Goal: Task Accomplishment & Management: Manage account settings

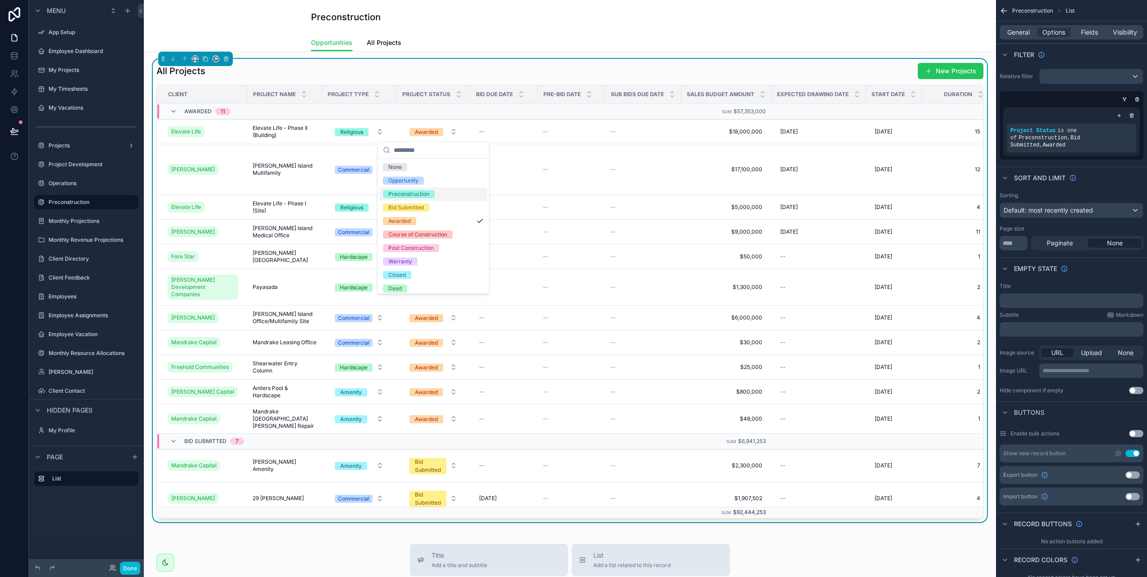
click at [1018, 38] on div "General Options Fields Visibility" at bounding box center [1072, 32] width 144 height 14
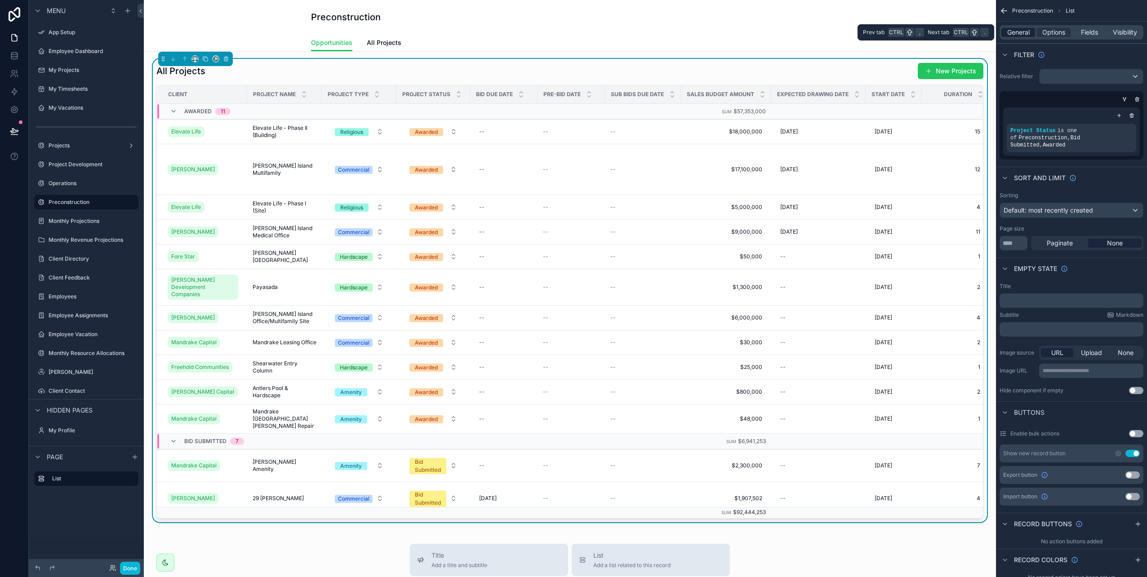
click at [1017, 32] on span "General" at bounding box center [1018, 32] width 22 height 9
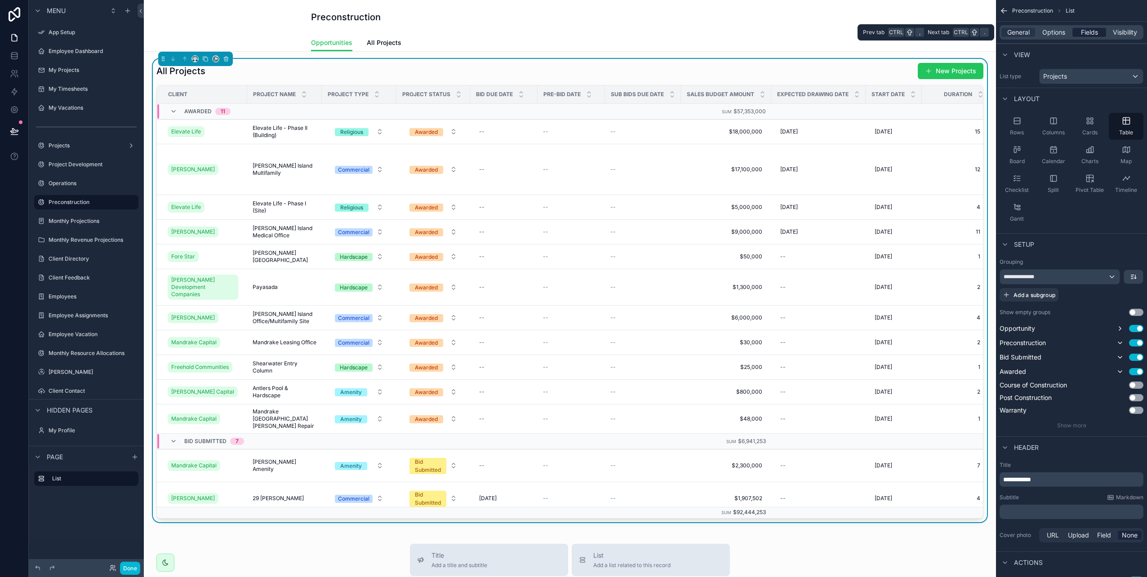
click at [1092, 35] on span "Fields" at bounding box center [1089, 32] width 17 height 9
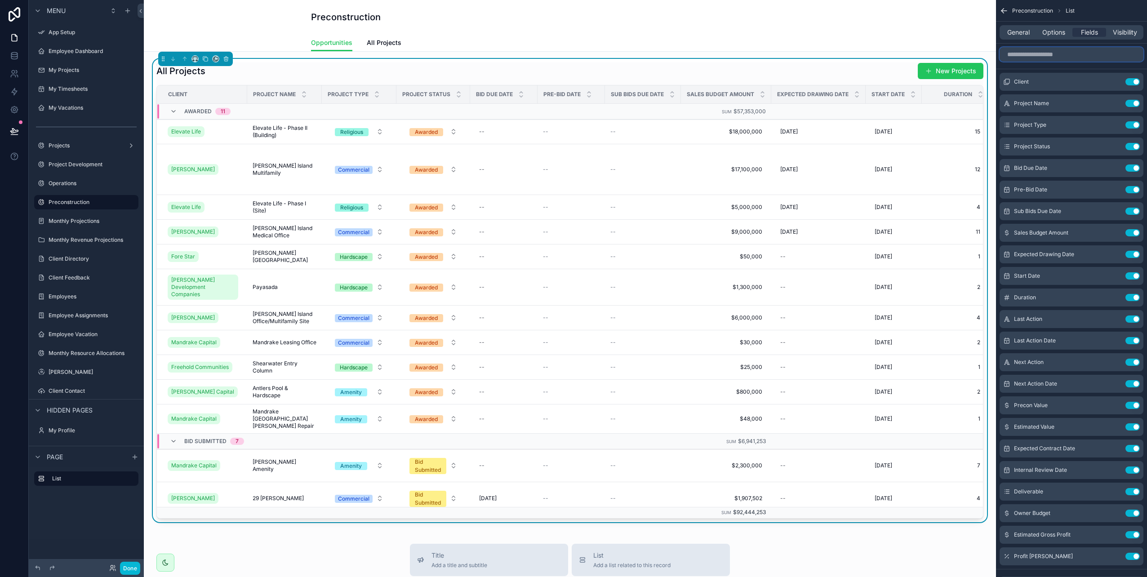
click at [1041, 55] on input "scrollable content" at bounding box center [1072, 54] width 144 height 14
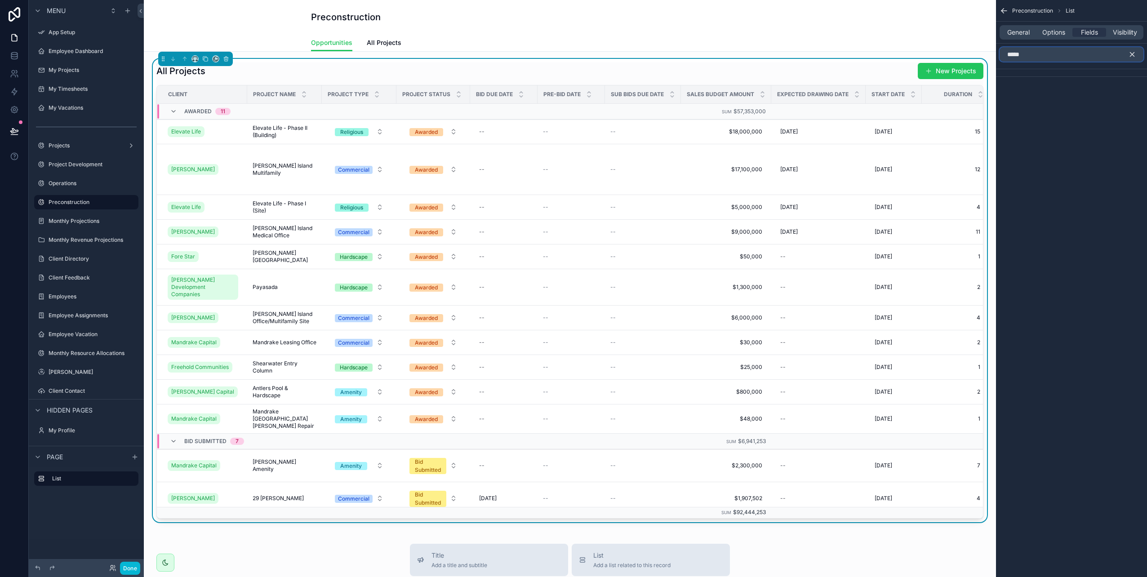
click at [1043, 55] on input "*****" at bounding box center [1072, 54] width 144 height 14
drag, startPoint x: 1060, startPoint y: 54, endPoint x: 987, endPoint y: 53, distance: 72.9
click at [987, 53] on div "App Setup Employee Dashboard My Projects My Timesheets My Vacations Projects Pr…" at bounding box center [645, 288] width 1003 height 577
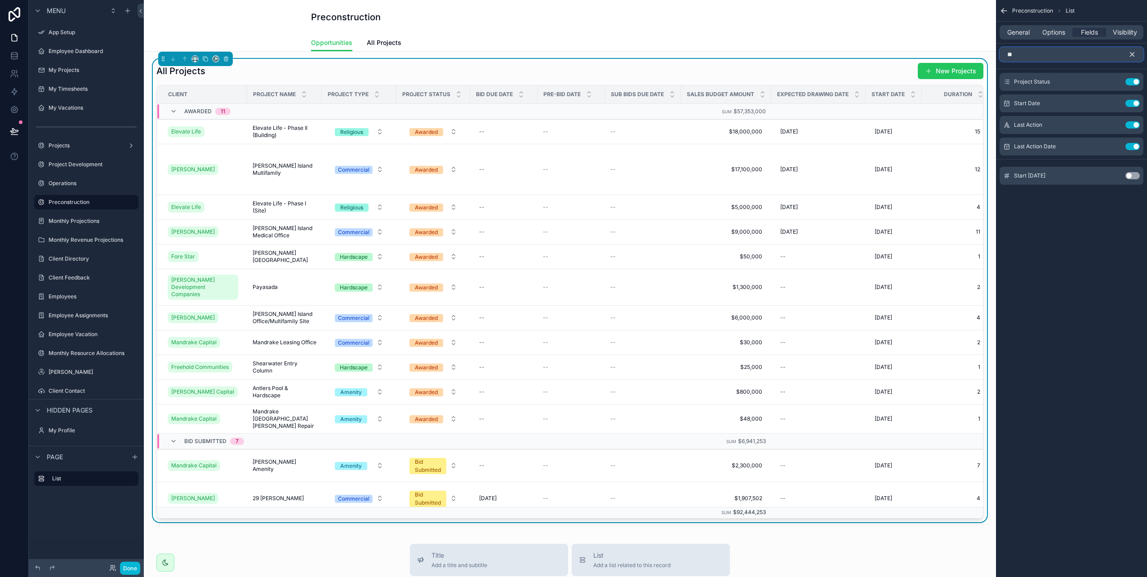
type input "*"
type input "****"
drag, startPoint x: 1061, startPoint y: 58, endPoint x: 1005, endPoint y: 59, distance: 56.7
click at [1005, 59] on input "****" at bounding box center [1072, 54] width 144 height 14
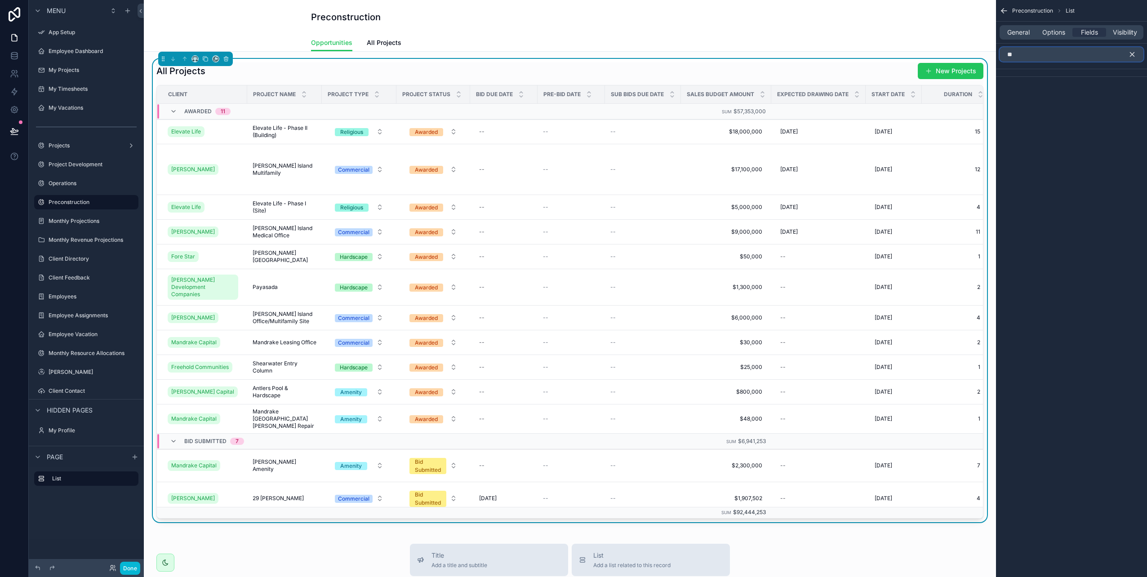
type input "*"
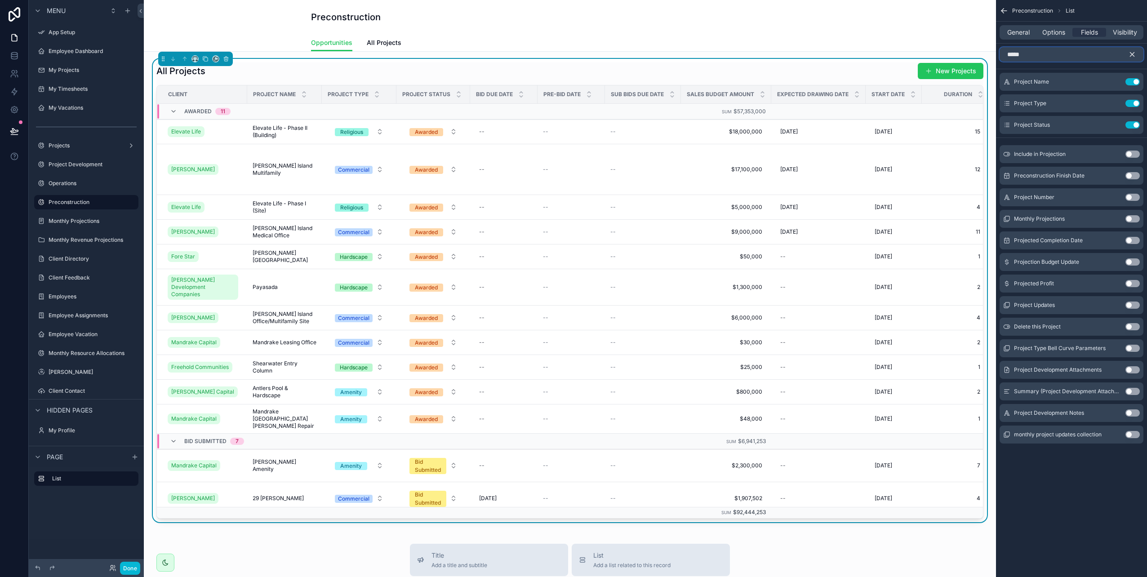
type input "*****"
click at [1133, 196] on button "Use setting" at bounding box center [1133, 197] width 14 height 7
click at [1132, 53] on icon "scrollable content" at bounding box center [1133, 55] width 4 height 4
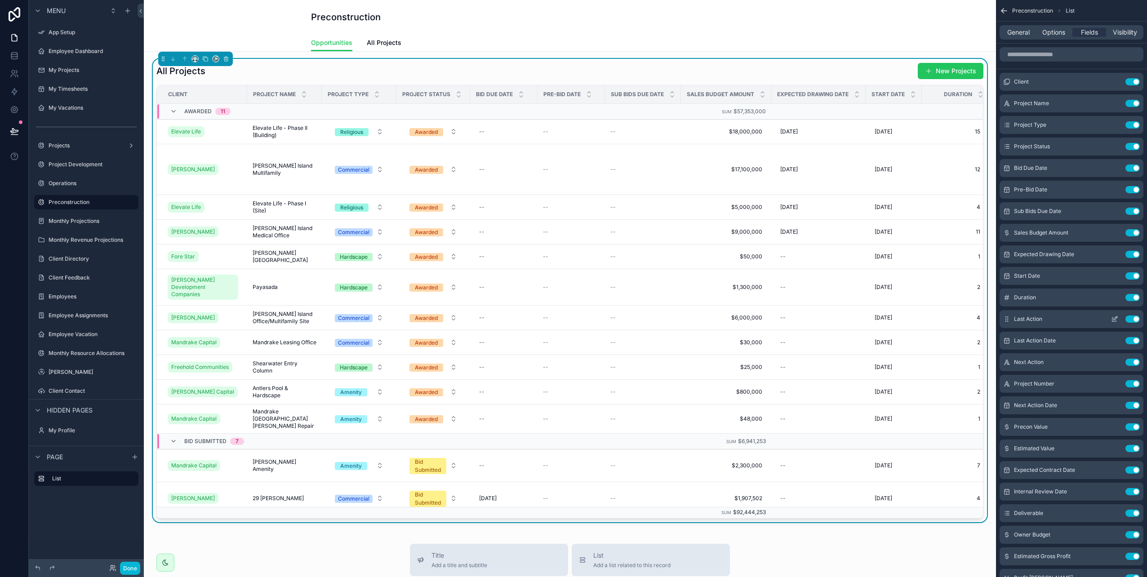
click at [1130, 319] on button "Use setting" at bounding box center [1133, 319] width 14 height 7
click at [1131, 359] on button "Use setting" at bounding box center [1133, 362] width 14 height 7
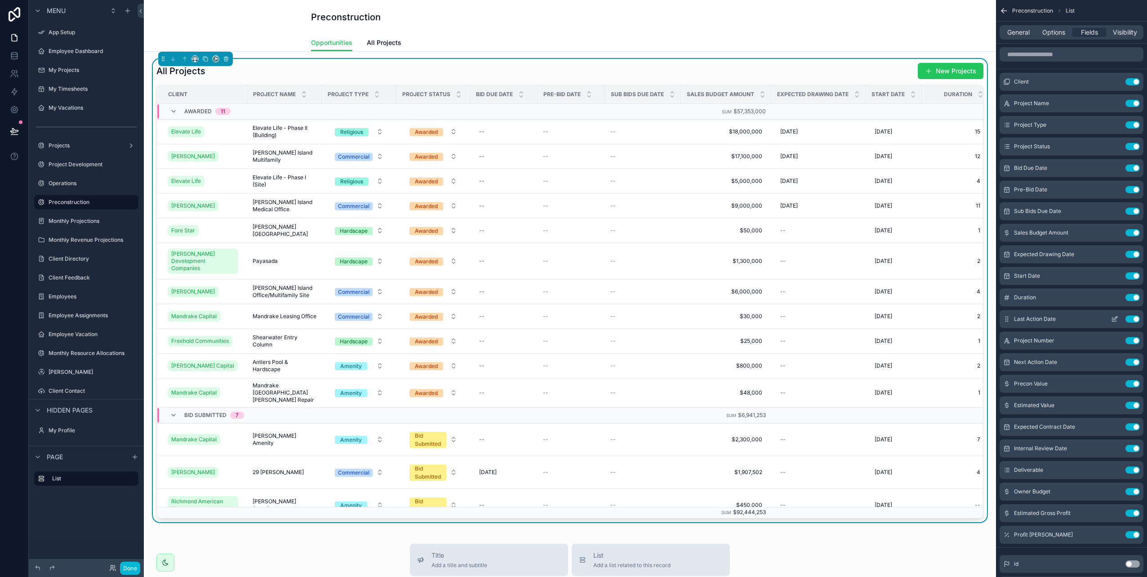
click at [1129, 319] on button "Use setting" at bounding box center [1133, 319] width 14 height 7
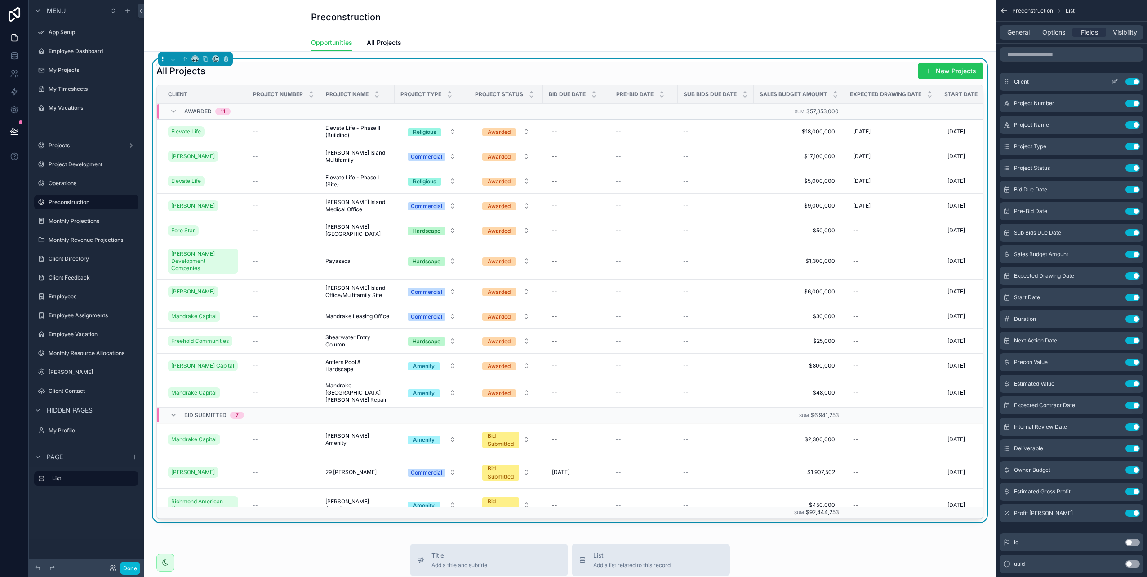
click at [1129, 81] on button "Use setting" at bounding box center [1133, 81] width 14 height 7
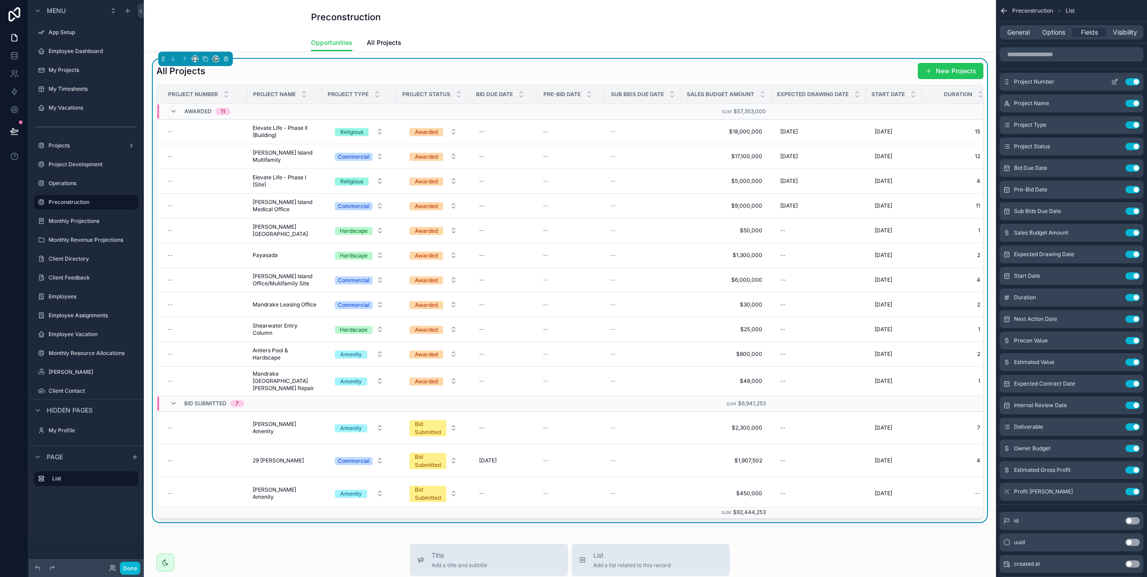
click at [1129, 81] on button "Use setting" at bounding box center [1133, 81] width 14 height 7
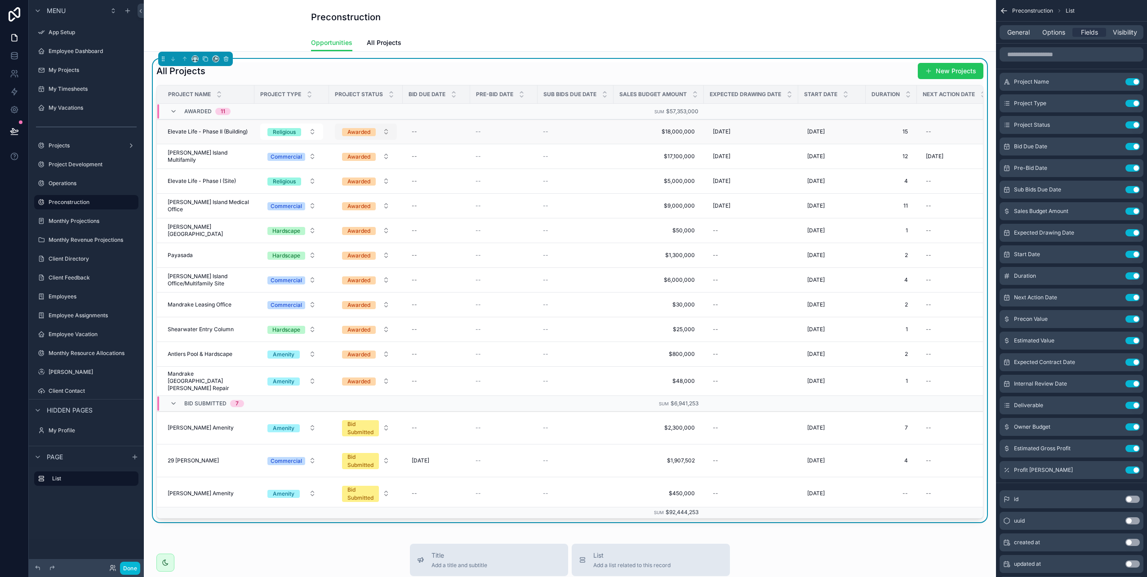
click at [363, 133] on div "Awarded" at bounding box center [359, 132] width 23 height 8
click at [364, 133] on div "Awarded" at bounding box center [359, 132] width 23 height 8
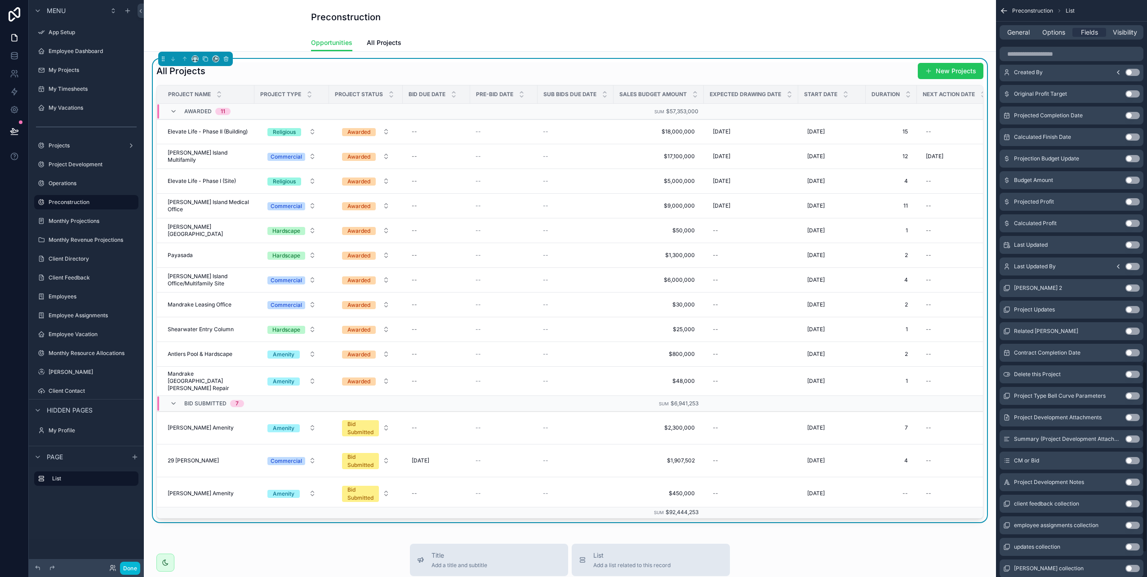
scroll to position [1165, 0]
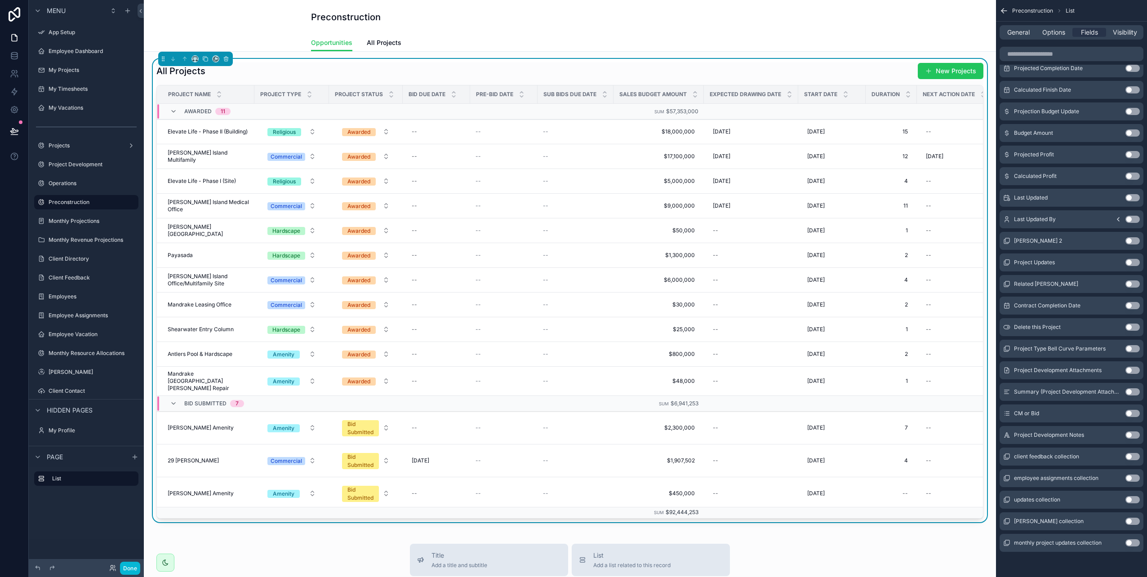
click at [1134, 414] on button "Use setting" at bounding box center [1133, 413] width 14 height 7
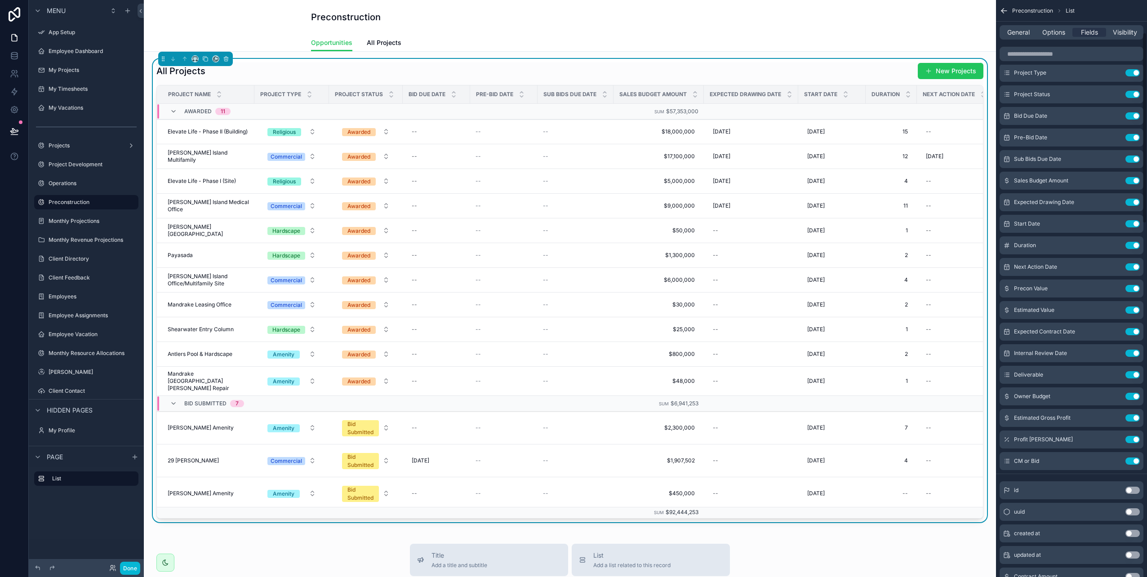
scroll to position [0, 0]
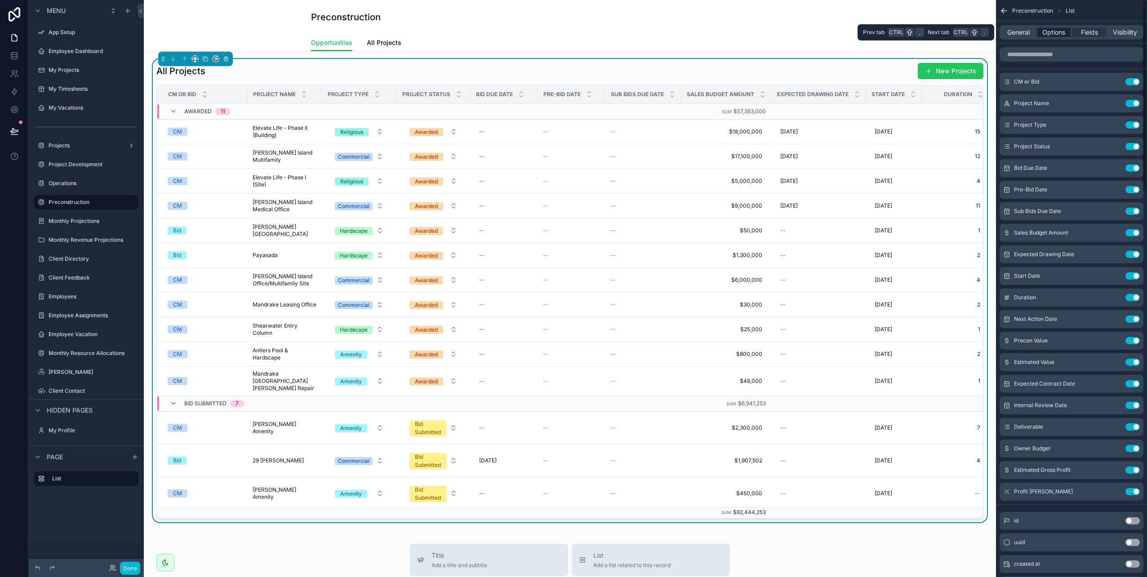
click at [1053, 36] on span "Options" at bounding box center [1054, 32] width 23 height 9
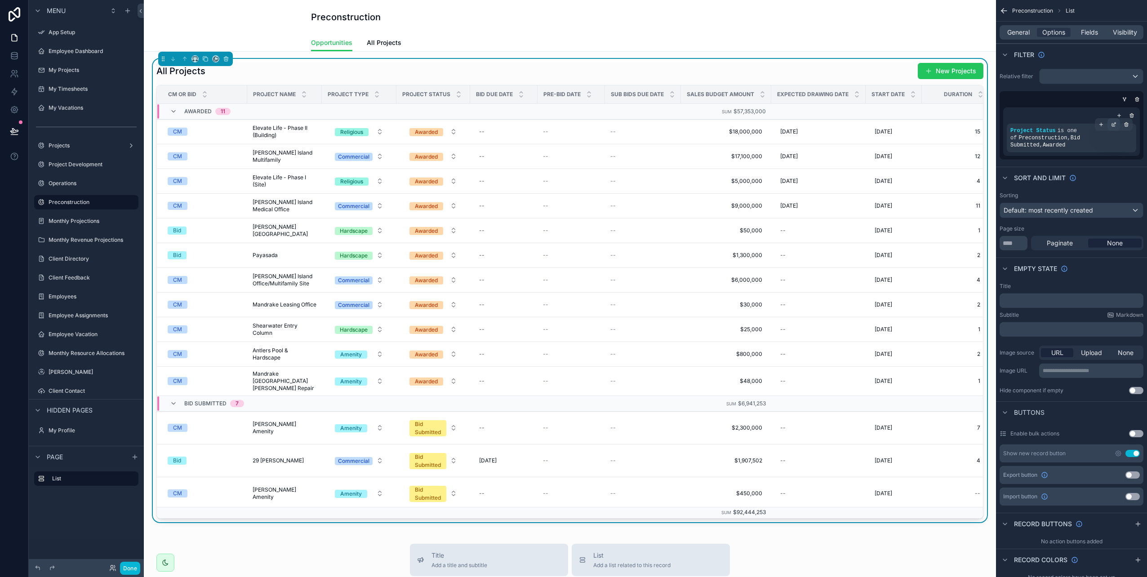
click at [1114, 125] on icon "scrollable content" at bounding box center [1115, 123] width 3 height 3
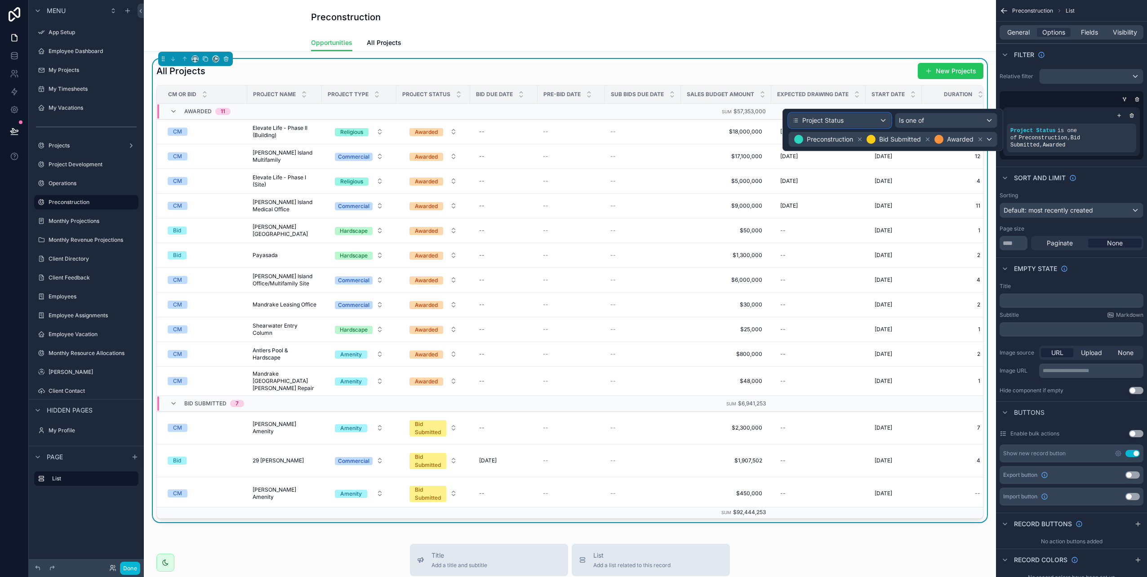
click at [878, 121] on div "Project Status" at bounding box center [840, 120] width 102 height 14
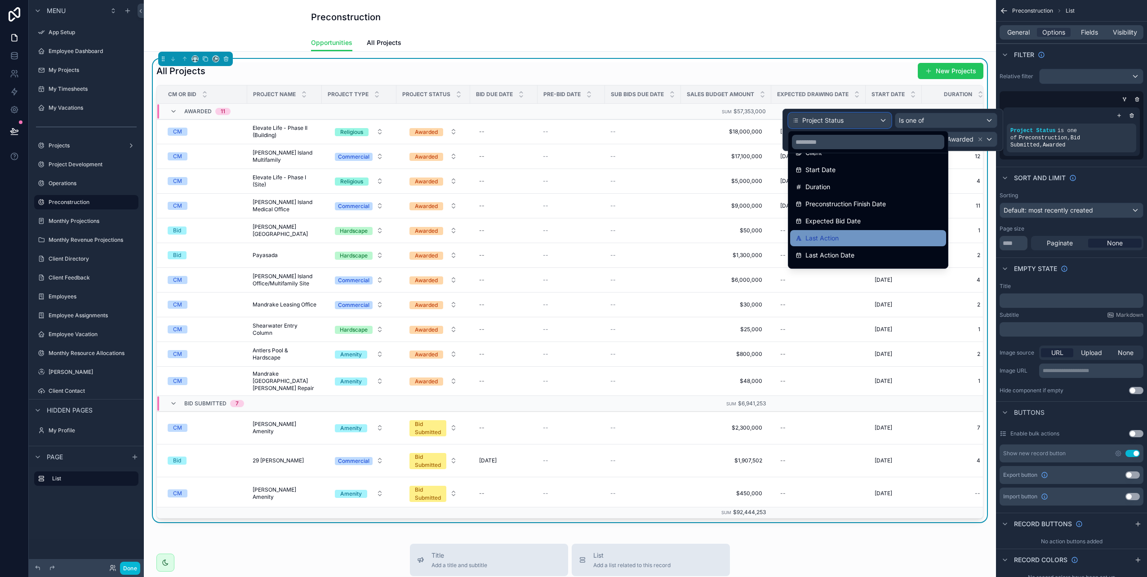
scroll to position [225, 0]
click at [839, 146] on input "text" at bounding box center [868, 142] width 152 height 14
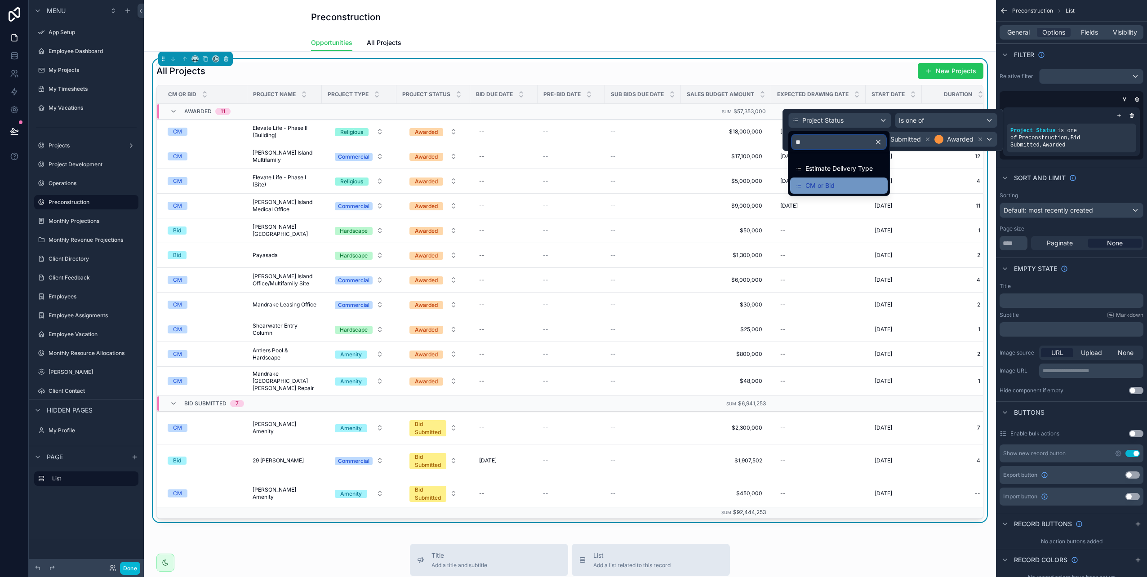
type input "**"
click at [836, 180] on div "CM or Bid" at bounding box center [839, 186] width 98 height 16
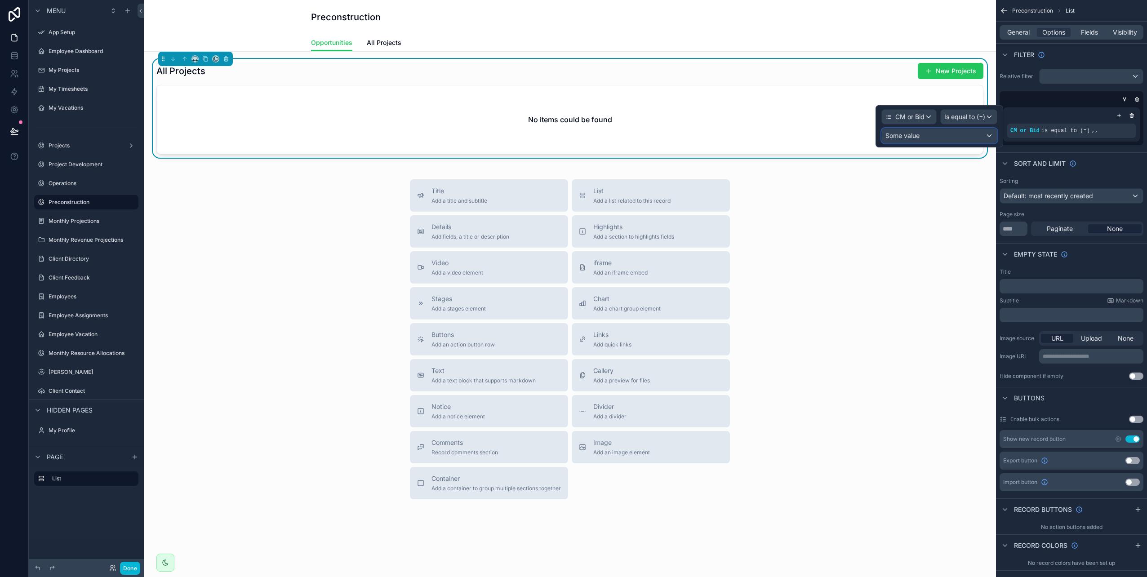
click at [988, 133] on div "Some value" at bounding box center [939, 136] width 115 height 14
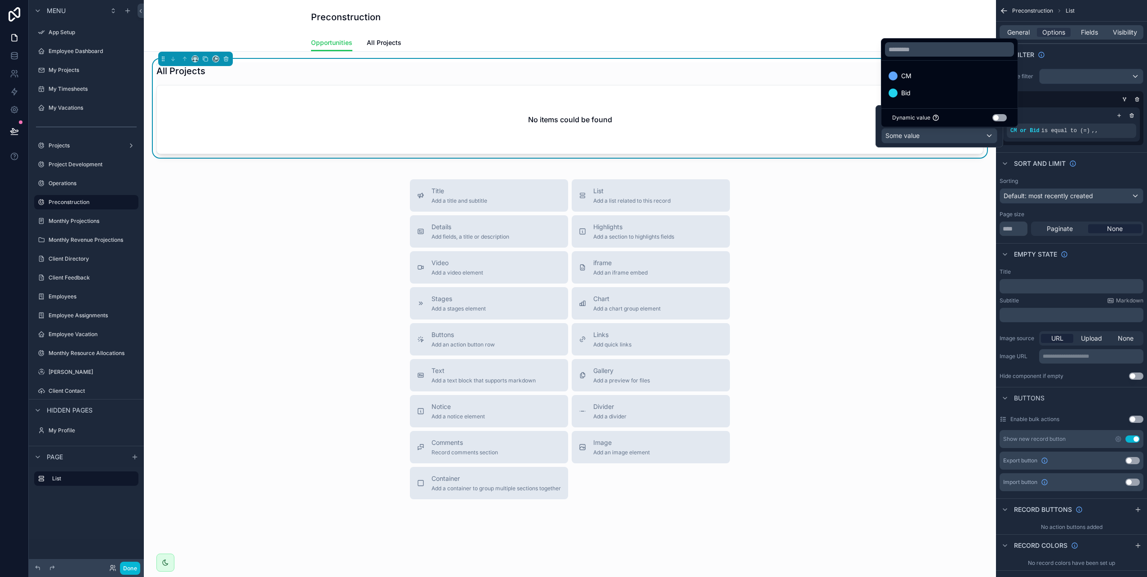
click at [966, 135] on div at bounding box center [940, 126] width 128 height 42
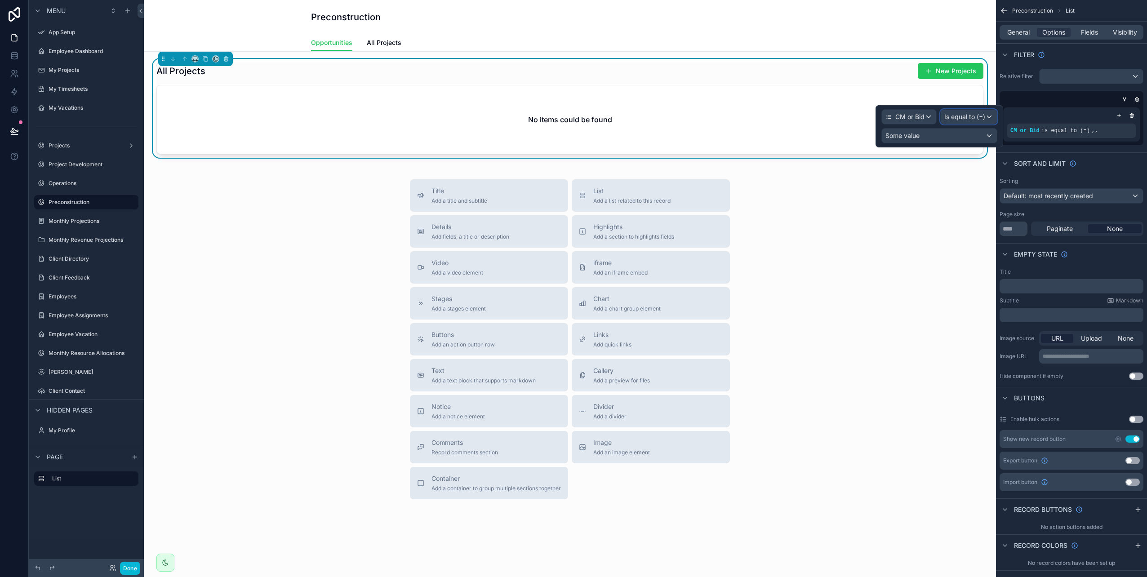
click at [982, 116] on span "Is equal to (=)" at bounding box center [965, 116] width 41 height 9
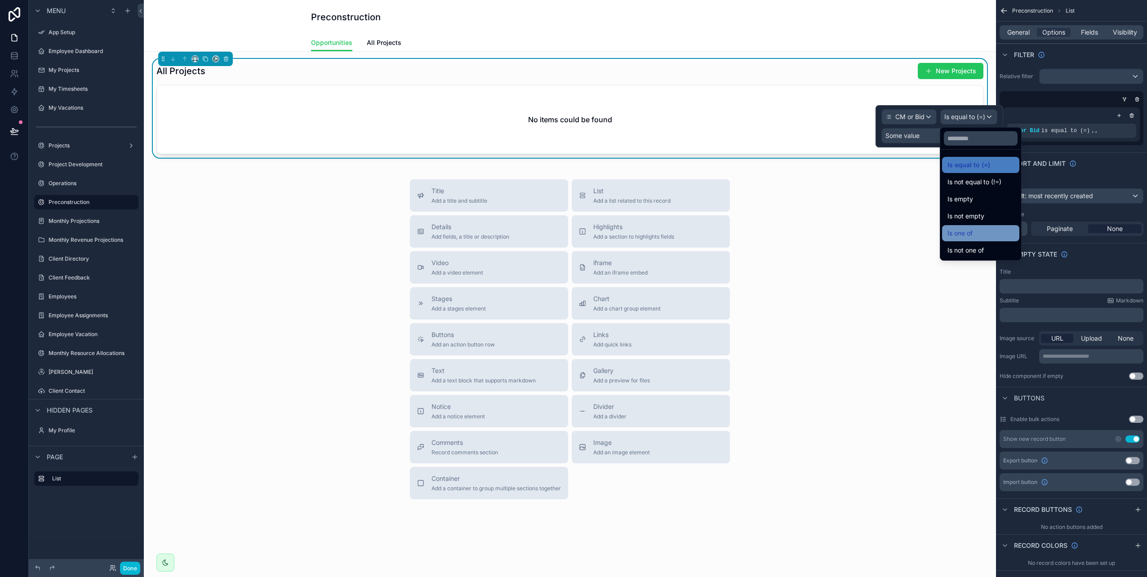
click at [967, 232] on span "Is one of" at bounding box center [960, 233] width 25 height 11
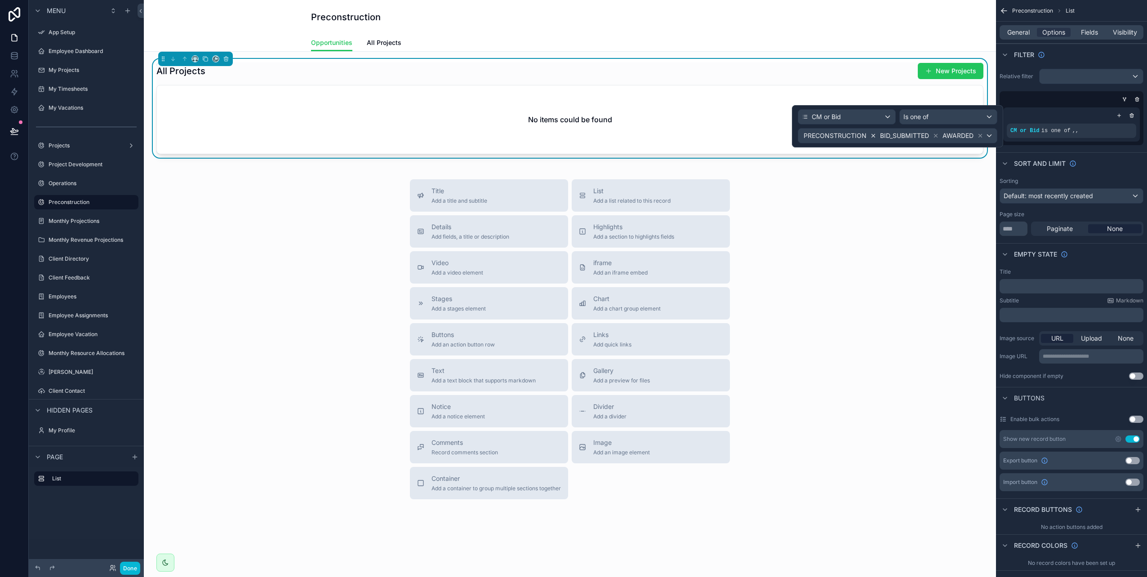
click at [870, 136] on icon at bounding box center [873, 136] width 6 height 6
click at [935, 136] on icon at bounding box center [936, 136] width 6 height 6
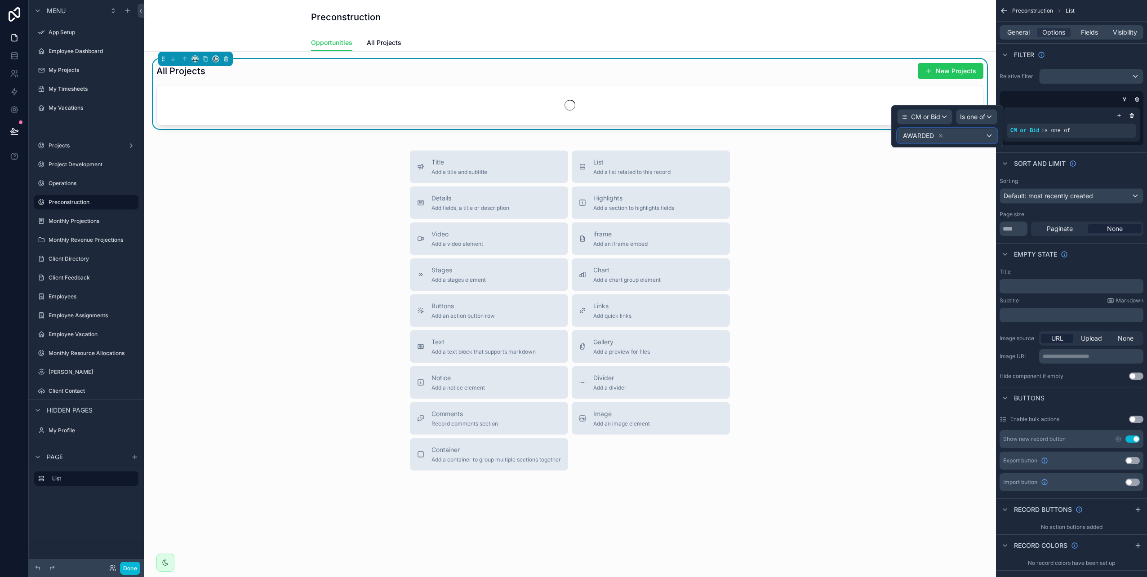
click at [990, 133] on div "AWARDED" at bounding box center [947, 136] width 99 height 14
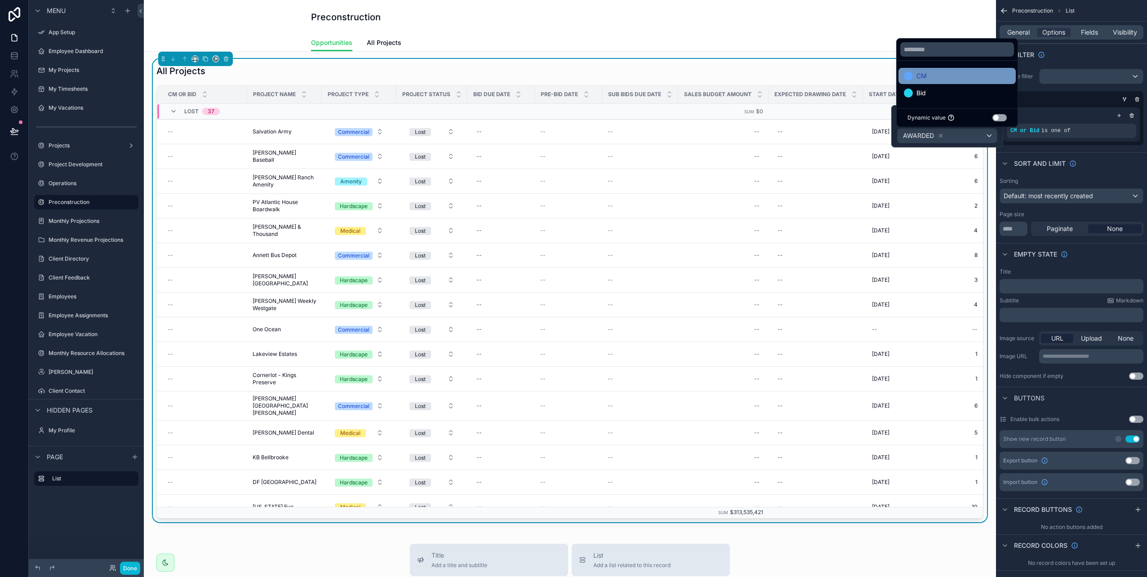
click at [928, 80] on div "CM" at bounding box center [957, 76] width 107 height 11
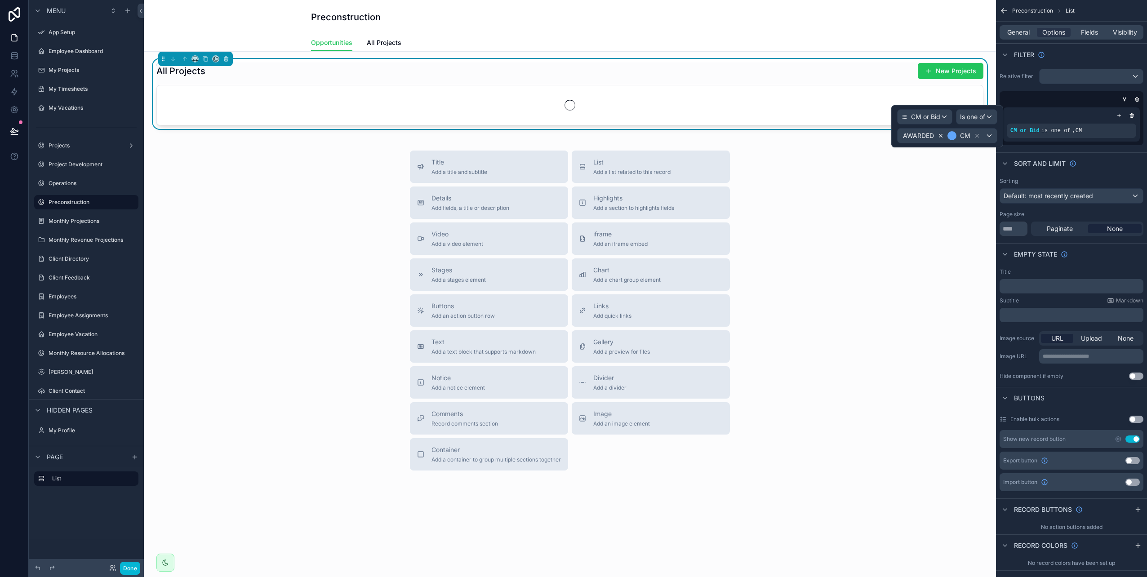
click at [938, 137] on icon at bounding box center [941, 136] width 6 height 6
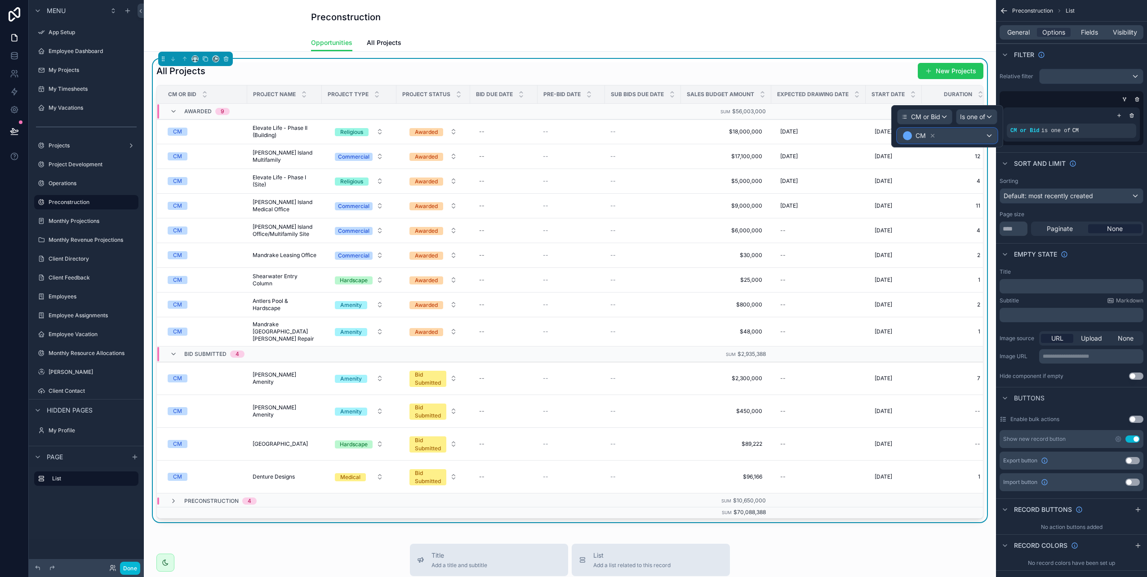
click at [986, 137] on div "CM" at bounding box center [947, 136] width 99 height 14
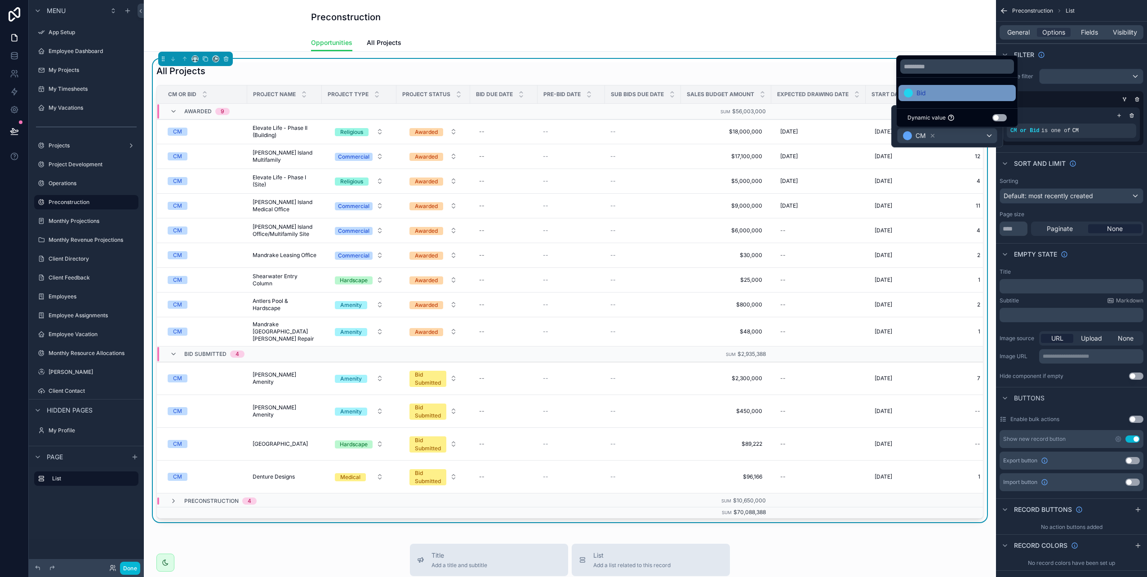
click at [922, 94] on span "Bid" at bounding box center [921, 93] width 9 height 11
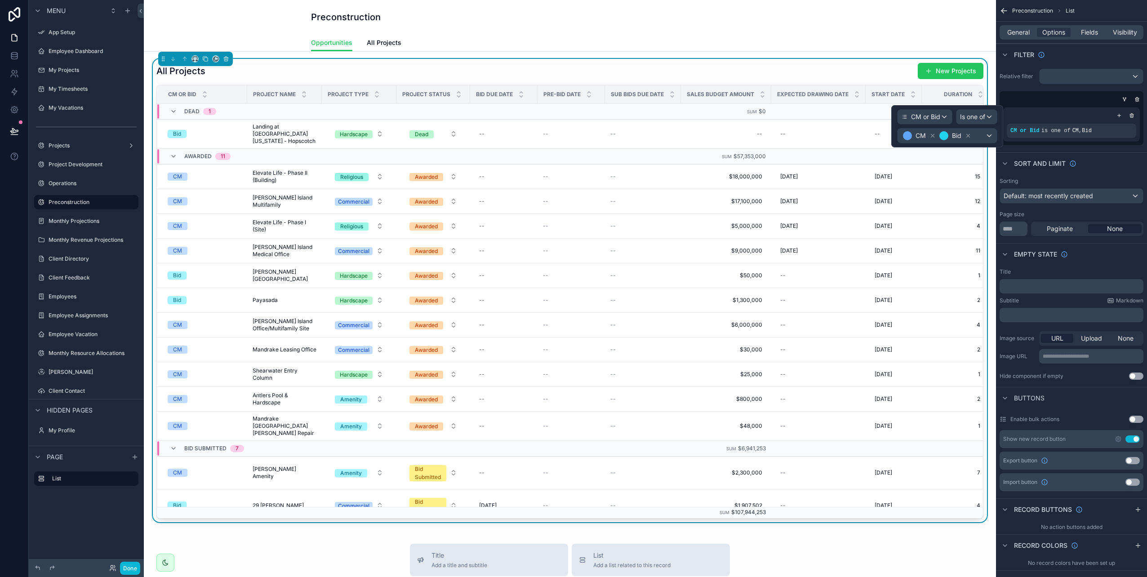
click at [829, 55] on div "All Projects New Projects CM or Bid Project Name Project Type Project Status Bi…" at bounding box center [570, 494] width 852 height 884
click at [1117, 121] on div "scrollable content" at bounding box center [1114, 124] width 13 height 13
click at [991, 135] on div "CM Bid" at bounding box center [947, 136] width 99 height 14
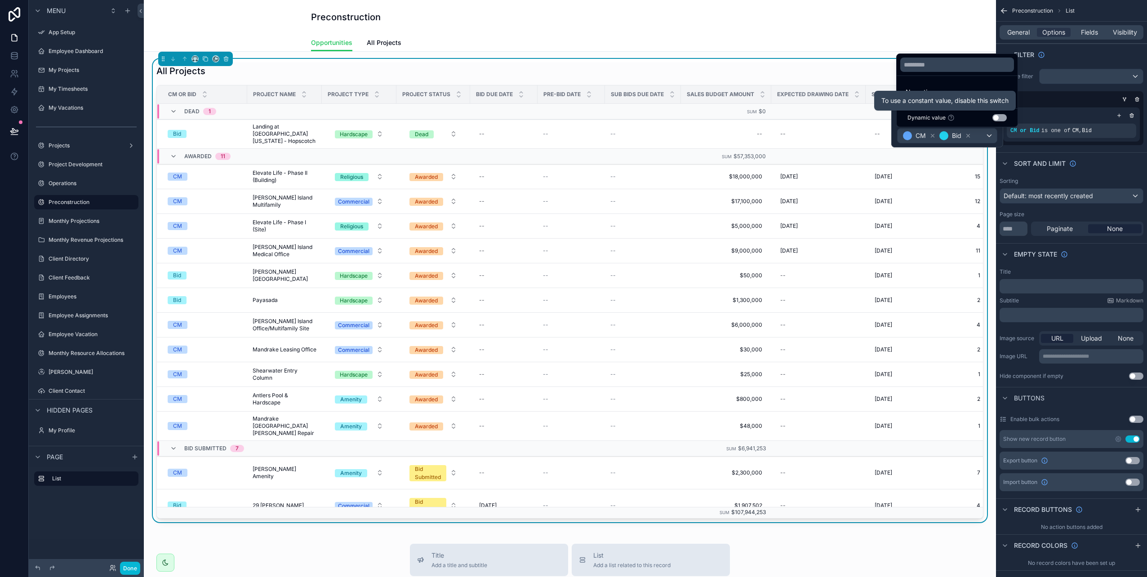
click at [950, 118] on icon at bounding box center [951, 117] width 7 height 7
click at [1105, 173] on div "Sort And Limit" at bounding box center [1071, 163] width 151 height 22
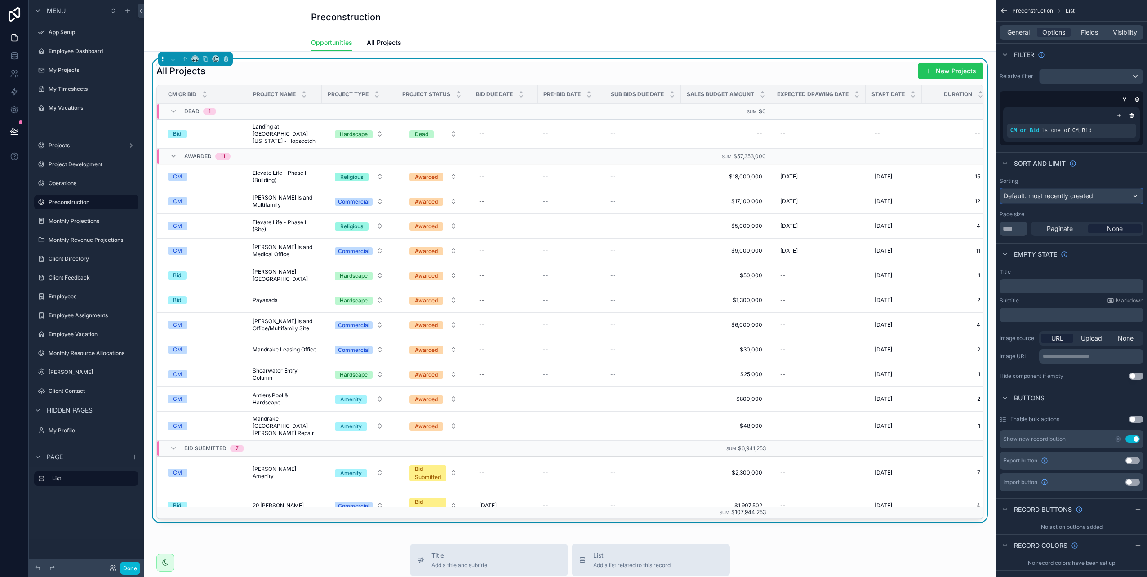
click at [1058, 195] on span "Default: most recently created" at bounding box center [1048, 196] width 89 height 8
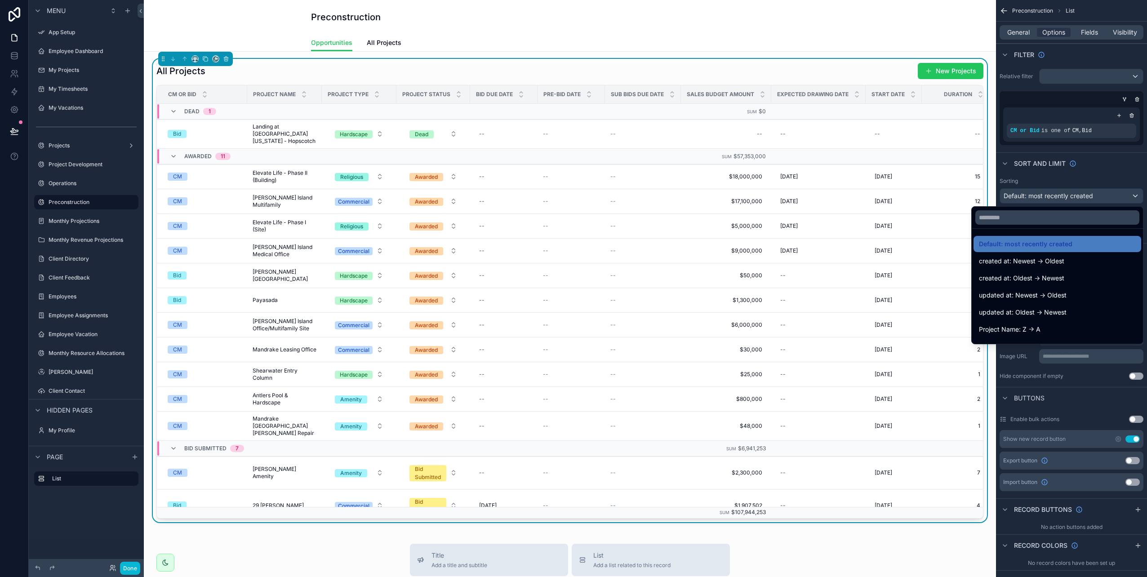
click at [1058, 196] on div "scrollable content" at bounding box center [573, 288] width 1147 height 577
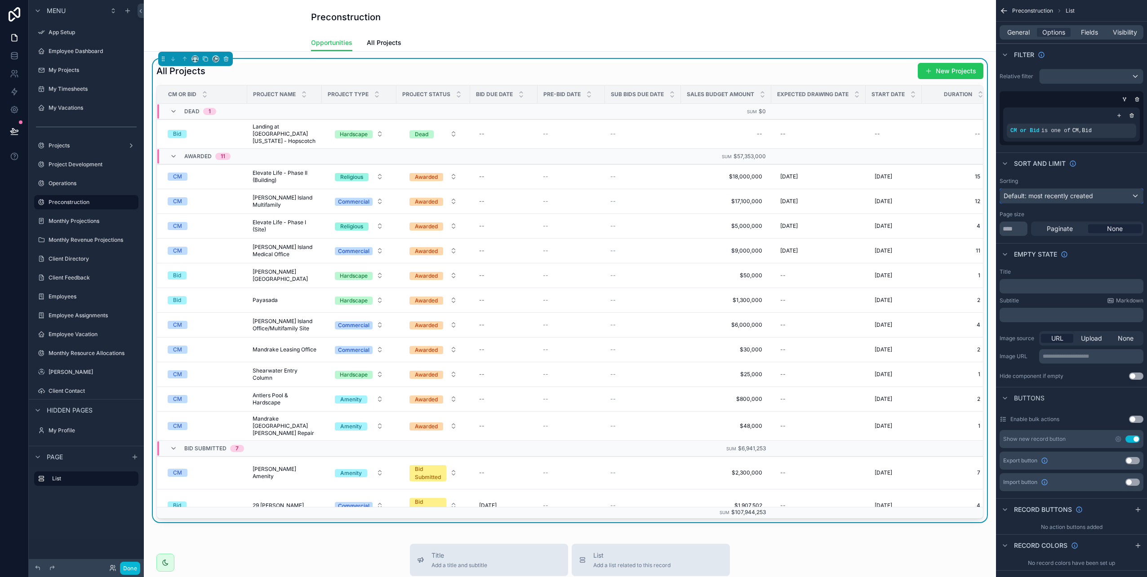
click at [1061, 197] on span "Default: most recently created" at bounding box center [1048, 196] width 89 height 8
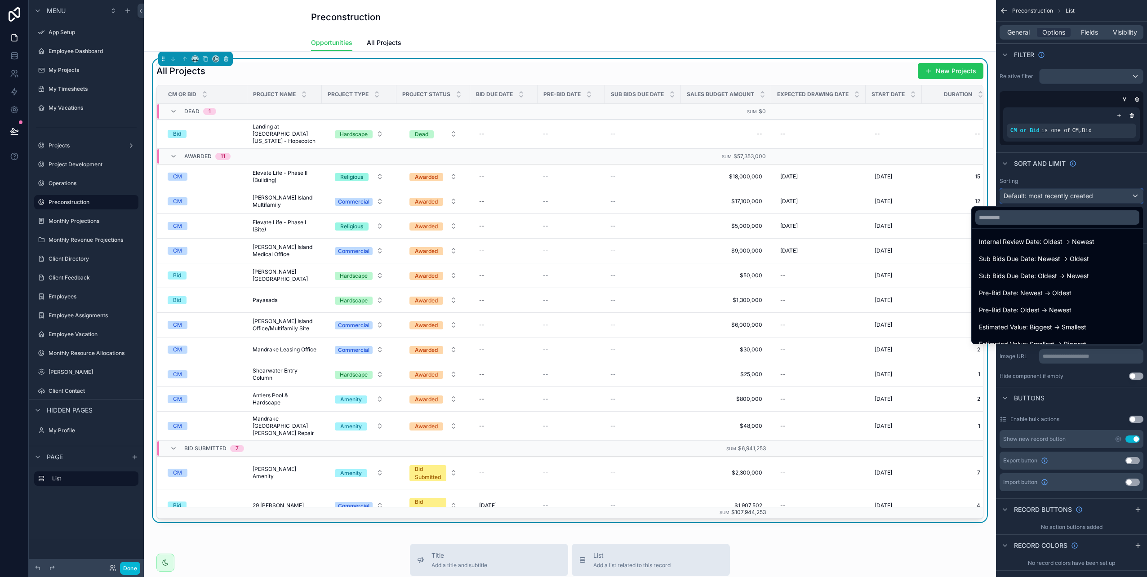
scroll to position [629, 0]
click at [1029, 211] on div at bounding box center [1057, 218] width 171 height 22
click at [1034, 222] on input "text" at bounding box center [1058, 217] width 164 height 14
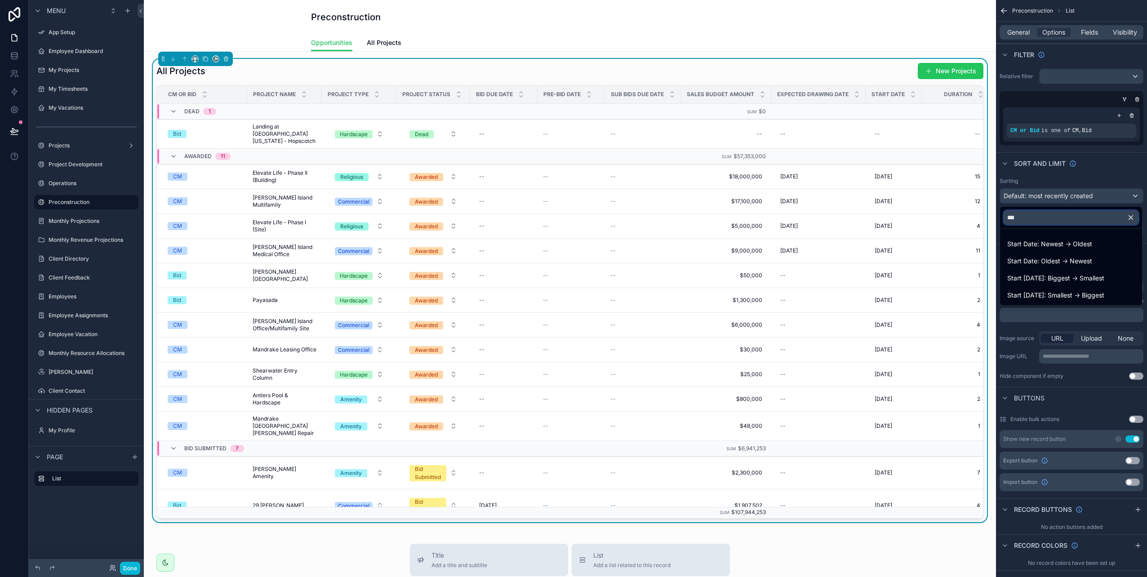
scroll to position [0, 0]
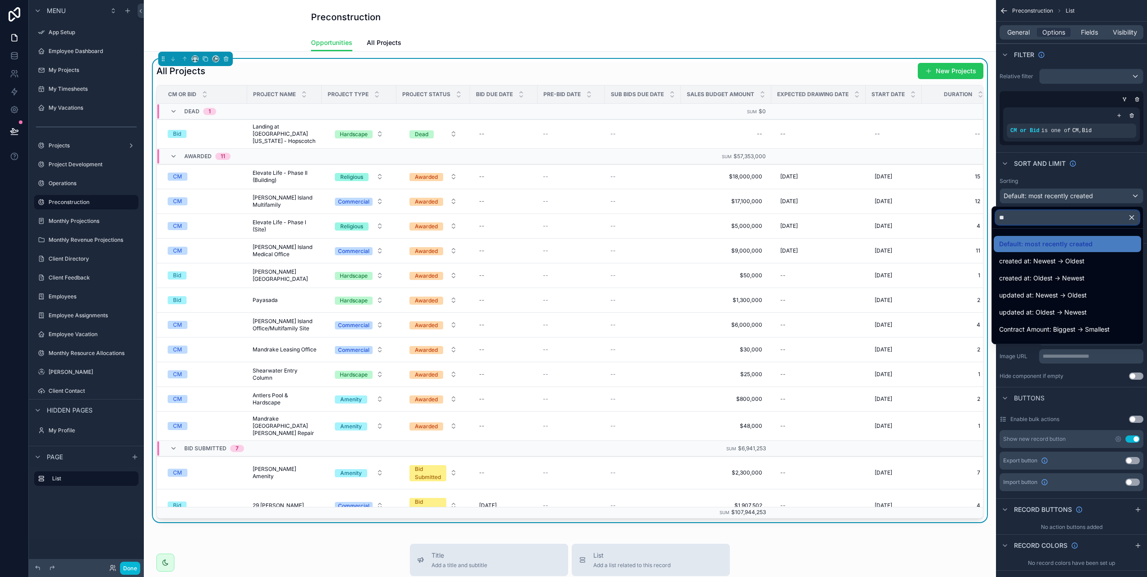
type input "*"
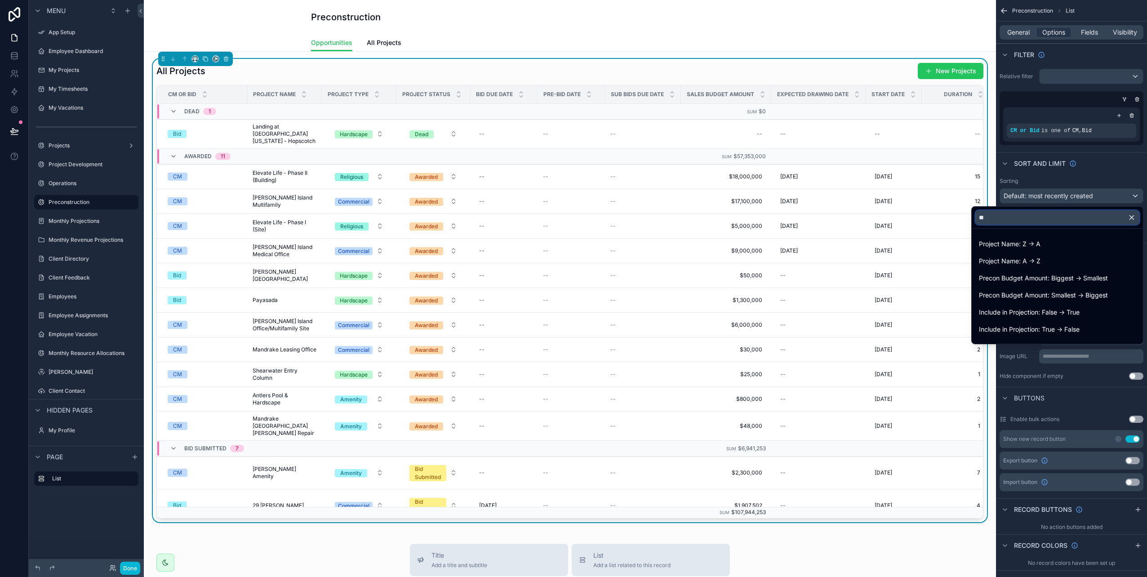
type input "*"
click at [205, 92] on icon "scrollable content" at bounding box center [204, 92] width 3 height 1
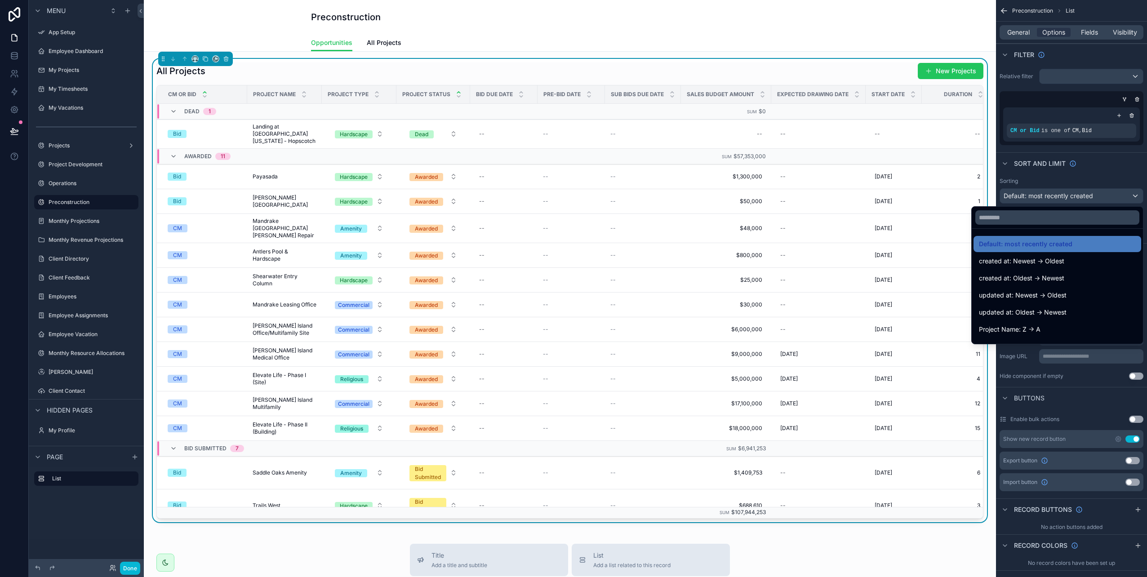
click at [459, 94] on div "scrollable content" at bounding box center [459, 94] width 6 height 10
click at [459, 98] on icon "scrollable content" at bounding box center [459, 97] width 6 height 6
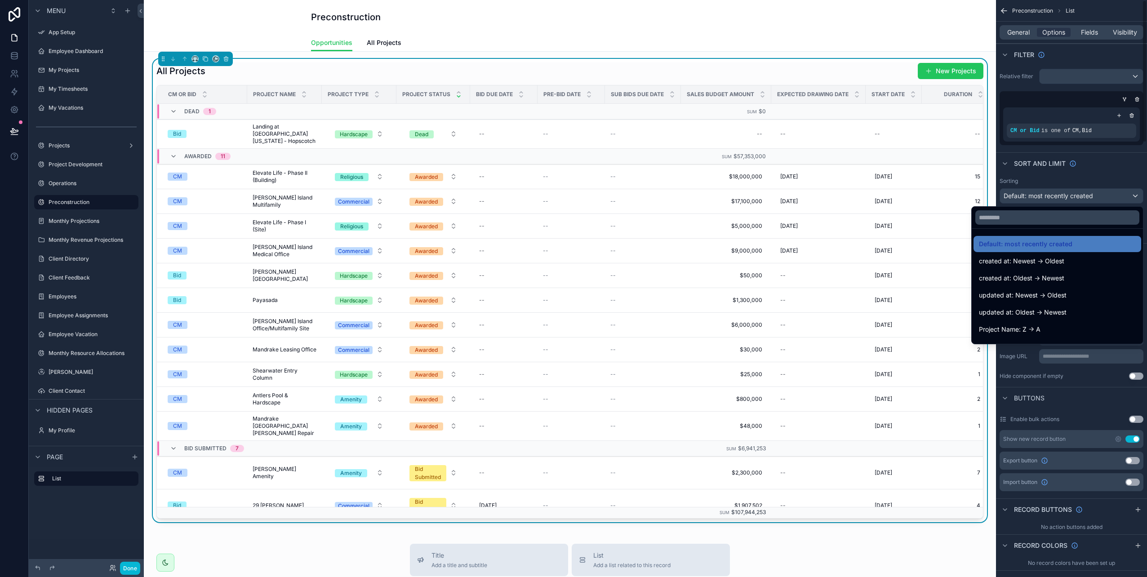
click at [1125, 162] on div "scrollable content" at bounding box center [573, 288] width 1147 height 577
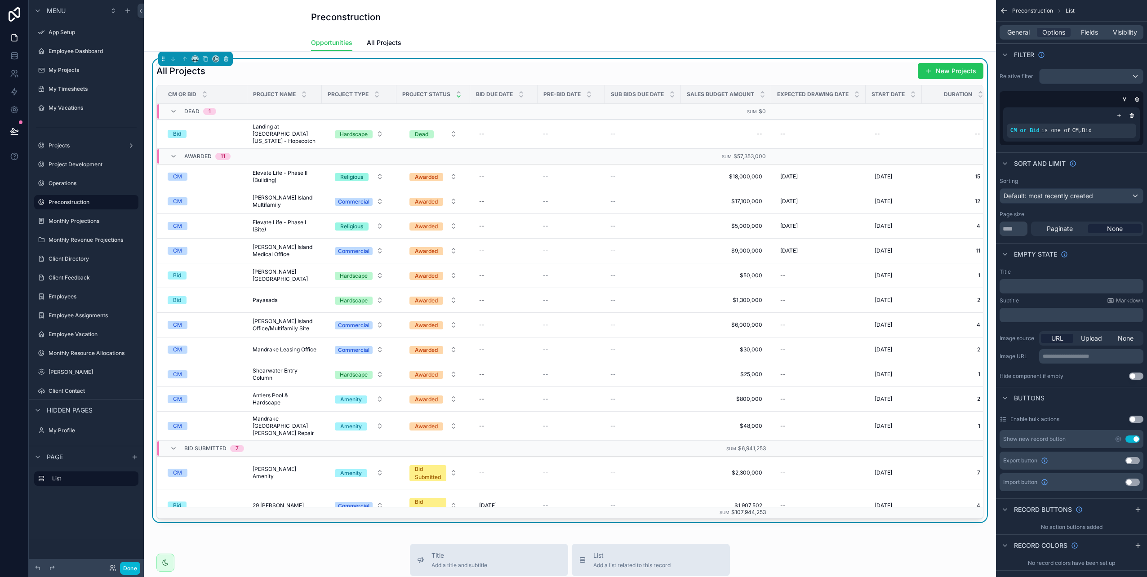
click at [200, 74] on h1 "All Projects" at bounding box center [180, 71] width 49 height 13
click at [1067, 131] on div "CM or Bid is one of CM , Bid" at bounding box center [1072, 130] width 122 height 7
click at [1112, 124] on icon "scrollable content" at bounding box center [1113, 125] width 3 height 3
click at [976, 120] on span "Is one of" at bounding box center [972, 116] width 25 height 9
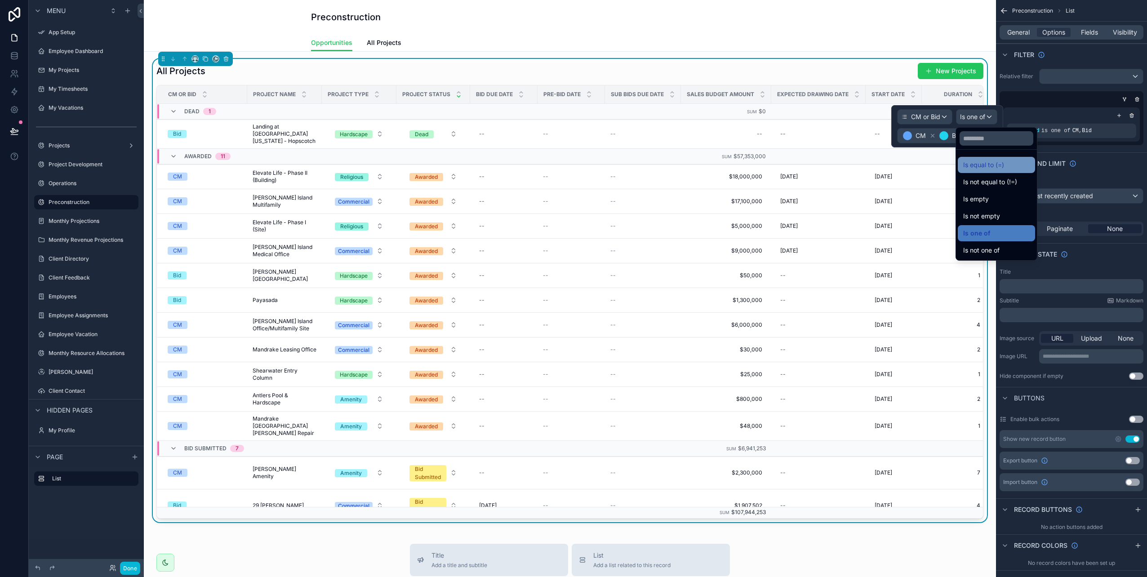
click at [986, 164] on span "Is equal to (=)" at bounding box center [983, 165] width 41 height 11
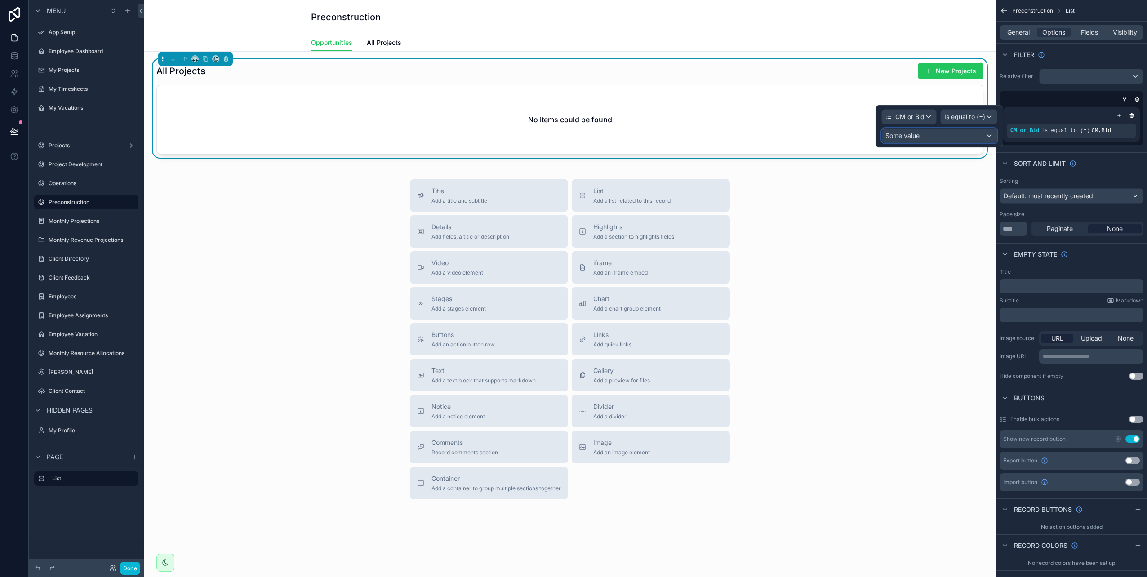
click at [988, 136] on div "Some value" at bounding box center [939, 136] width 115 height 14
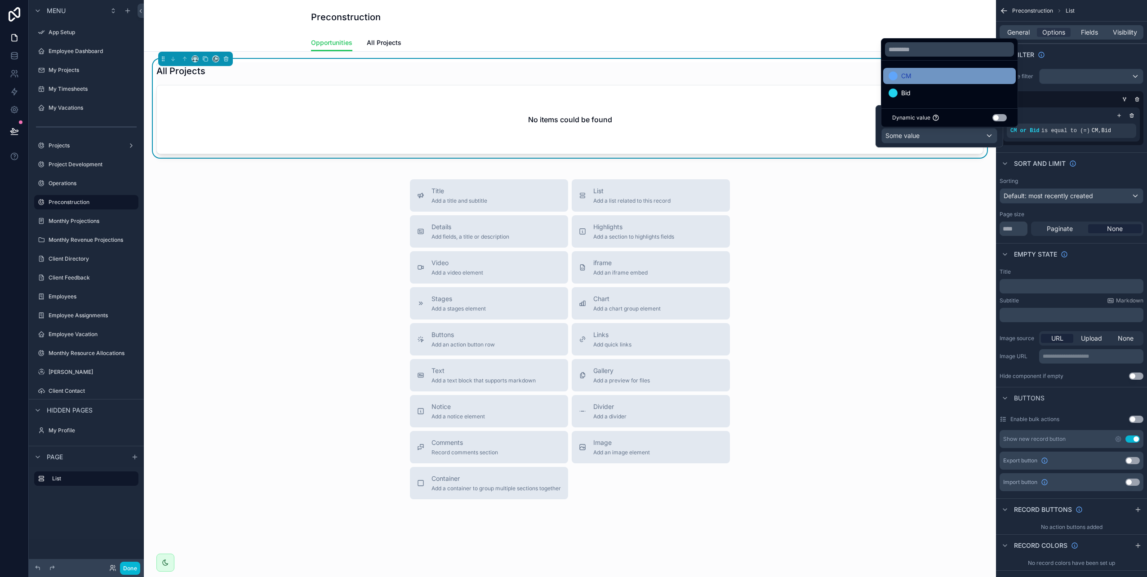
click at [923, 79] on div "CM" at bounding box center [950, 76] width 122 height 11
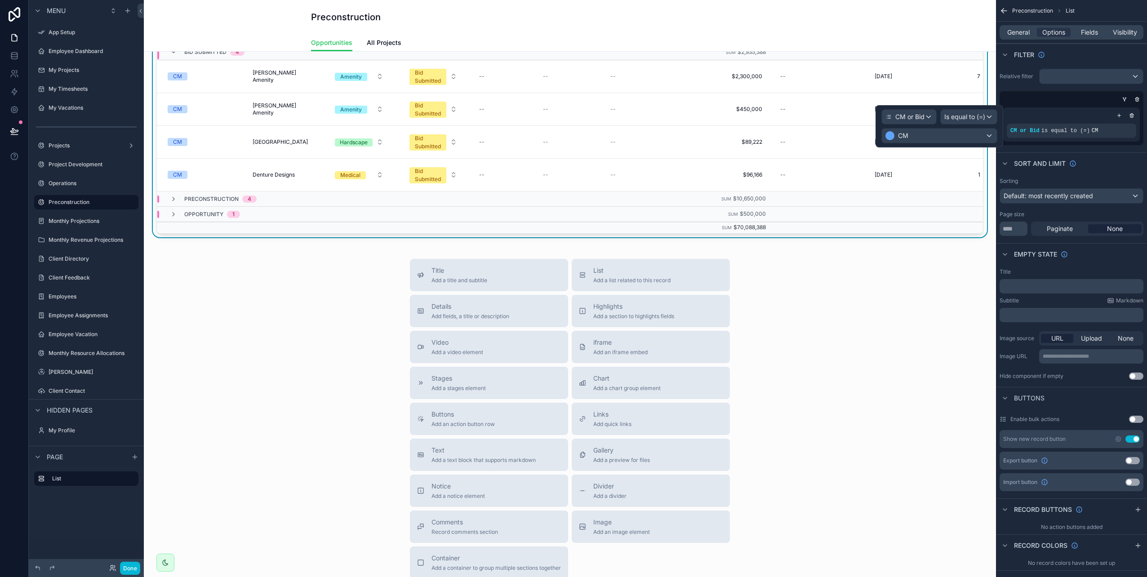
scroll to position [270, 0]
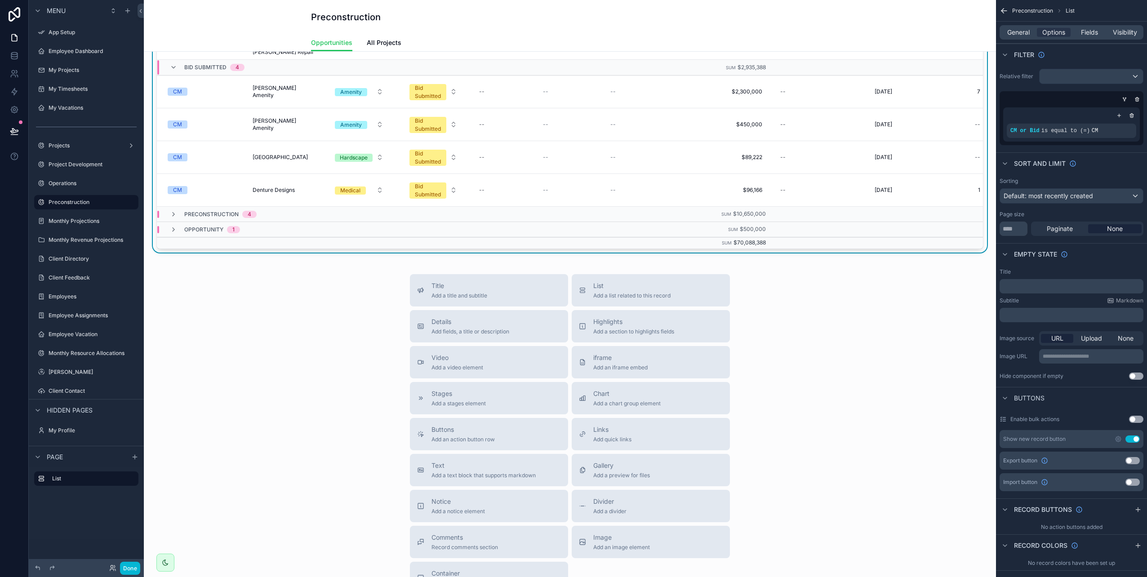
click at [233, 289] on div "Title Add a title and subtitle List Add a list related to this record Details A…" at bounding box center [570, 434] width 838 height 320
click at [381, 315] on div "Title Add a title and subtitle List Add a list related to this record Details A…" at bounding box center [570, 434] width 838 height 320
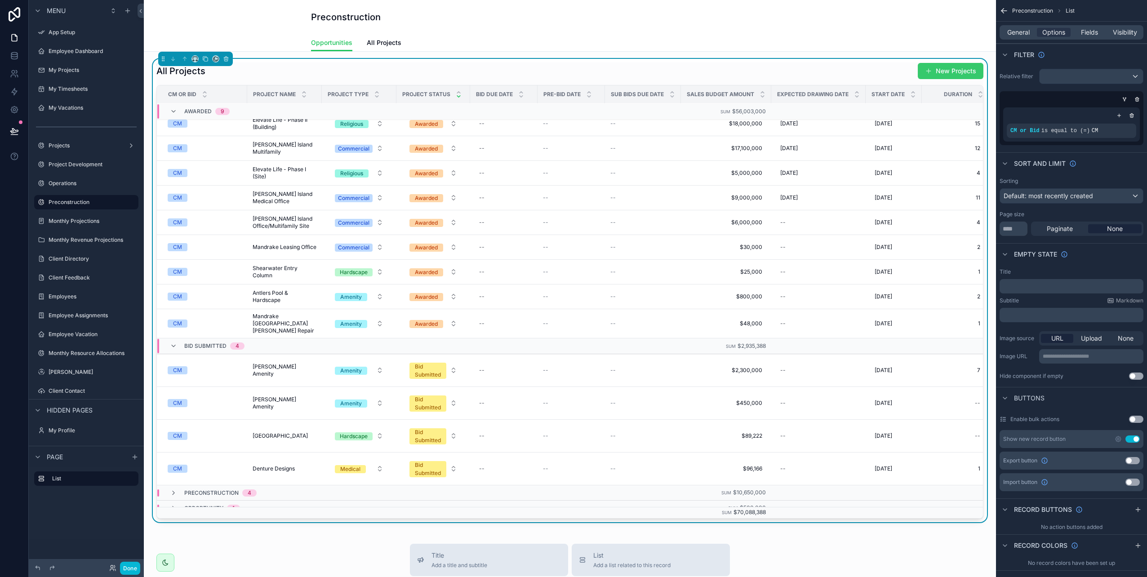
scroll to position [0, 0]
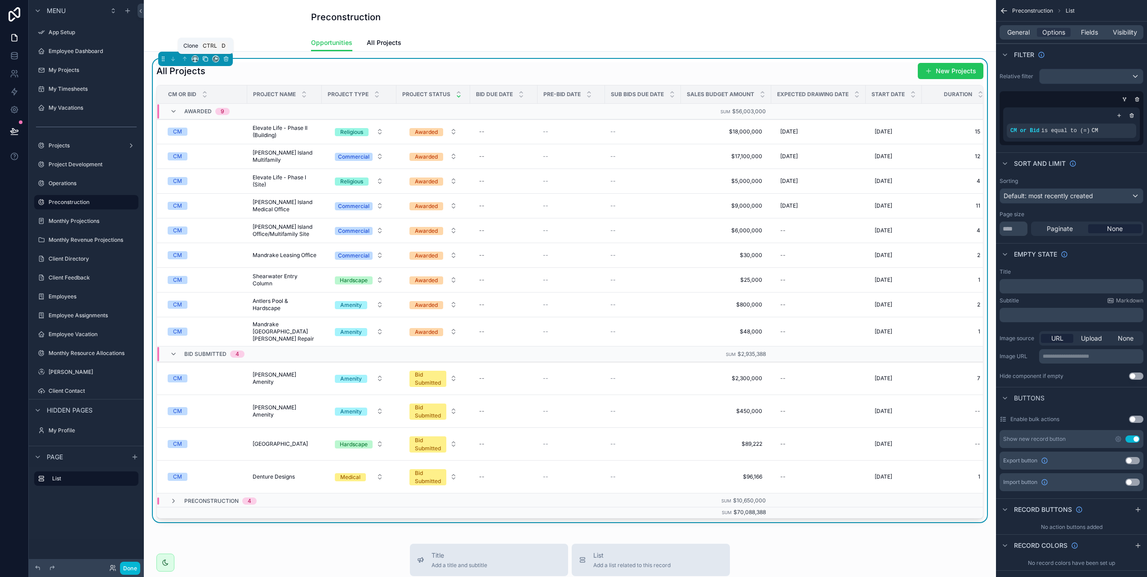
click at [206, 60] on icon "scrollable content" at bounding box center [205, 59] width 6 height 6
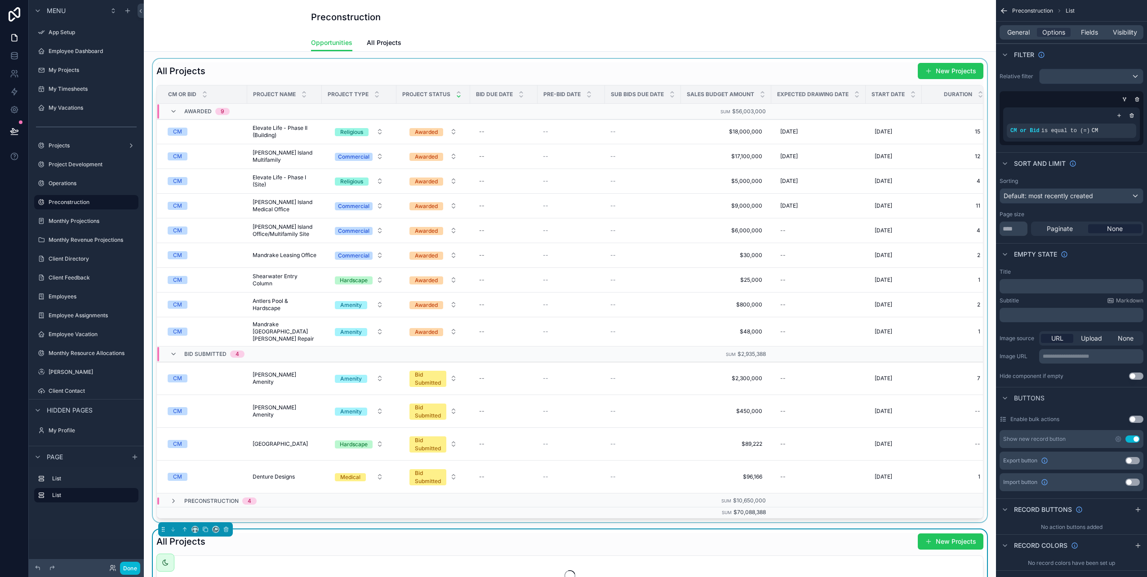
click at [197, 72] on div "scrollable content" at bounding box center [570, 291] width 838 height 464
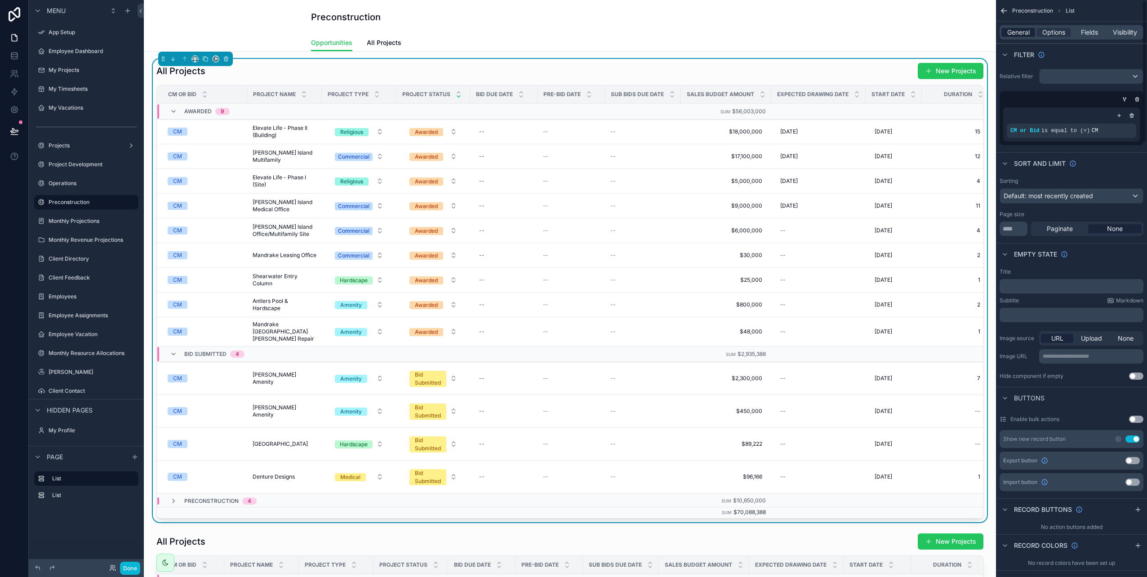
click at [1018, 33] on span "General" at bounding box center [1018, 32] width 22 height 9
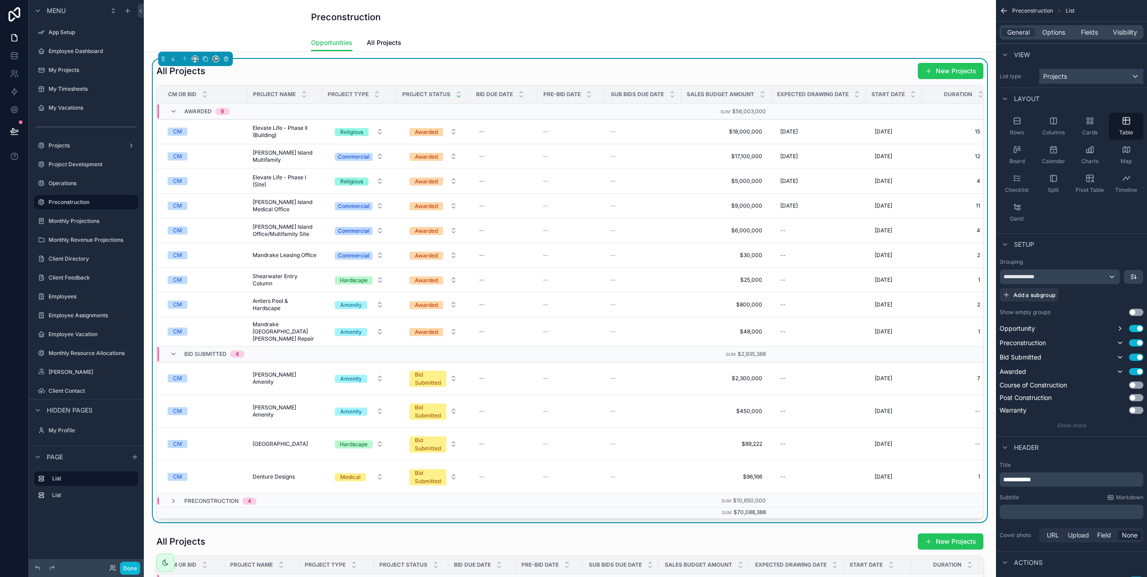
click at [1065, 75] on span "Projects" at bounding box center [1055, 76] width 24 height 9
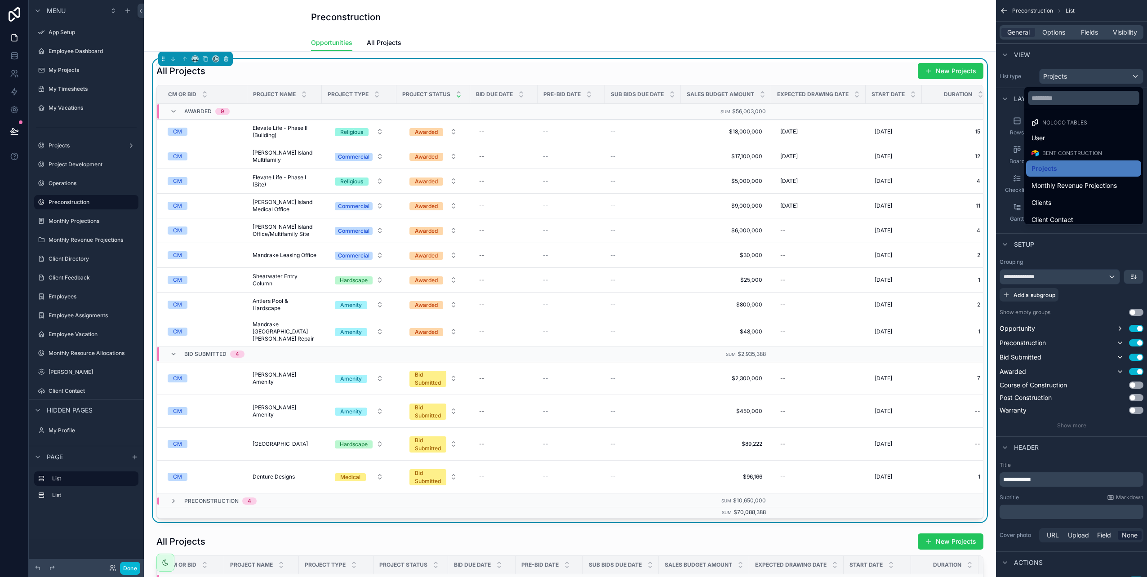
click at [1065, 75] on div "scrollable content" at bounding box center [573, 288] width 1147 height 577
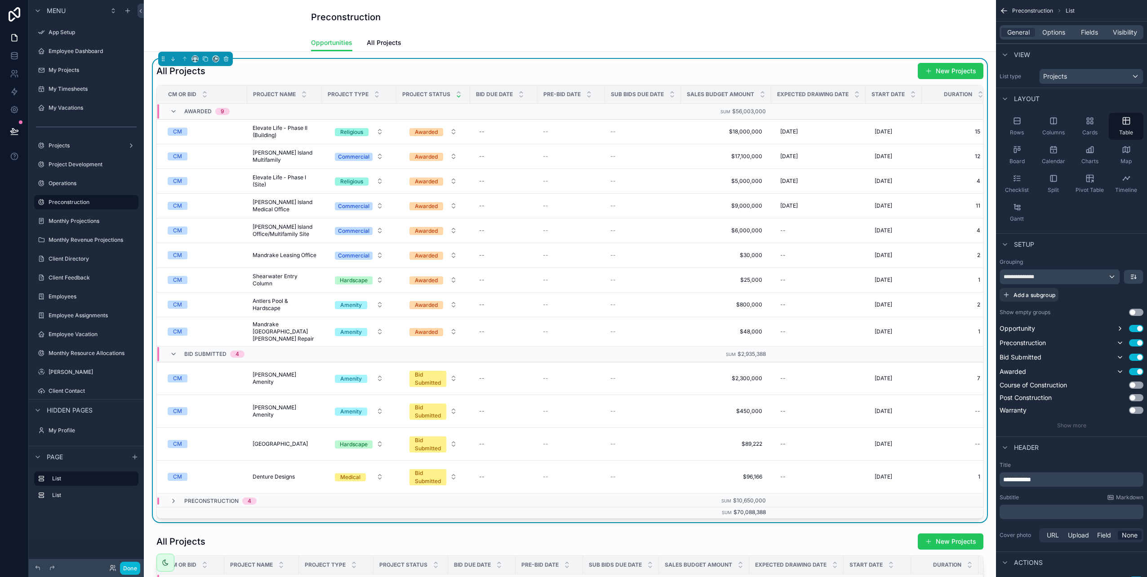
click at [1042, 485] on div "**********" at bounding box center [1072, 480] width 144 height 14
click at [1041, 481] on p "**********" at bounding box center [1072, 479] width 138 height 9
drag, startPoint x: 1039, startPoint y: 481, endPoint x: 988, endPoint y: 483, distance: 50.4
click at [988, 483] on div "App Setup Employee Dashboard My Projects My Timesheets My Vacations Projects Pr…" at bounding box center [645, 288] width 1003 height 577
click at [1081, 456] on div "Header" at bounding box center [1071, 448] width 151 height 22
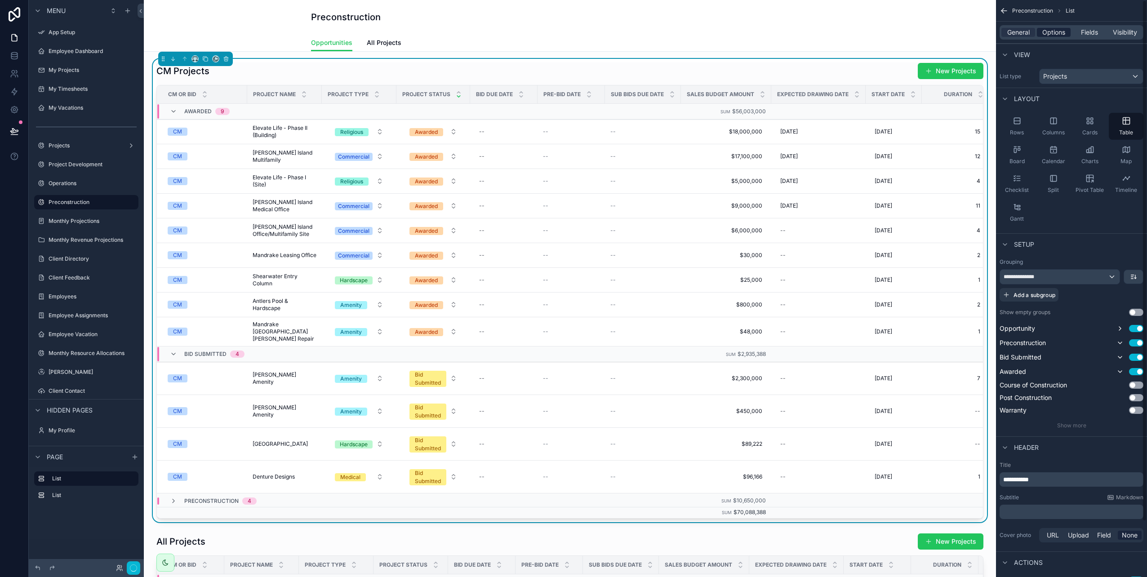
click at [1056, 32] on span "Options" at bounding box center [1054, 32] width 23 height 9
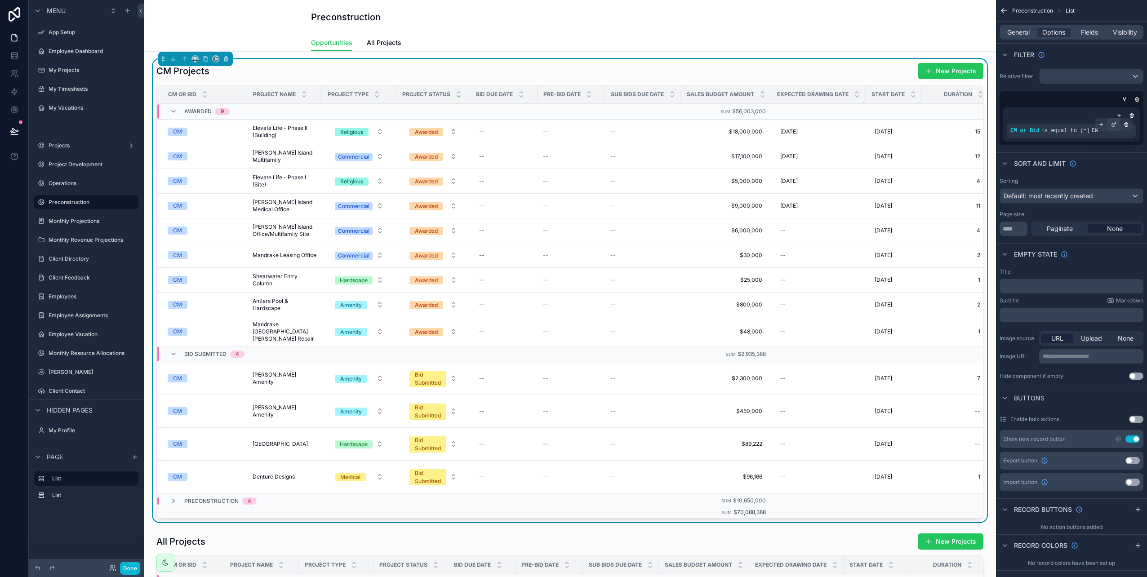
click at [1114, 124] on icon "scrollable content" at bounding box center [1113, 124] width 5 height 5
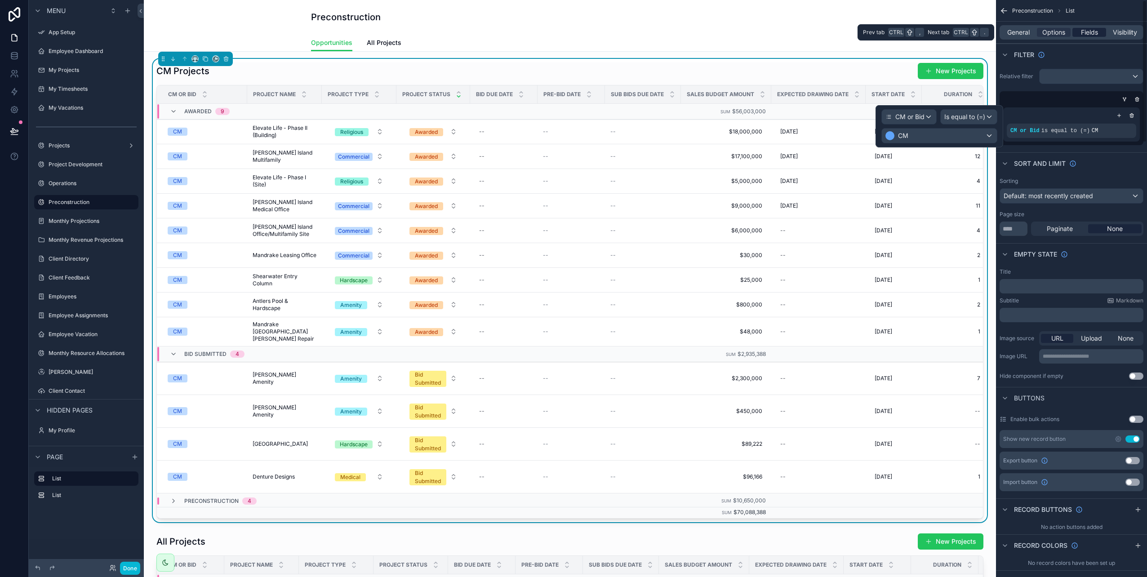
click at [1087, 29] on span "Fields" at bounding box center [1089, 32] width 17 height 9
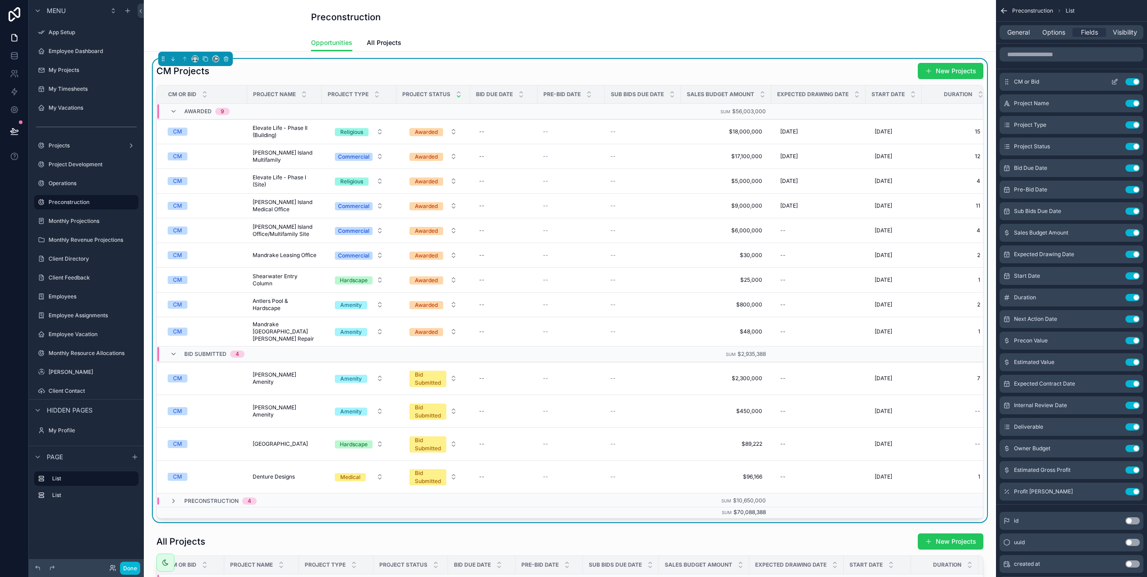
click at [1131, 81] on button "Use setting" at bounding box center [1133, 81] width 14 height 7
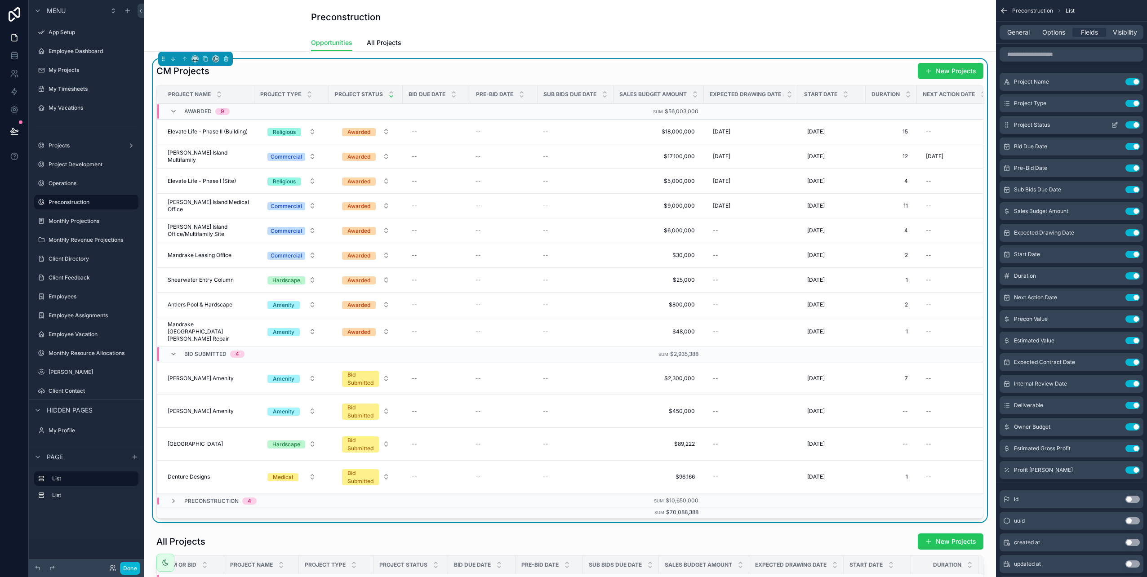
click at [1128, 84] on button "Use setting" at bounding box center [1133, 81] width 14 height 7
click at [1128, 100] on button "Use setting" at bounding box center [1133, 103] width 14 height 7
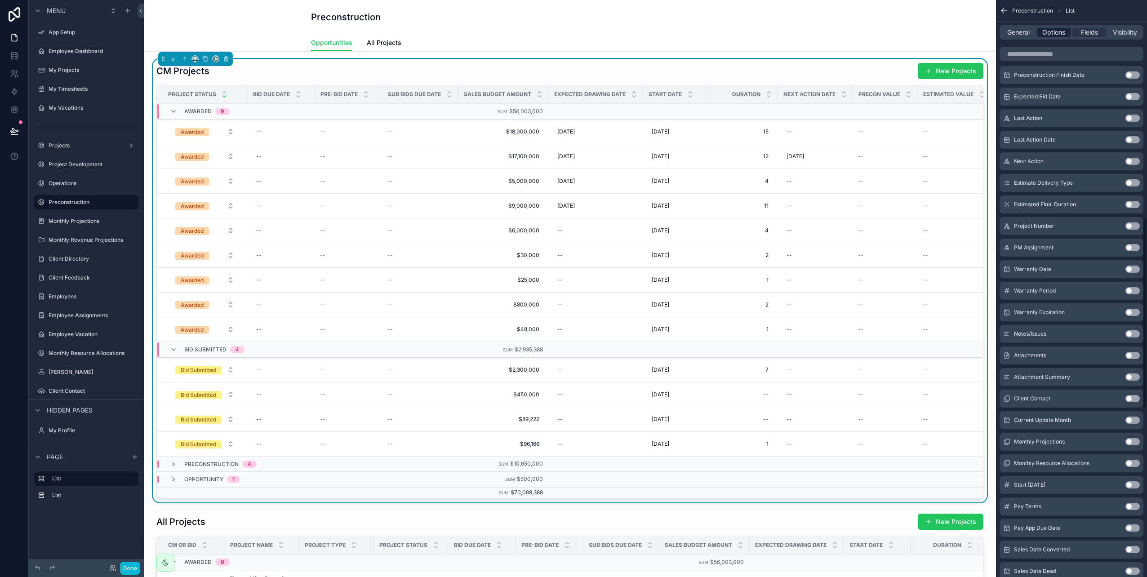
scroll to position [450, 0]
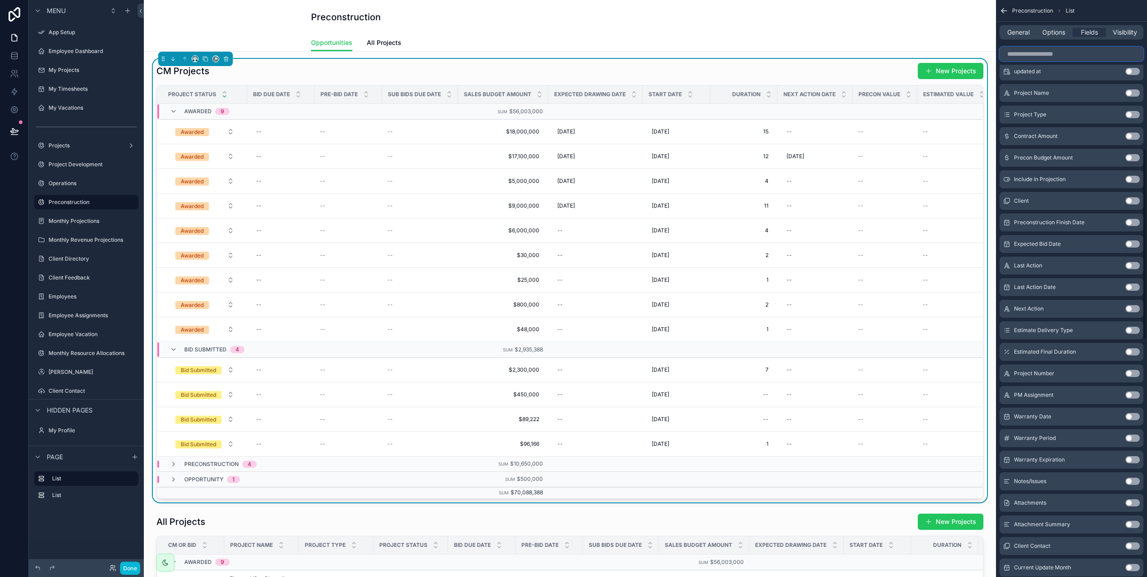
click at [1060, 58] on input "scrollable content" at bounding box center [1072, 54] width 144 height 14
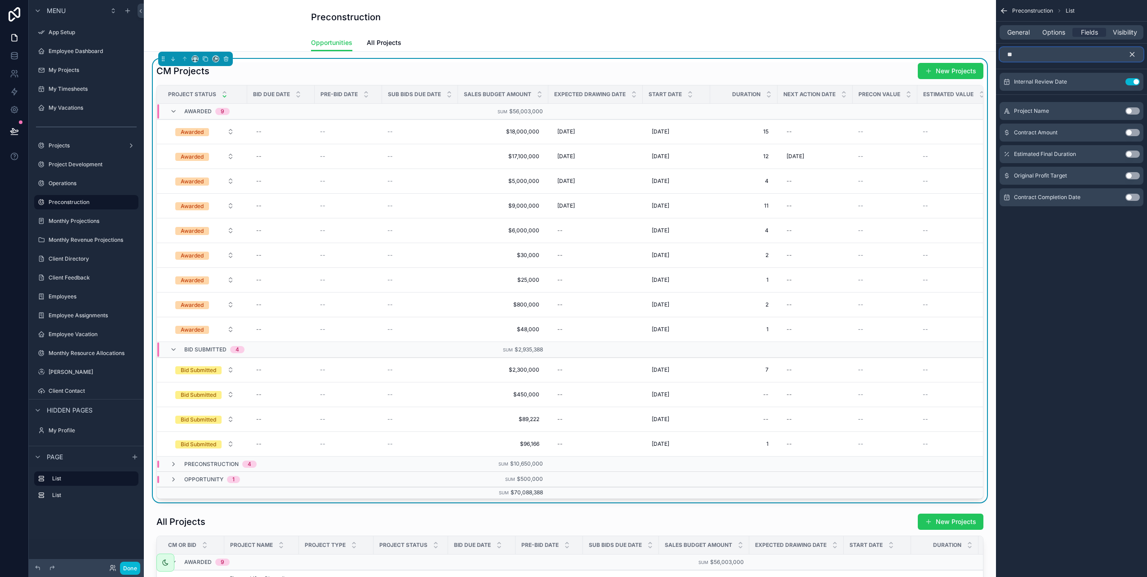
scroll to position [0, 0]
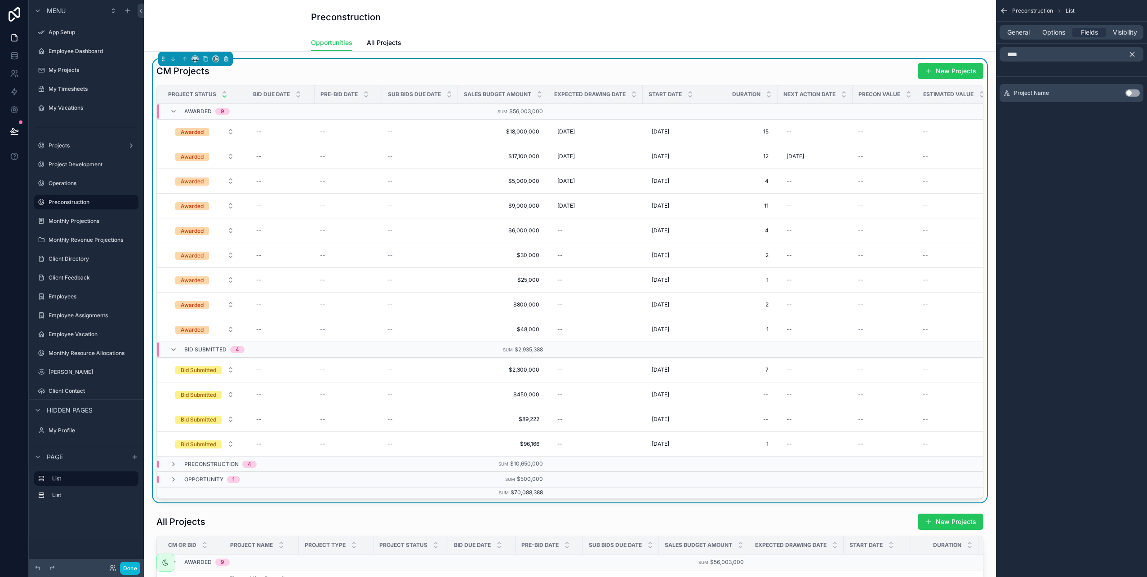
click at [1135, 94] on button "Use setting" at bounding box center [1133, 92] width 14 height 7
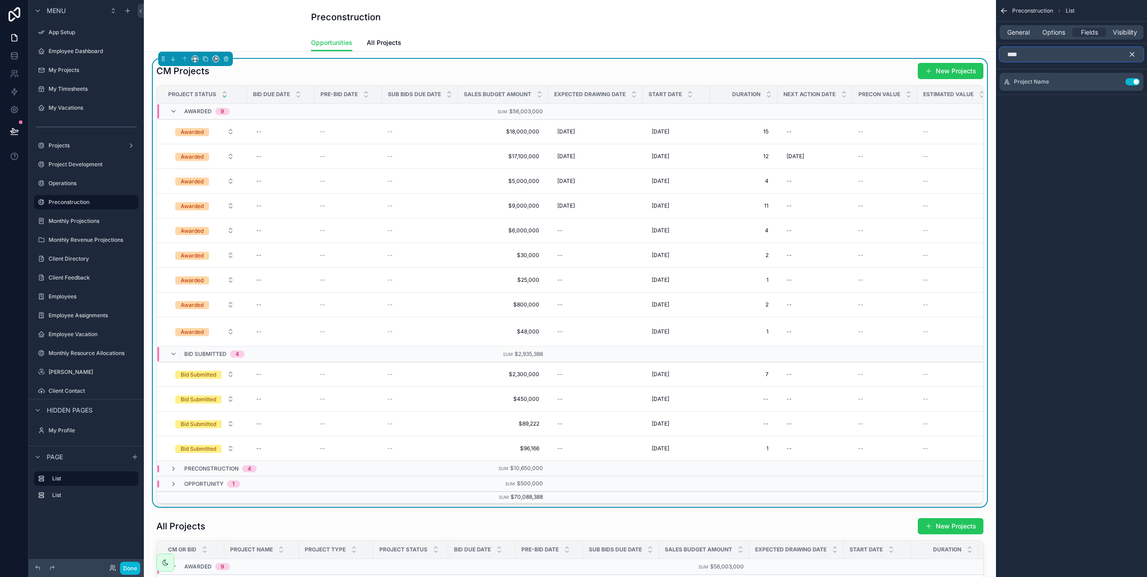
drag, startPoint x: 1037, startPoint y: 54, endPoint x: 996, endPoint y: 52, distance: 41.0
click at [996, 52] on div "****" at bounding box center [1071, 55] width 151 height 22
type input "******"
click at [1136, 94] on button "Use setting" at bounding box center [1133, 92] width 14 height 7
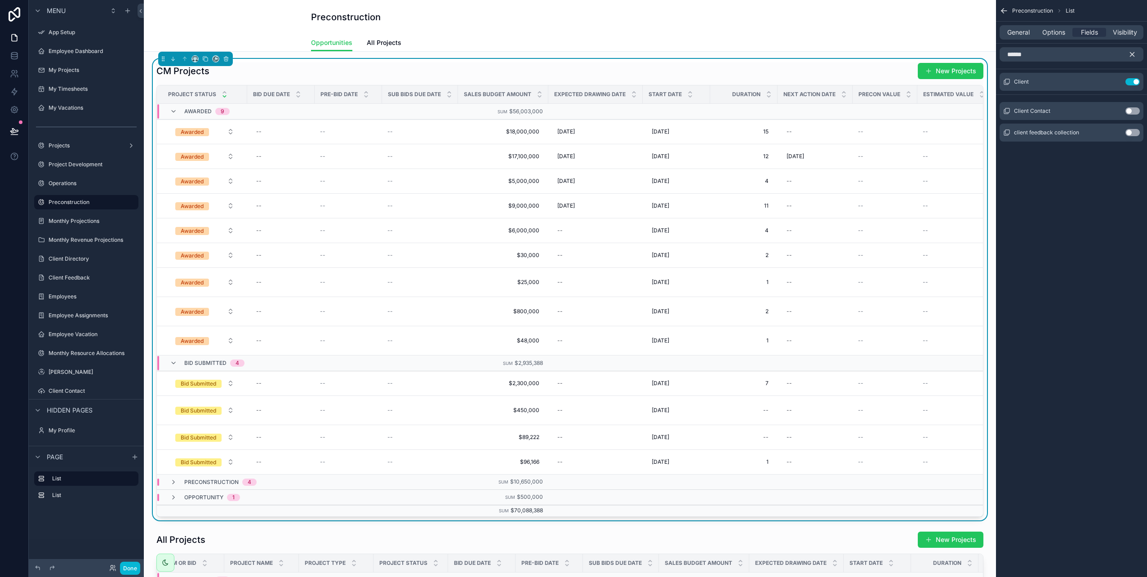
click at [1131, 53] on icon "scrollable content" at bounding box center [1132, 54] width 8 height 8
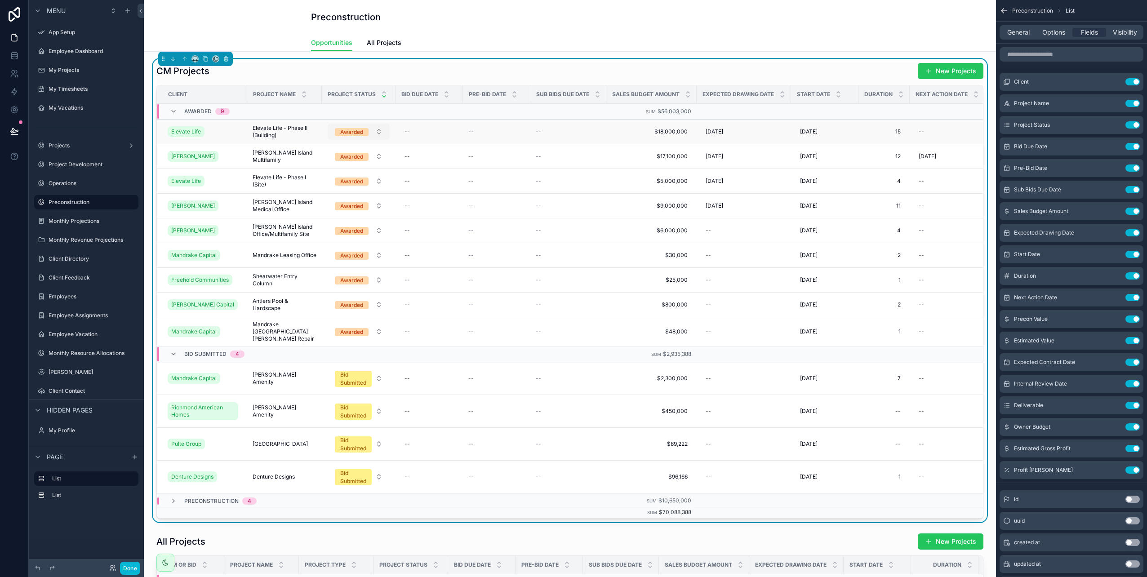
click at [378, 132] on button "Awarded" at bounding box center [359, 132] width 62 height 16
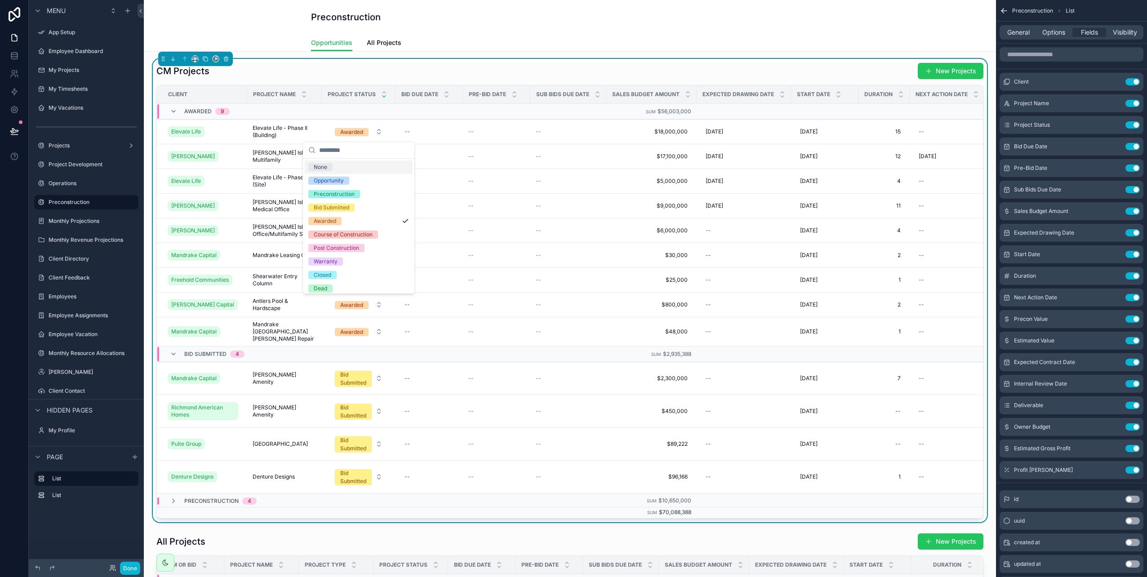
click at [466, 70] on div "CM Projects New Projects" at bounding box center [569, 70] width 827 height 17
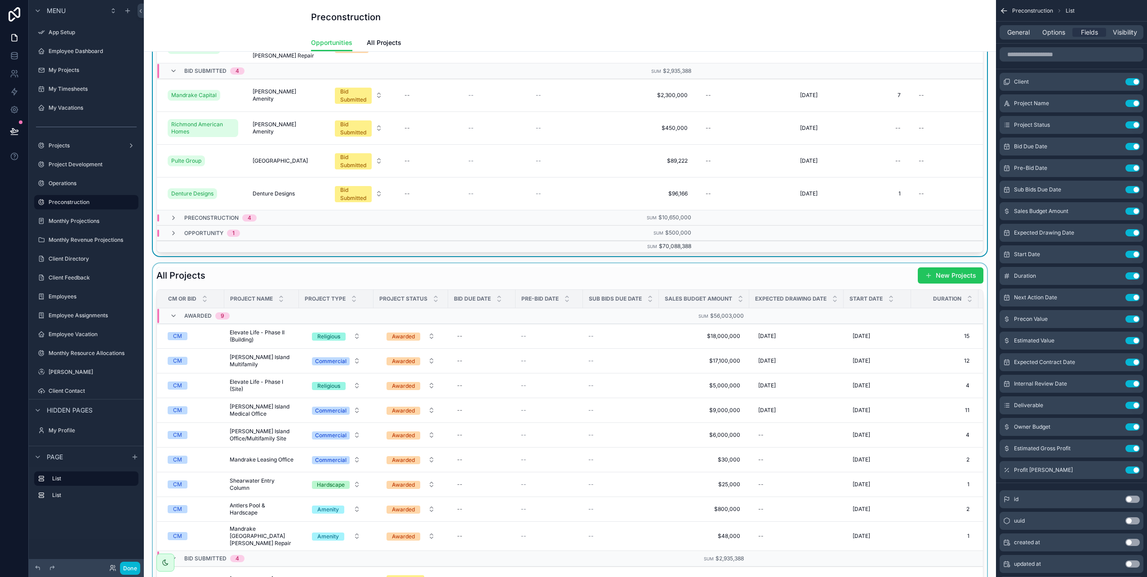
scroll to position [270, 0]
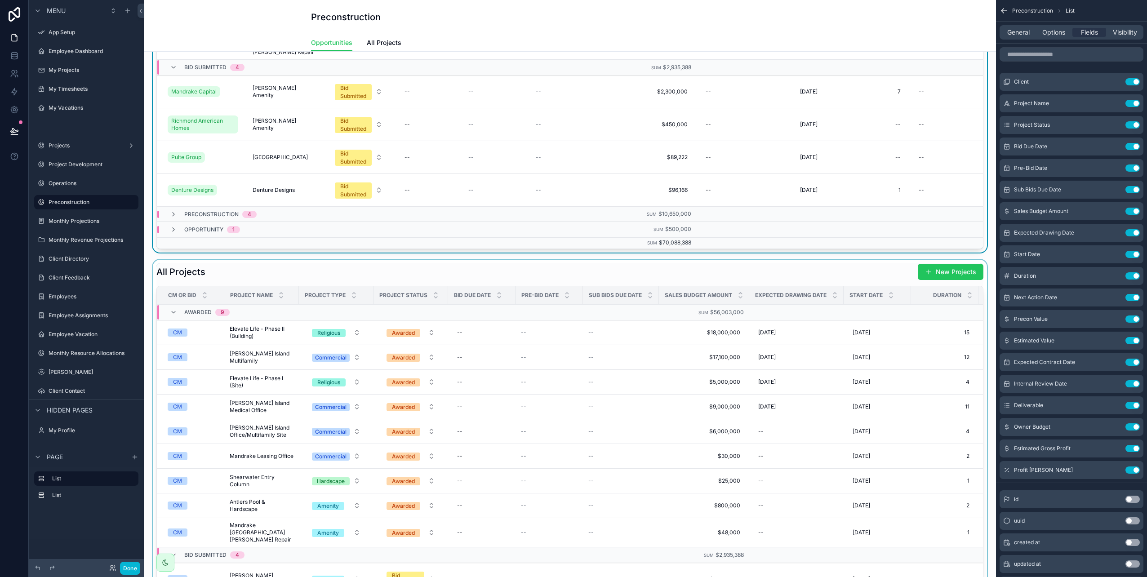
click at [759, 274] on div "scrollable content" at bounding box center [570, 492] width 838 height 464
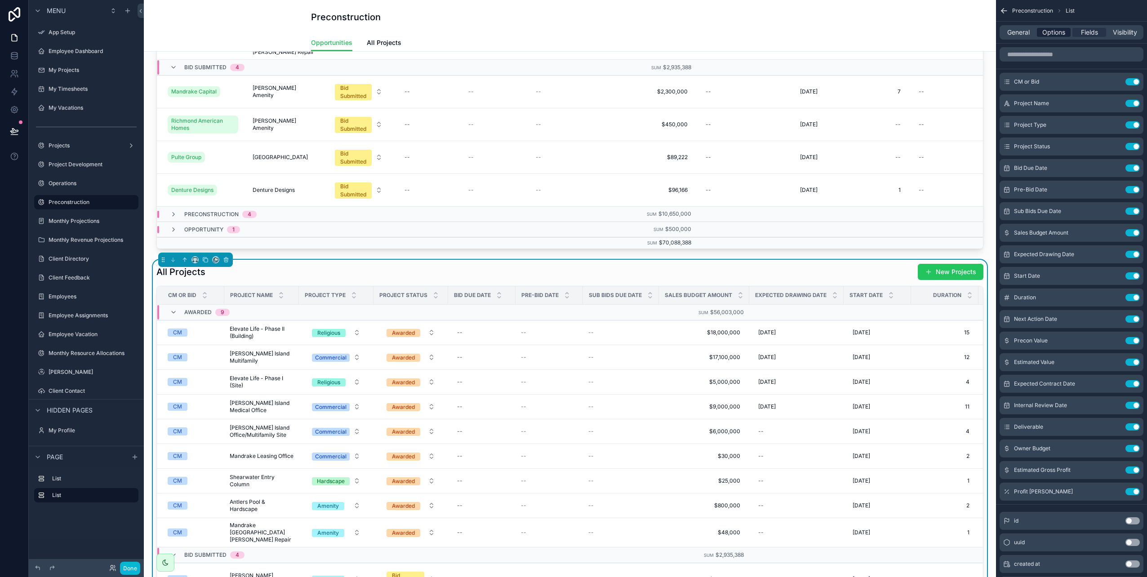
click at [1053, 36] on span "Options" at bounding box center [1054, 32] width 23 height 9
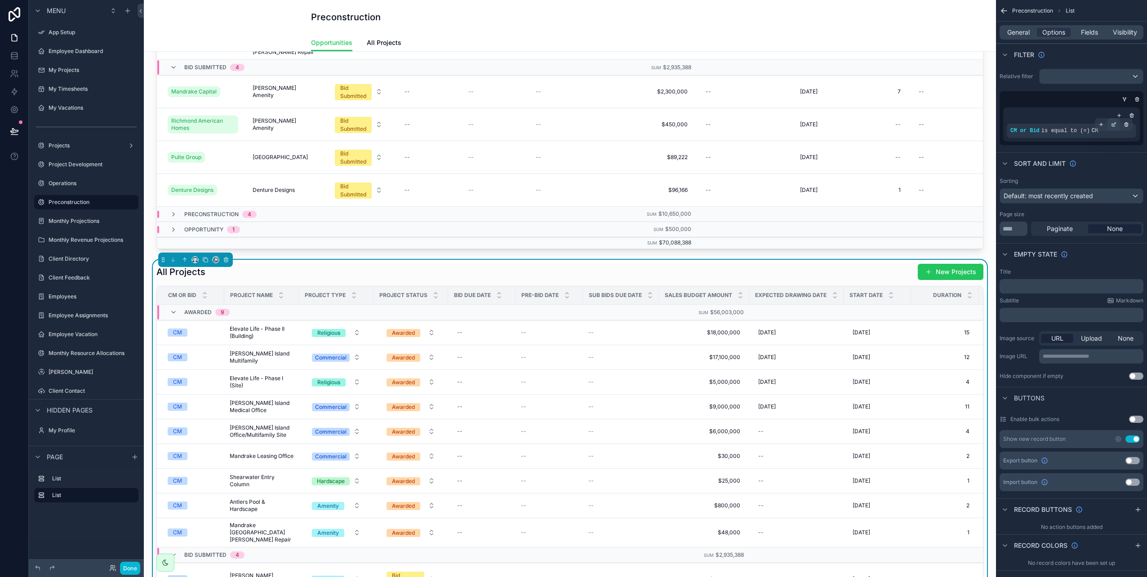
click at [1112, 126] on icon "scrollable content" at bounding box center [1113, 125] width 3 height 3
click at [925, 139] on div "CM" at bounding box center [939, 136] width 115 height 14
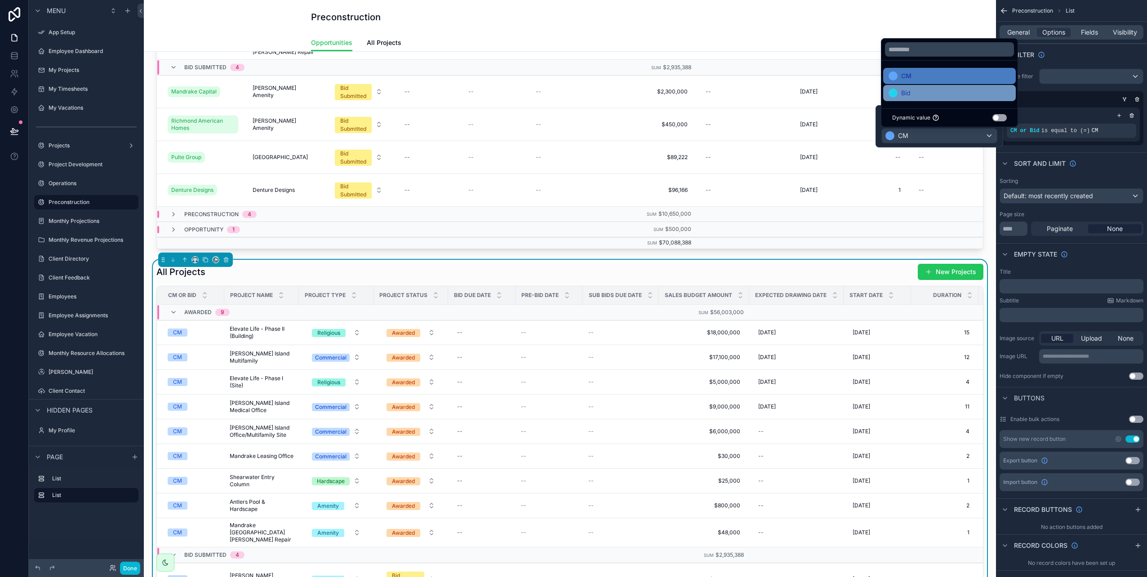
click at [912, 96] on div "Bid" at bounding box center [950, 93] width 122 height 11
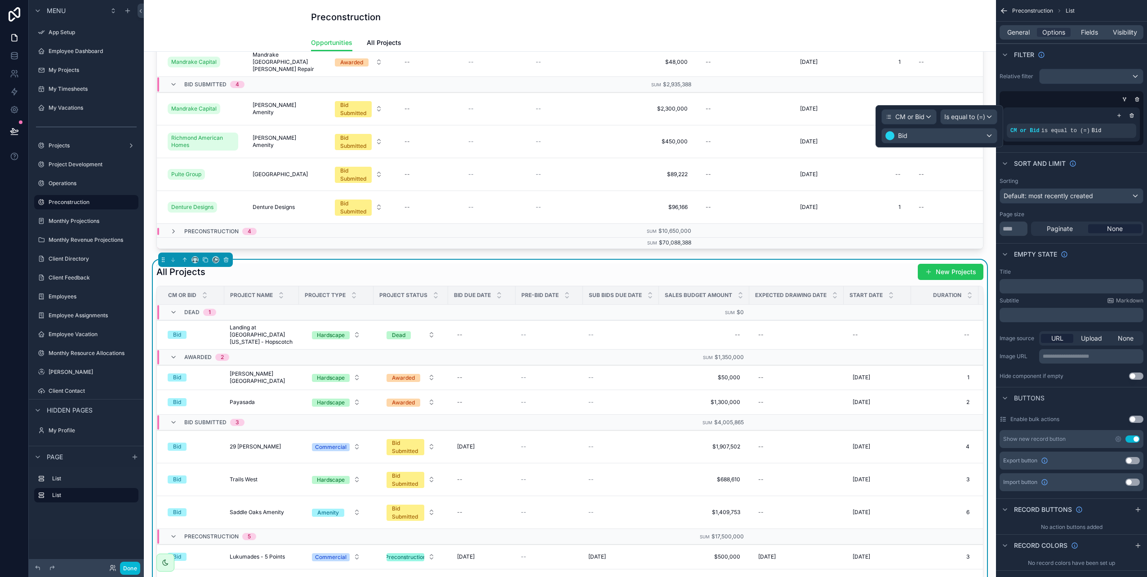
click at [1019, 37] on div "General Options Fields Visibility" at bounding box center [1072, 32] width 144 height 14
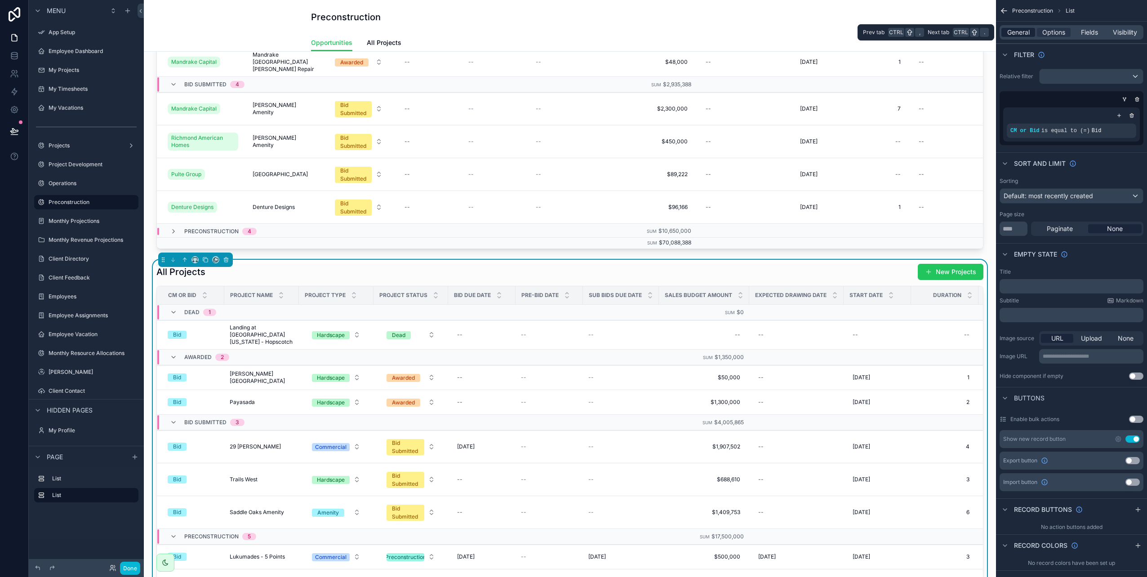
click at [1018, 35] on span "General" at bounding box center [1018, 32] width 22 height 9
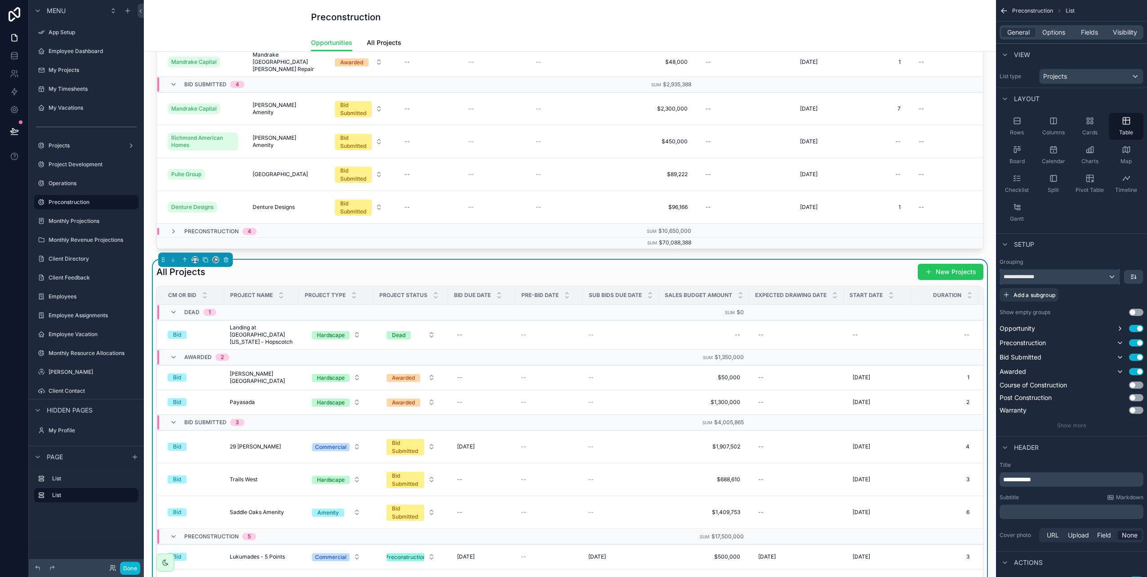
click at [1046, 278] on div "**********" at bounding box center [1060, 277] width 120 height 14
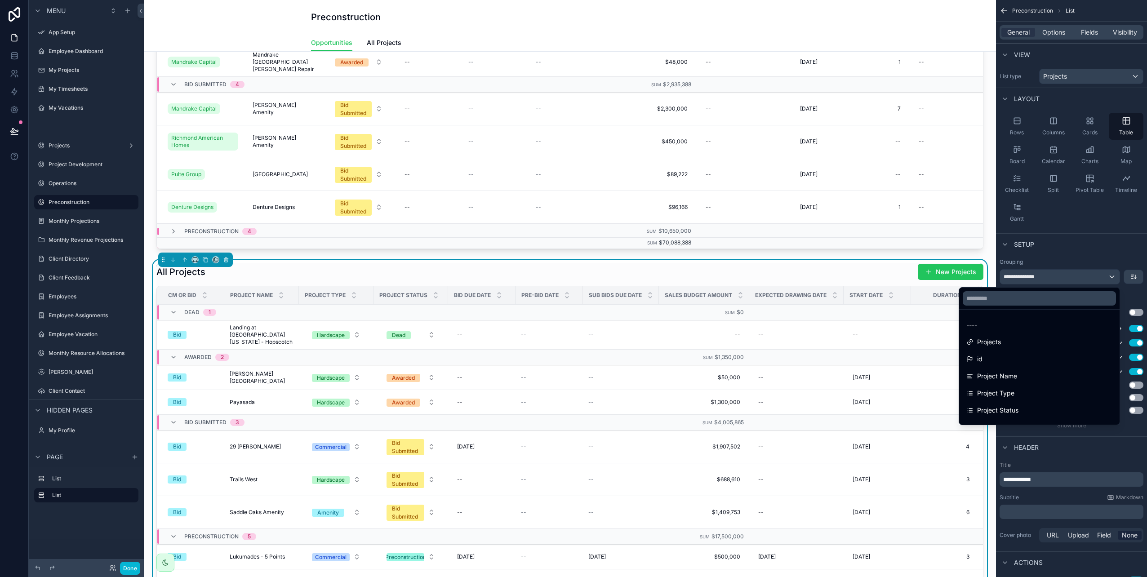
click at [1047, 276] on div "scrollable content" at bounding box center [573, 288] width 1147 height 577
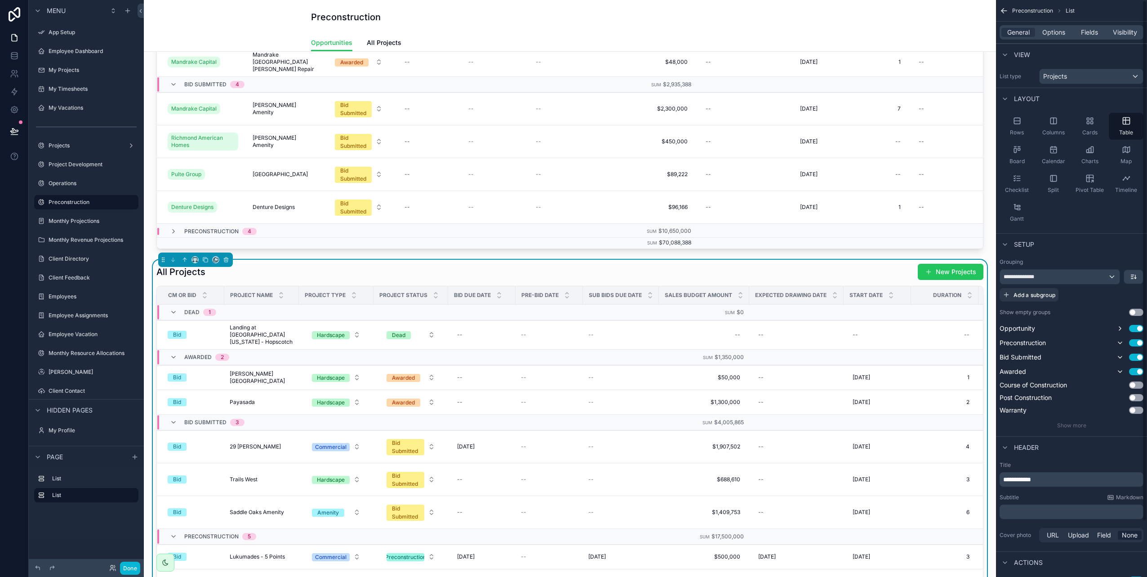
click at [1037, 480] on p "**********" at bounding box center [1072, 479] width 138 height 9
drag, startPoint x: 1047, startPoint y: 479, endPoint x: 951, endPoint y: 449, distance: 100.0
click at [961, 480] on div "App Setup Employee Dashboard My Projects My Timesheets My Vacations Projects Pr…" at bounding box center [645, 288] width 1003 height 577
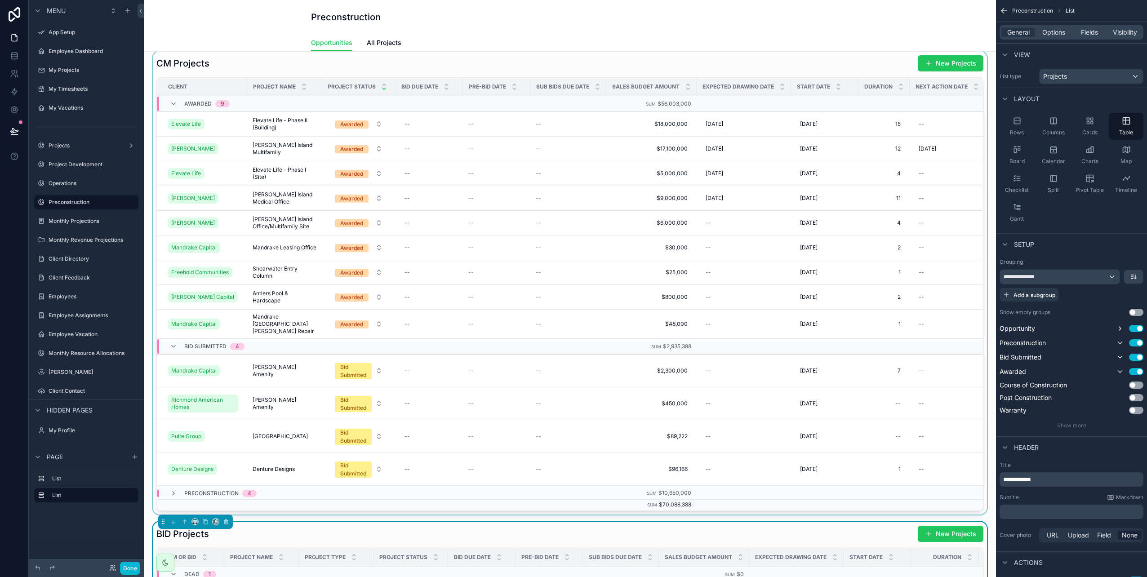
scroll to position [0, 0]
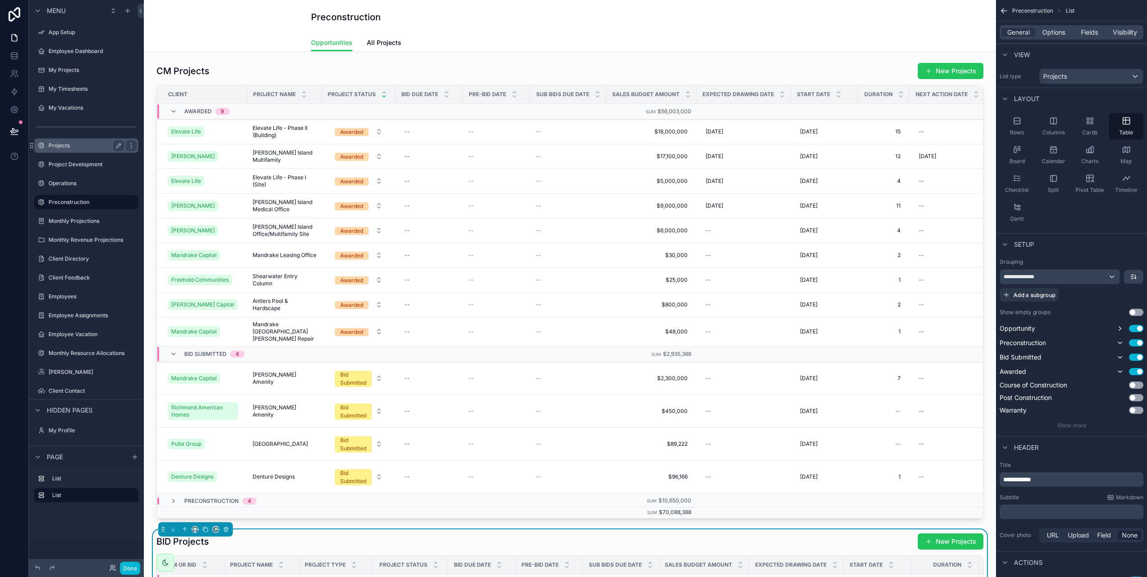
click at [56, 142] on label "Projects" at bounding box center [85, 145] width 72 height 7
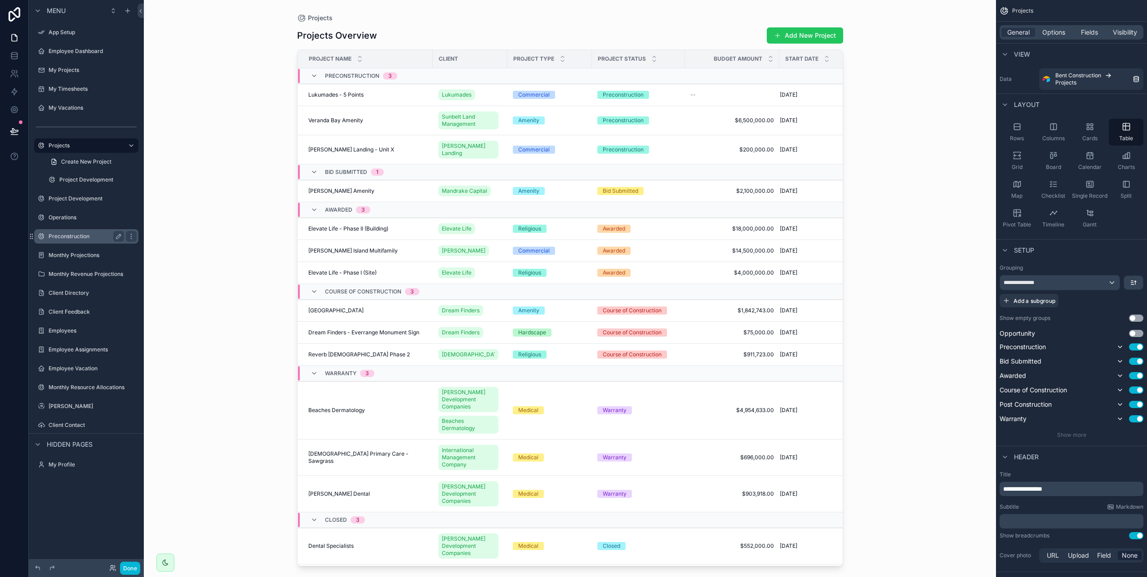
click at [66, 232] on div "Preconstruction" at bounding box center [87, 236] width 76 height 11
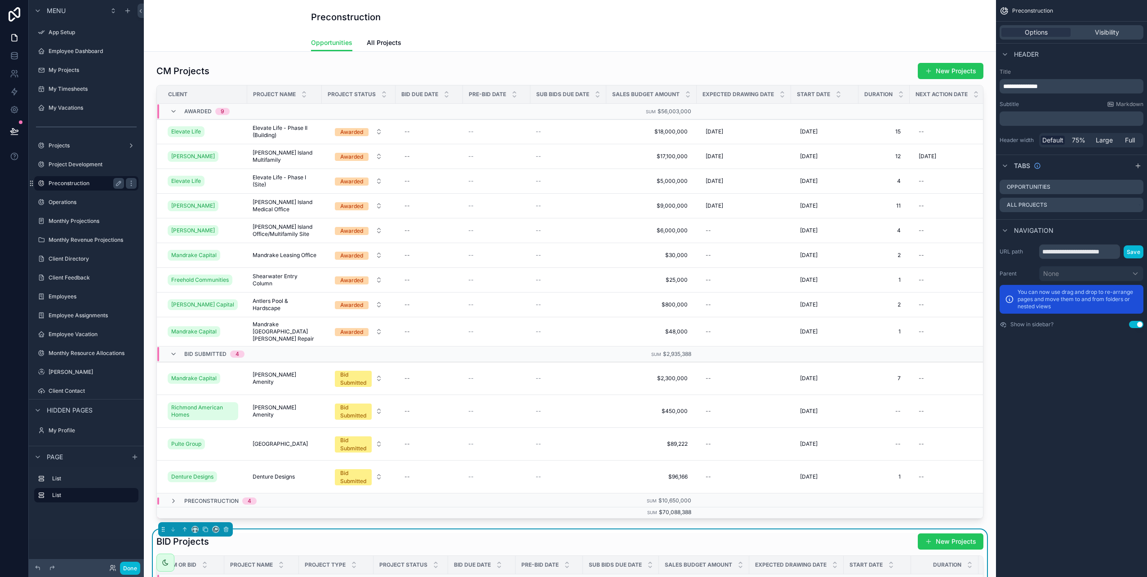
click at [72, 183] on label "Preconstruction" at bounding box center [85, 183] width 72 height 7
click at [131, 185] on icon "scrollable content" at bounding box center [131, 185] width 0 height 0
click at [59, 186] on label "Preconstruction" at bounding box center [85, 183] width 72 height 7
click at [372, 45] on span "All Projects" at bounding box center [384, 42] width 35 height 9
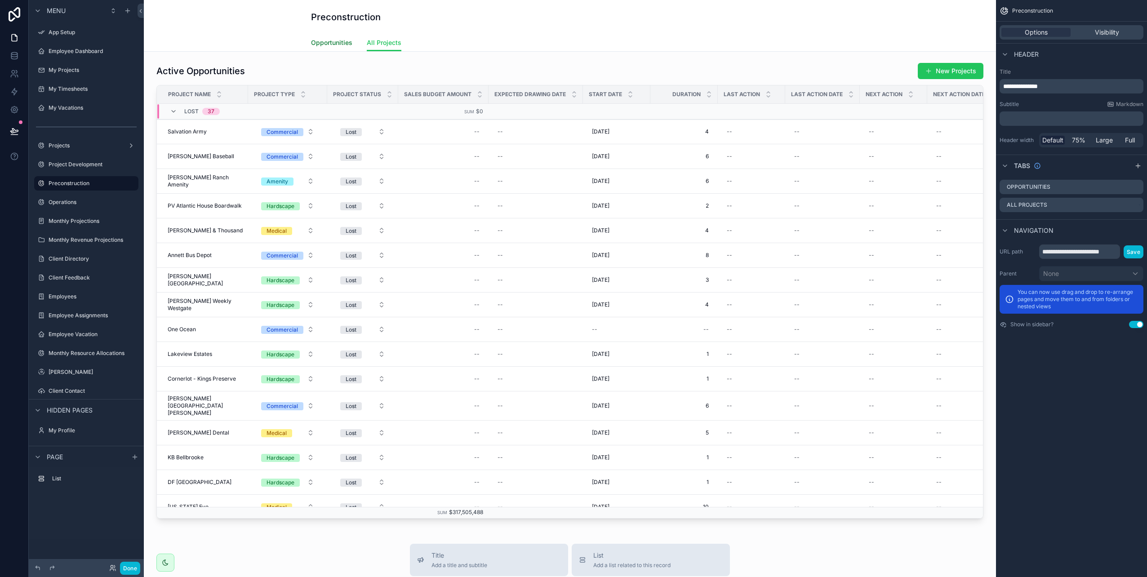
click at [325, 41] on span "Opportunities" at bounding box center [331, 42] width 41 height 9
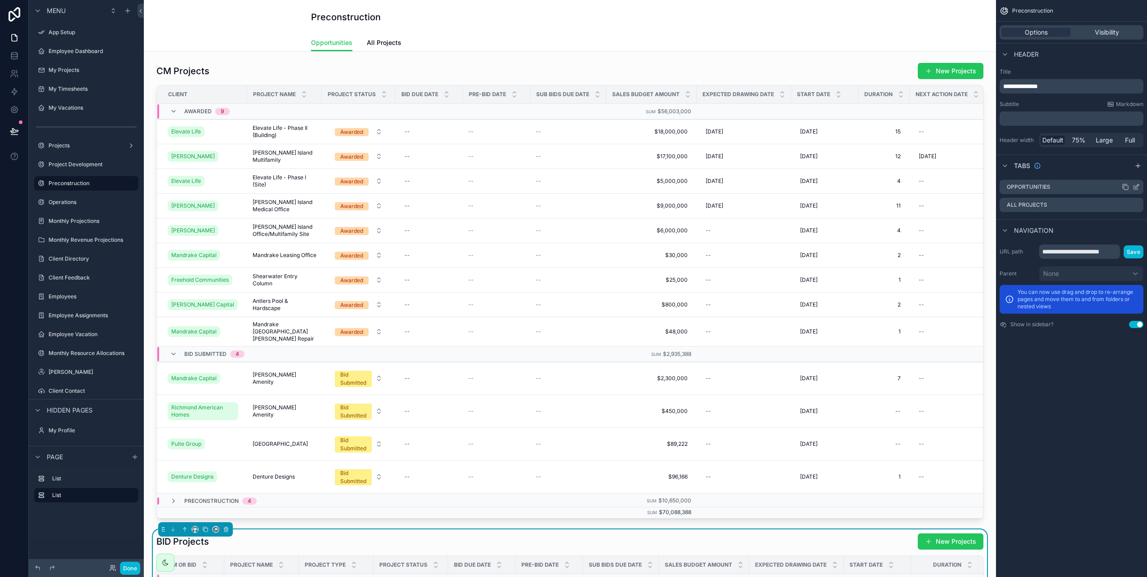
click at [1058, 188] on div "Opportunities" at bounding box center [1072, 187] width 144 height 14
click at [1074, 187] on div "Opportunities" at bounding box center [1072, 187] width 144 height 14
click at [1057, 189] on div "Opportunities" at bounding box center [1072, 187] width 144 height 14
click at [1136, 186] on icon "scrollable content" at bounding box center [1136, 186] width 7 height 7
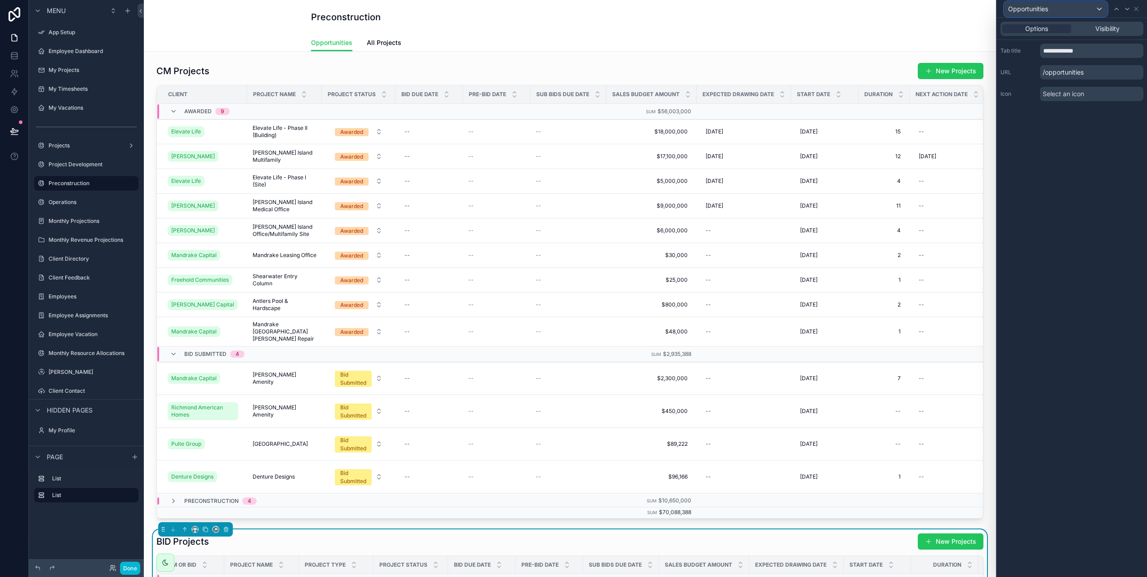
click at [1098, 7] on div "Opportunities" at bounding box center [1056, 9] width 103 height 14
click at [1098, 9] on div at bounding box center [1072, 288] width 150 height 577
click at [1137, 9] on icon at bounding box center [1136, 8] width 7 height 7
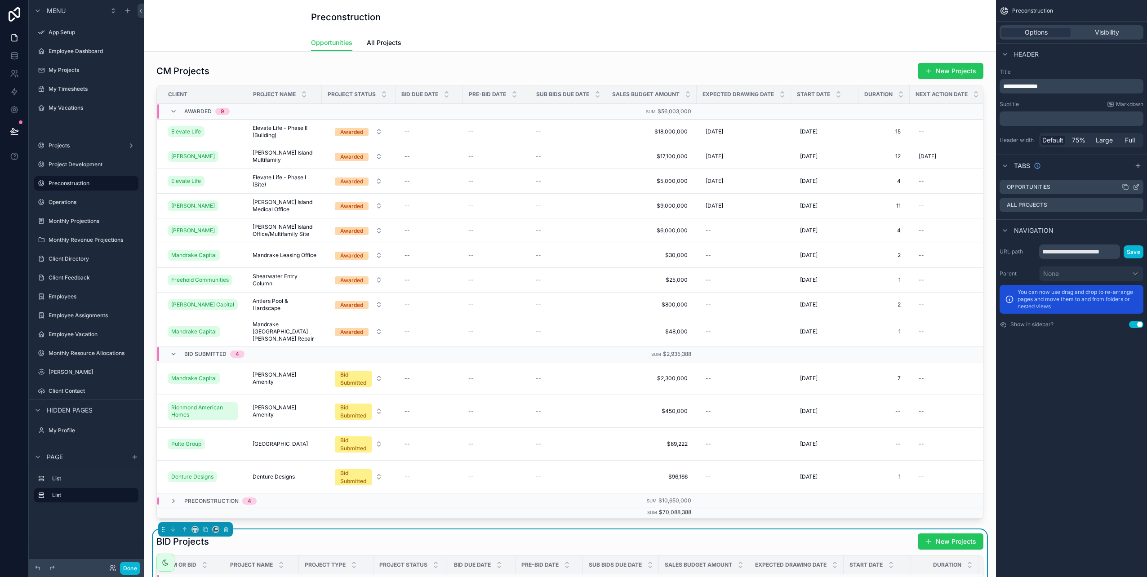
click at [1057, 184] on div "Opportunities" at bounding box center [1072, 187] width 144 height 14
drag, startPoint x: 1040, startPoint y: 188, endPoint x: 1020, endPoint y: 187, distance: 19.8
click at [1004, 188] on div "Opportunities" at bounding box center [1072, 187] width 144 height 14
click at [1136, 187] on icon "scrollable content" at bounding box center [1138, 186] width 4 height 4
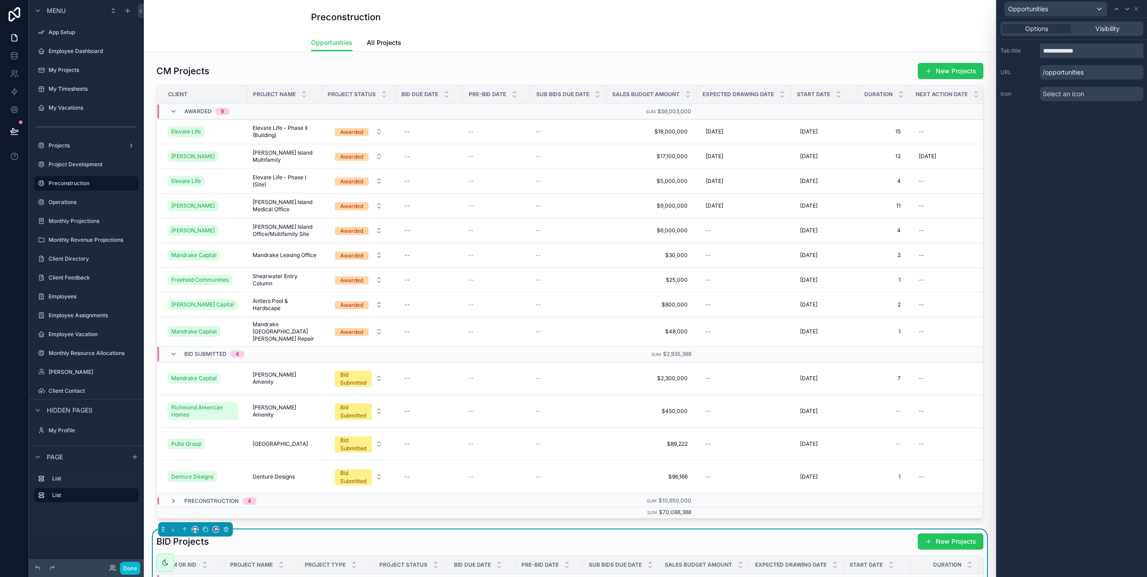
click at [1081, 52] on input "**********" at bounding box center [1091, 51] width 103 height 14
drag, startPoint x: 1091, startPoint y: 54, endPoint x: 1039, endPoint y: 55, distance: 51.7
click at [1039, 55] on div "**********" at bounding box center [1072, 51] width 143 height 14
type input "******"
click at [1065, 152] on div "Options Visibility Tab title ****** URL /active Icon Select an icon" at bounding box center [1072, 297] width 150 height 559
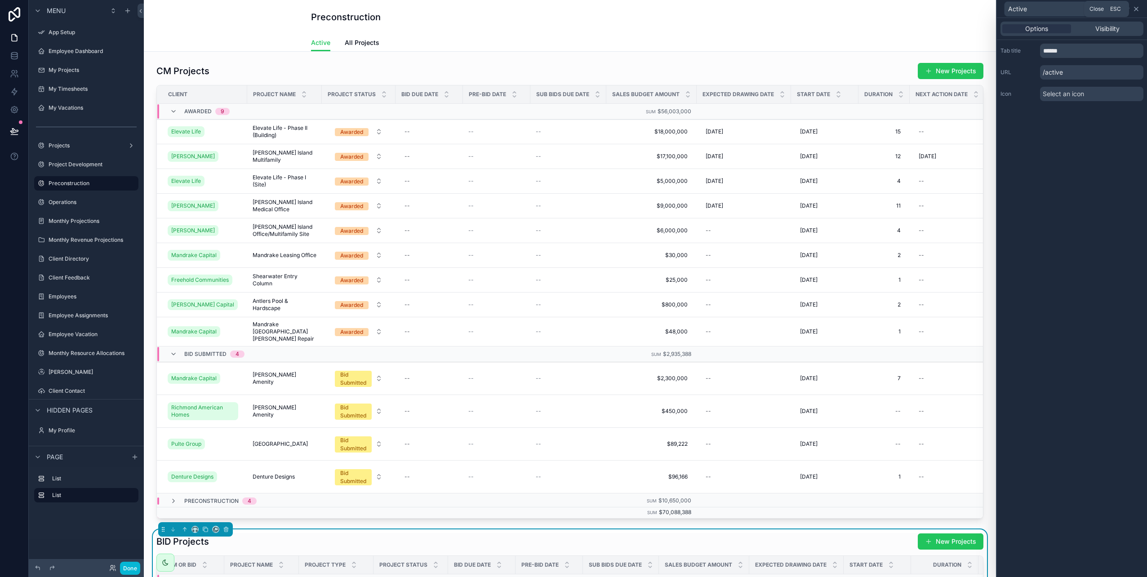
click at [1137, 9] on icon at bounding box center [1137, 9] width 4 height 4
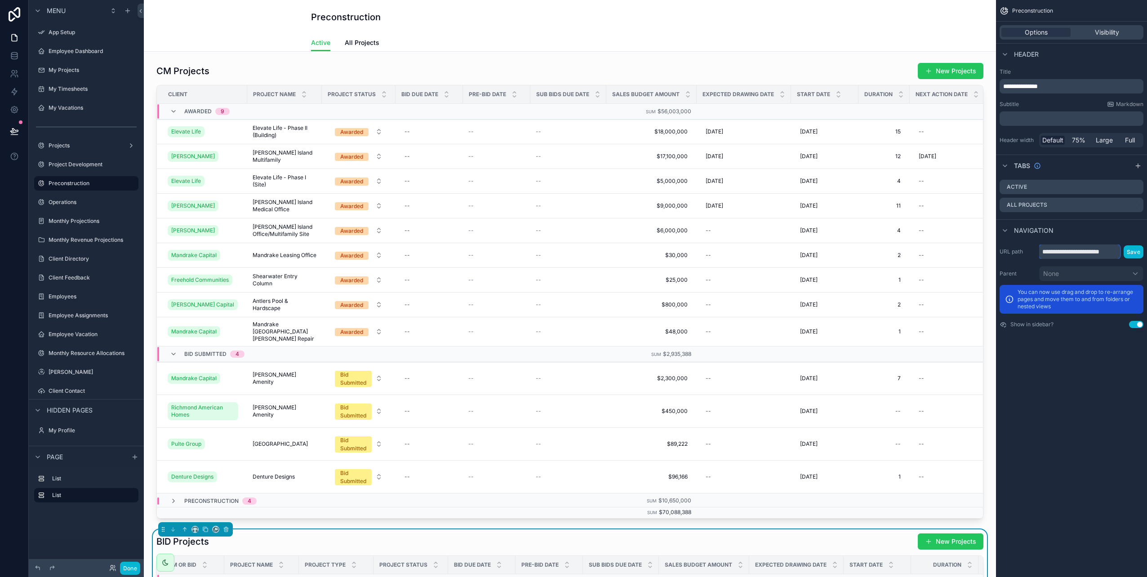
click at [1069, 253] on input "**********" at bounding box center [1079, 252] width 81 height 14
drag, startPoint x: 1100, startPoint y: 250, endPoint x: 1045, endPoint y: 249, distance: 55.3
click at [1030, 251] on div "**********" at bounding box center [1072, 252] width 144 height 14
click at [1092, 252] on input "**********" at bounding box center [1079, 252] width 81 height 14
drag, startPoint x: 1073, startPoint y: 252, endPoint x: 1008, endPoint y: 255, distance: 64.8
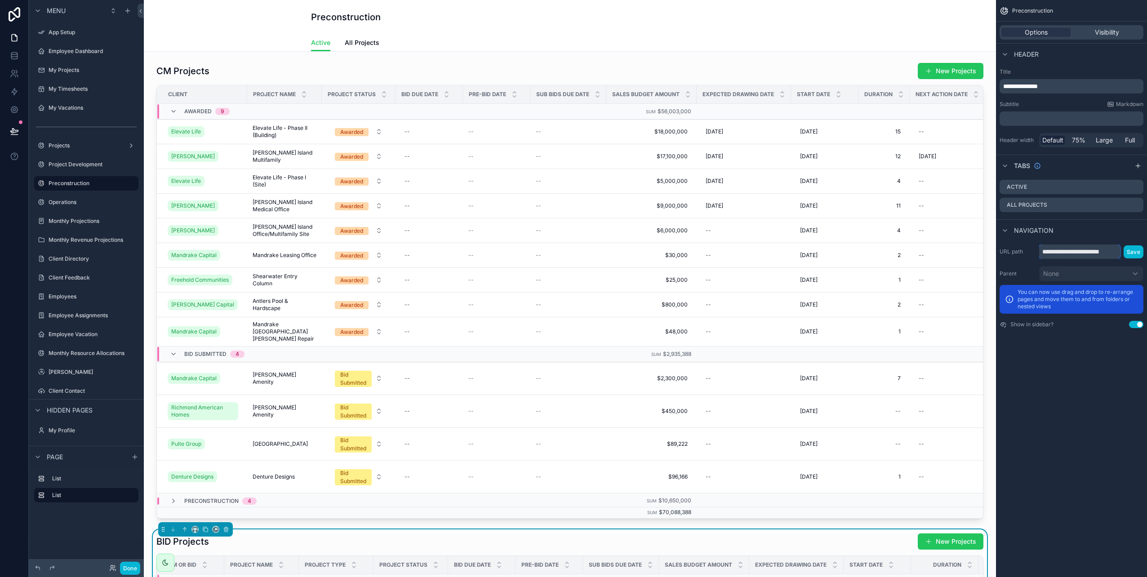
click at [1008, 255] on div "**********" at bounding box center [1072, 252] width 144 height 14
drag, startPoint x: 1114, startPoint y: 253, endPoint x: 978, endPoint y: 254, distance: 135.8
click at [978, 254] on div "App Setup Employee Dashboard My Projects My Timesheets My Vacations Projects Pr…" at bounding box center [645, 288] width 1003 height 577
type input "*"
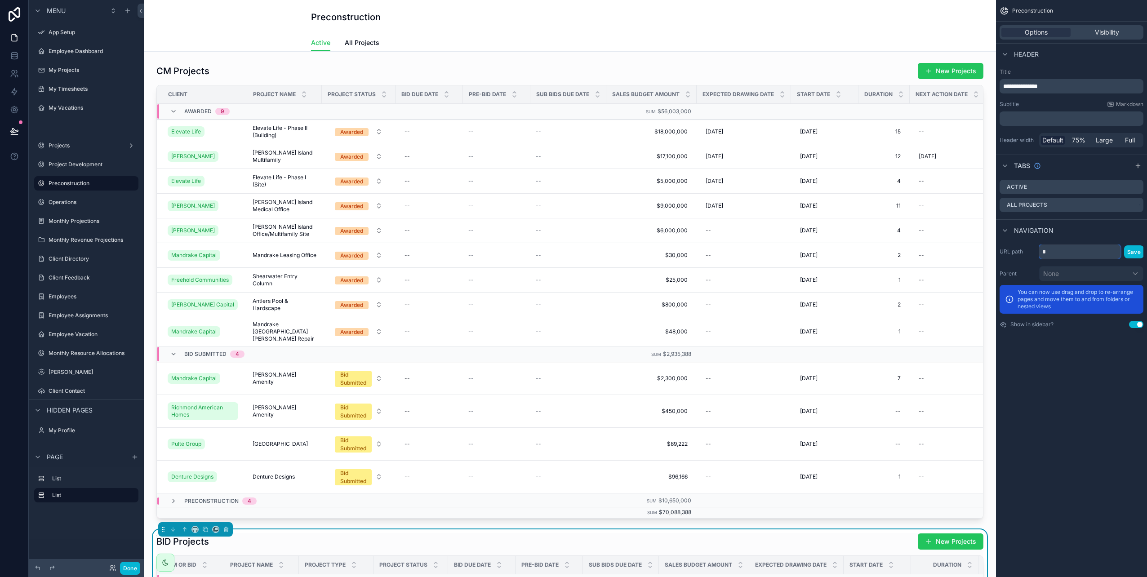
type input "*"
type input "**********"
drag, startPoint x: 1128, startPoint y: 254, endPoint x: 1122, endPoint y: 260, distance: 8.3
click at [1128, 254] on button "Save" at bounding box center [1134, 251] width 20 height 13
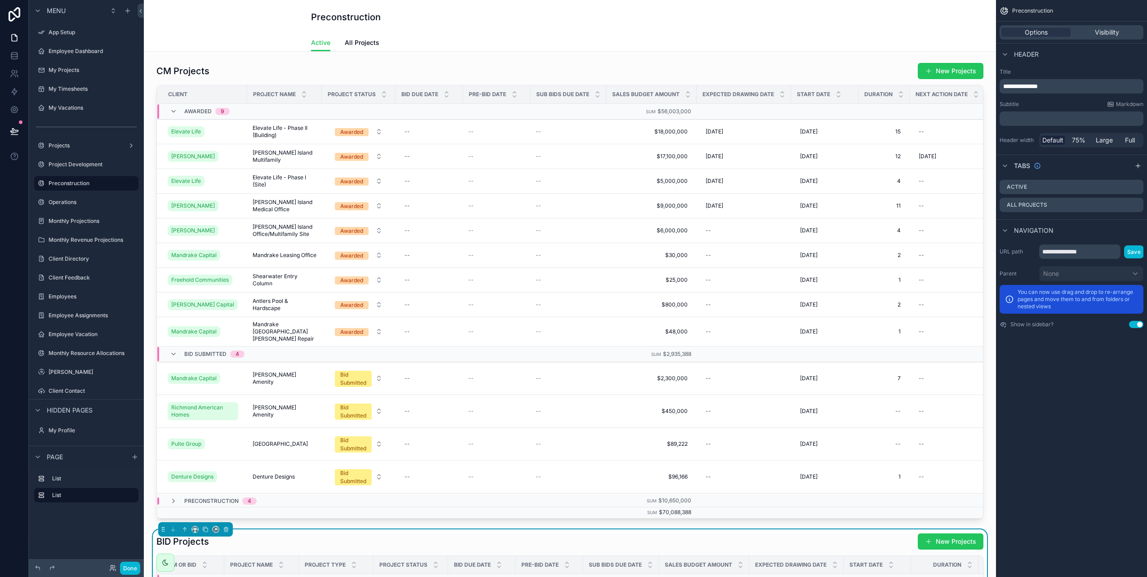
click at [610, 16] on div "Preconstruction" at bounding box center [570, 17] width 518 height 13
click at [522, 76] on div "scrollable content" at bounding box center [570, 291] width 838 height 464
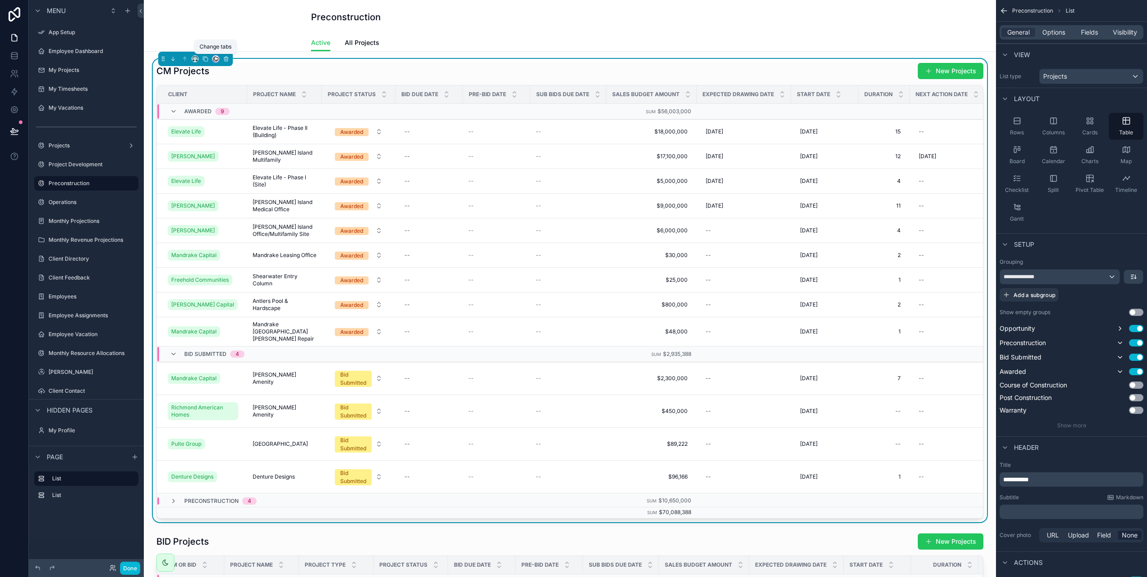
click at [217, 58] on icon "scrollable content" at bounding box center [216, 59] width 6 height 6
click at [236, 78] on span "Active" at bounding box center [234, 80] width 19 height 11
click at [356, 76] on div "CM Projects New Projects" at bounding box center [569, 70] width 827 height 17
click at [427, 155] on div "--" at bounding box center [429, 156] width 57 height 14
click at [216, 154] on div "[PERSON_NAME]" at bounding box center [205, 156] width 74 height 14
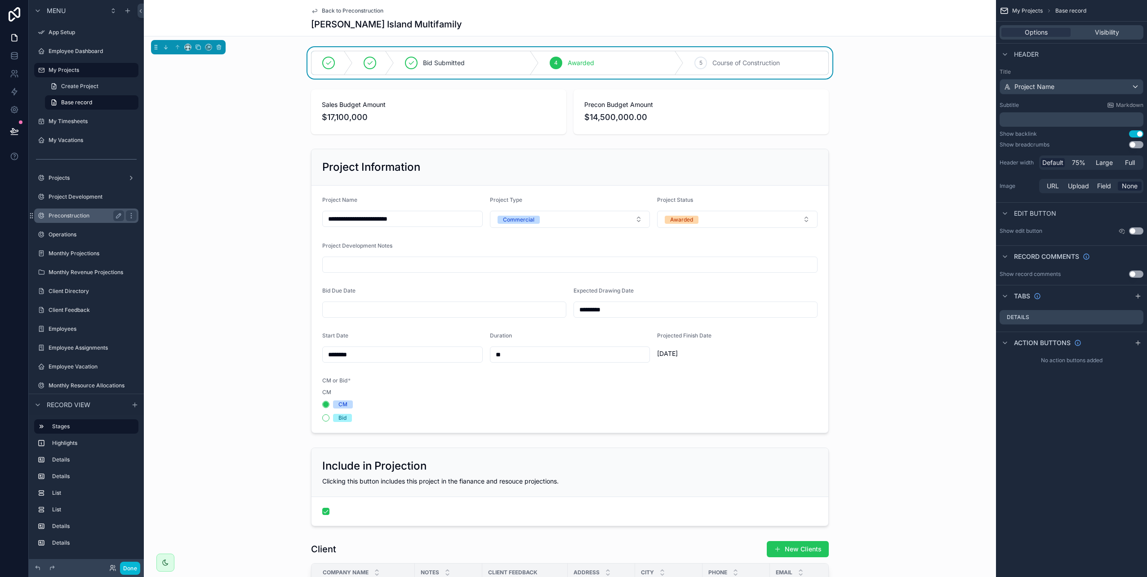
click at [80, 213] on label "Preconstruction" at bounding box center [85, 215] width 72 height 7
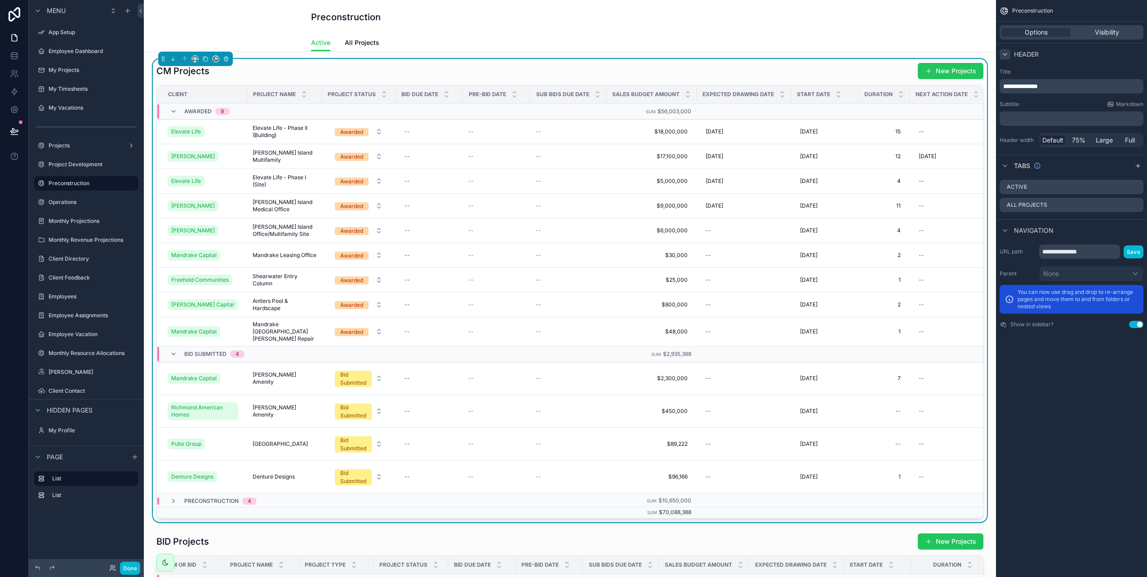
click at [1007, 53] on icon "scrollable content" at bounding box center [1005, 54] width 7 height 7
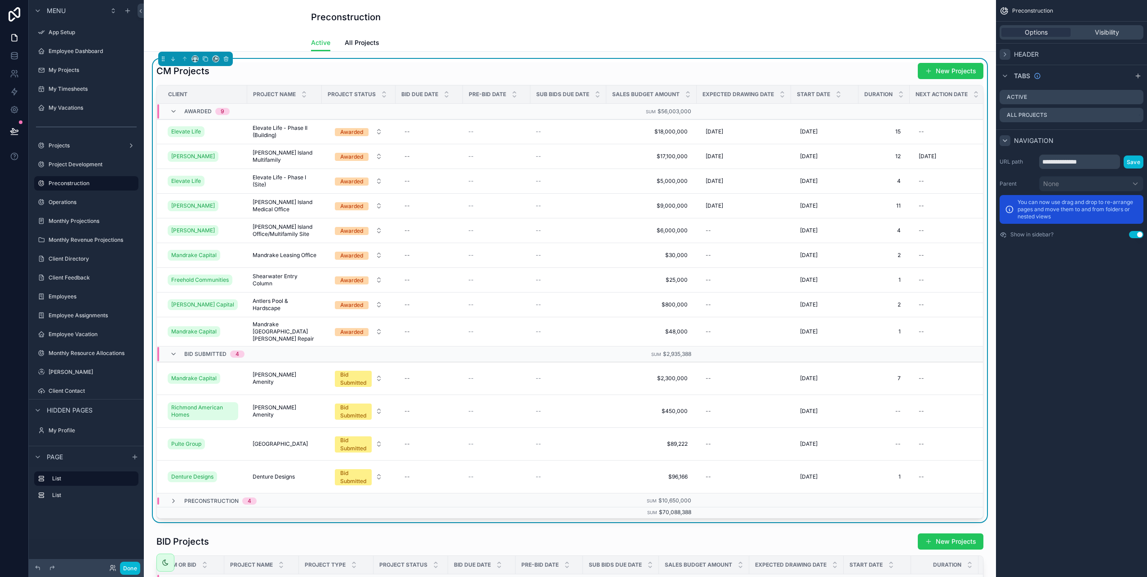
click at [1006, 140] on icon "scrollable content" at bounding box center [1005, 141] width 4 height 2
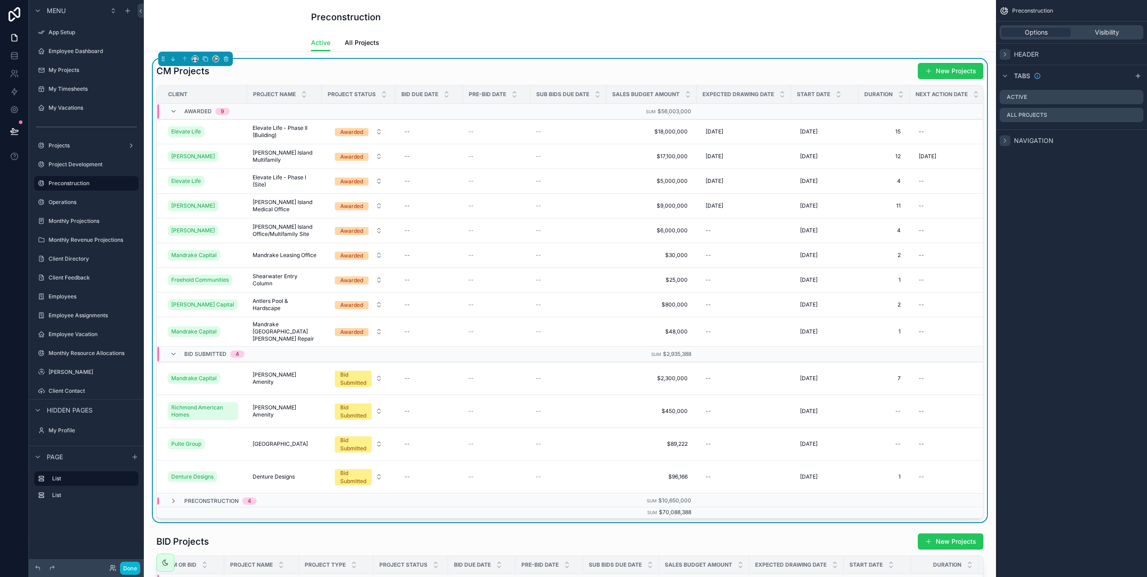
click at [1006, 140] on icon "scrollable content" at bounding box center [1005, 141] width 2 height 4
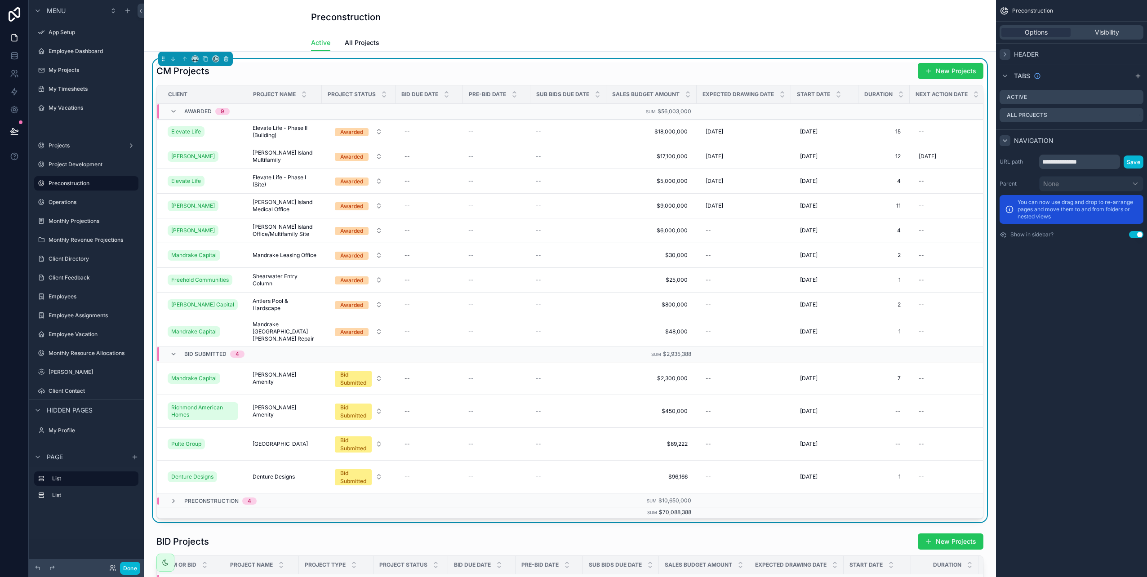
click at [1034, 9] on span "Preconstruction" at bounding box center [1032, 10] width 41 height 7
click at [874, 76] on div "CM Projects New Projects" at bounding box center [569, 70] width 827 height 17
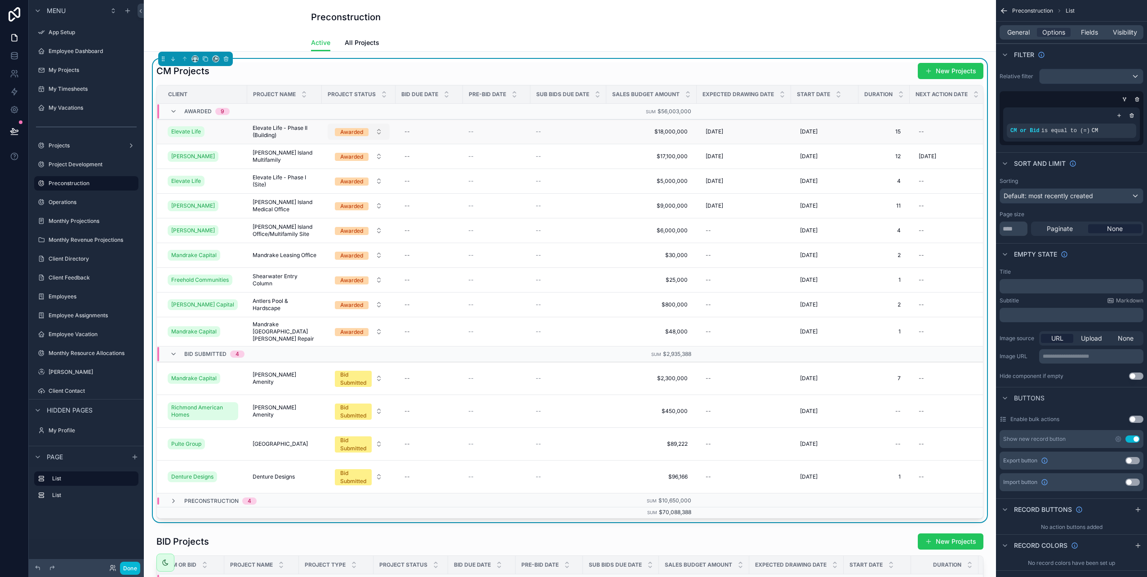
click at [364, 133] on span "Awarded" at bounding box center [352, 132] width 34 height 8
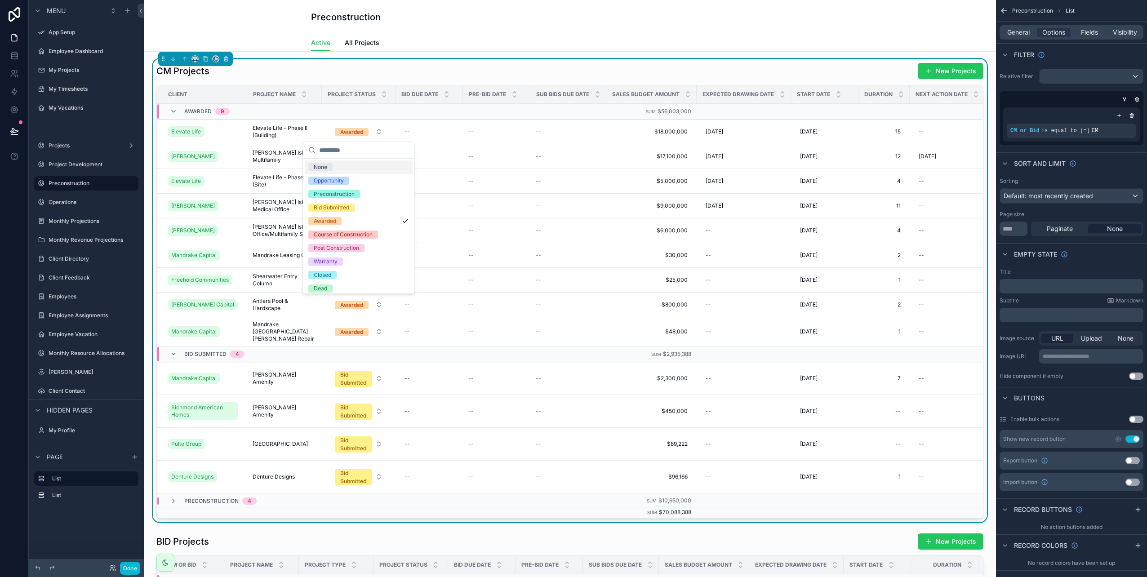
click at [494, 68] on div "CM Projects New Projects" at bounding box center [569, 70] width 827 height 17
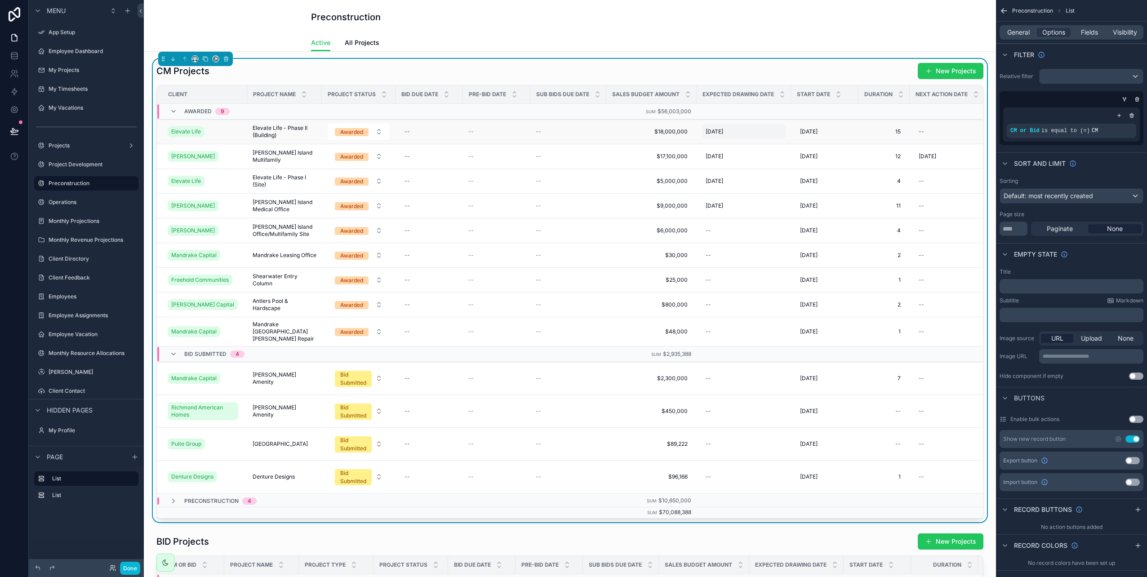
click at [717, 132] on span "[DATE]" at bounding box center [715, 131] width 18 height 7
click at [702, 165] on button "scrollable content" at bounding box center [699, 167] width 16 height 16
click at [702, 165] on button "scrollable content" at bounding box center [701, 167] width 16 height 16
click at [703, 167] on button "scrollable content" at bounding box center [701, 167] width 16 height 16
click at [781, 238] on button "8" at bounding box center [782, 239] width 16 height 16
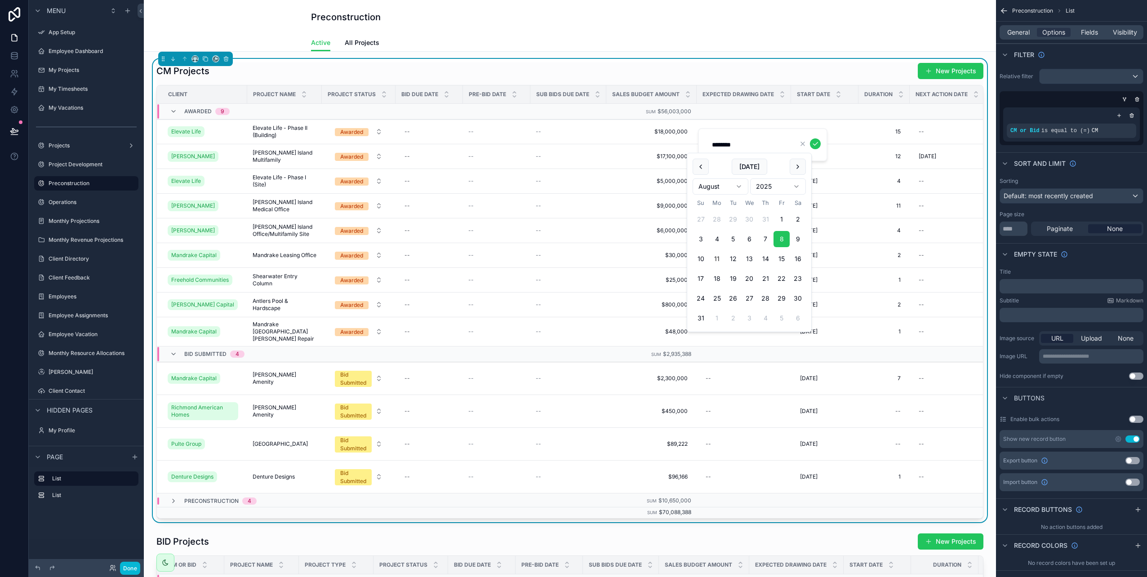
type input "********"
click at [723, 130] on span "[DATE]" at bounding box center [715, 131] width 18 height 7
click at [780, 238] on button "8" at bounding box center [782, 239] width 16 height 16
click at [814, 146] on icon "scrollable content" at bounding box center [815, 143] width 7 height 7
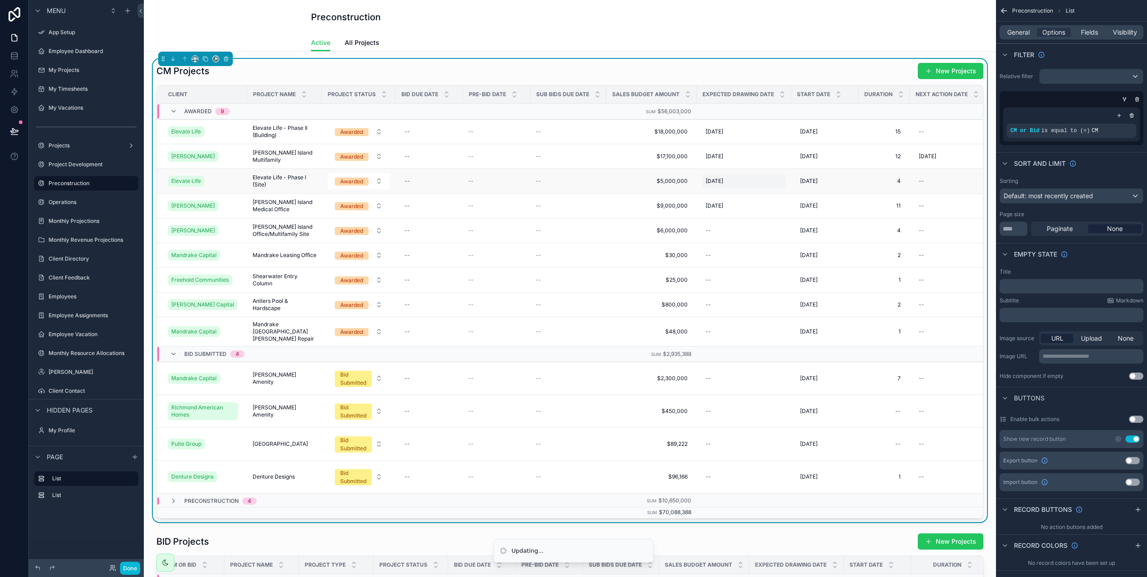
click at [723, 179] on span "[DATE]" at bounding box center [715, 181] width 18 height 7
click at [780, 292] on button "8" at bounding box center [781, 289] width 16 height 16
type input "********"
click at [816, 193] on icon "scrollable content" at bounding box center [815, 193] width 7 height 7
click at [370, 333] on button "Awarded" at bounding box center [359, 332] width 62 height 16
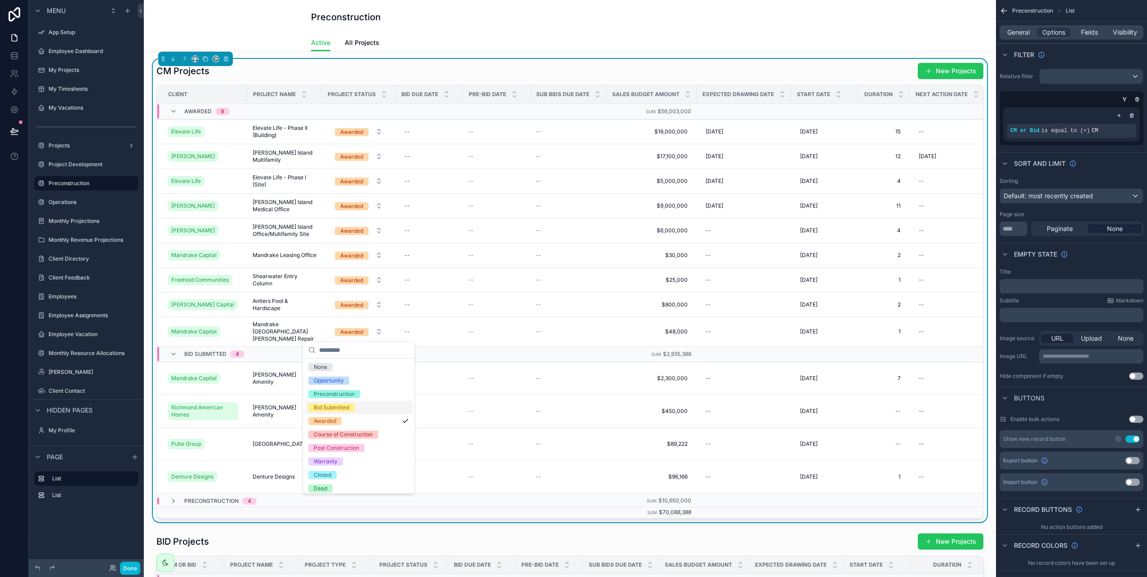
click at [352, 405] on span "Bid Submitted" at bounding box center [331, 408] width 46 height 8
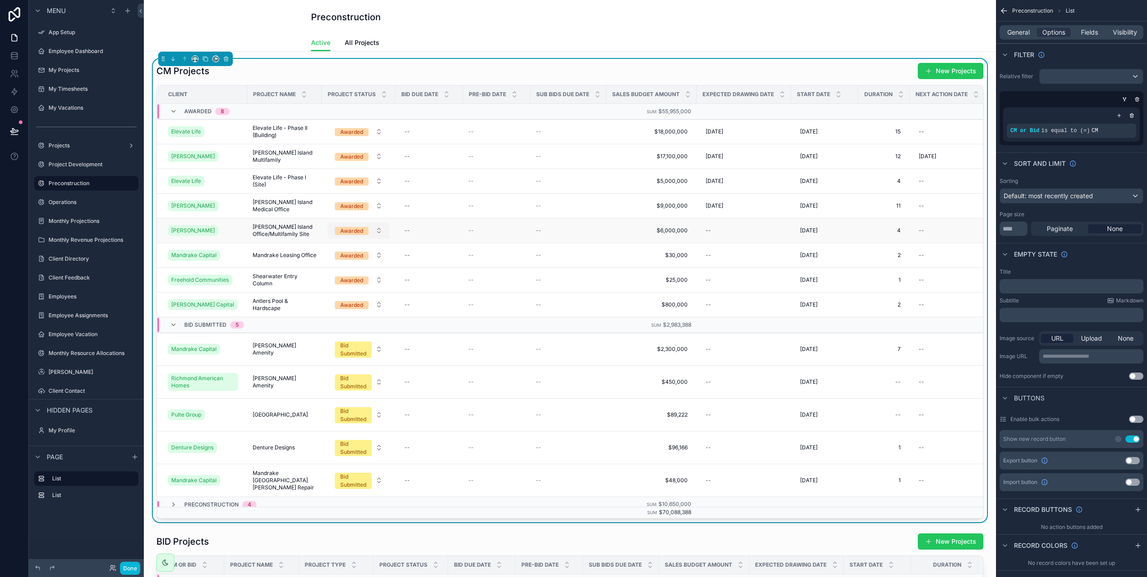
click at [353, 230] on div "Awarded" at bounding box center [351, 231] width 23 height 8
click at [410, 132] on div "--" at bounding box center [429, 132] width 57 height 14
click at [481, 300] on button "29" at bounding box center [480, 298] width 16 height 16
type input "*********"
click at [597, 135] on td "--" at bounding box center [568, 132] width 76 height 25
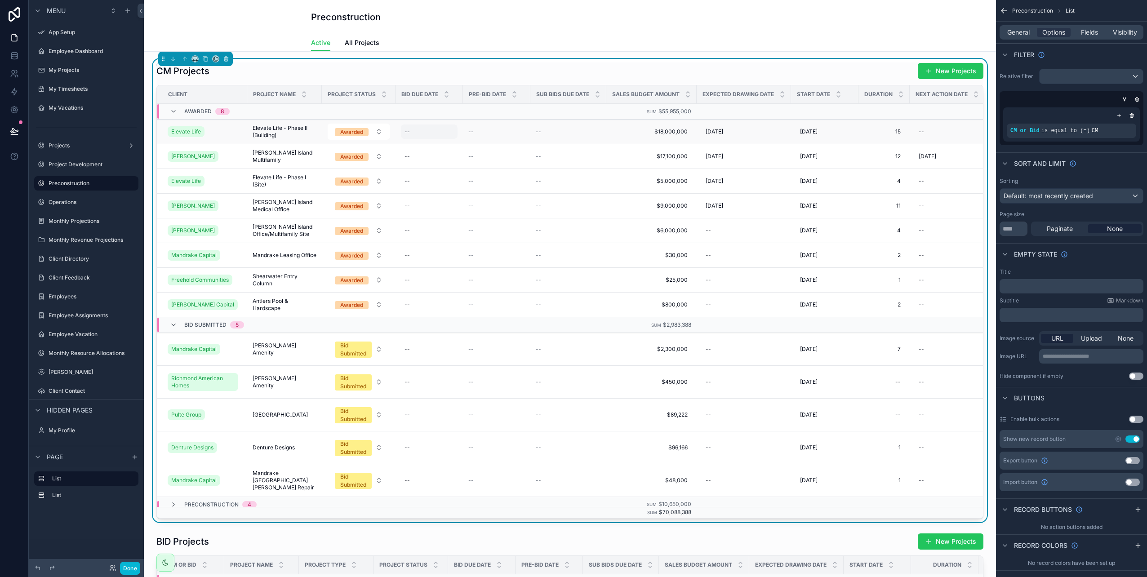
click at [431, 131] on div "--" at bounding box center [429, 132] width 57 height 14
click at [450, 317] on button "3" at bounding box center [449, 318] width 16 height 16
type input "********"
click at [546, 136] on td "--" at bounding box center [568, 132] width 76 height 25
click at [417, 135] on div "--" at bounding box center [429, 132] width 57 height 14
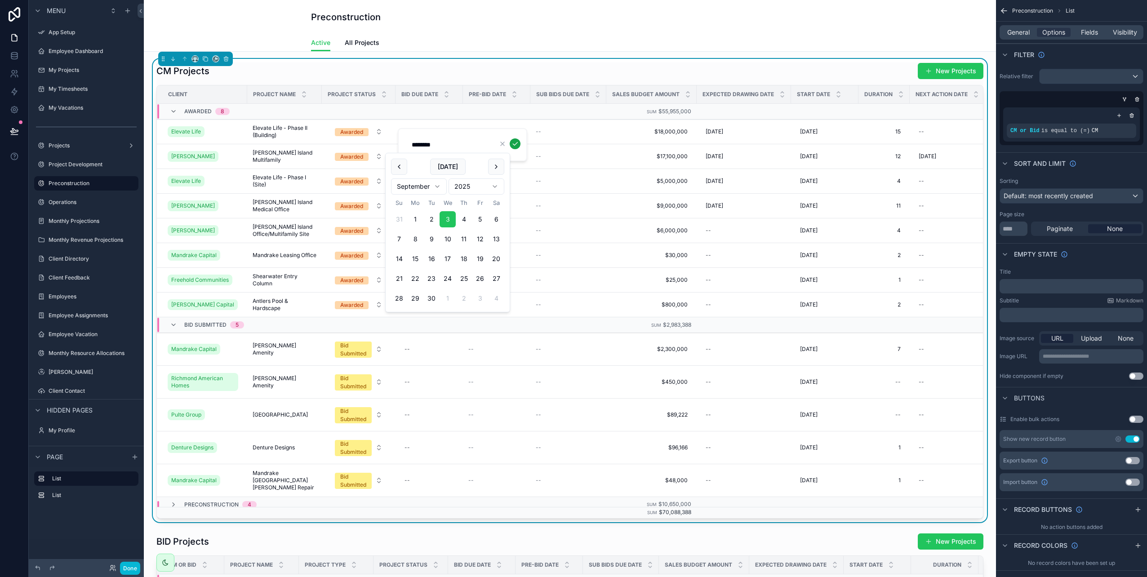
click at [515, 142] on icon "scrollable content" at bounding box center [515, 143] width 7 height 7
click at [539, 134] on span "--" at bounding box center [538, 131] width 5 height 7
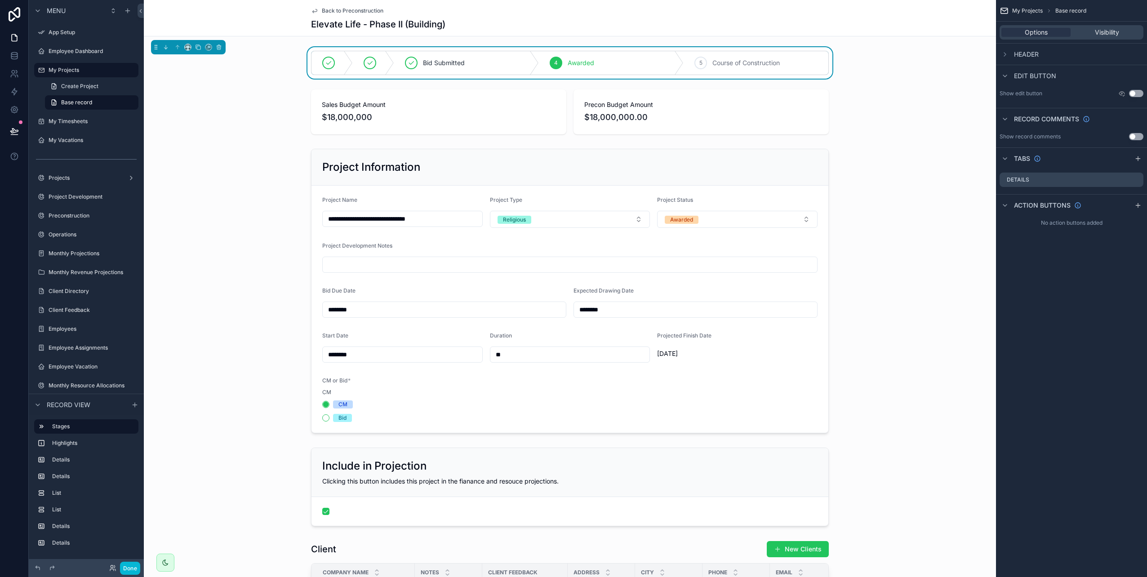
click at [326, 11] on span "Back to Preconstruction" at bounding box center [353, 10] width 62 height 7
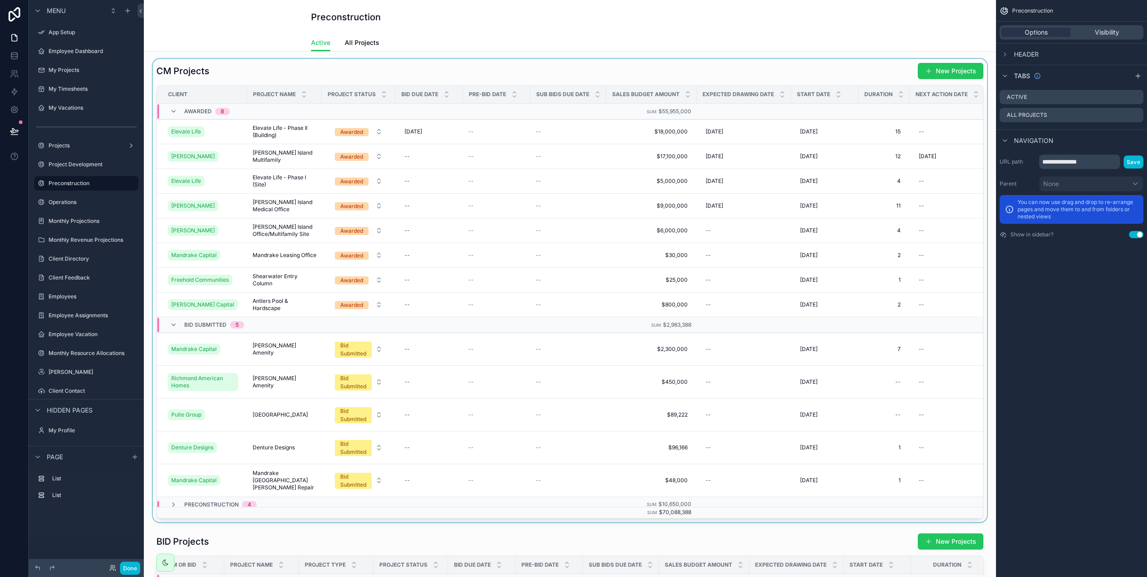
click at [586, 134] on div "scrollable content" at bounding box center [570, 291] width 838 height 464
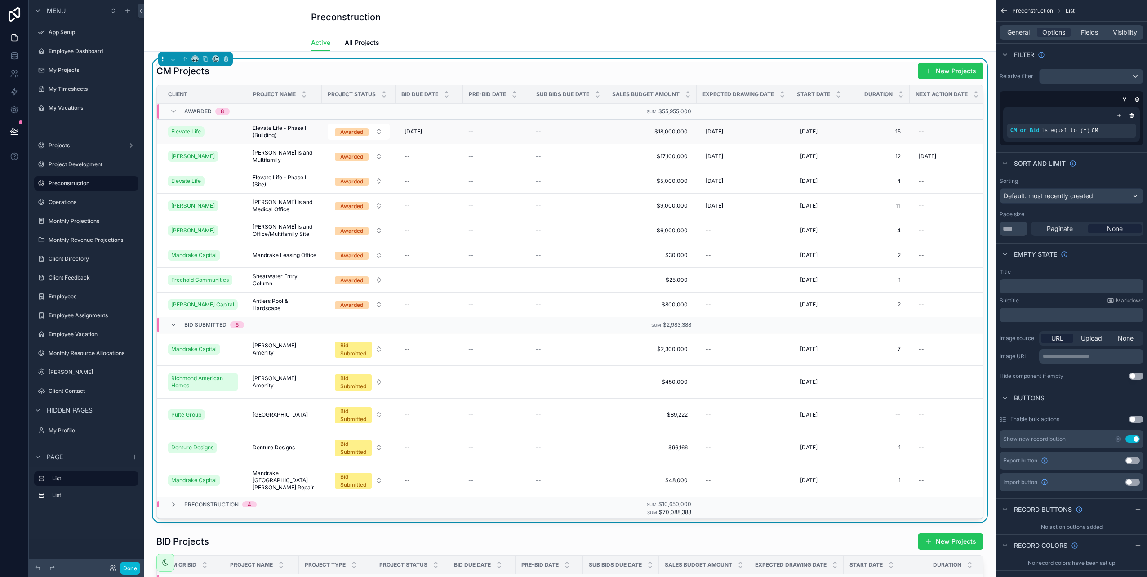
click at [538, 132] on span "--" at bounding box center [538, 131] width 5 height 7
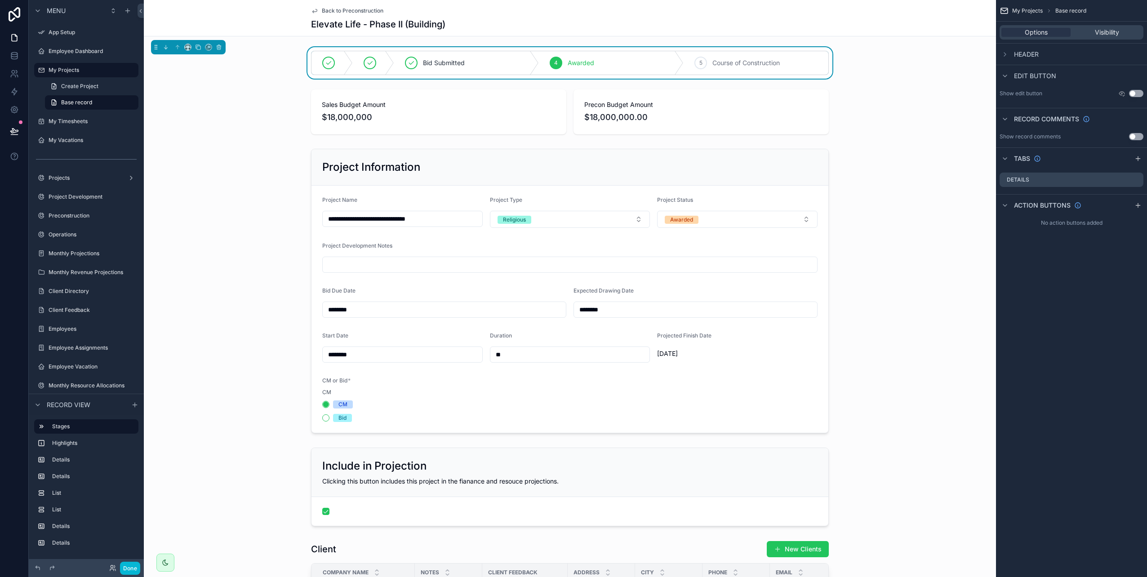
click at [313, 12] on icon "scrollable content" at bounding box center [314, 11] width 4 height 4
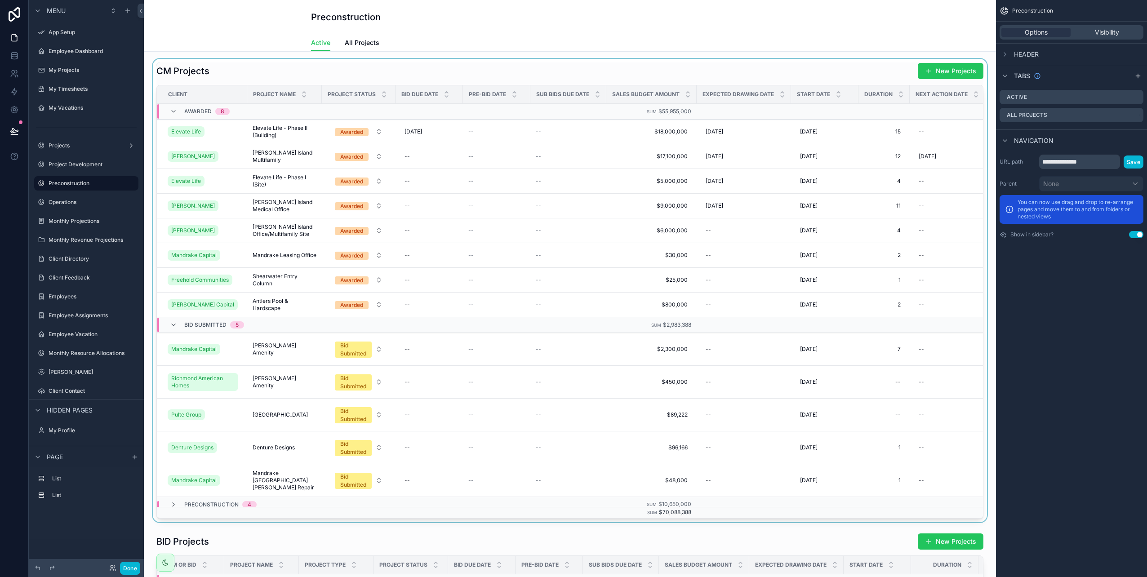
click at [554, 95] on span "Sub Bids Due Date" at bounding box center [562, 94] width 53 height 7
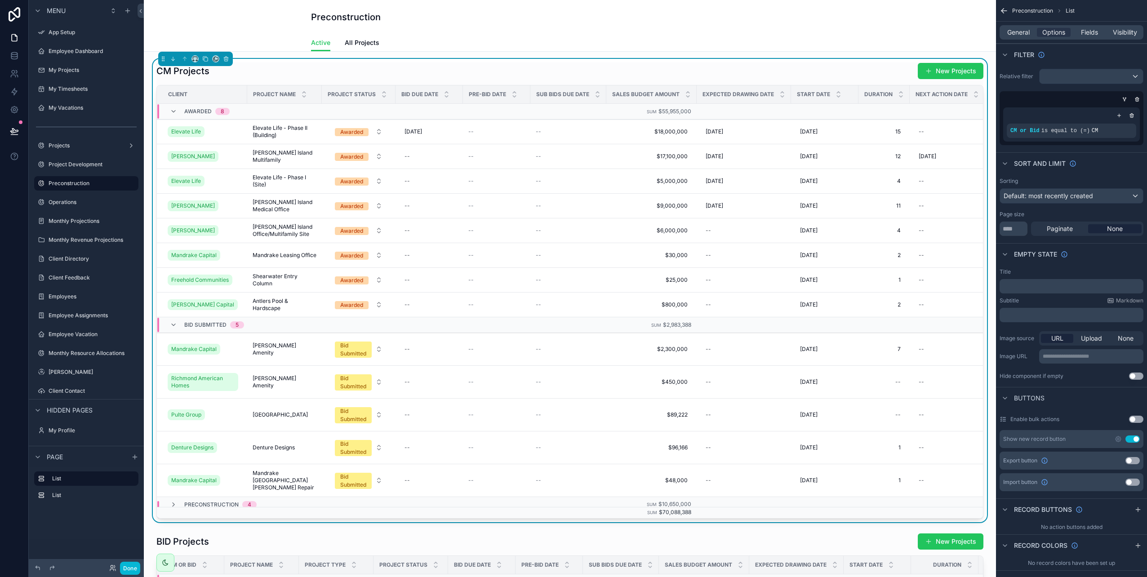
click at [1136, 419] on button "Use setting" at bounding box center [1136, 419] width 14 height 7
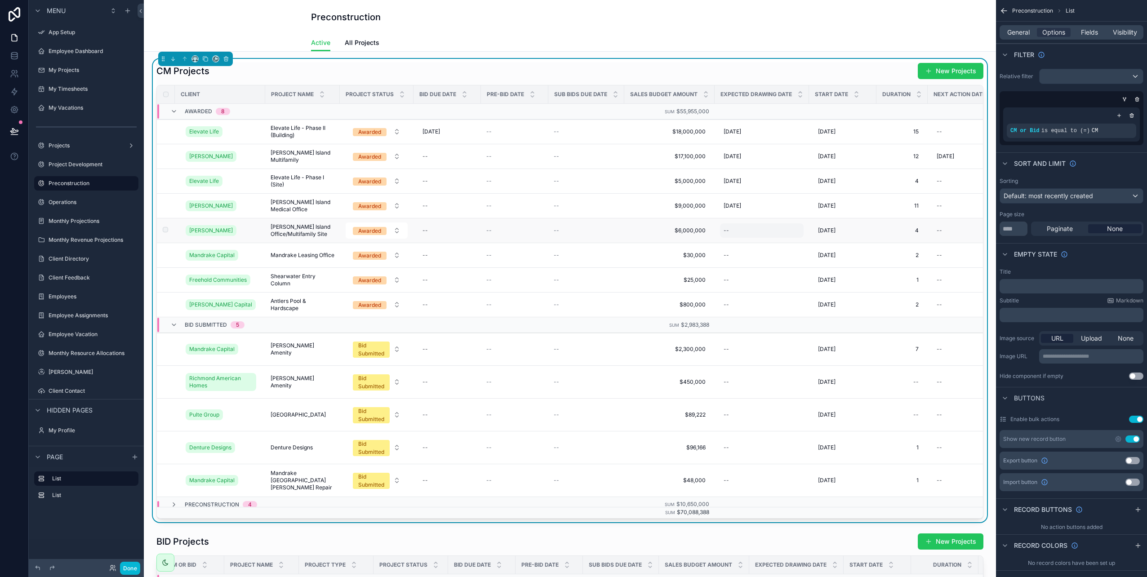
click at [727, 230] on div "--" at bounding box center [726, 230] width 5 height 7
click at [814, 266] on button "scrollable content" at bounding box center [815, 266] width 16 height 16
click at [814, 266] on button "scrollable content" at bounding box center [816, 266] width 16 height 16
click at [816, 318] on button "1" at bounding box center [816, 318] width 16 height 16
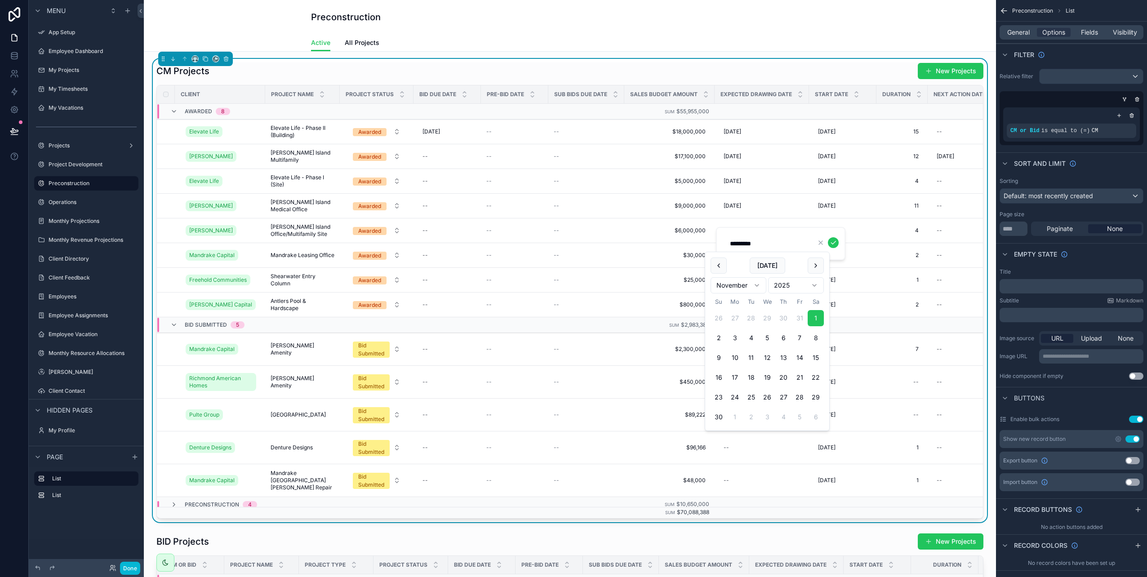
type input "*********"
click at [832, 241] on icon "scrollable content" at bounding box center [833, 242] width 7 height 7
click at [372, 134] on div "Awarded" at bounding box center [369, 132] width 23 height 8
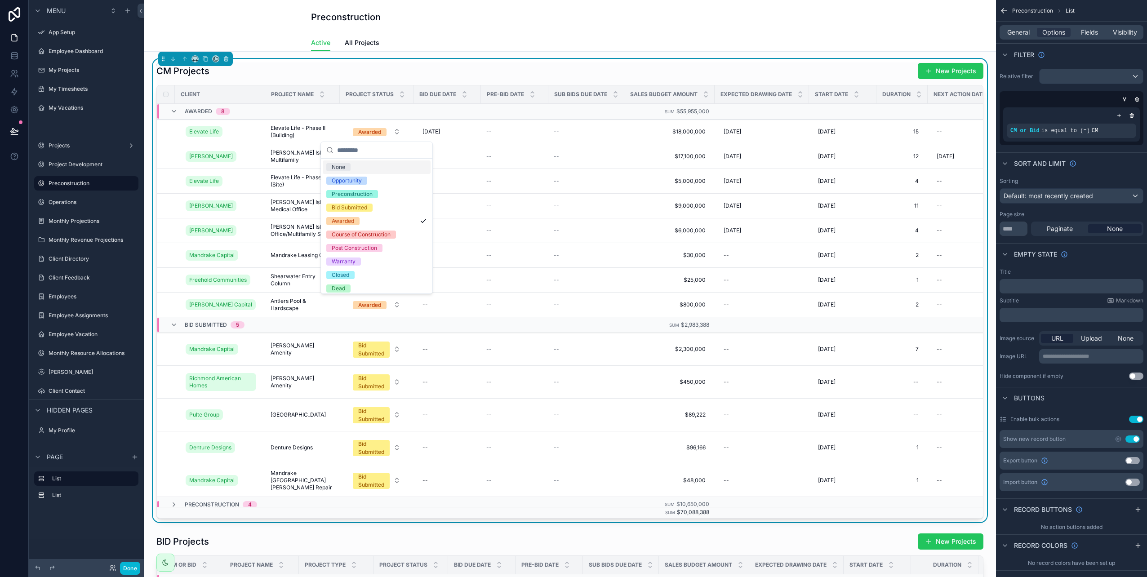
click at [626, 77] on div "CM Projects New Projects" at bounding box center [569, 70] width 827 height 17
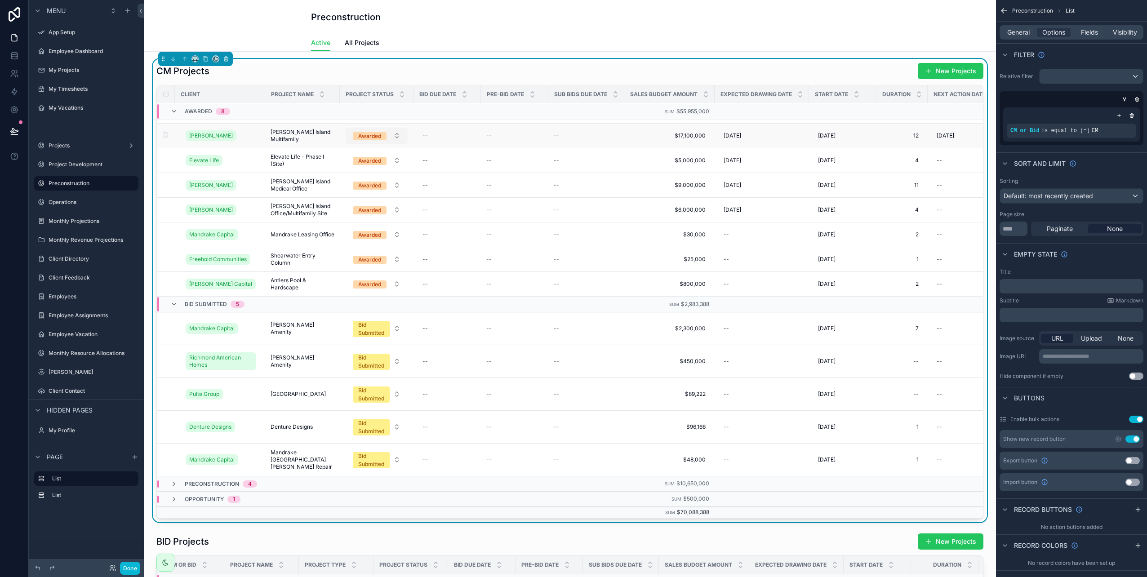
click at [377, 132] on div "Awarded" at bounding box center [369, 136] width 23 height 8
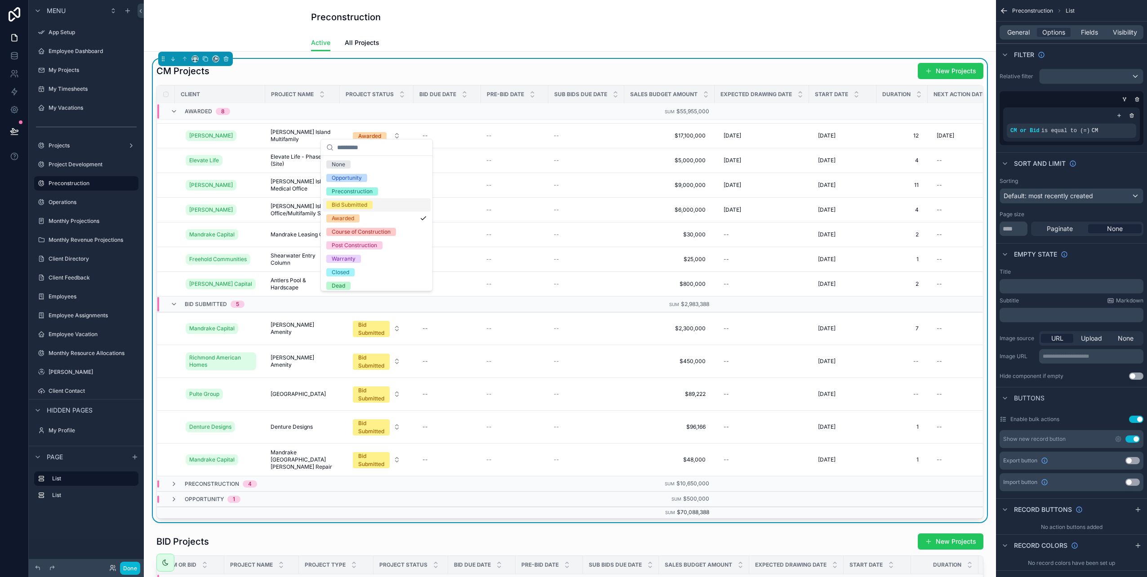
click at [474, 69] on div "CM Projects New Projects" at bounding box center [569, 70] width 827 height 17
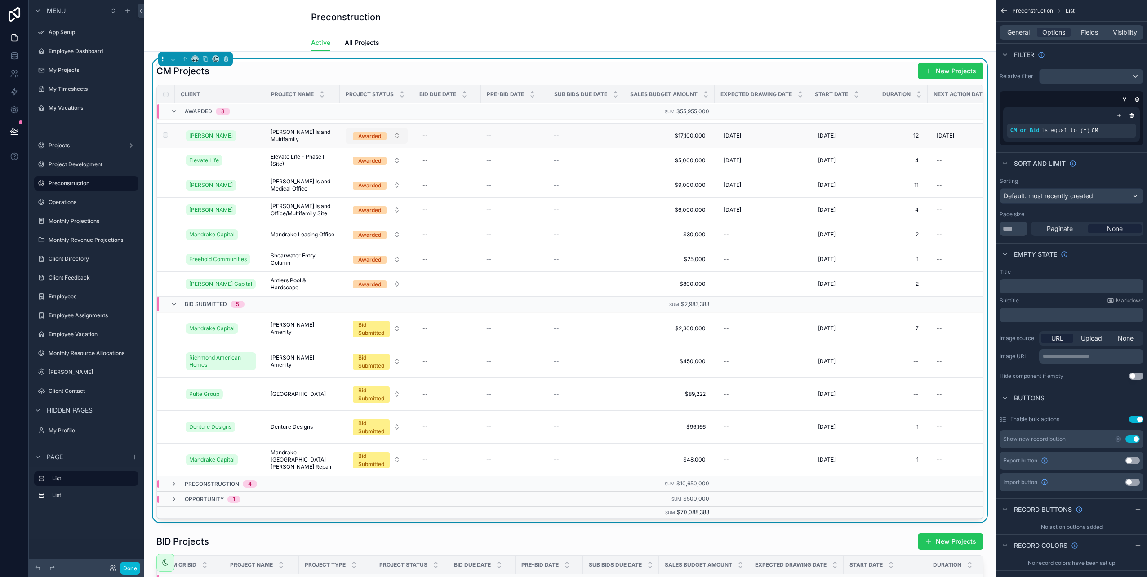
click at [396, 129] on button "Awarded" at bounding box center [377, 136] width 62 height 16
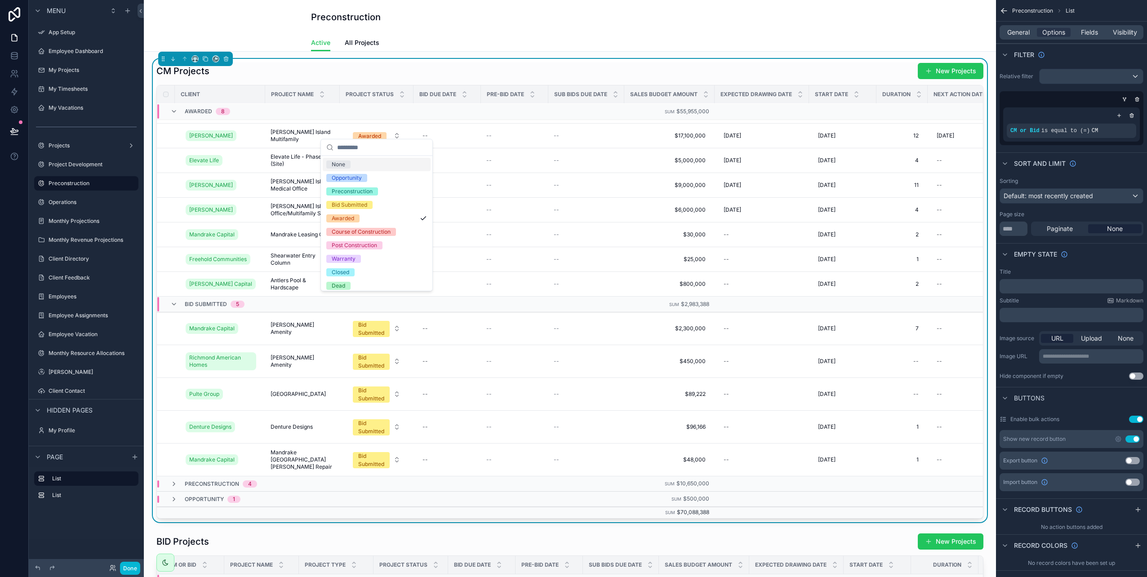
click at [449, 74] on div "CM Projects New Projects" at bounding box center [569, 70] width 827 height 17
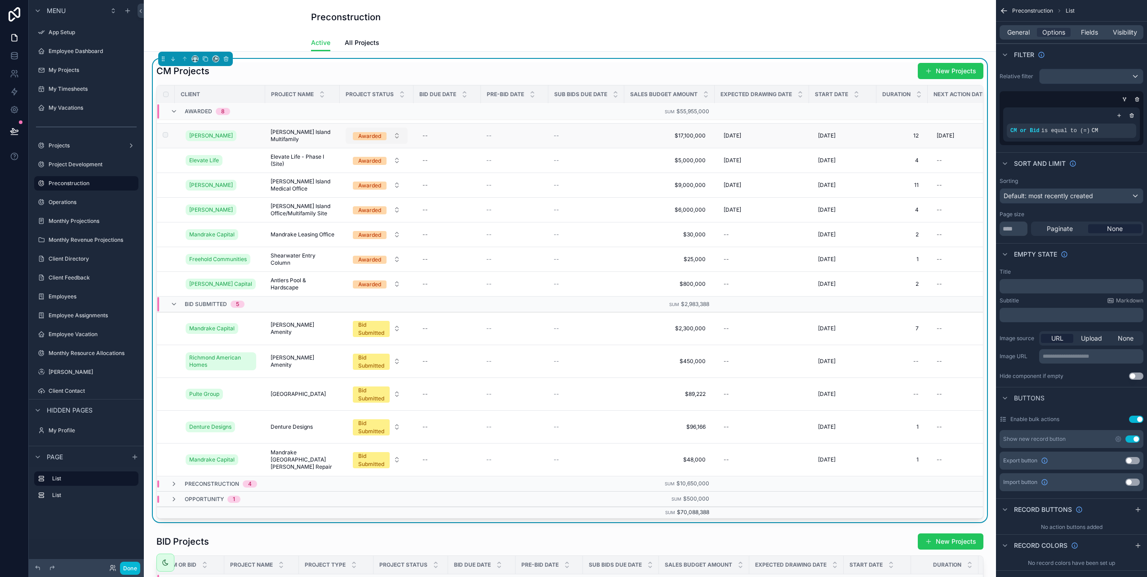
click at [369, 135] on button "Awarded" at bounding box center [377, 136] width 62 height 16
click at [369, 132] on div "Awarded" at bounding box center [369, 136] width 23 height 8
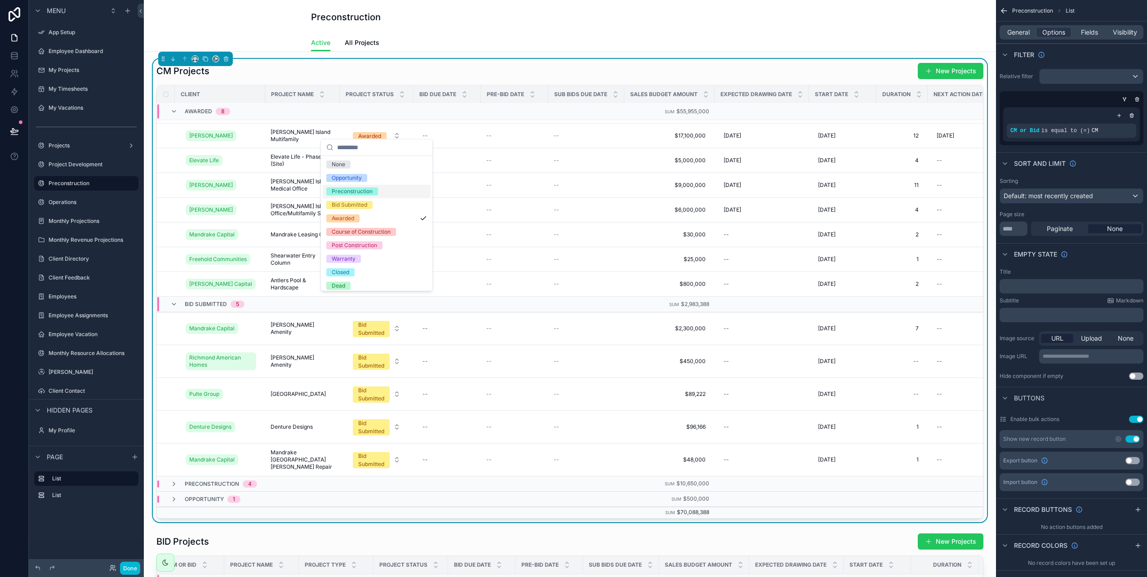
click at [367, 190] on div "Preconstruction" at bounding box center [352, 191] width 41 height 8
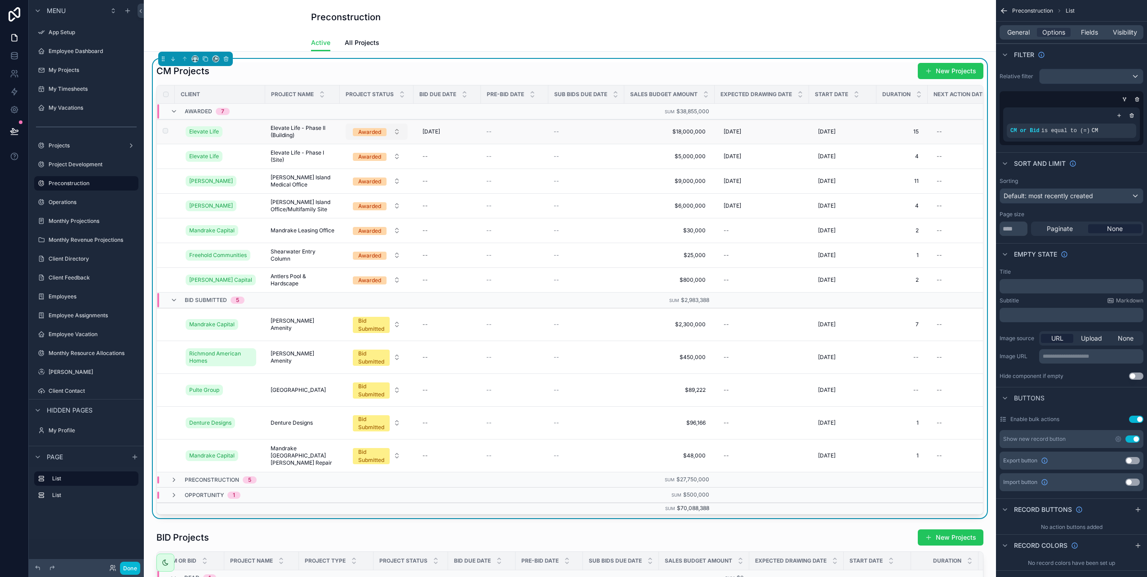
click at [372, 133] on div "Awarded" at bounding box center [369, 132] width 23 height 8
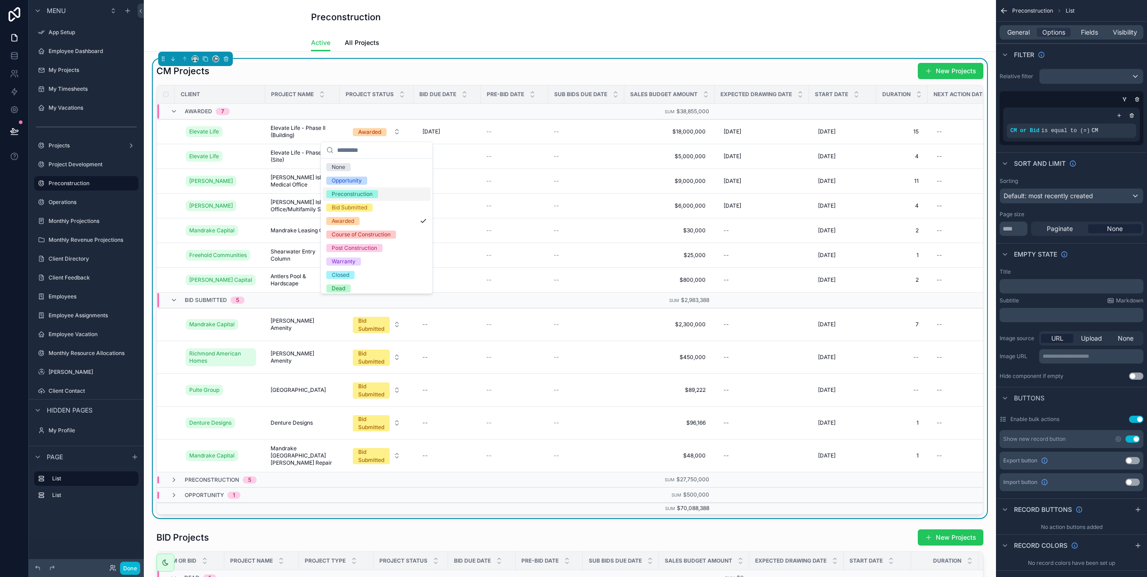
click at [368, 194] on div "Preconstruction" at bounding box center [352, 194] width 41 height 8
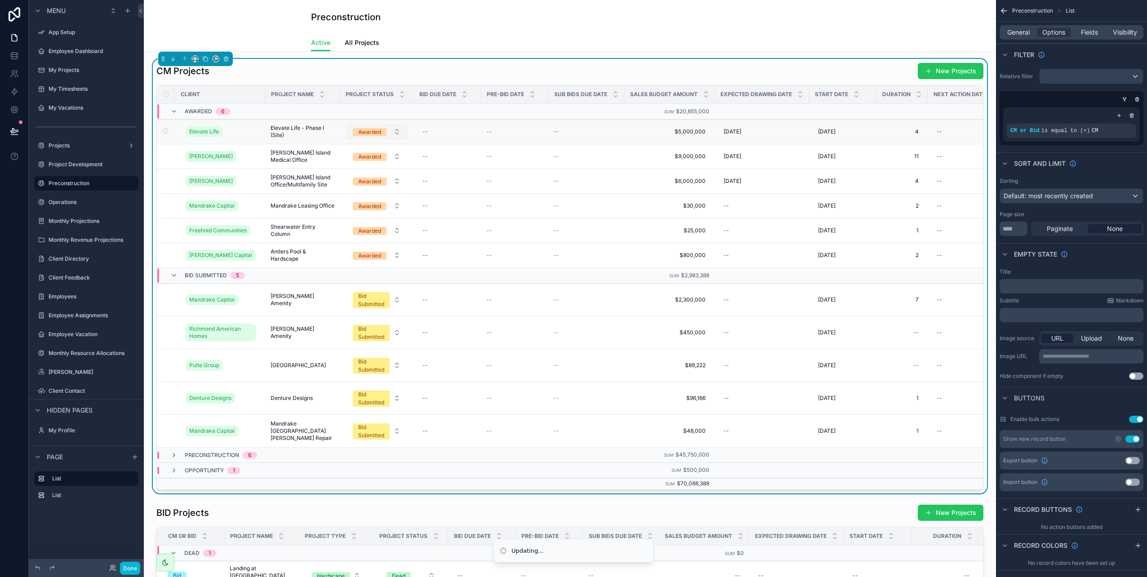
click at [367, 133] on div "Awarded" at bounding box center [369, 132] width 23 height 8
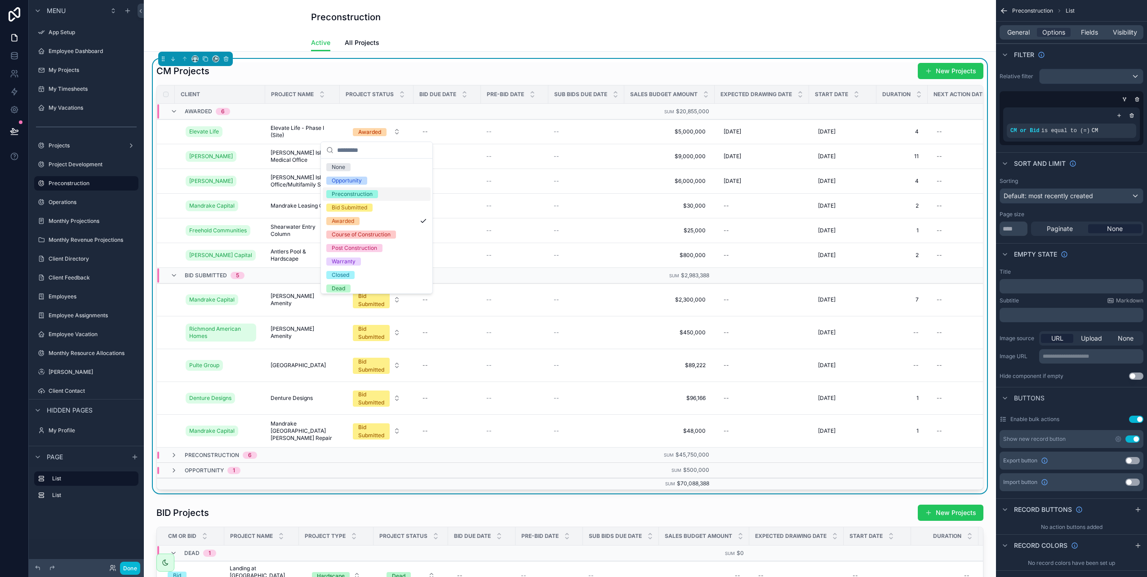
click at [370, 193] on div "Preconstruction" at bounding box center [352, 194] width 41 height 8
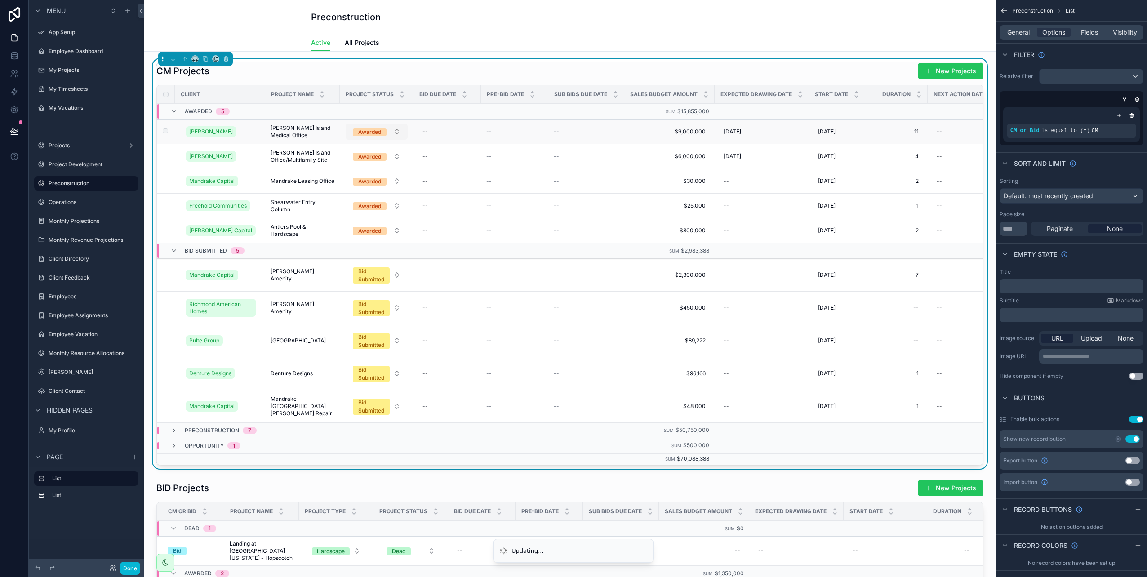
click at [368, 133] on div "Awarded" at bounding box center [369, 132] width 23 height 8
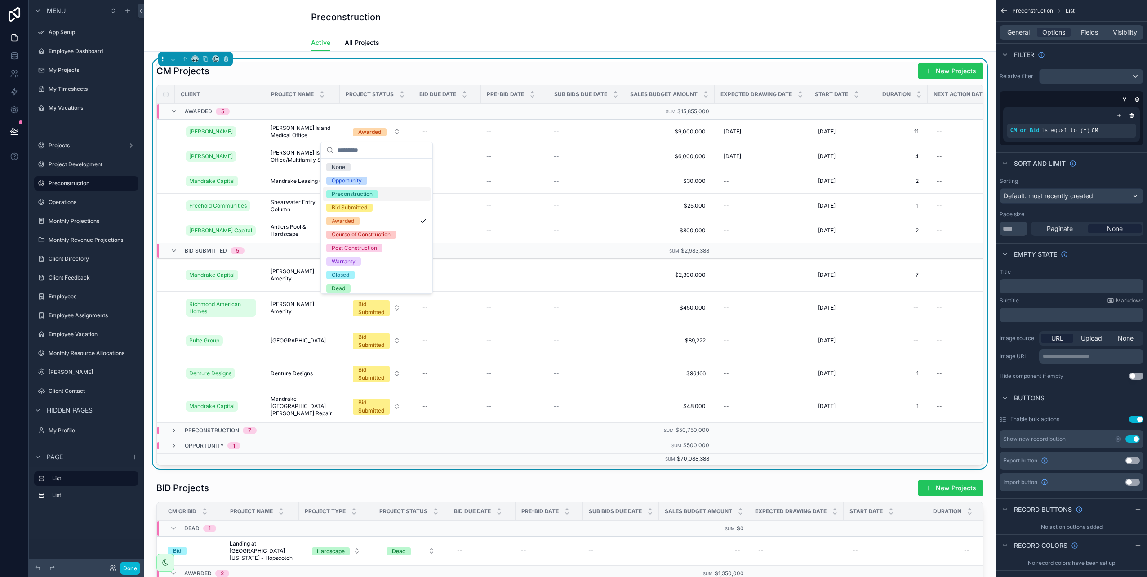
click at [353, 197] on div "Preconstruction" at bounding box center [352, 194] width 41 height 8
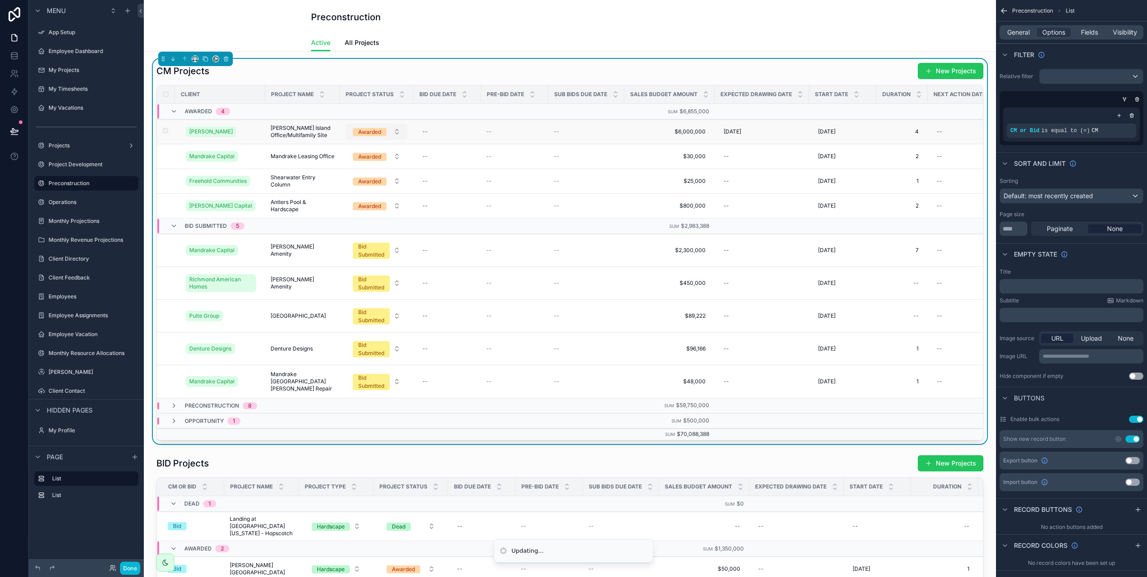
click at [366, 134] on div "Awarded" at bounding box center [369, 132] width 23 height 8
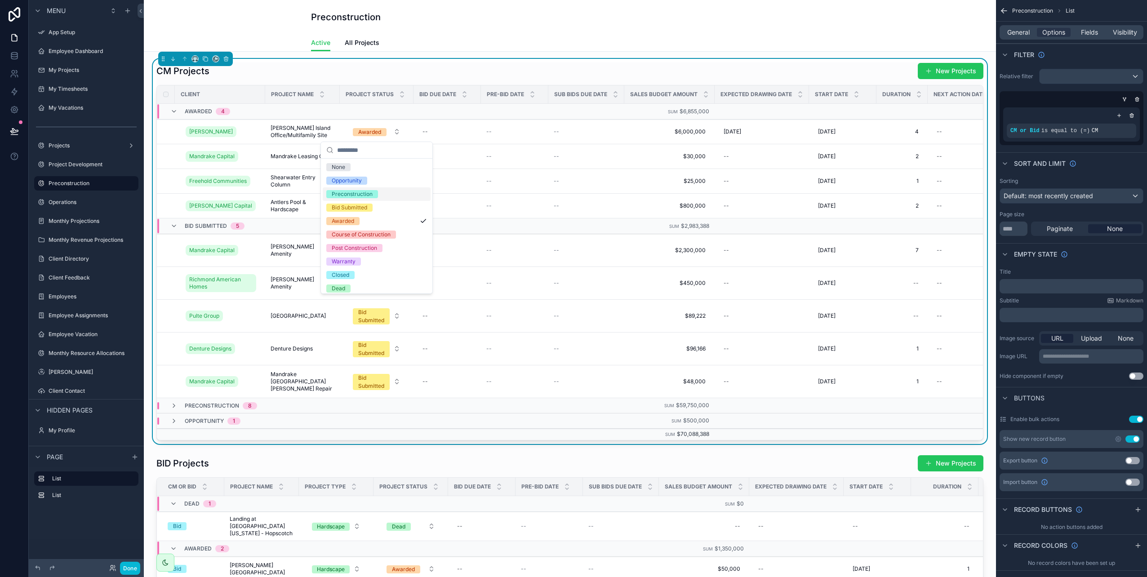
click at [368, 192] on div "Preconstruction" at bounding box center [352, 194] width 41 height 8
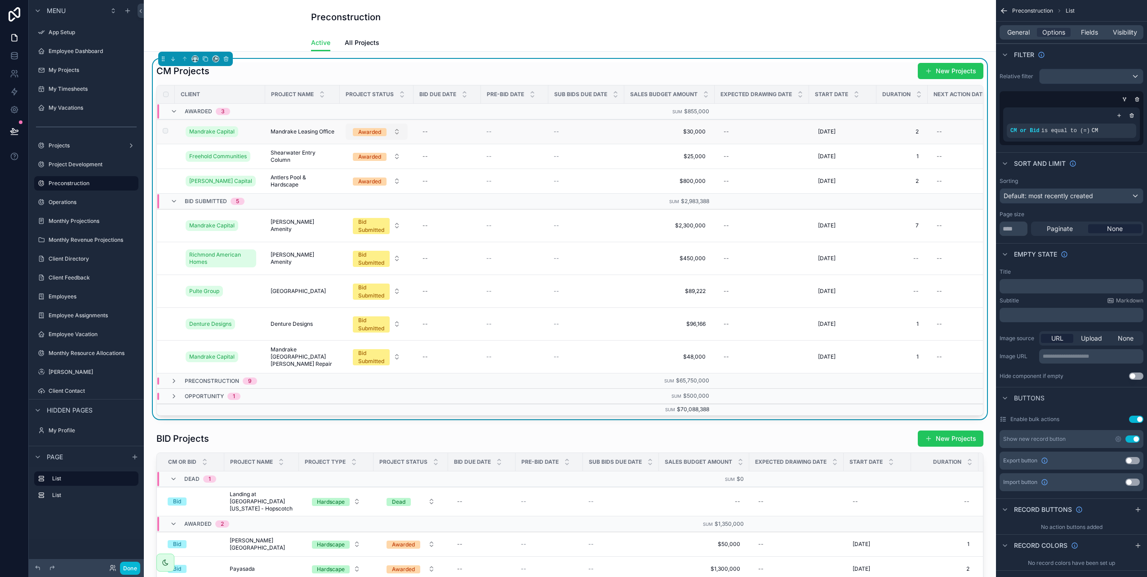
click at [367, 134] on div "Awarded" at bounding box center [369, 132] width 23 height 8
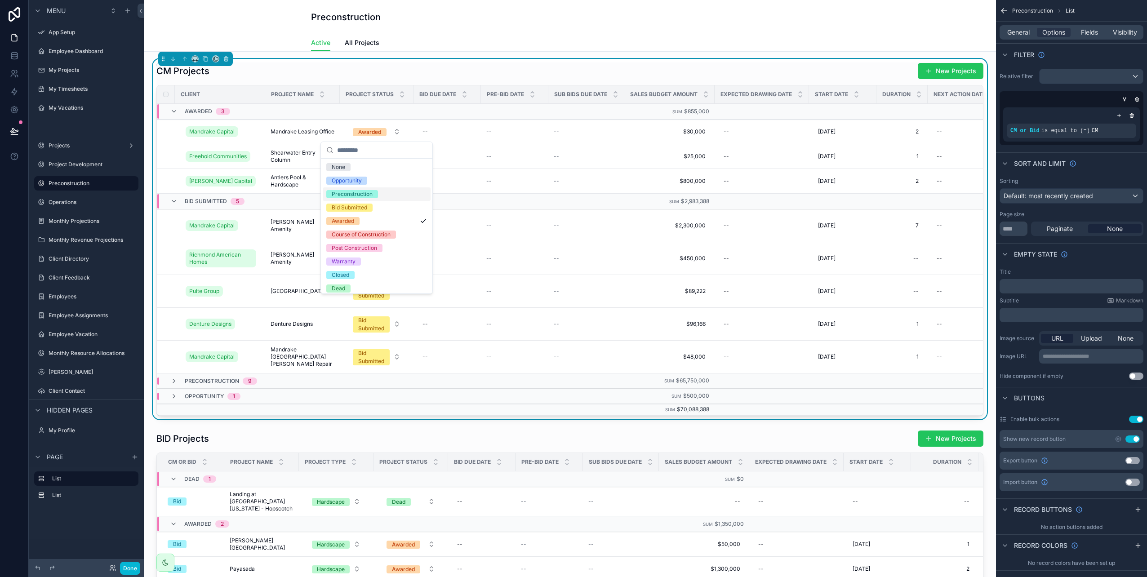
click at [371, 192] on div "Preconstruction" at bounding box center [352, 194] width 41 height 8
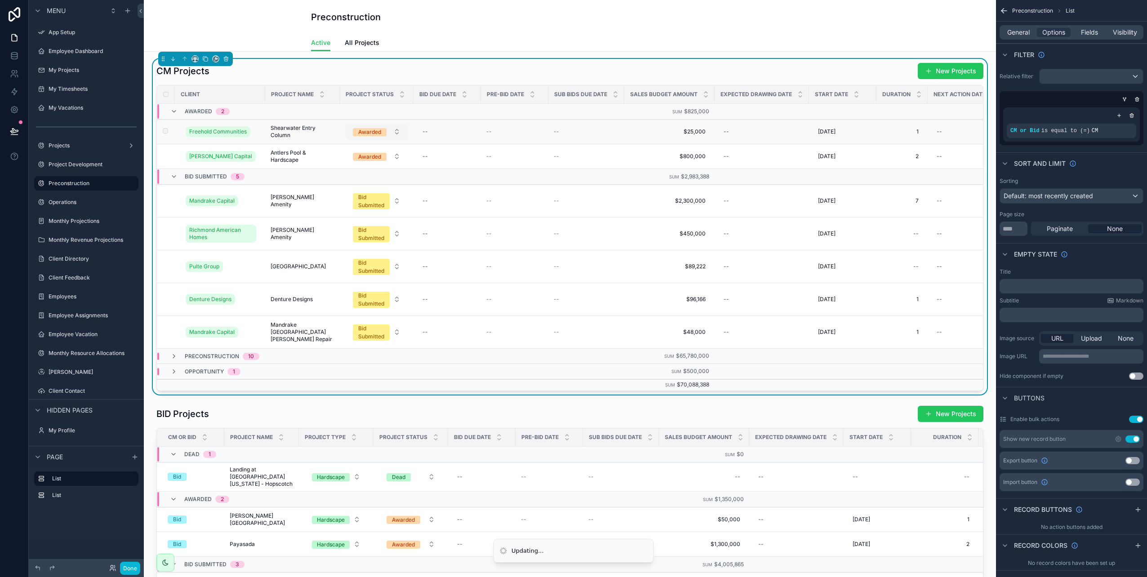
click at [372, 134] on div "Awarded" at bounding box center [369, 132] width 23 height 8
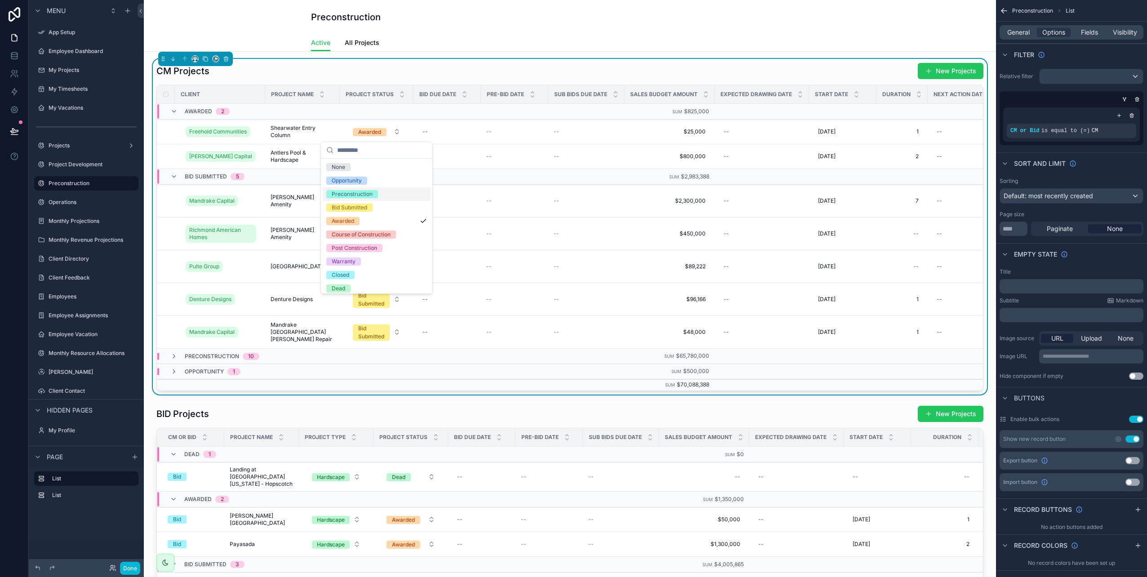
click at [379, 197] on div "Preconstruction" at bounding box center [377, 193] width 108 height 13
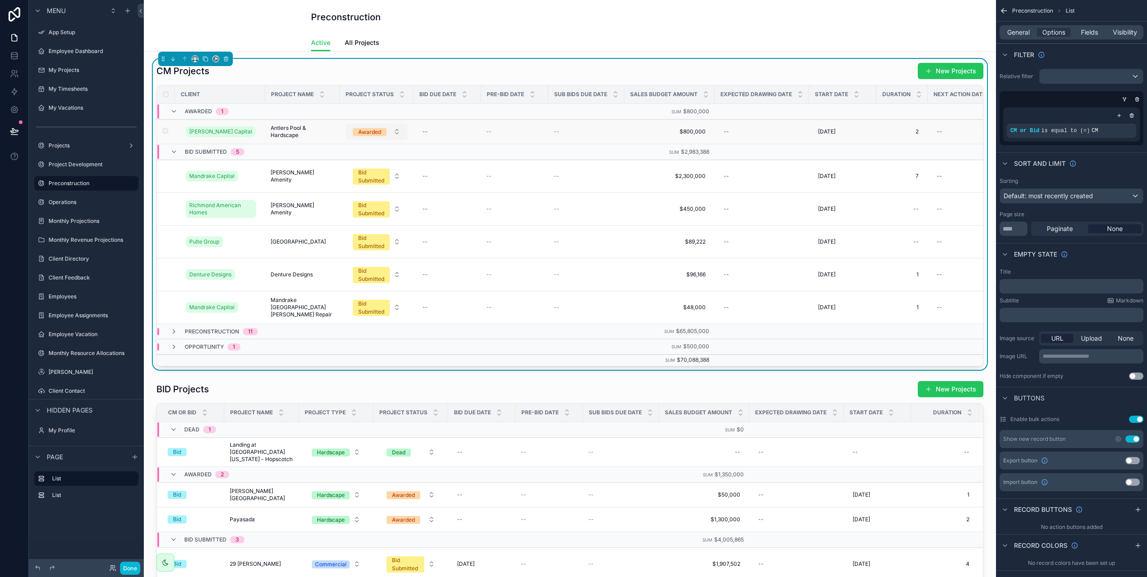
click at [370, 133] on div "Awarded" at bounding box center [369, 132] width 23 height 8
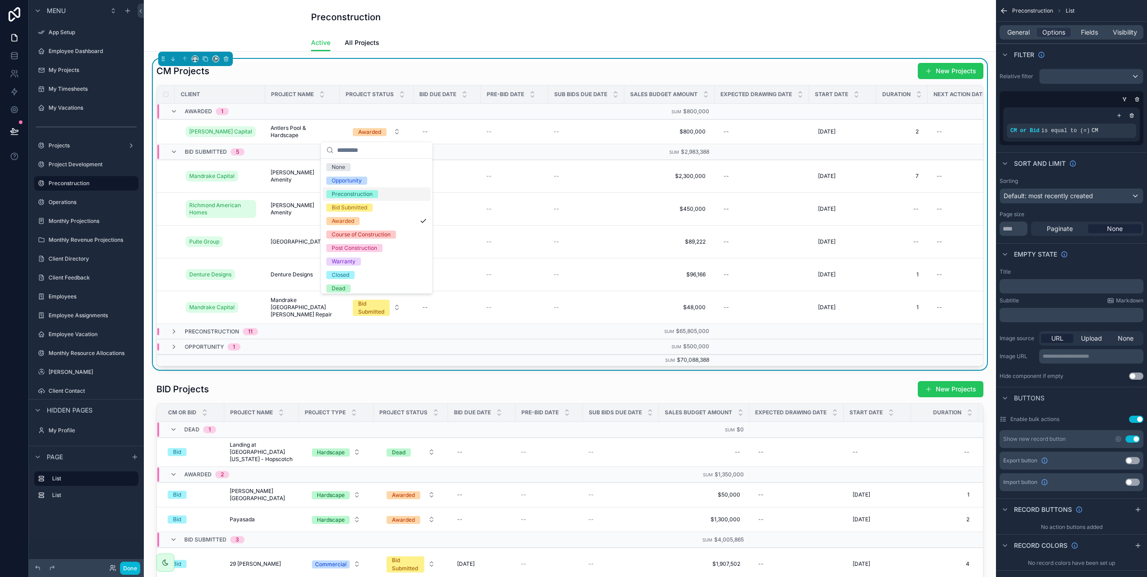
click at [379, 195] on div "Preconstruction" at bounding box center [377, 193] width 108 height 13
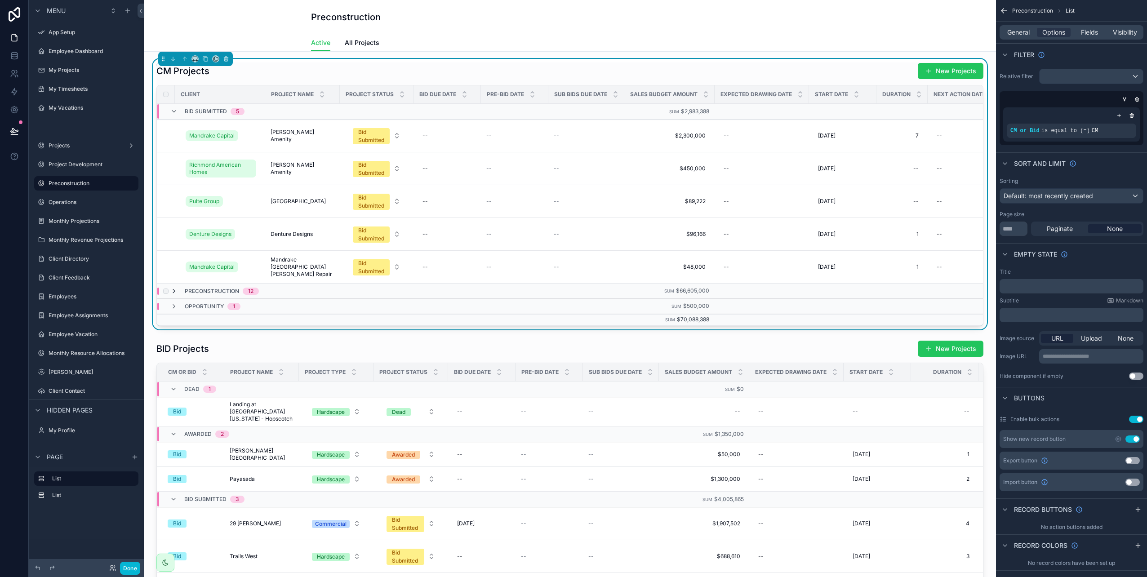
click at [174, 293] on icon "scrollable content" at bounding box center [173, 291] width 7 height 7
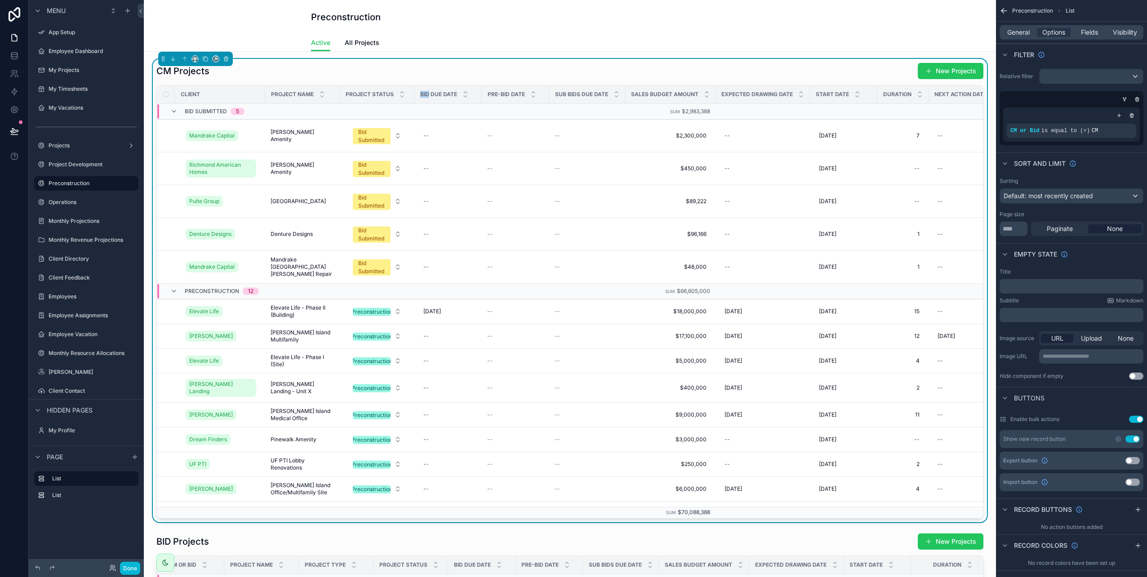
drag, startPoint x: 415, startPoint y: 95, endPoint x: 429, endPoint y: 95, distance: 14.4
click at [429, 95] on div "Bid Due Date" at bounding box center [448, 94] width 67 height 17
drag, startPoint x: 429, startPoint y: 95, endPoint x: 410, endPoint y: 96, distance: 18.9
click at [410, 96] on div "Project Status" at bounding box center [377, 94] width 74 height 17
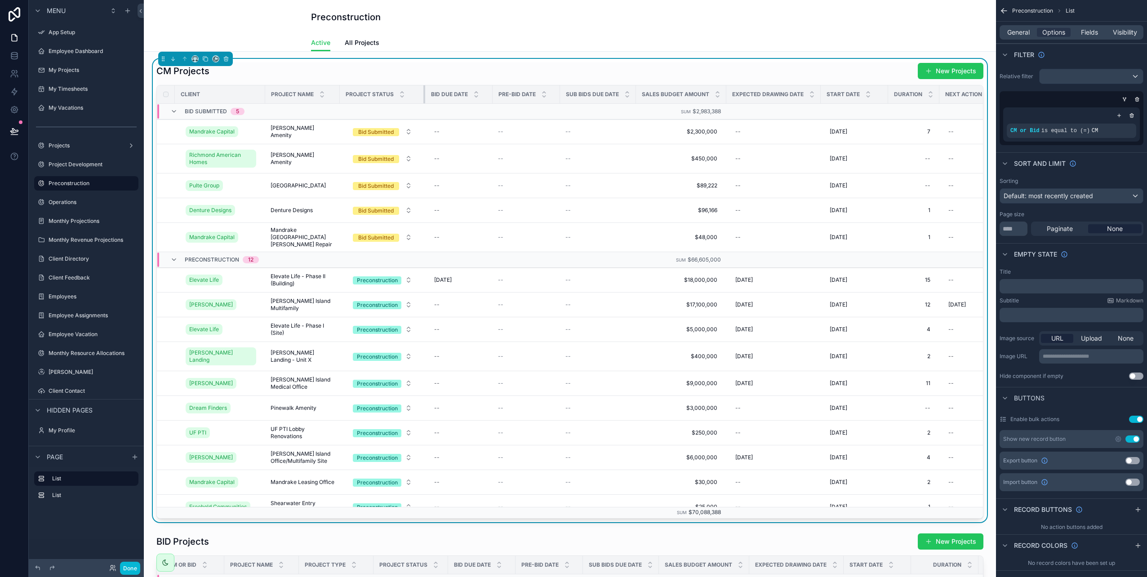
drag, startPoint x: 413, startPoint y: 94, endPoint x: 424, endPoint y: 94, distance: 10.8
click at [424, 94] on div "scrollable content" at bounding box center [425, 94] width 4 height 18
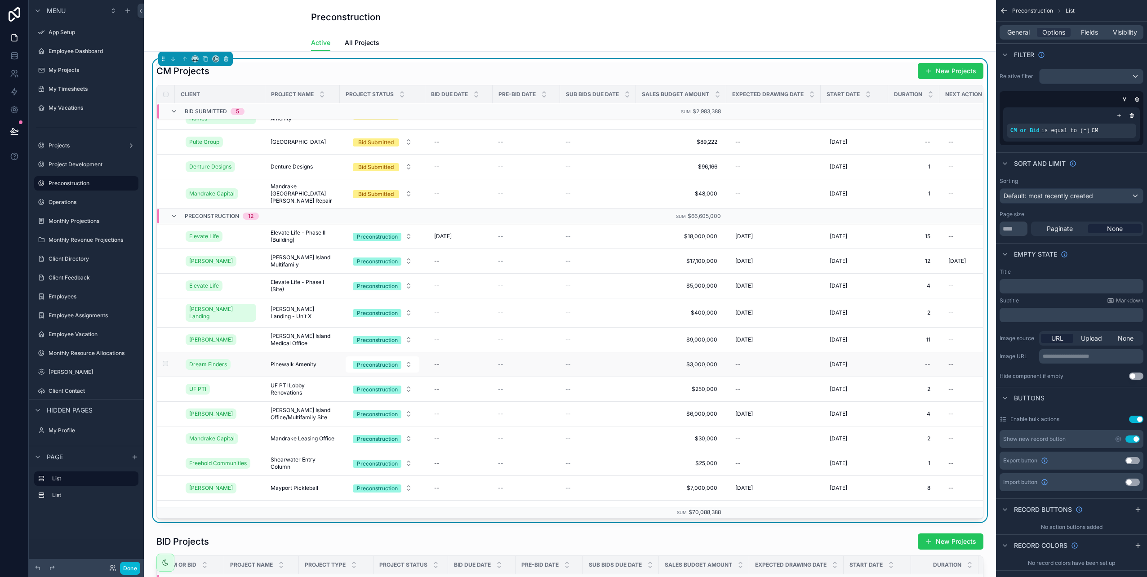
scroll to position [80, 0]
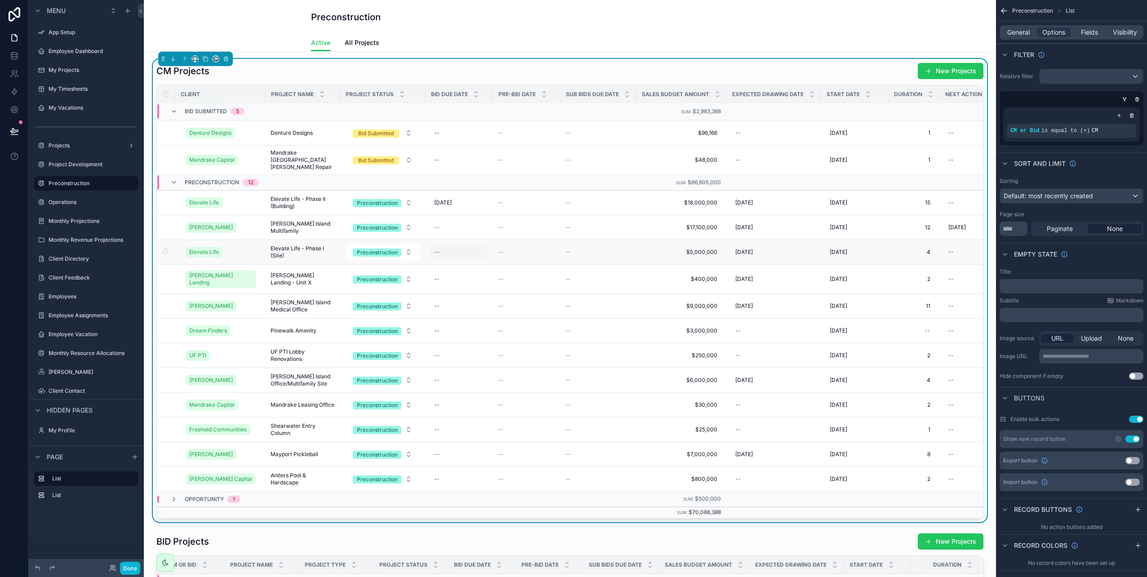
click at [436, 251] on div "--" at bounding box center [436, 252] width 5 height 7
click at [528, 288] on button "scrollable content" at bounding box center [525, 285] width 16 height 16
click at [476, 337] on button "3" at bounding box center [478, 338] width 16 height 16
type input "********"
click at [545, 262] on icon "scrollable content" at bounding box center [544, 262] width 4 height 3
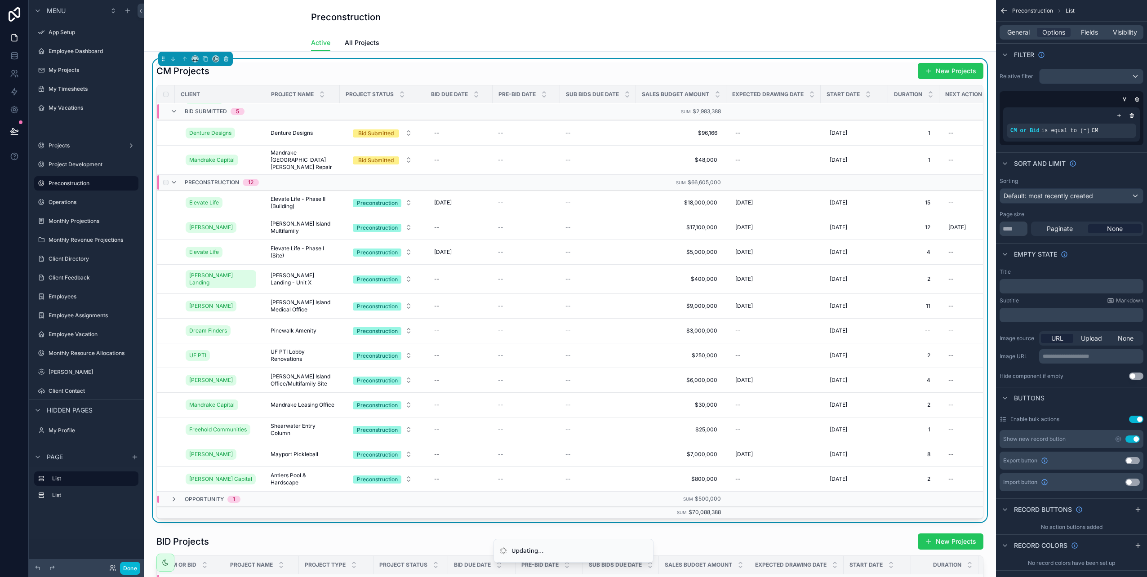
scroll to position [0, 0]
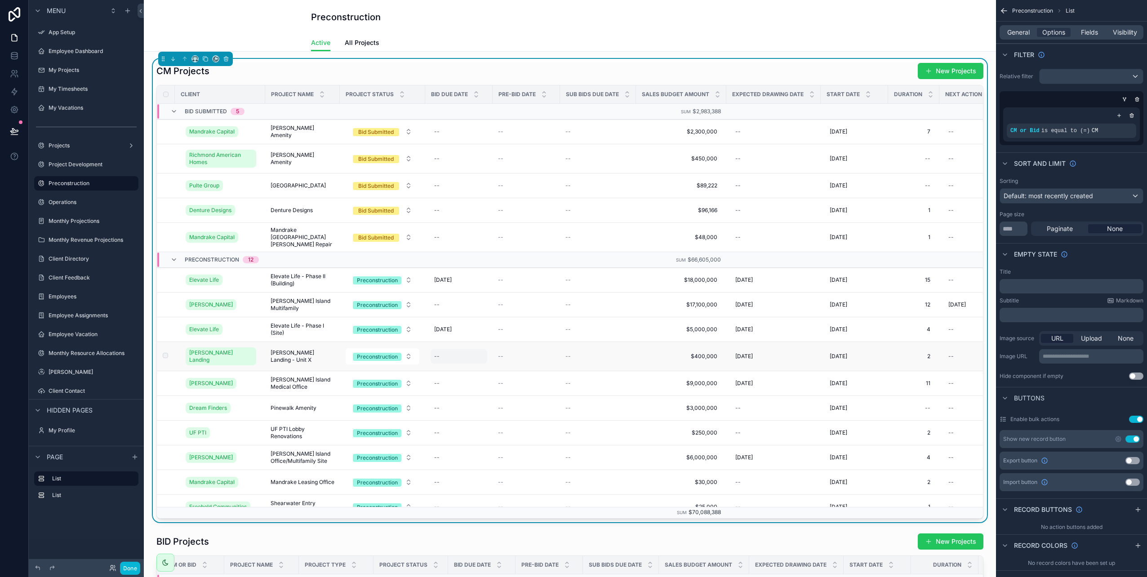
click at [439, 355] on div "--" at bounding box center [436, 356] width 5 height 7
click at [530, 293] on td "--" at bounding box center [526, 305] width 67 height 25
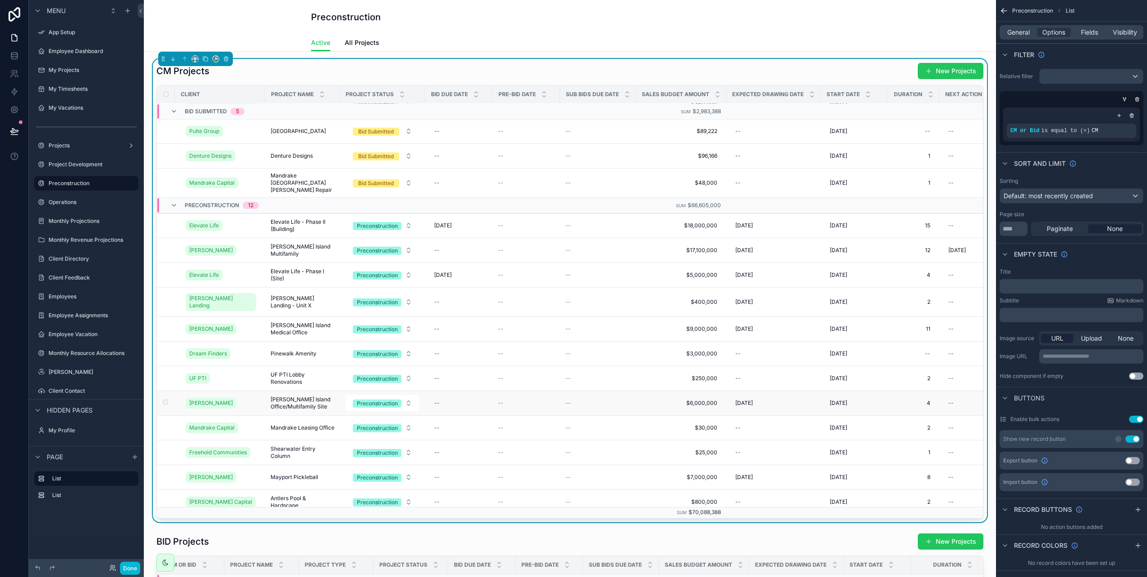
scroll to position [80, 0]
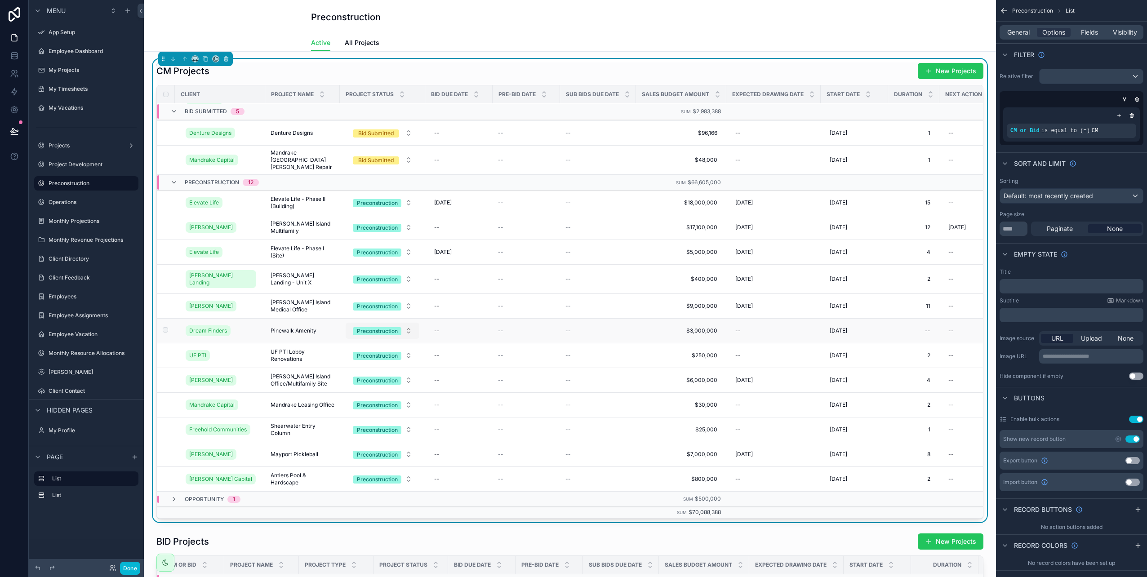
click at [378, 327] on div "Preconstruction" at bounding box center [377, 331] width 41 height 8
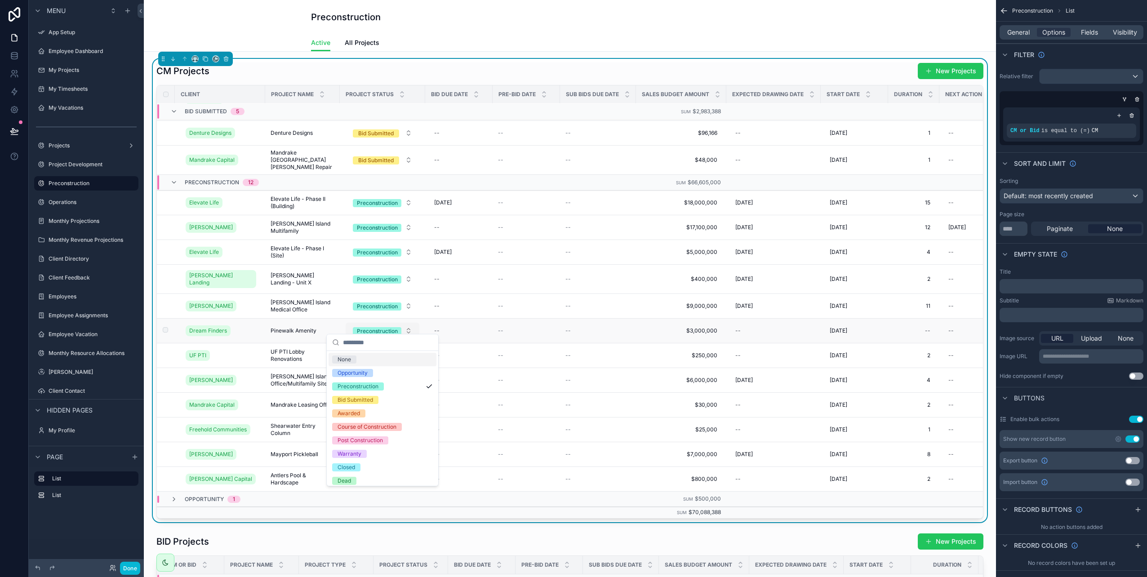
click at [378, 327] on div "Preconstruction" at bounding box center [377, 331] width 41 height 8
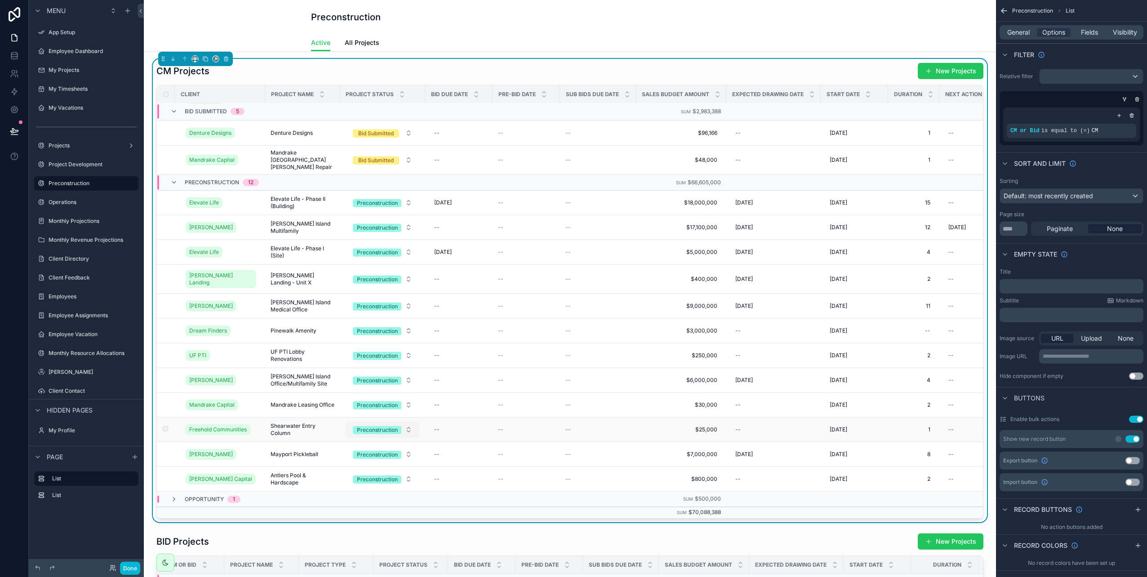
click at [374, 426] on div "Preconstruction" at bounding box center [377, 430] width 41 height 8
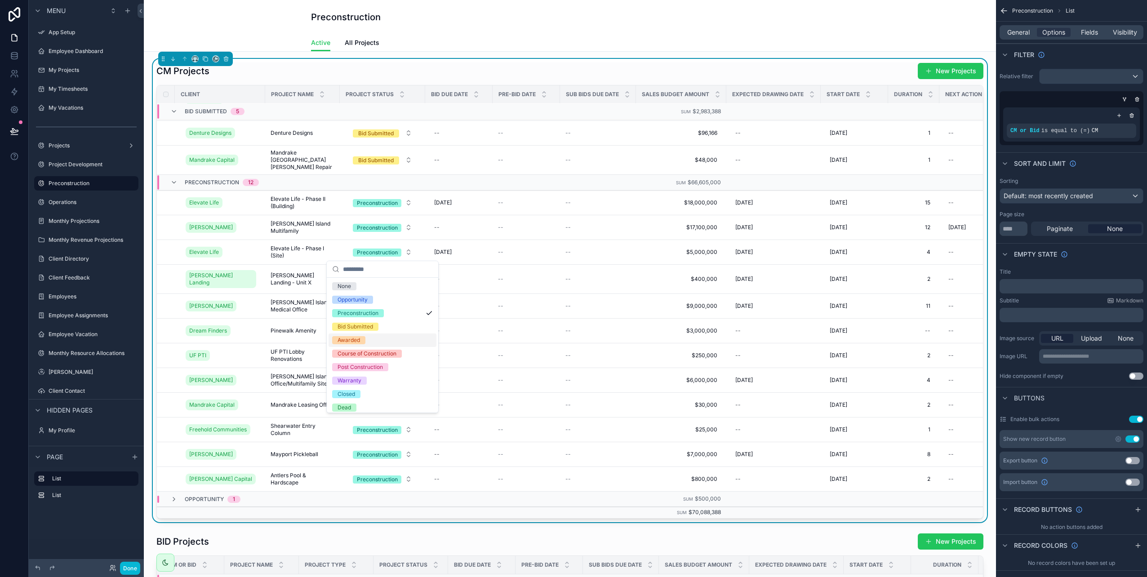
click at [346, 339] on div "Awarded" at bounding box center [349, 340] width 22 height 8
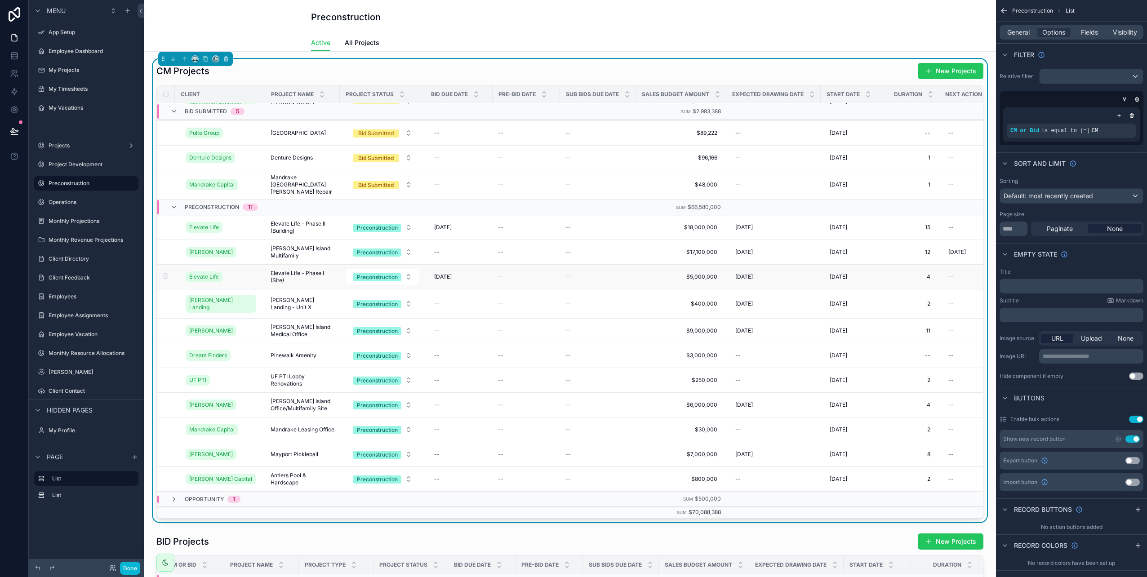
scroll to position [95, 0]
click at [175, 496] on icon "scrollable content" at bounding box center [173, 499] width 7 height 7
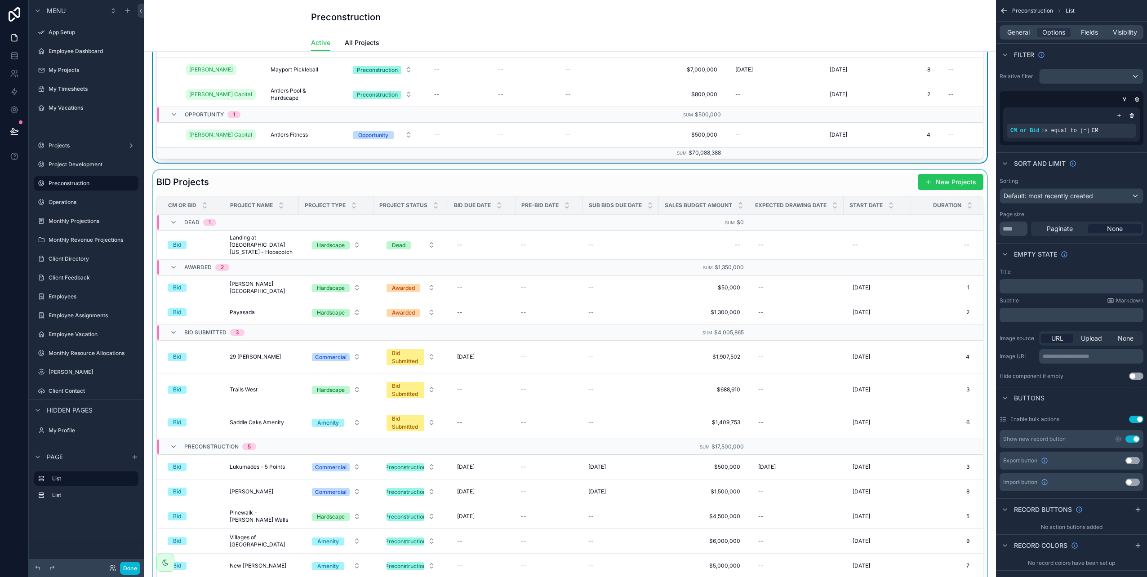
scroll to position [315, 0]
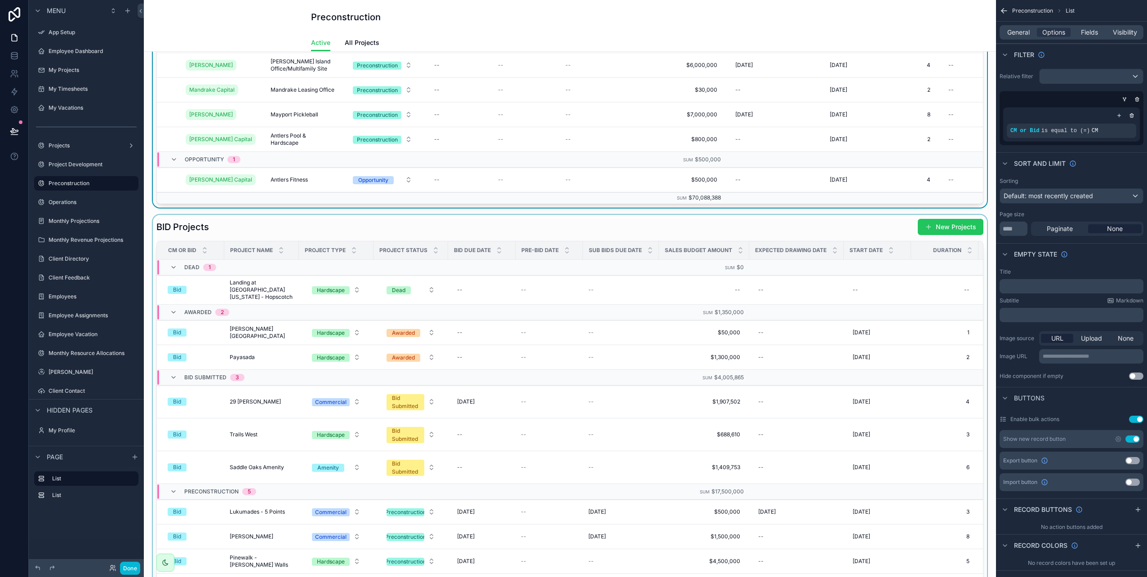
click at [404, 354] on div "scrollable content" at bounding box center [570, 434] width 838 height 439
click at [431, 356] on button "Awarded" at bounding box center [410, 357] width 63 height 16
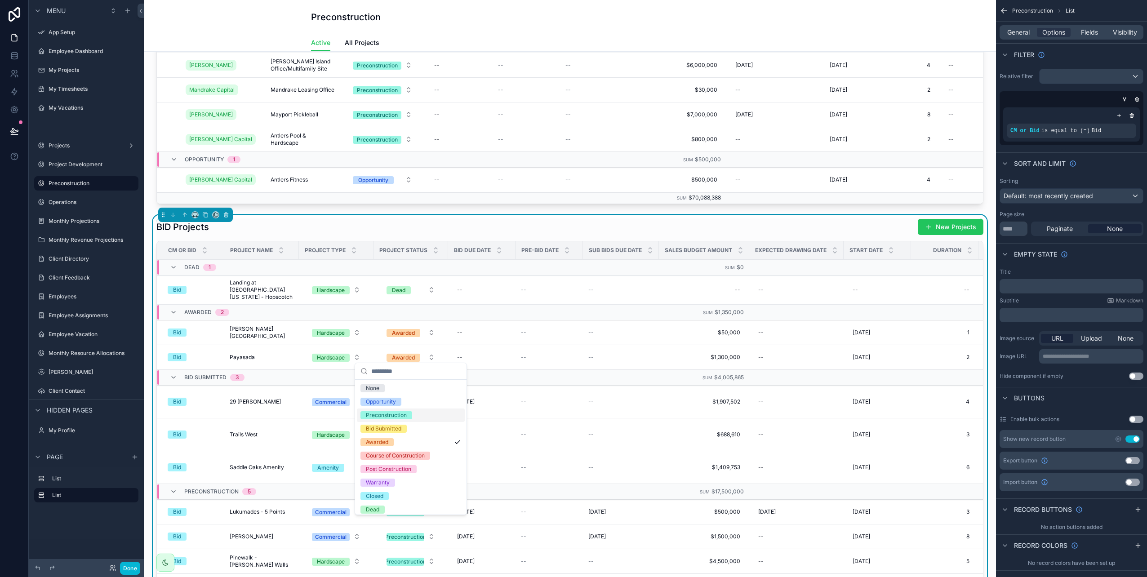
click at [407, 416] on span "Preconstruction" at bounding box center [387, 415] width 52 height 8
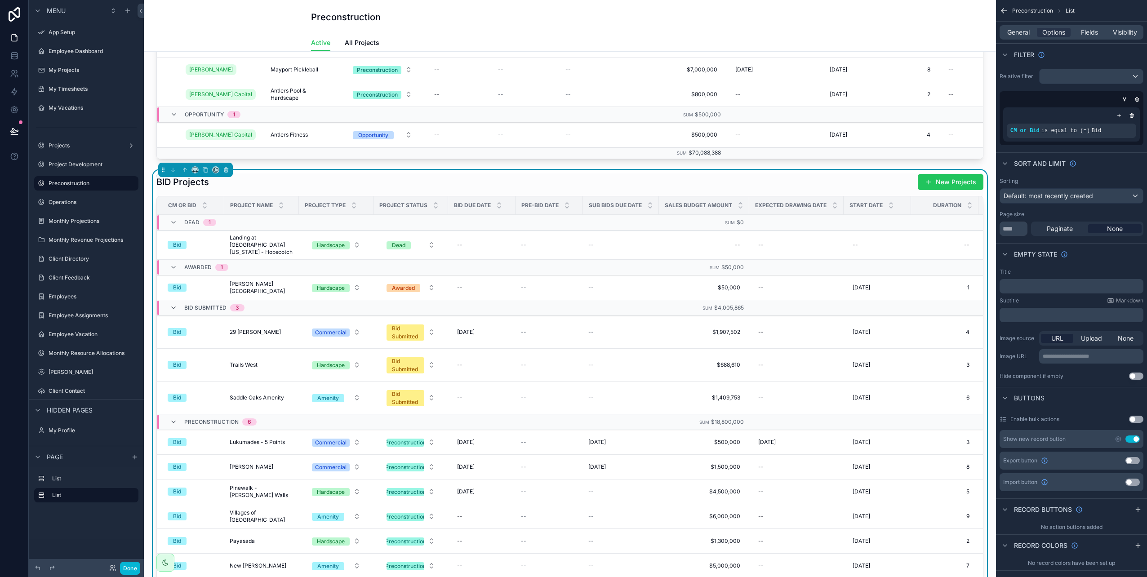
scroll to position [405, 0]
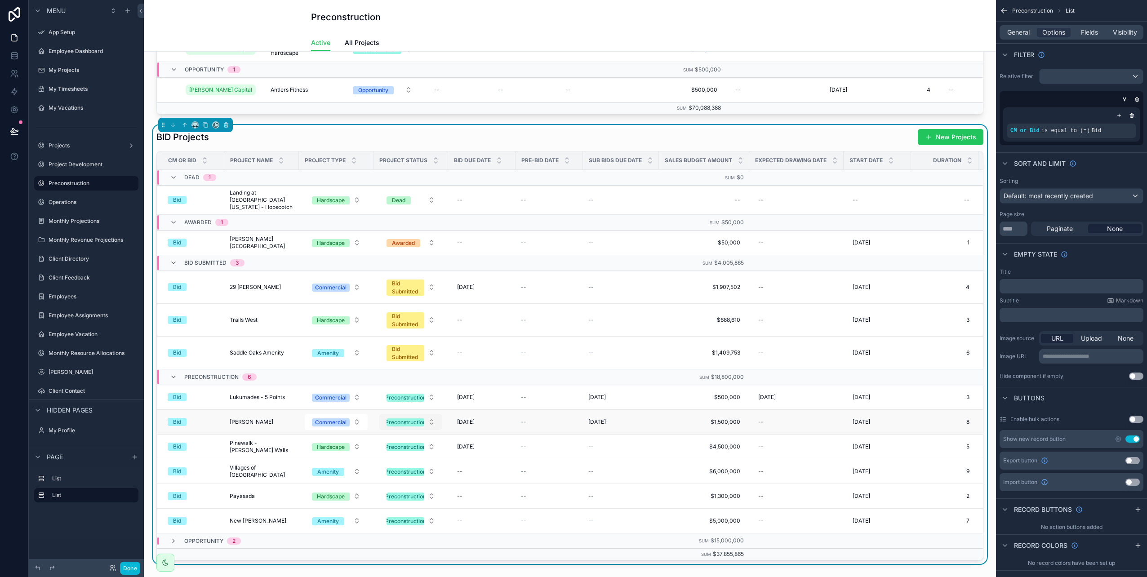
click at [422, 419] on div "Preconstruction" at bounding box center [405, 423] width 41 height 8
click at [384, 322] on div "Bid Submitted" at bounding box center [384, 321] width 36 height 8
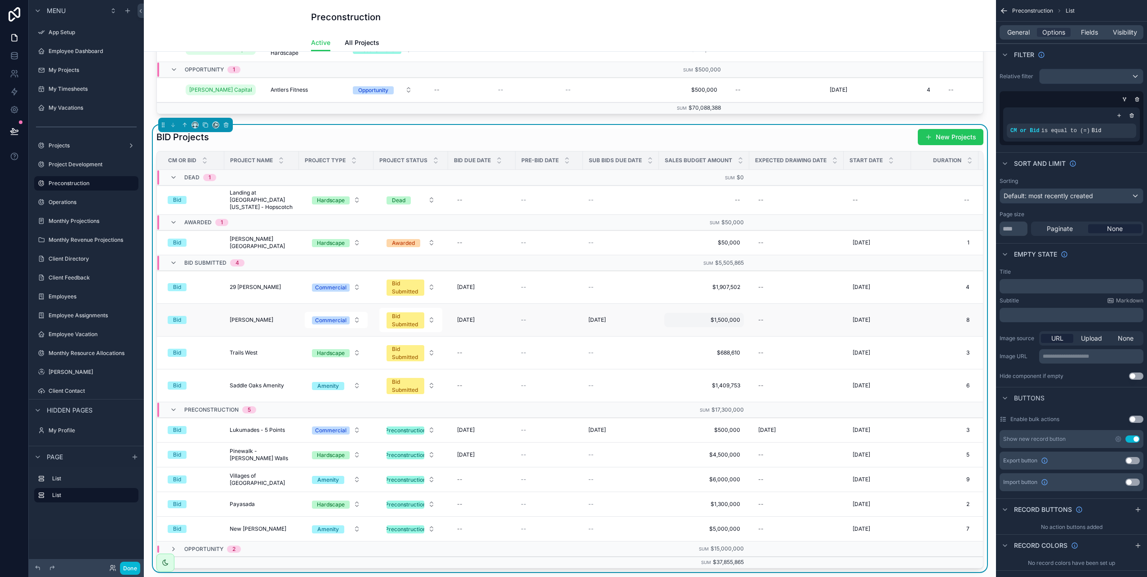
click at [727, 316] on span "$1,500,000" at bounding box center [704, 319] width 72 height 7
drag, startPoint x: 724, startPoint y: 327, endPoint x: 627, endPoint y: 326, distance: 97.1
click at [627, 326] on div "App Setup Employee Dashboard My Projects My Timesheets My Vacations Projects Pr…" at bounding box center [570, 288] width 852 height 577
click at [742, 308] on td "$1,500,000 $1,500,000" at bounding box center [704, 320] width 90 height 33
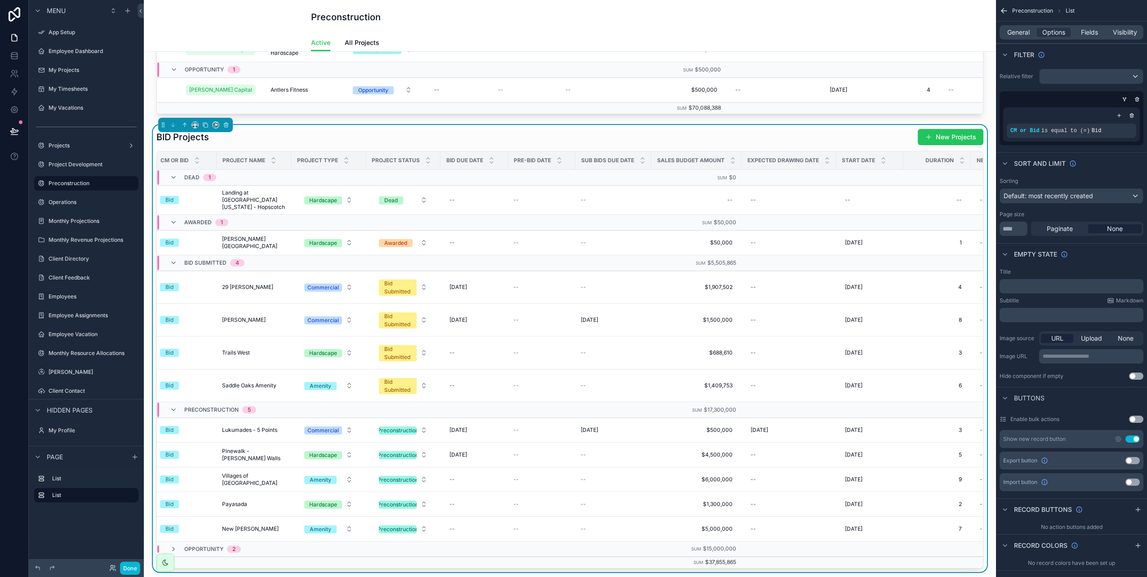
scroll to position [0, 0]
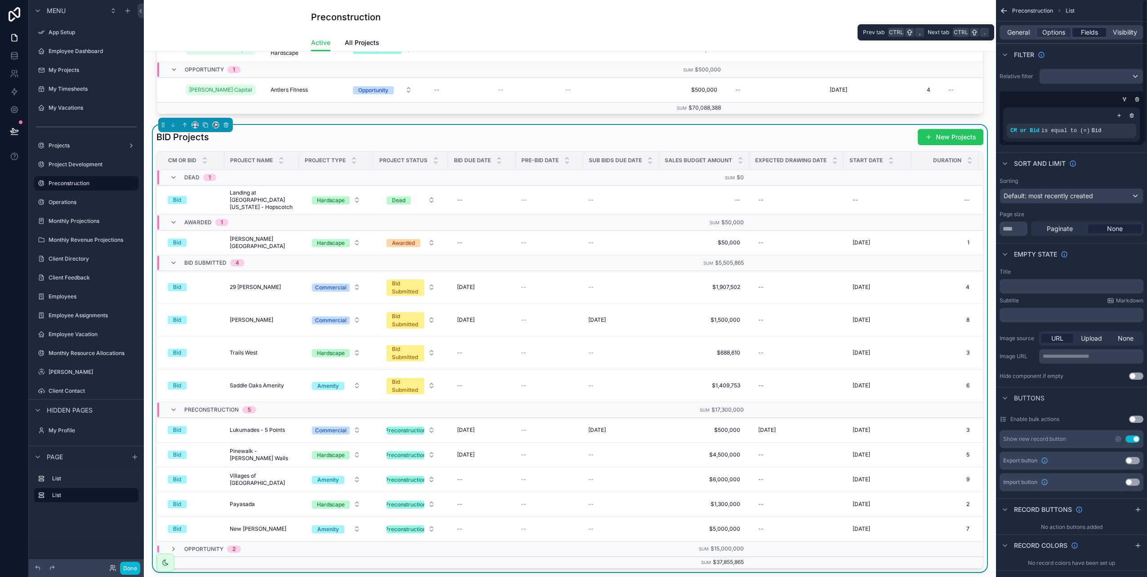
click at [1090, 33] on span "Fields" at bounding box center [1089, 32] width 17 height 9
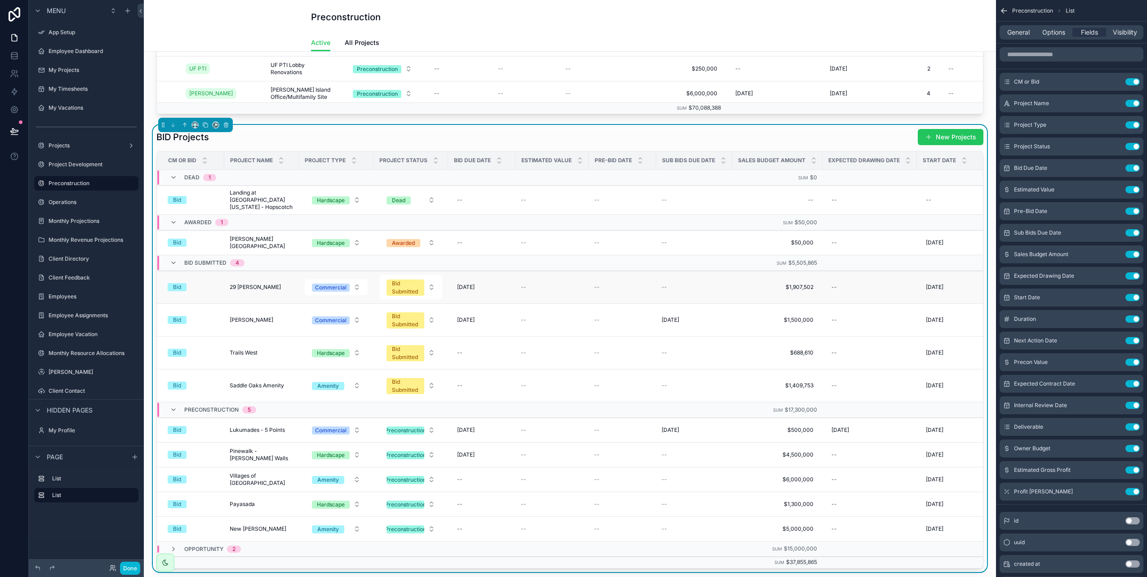
click at [532, 288] on td "--" at bounding box center [552, 287] width 73 height 33
click at [523, 285] on span "--" at bounding box center [523, 287] width 5 height 7
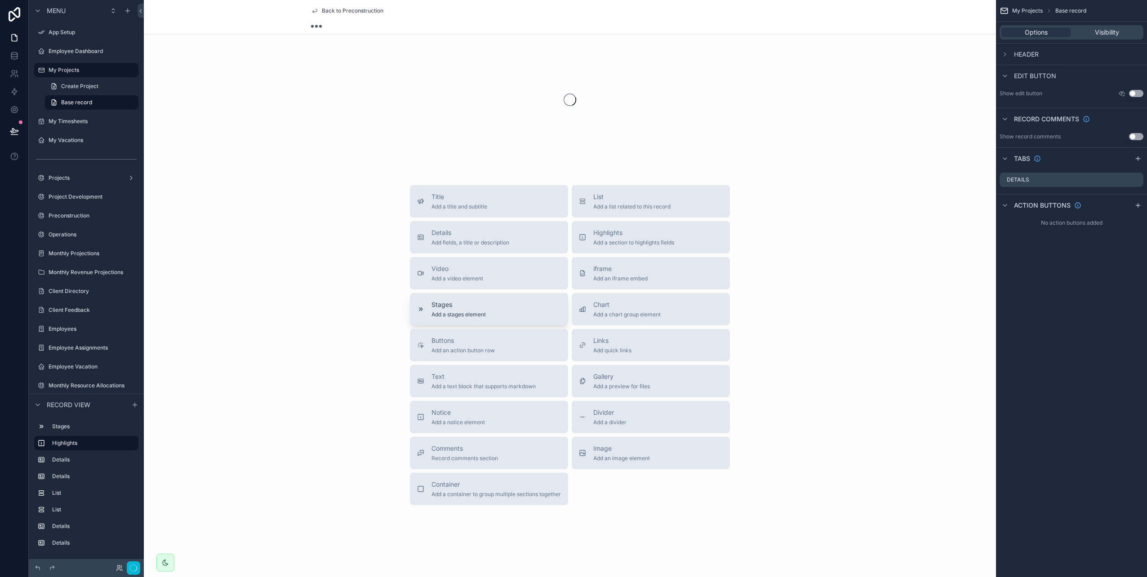
scroll to position [405, 0]
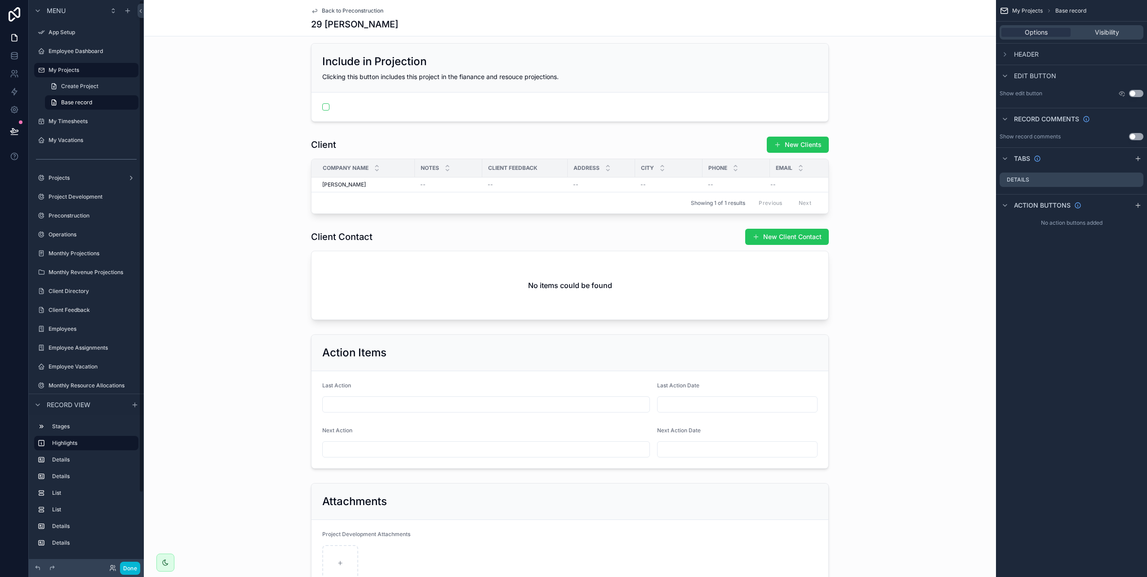
click at [356, 12] on span "Back to Preconstruction" at bounding box center [353, 10] width 62 height 7
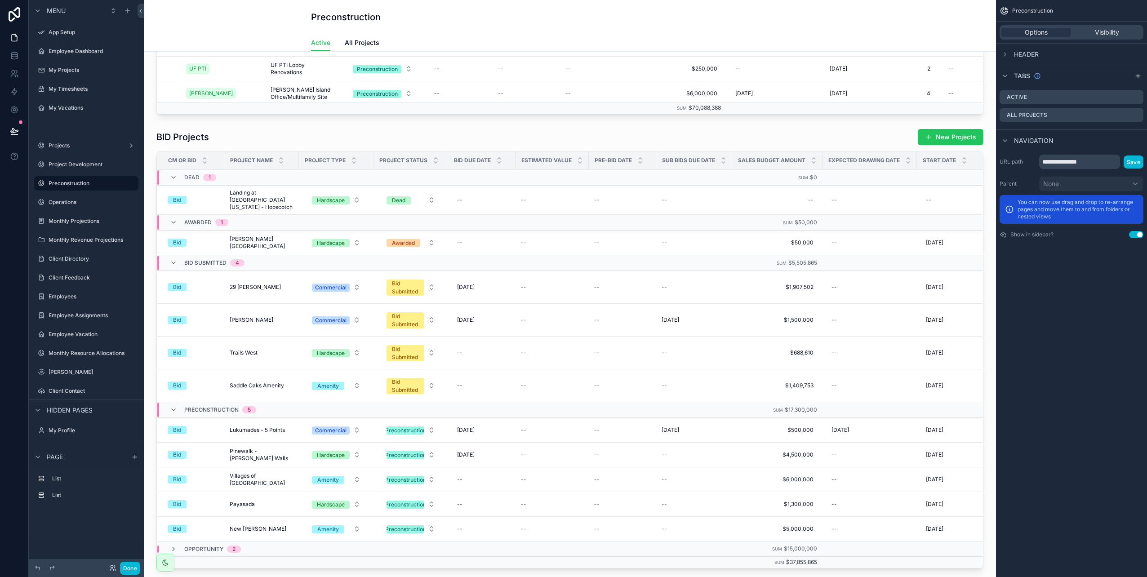
drag, startPoint x: 546, startPoint y: 285, endPoint x: 1115, endPoint y: 327, distance: 570.7
click at [1115, 328] on div "**********" at bounding box center [1071, 288] width 151 height 577
click at [538, 241] on div "scrollable content" at bounding box center [570, 348] width 838 height 447
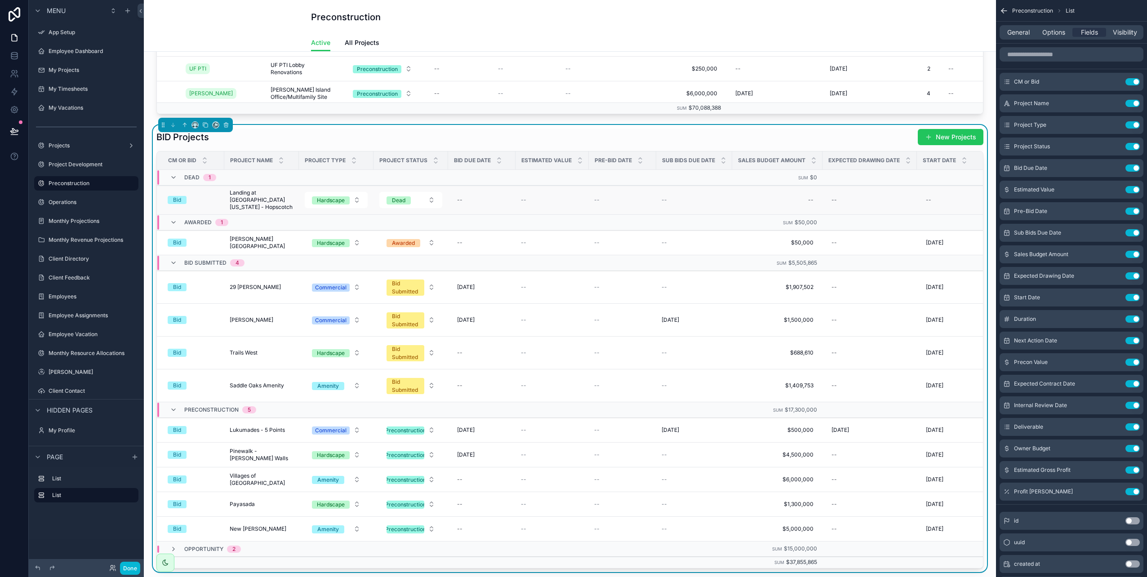
drag, startPoint x: 543, startPoint y: 204, endPoint x: 535, endPoint y: 198, distance: 9.3
click at [535, 198] on div "--" at bounding box center [552, 199] width 62 height 7
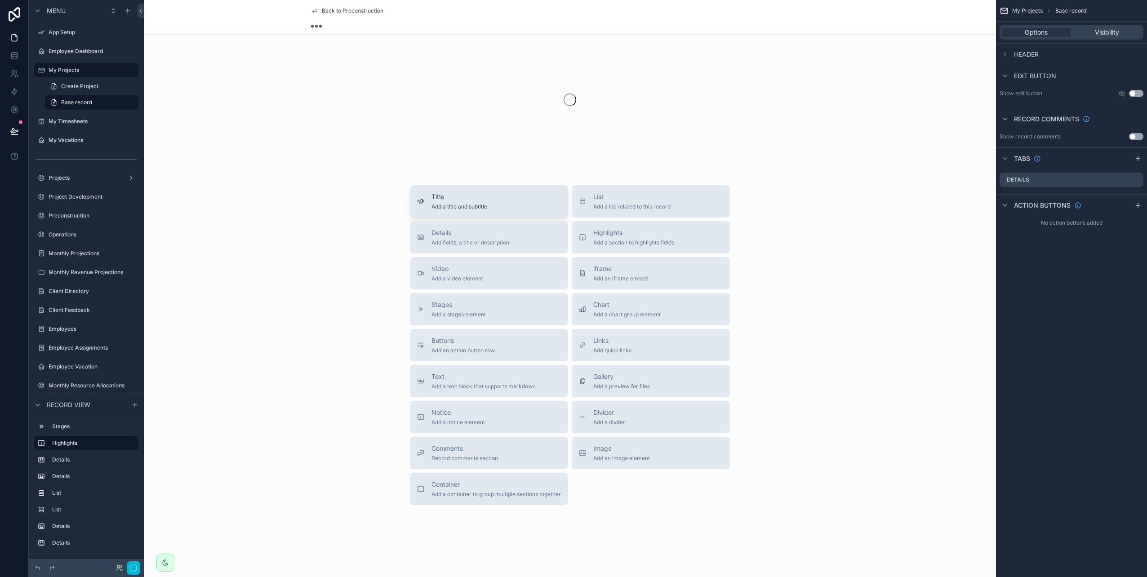
scroll to position [405, 0]
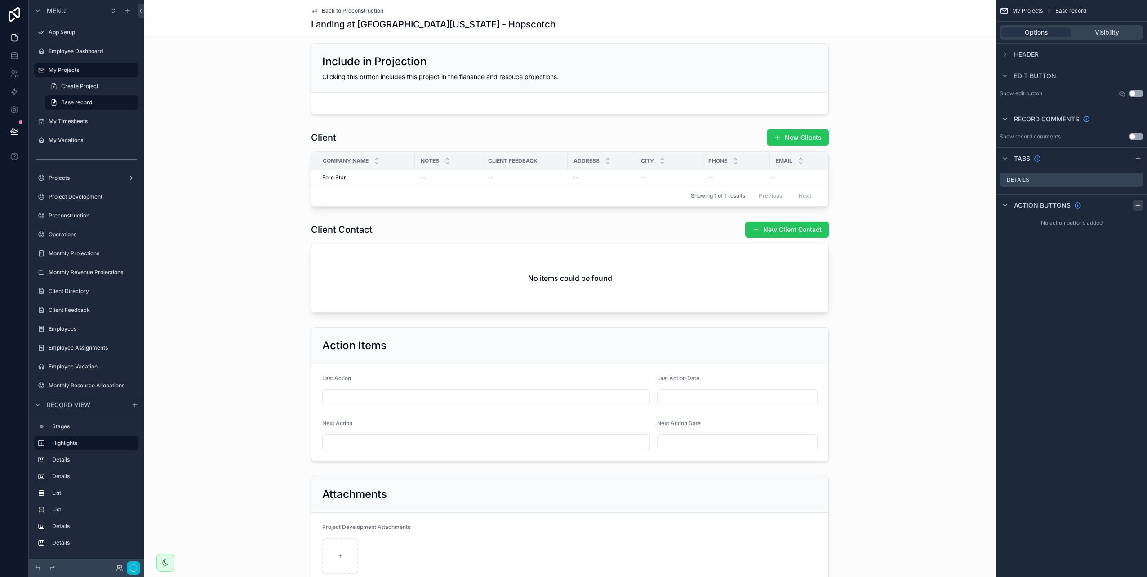
click at [1138, 205] on icon "scrollable content" at bounding box center [1138, 205] width 7 height 7
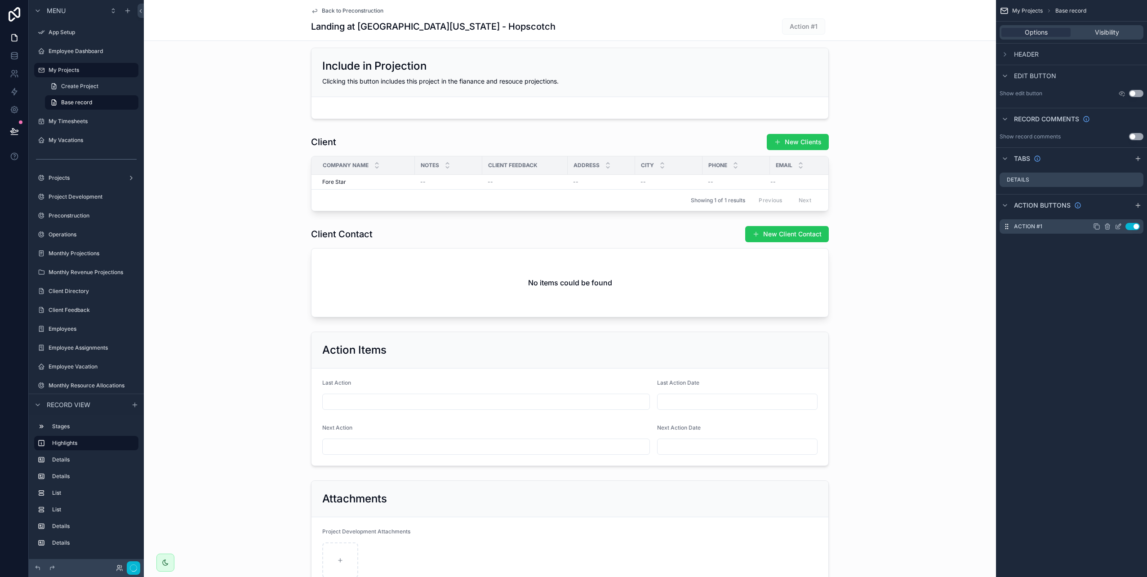
click at [1128, 226] on button "Use setting" at bounding box center [1133, 226] width 14 height 7
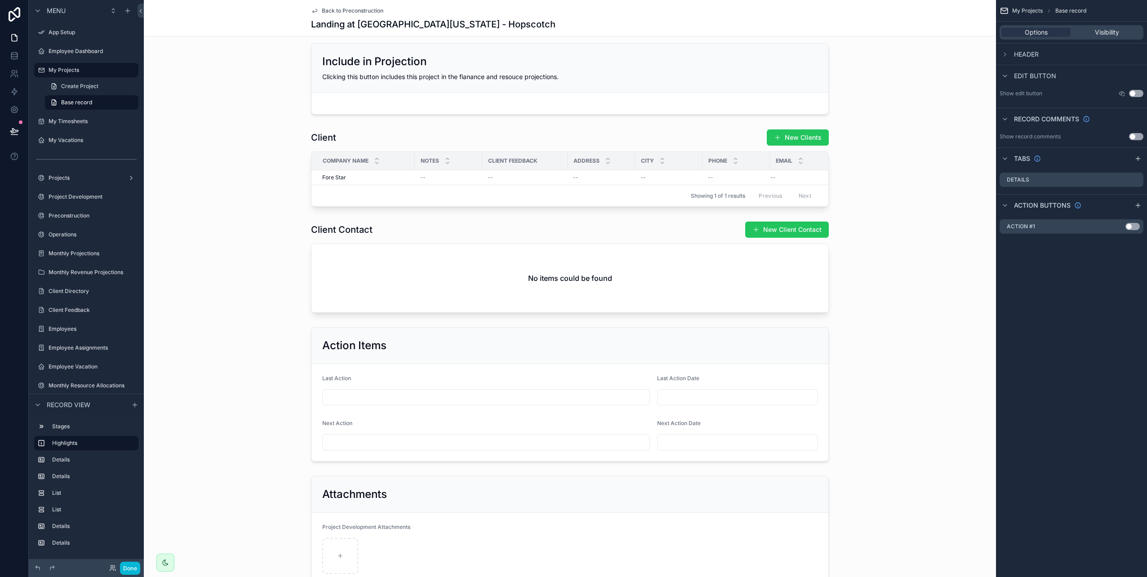
click at [344, 13] on span "Back to Preconstruction" at bounding box center [353, 10] width 62 height 7
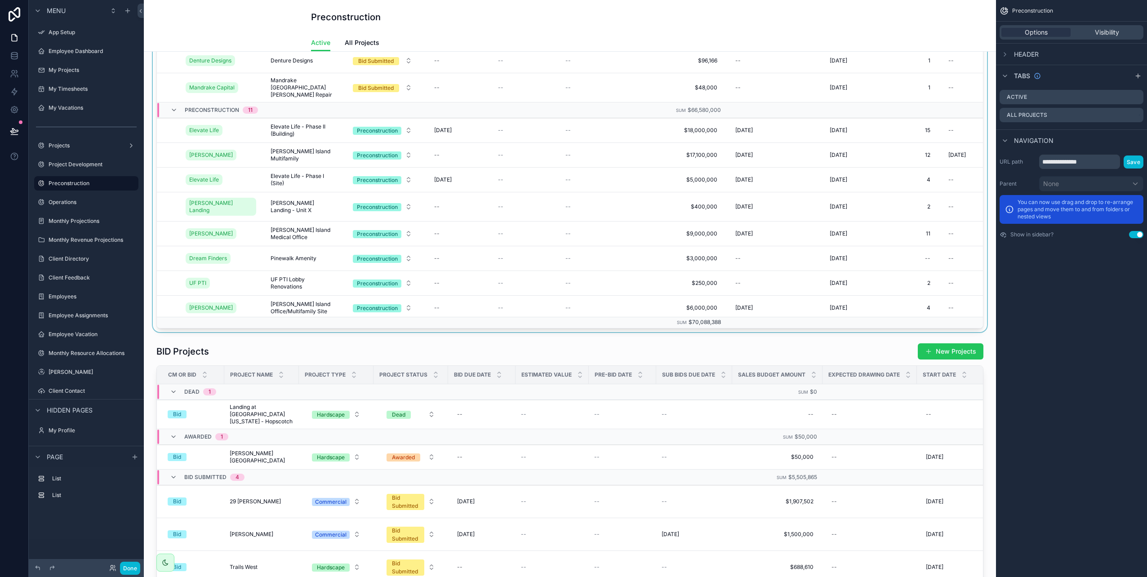
scroll to position [180, 0]
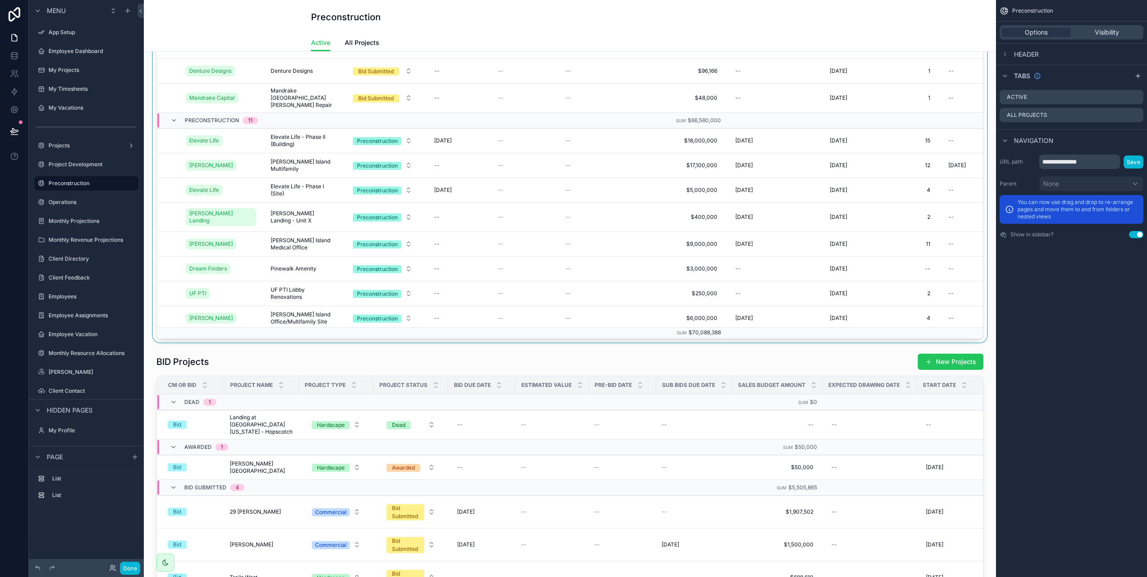
click at [446, 188] on div "scrollable content" at bounding box center [570, 111] width 838 height 464
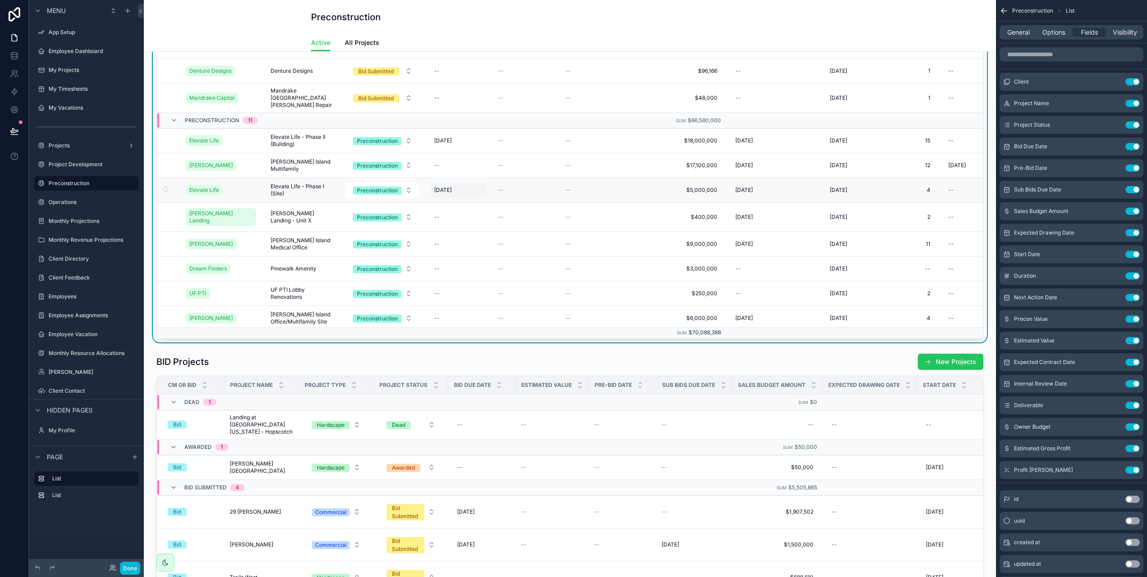
click at [444, 190] on span "[DATE]" at bounding box center [443, 190] width 18 height 7
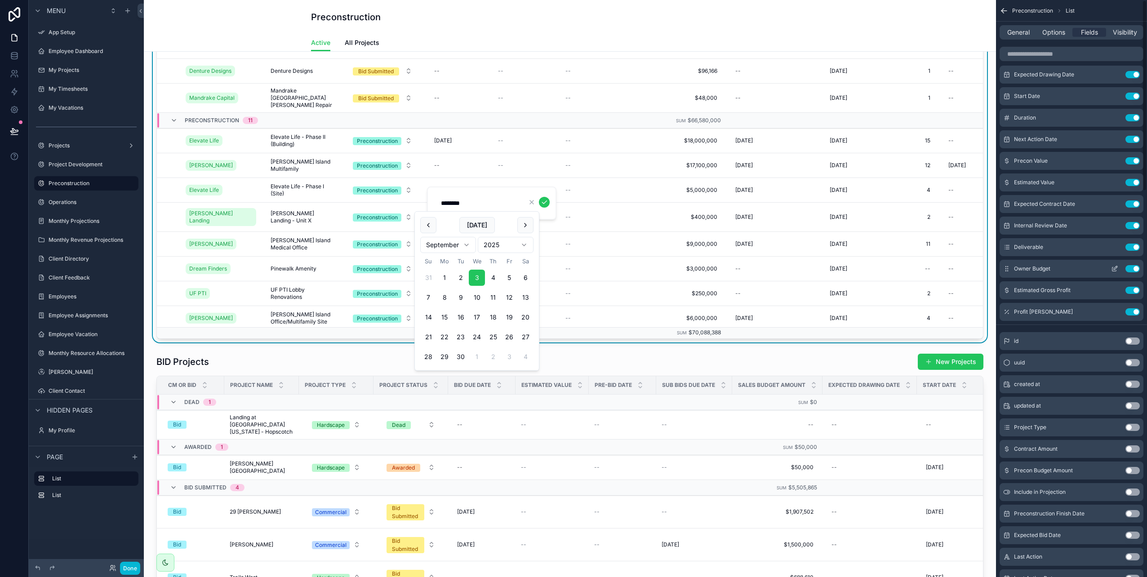
scroll to position [0, 0]
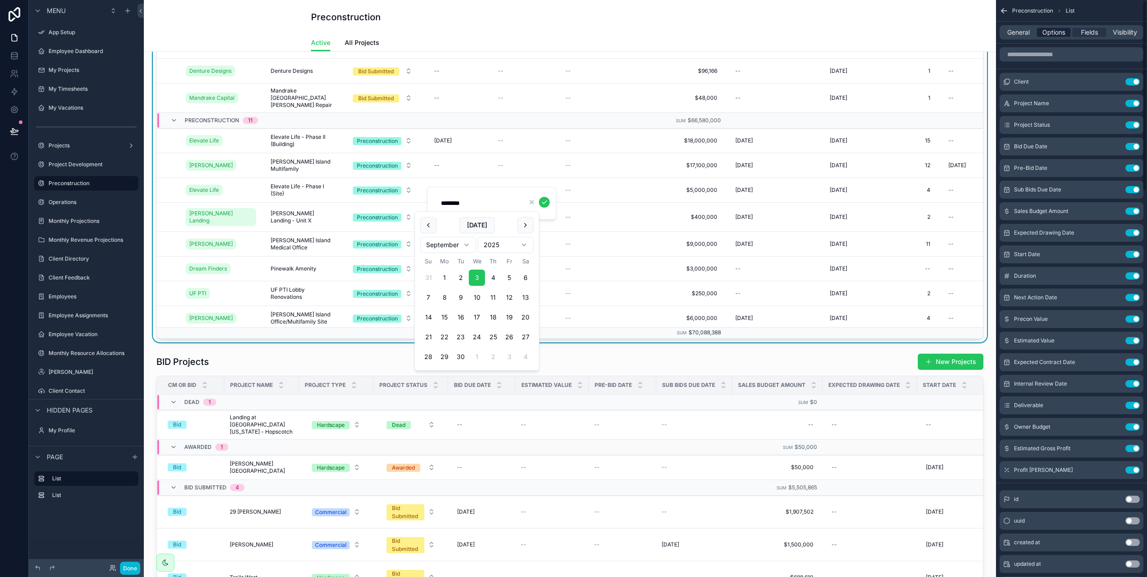
click at [1060, 32] on span "Options" at bounding box center [1054, 32] width 23 height 9
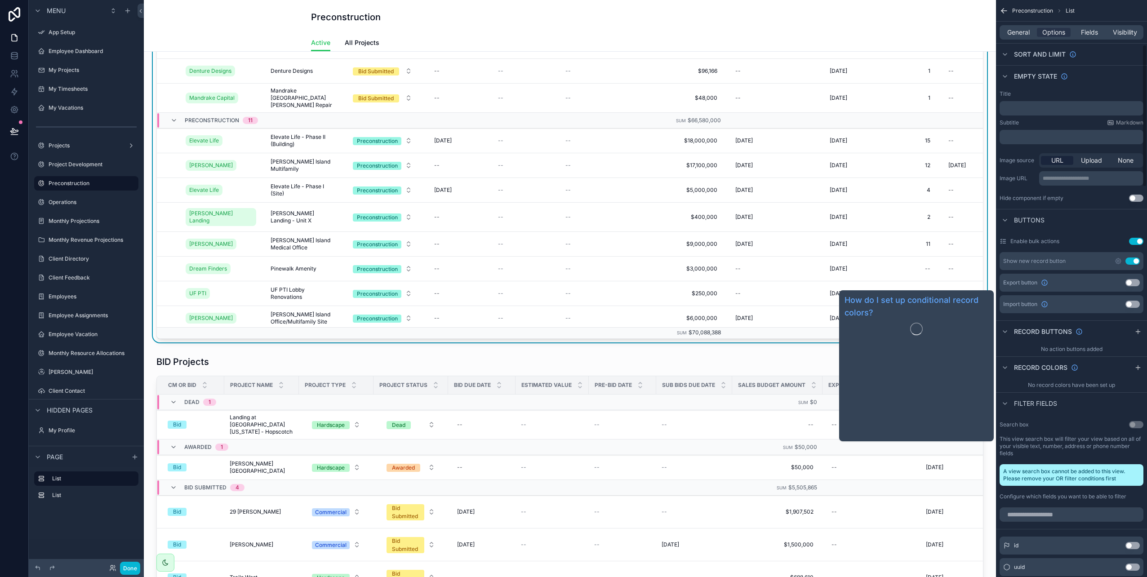
scroll to position [180, 0]
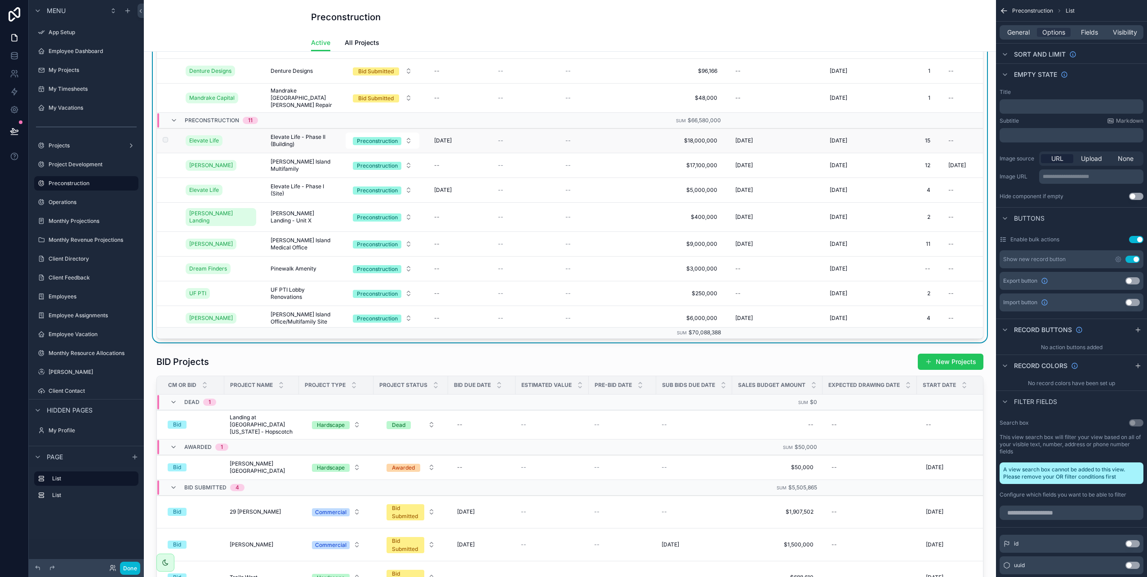
click at [500, 144] on td "--" at bounding box center [526, 141] width 67 height 25
click at [499, 141] on span "--" at bounding box center [500, 140] width 5 height 7
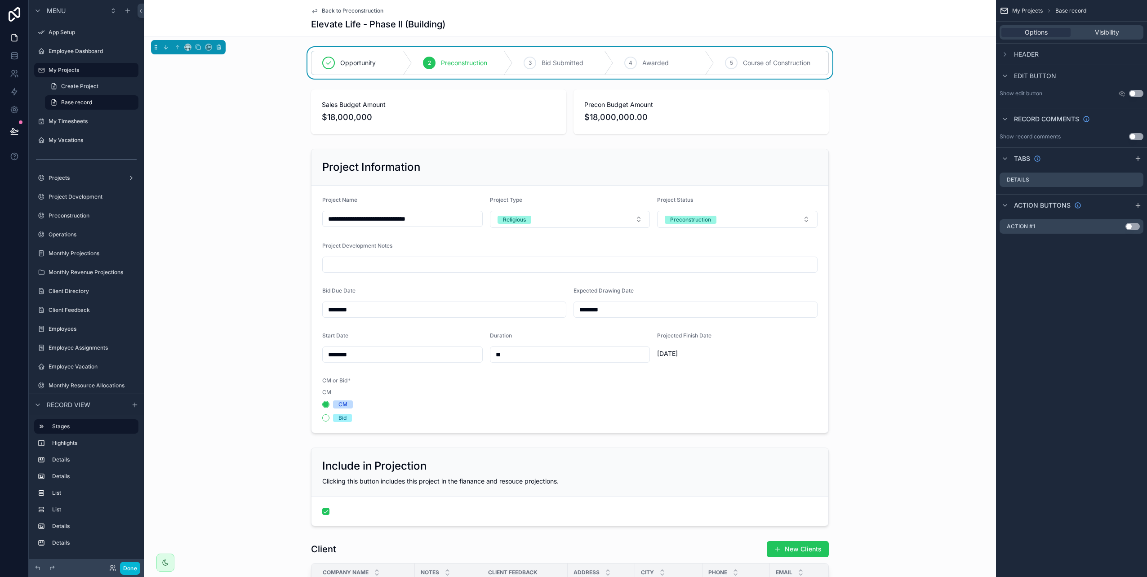
click at [351, 11] on span "Back to Preconstruction" at bounding box center [353, 10] width 62 height 7
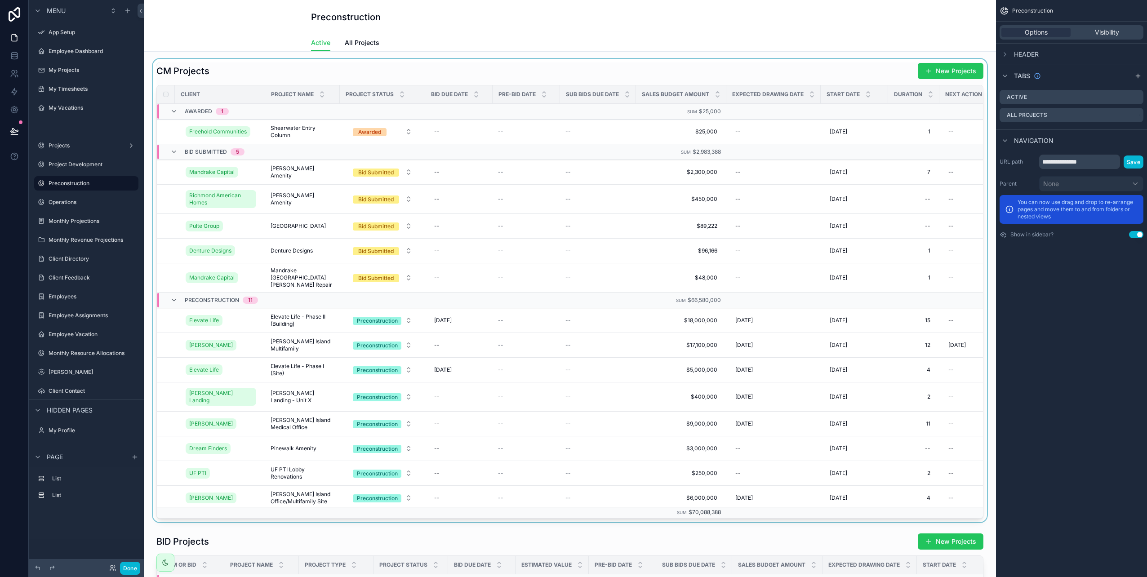
click at [674, 71] on div "scrollable content" at bounding box center [570, 291] width 838 height 464
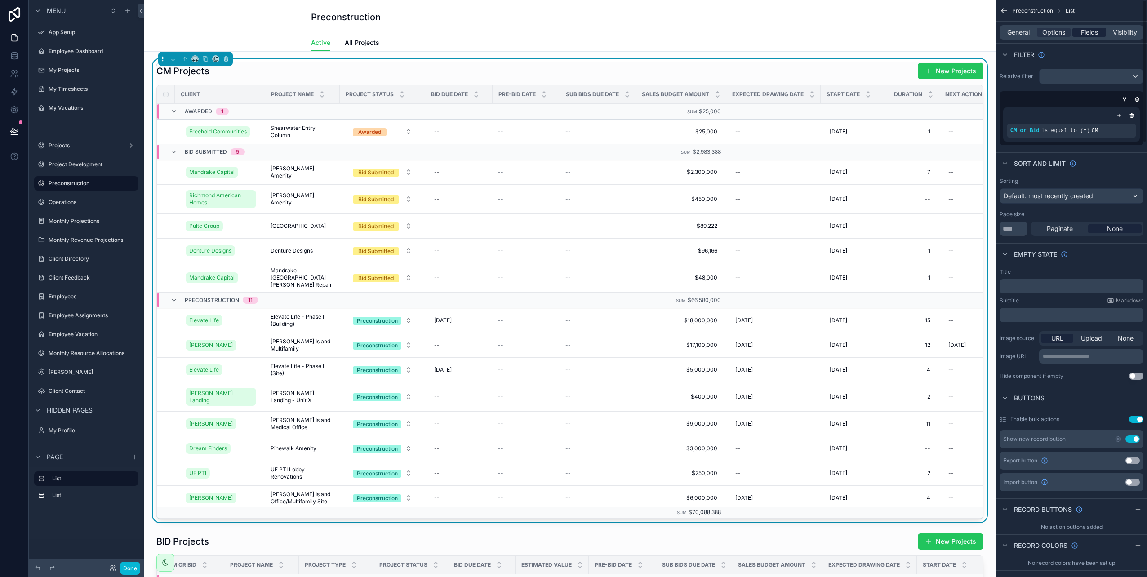
click at [1087, 33] on span "Fields" at bounding box center [1089, 32] width 17 height 9
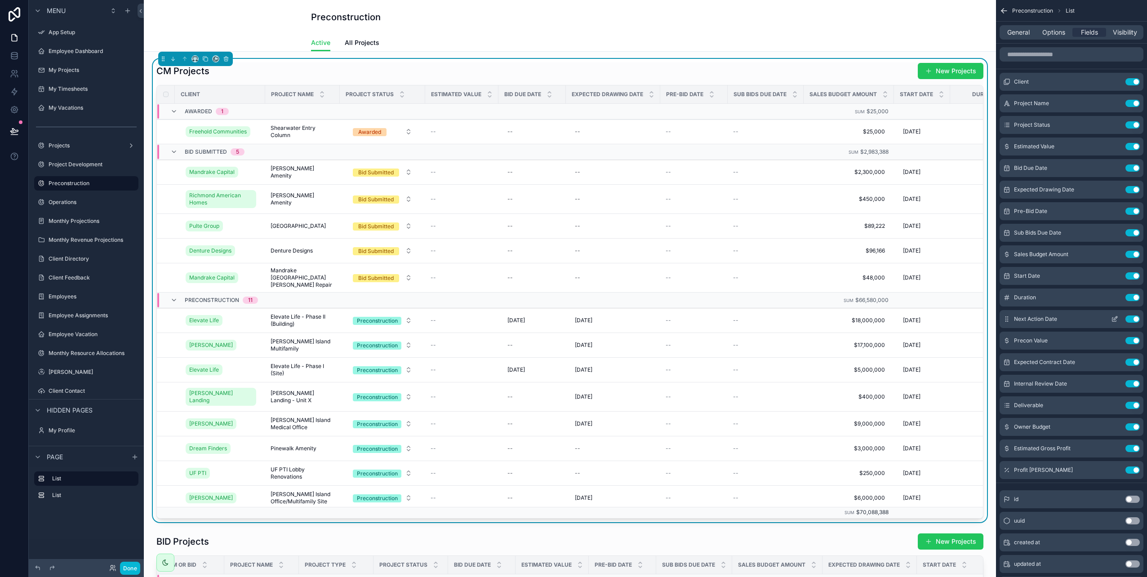
click at [1129, 317] on button "Use setting" at bounding box center [1133, 319] width 14 height 7
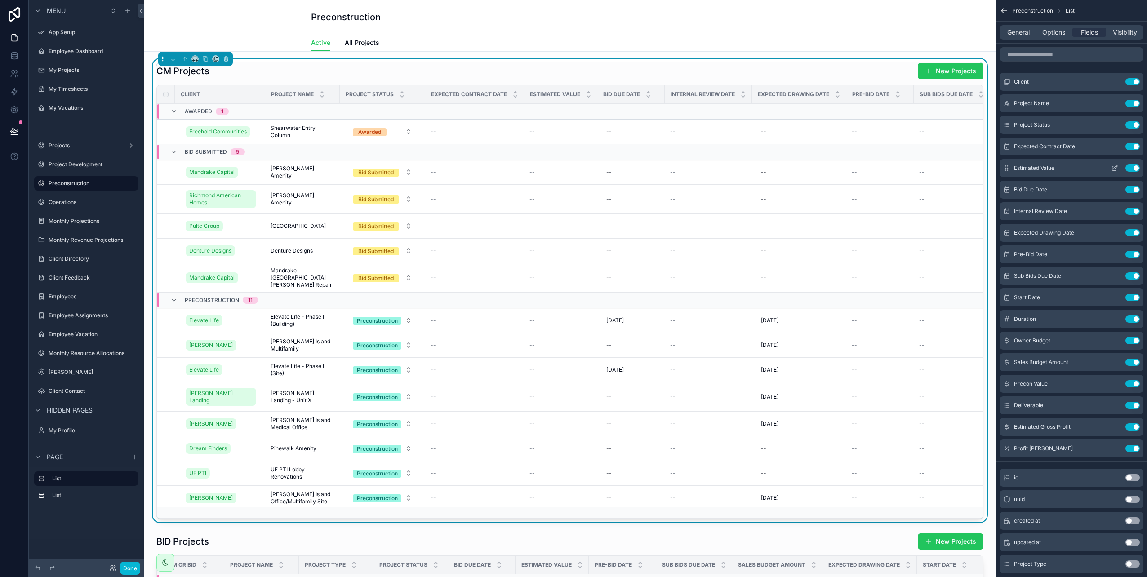
click at [1113, 168] on icon "scrollable content" at bounding box center [1114, 168] width 7 height 7
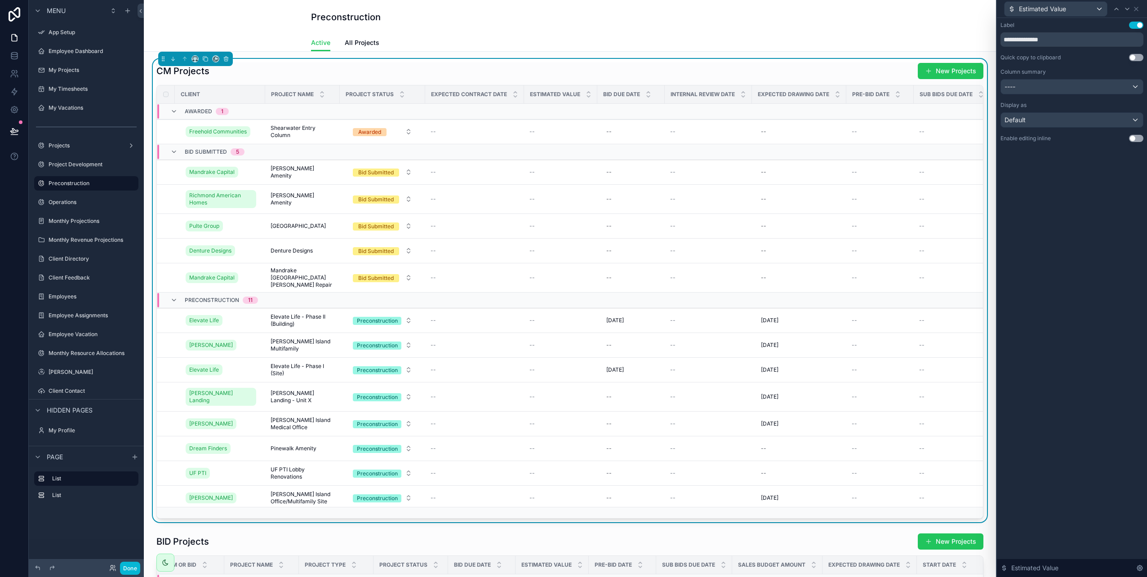
click at [1138, 138] on button "Use setting" at bounding box center [1136, 138] width 14 height 7
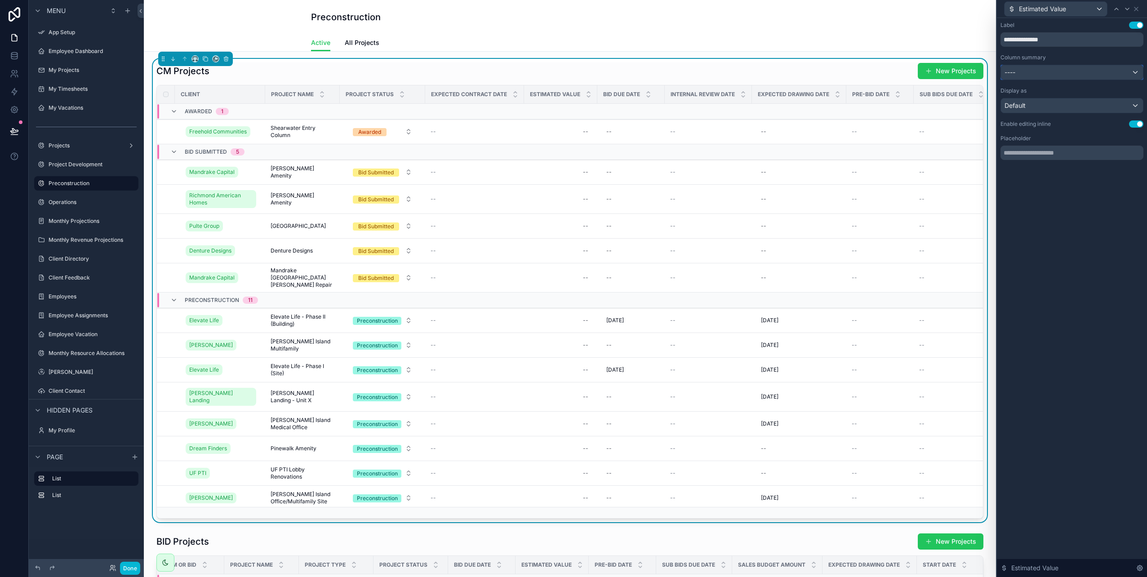
click at [1137, 71] on div "----" at bounding box center [1072, 72] width 142 height 14
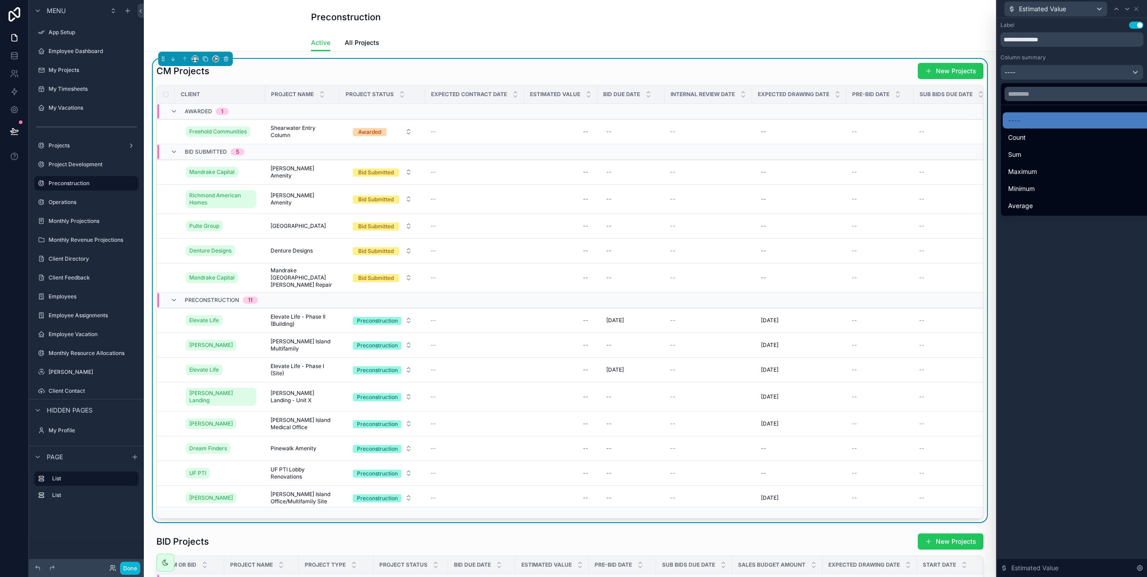
click at [1136, 71] on div at bounding box center [1072, 288] width 150 height 577
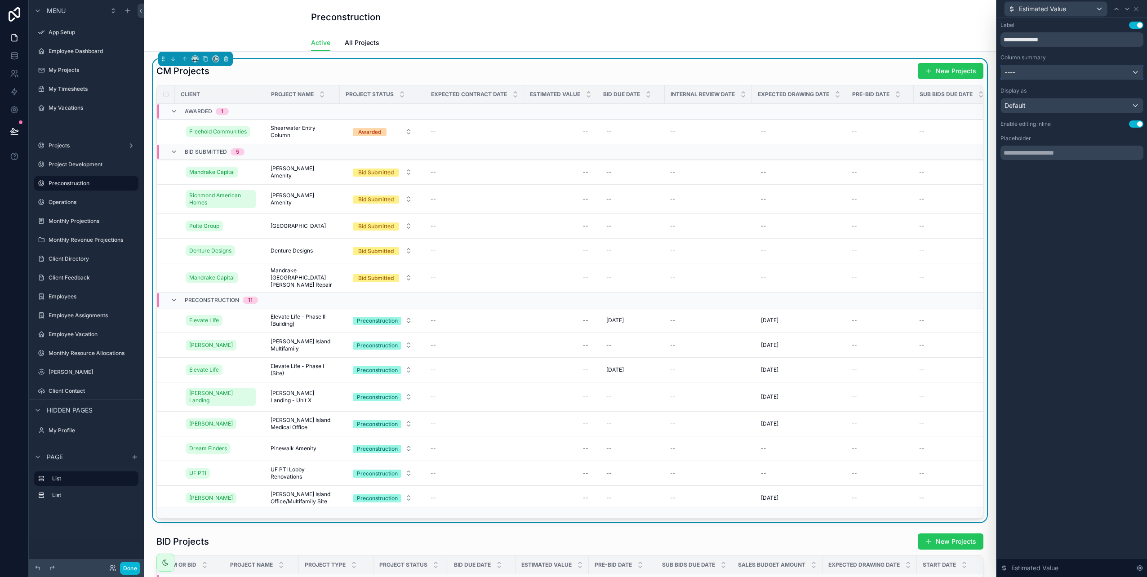
click at [1136, 71] on div "----" at bounding box center [1072, 72] width 142 height 14
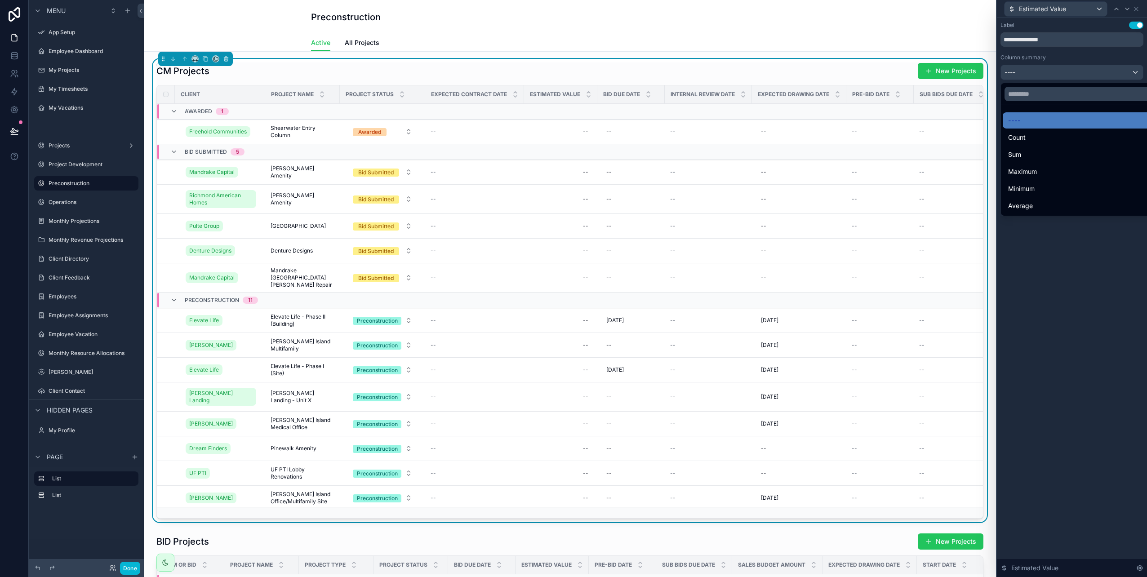
click at [1136, 71] on div at bounding box center [1072, 288] width 150 height 577
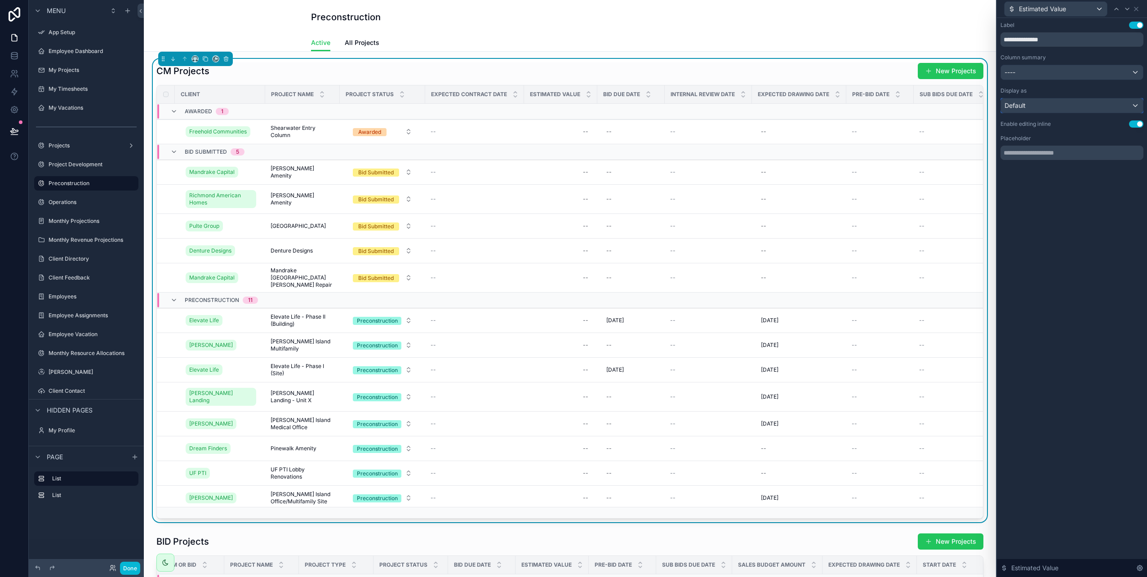
click at [1133, 107] on div "Default" at bounding box center [1072, 105] width 142 height 14
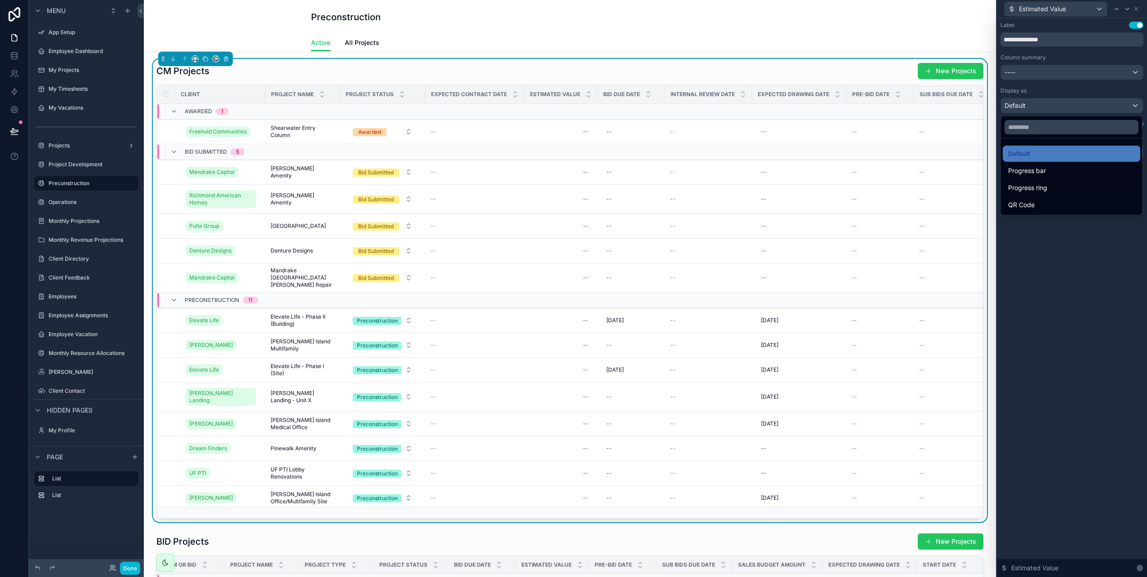
click at [1133, 107] on div at bounding box center [1072, 288] width 150 height 577
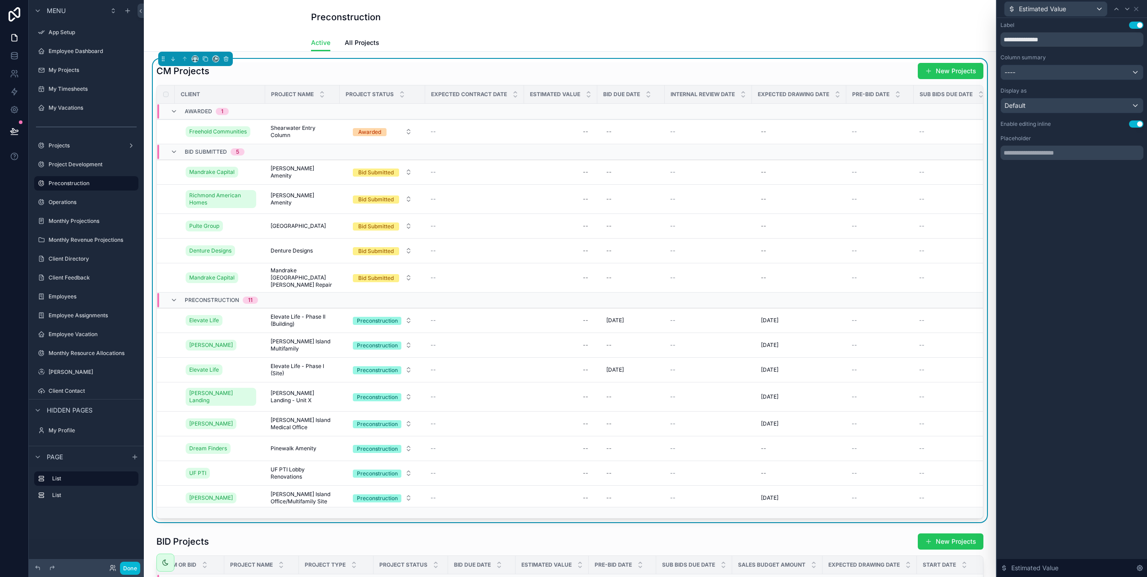
click at [1110, 279] on div "**********" at bounding box center [1072, 297] width 150 height 559
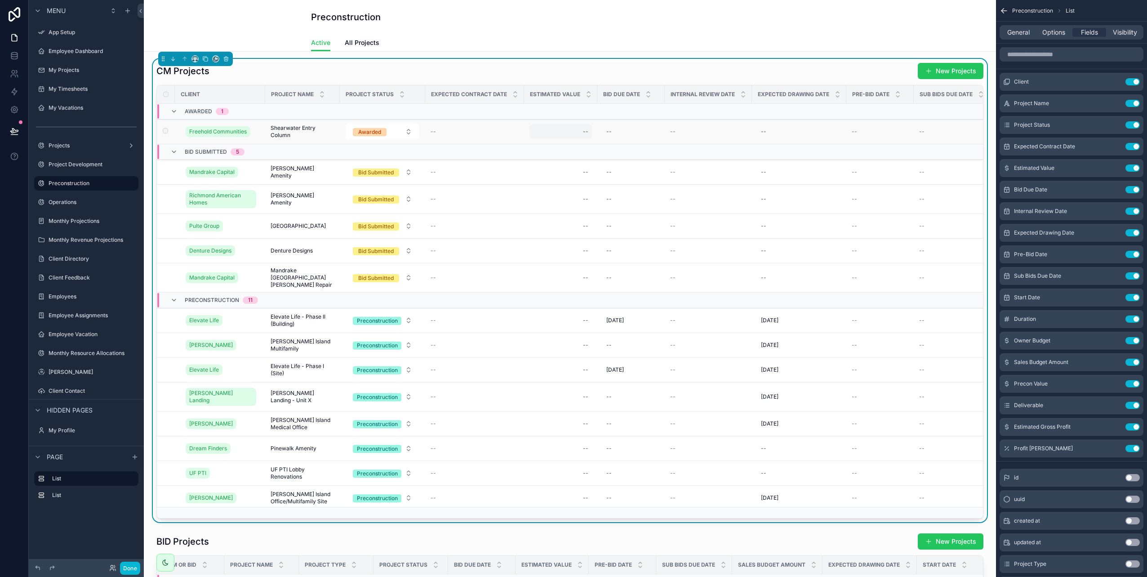
click at [557, 135] on div "--" at bounding box center [561, 132] width 62 height 14
click at [543, 71] on div "CM Projects New Projects" at bounding box center [569, 70] width 827 height 17
click at [1113, 145] on icon "scrollable content" at bounding box center [1115, 147] width 4 height 4
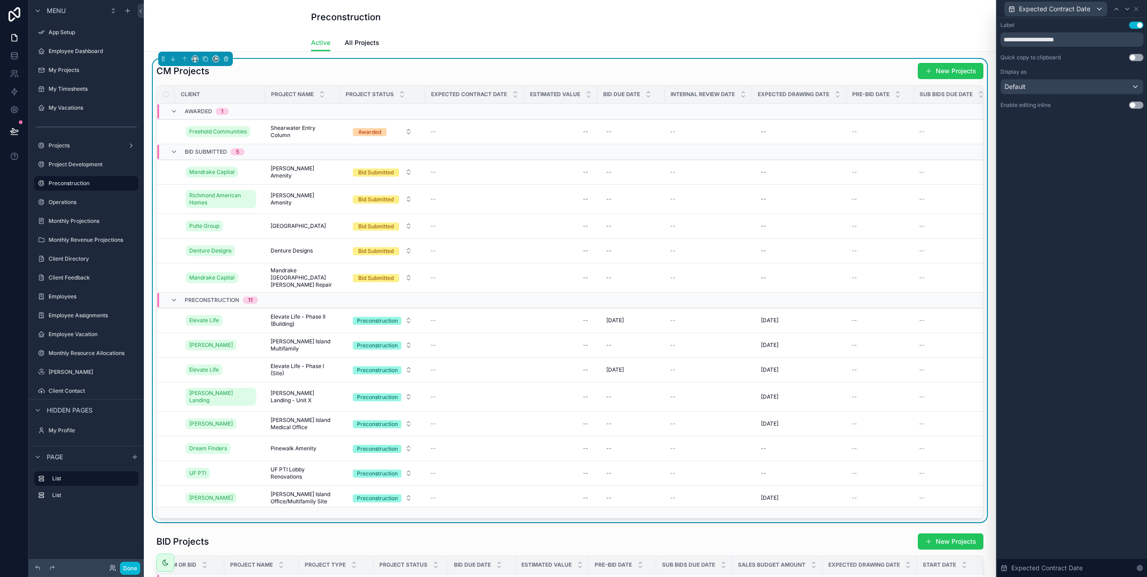
click at [1141, 108] on button "Use setting" at bounding box center [1136, 105] width 14 height 7
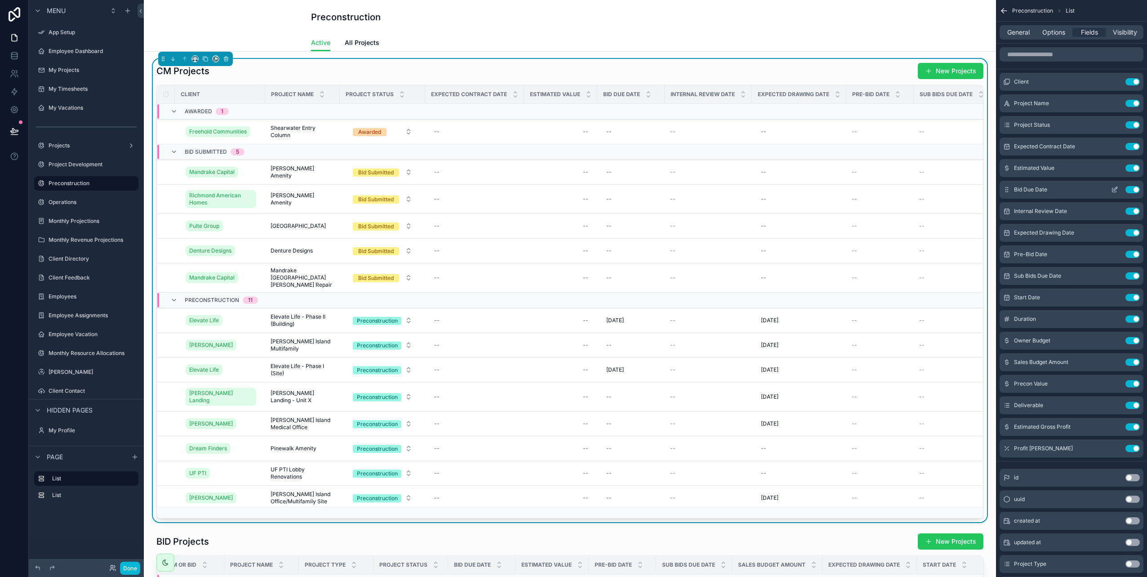
click at [1118, 190] on icon "scrollable content" at bounding box center [1114, 189] width 7 height 7
click at [1118, 214] on icon "scrollable content" at bounding box center [1114, 211] width 7 height 7
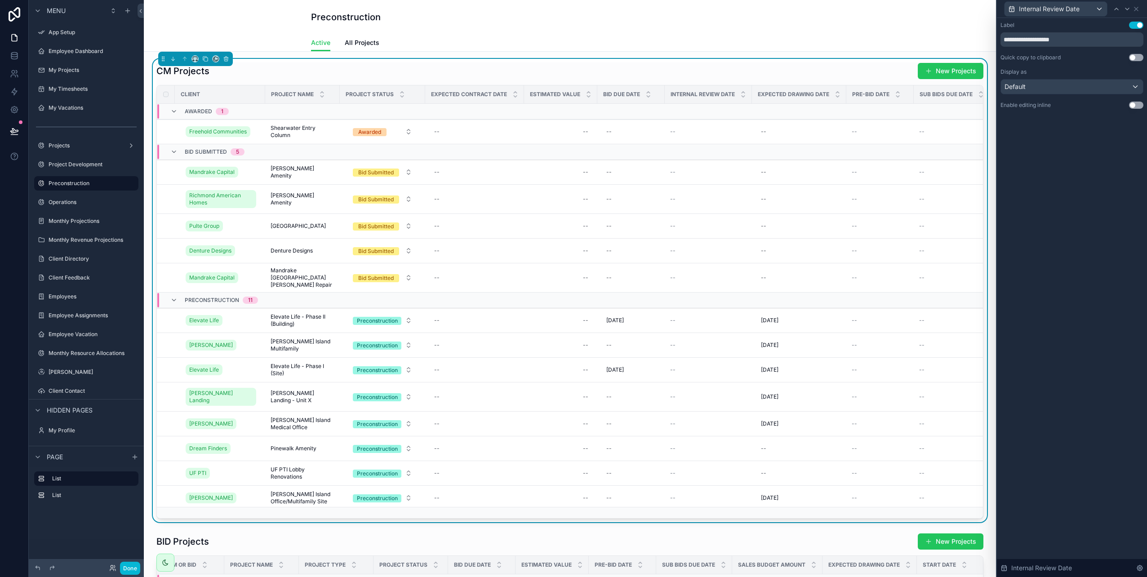
click at [1139, 106] on button "Use setting" at bounding box center [1136, 105] width 14 height 7
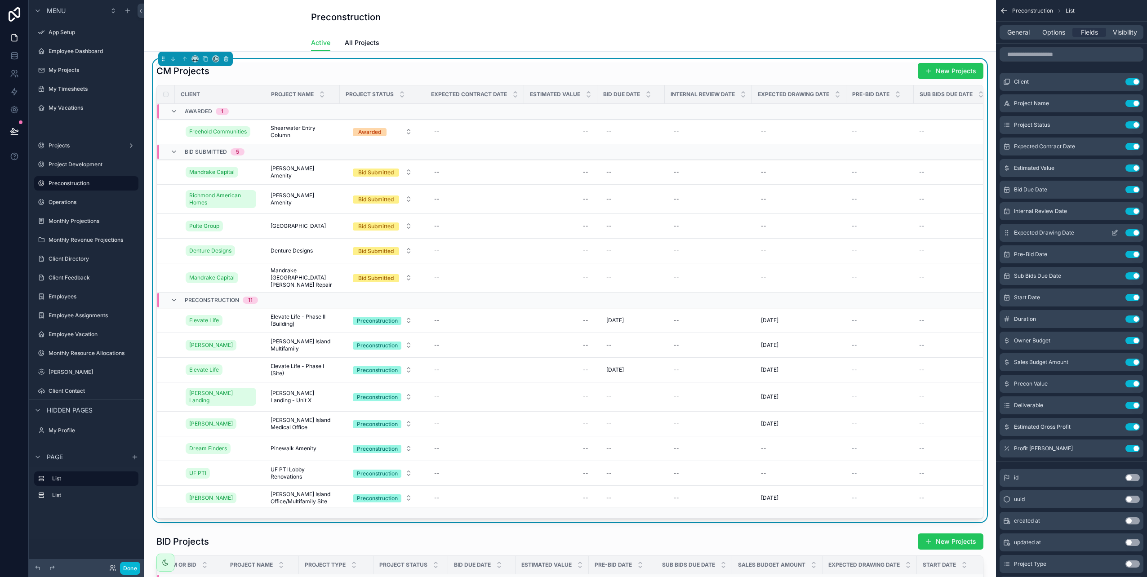
click at [1114, 232] on icon "scrollable content" at bounding box center [1114, 232] width 7 height 7
click at [1117, 255] on icon "scrollable content" at bounding box center [1114, 254] width 7 height 7
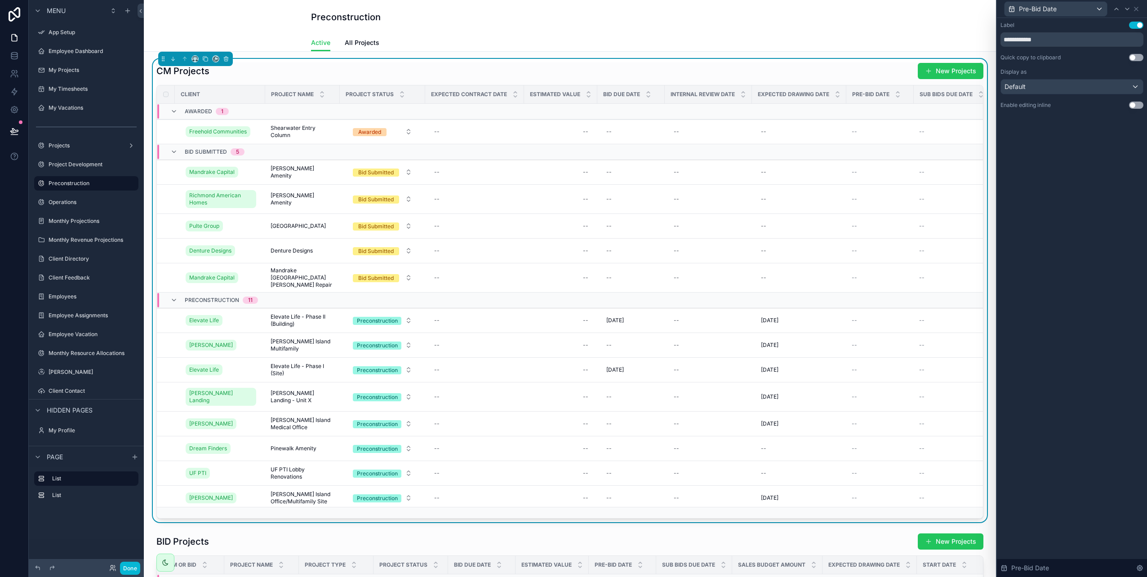
drag, startPoint x: 1140, startPoint y: 103, endPoint x: 1141, endPoint y: 139, distance: 36.0
click at [1139, 103] on button "Use setting" at bounding box center [1136, 105] width 14 height 7
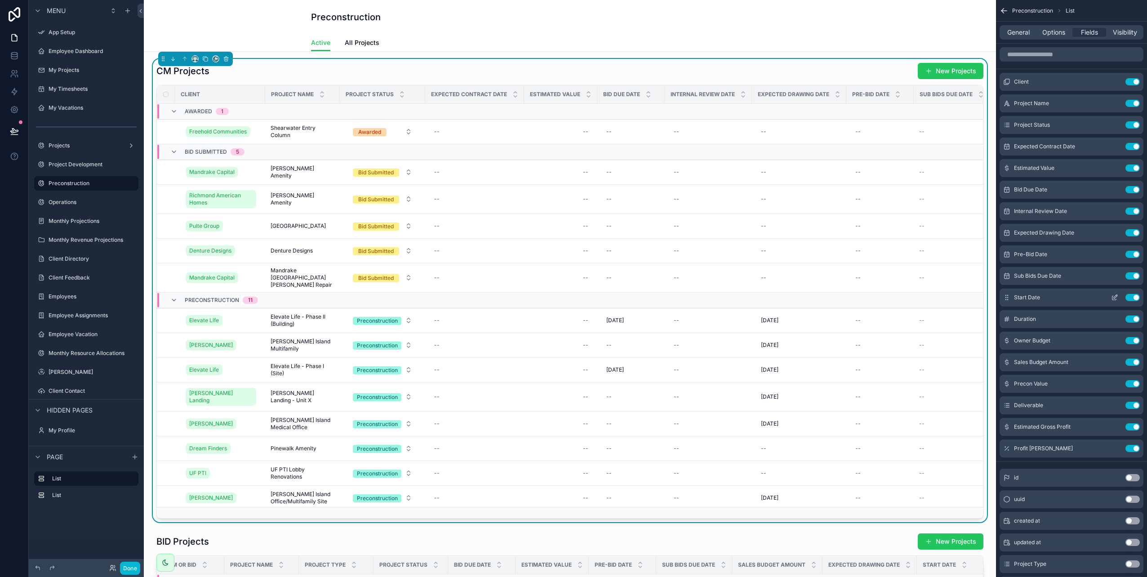
click at [1113, 297] on icon "scrollable content" at bounding box center [1114, 297] width 7 height 7
click at [1116, 341] on icon "scrollable content" at bounding box center [1114, 340] width 7 height 7
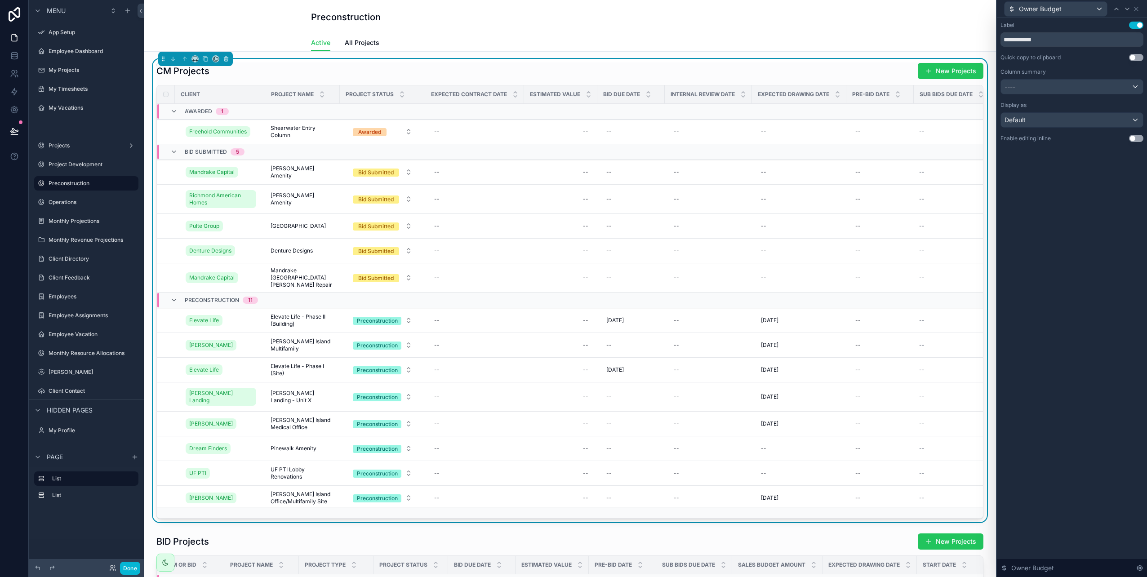
click at [1137, 140] on button "Use setting" at bounding box center [1136, 138] width 14 height 7
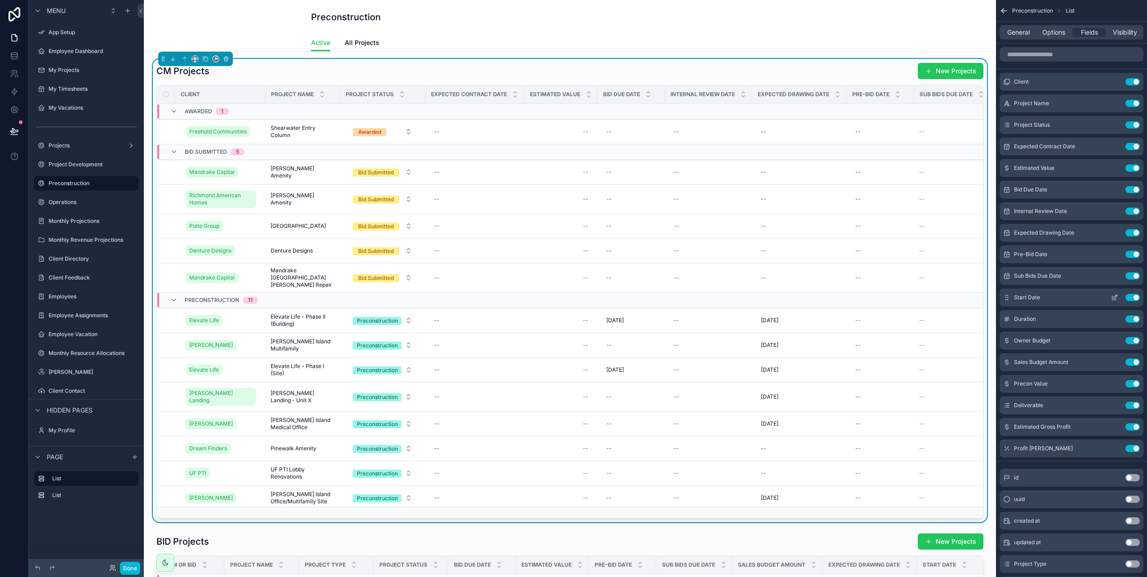
click at [1116, 299] on icon "scrollable content" at bounding box center [1114, 297] width 7 height 7
click at [1114, 406] on icon "scrollable content" at bounding box center [1114, 405] width 7 height 7
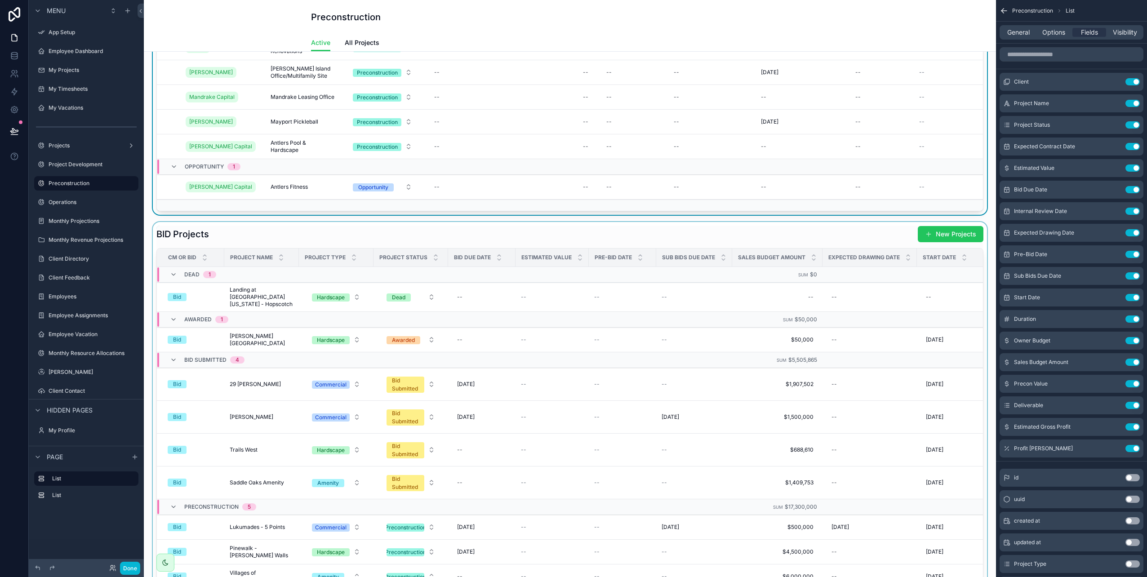
scroll to position [315, 0]
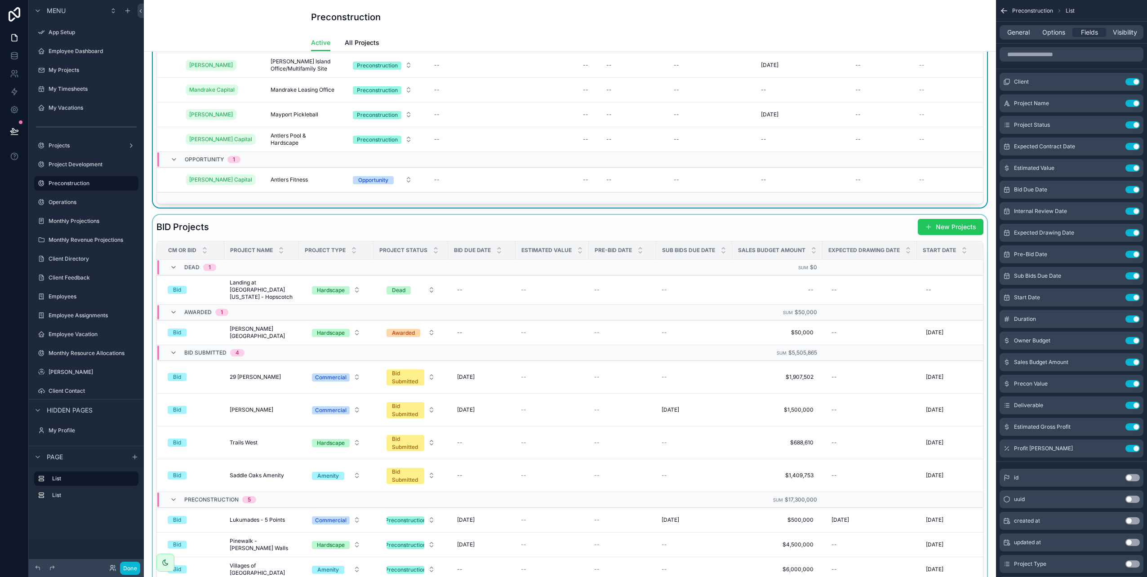
click at [173, 221] on div "scrollable content" at bounding box center [570, 438] width 838 height 447
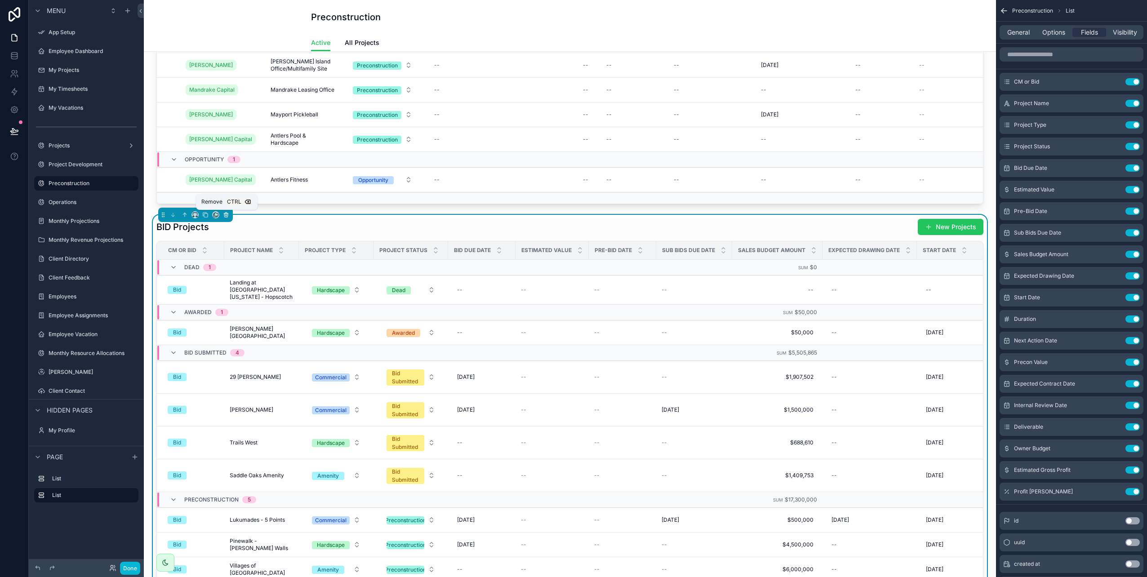
click at [226, 217] on icon "scrollable content" at bounding box center [226, 215] width 6 height 6
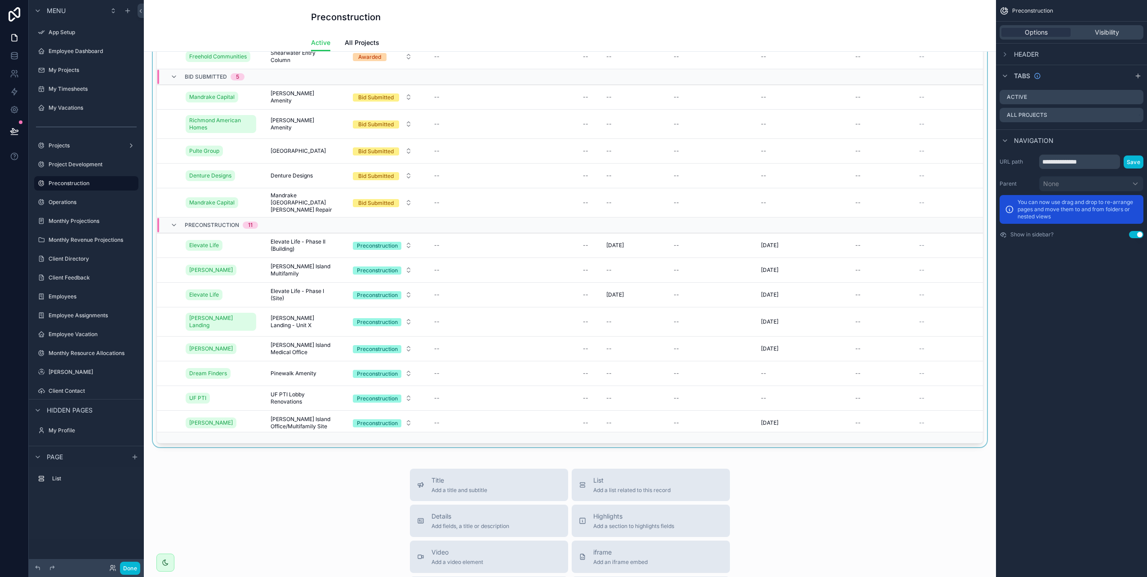
scroll to position [0, 0]
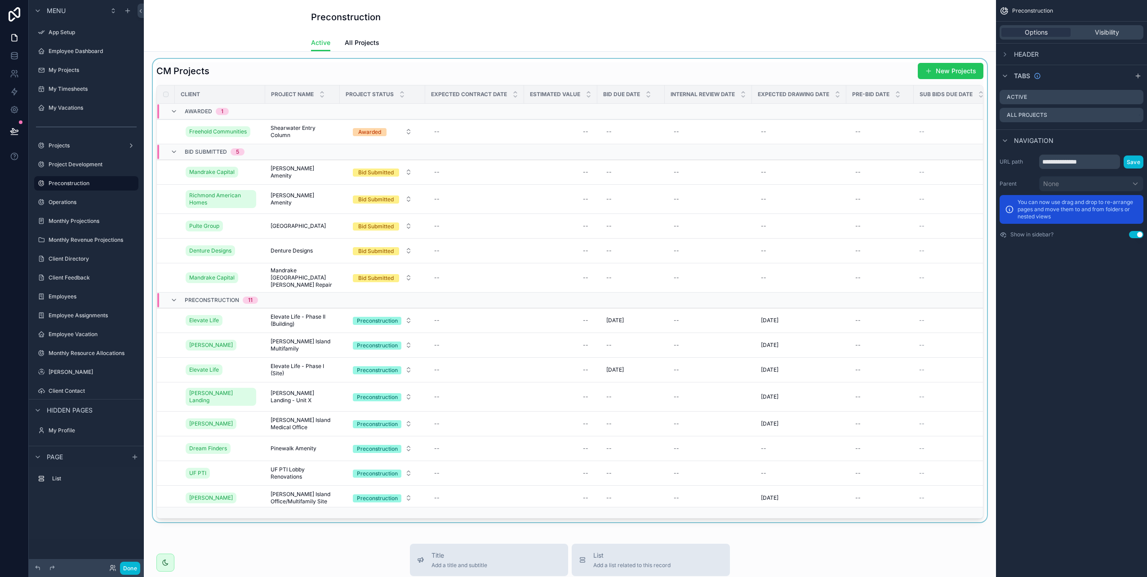
click at [188, 58] on div "Preconstruction Active Active All Projects CM Projects New Projects Client Proj…" at bounding box center [570, 475] width 852 height 950
drag, startPoint x: 187, startPoint y: 67, endPoint x: 270, endPoint y: 70, distance: 83.2
click at [270, 70] on div "scrollable content" at bounding box center [570, 291] width 838 height 464
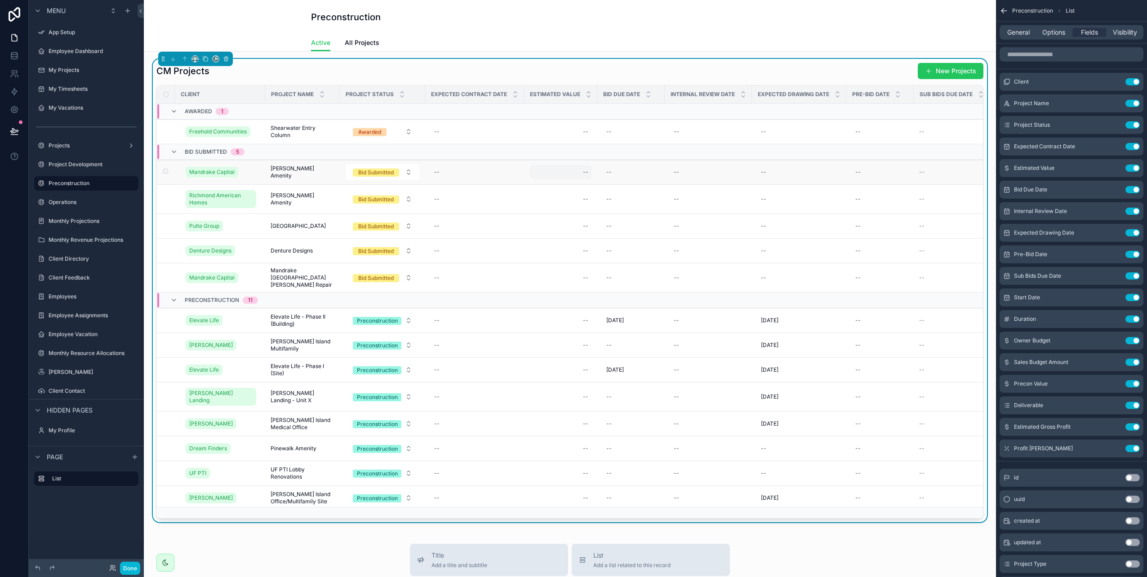
click at [580, 175] on div "--" at bounding box center [561, 172] width 62 height 14
click at [681, 183] on icon "scrollable content" at bounding box center [681, 184] width 7 height 7
click at [579, 135] on div "--" at bounding box center [561, 132] width 62 height 14
click at [612, 146] on input "scrollable content" at bounding box center [628, 144] width 85 height 13
click at [679, 144] on icon "scrollable content" at bounding box center [681, 143] width 7 height 7
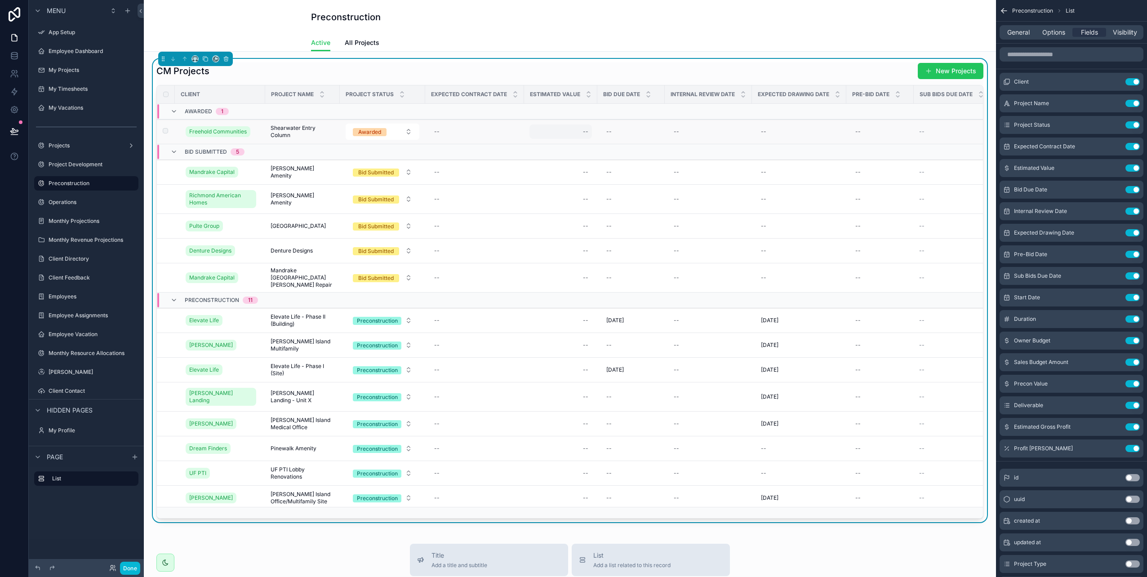
click at [568, 134] on div "--" at bounding box center [561, 132] width 62 height 14
type input "**********"
click button "scrollable content" at bounding box center [694, 143] width 11 height 11
click at [609, 133] on div "--" at bounding box center [608, 131] width 5 height 7
click at [640, 69] on div "CM Projects New Projects" at bounding box center [569, 70] width 827 height 17
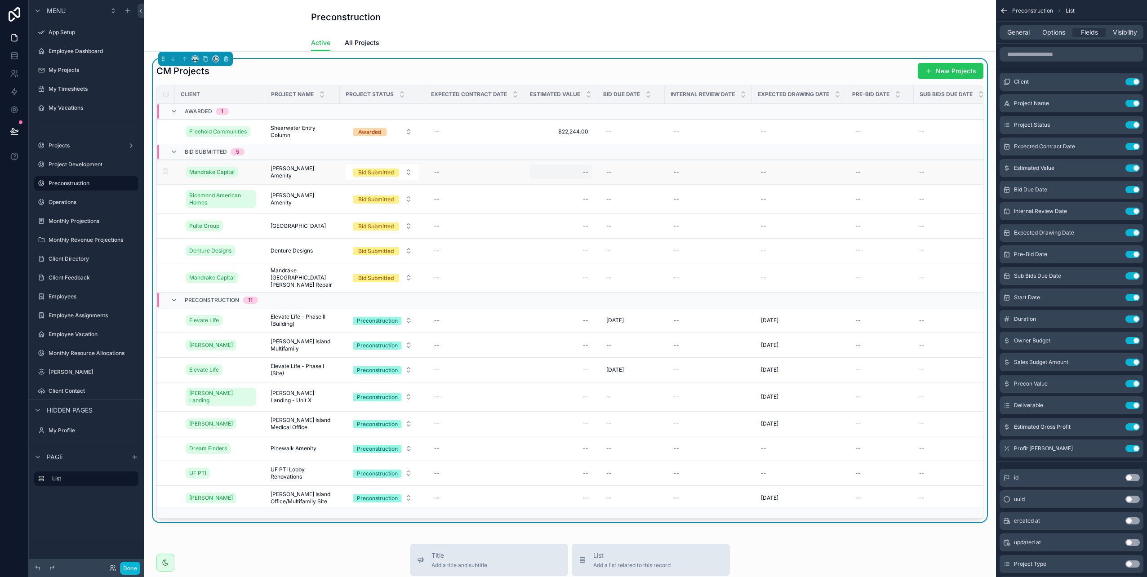
click at [565, 176] on div "--" at bounding box center [561, 172] width 62 height 14
type input "**********"
click button "scrollable content" at bounding box center [694, 184] width 11 height 11
click at [572, 201] on div "--" at bounding box center [561, 199] width 62 height 14
click at [620, 212] on input "scrollable content" at bounding box center [628, 212] width 85 height 13
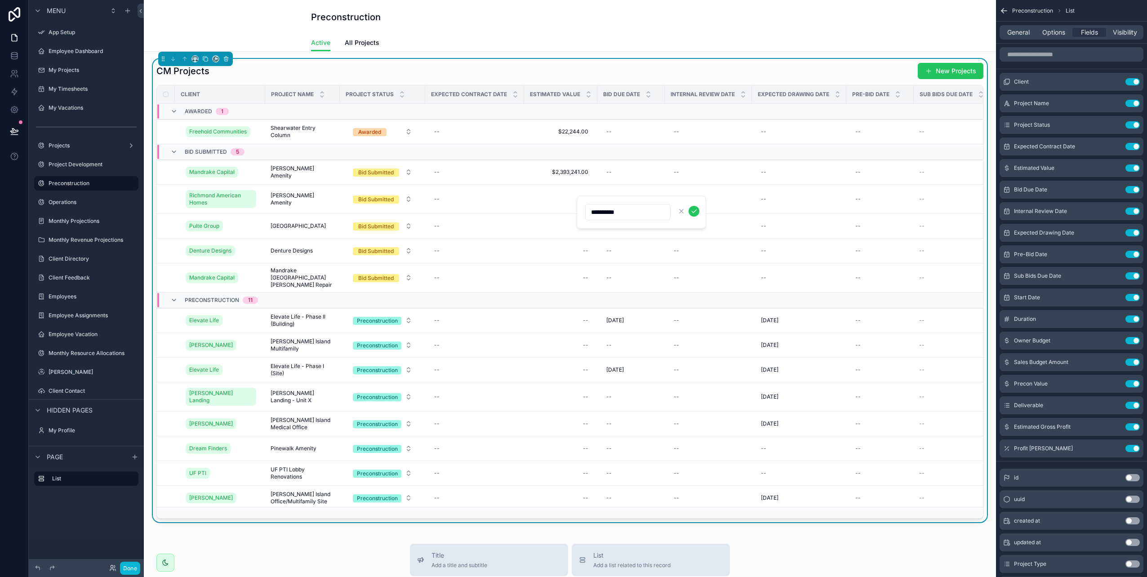
type input "**********"
click button "scrollable content" at bounding box center [694, 211] width 11 height 11
click at [561, 227] on div "--" at bounding box center [561, 226] width 62 height 14
click at [616, 241] on input "scrollable content" at bounding box center [628, 239] width 85 height 13
type input "**********"
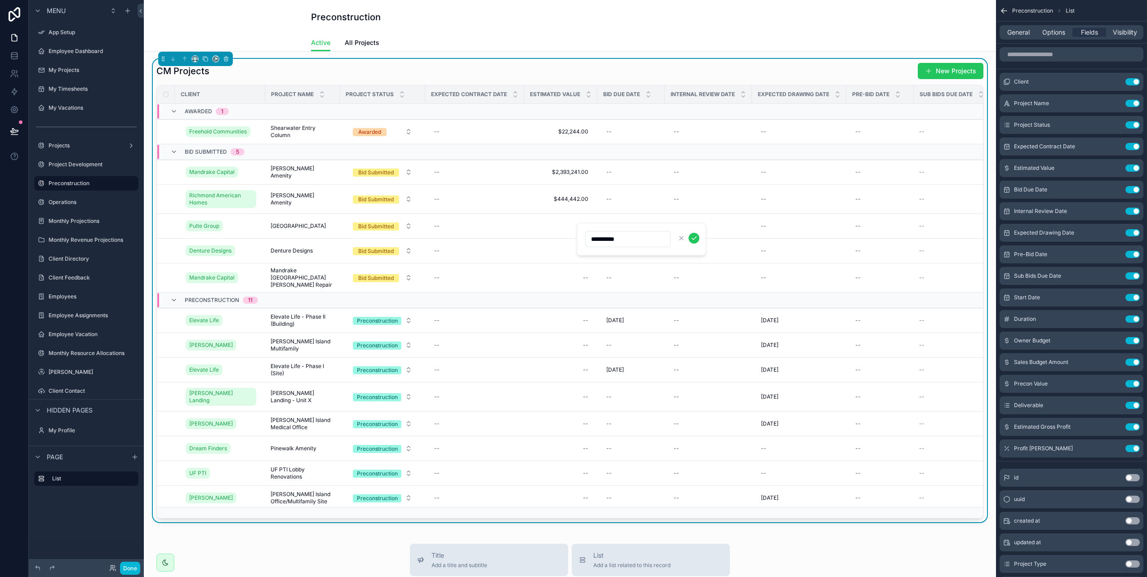
click button "scrollable content" at bounding box center [694, 238] width 11 height 11
click at [207, 228] on span "Pulte Group" at bounding box center [204, 226] width 30 height 7
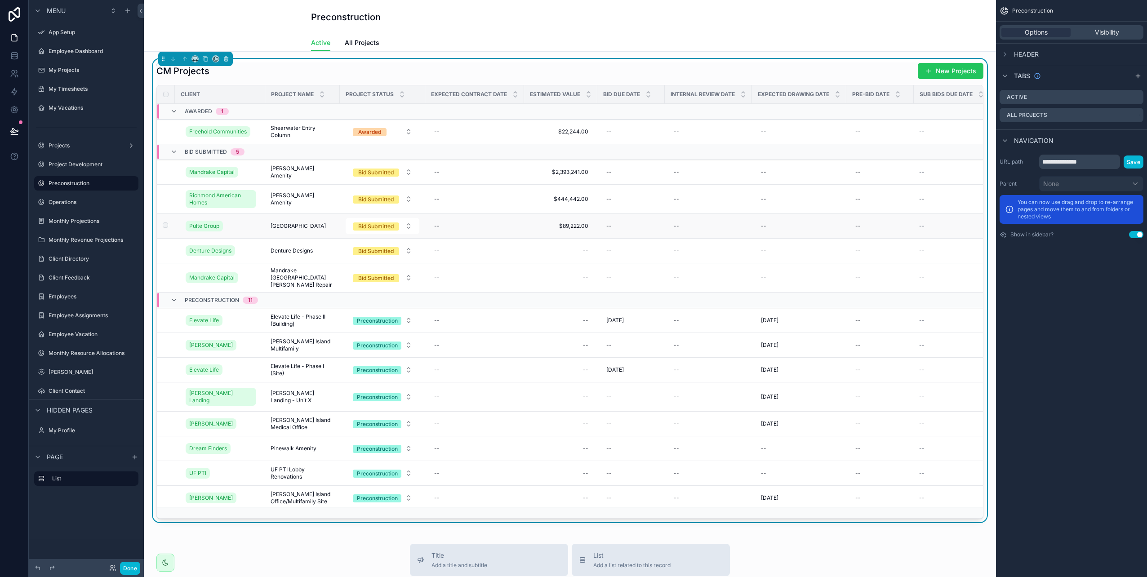
click at [291, 225] on span "Terrapin Creek" at bounding box center [298, 226] width 55 height 7
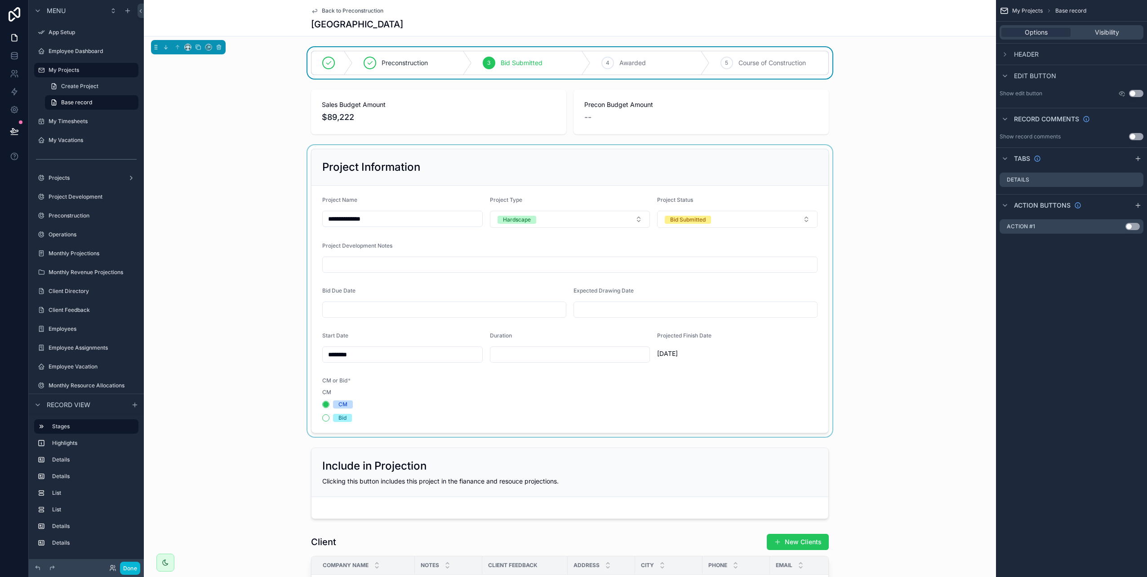
click at [324, 420] on div "scrollable content" at bounding box center [570, 291] width 852 height 292
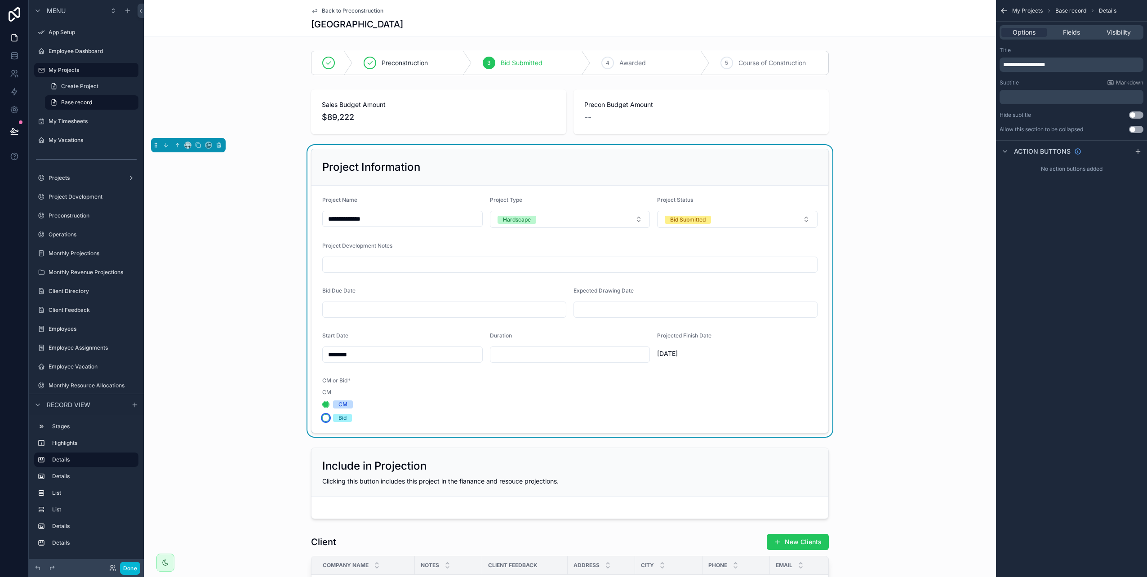
click at [322, 417] on button "Bid" at bounding box center [325, 418] width 7 height 7
click at [352, 9] on span "Back to Preconstruction" at bounding box center [353, 10] width 62 height 7
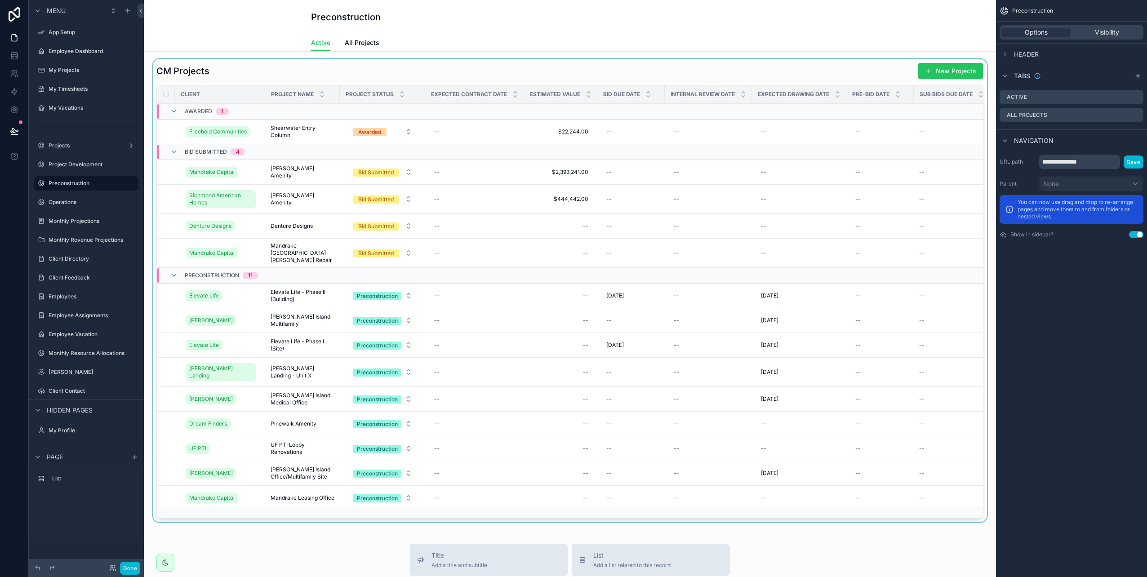
click at [583, 226] on div "scrollable content" at bounding box center [570, 291] width 838 height 464
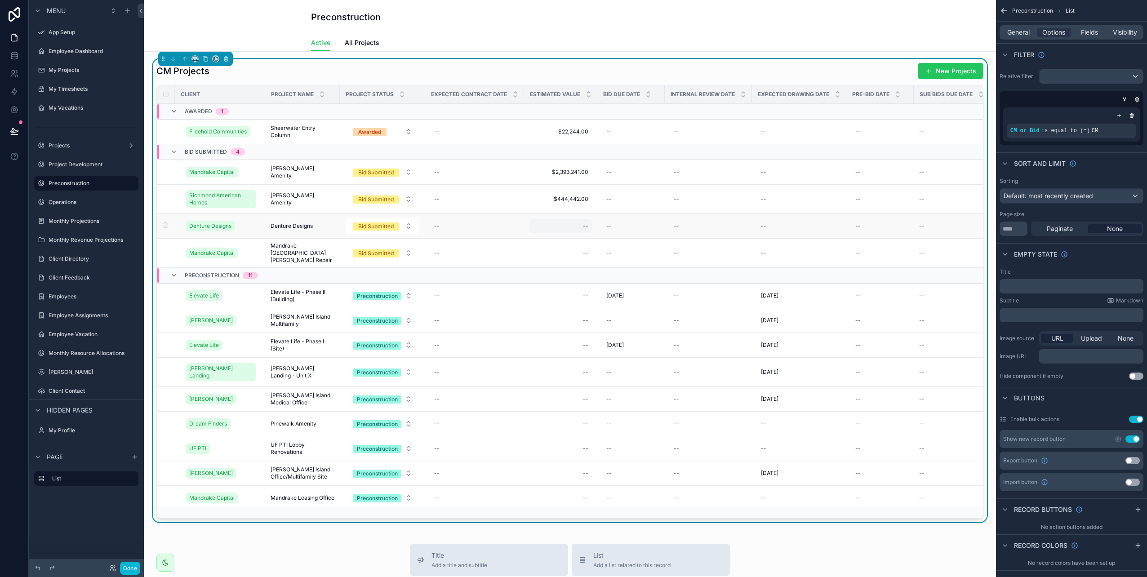
click at [563, 228] on div "--" at bounding box center [561, 226] width 62 height 14
click at [517, 392] on div "--" at bounding box center [475, 399] width 88 height 14
click at [481, 425] on div "--" at bounding box center [475, 424] width 88 height 14
click at [359, 39] on span "All Projects" at bounding box center [362, 42] width 35 height 9
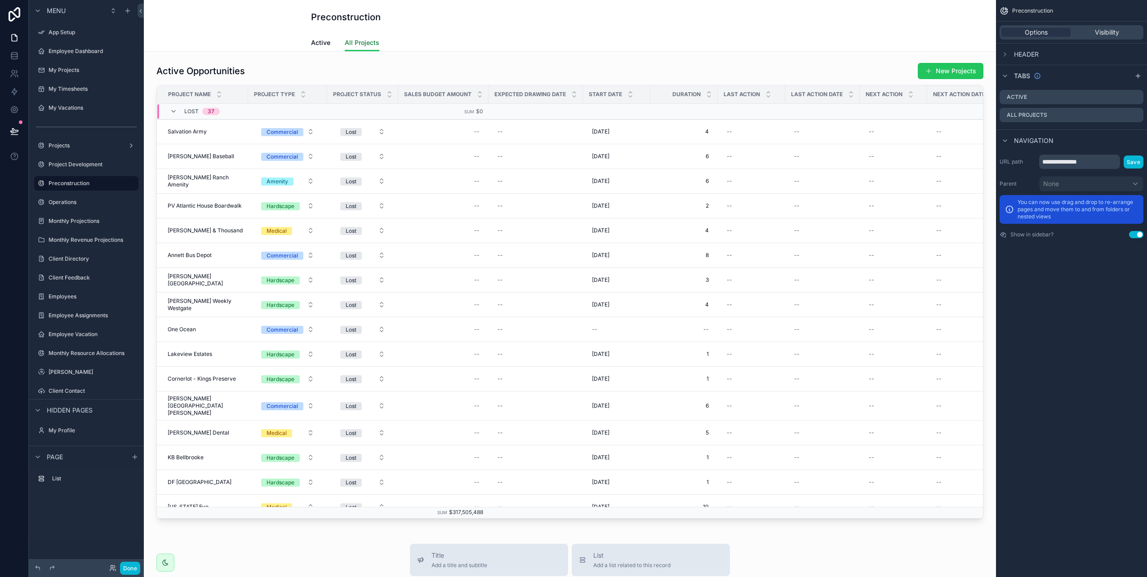
click at [361, 46] on span "All Projects" at bounding box center [362, 42] width 35 height 9
click at [312, 44] on span "Active" at bounding box center [320, 42] width 19 height 9
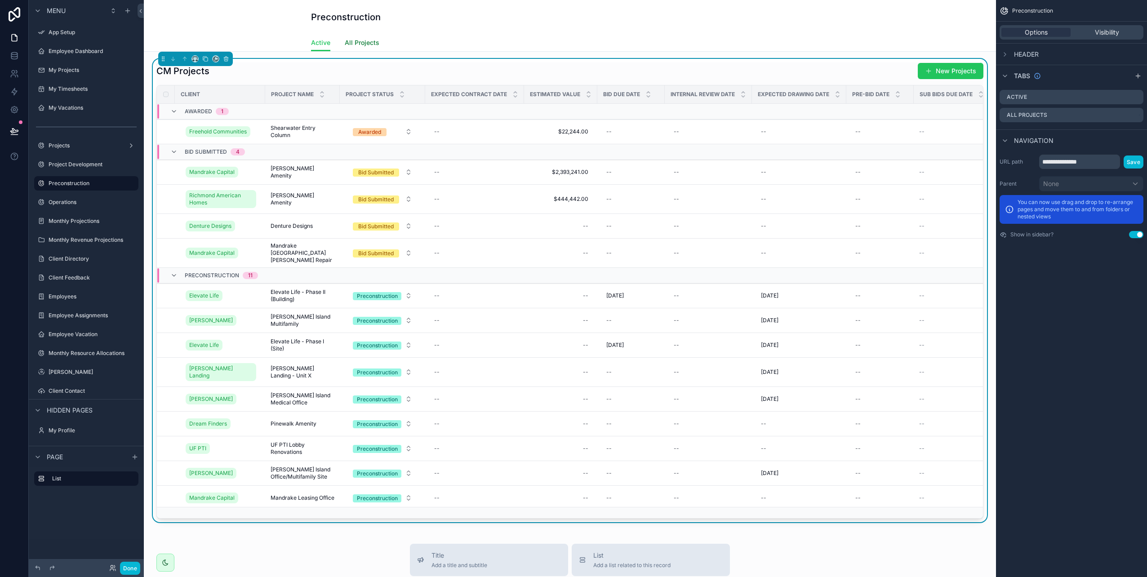
click at [359, 43] on span "All Projects" at bounding box center [362, 42] width 35 height 9
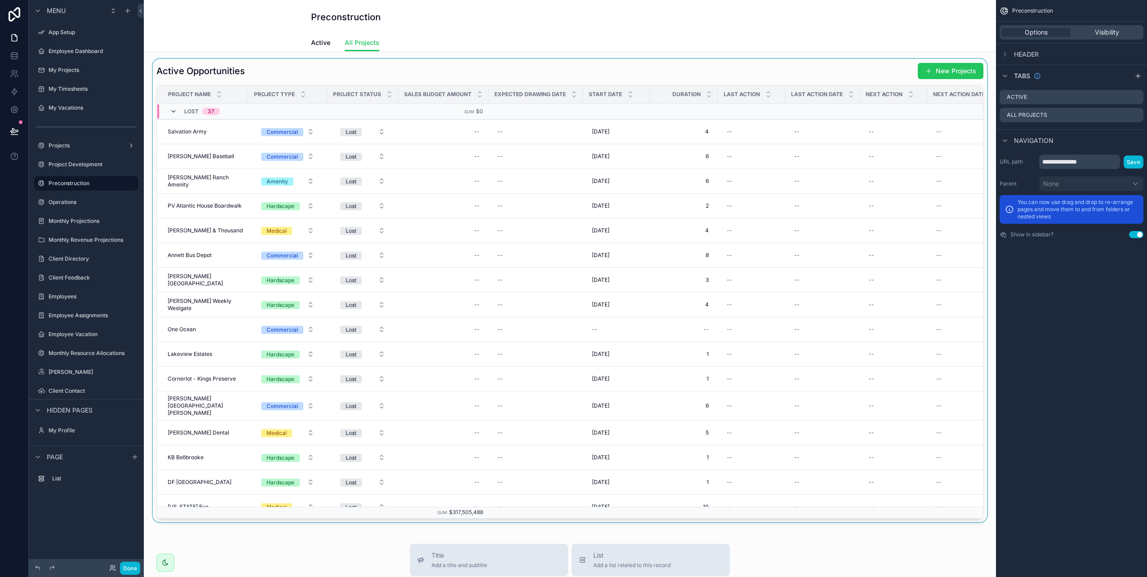
click at [171, 112] on icon "scrollable content" at bounding box center [173, 111] width 7 height 7
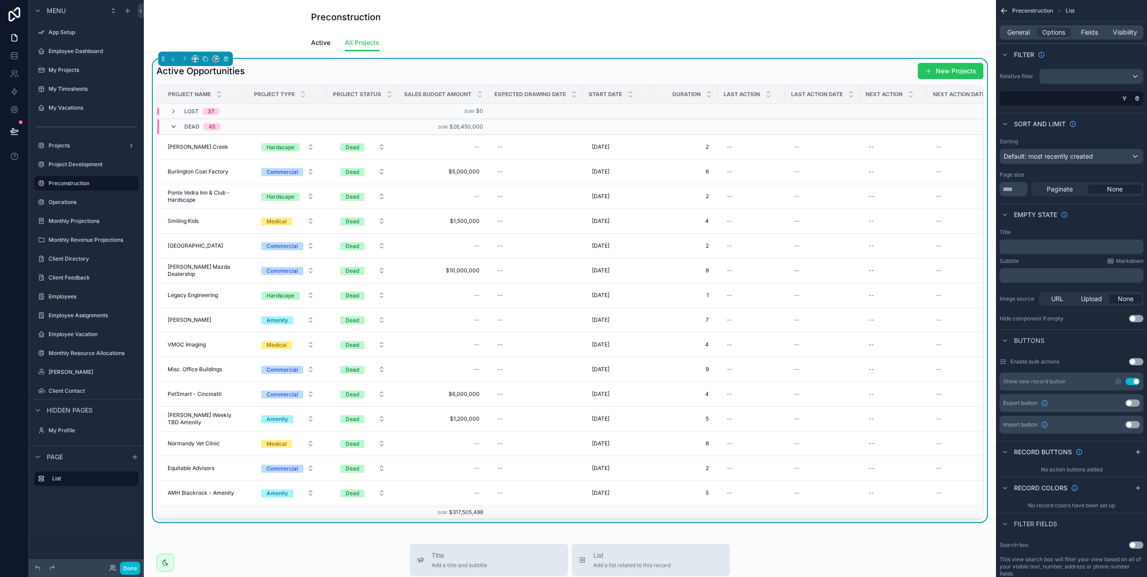
click at [173, 127] on icon "scrollable content" at bounding box center [173, 126] width 7 height 7
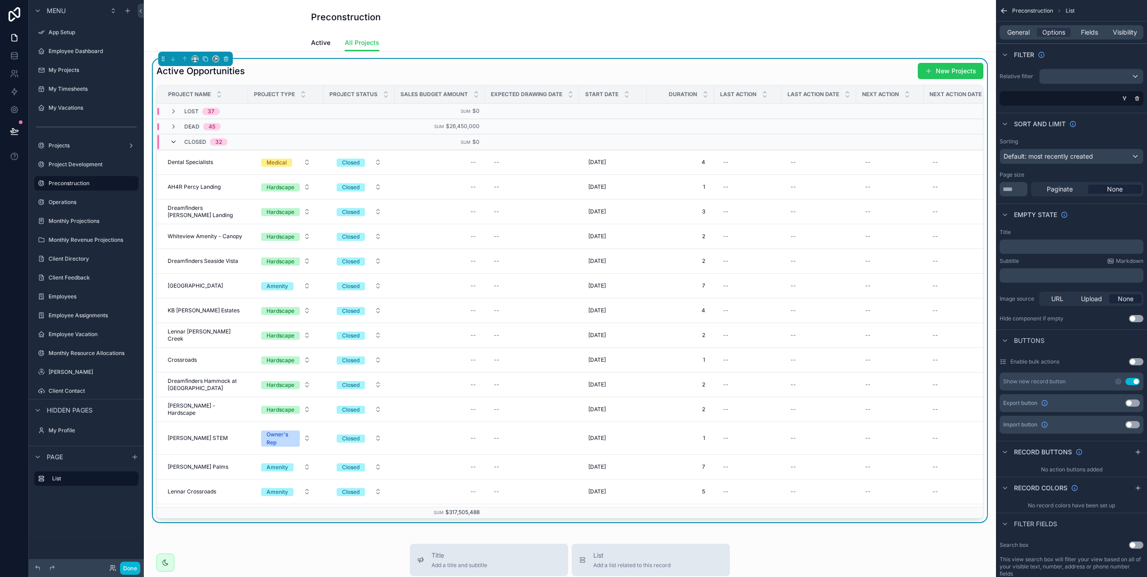
click at [171, 142] on icon "scrollable content" at bounding box center [173, 141] width 7 height 7
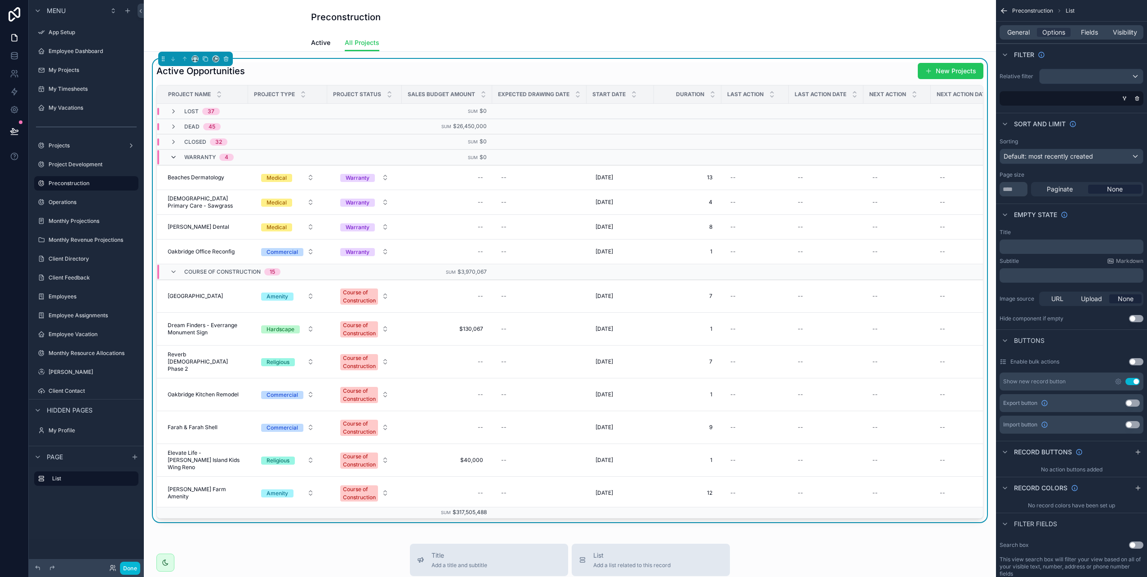
click at [170, 158] on icon "scrollable content" at bounding box center [173, 157] width 7 height 7
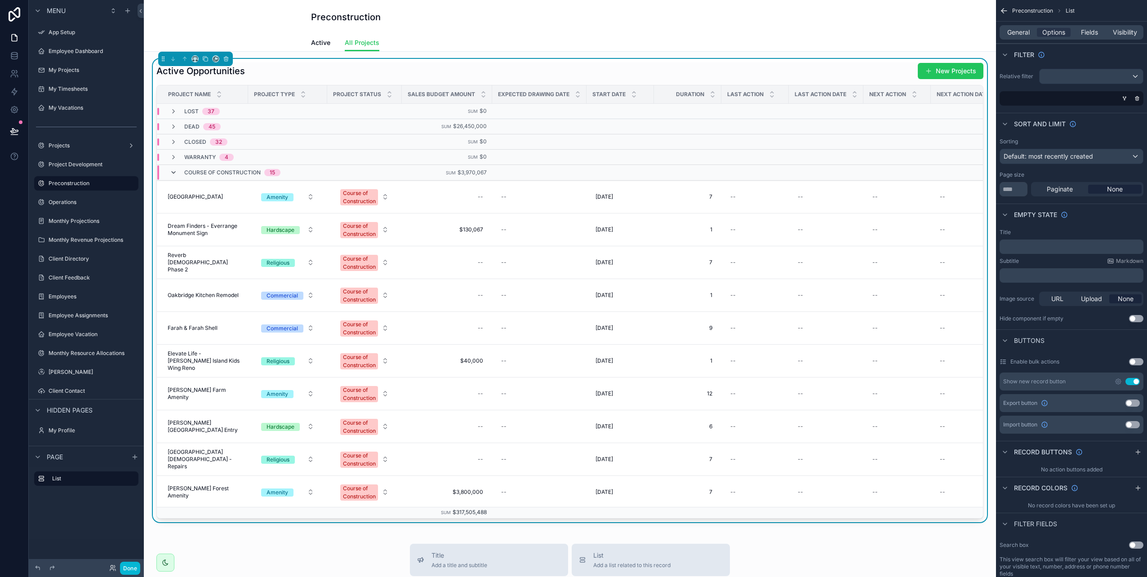
click at [175, 174] on icon "scrollable content" at bounding box center [173, 172] width 7 height 7
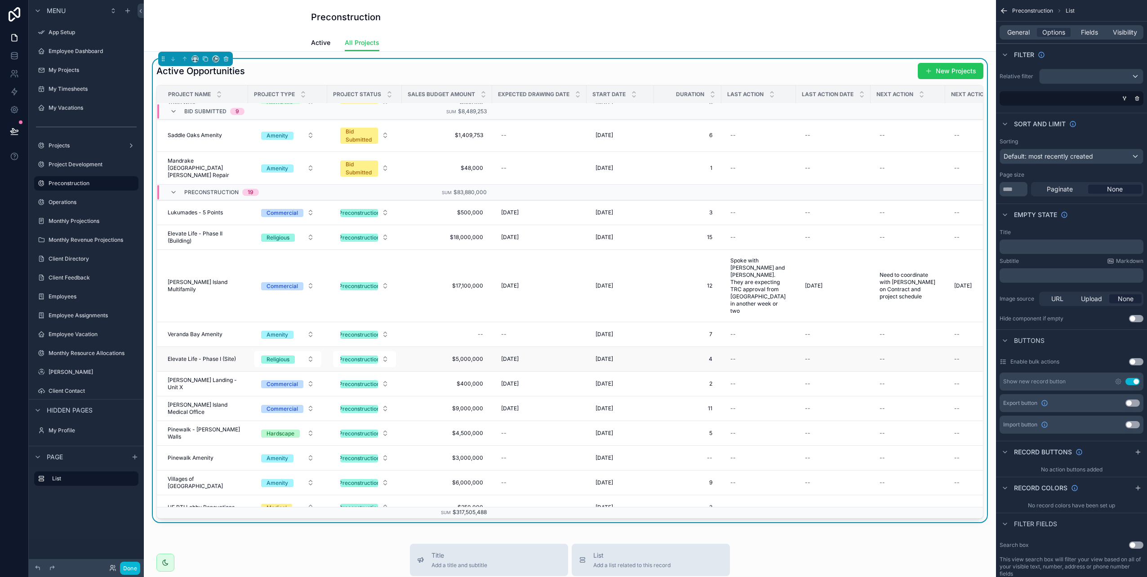
scroll to position [517, 0]
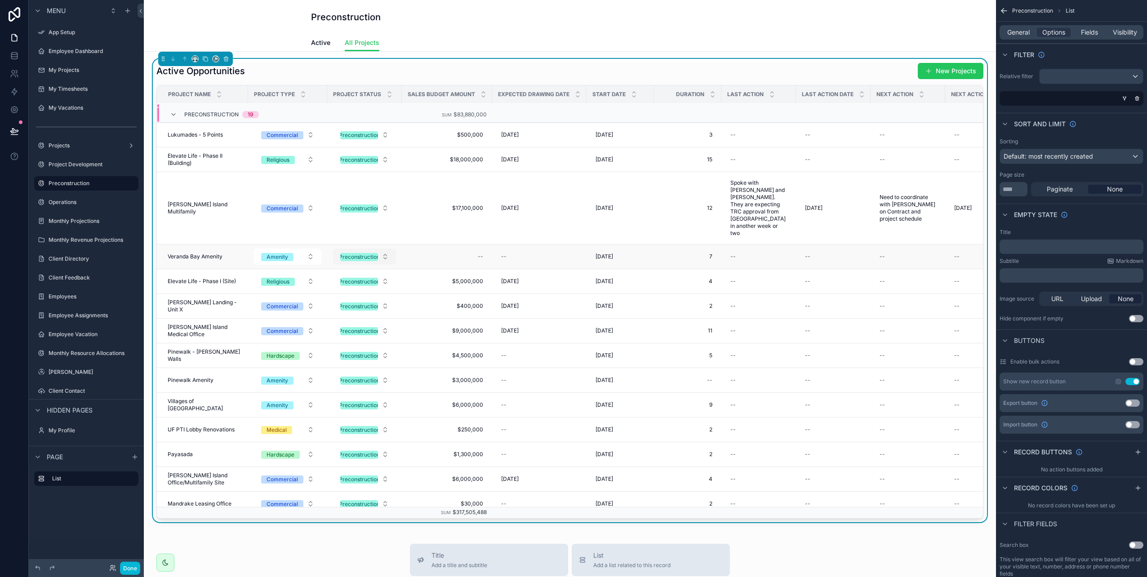
click at [373, 253] on div "Preconstruction" at bounding box center [359, 257] width 41 height 8
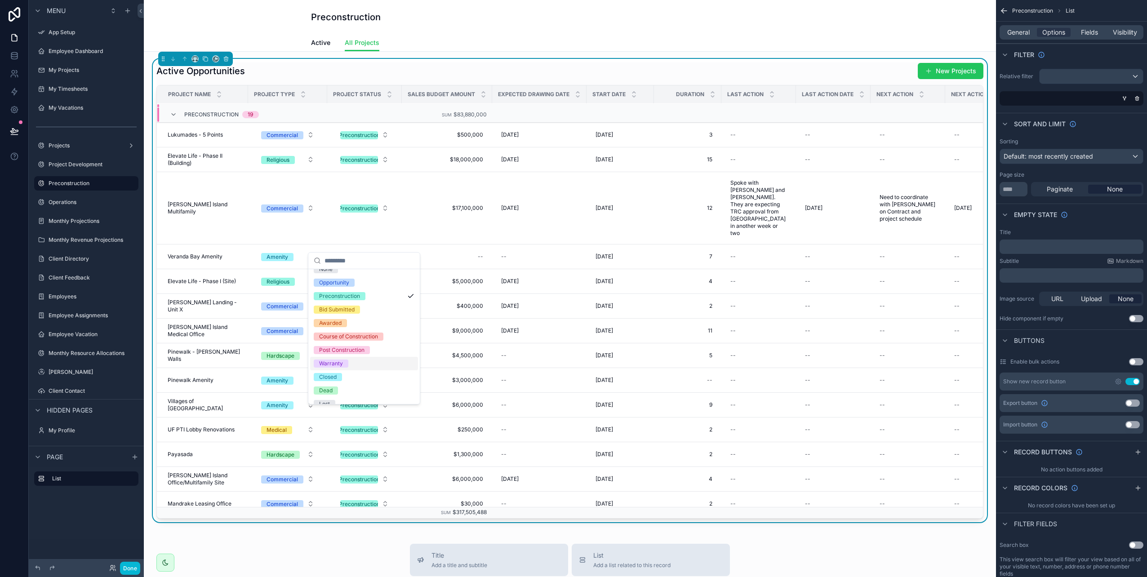
scroll to position [17, 0]
click at [323, 394] on div "Lost" at bounding box center [324, 396] width 11 height 8
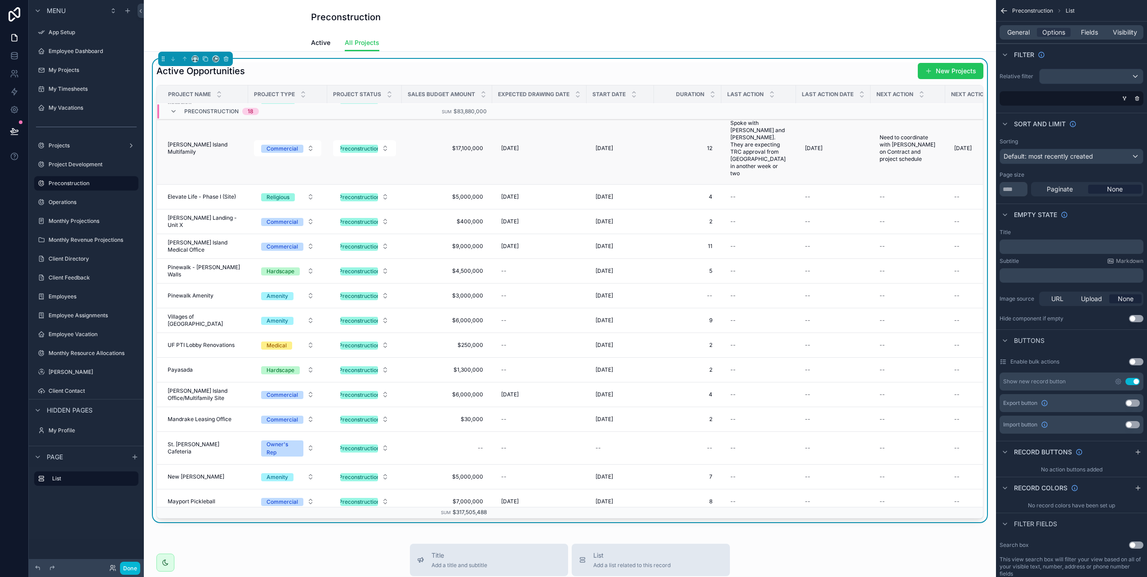
scroll to position [580, 0]
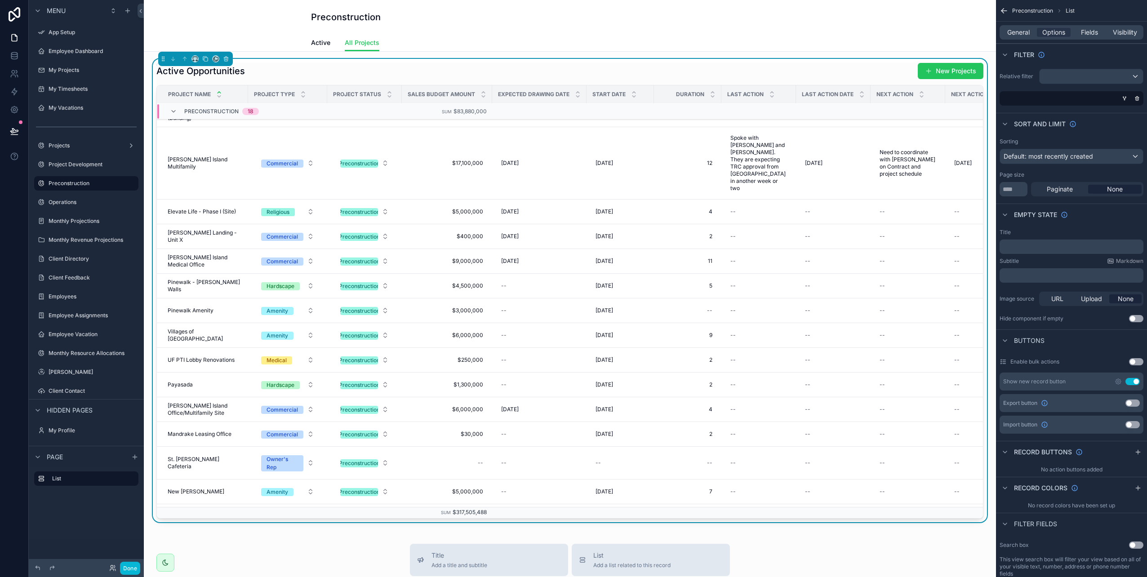
click at [218, 94] on icon "scrollable content" at bounding box center [219, 97] width 6 height 6
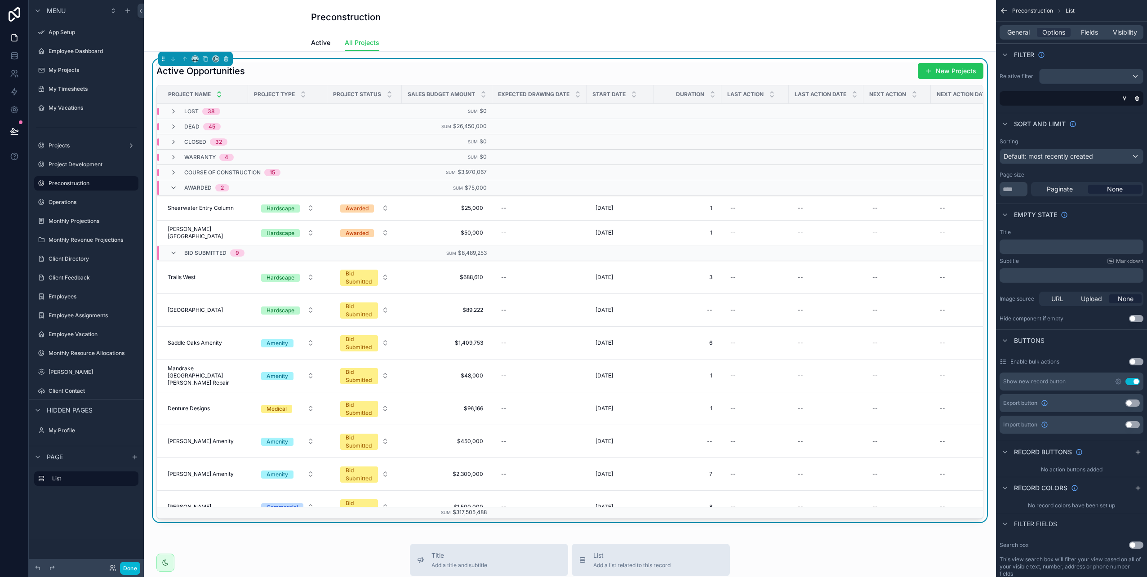
click at [219, 92] on icon "scrollable content" at bounding box center [219, 92] width 6 height 6
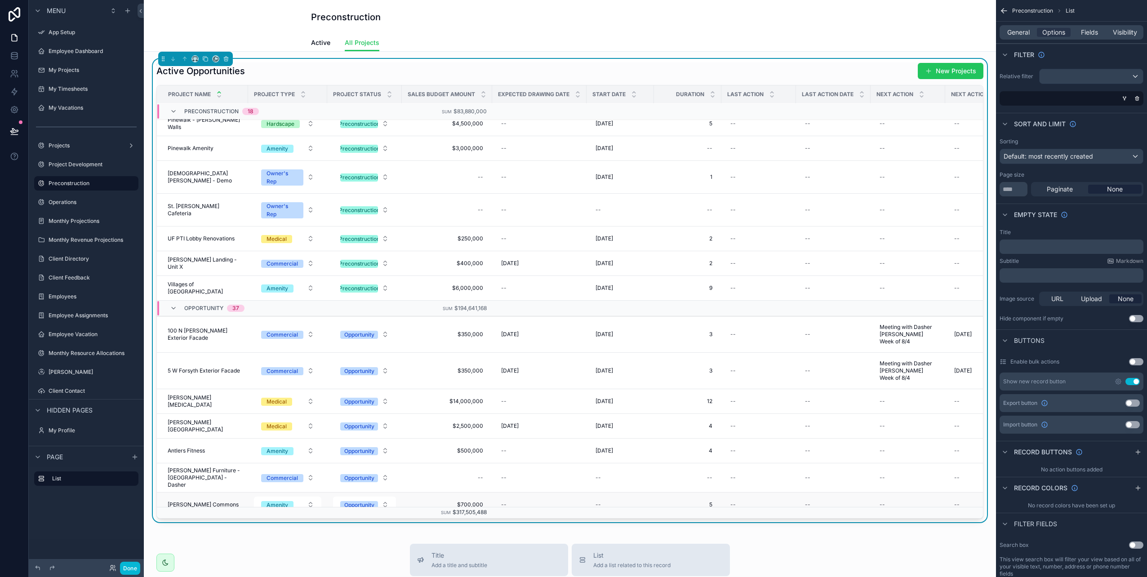
scroll to position [847, 0]
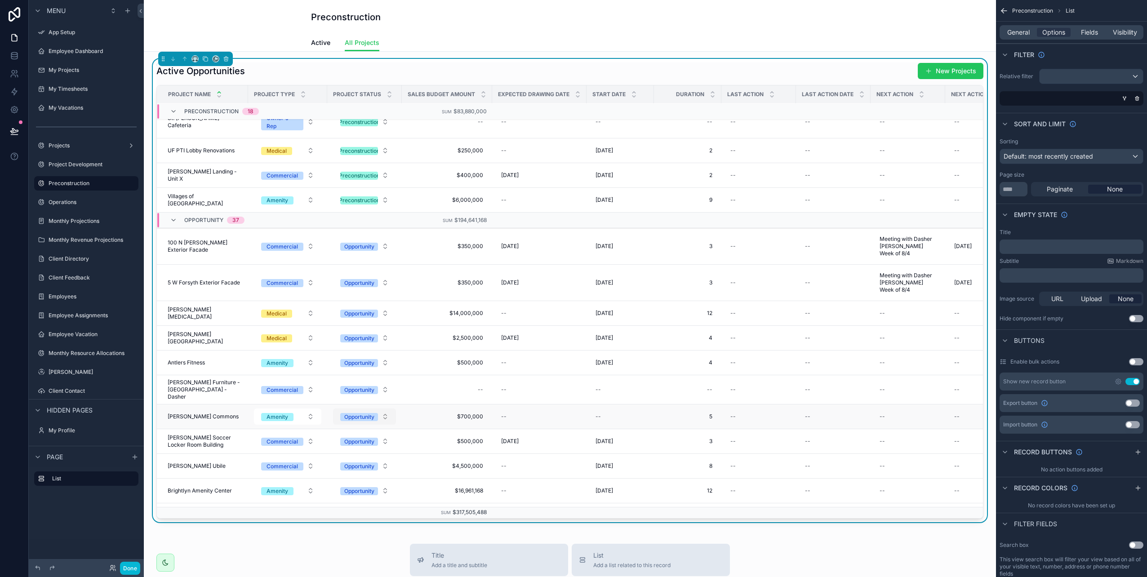
click at [353, 413] on div "Opportunity" at bounding box center [359, 417] width 30 height 8
click at [350, 459] on div "Preconstruction" at bounding box center [339, 460] width 41 height 8
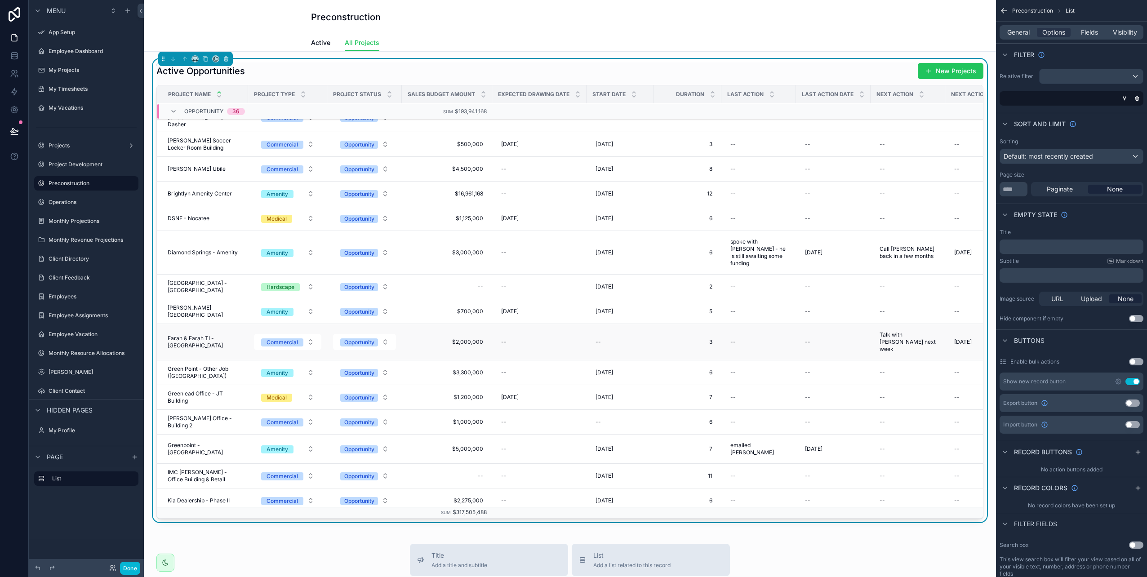
scroll to position [1189, 0]
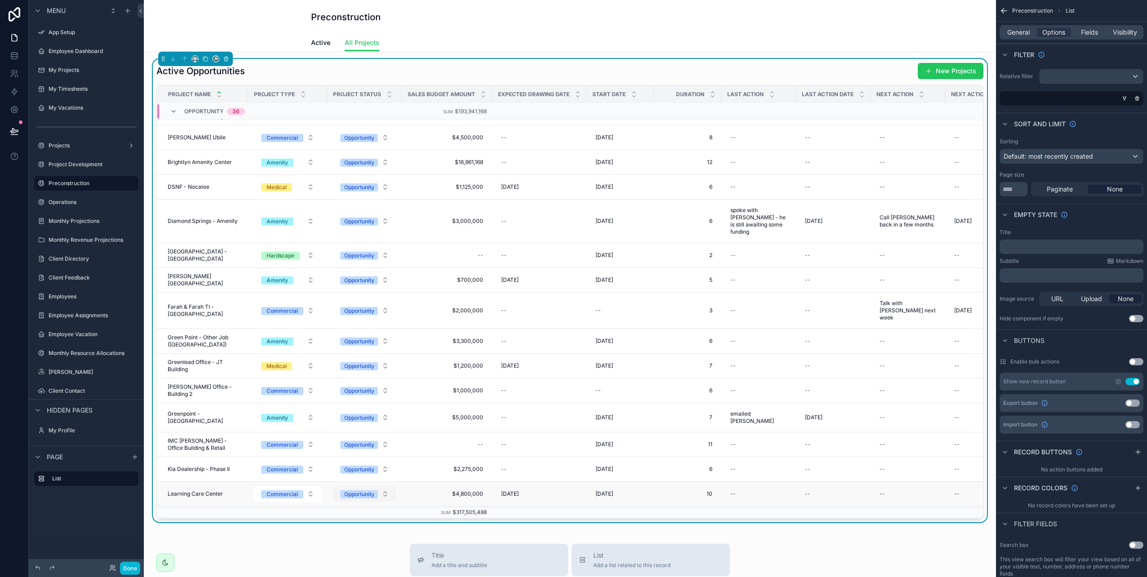
click at [355, 490] on div "Opportunity" at bounding box center [359, 494] width 30 height 8
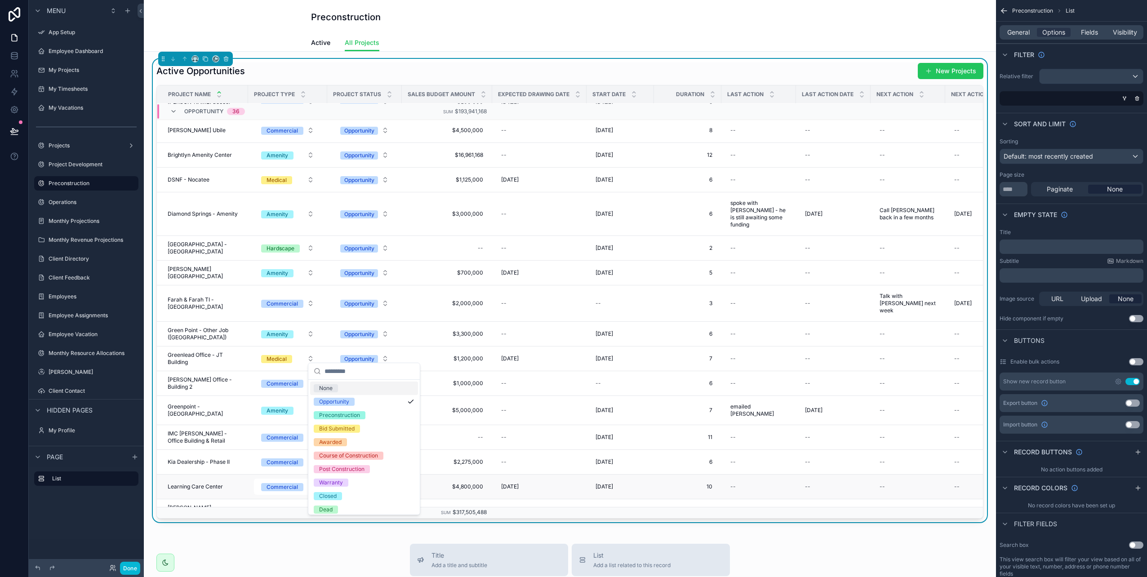
scroll to position [1293, 0]
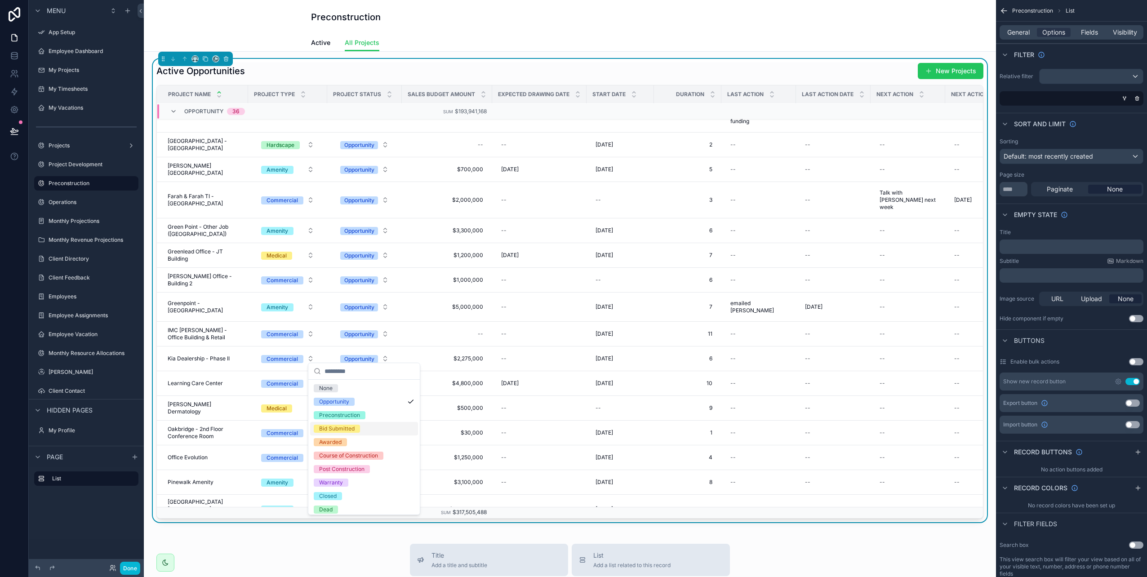
click at [348, 430] on div "Bid Submitted" at bounding box center [337, 429] width 36 height 8
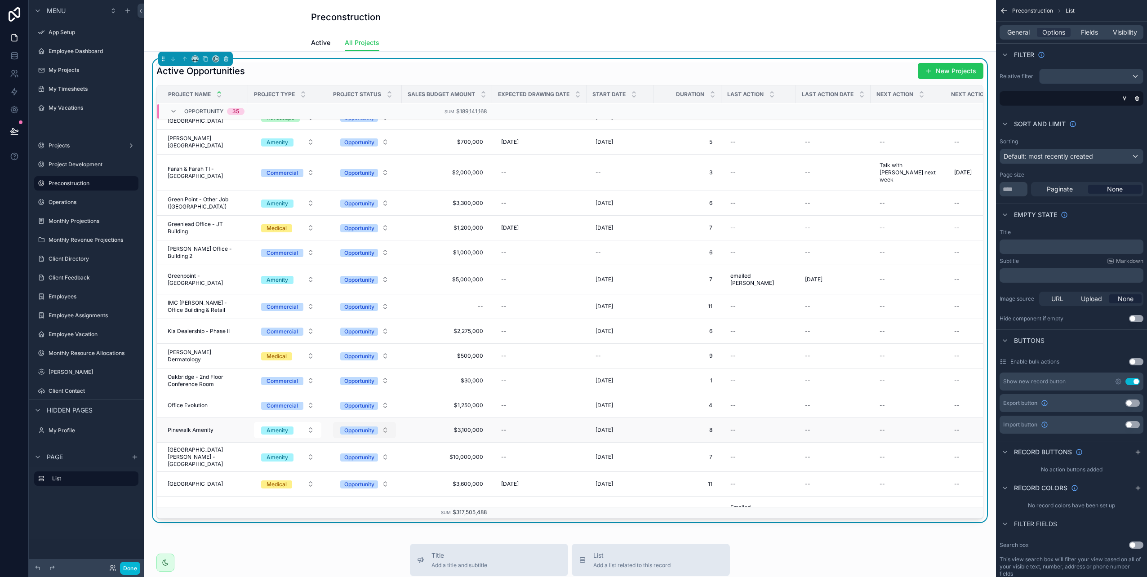
scroll to position [1387, 0]
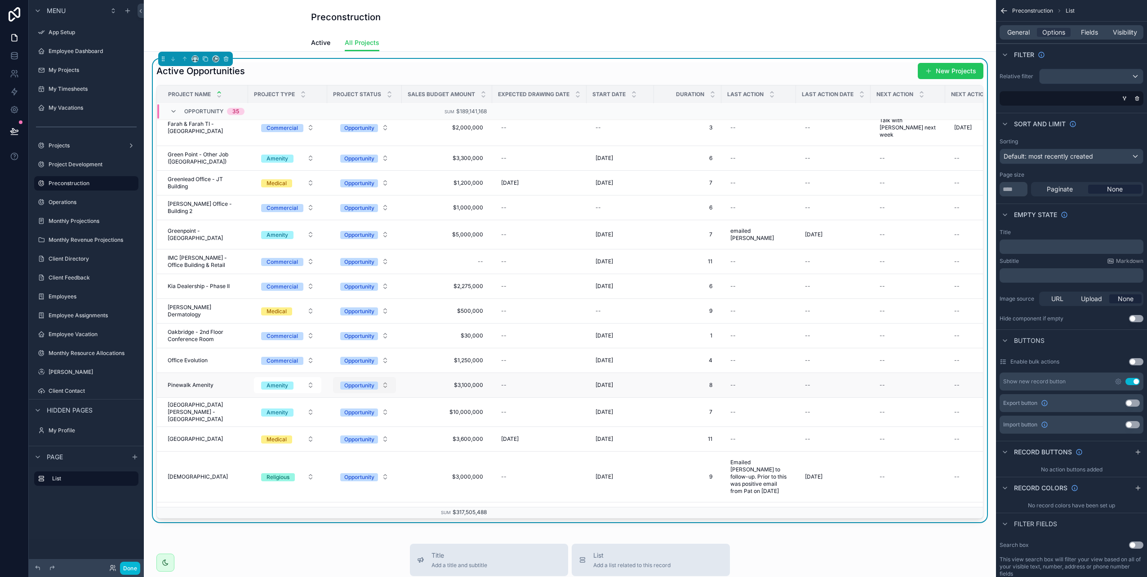
click at [358, 382] on div "Opportunity" at bounding box center [359, 386] width 30 height 8
click at [357, 382] on div "Opportunity" at bounding box center [359, 386] width 30 height 8
click at [352, 436] on div "Opportunity" at bounding box center [359, 440] width 30 height 8
click at [344, 472] on div "Preconstruction" at bounding box center [339, 474] width 41 height 8
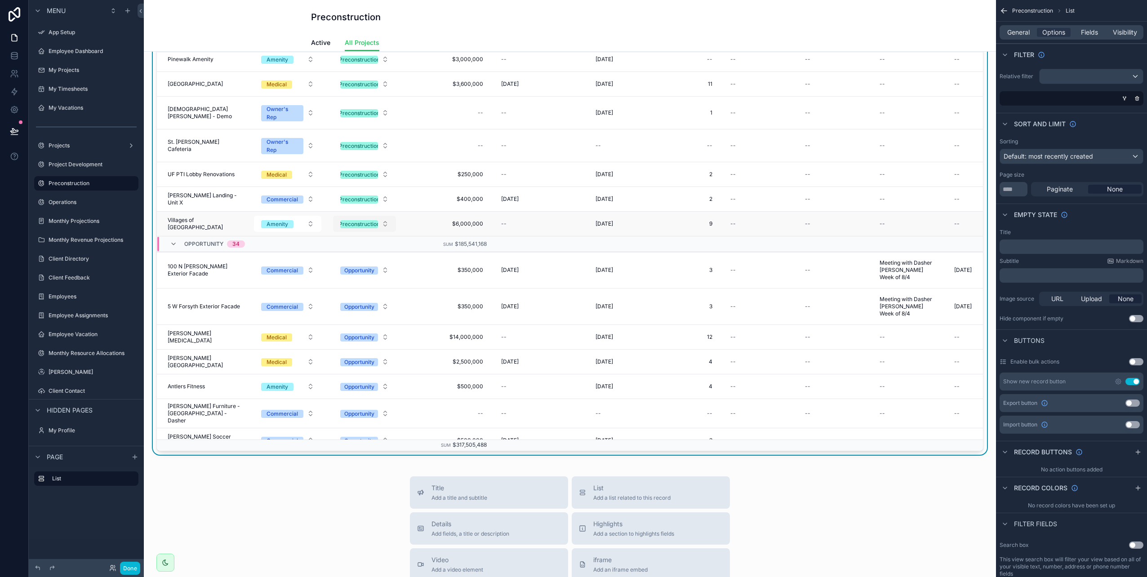
scroll to position [751, 0]
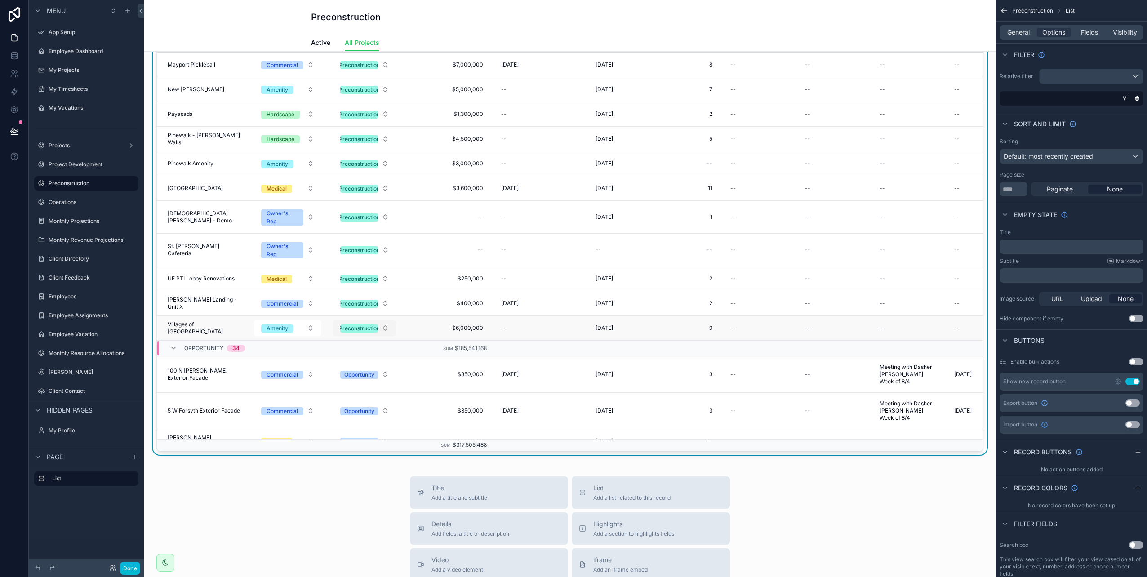
click at [361, 325] on div "Preconstruction" at bounding box center [359, 329] width 41 height 8
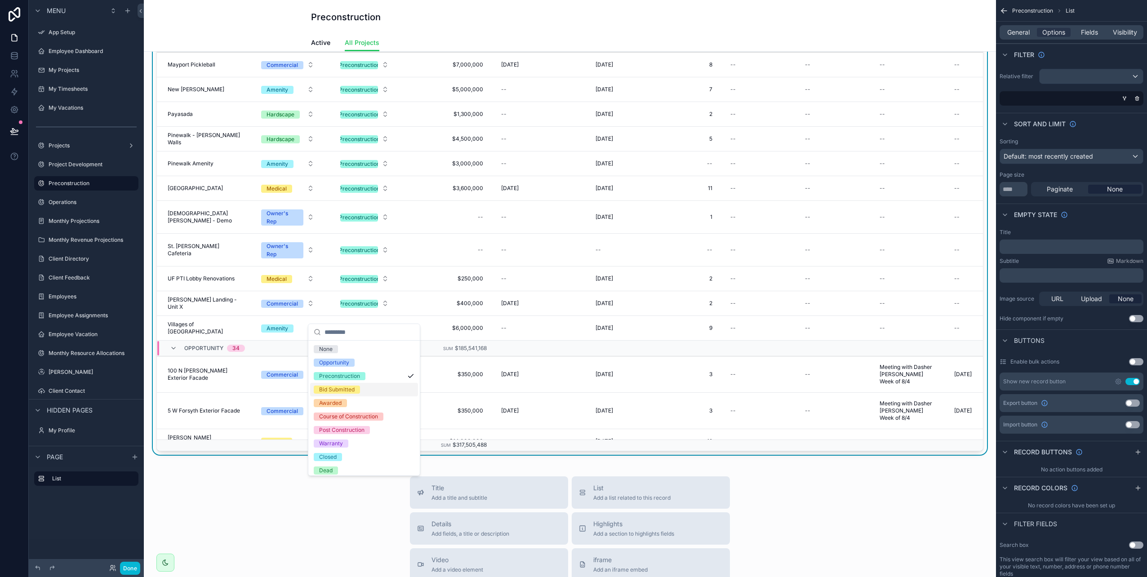
drag, startPoint x: 355, startPoint y: 390, endPoint x: 372, endPoint y: 385, distance: 17.8
click at [372, 385] on div "Bid Submitted" at bounding box center [364, 389] width 108 height 13
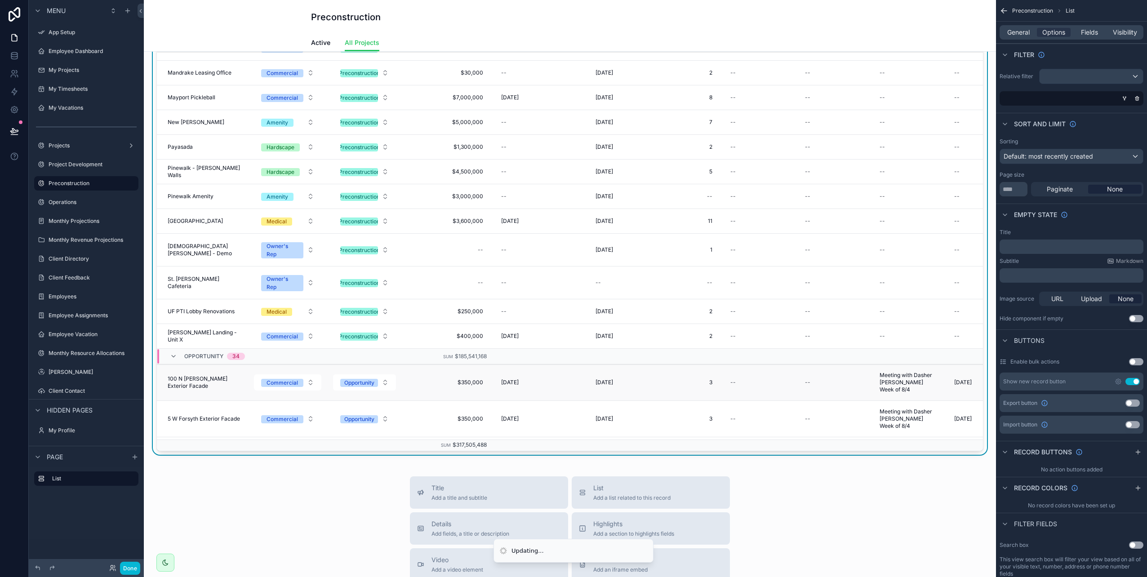
scroll to position [759, 0]
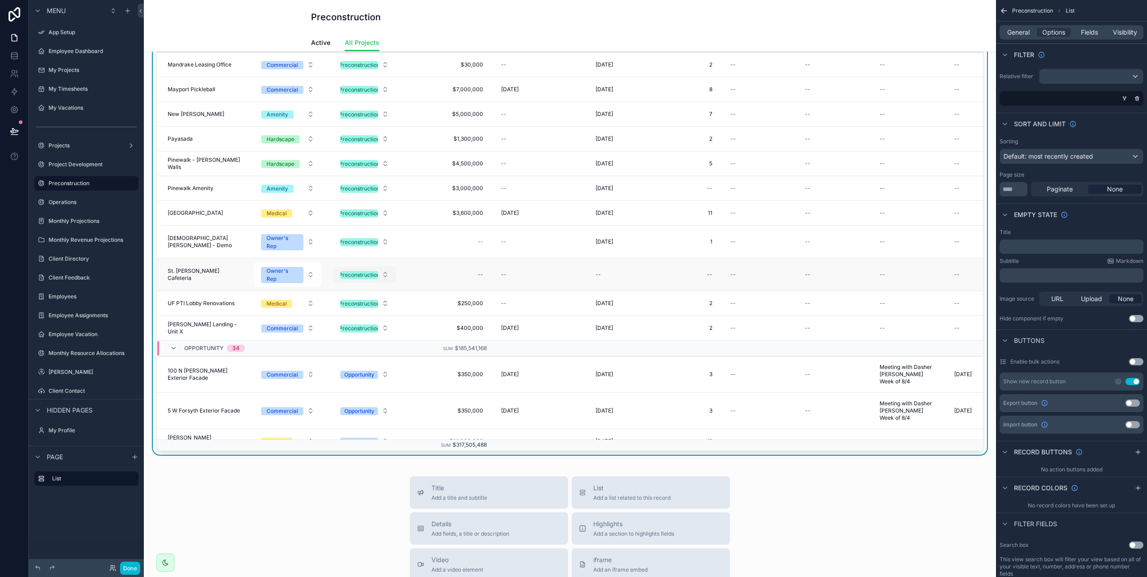
click at [357, 271] on div "Preconstruction" at bounding box center [359, 275] width 41 height 8
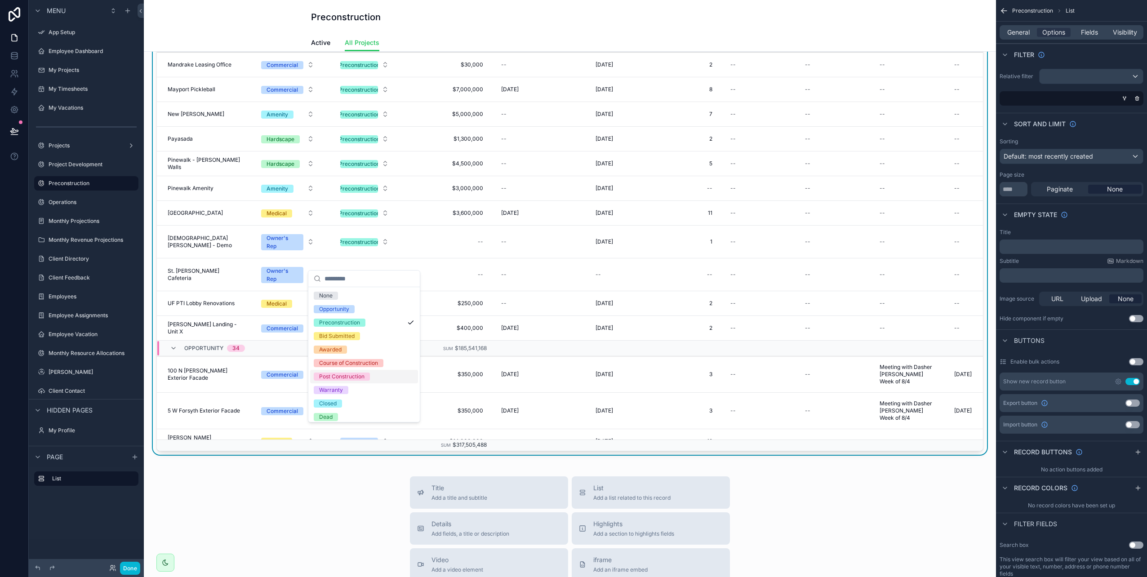
scroll to position [17, 0]
click at [330, 335] on div "Awarded" at bounding box center [330, 333] width 22 height 8
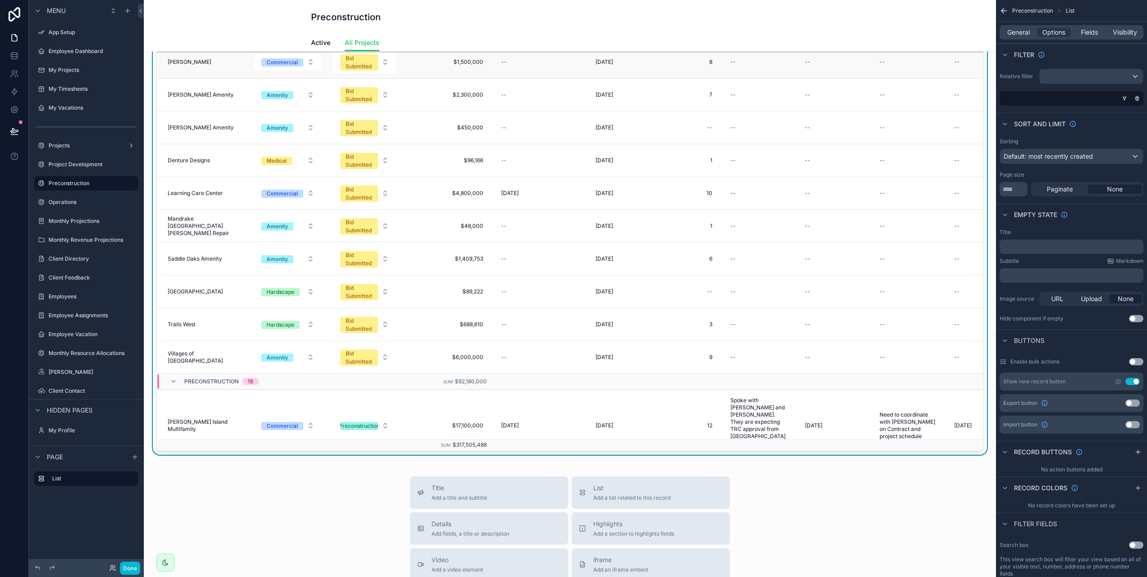
scroll to position [0, 0]
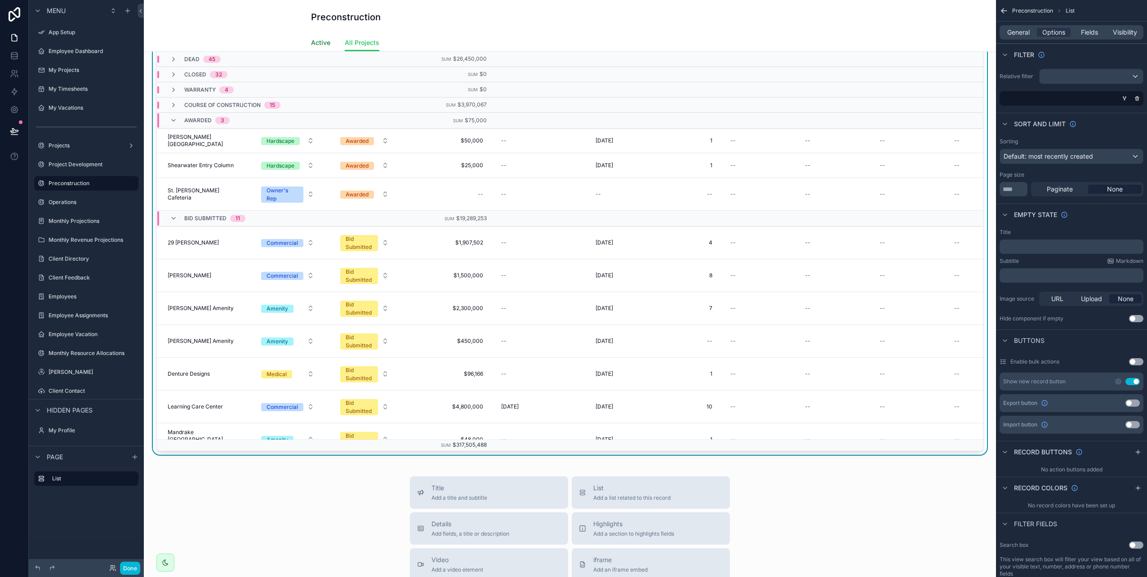
click at [312, 45] on span "Active" at bounding box center [320, 42] width 19 height 9
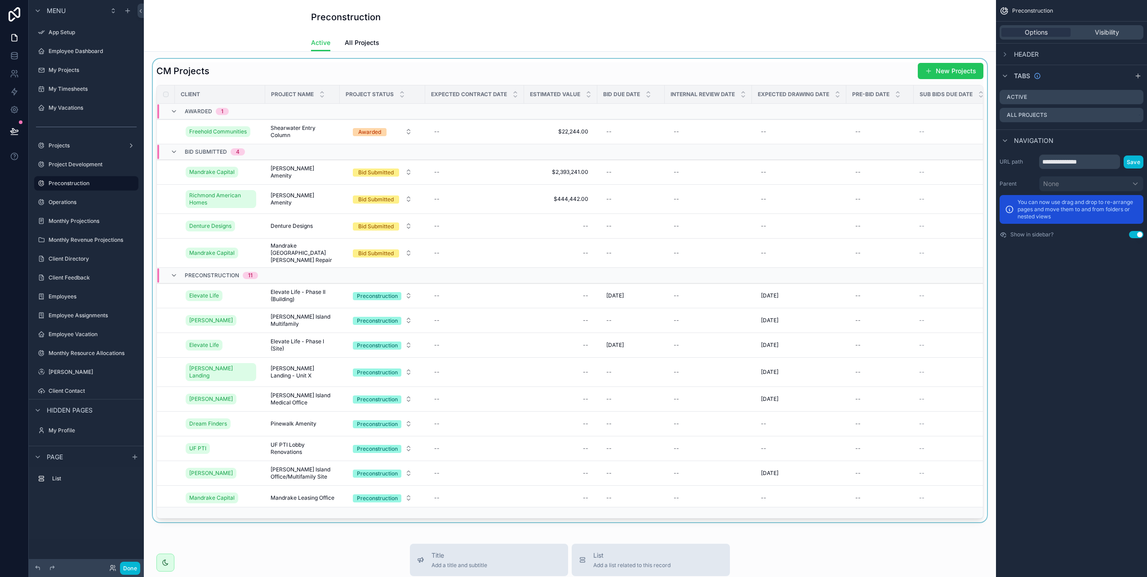
click at [945, 69] on div "scrollable content" at bounding box center [570, 291] width 838 height 464
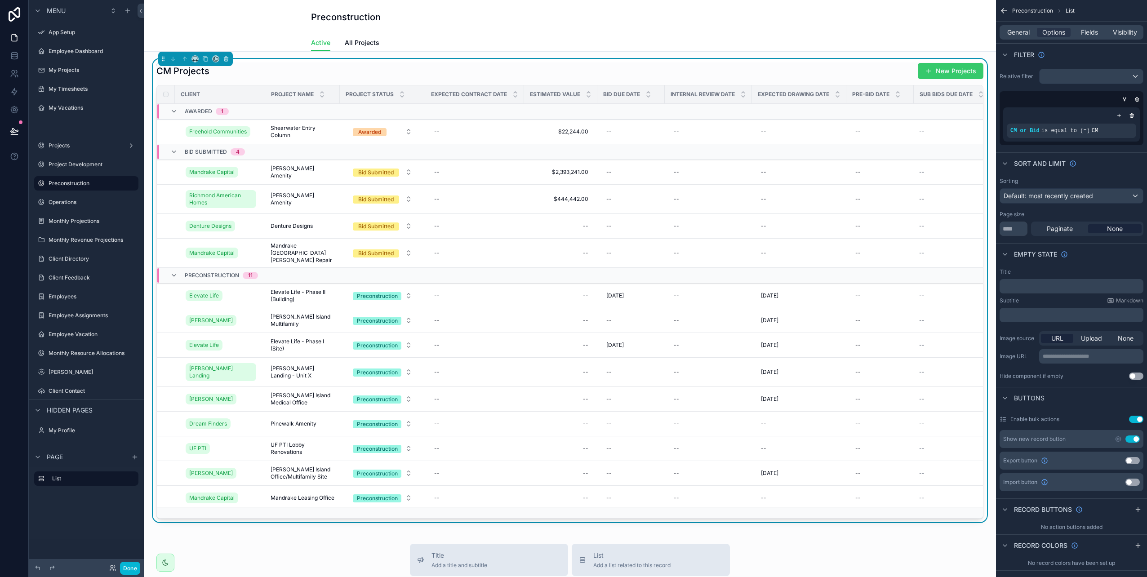
click at [934, 71] on button "New Projects" at bounding box center [951, 71] width 66 height 16
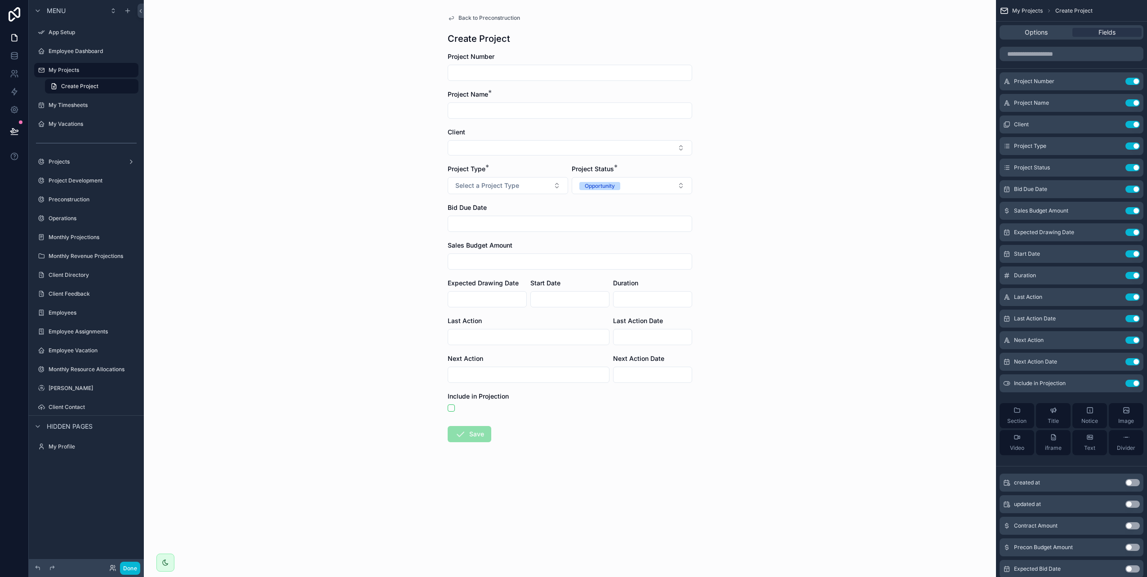
click at [469, 75] on input "scrollable content" at bounding box center [570, 73] width 244 height 13
click at [472, 78] on input "scrollable content" at bounding box center [570, 73] width 244 height 13
type input "*"
type input "*****"
click at [480, 106] on input "scrollable content" at bounding box center [570, 110] width 244 height 13
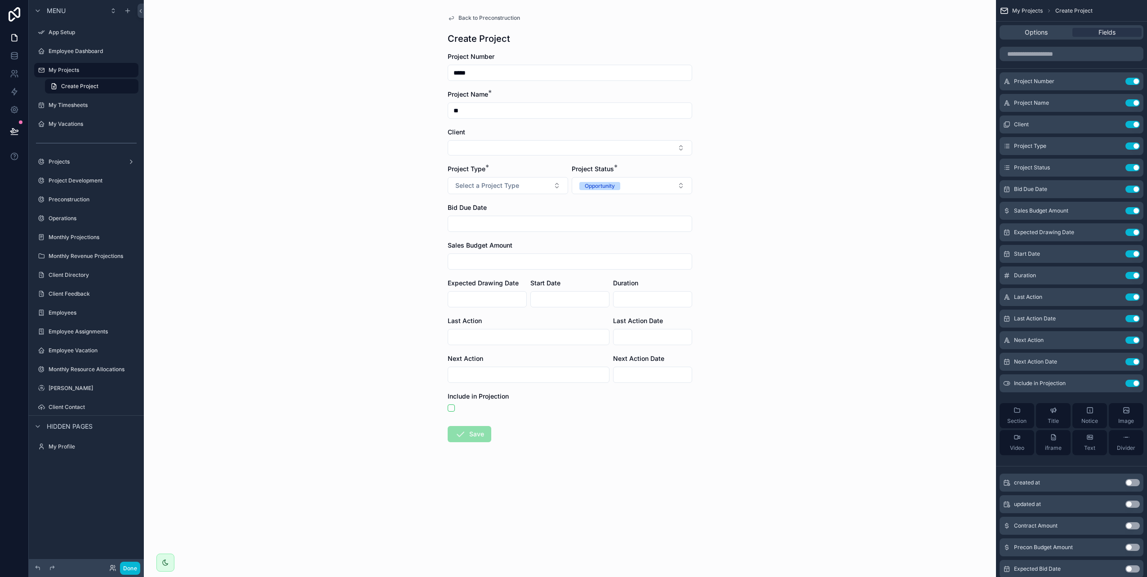
type input "*"
type input "**********"
click at [502, 148] on button "Select Button" at bounding box center [570, 147] width 245 height 15
type input "***"
click at [499, 183] on span "Select a Project Type" at bounding box center [487, 185] width 64 height 9
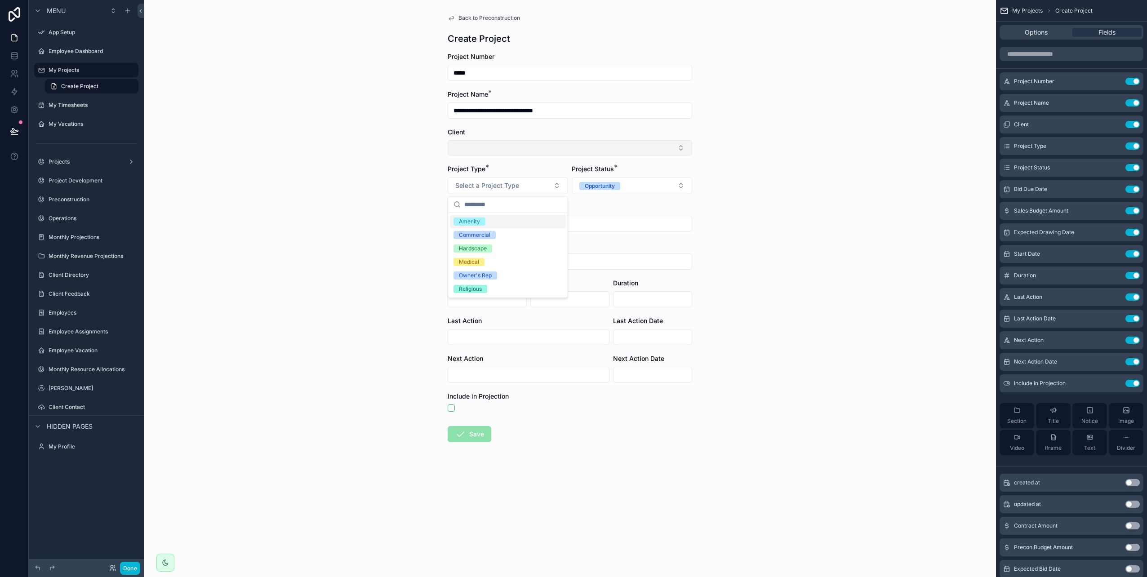
click at [482, 150] on button "Select Button" at bounding box center [570, 147] width 245 height 15
click at [492, 187] on span "Dream Finders" at bounding box center [475, 183] width 43 height 9
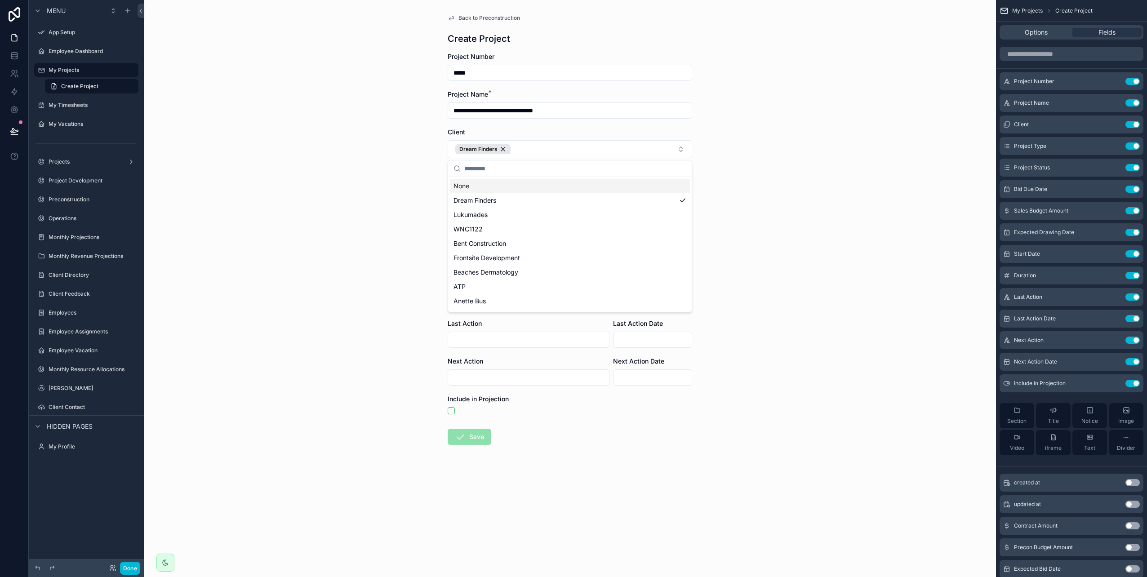
click at [429, 182] on div "**********" at bounding box center [570, 288] width 852 height 577
click at [480, 188] on span "Select a Project Type" at bounding box center [487, 188] width 64 height 9
click at [471, 224] on div "Amenity" at bounding box center [469, 224] width 21 height 8
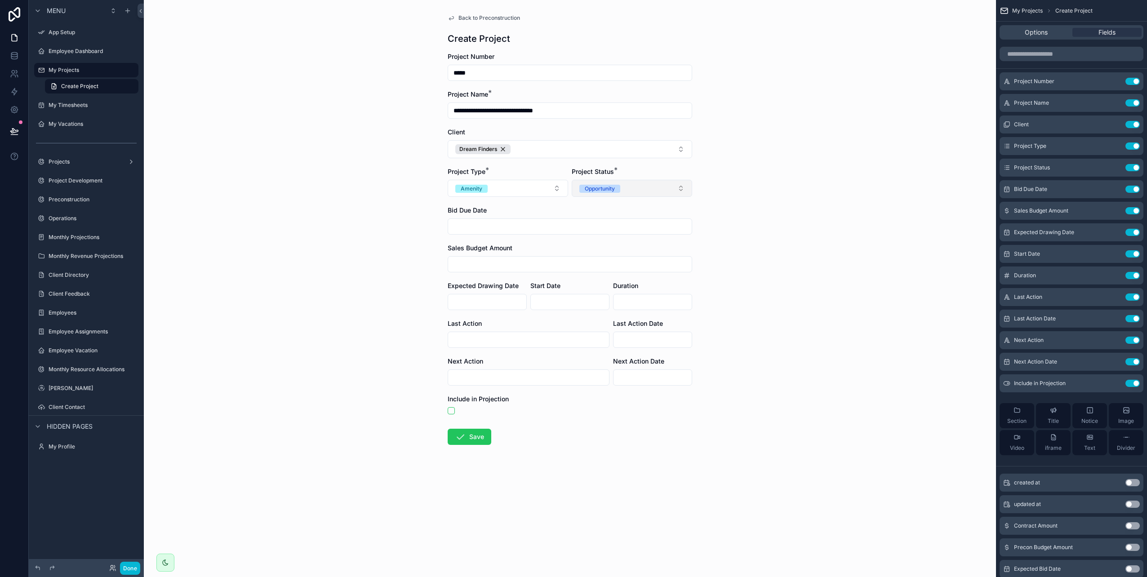
click at [603, 190] on div "Opportunity" at bounding box center [600, 189] width 30 height 8
click at [605, 237] on div "Preconstruction" at bounding box center [603, 238] width 41 height 8
click at [499, 228] on input "scrollable content" at bounding box center [570, 226] width 244 height 13
click at [603, 339] on button "15" at bounding box center [602, 341] width 16 height 16
type input "*********"
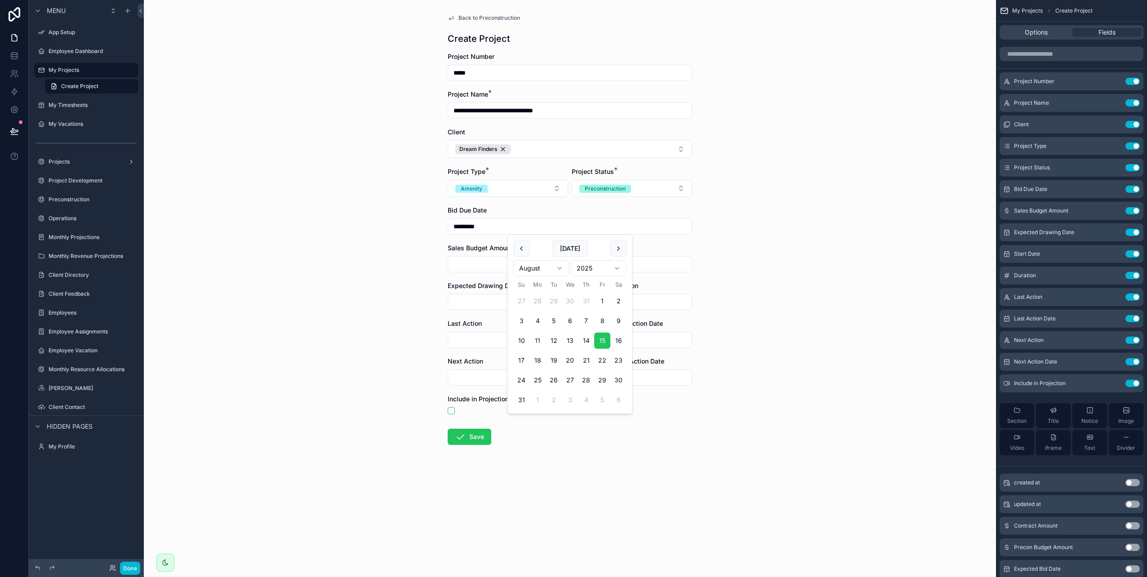
click at [407, 252] on div "**********" at bounding box center [570, 288] width 852 height 577
click at [556, 303] on input "scrollable content" at bounding box center [570, 302] width 78 height 13
click at [559, 348] on html "**********" at bounding box center [573, 288] width 1147 height 577
click at [540, 397] on button "3" at bounding box center [538, 396] width 16 height 16
type input "*********"
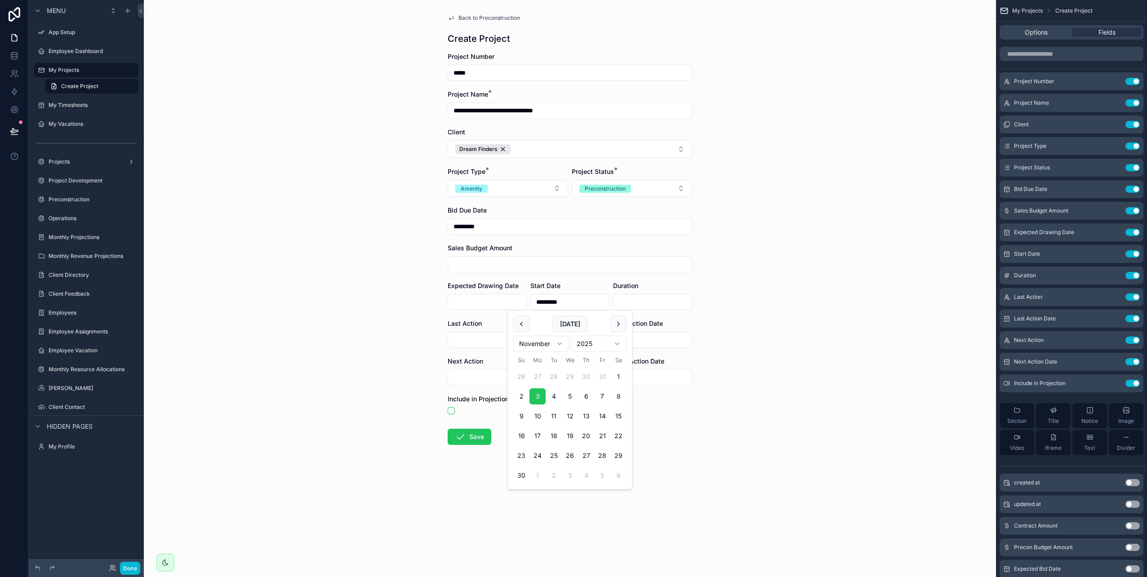
click at [641, 306] on input "scrollable content" at bounding box center [653, 302] width 78 height 13
type input "*"
click button "Dream Finders" at bounding box center [482, 149] width 55 height 10
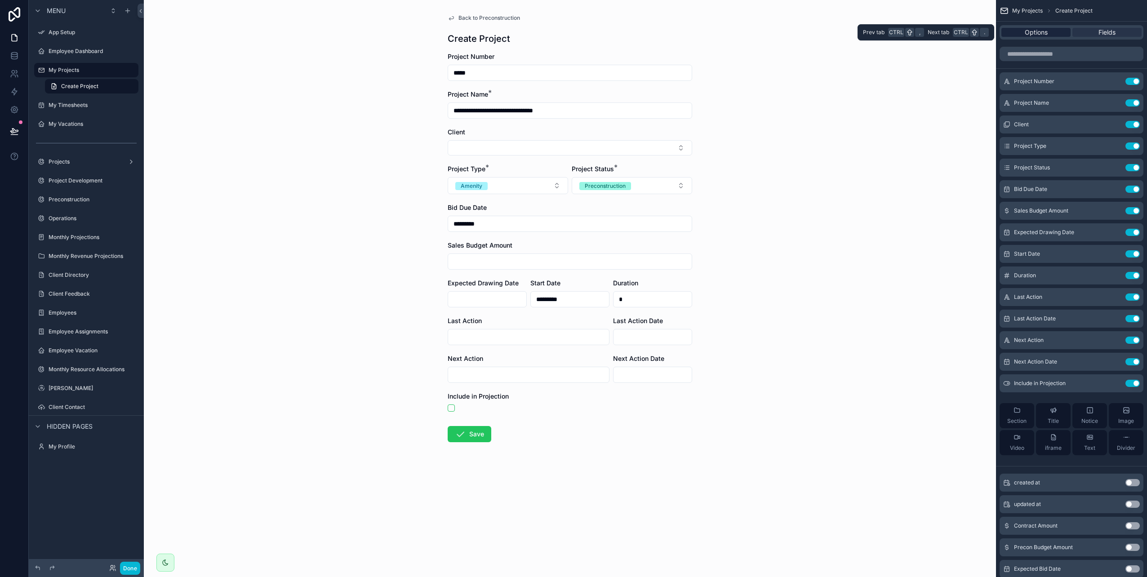
click at [1043, 34] on span "Options" at bounding box center [1036, 32] width 23 height 9
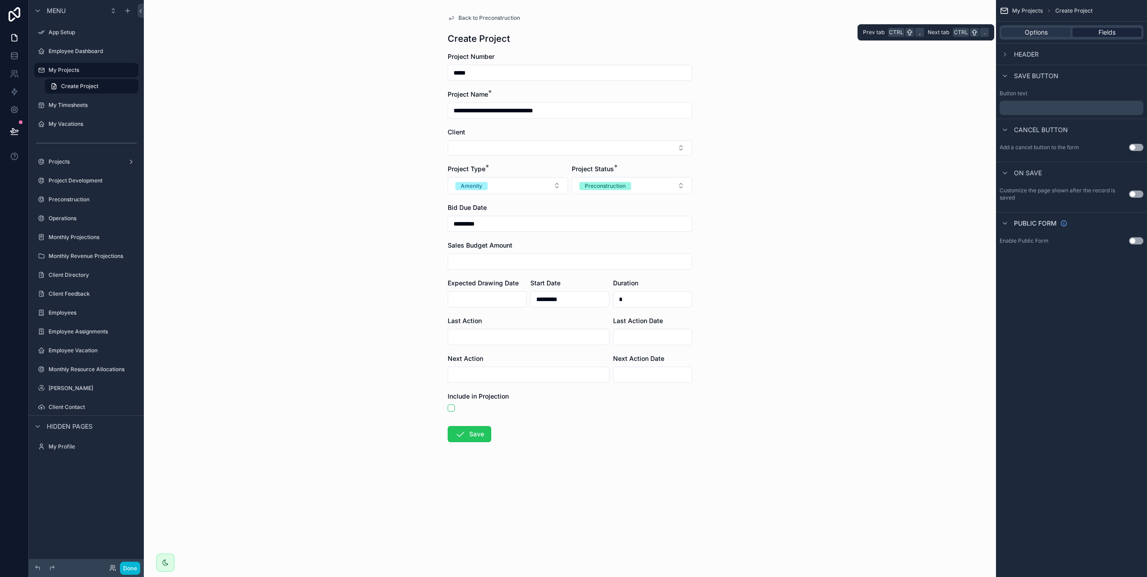
click at [1092, 33] on div "Fields" at bounding box center [1107, 32] width 69 height 9
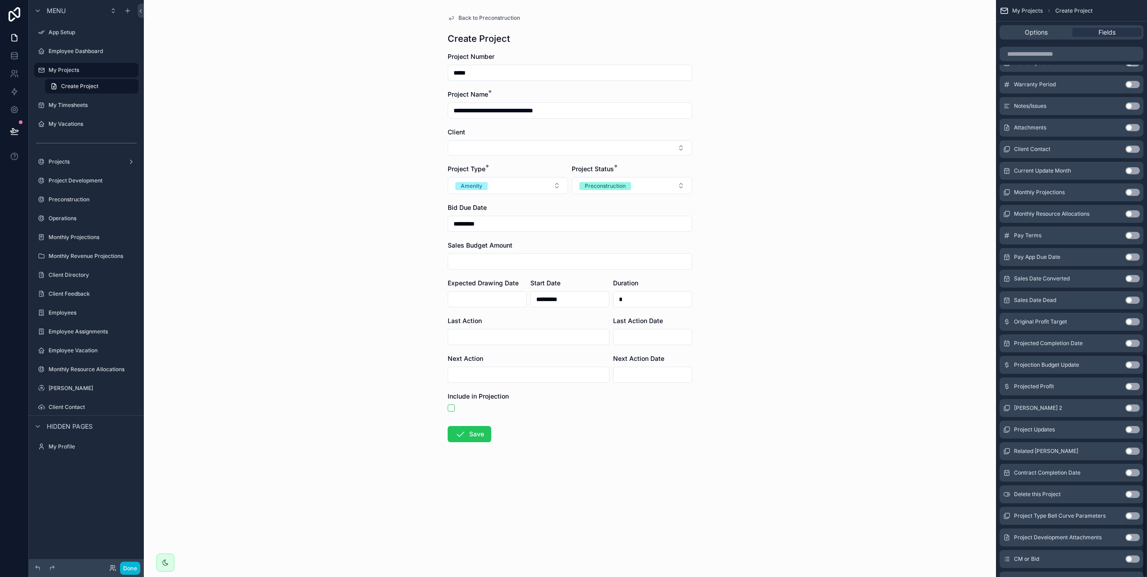
scroll to position [911, 0]
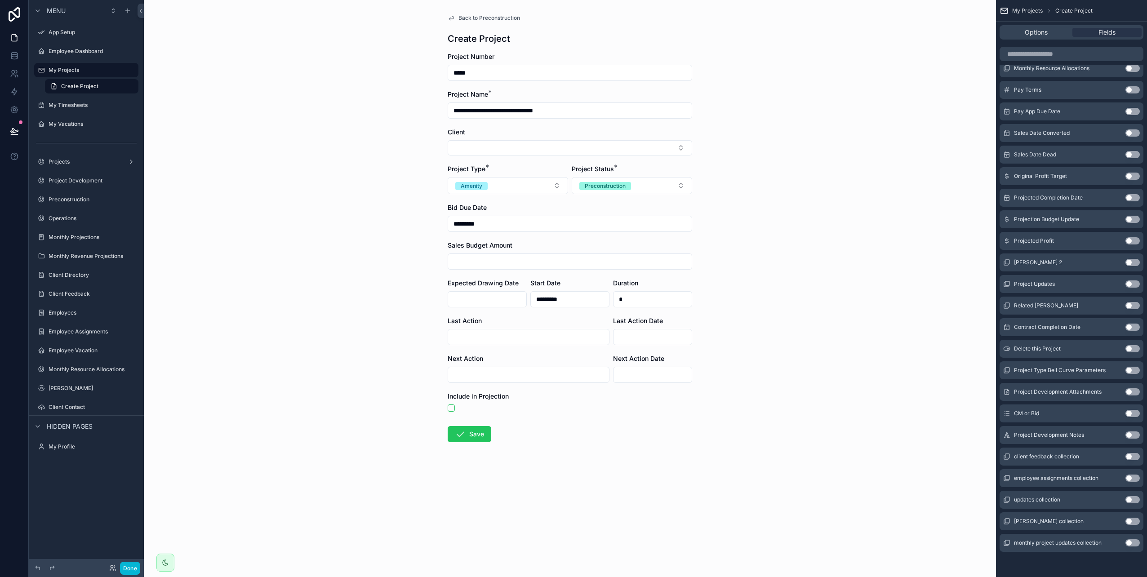
click at [1132, 413] on button "Use setting" at bounding box center [1133, 413] width 14 height 7
click at [508, 443] on span "Select a CM or Bid" at bounding box center [483, 441] width 56 height 9
click at [466, 479] on div "CM" at bounding box center [463, 478] width 9 height 8
click at [471, 474] on button "Save" at bounding box center [470, 473] width 44 height 16
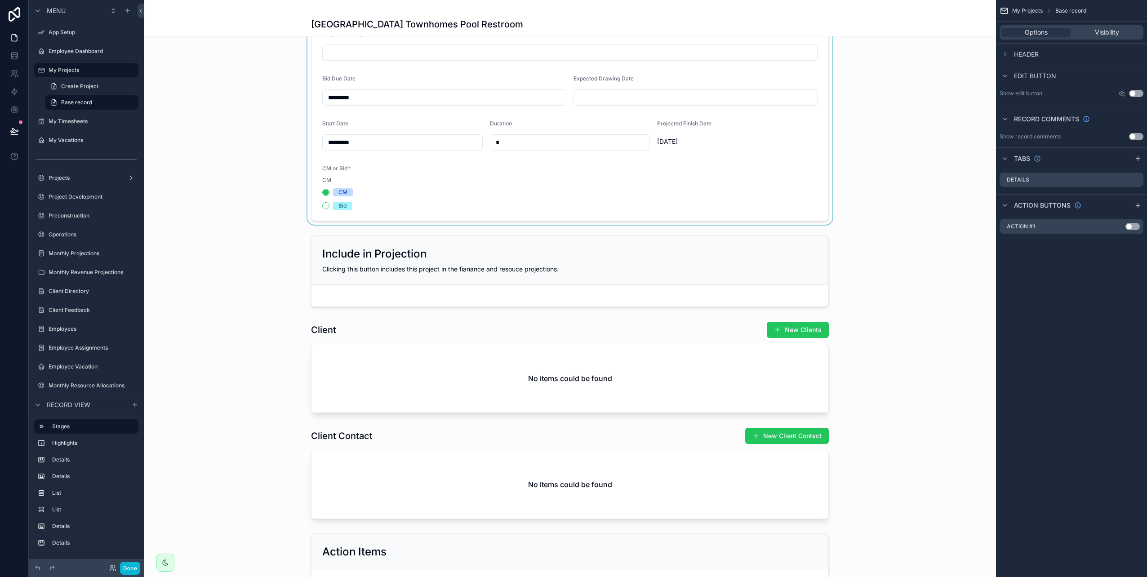
scroll to position [315, 0]
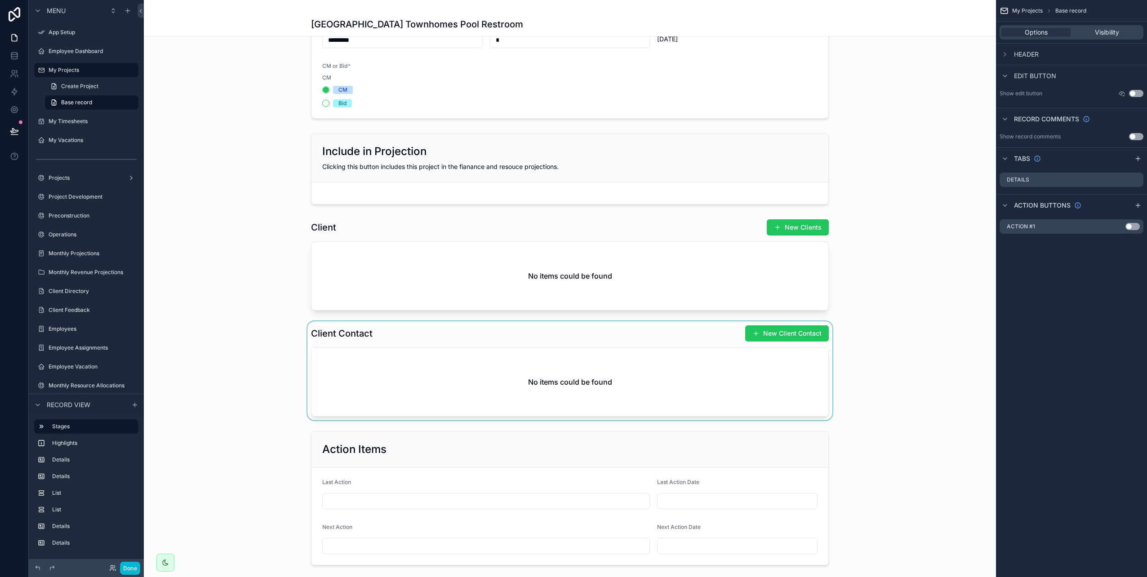
click at [562, 372] on div "scrollable content" at bounding box center [570, 370] width 852 height 99
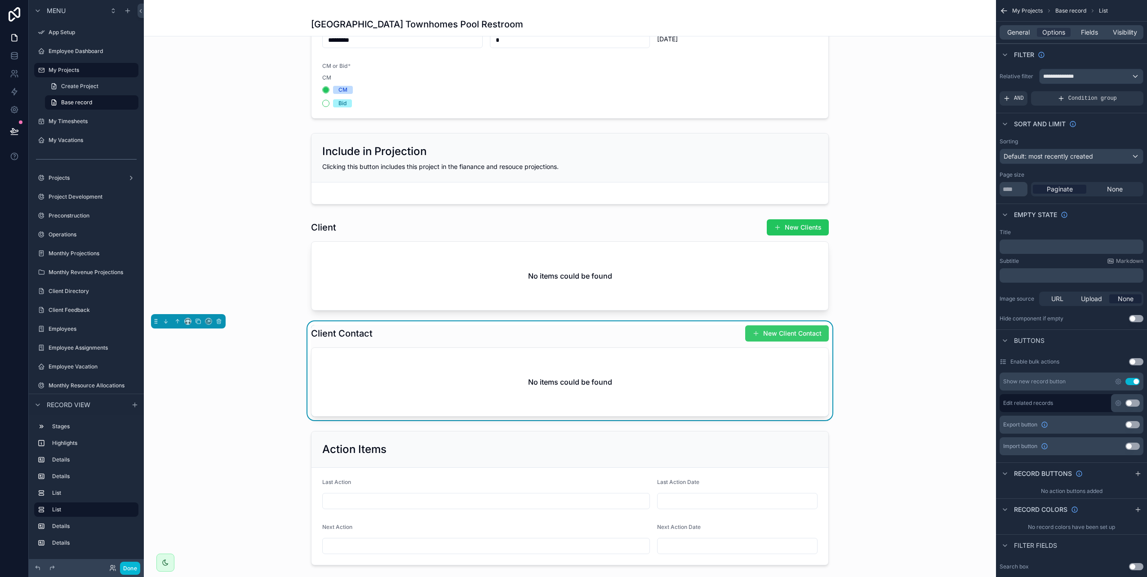
click at [793, 339] on button "New Client Contact" at bounding box center [787, 333] width 84 height 16
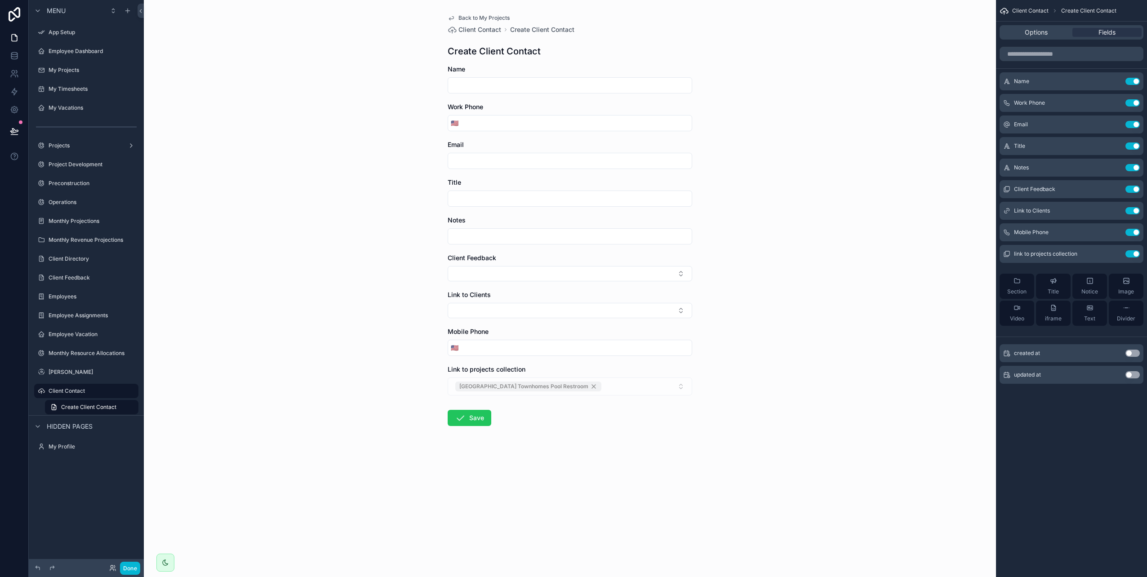
click at [486, 80] on input "scrollable content" at bounding box center [570, 85] width 244 height 13
click at [482, 88] on input "scrollable content" at bounding box center [570, 85] width 244 height 13
type input "*"
click at [489, 13] on div "Back to My Projects Client Contact Create Client Contact Create Client Contact …" at bounding box center [570, 242] width 259 height 484
click at [488, 17] on span "Back to My Projects" at bounding box center [484, 17] width 51 height 7
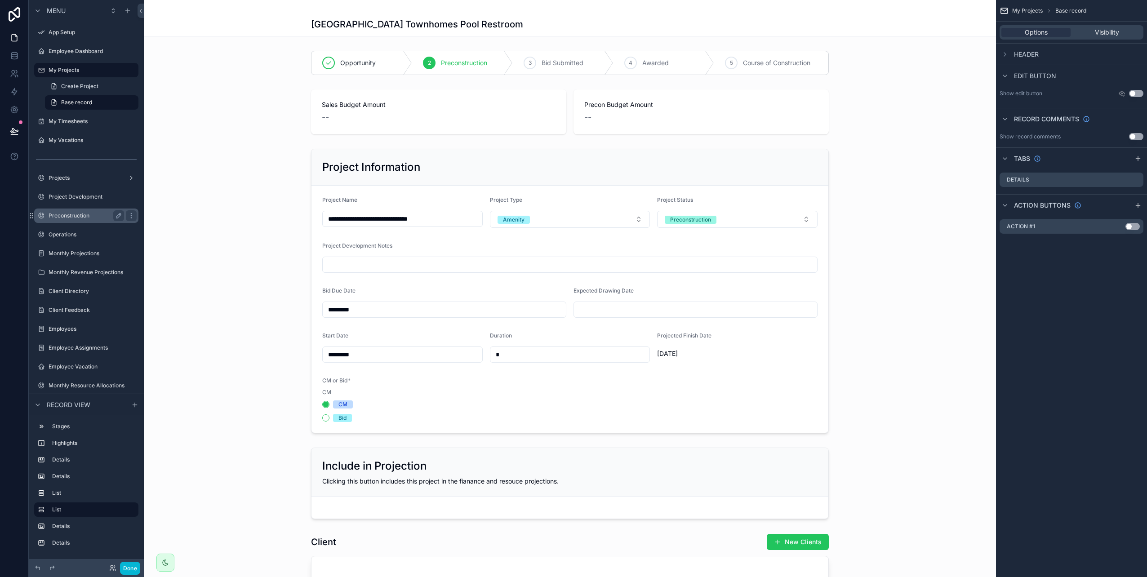
click at [69, 216] on label "Preconstruction" at bounding box center [85, 215] width 72 height 7
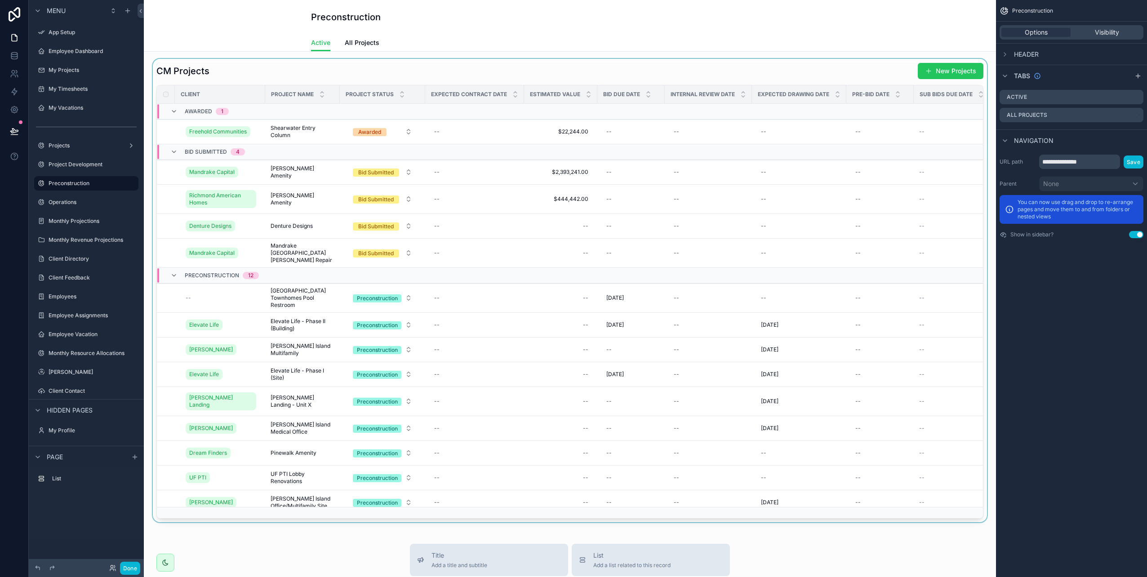
click at [230, 300] on div "scrollable content" at bounding box center [570, 291] width 838 height 464
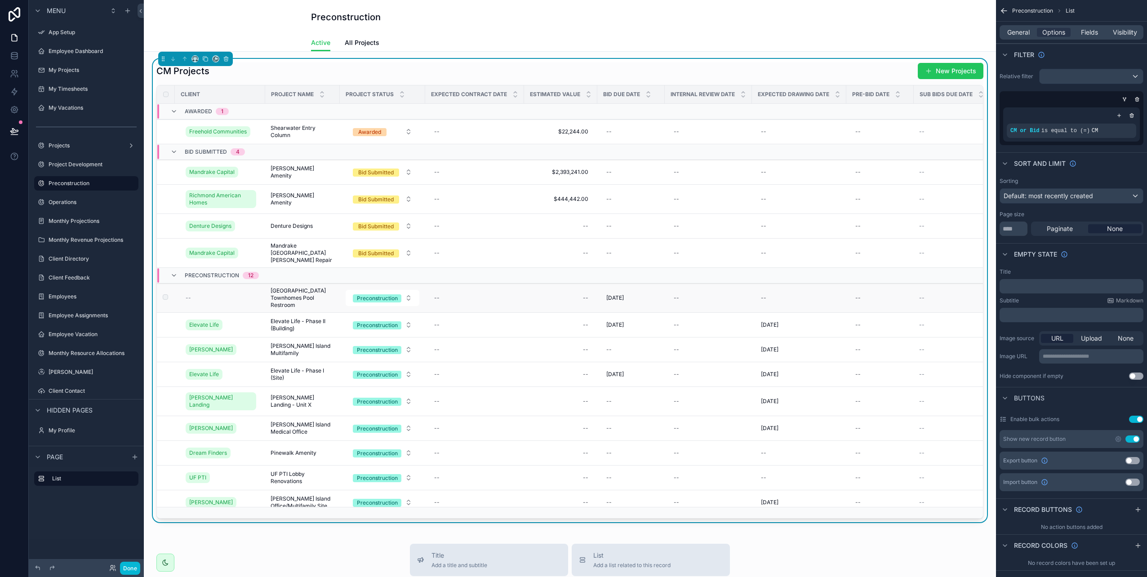
click at [232, 303] on td "--" at bounding box center [220, 298] width 90 height 29
click at [290, 303] on span "[GEOGRAPHIC_DATA] Townhomes Pool Restroom" at bounding box center [303, 298] width 64 height 22
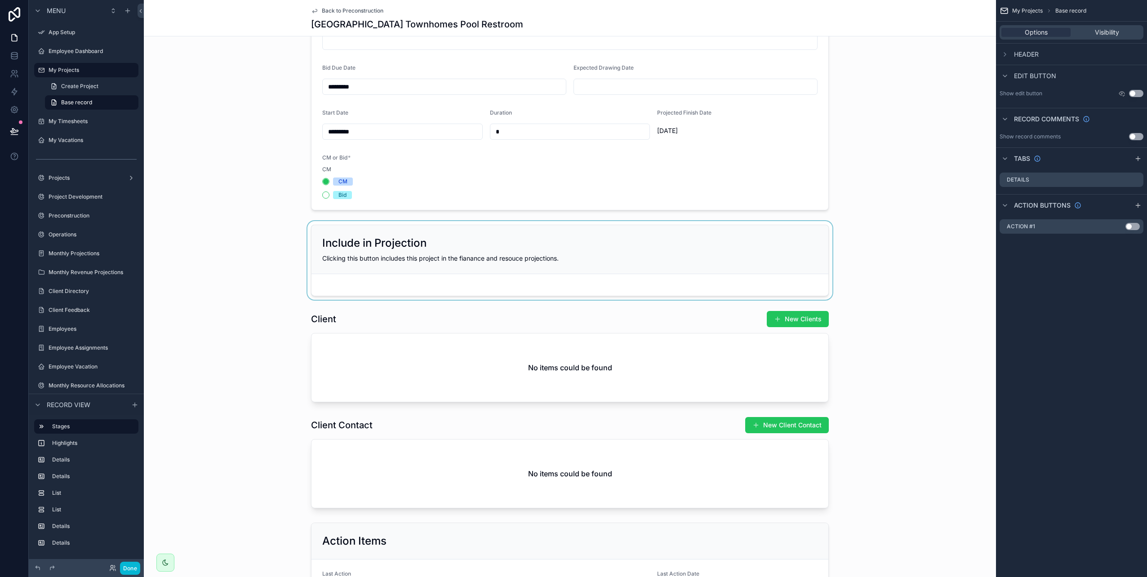
scroll to position [225, 0]
click at [559, 363] on div "scrollable content" at bounding box center [570, 354] width 852 height 99
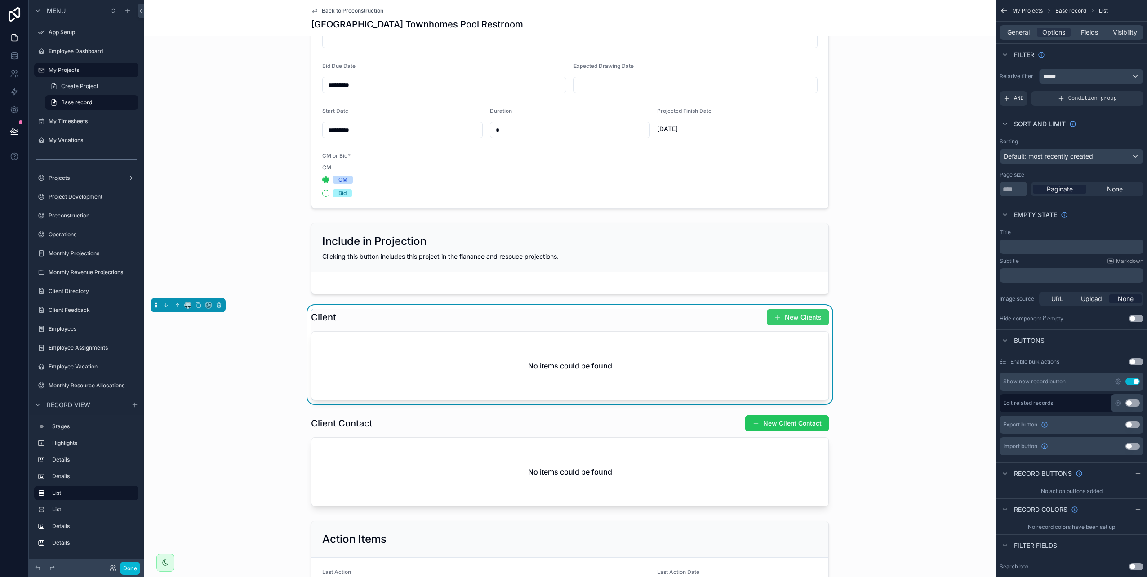
click at [771, 316] on button "New Clients" at bounding box center [798, 317] width 62 height 16
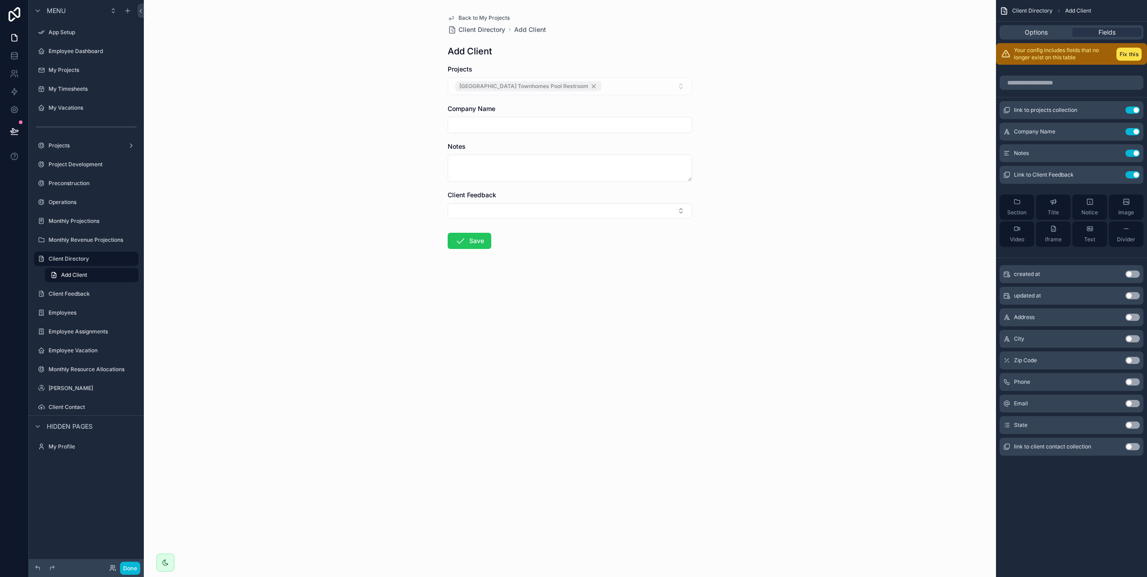
click at [490, 120] on input "scrollable content" at bounding box center [570, 125] width 244 height 13
click at [491, 124] on input "scrollable content" at bounding box center [570, 125] width 244 height 13
type input "**********"
click at [460, 239] on icon "scrollable content" at bounding box center [460, 241] width 11 height 11
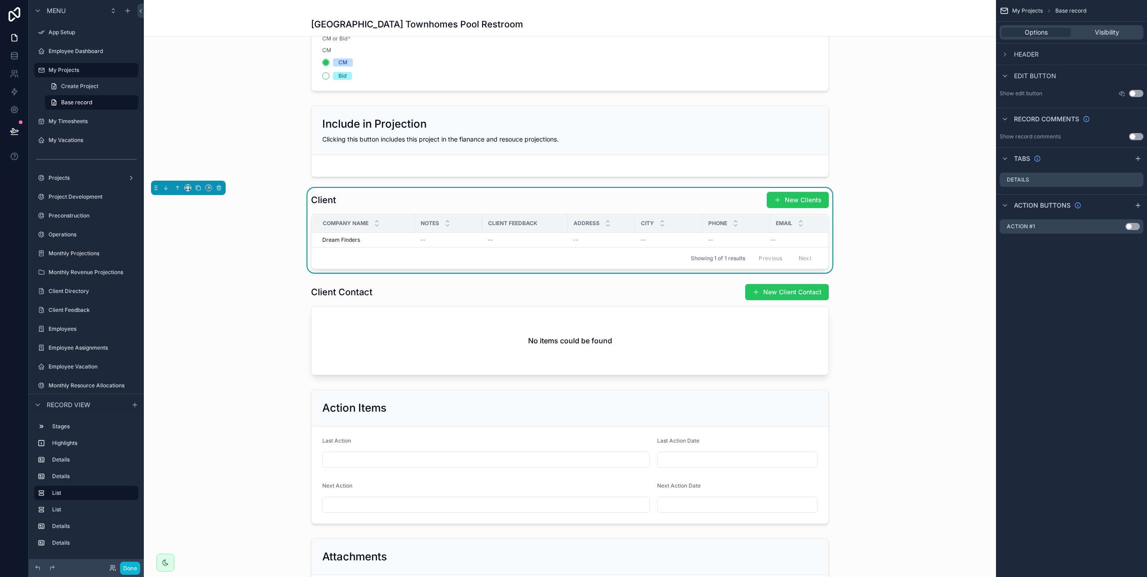
scroll to position [360, 0]
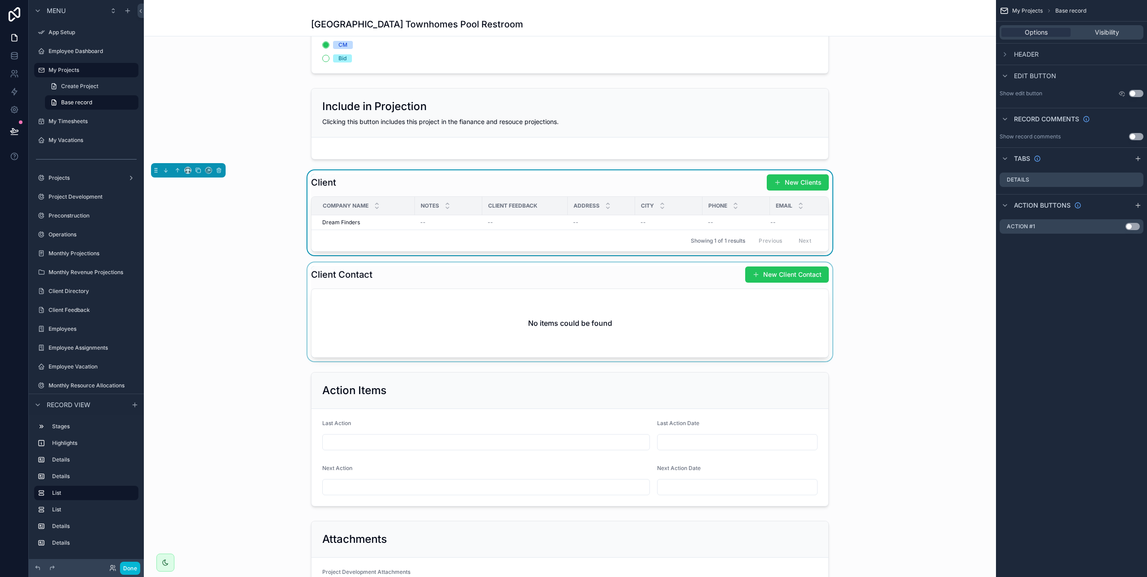
click at [757, 283] on div "scrollable content" at bounding box center [570, 312] width 852 height 99
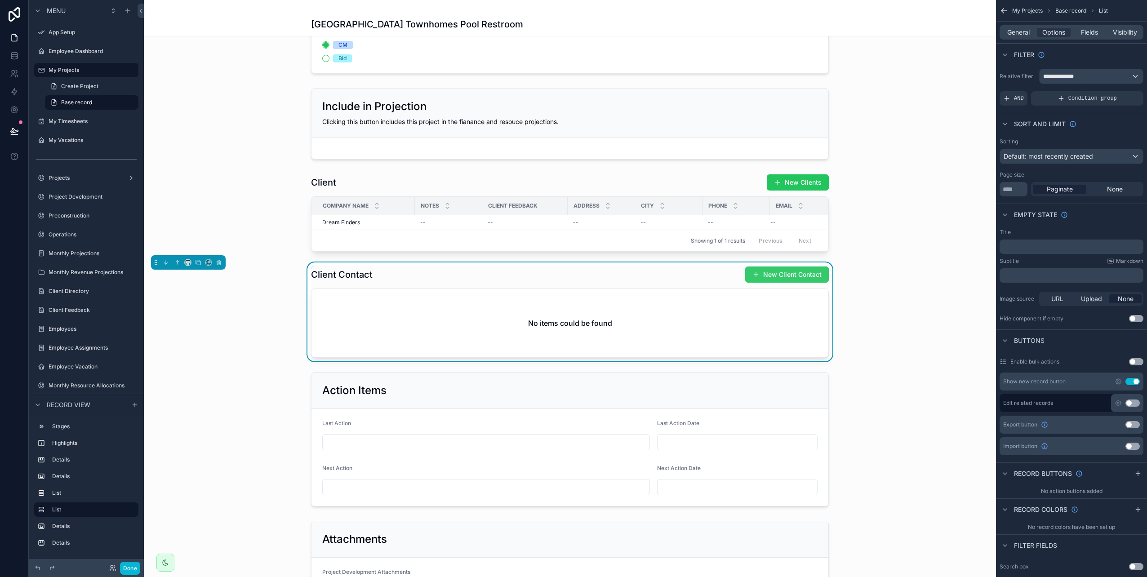
click at [783, 281] on button "New Client Contact" at bounding box center [787, 275] width 84 height 16
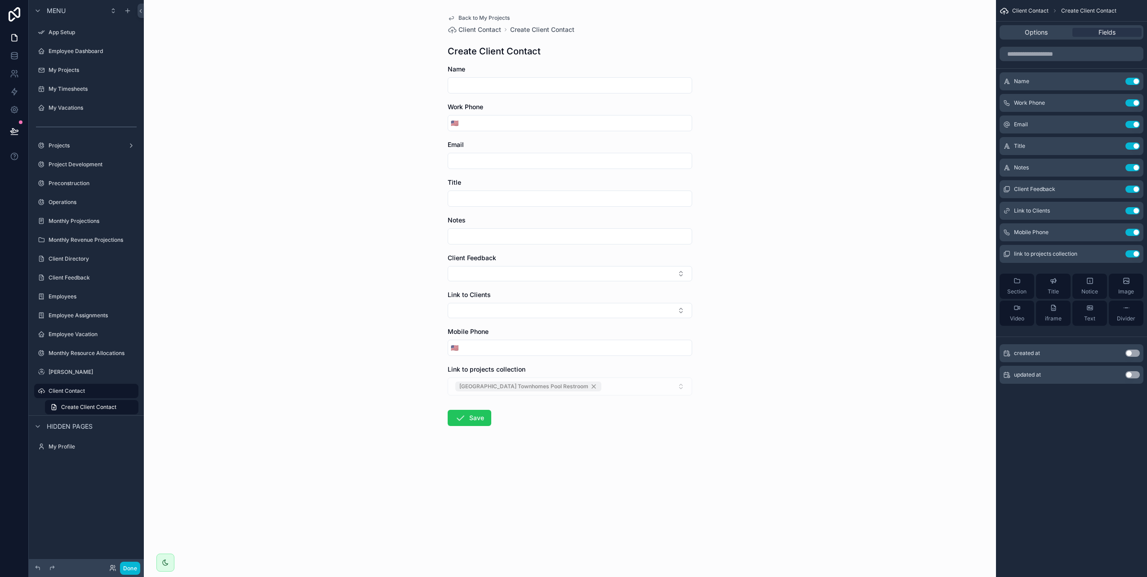
click at [488, 17] on span "Back to My Projects" at bounding box center [484, 17] width 51 height 7
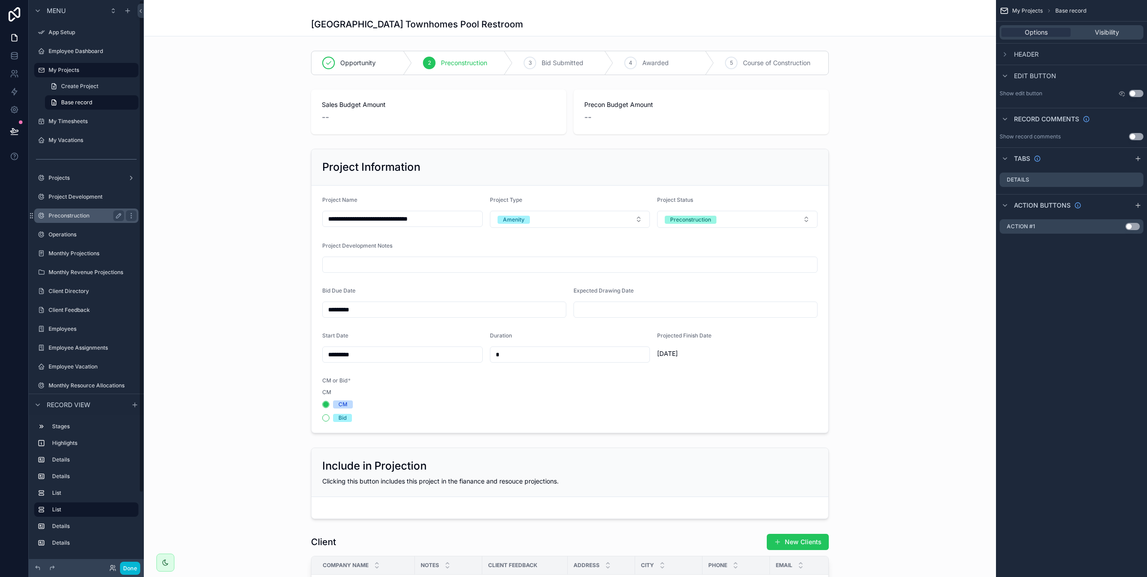
click at [61, 220] on div "Preconstruction" at bounding box center [87, 215] width 76 height 11
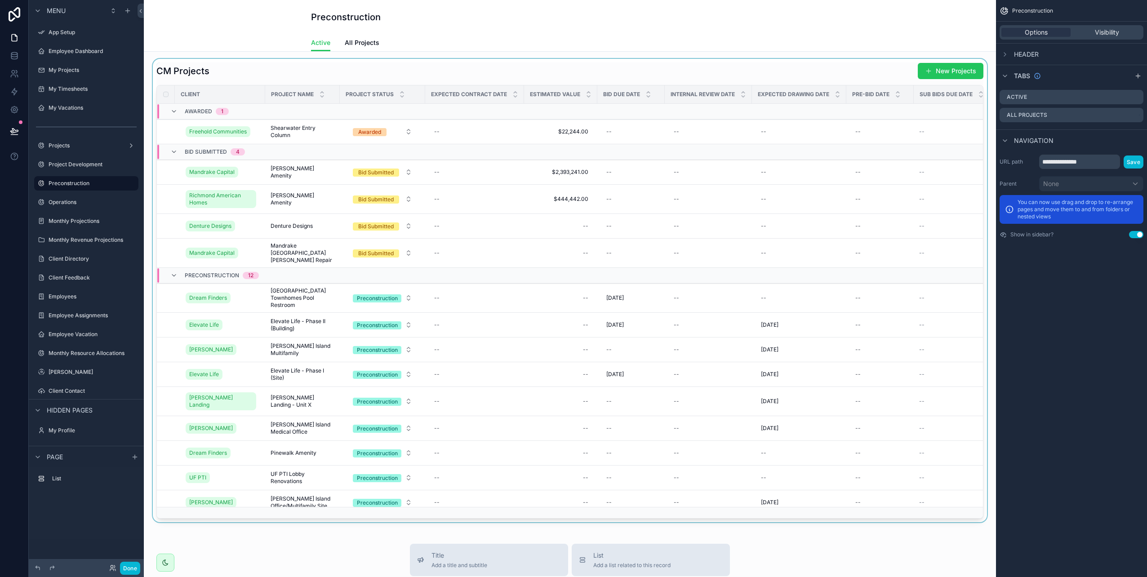
click at [205, 301] on div "scrollable content" at bounding box center [570, 291] width 838 height 464
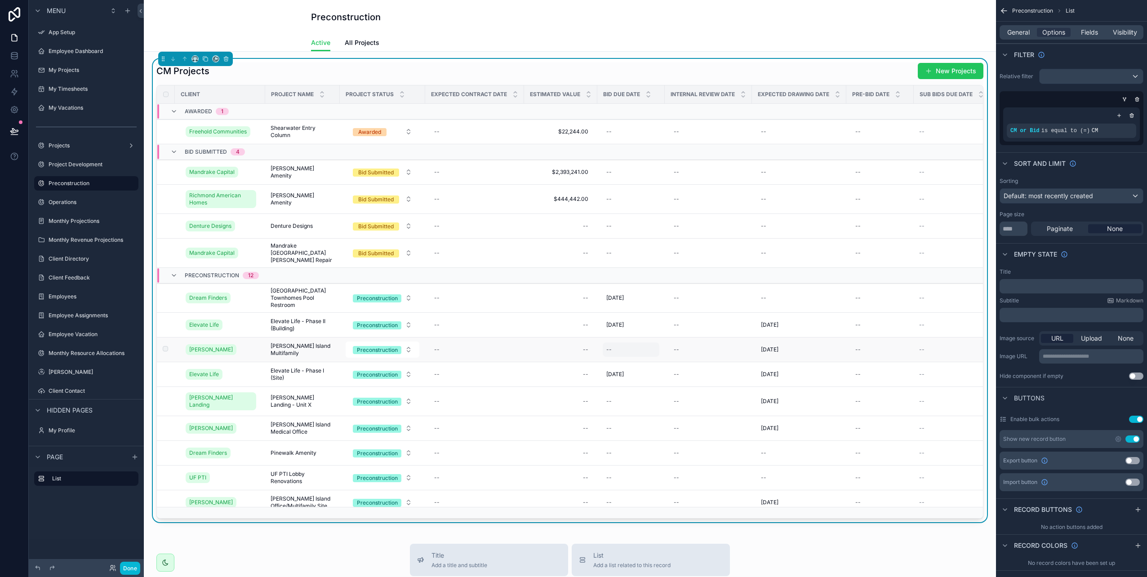
click at [609, 352] on div "--" at bounding box center [608, 349] width 5 height 7
click at [641, 405] on html "Menu App Setup Employee Dashboard My Projects My Timesheets My Vacations Projec…" at bounding box center [573, 288] width 1147 height 577
click at [633, 516] on button "30" at bounding box center [635, 516] width 16 height 16
type input "*********"
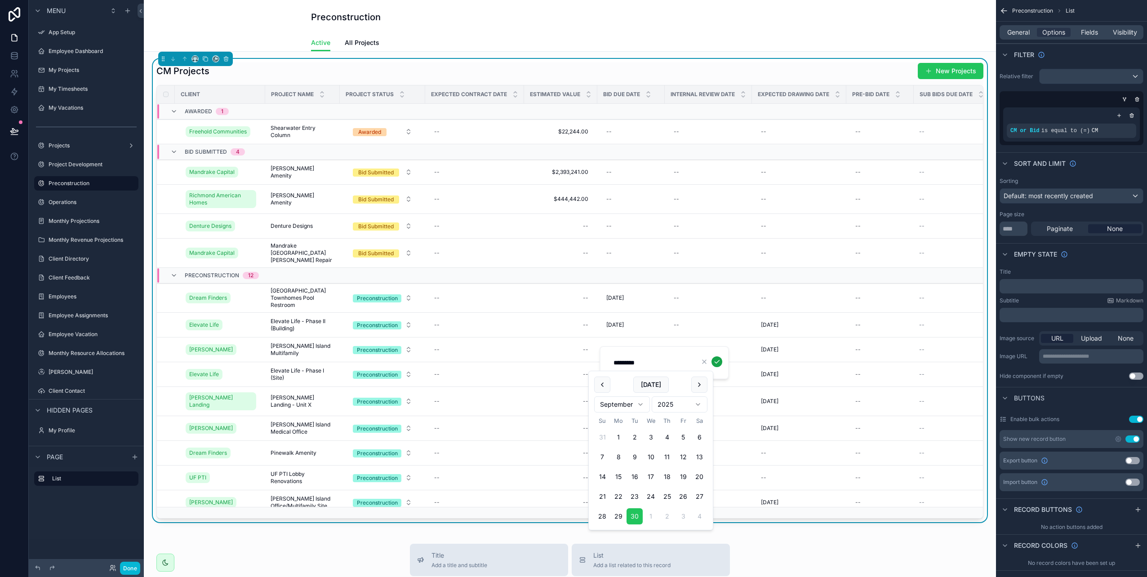
click at [717, 361] on icon "scrollable content" at bounding box center [716, 361] width 7 height 7
click at [610, 426] on div "--" at bounding box center [608, 428] width 5 height 7
click at [638, 279] on html "Menu App Setup Employee Dashboard My Projects My Timesheets My Vacations Projec…" at bounding box center [573, 288] width 1147 height 577
click at [636, 414] on button "30" at bounding box center [635, 415] width 16 height 16
type input "*********"
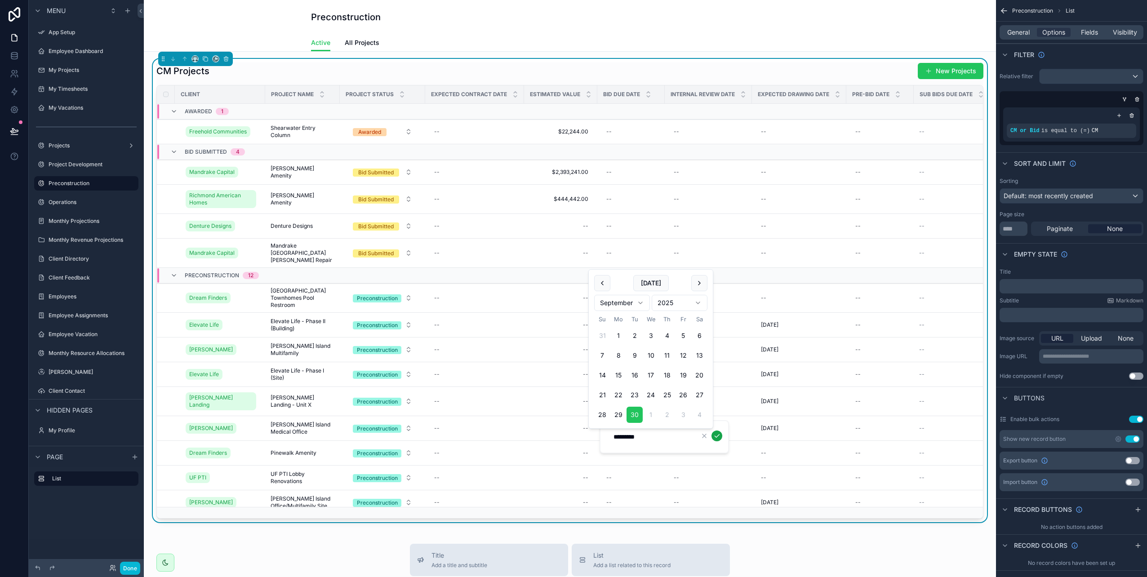
click at [718, 435] on icon "scrollable content" at bounding box center [716, 435] width 7 height 7
click at [611, 400] on div "--" at bounding box center [608, 401] width 5 height 7
click at [773, 406] on div "10/1/2025 10/1/2025" at bounding box center [800, 401] width 84 height 14
click at [630, 397] on div "--" at bounding box center [631, 401] width 57 height 14
click at [681, 352] on button "22" at bounding box center [682, 351] width 16 height 16
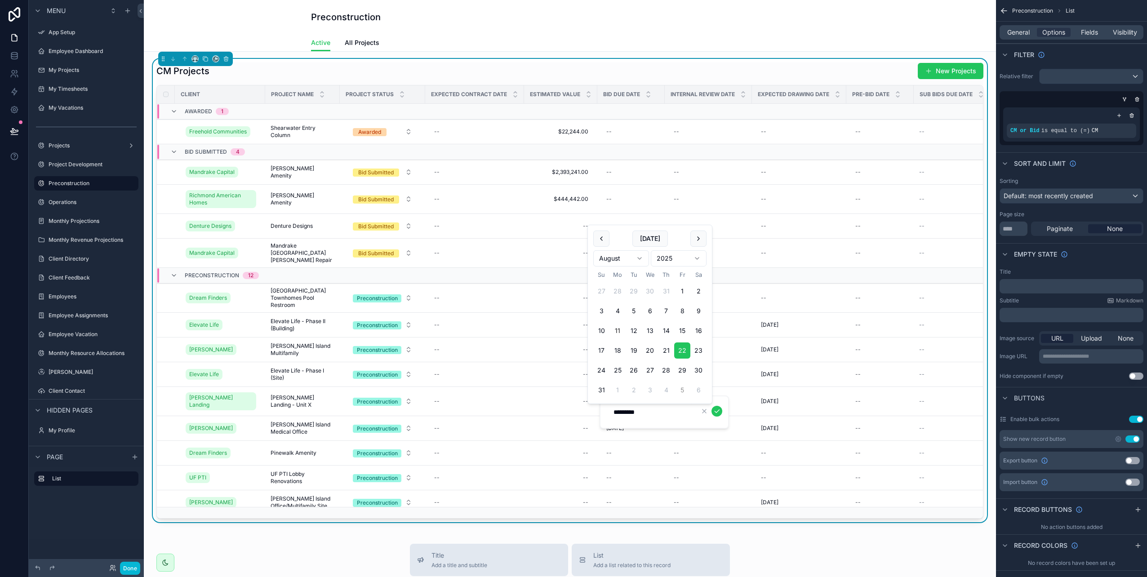
click at [682, 390] on button "5" at bounding box center [682, 390] width 16 height 16
type input "********"
click at [776, 272] on td "scrollable content" at bounding box center [799, 276] width 94 height 16
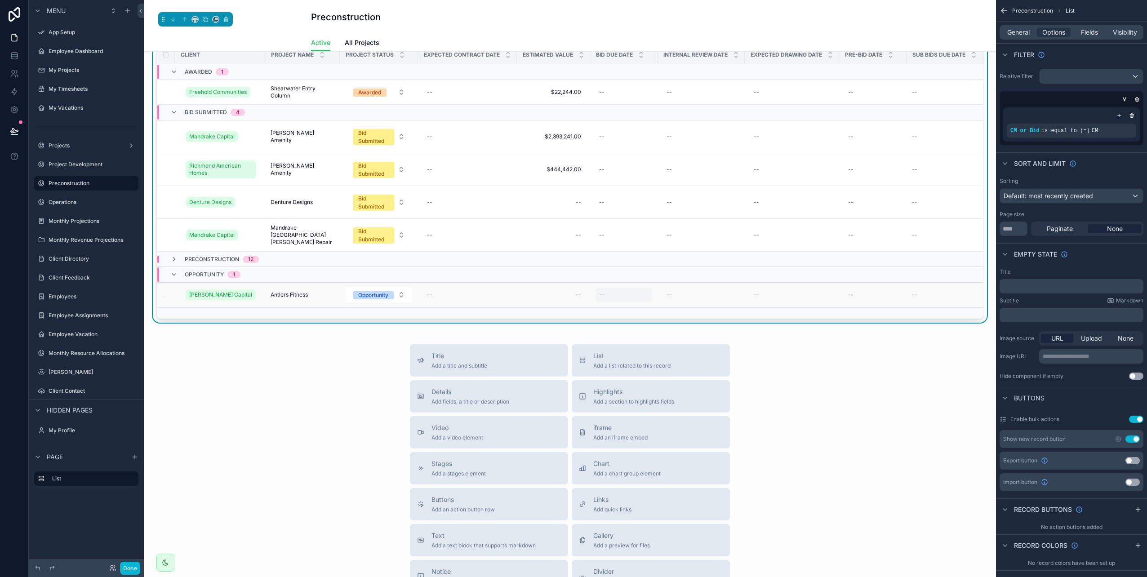
scroll to position [0, 0]
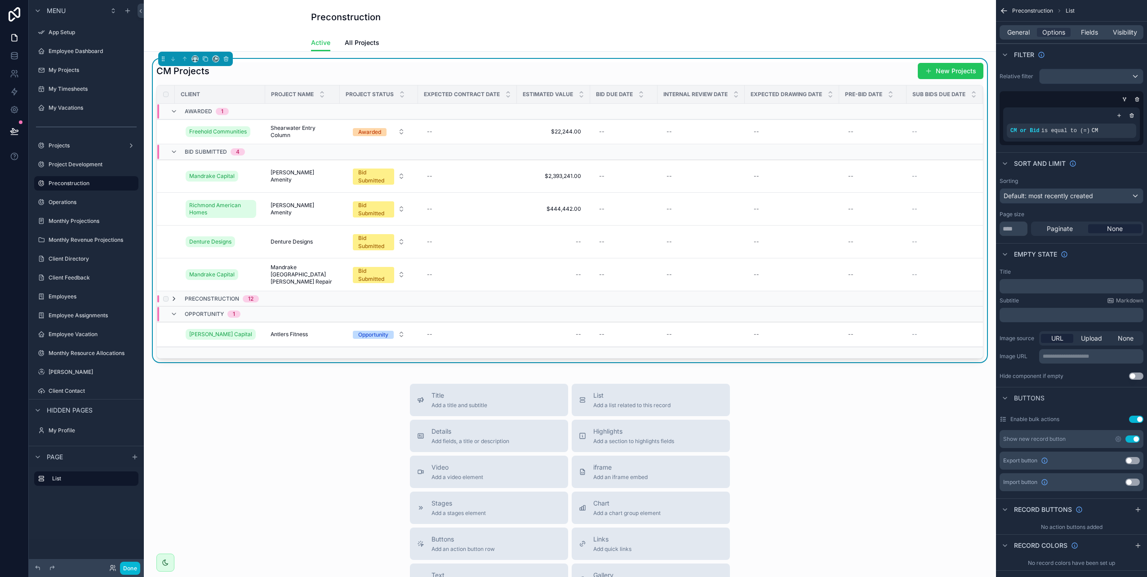
click at [174, 299] on icon "scrollable content" at bounding box center [173, 298] width 7 height 7
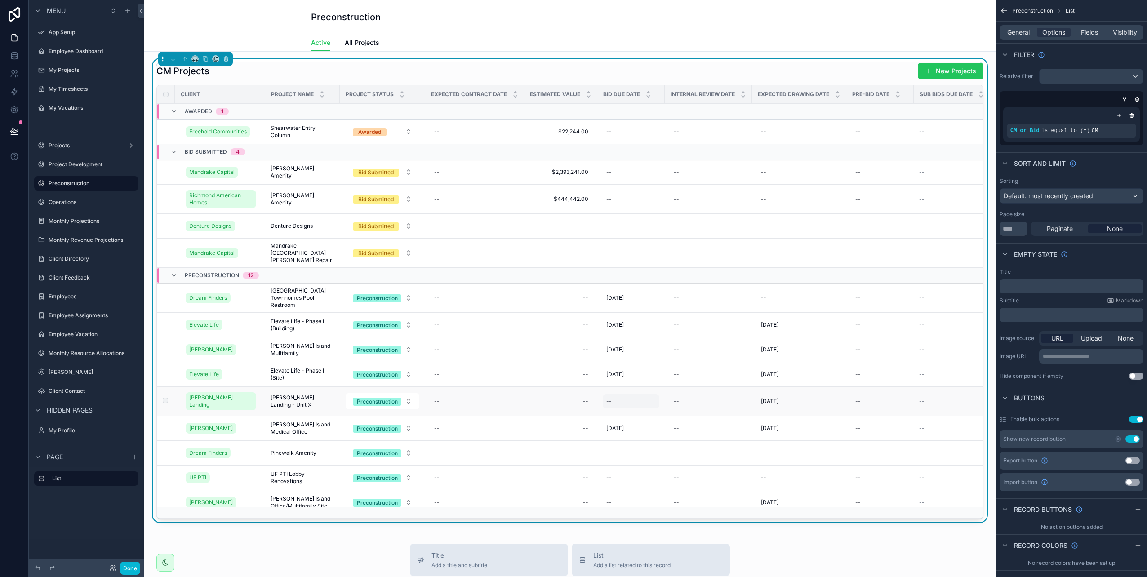
click at [613, 397] on div "--" at bounding box center [631, 401] width 57 height 14
click at [715, 414] on icon "scrollable content" at bounding box center [716, 411] width 7 height 7
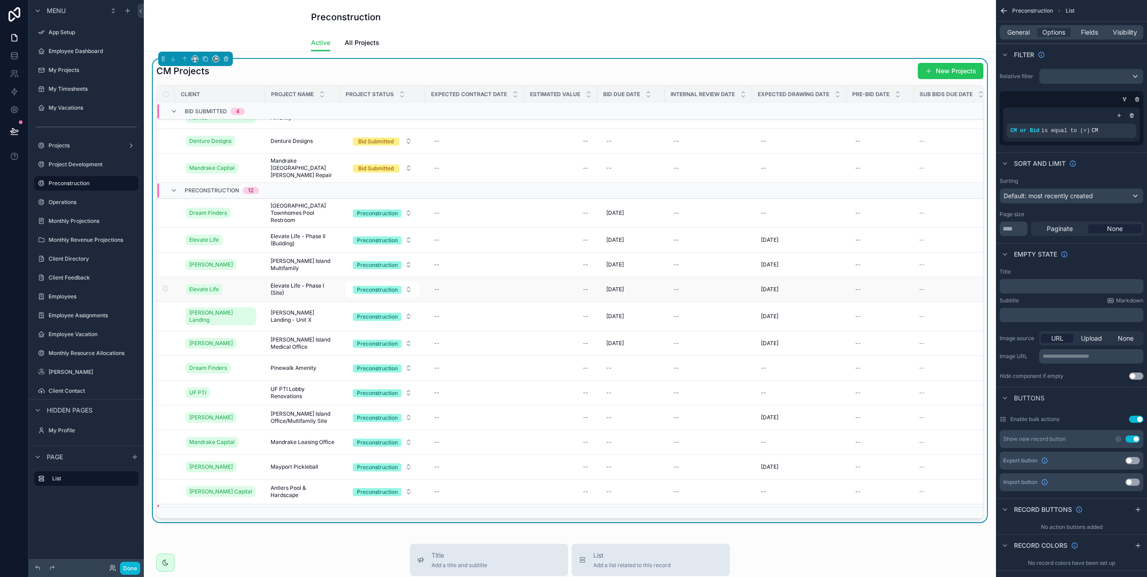
scroll to position [90, 0]
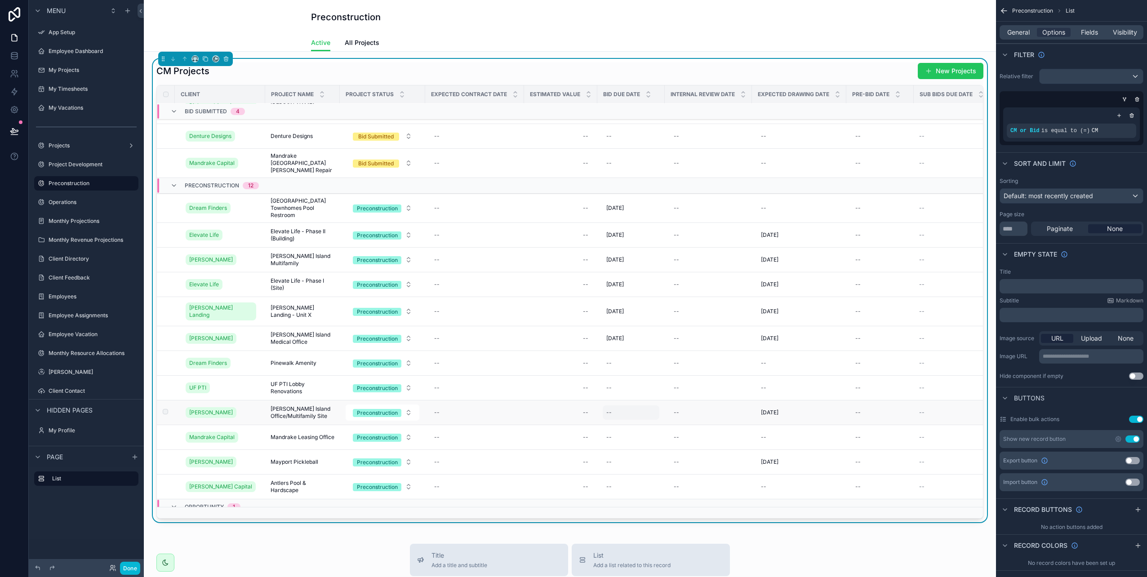
click at [611, 409] on div "--" at bounding box center [608, 412] width 5 height 7
click at [641, 268] on html "Menu App Setup Employee Dashboard My Projects My Timesheets My Vacations Projec…" at bounding box center [573, 288] width 1147 height 577
click at [633, 399] on button "30" at bounding box center [635, 399] width 16 height 16
type input "*********"
click at [714, 420] on icon "scrollable content" at bounding box center [716, 420] width 7 height 7
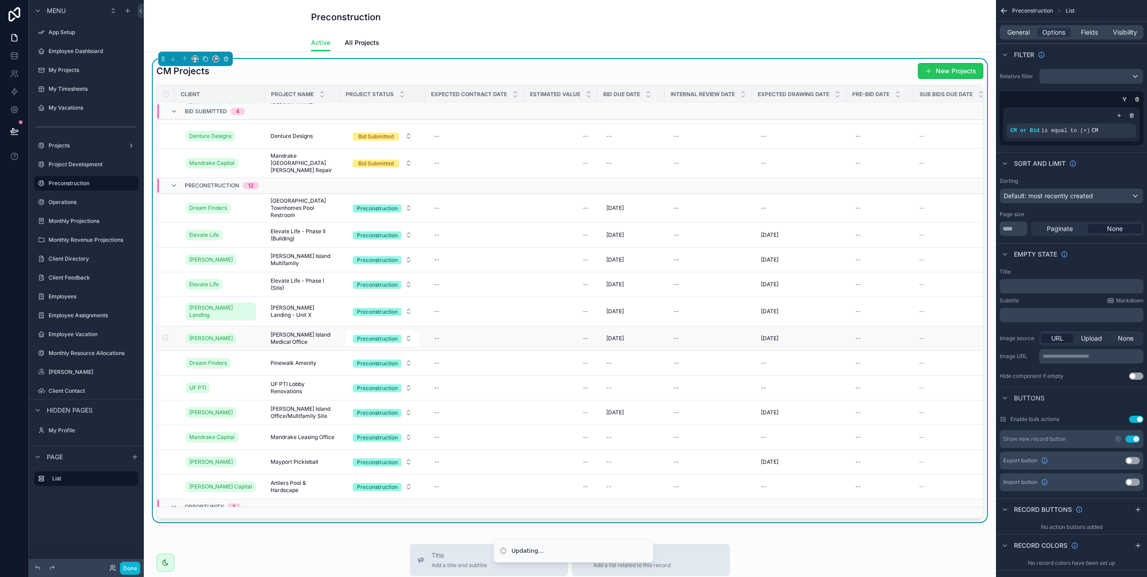
scroll to position [0, 0]
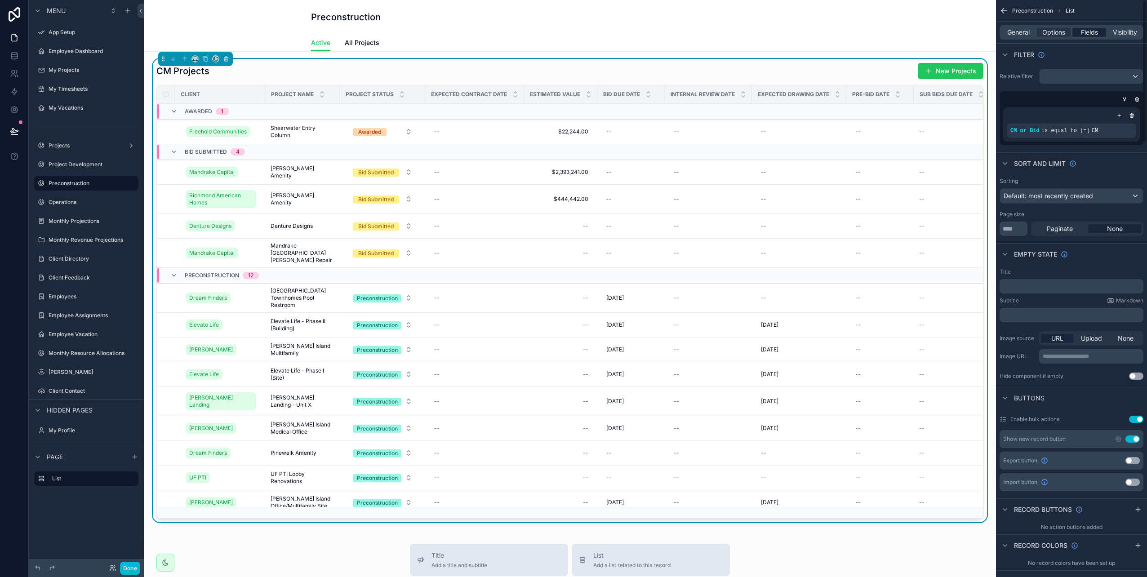
click at [1089, 35] on span "Fields" at bounding box center [1089, 32] width 17 height 9
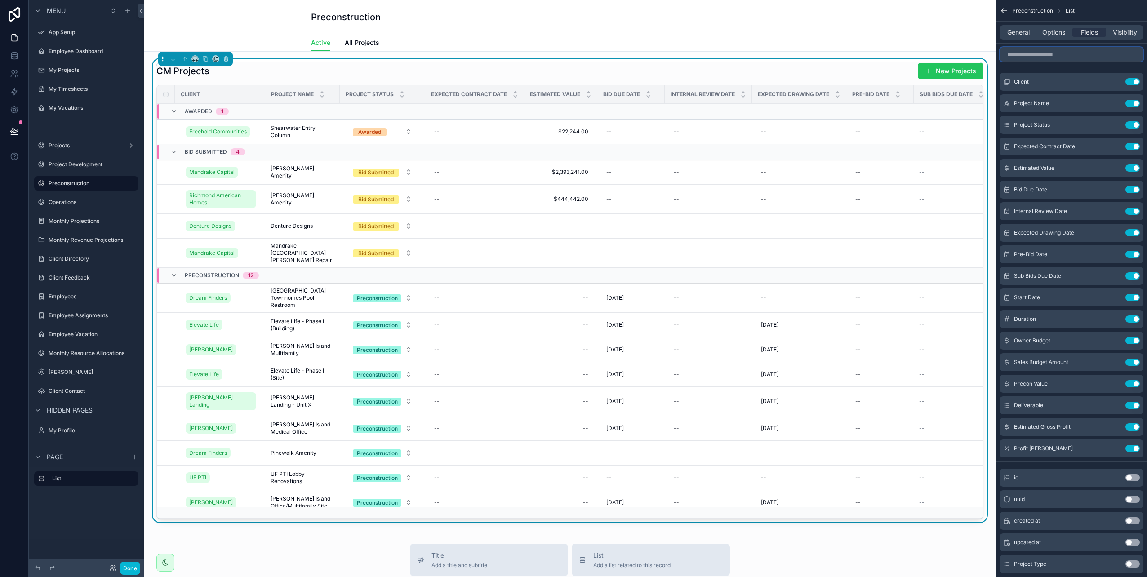
click at [1047, 55] on input "scrollable content" at bounding box center [1072, 54] width 144 height 14
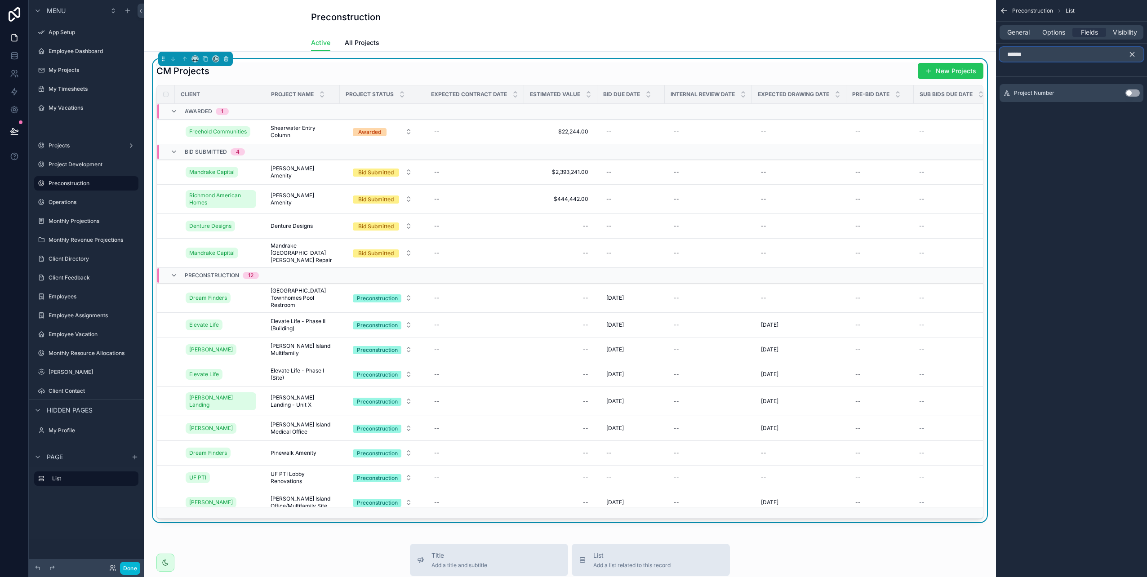
type input "******"
click at [1134, 91] on button "Use setting" at bounding box center [1133, 92] width 14 height 7
click at [1131, 55] on icon "scrollable content" at bounding box center [1132, 54] width 8 height 8
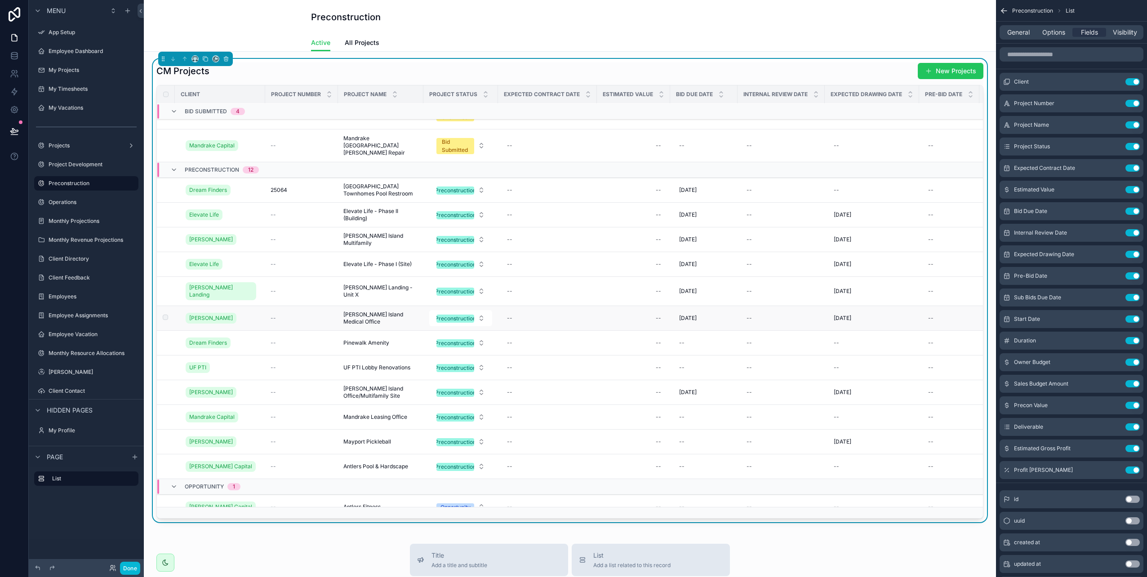
scroll to position [135, 0]
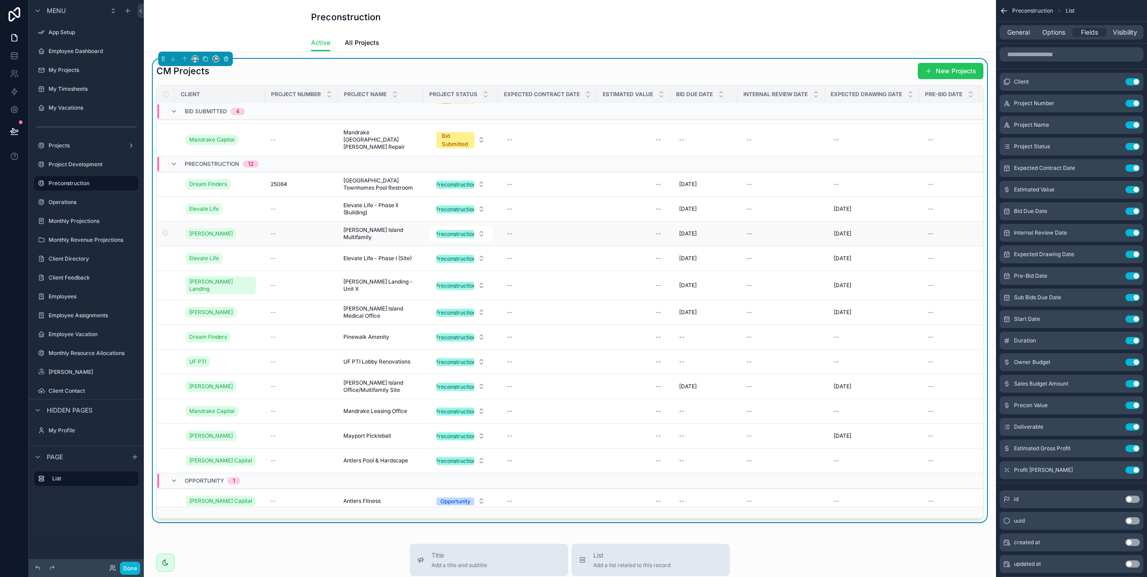
click at [274, 232] on span "--" at bounding box center [273, 233] width 5 height 7
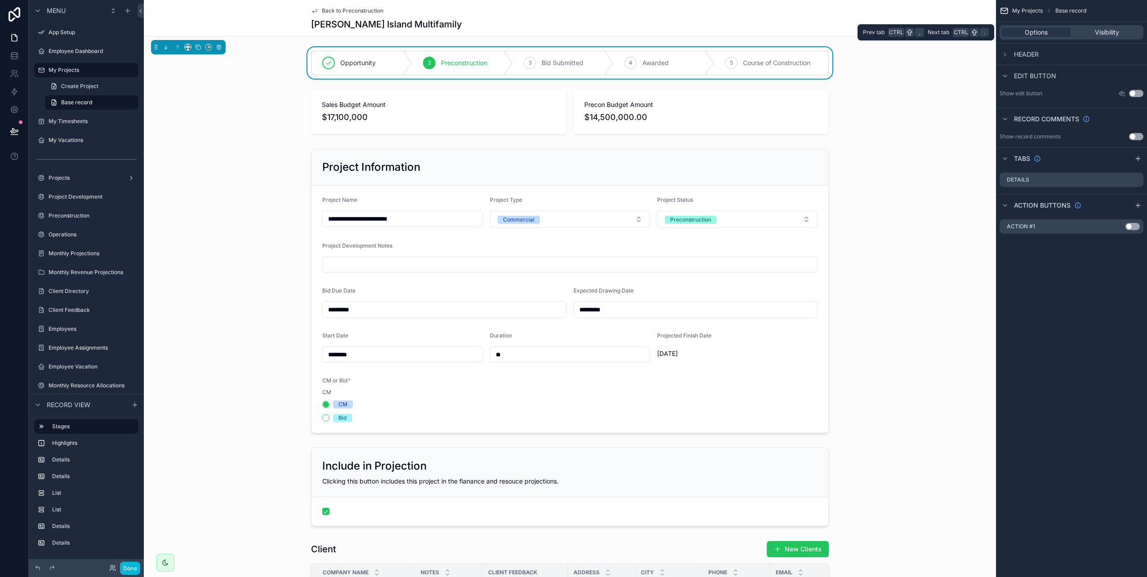
click at [1034, 37] on div "Options Visibility" at bounding box center [1072, 32] width 144 height 14
click at [1034, 34] on span "Options" at bounding box center [1036, 32] width 23 height 9
click at [703, 308] on div "scrollable content" at bounding box center [570, 291] width 852 height 292
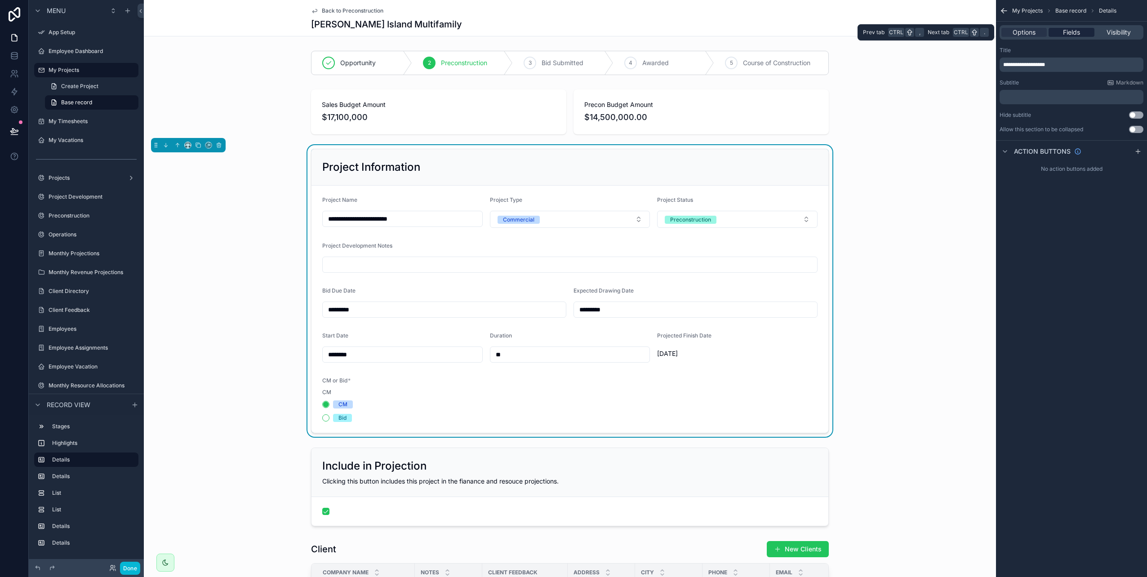
click at [1073, 31] on span "Fields" at bounding box center [1071, 32] width 17 height 9
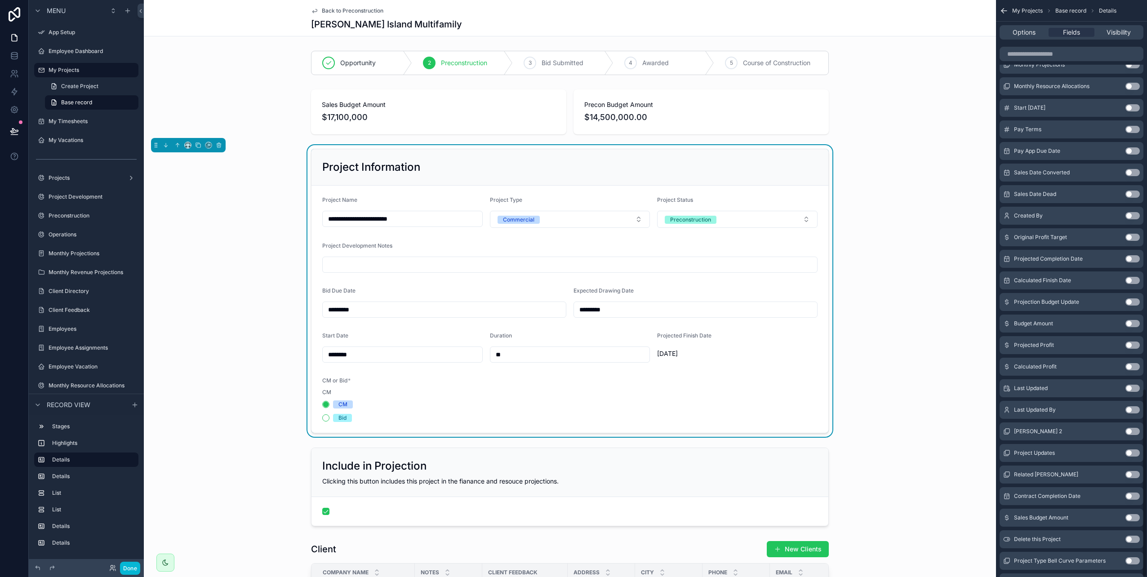
scroll to position [1191, 0]
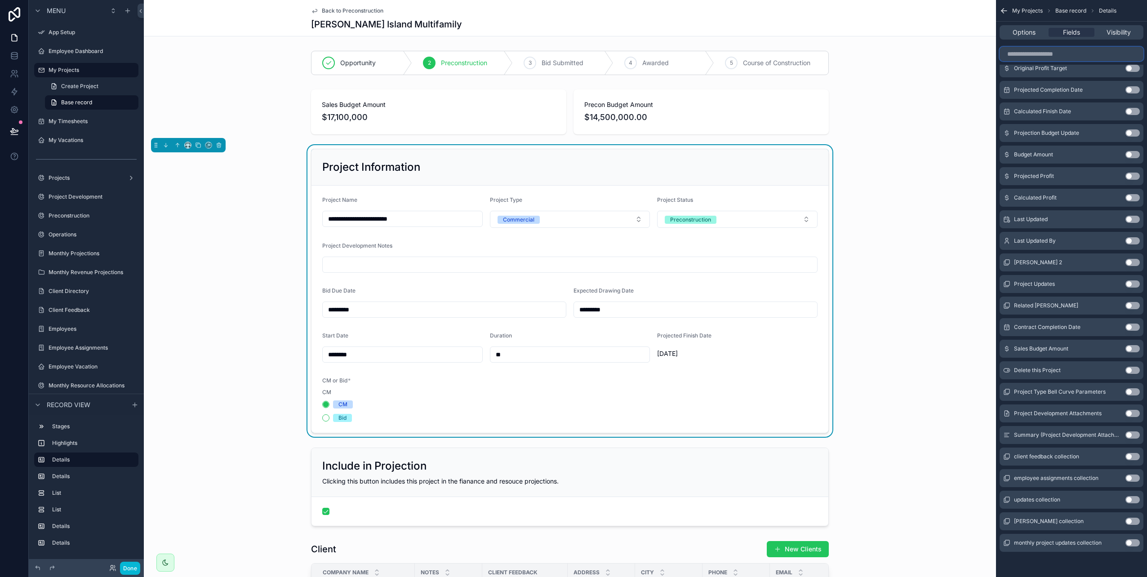
click at [1045, 53] on input "scrollable content" at bounding box center [1072, 54] width 144 height 14
click at [330, 14] on div "Back to Preconstruction Ameilia Island Multifamily" at bounding box center [570, 18] width 518 height 36
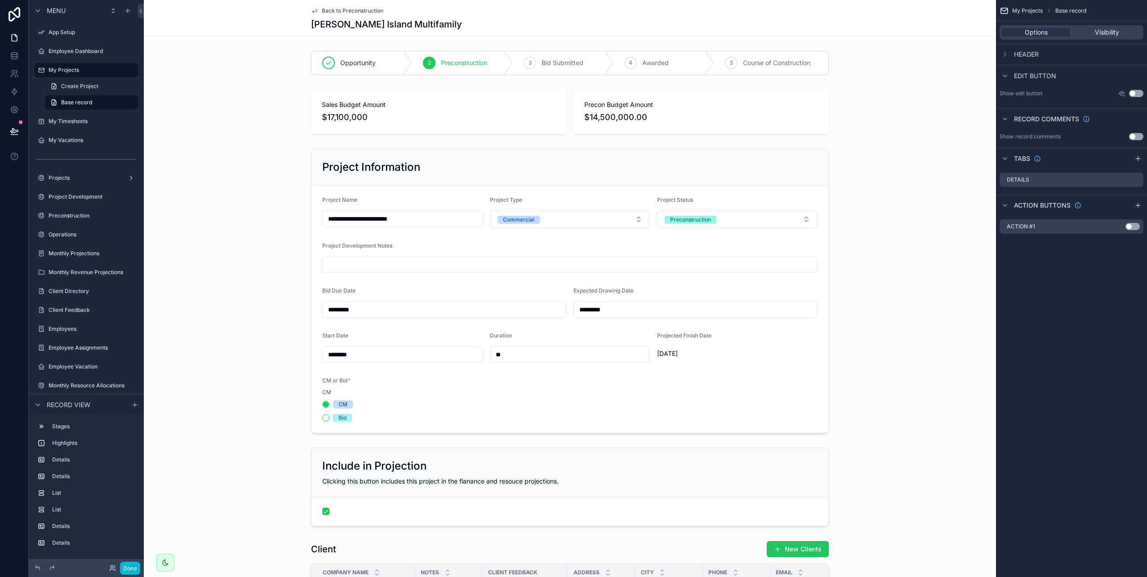
scroll to position [0, 0]
click at [335, 10] on span "Back to Preconstruction" at bounding box center [353, 10] width 62 height 7
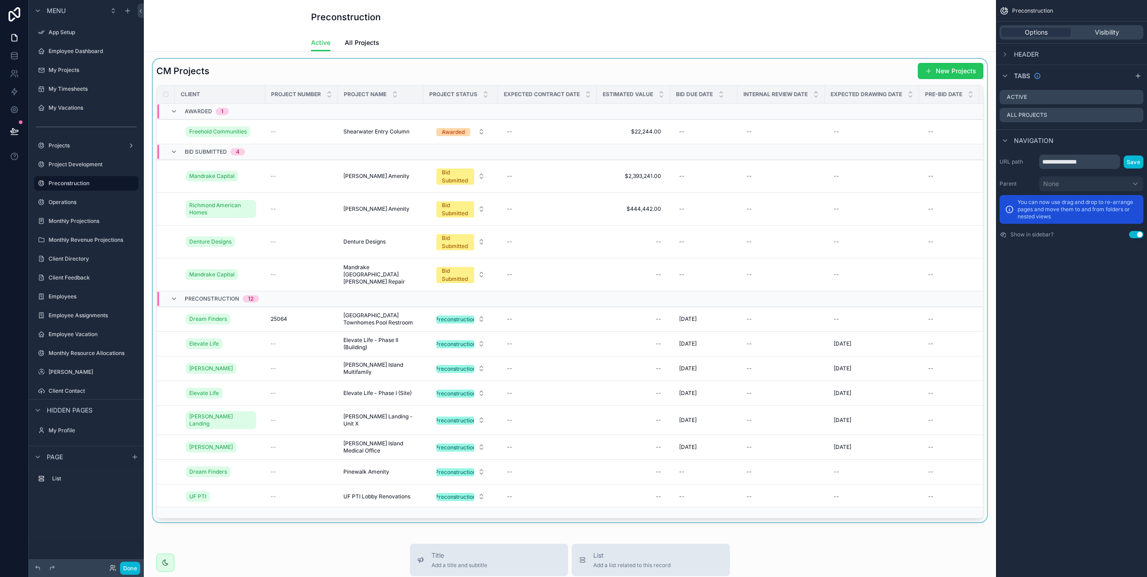
drag, startPoint x: 278, startPoint y: 361, endPoint x: 598, endPoint y: 73, distance: 430.7
click at [598, 73] on div "scrollable content" at bounding box center [570, 291] width 838 height 464
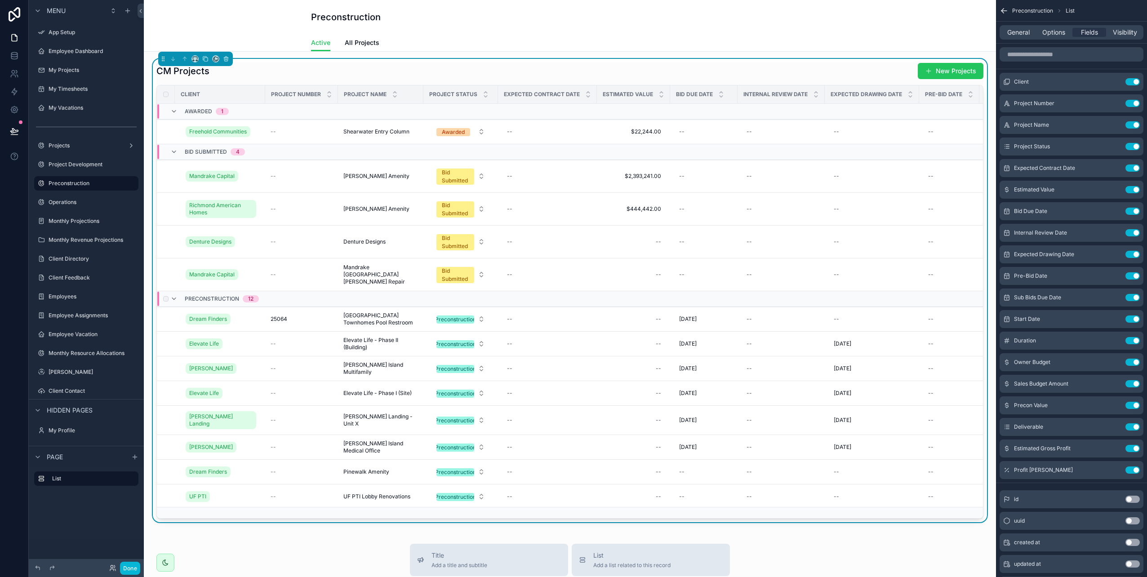
click at [581, 298] on td "scrollable content" at bounding box center [547, 299] width 99 height 16
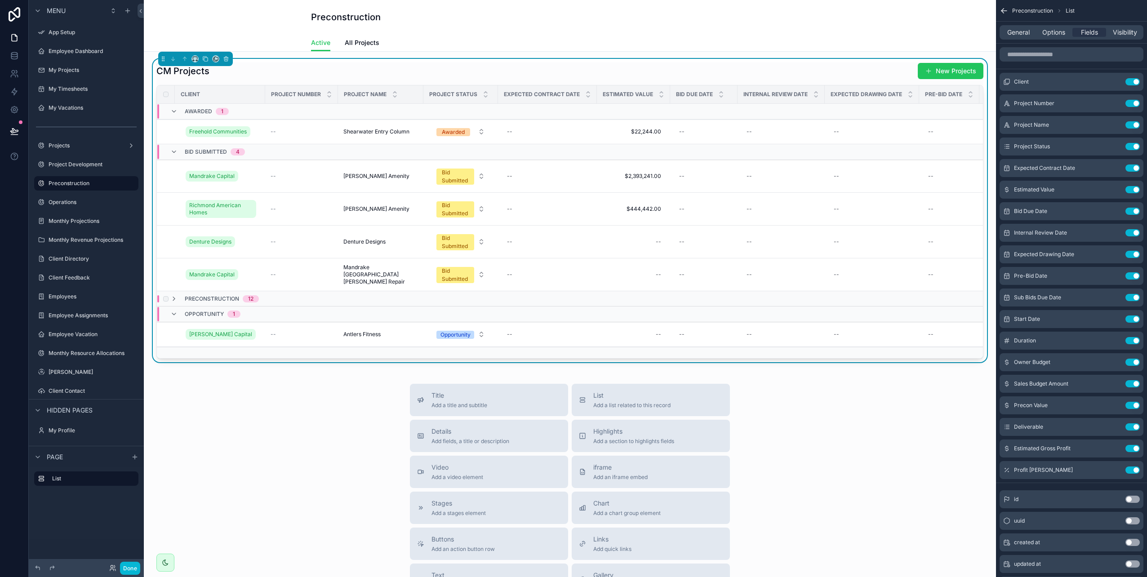
click at [582, 299] on td "scrollable content" at bounding box center [547, 298] width 99 height 15
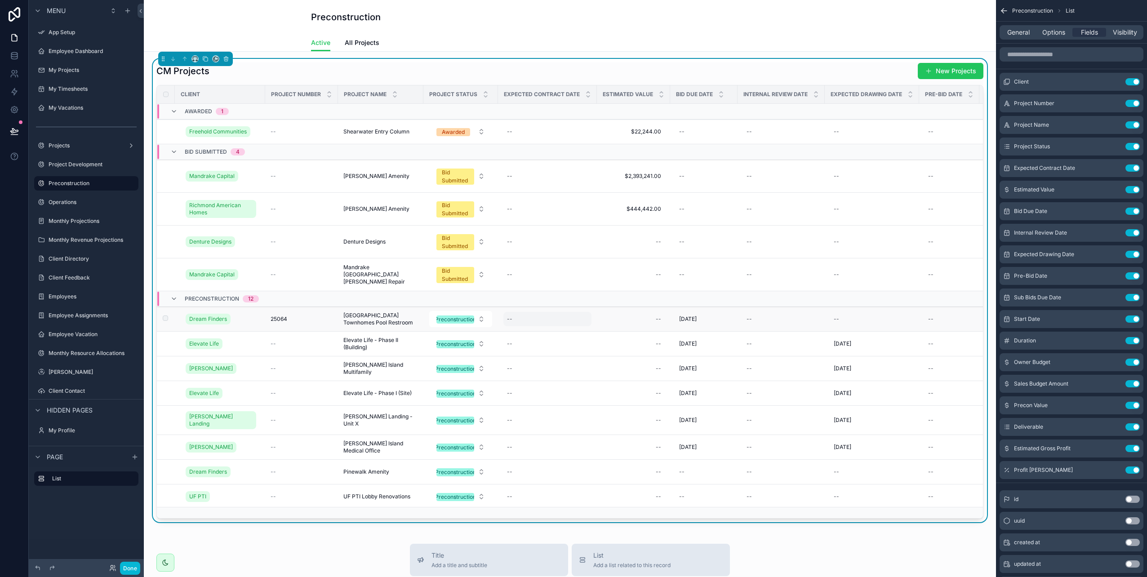
click at [577, 316] on div "--" at bounding box center [548, 319] width 88 height 14
click at [1116, 105] on icon "scrollable content" at bounding box center [1114, 103] width 7 height 7
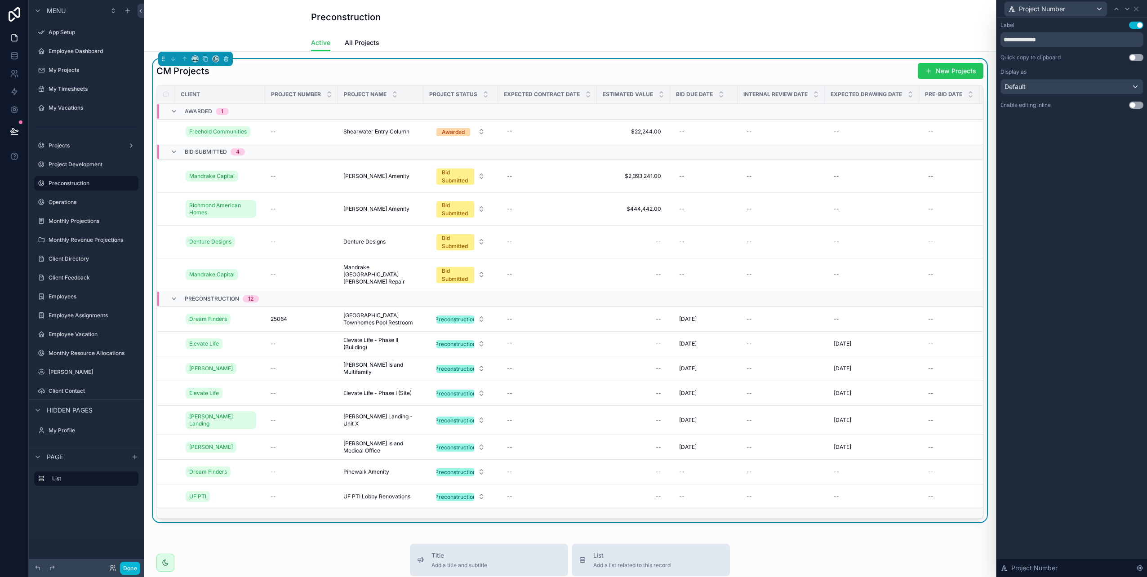
click at [1139, 103] on button "Use setting" at bounding box center [1136, 105] width 14 height 7
click at [1111, 72] on div "Default" at bounding box center [1072, 72] width 142 height 14
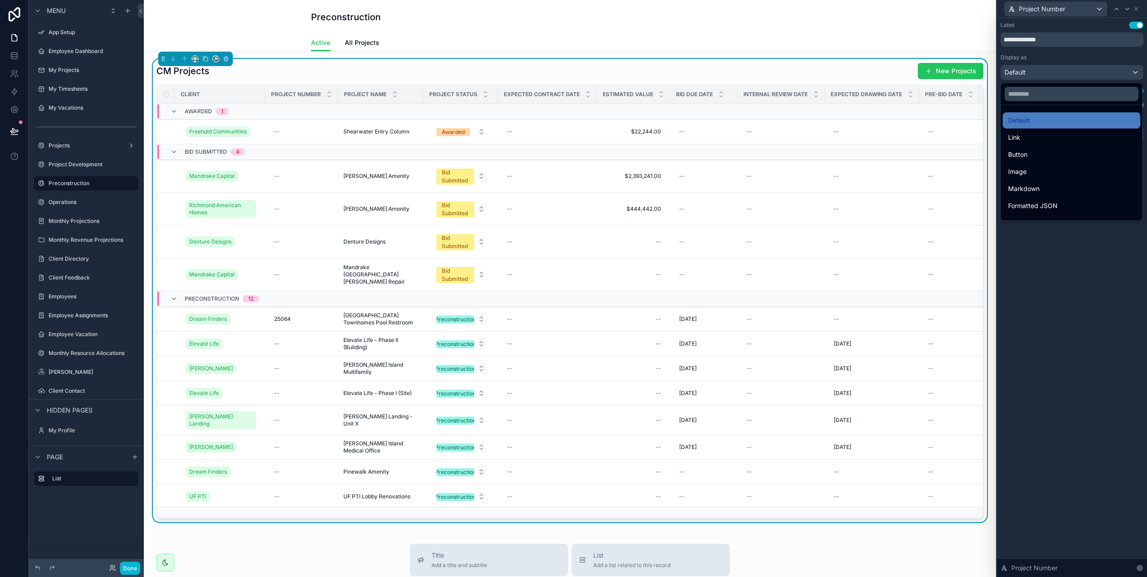
click at [1111, 71] on div at bounding box center [1072, 288] width 150 height 577
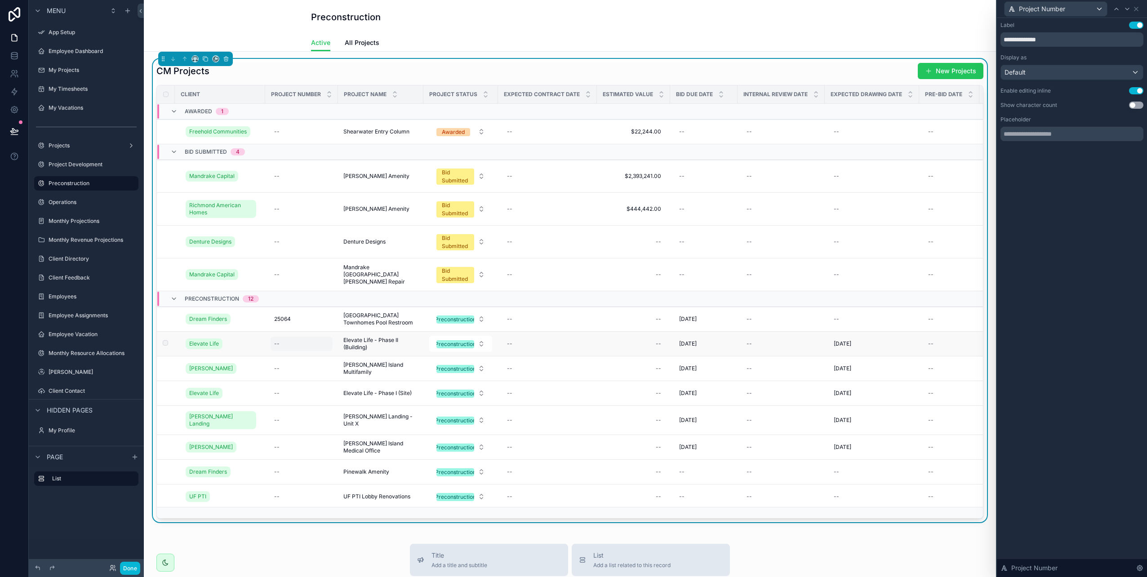
click at [285, 348] on div "--" at bounding box center [302, 344] width 62 height 14
click at [279, 339] on div "--" at bounding box center [302, 344] width 62 height 14
click at [281, 351] on input "scrollable content" at bounding box center [318, 357] width 85 height 13
type input "*****"
click button "scrollable content" at bounding box center [384, 356] width 11 height 11
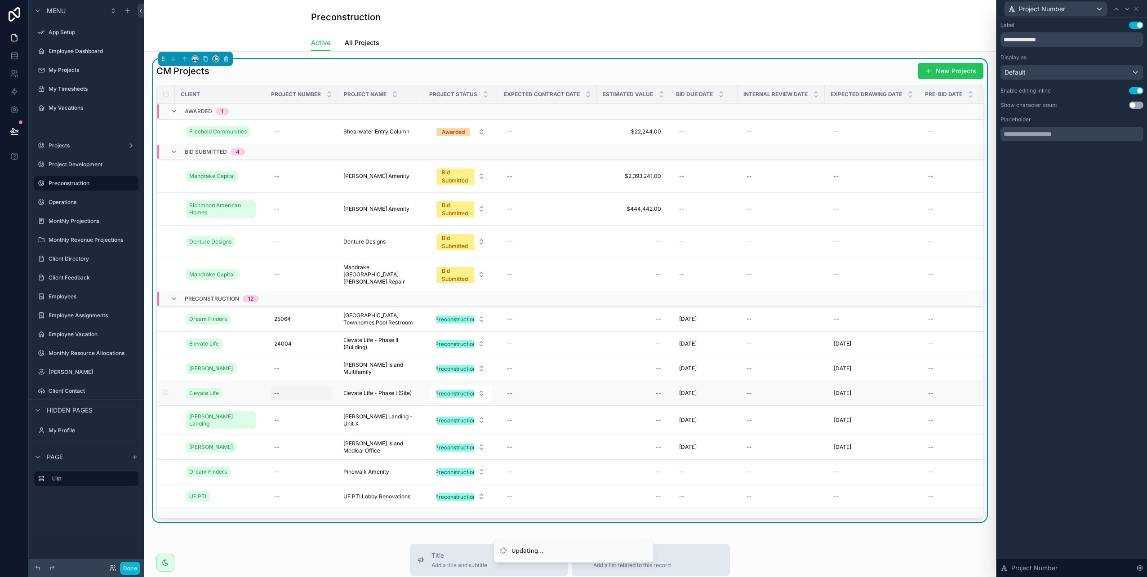
click at [280, 395] on div "--" at bounding box center [302, 393] width 62 height 14
type input "*****"
click button "scrollable content" at bounding box center [384, 405] width 11 height 11
click at [286, 365] on div "--" at bounding box center [302, 368] width 62 height 14
type input "*"
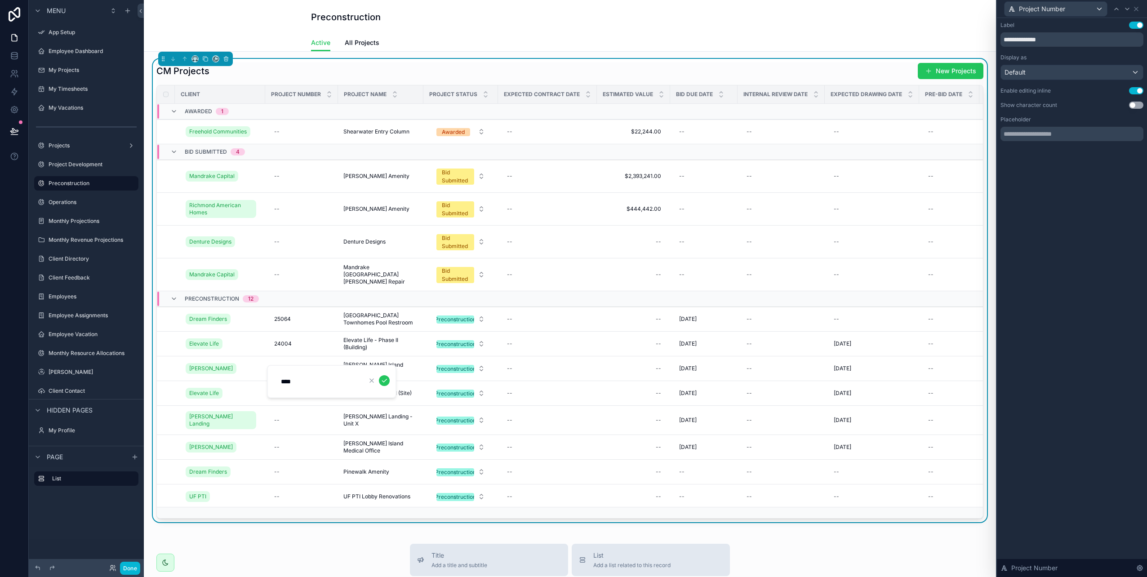
type input "*****"
click button "scrollable content" at bounding box center [384, 380] width 11 height 11
click at [279, 444] on div "--" at bounding box center [276, 447] width 5 height 7
type input "*****"
click button "scrollable content" at bounding box center [384, 455] width 11 height 11
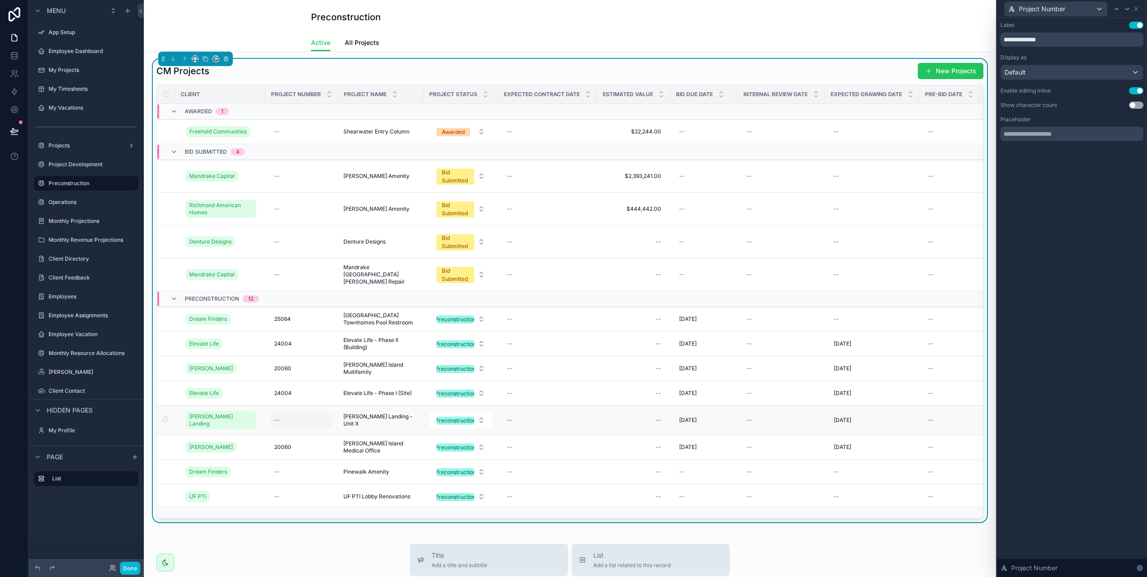
click at [278, 420] on div "--" at bounding box center [276, 420] width 5 height 7
click at [302, 433] on input "scrollable content" at bounding box center [318, 431] width 85 height 13
type input "*****"
click button "scrollable content" at bounding box center [384, 430] width 11 height 11
click at [289, 472] on div "--" at bounding box center [302, 472] width 62 height 14
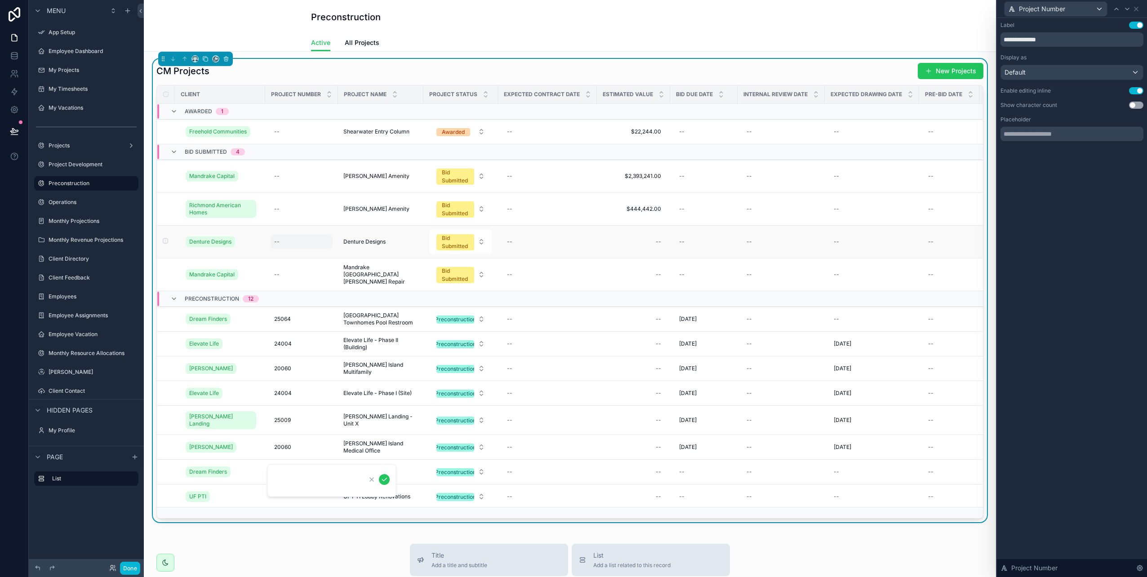
click at [276, 244] on div "--" at bounding box center [276, 241] width 5 height 7
type input "*****"
click button "scrollable content" at bounding box center [384, 254] width 11 height 11
click at [279, 212] on div "--" at bounding box center [276, 208] width 5 height 7
type input "*****"
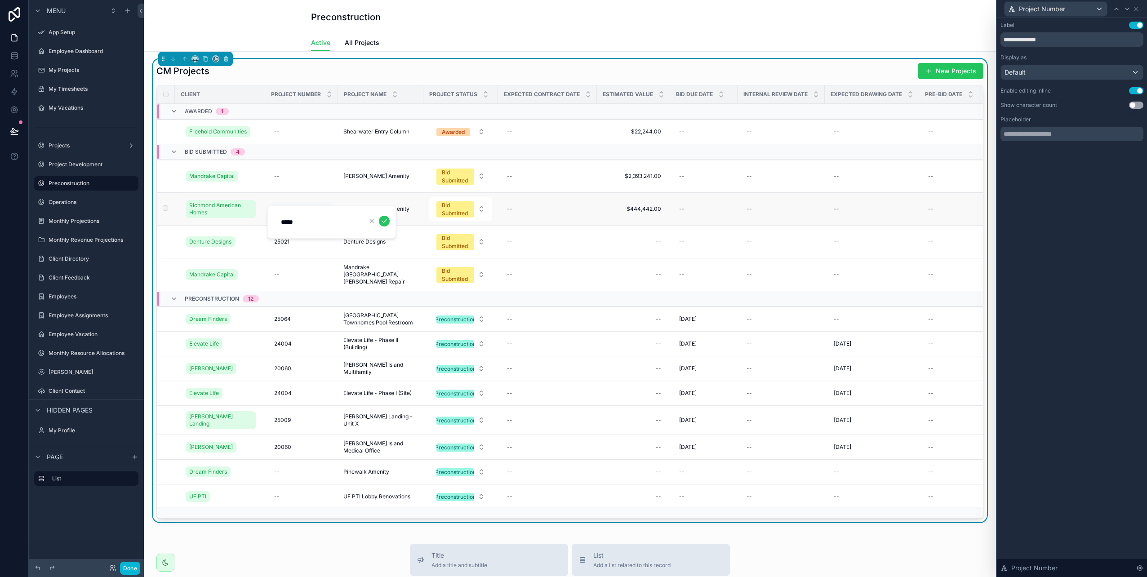
click button "scrollable content" at bounding box center [384, 221] width 11 height 11
click at [285, 179] on div "--" at bounding box center [302, 176] width 62 height 14
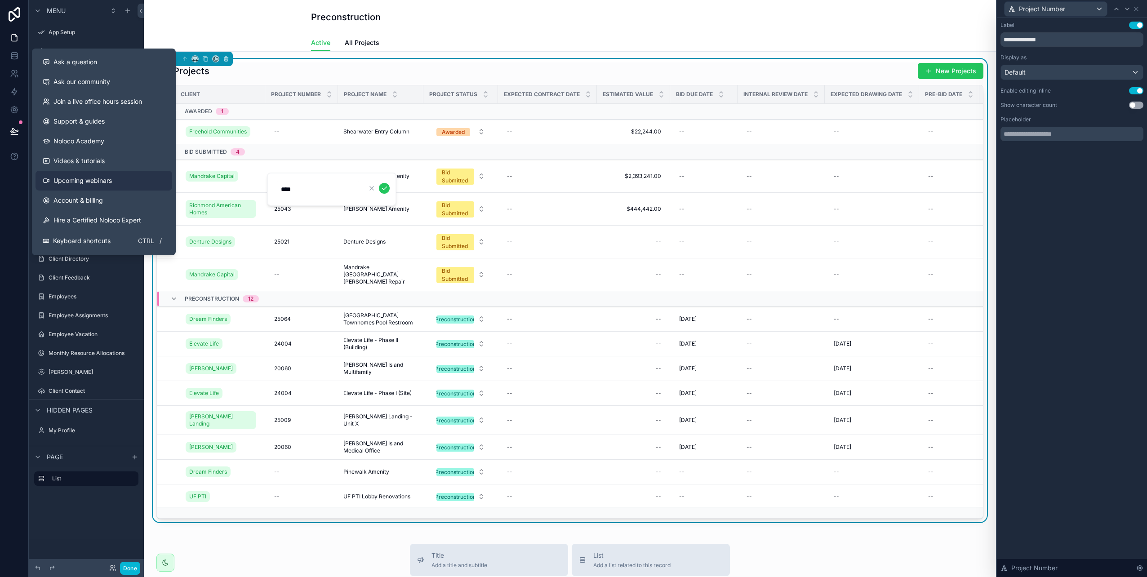
type input "*****"
click button "scrollable content" at bounding box center [384, 188] width 11 height 11
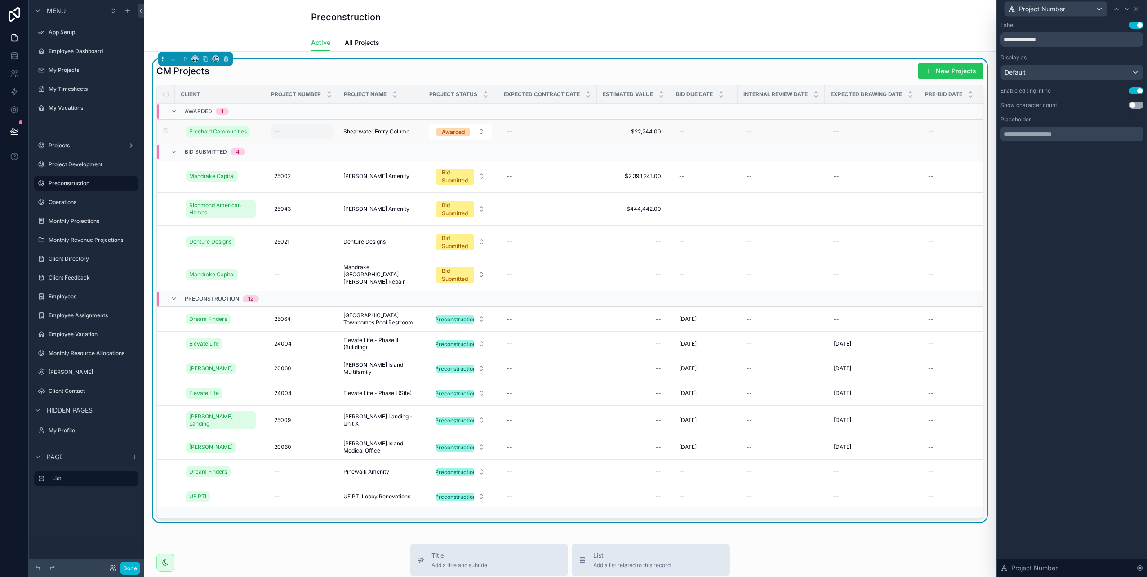
click at [281, 136] on div "--" at bounding box center [302, 132] width 62 height 14
click at [326, 143] on input "scrollable content" at bounding box center [318, 144] width 85 height 13
type input "*"
type input "*****"
click button "scrollable content" at bounding box center [384, 143] width 11 height 11
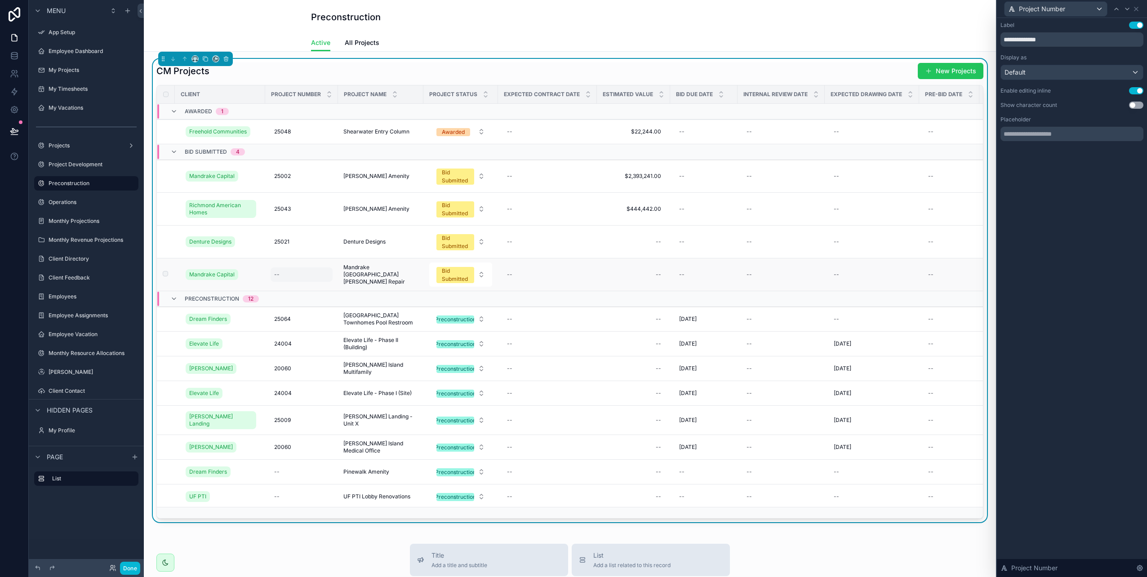
click at [280, 276] on div "--" at bounding box center [302, 274] width 62 height 14
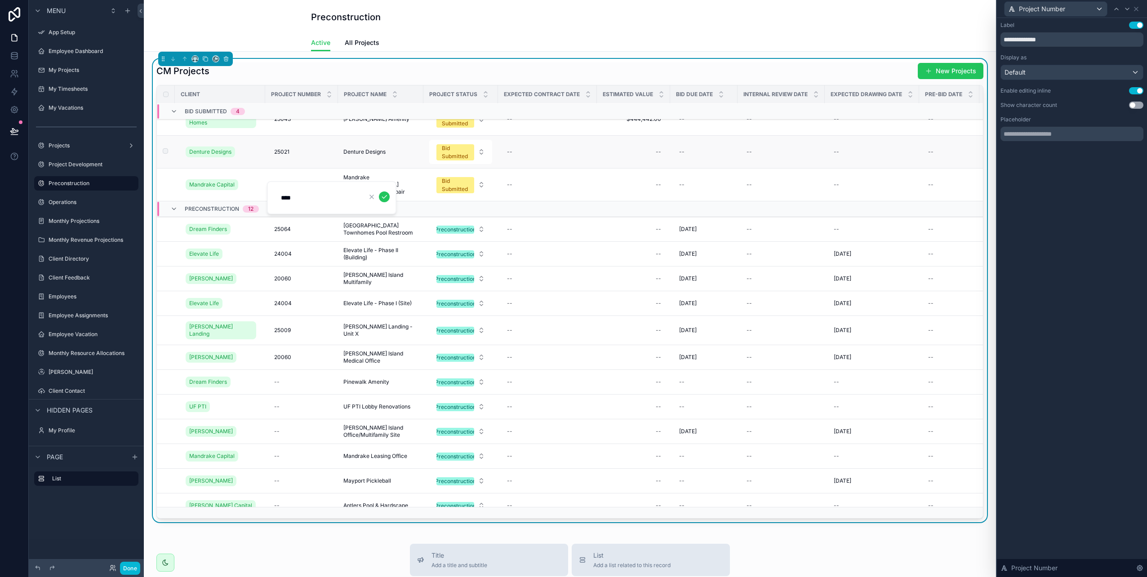
type input "*****"
click button "scrollable content" at bounding box center [384, 197] width 11 height 11
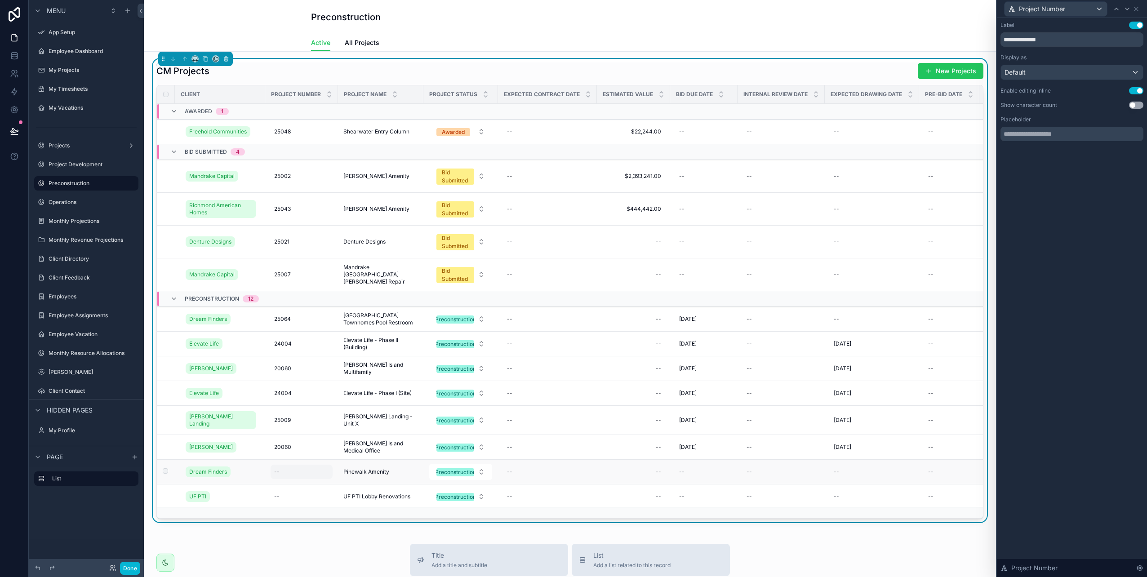
click at [278, 468] on div "--" at bounding box center [276, 471] width 5 height 7
click at [307, 487] on div "scrollable content" at bounding box center [318, 481] width 85 height 16
click at [308, 485] on input "scrollable content" at bounding box center [318, 480] width 85 height 13
type input "*****"
click button "scrollable content" at bounding box center [384, 479] width 11 height 11
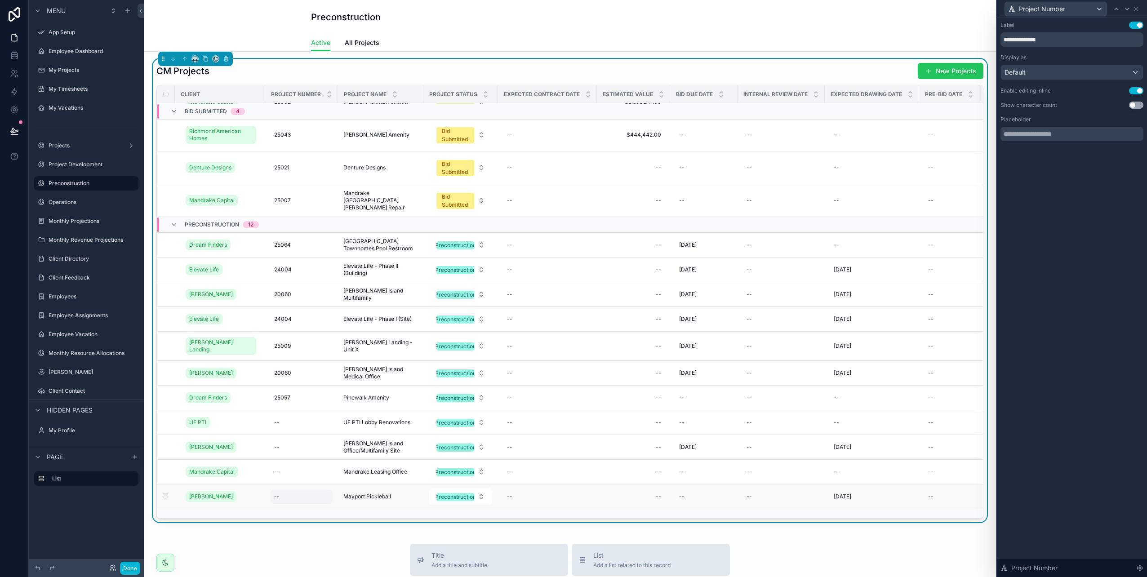
scroll to position [135, 0]
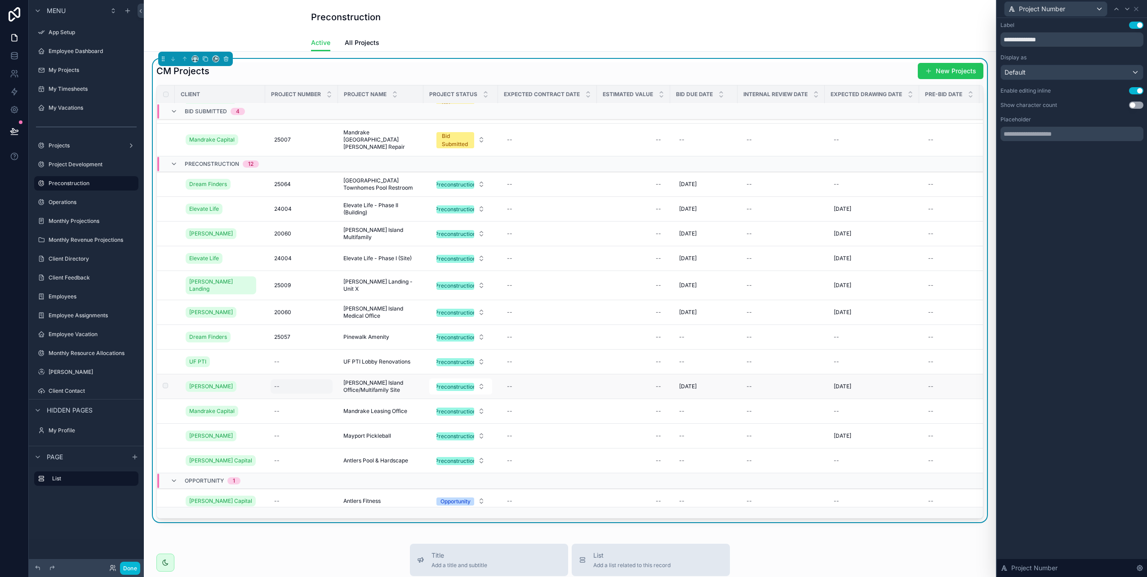
click at [277, 383] on div "--" at bounding box center [276, 386] width 5 height 7
type input "*****"
click button "scrollable content" at bounding box center [384, 394] width 11 height 11
click at [328, 93] on icon "scrollable content" at bounding box center [329, 92] width 3 height 1
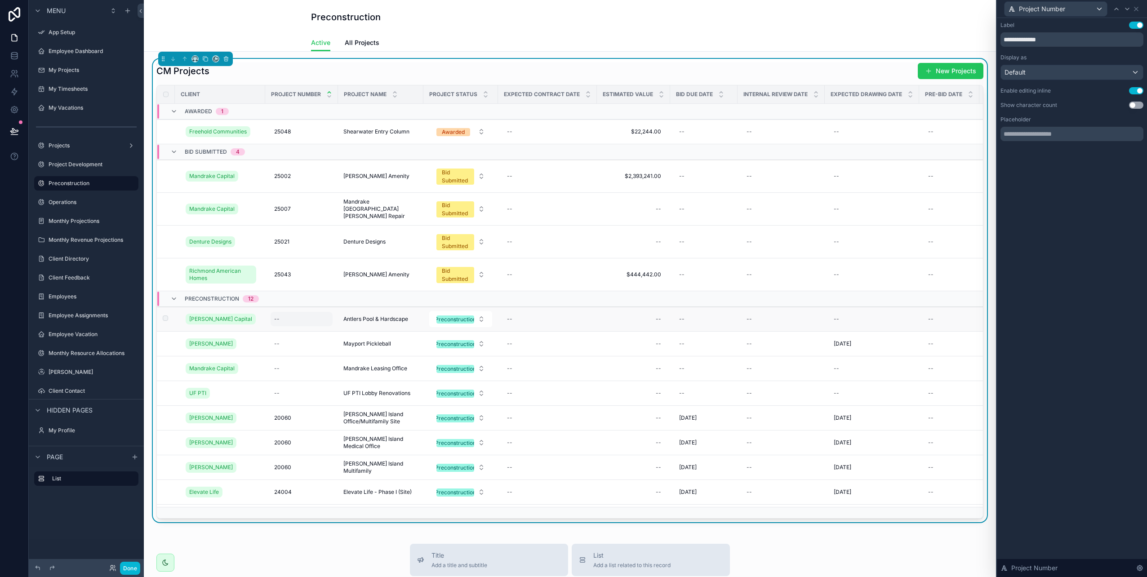
click at [277, 321] on div "--" at bounding box center [276, 319] width 5 height 7
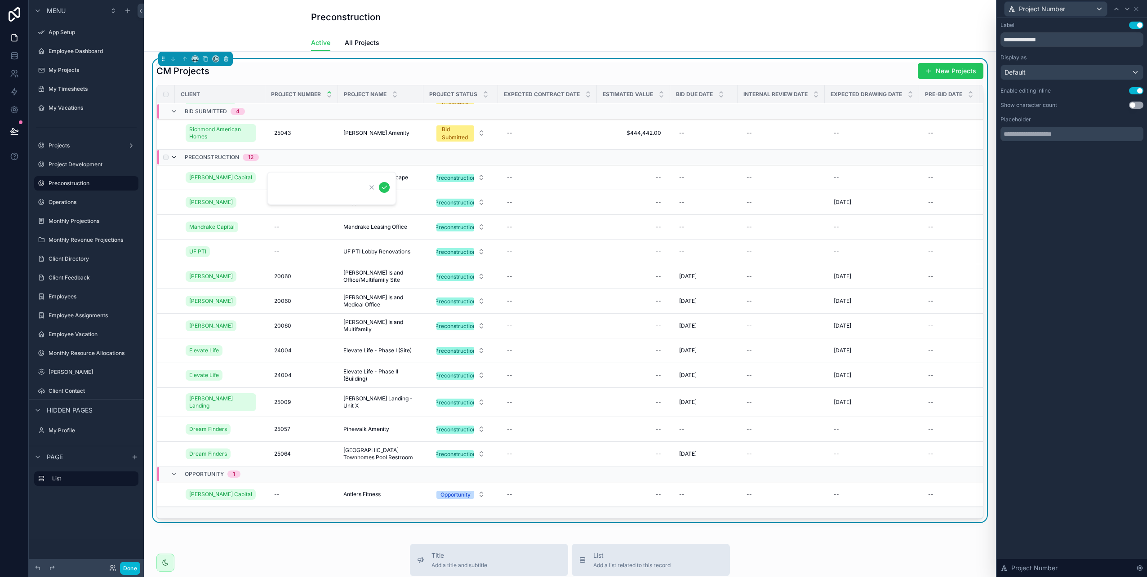
click at [174, 156] on icon "scrollable content" at bounding box center [173, 157] width 7 height 7
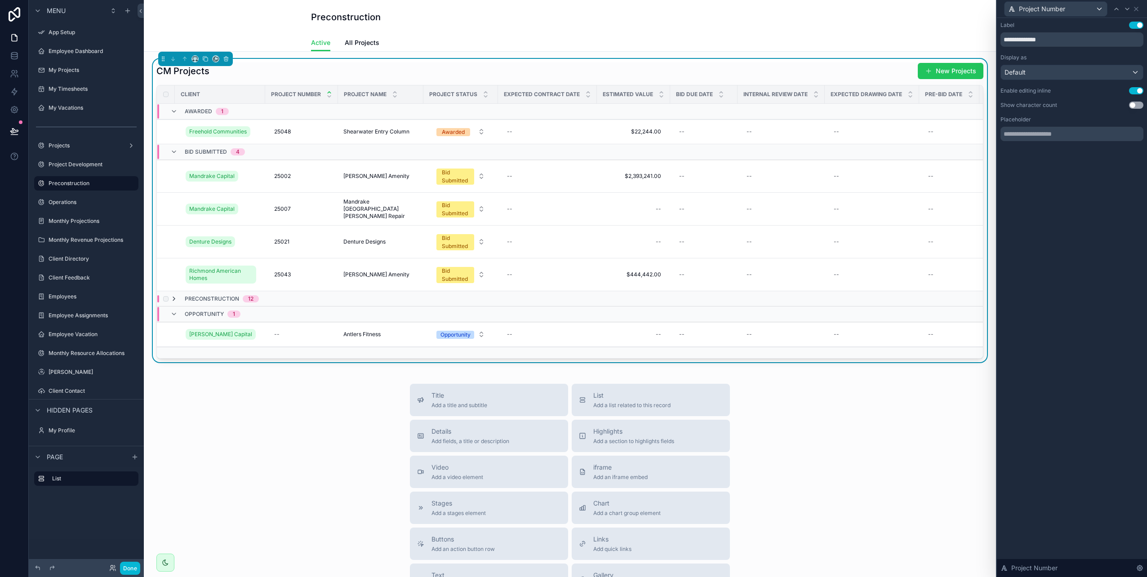
click at [175, 299] on icon "scrollable content" at bounding box center [173, 298] width 7 height 7
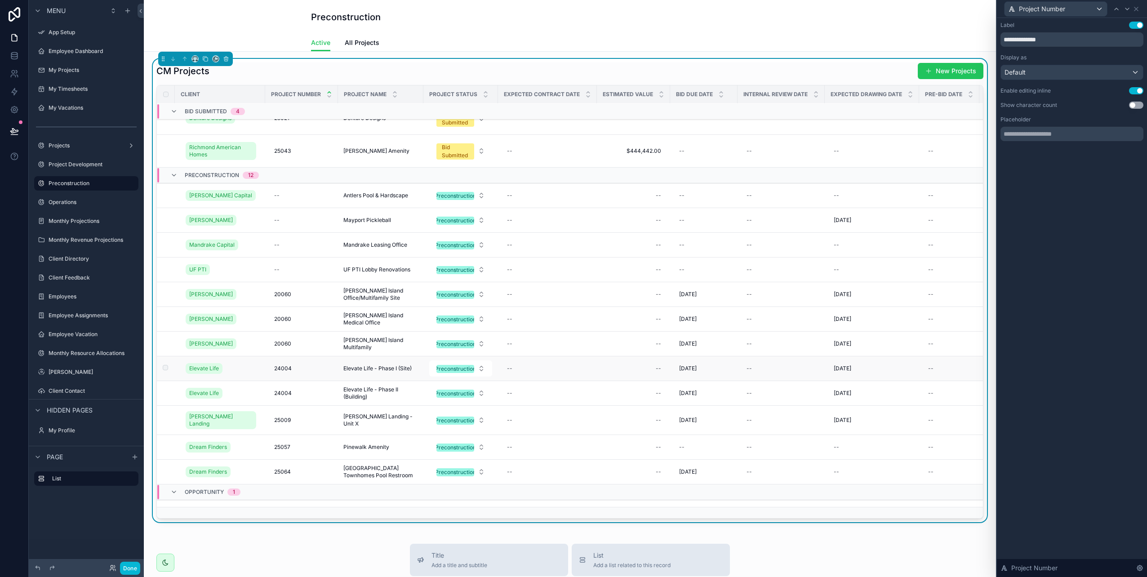
scroll to position [144, 0]
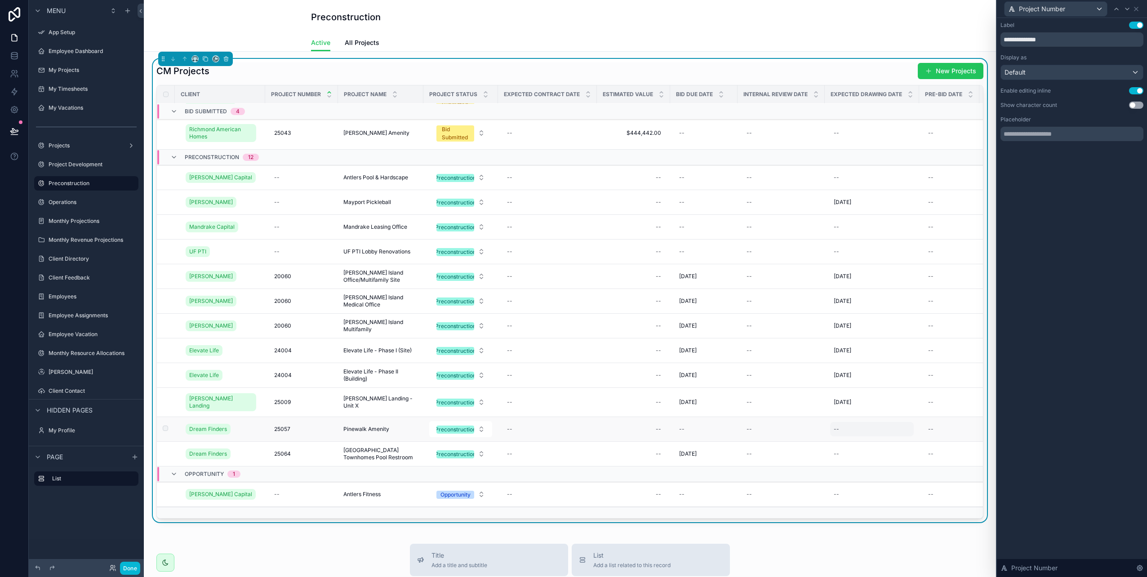
click at [839, 426] on div "--" at bounding box center [836, 429] width 5 height 7
click at [871, 284] on html "**********" at bounding box center [573, 288] width 1147 height 577
click at [861, 415] on button "30" at bounding box center [863, 414] width 16 height 16
type input "*********"
click at [944, 432] on icon "scrollable content" at bounding box center [945, 434] width 7 height 7
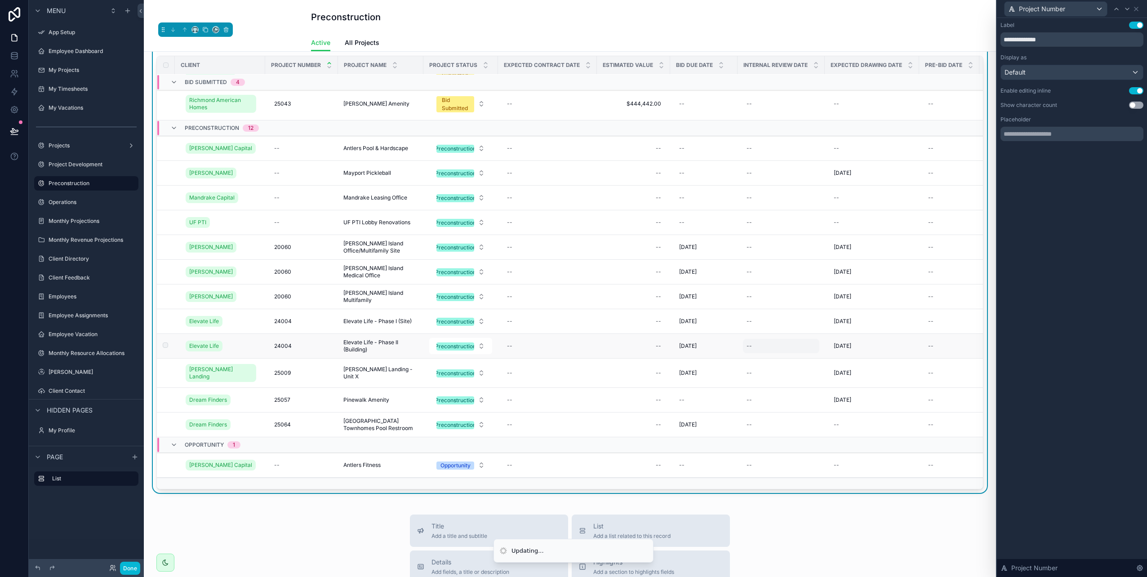
scroll to position [45, 0]
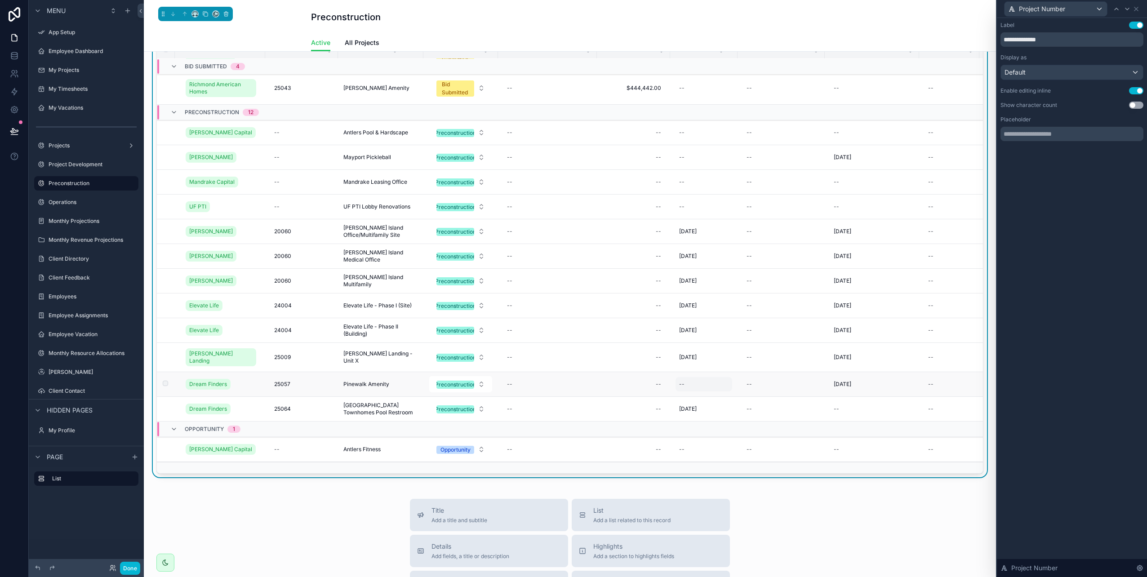
click at [696, 378] on div "--" at bounding box center [704, 384] width 57 height 14
click at [1094, 74] on div "Default" at bounding box center [1072, 72] width 142 height 14
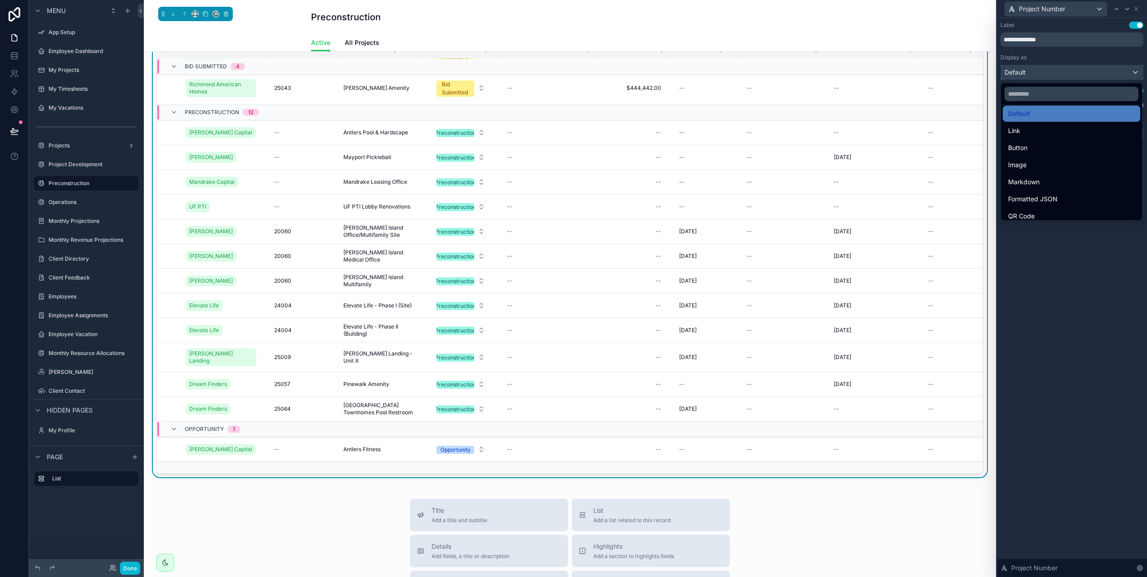
scroll to position [0, 0]
click at [1054, 142] on div "Link" at bounding box center [1071, 137] width 127 height 11
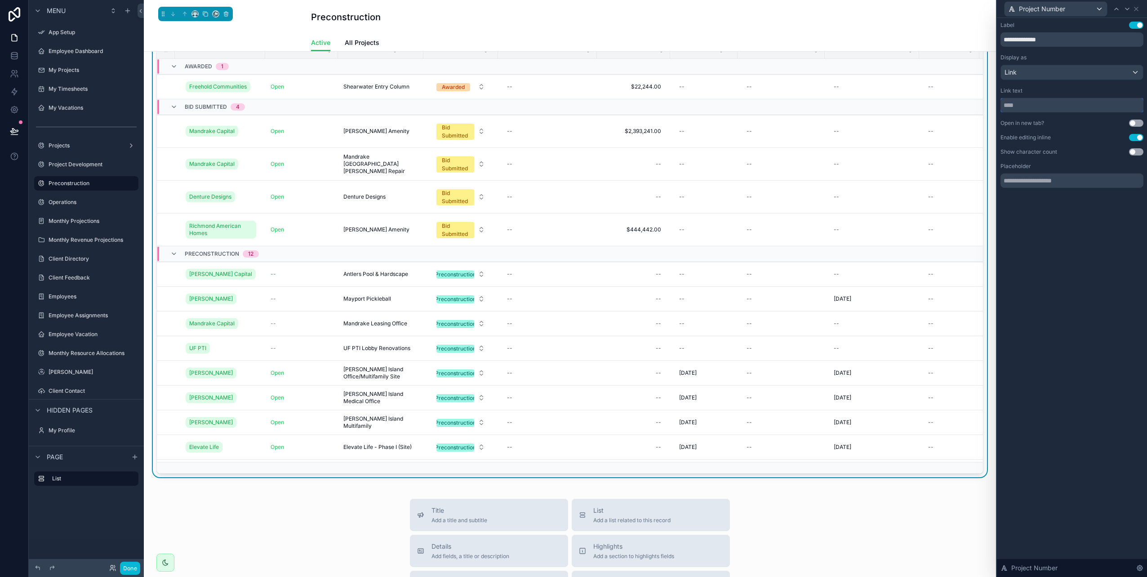
click at [1039, 107] on input "text" at bounding box center [1072, 105] width 143 height 14
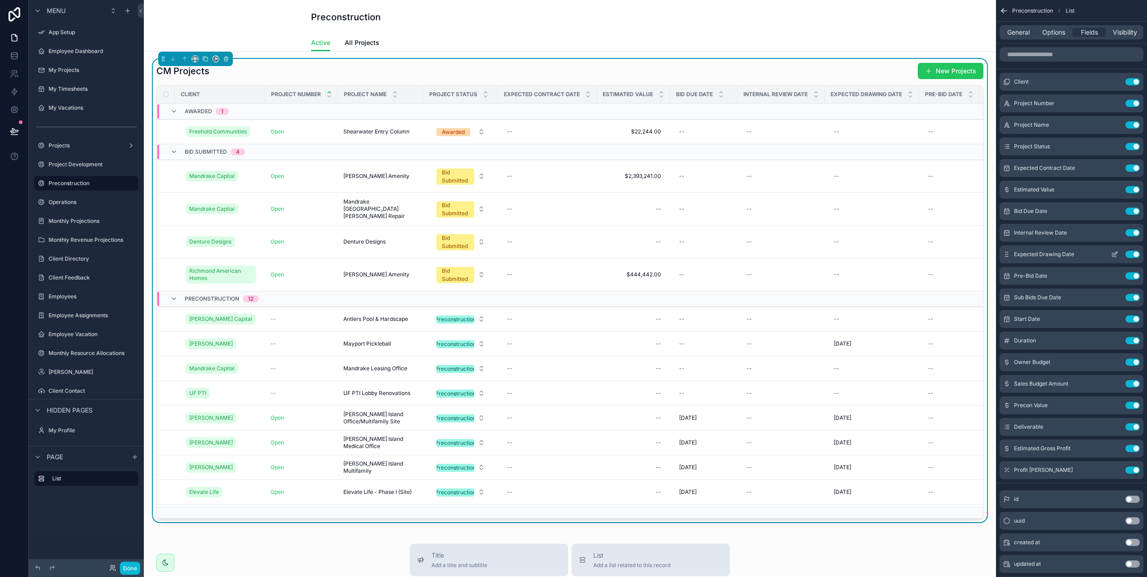
click at [1114, 255] on icon "scrollable content" at bounding box center [1114, 254] width 7 height 7
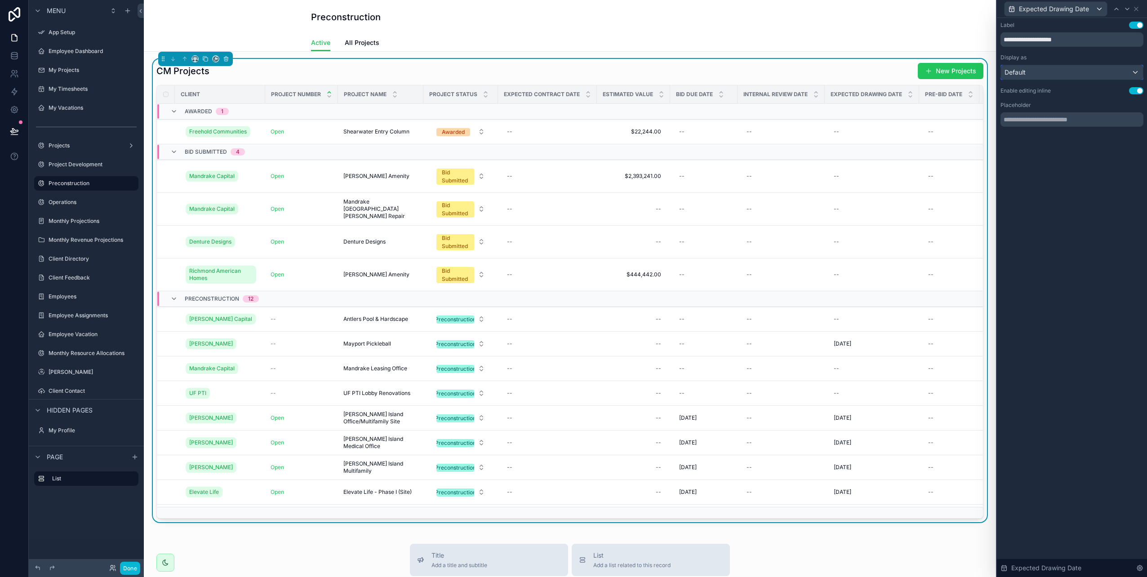
click at [1113, 75] on div "Default" at bounding box center [1072, 72] width 142 height 14
click at [1113, 75] on div at bounding box center [1072, 288] width 150 height 577
click at [1112, 75] on div "Default" at bounding box center [1072, 72] width 142 height 14
click at [1035, 139] on span "Relative date" at bounding box center [1027, 137] width 39 height 11
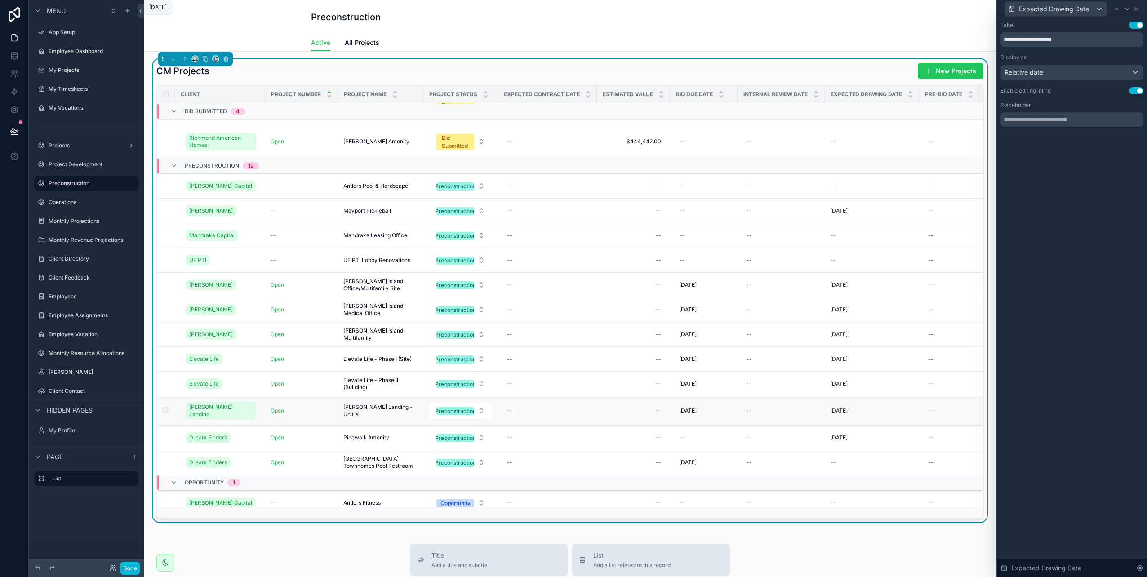
scroll to position [135, 0]
click at [1044, 72] on div "Relative date" at bounding box center [1072, 72] width 142 height 14
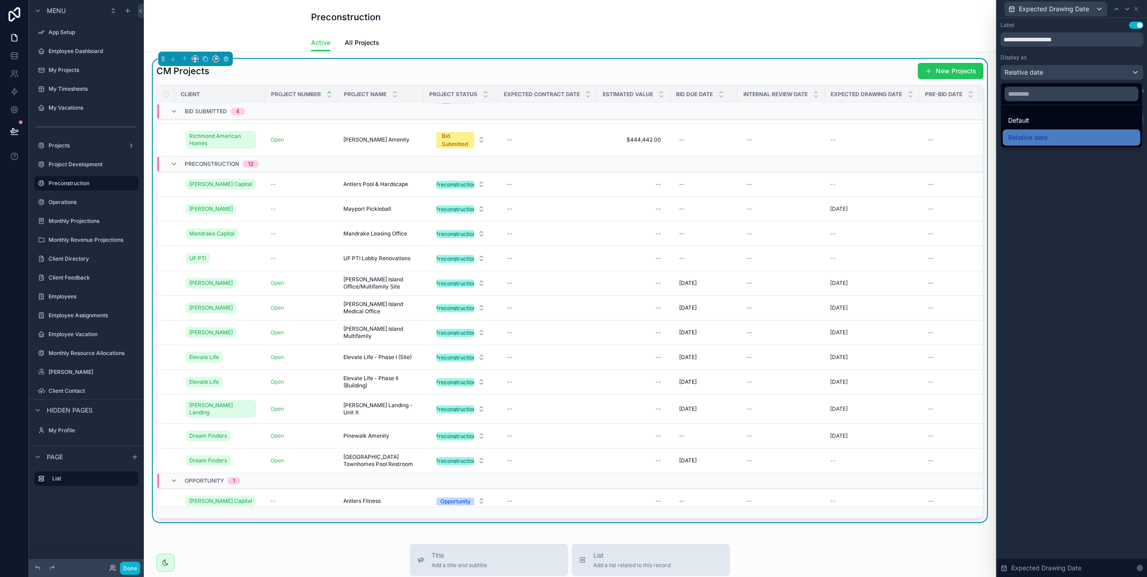
click at [1028, 122] on span "Default" at bounding box center [1018, 120] width 21 height 11
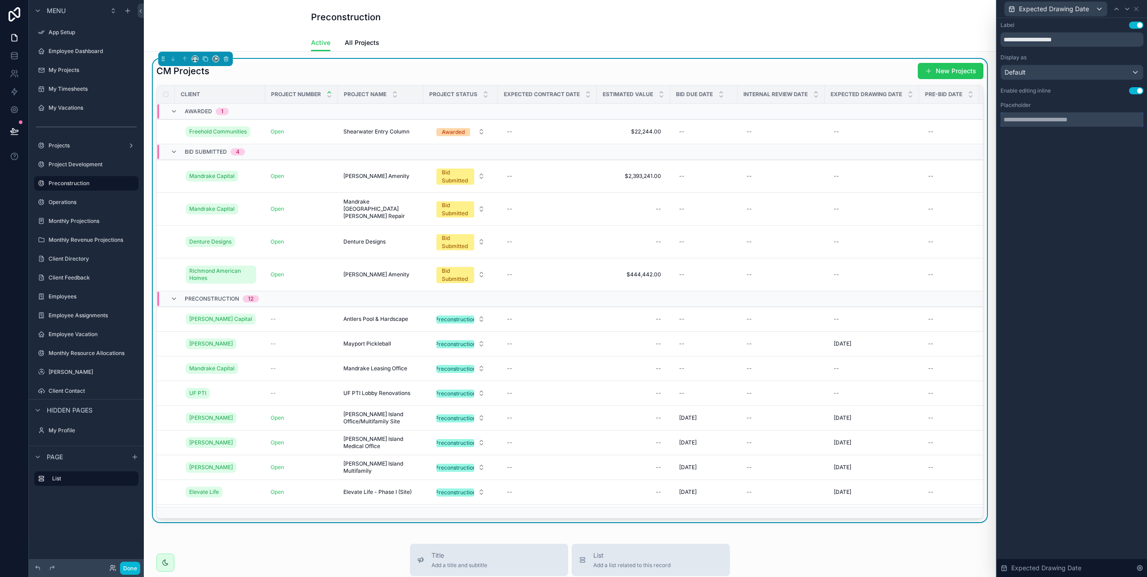
click at [1038, 120] on input "text" at bounding box center [1072, 119] width 143 height 14
click at [1083, 71] on div "Default" at bounding box center [1072, 72] width 142 height 14
click at [1083, 71] on div at bounding box center [1072, 288] width 150 height 577
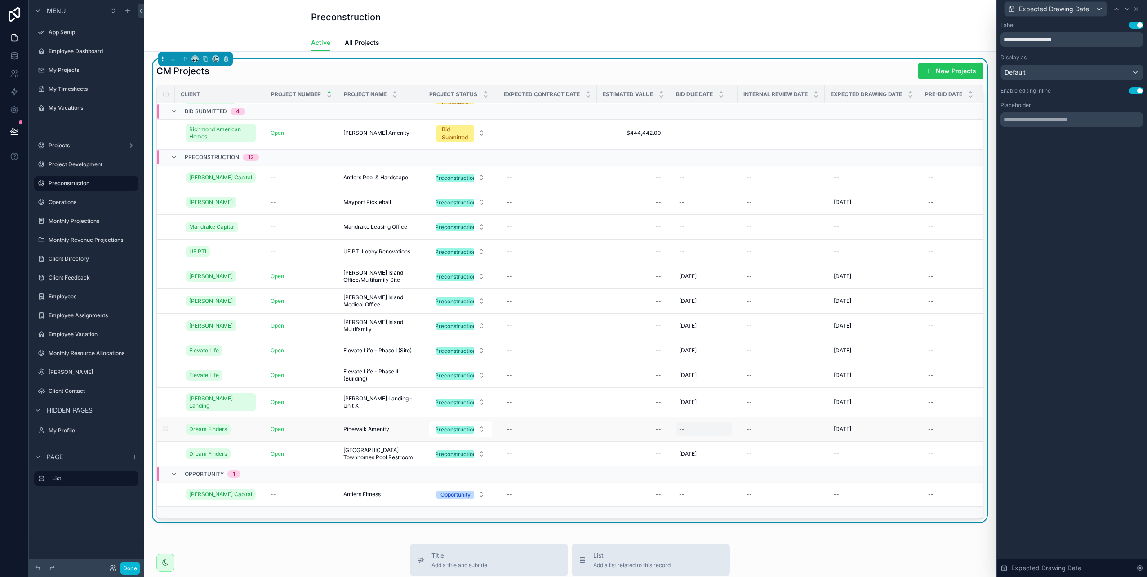
click at [685, 424] on div "--" at bounding box center [704, 429] width 57 height 14
click at [714, 282] on html "**********" at bounding box center [573, 288] width 1147 height 577
click at [758, 410] on button "31" at bounding box center [756, 414] width 16 height 16
type input "**********"
click at [791, 434] on icon "scrollable content" at bounding box center [790, 434] width 4 height 3
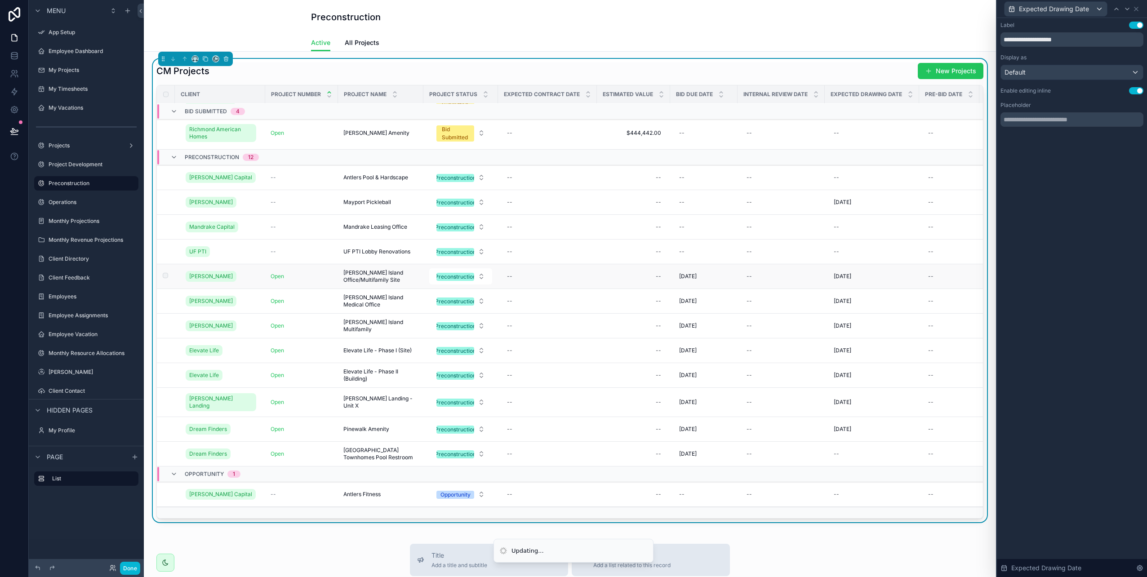
scroll to position [0, 0]
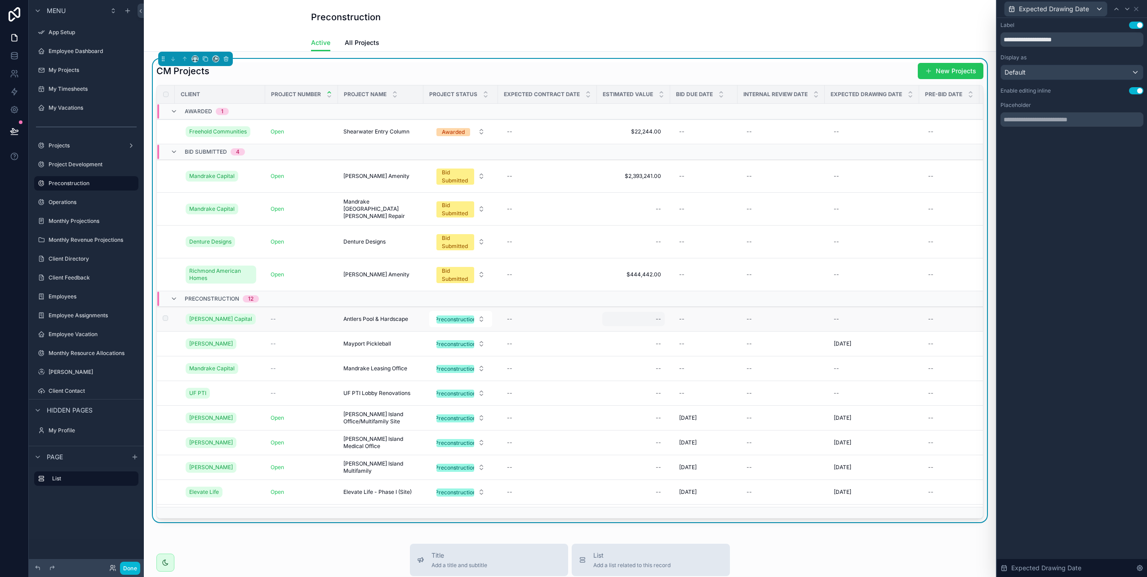
click at [625, 325] on div "--" at bounding box center [633, 319] width 62 height 14
type input "**********"
click button "scrollable content" at bounding box center [767, 331] width 11 height 11
click at [461, 320] on div "Preconstruction" at bounding box center [455, 320] width 41 height 8
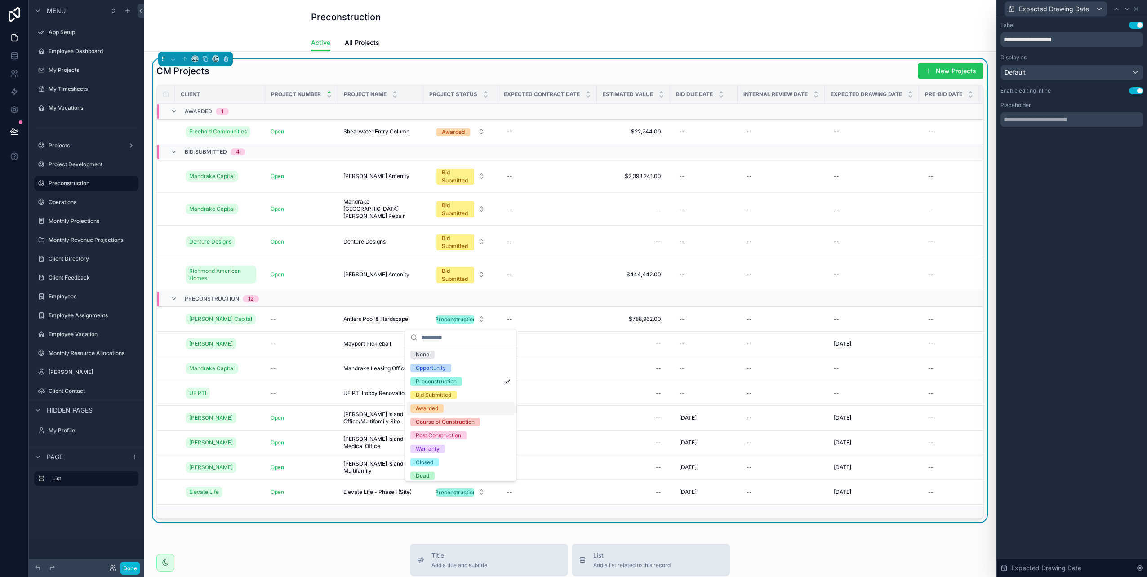
click at [436, 408] on div "Awarded" at bounding box center [427, 409] width 22 height 8
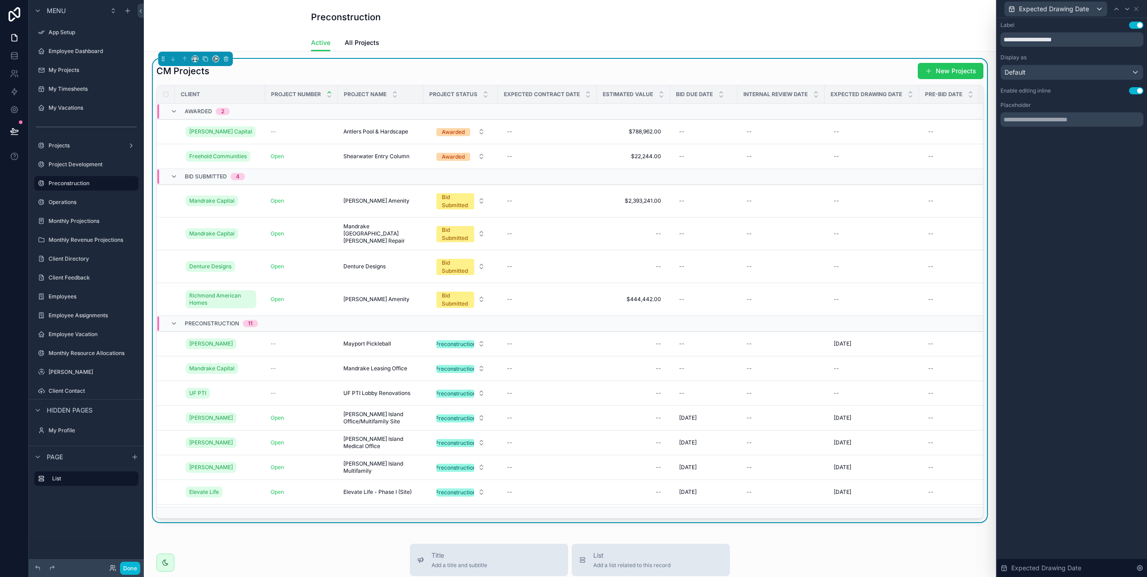
click at [609, 69] on div "CM Projects New Projects" at bounding box center [569, 70] width 827 height 17
click at [350, 42] on span "All Projects" at bounding box center [362, 42] width 35 height 9
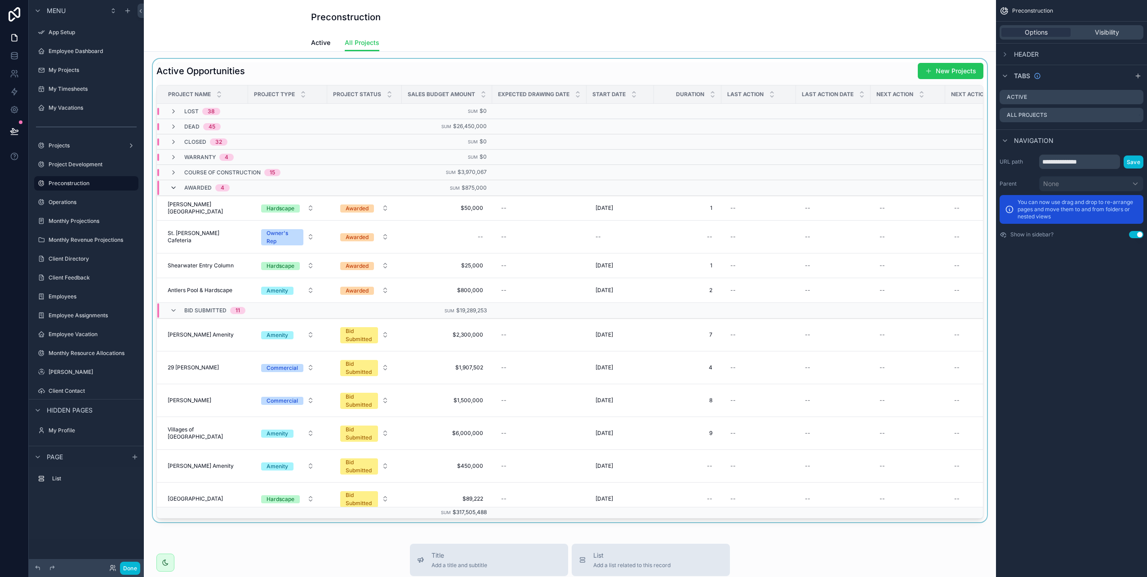
click at [172, 187] on icon "scrollable content" at bounding box center [173, 187] width 7 height 7
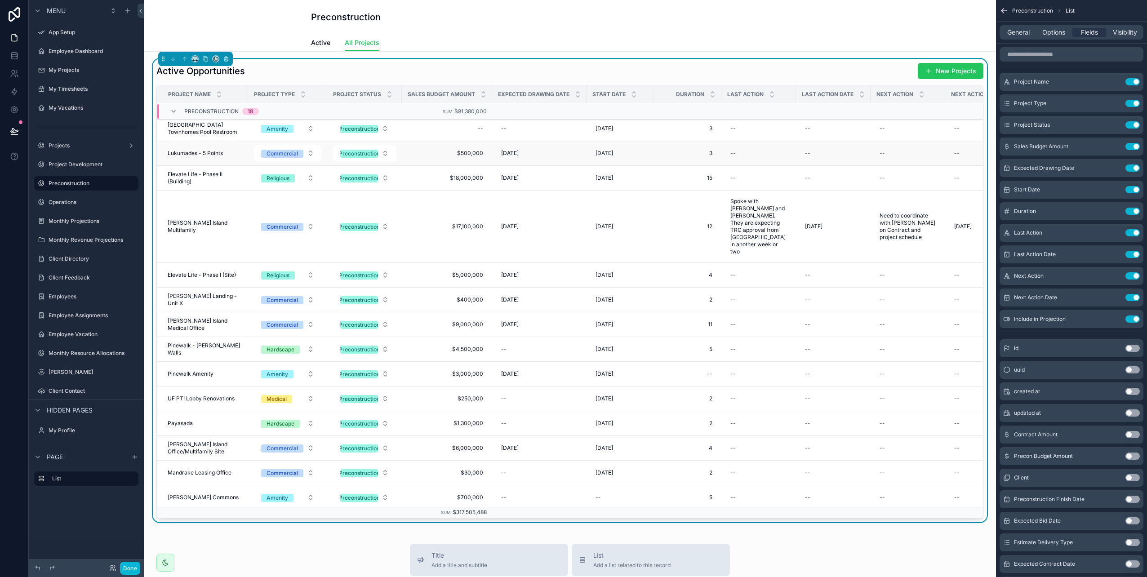
scroll to position [391, 0]
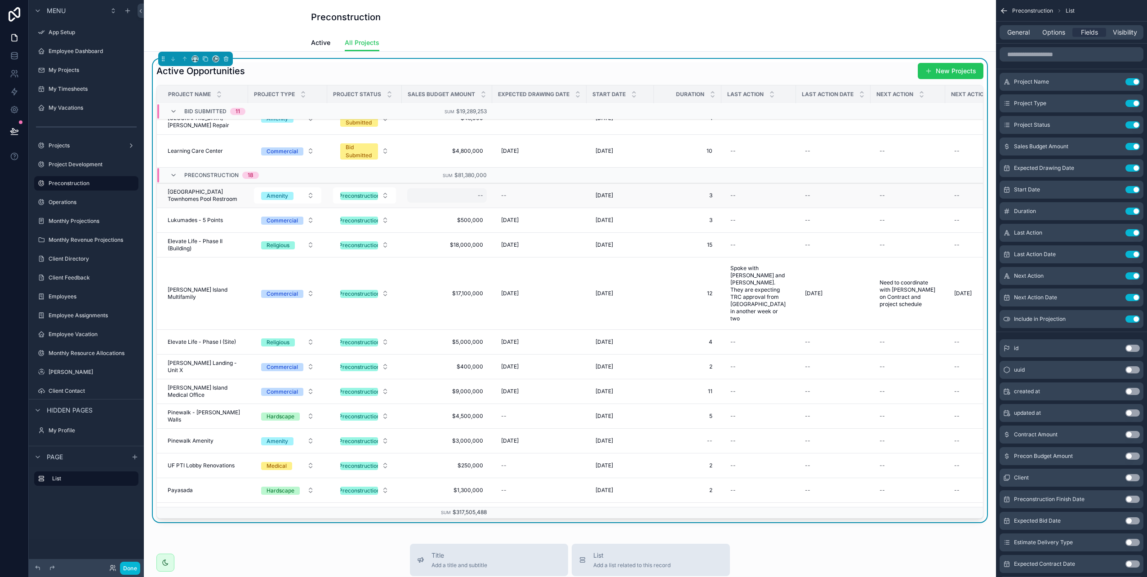
click at [478, 196] on div "--" at bounding box center [480, 195] width 5 height 7
type input "********"
click button "scrollable content" at bounding box center [587, 207] width 11 height 11
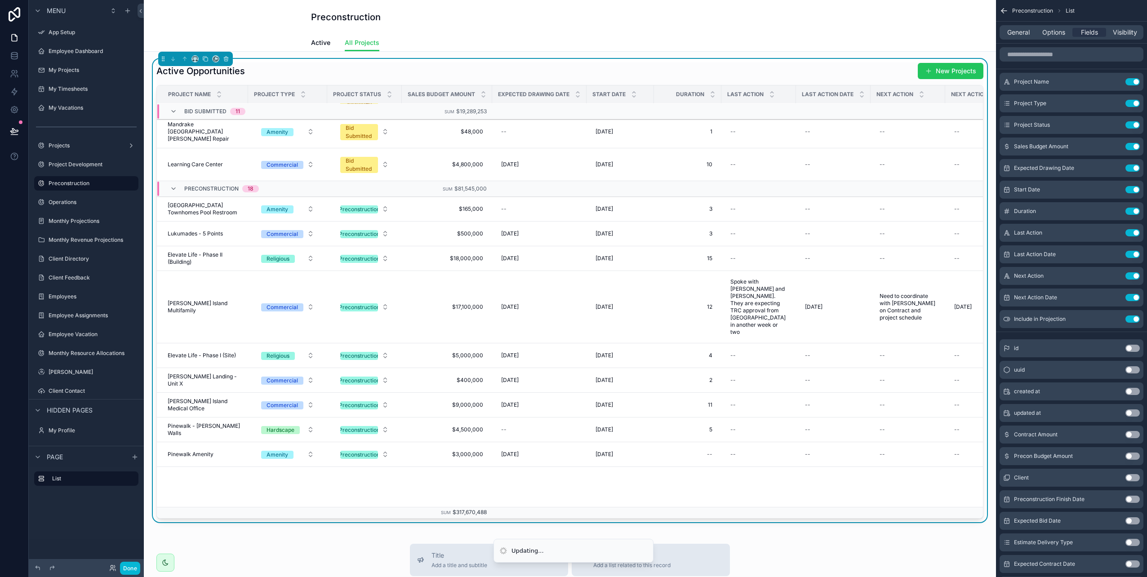
scroll to position [0, 0]
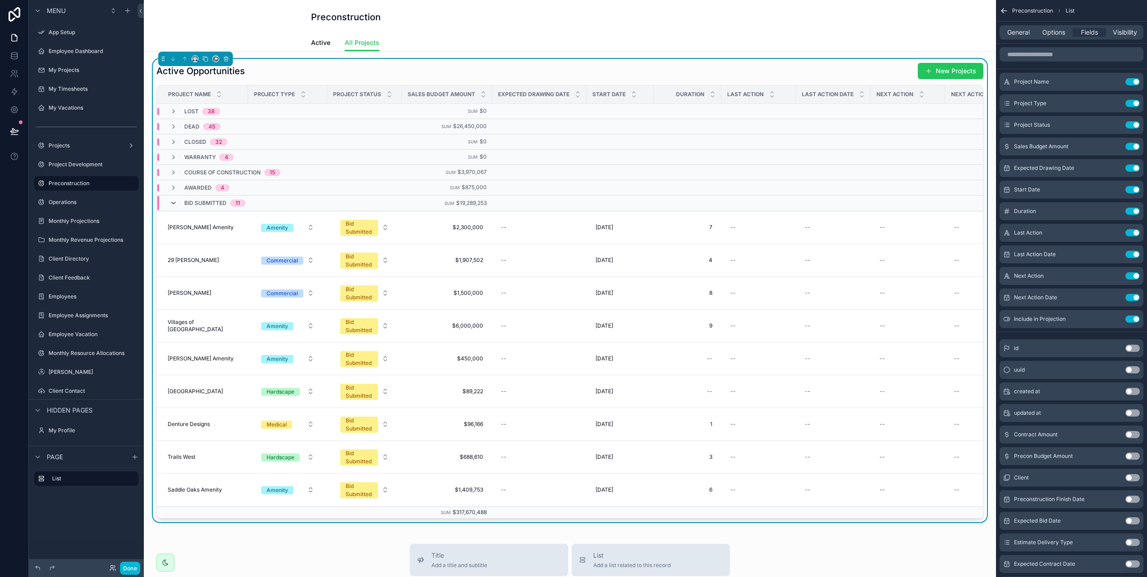
click at [174, 202] on icon "scrollable content" at bounding box center [173, 203] width 7 height 7
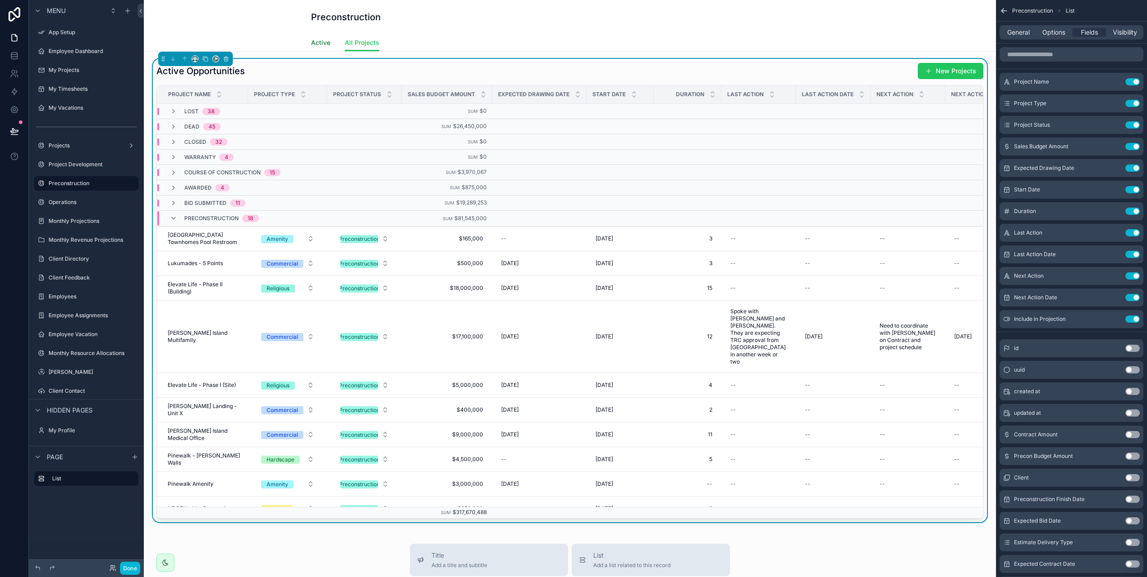
click at [311, 42] on span "Active" at bounding box center [320, 42] width 19 height 9
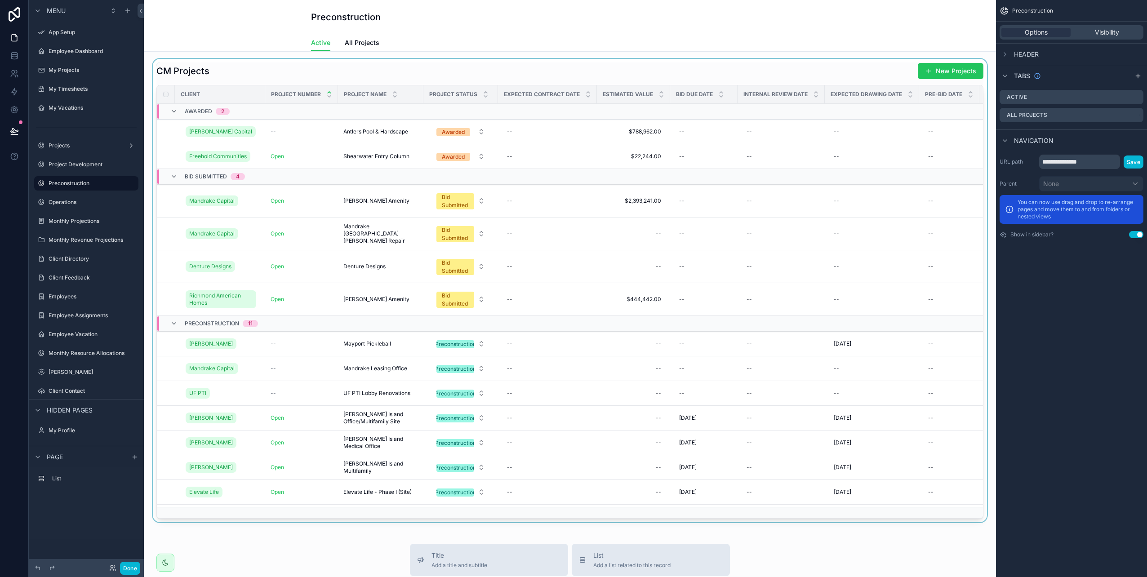
click at [327, 76] on div "scrollable content" at bounding box center [570, 291] width 838 height 464
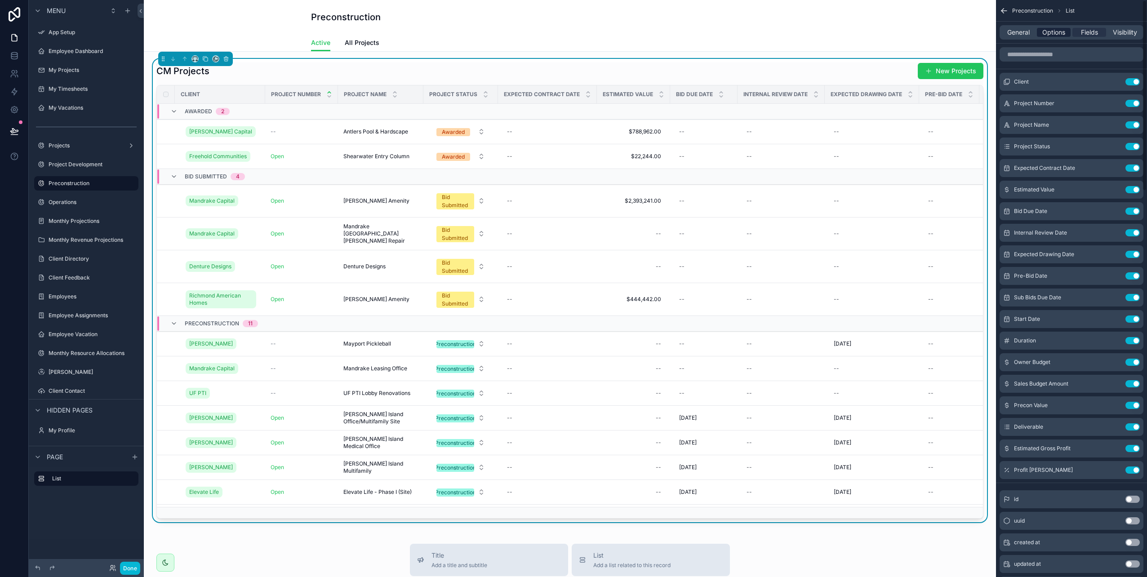
click at [1049, 34] on span "Options" at bounding box center [1054, 32] width 23 height 9
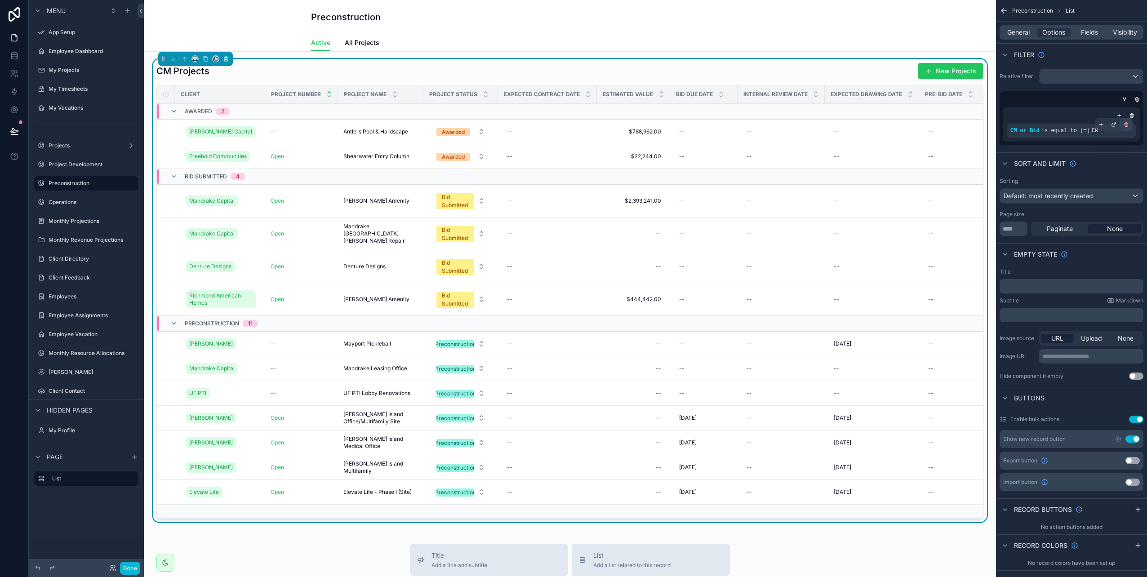
click at [1125, 125] on icon "scrollable content" at bounding box center [1126, 125] width 3 height 3
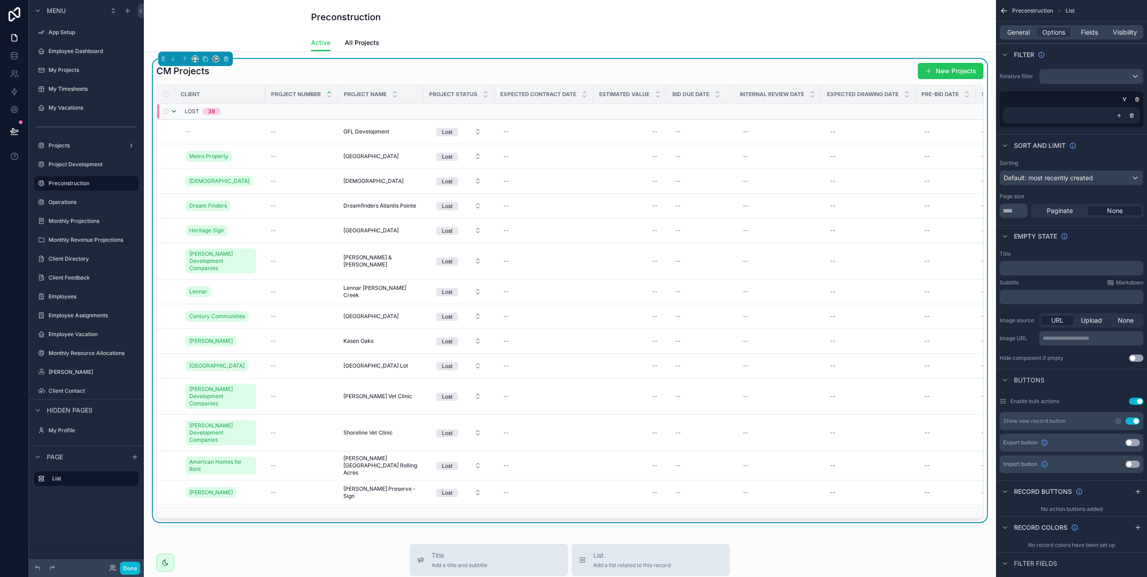
click at [174, 111] on icon "scrollable content" at bounding box center [173, 111] width 7 height 7
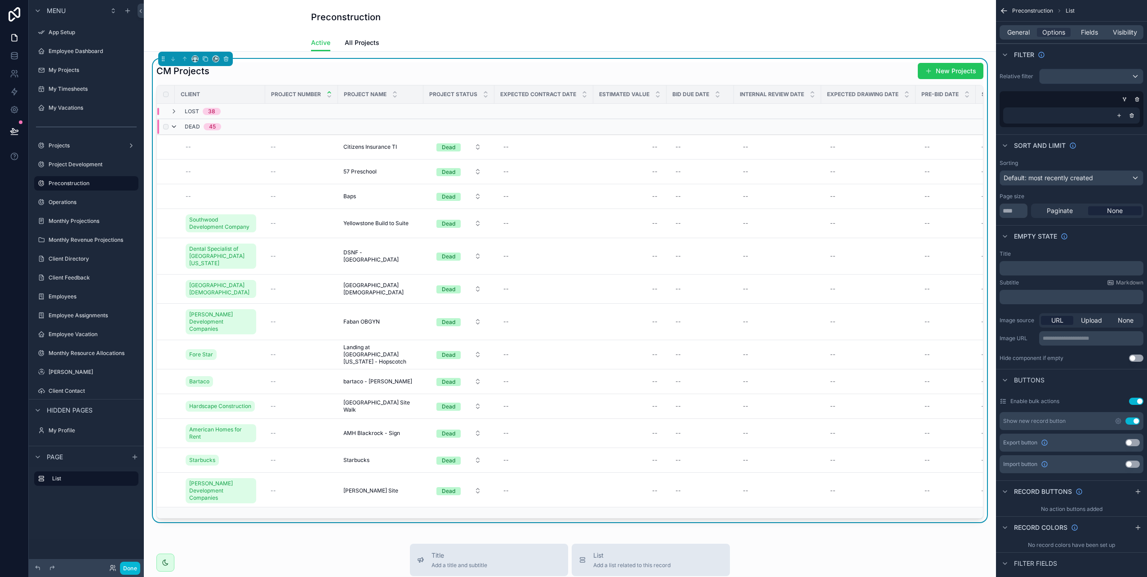
click at [174, 126] on icon "scrollable content" at bounding box center [173, 126] width 7 height 7
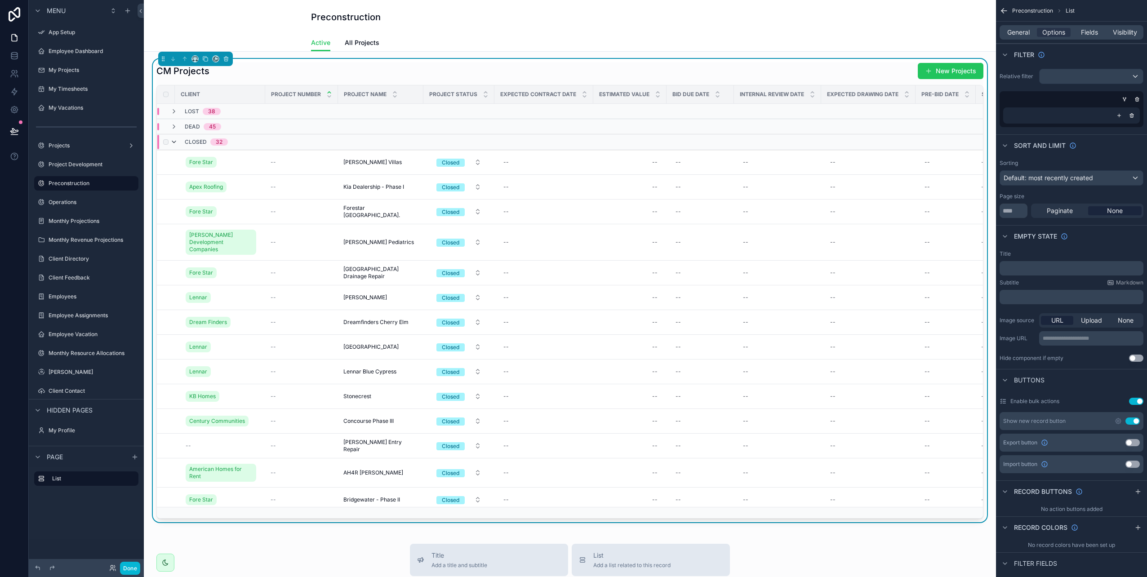
click at [174, 143] on icon "scrollable content" at bounding box center [173, 141] width 7 height 7
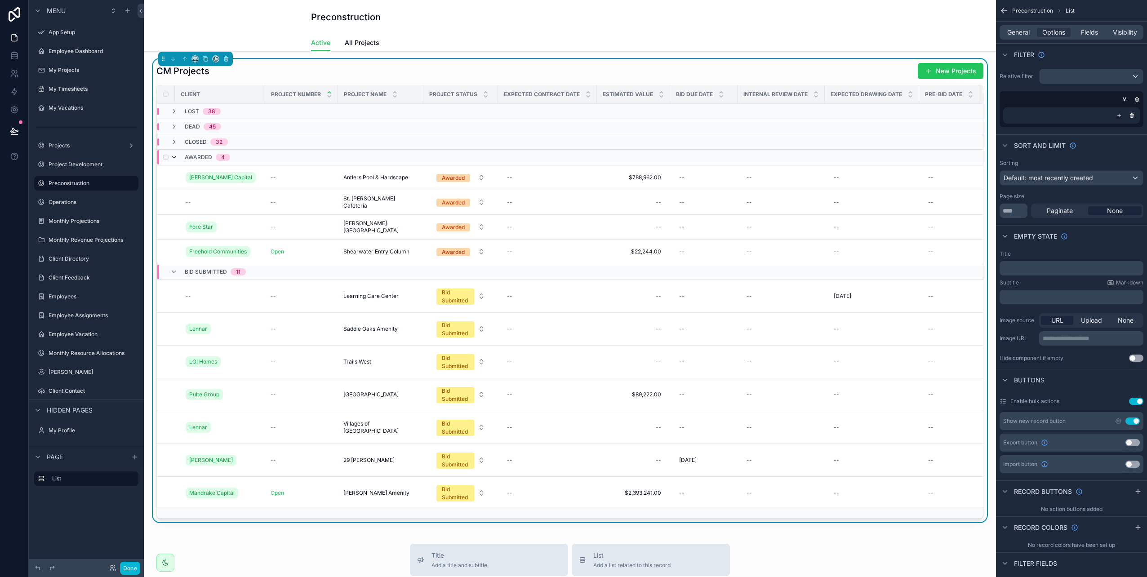
click at [173, 156] on icon "scrollable content" at bounding box center [173, 157] width 7 height 7
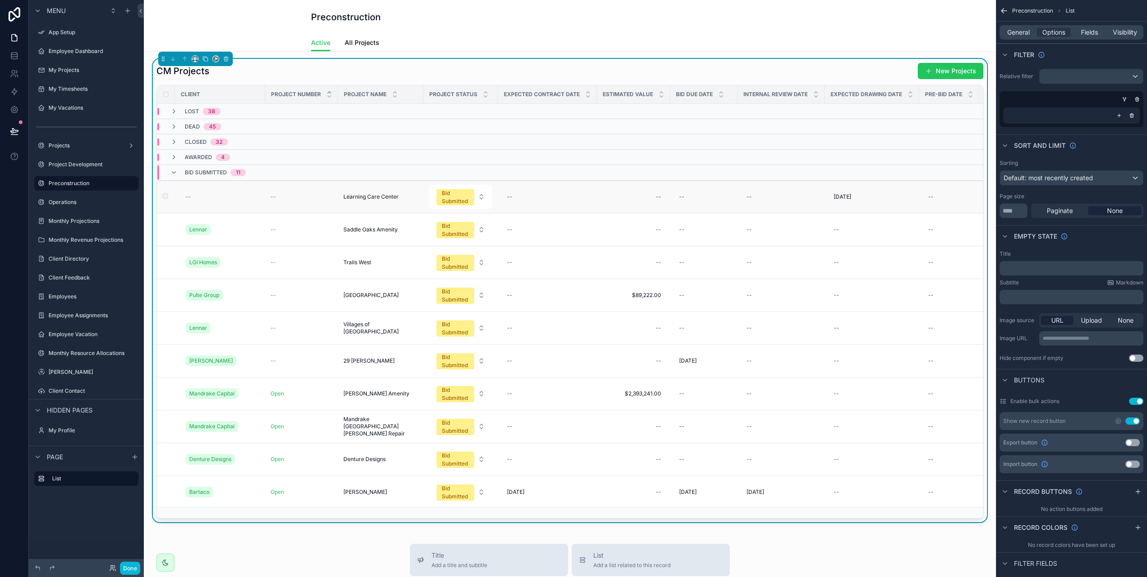
click at [185, 198] on td "--" at bounding box center [220, 197] width 90 height 33
click at [277, 196] on div "--" at bounding box center [302, 196] width 62 height 7
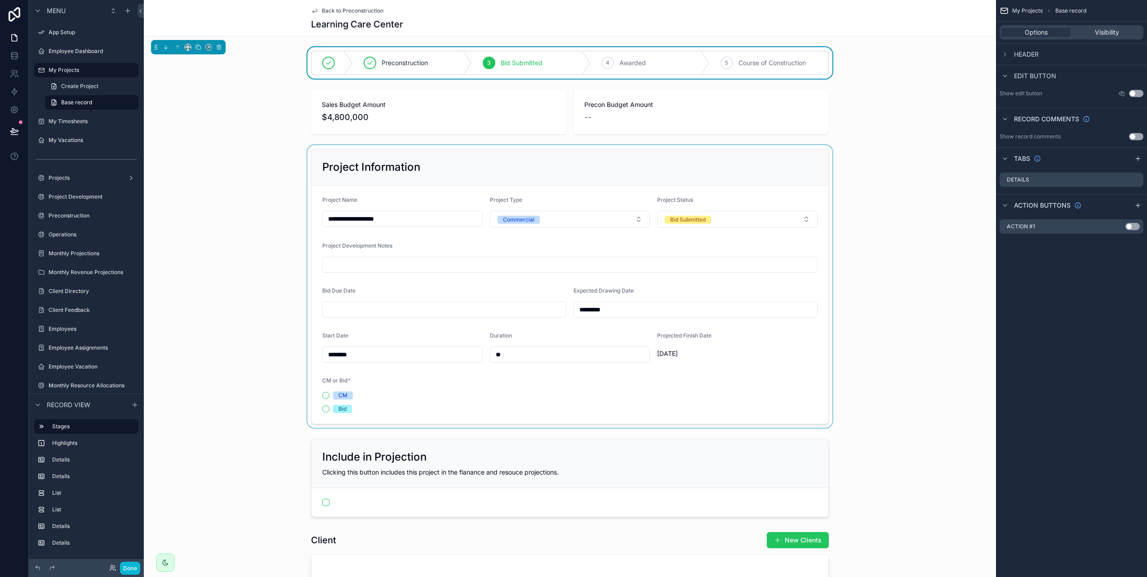
click at [324, 410] on div "scrollable content" at bounding box center [570, 286] width 852 height 283
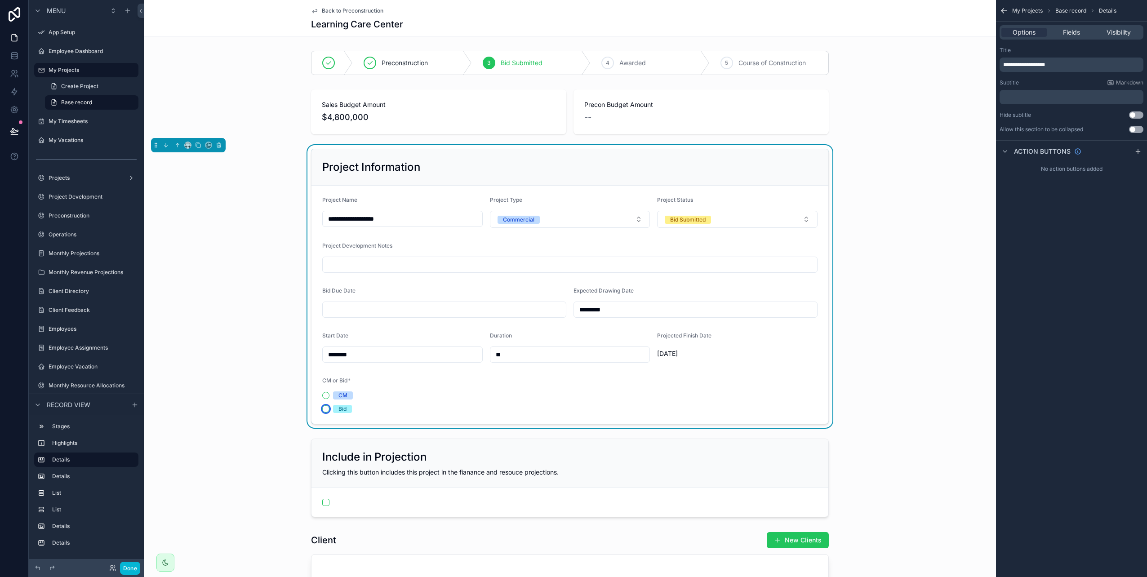
click at [323, 408] on button "Bid" at bounding box center [325, 409] width 7 height 7
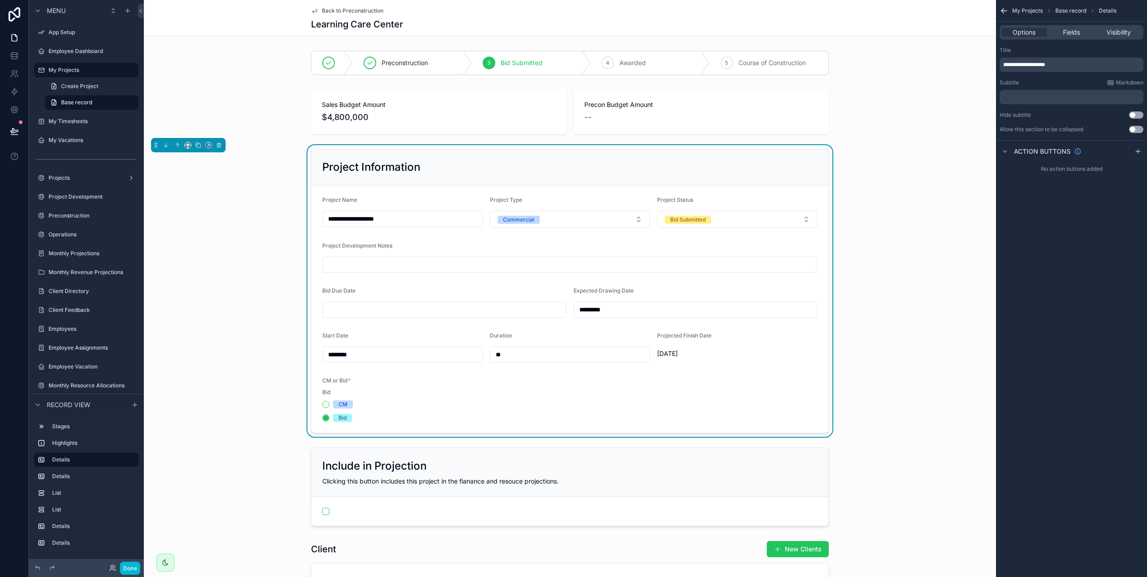
click at [348, 15] on div "Back to Preconstruction Learning Care Center" at bounding box center [570, 18] width 518 height 36
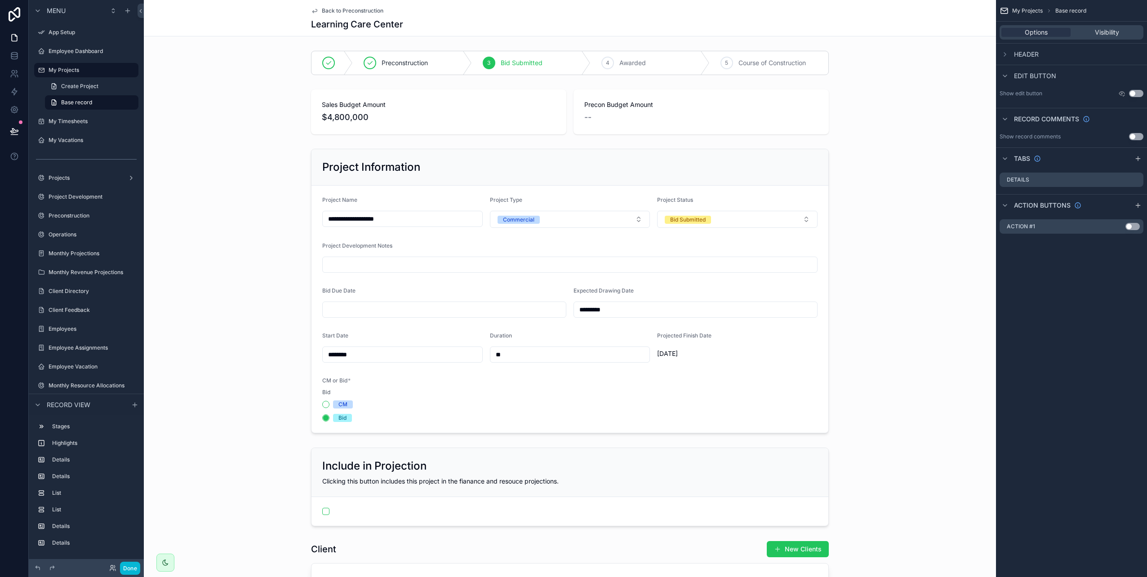
click at [349, 9] on span "Back to Preconstruction" at bounding box center [353, 10] width 62 height 7
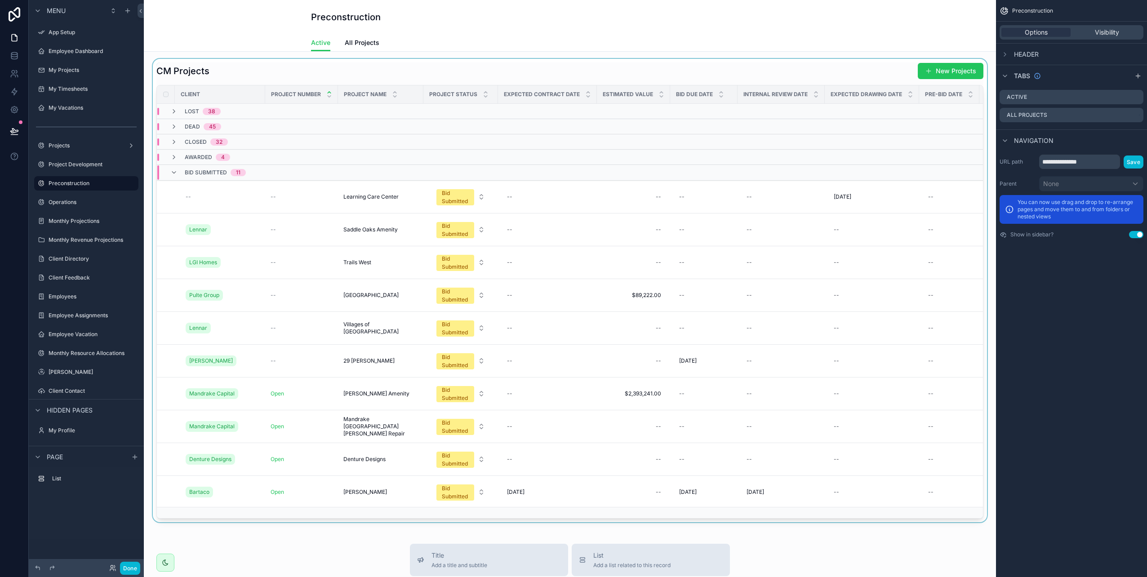
drag, startPoint x: 972, startPoint y: 200, endPoint x: 969, endPoint y: 233, distance: 33.5
click at [969, 233] on div "scrollable content" at bounding box center [570, 291] width 838 height 464
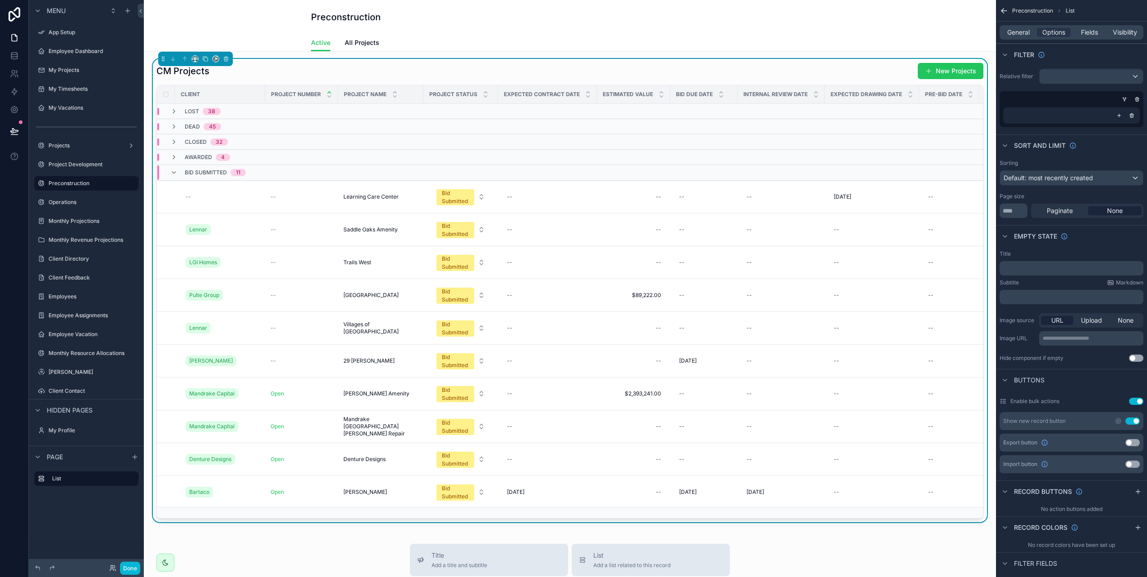
scroll to position [104, 0]
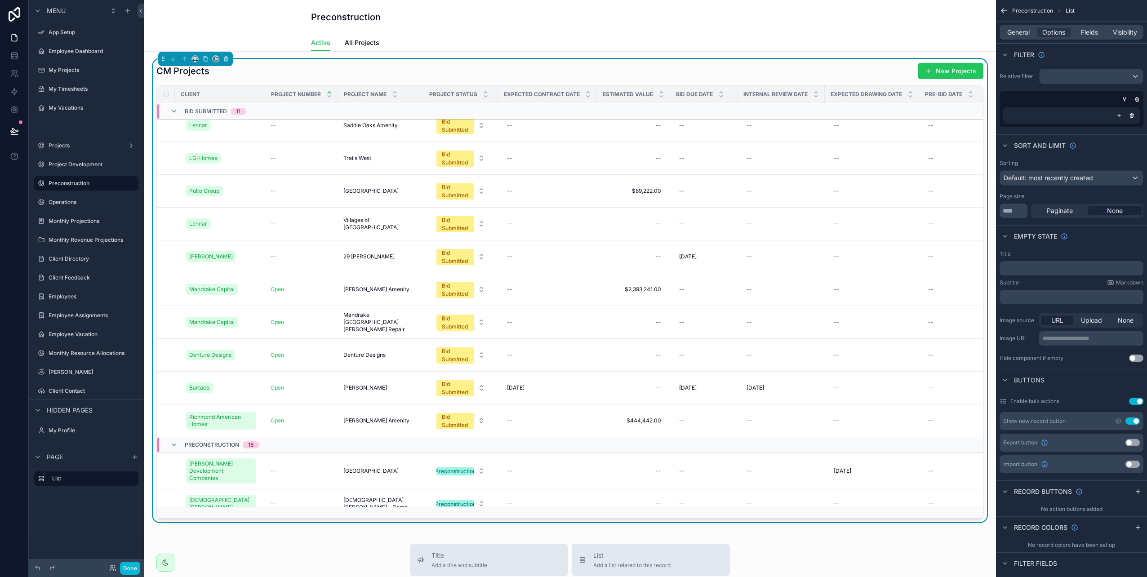
click at [981, 249] on div "CM Projects New Projects Client Project Number Project Name Project Status Expe…" at bounding box center [570, 291] width 838 height 464
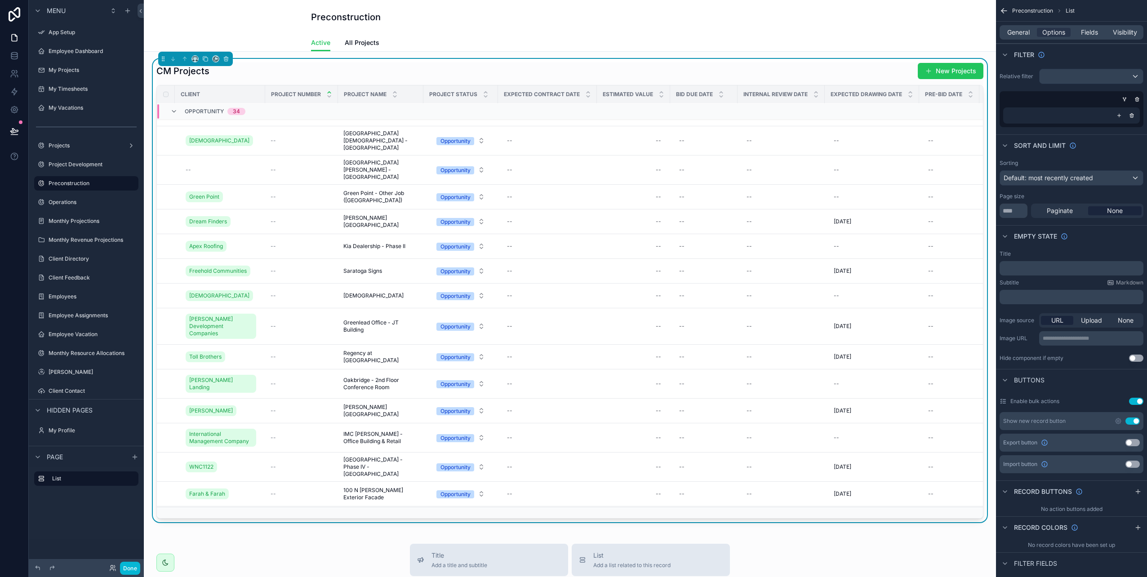
scroll to position [1386, 0]
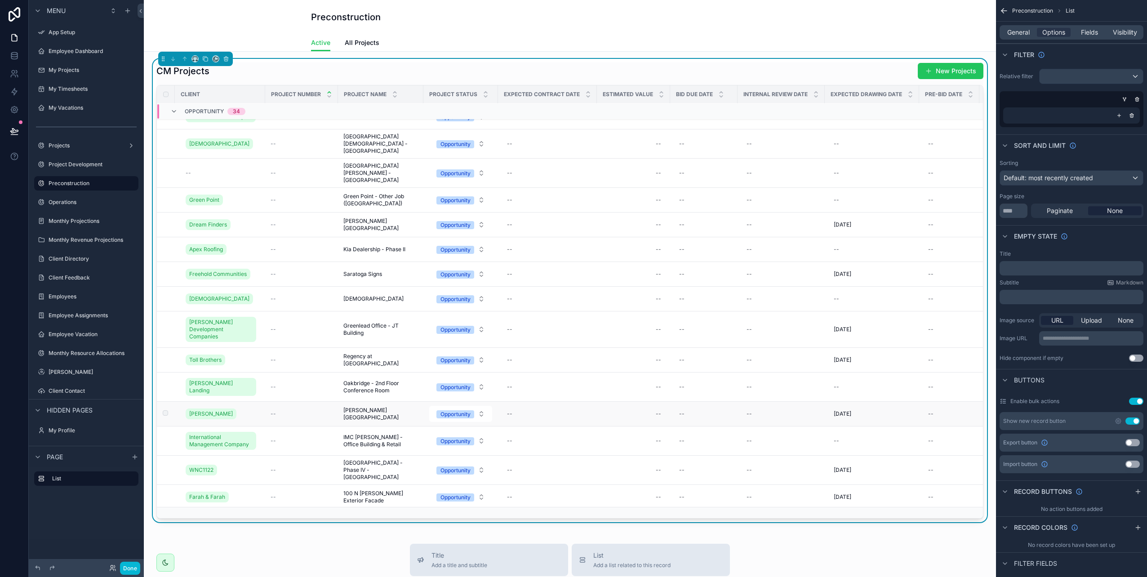
click at [274, 410] on span "--" at bounding box center [273, 413] width 5 height 7
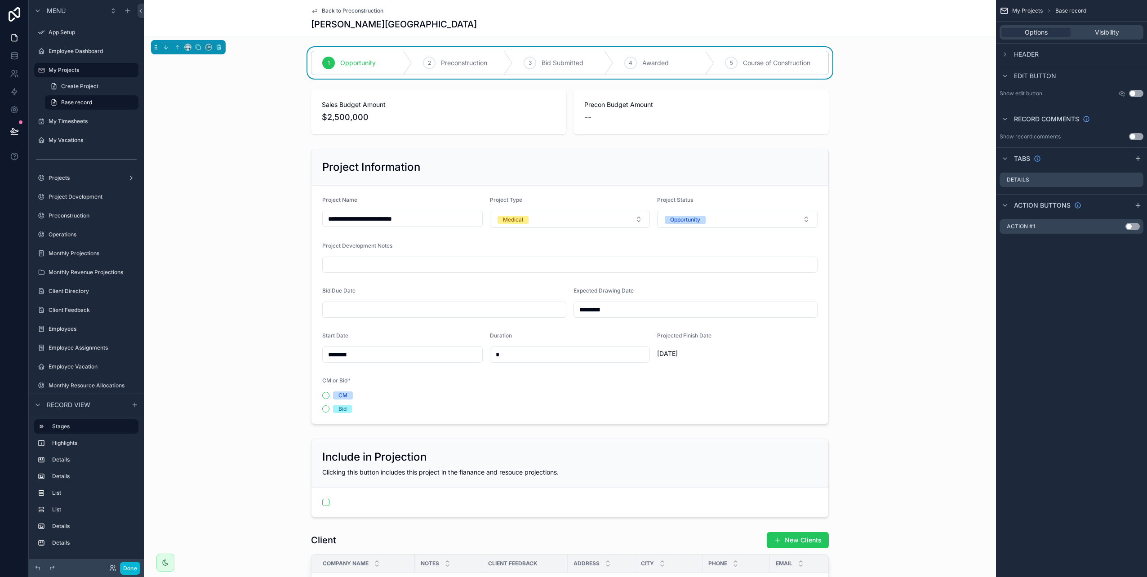
click at [327, 11] on span "Back to Preconstruction" at bounding box center [353, 10] width 62 height 7
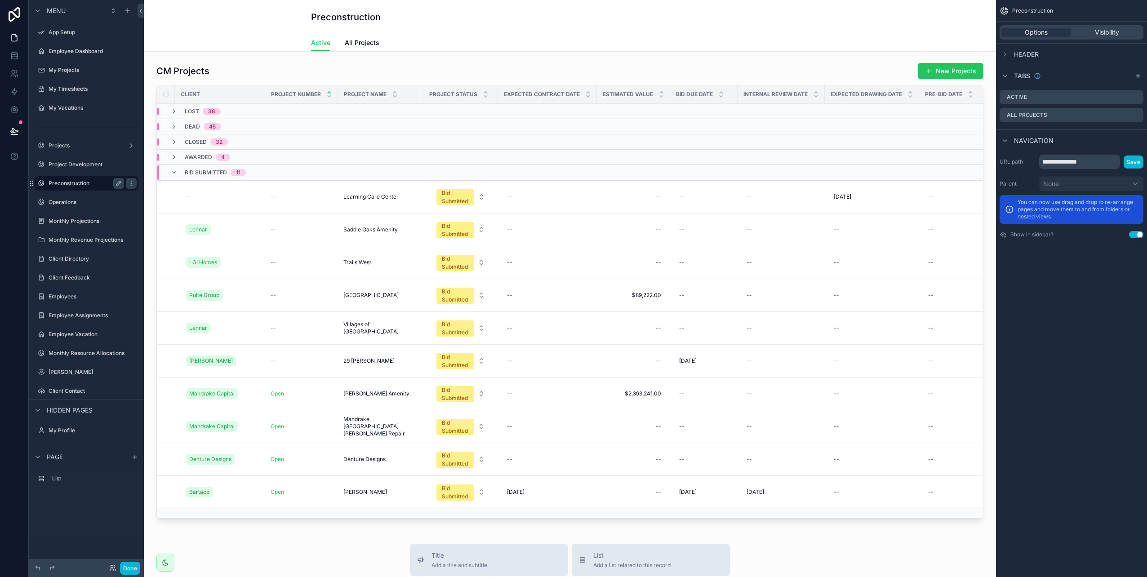
click at [69, 182] on label "Preconstruction" at bounding box center [85, 183] width 72 height 7
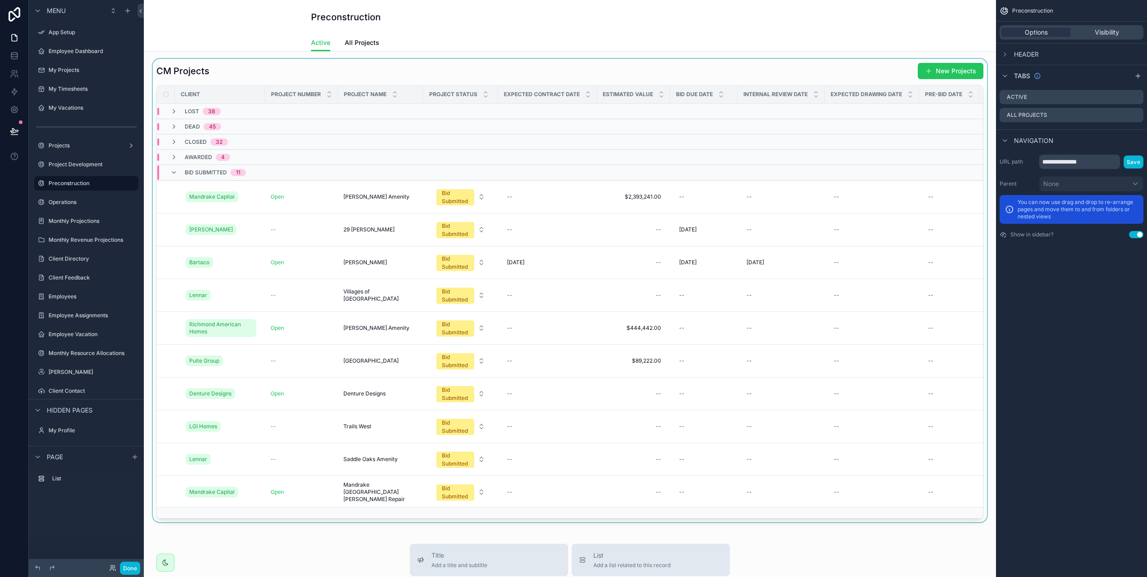
click at [645, 75] on div "scrollable content" at bounding box center [570, 291] width 838 height 464
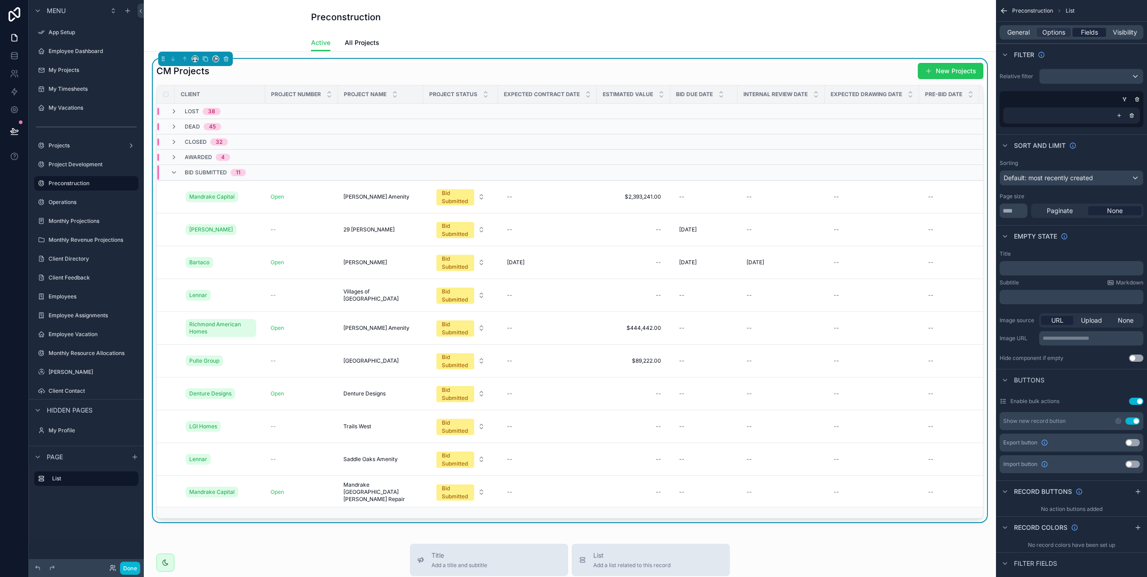
click at [1085, 32] on span "Fields" at bounding box center [1089, 32] width 17 height 9
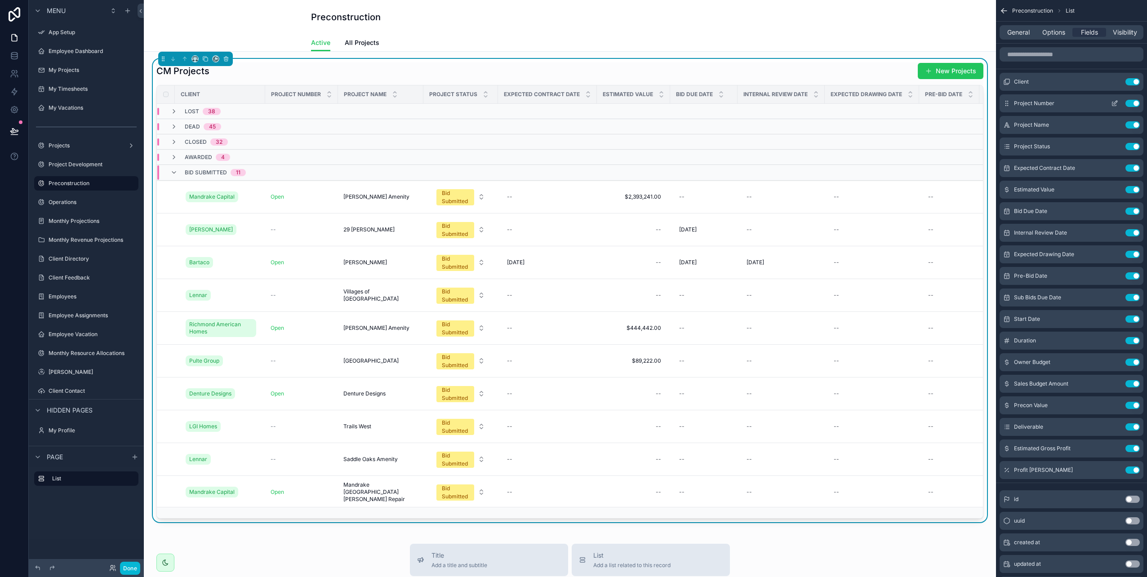
click at [1113, 103] on icon "scrollable content" at bounding box center [1115, 104] width 4 height 4
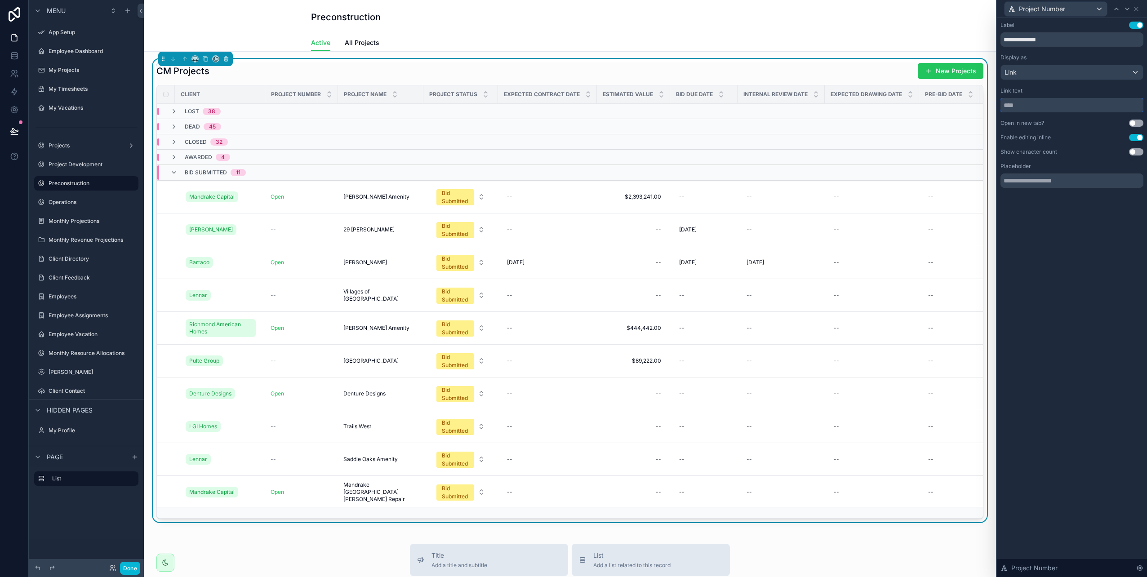
click at [1024, 106] on input "text" at bounding box center [1072, 105] width 143 height 14
click at [1125, 72] on div "Link" at bounding box center [1072, 72] width 142 height 14
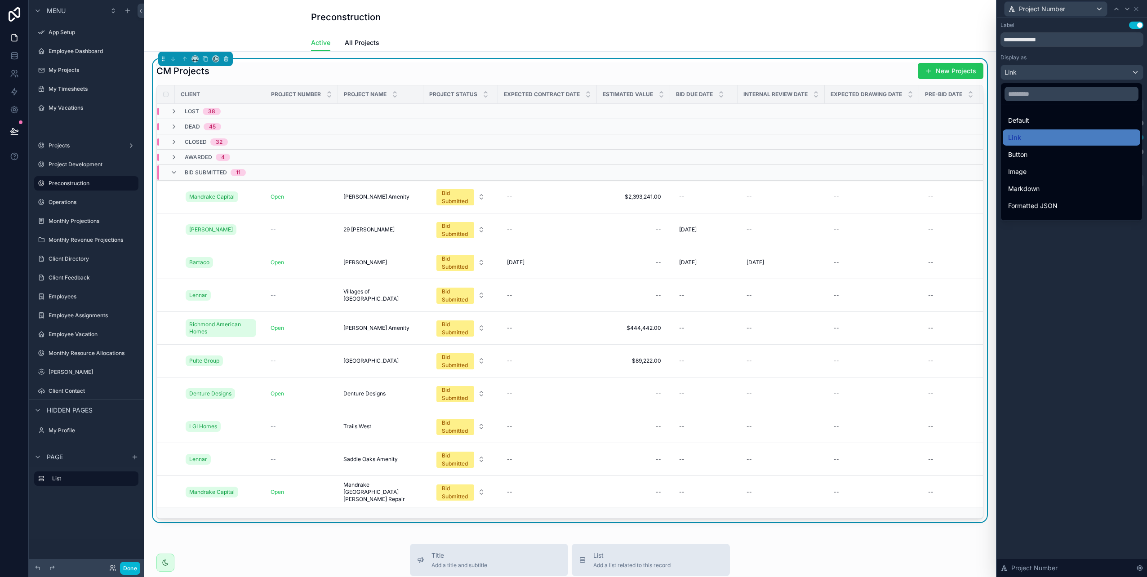
drag, startPoint x: 1099, startPoint y: 116, endPoint x: 1052, endPoint y: 119, distance: 46.8
click at [1101, 116] on div "Default" at bounding box center [1071, 120] width 127 height 11
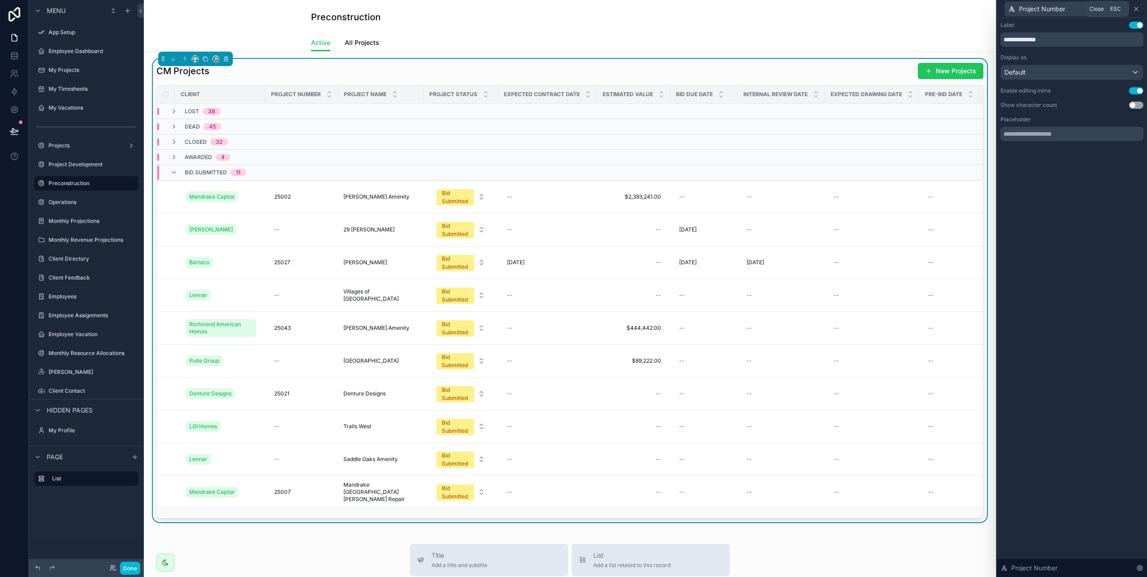
click at [1137, 10] on icon at bounding box center [1136, 8] width 7 height 7
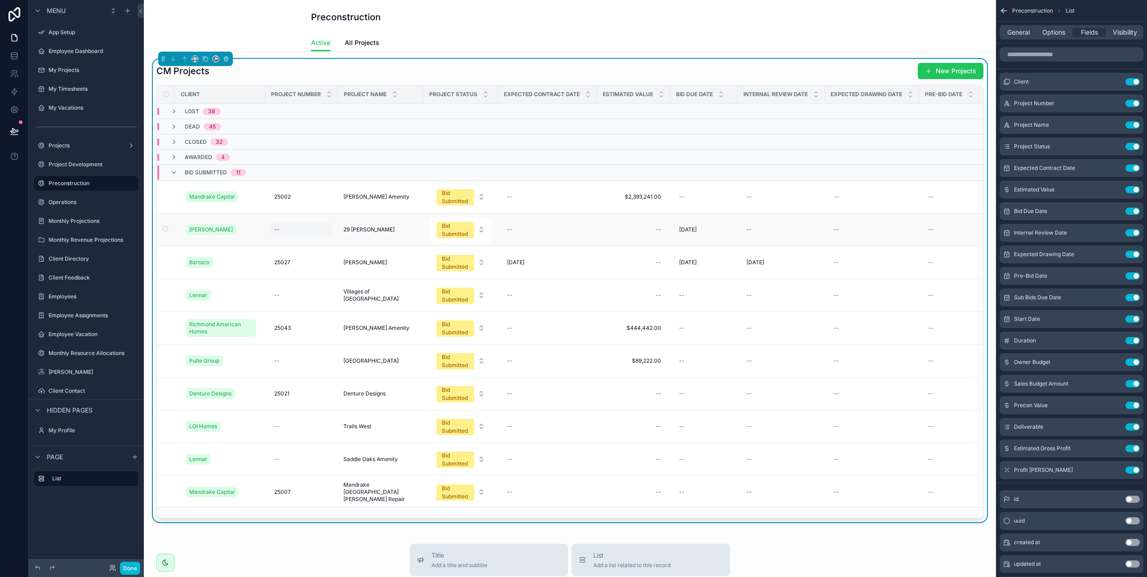
click at [276, 230] on div "--" at bounding box center [276, 229] width 5 height 7
click at [298, 237] on input "scrollable content" at bounding box center [318, 242] width 85 height 13
click at [633, 229] on div "--" at bounding box center [633, 230] width 62 height 14
click at [681, 244] on input "scrollable content" at bounding box center [701, 242] width 85 height 13
paste input "**********"
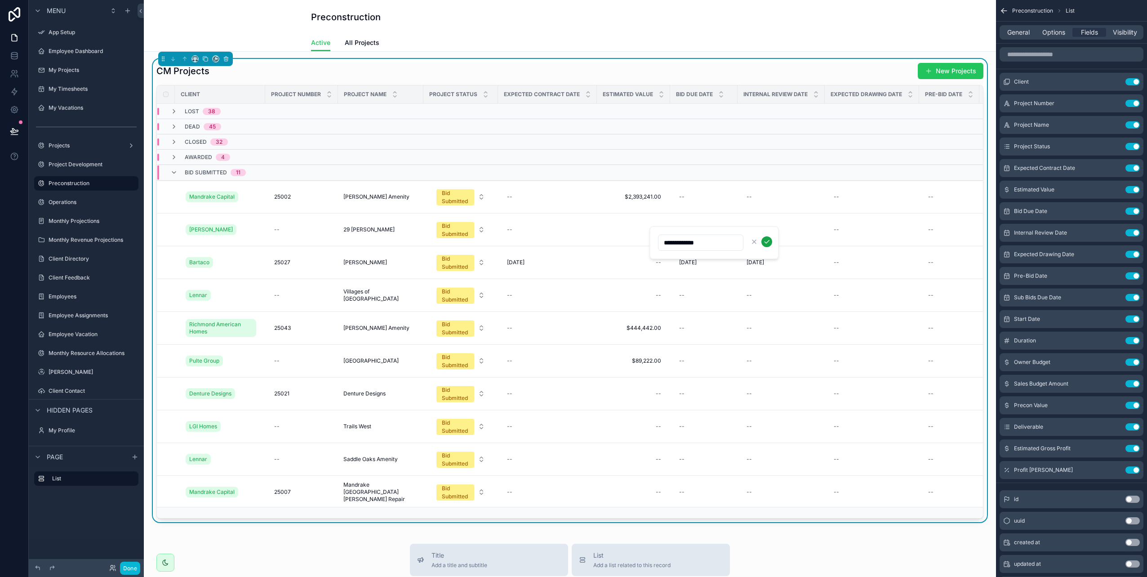
type input "**********"
click at [764, 241] on icon "scrollable content" at bounding box center [766, 241] width 7 height 7
click at [645, 262] on div "--" at bounding box center [633, 262] width 62 height 14
click at [686, 276] on input "scrollable content" at bounding box center [701, 275] width 85 height 13
paste input "**********"
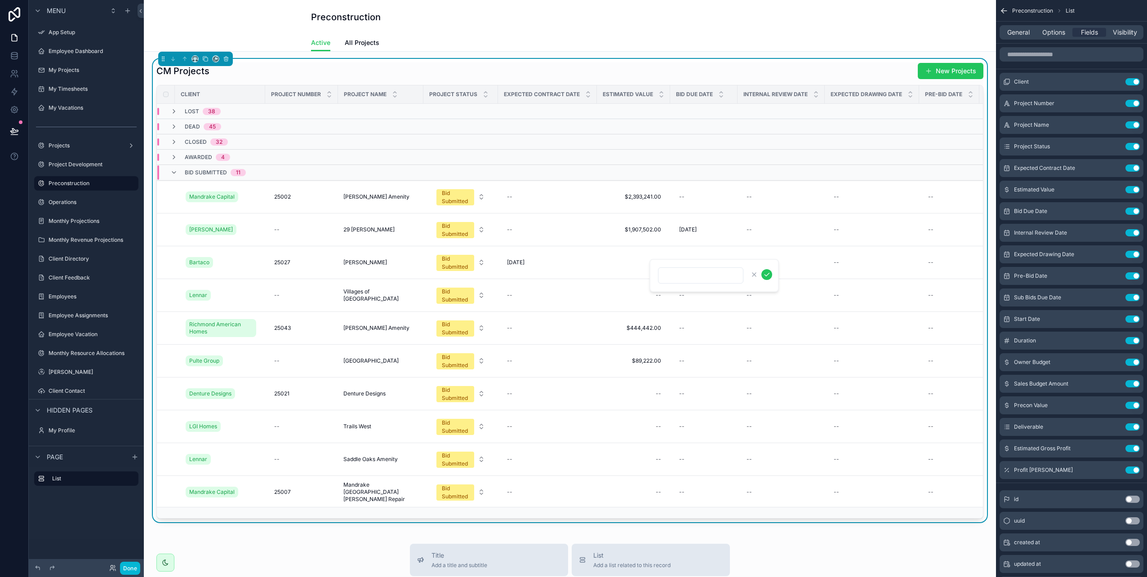
type input "**********"
click button "scrollable content" at bounding box center [767, 274] width 11 height 11
click at [267, 291] on td "--" at bounding box center [301, 295] width 73 height 33
click at [277, 229] on div "--" at bounding box center [276, 229] width 5 height 7
click at [297, 242] on input "scrollable content" at bounding box center [318, 242] width 85 height 13
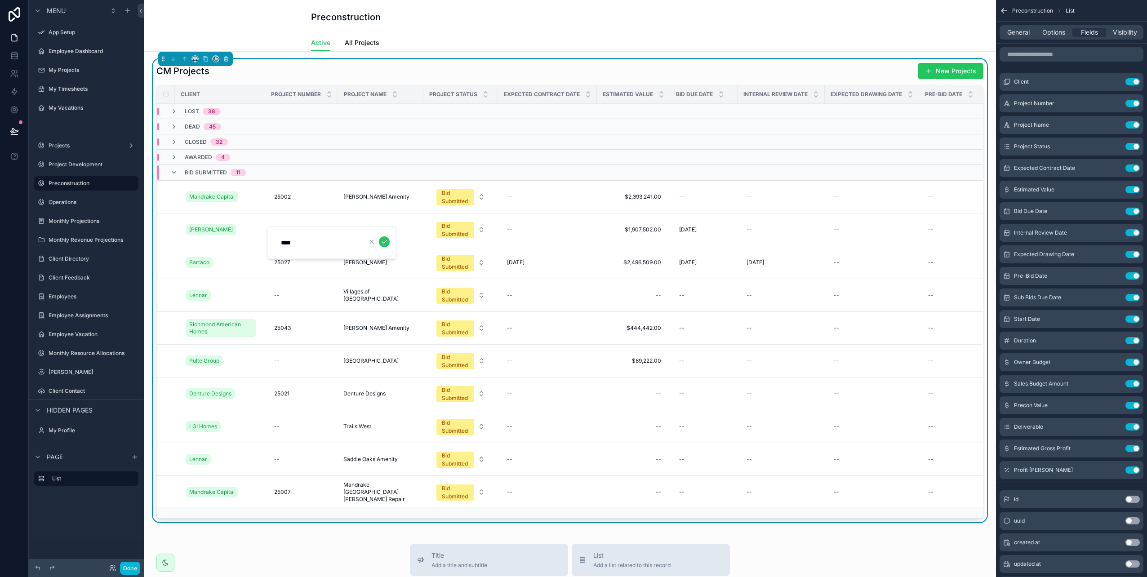
type input "*****"
click button "scrollable content" at bounding box center [384, 241] width 11 height 11
click at [281, 294] on div "--" at bounding box center [302, 295] width 62 height 14
type input "*****"
click button "scrollable content" at bounding box center [384, 307] width 11 height 11
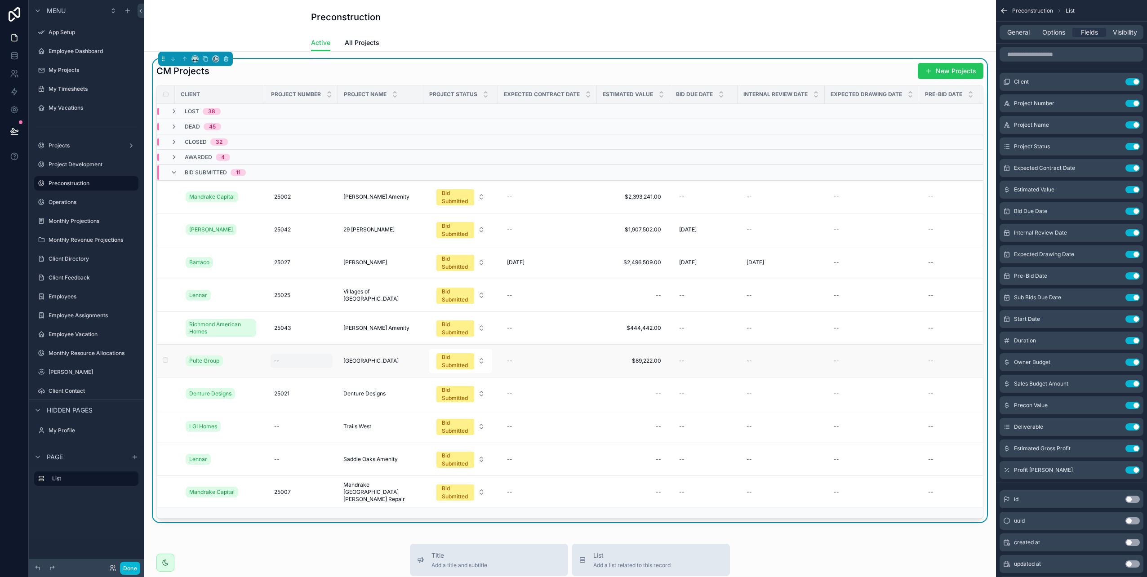
click at [285, 362] on div "--" at bounding box center [302, 361] width 62 height 14
click at [366, 374] on form "scrollable content" at bounding box center [332, 374] width 115 height 17
click at [372, 375] on icon "scrollable content" at bounding box center [371, 373] width 7 height 7
click at [272, 361] on div "--" at bounding box center [302, 361] width 62 height 14
type input "*****"
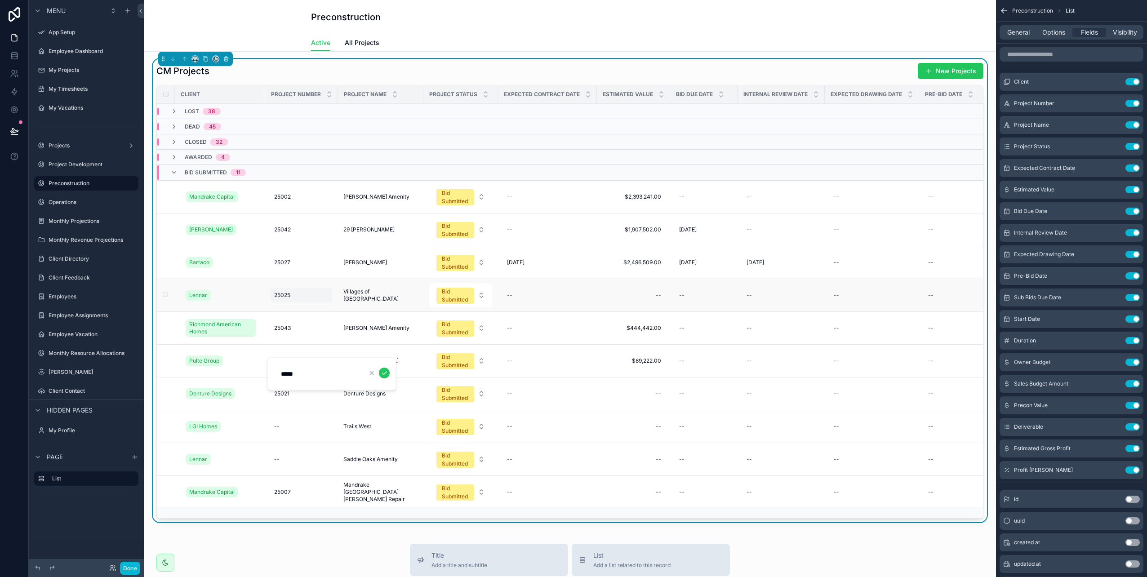
click button "scrollable content" at bounding box center [384, 373] width 11 height 11
click at [277, 429] on div "--" at bounding box center [276, 426] width 5 height 7
type input "*****"
click button "scrollable content" at bounding box center [384, 438] width 11 height 11
click at [275, 460] on div "--" at bounding box center [276, 459] width 5 height 7
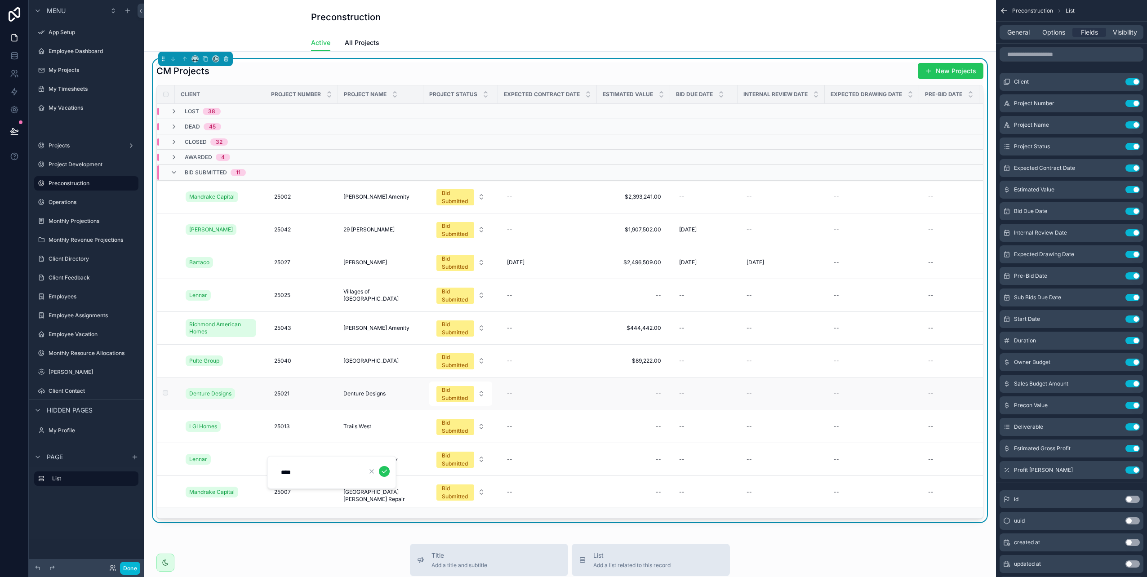
type input "*****"
click button "scrollable content" at bounding box center [384, 471] width 11 height 11
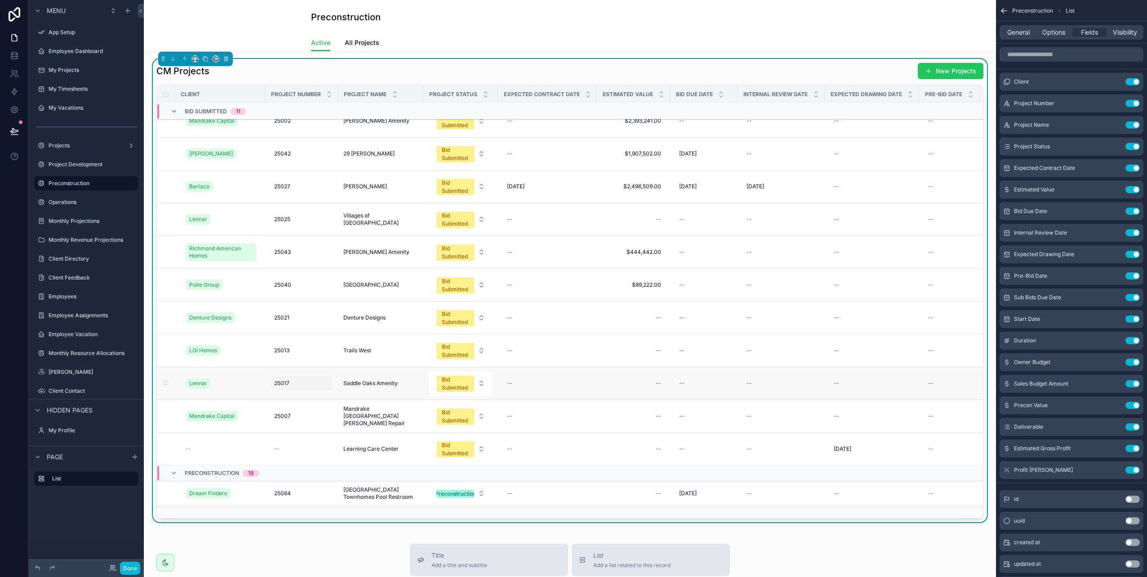
scroll to position [90, 0]
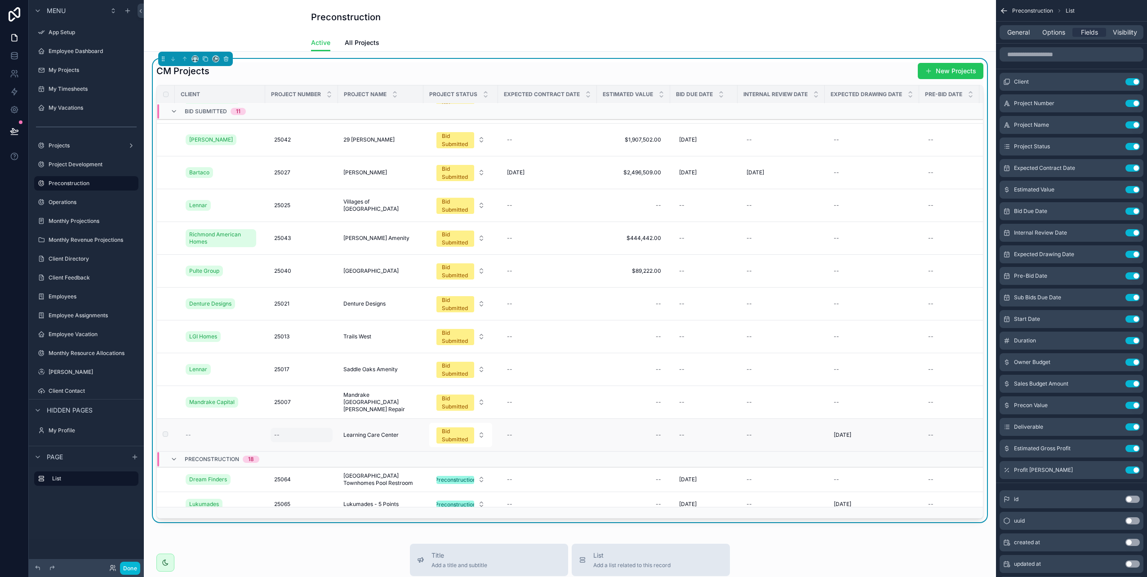
click at [281, 436] on div "--" at bounding box center [302, 435] width 62 height 14
type input "*****"
click button "scrollable content" at bounding box center [384, 447] width 11 height 11
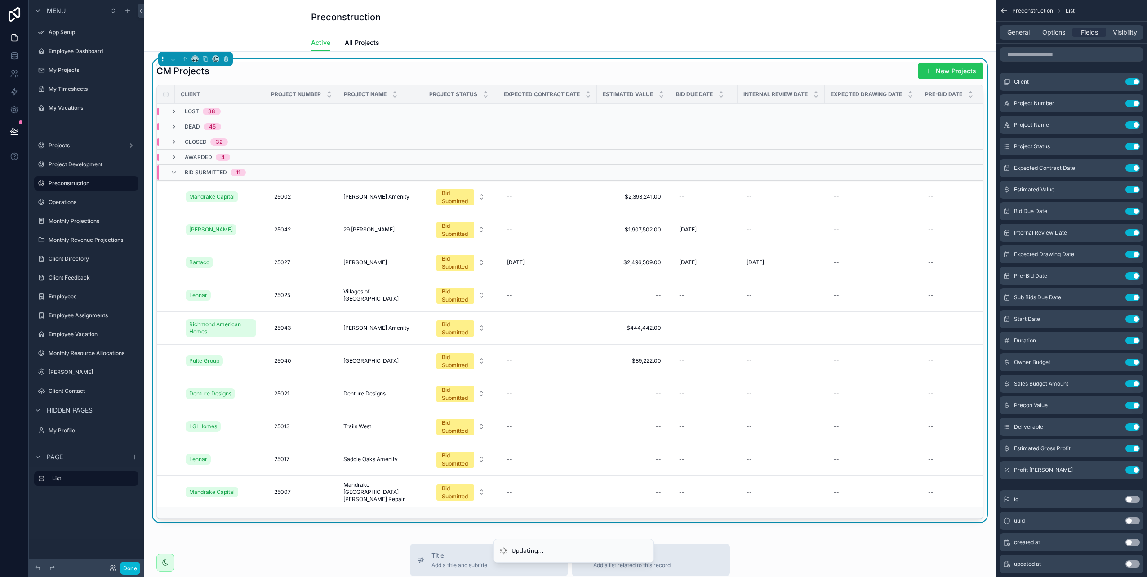
scroll to position [180, 0]
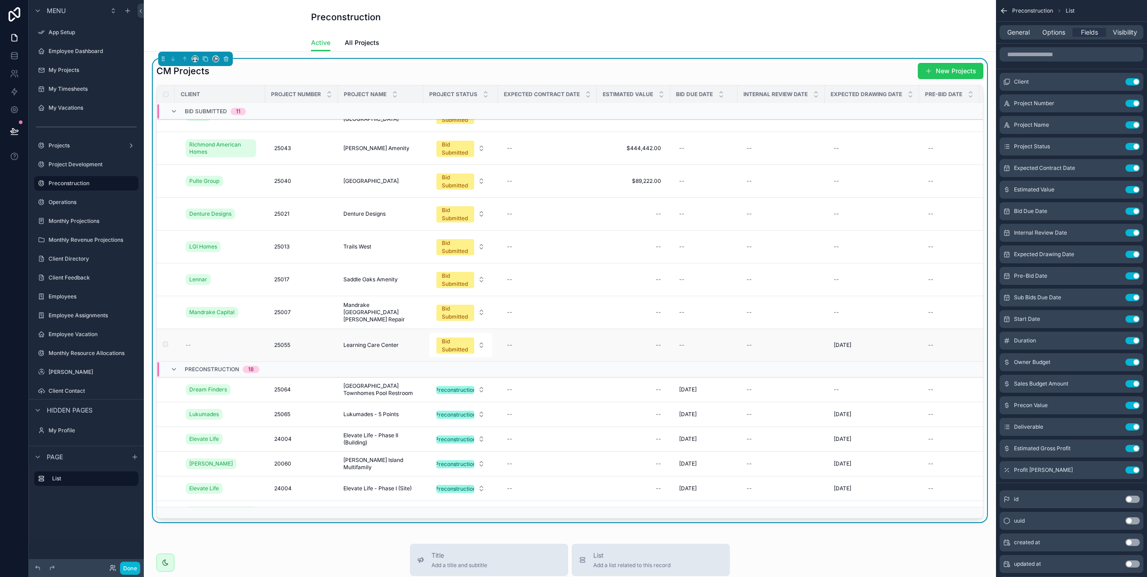
click at [188, 346] on span "--" at bounding box center [188, 345] width 5 height 7
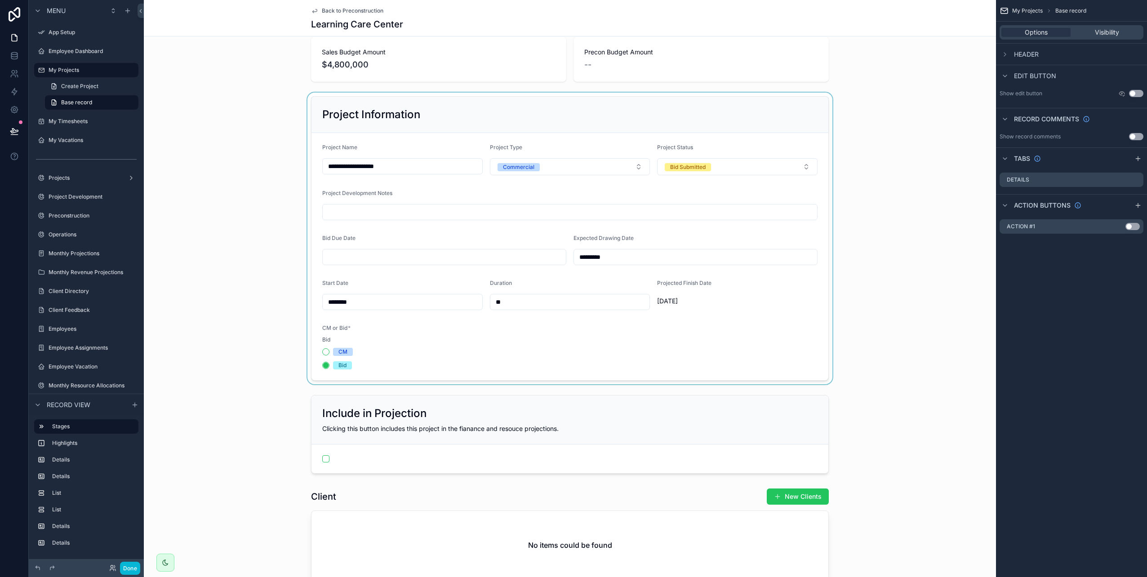
scroll to position [225, 0]
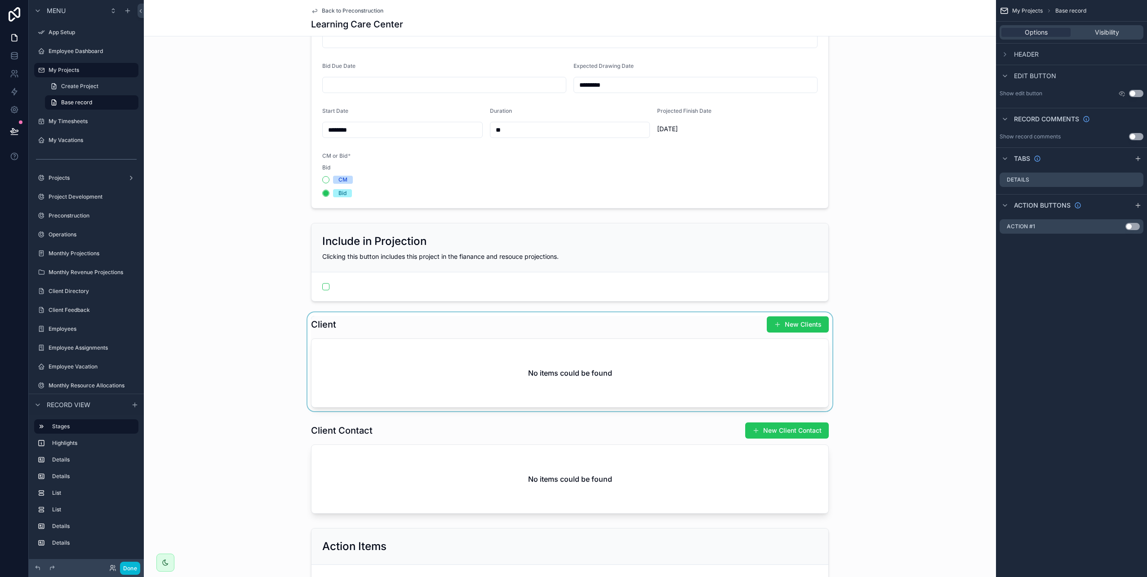
click at [802, 326] on div "scrollable content" at bounding box center [570, 361] width 852 height 99
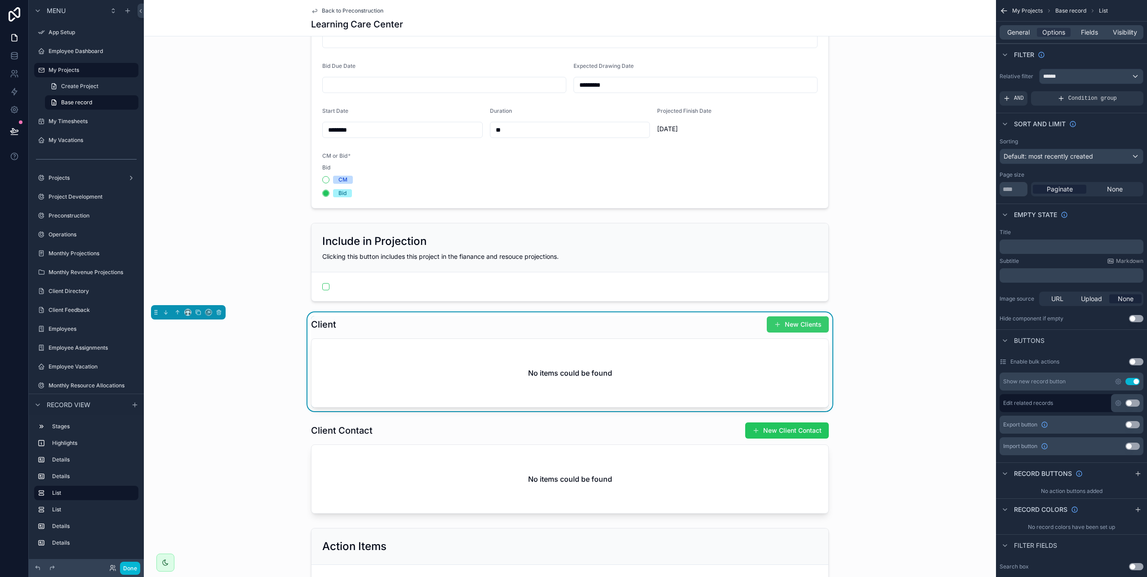
click at [776, 325] on span "scrollable content" at bounding box center [777, 324] width 7 height 7
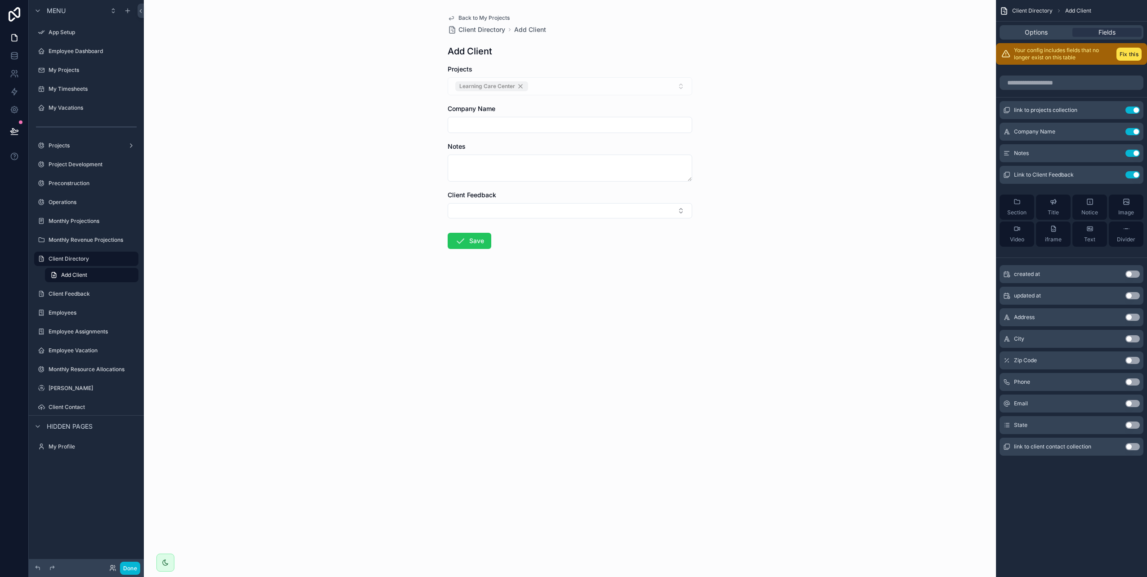
click at [488, 120] on input "scrollable content" at bounding box center [570, 125] width 244 height 13
click at [479, 122] on input "scrollable content" at bounding box center [570, 125] width 244 height 13
type input "*****"
click at [470, 244] on button "Save" at bounding box center [470, 241] width 44 height 16
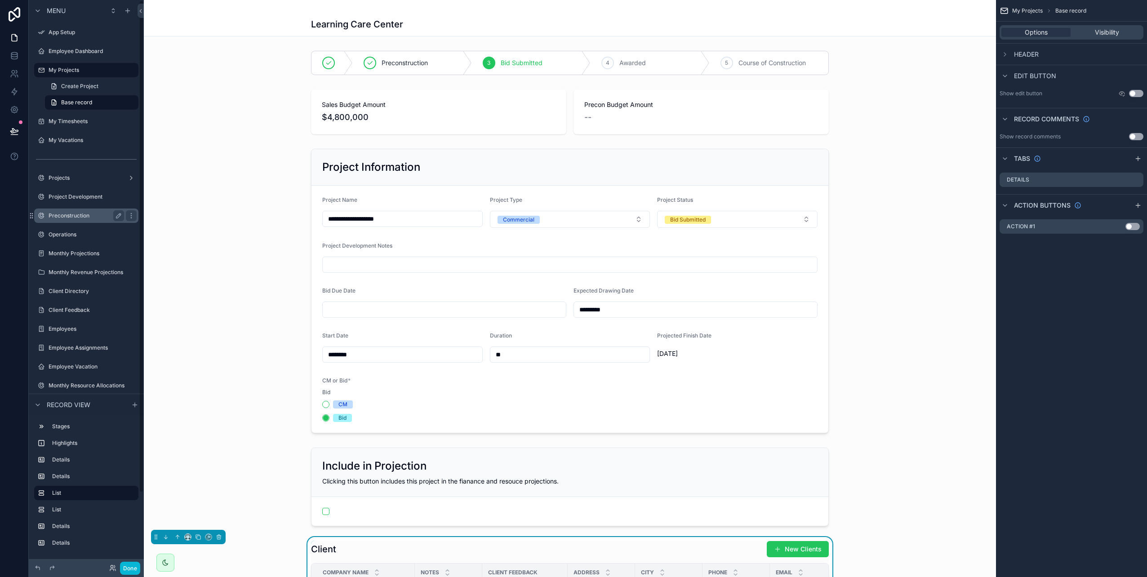
click at [67, 218] on label "Preconstruction" at bounding box center [85, 215] width 72 height 7
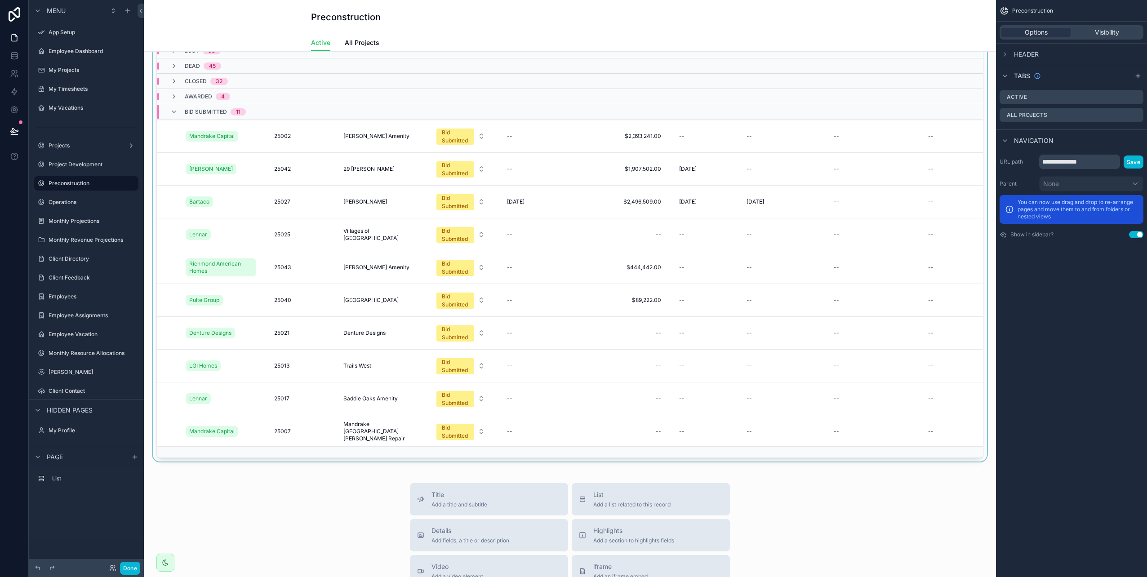
scroll to position [45, 0]
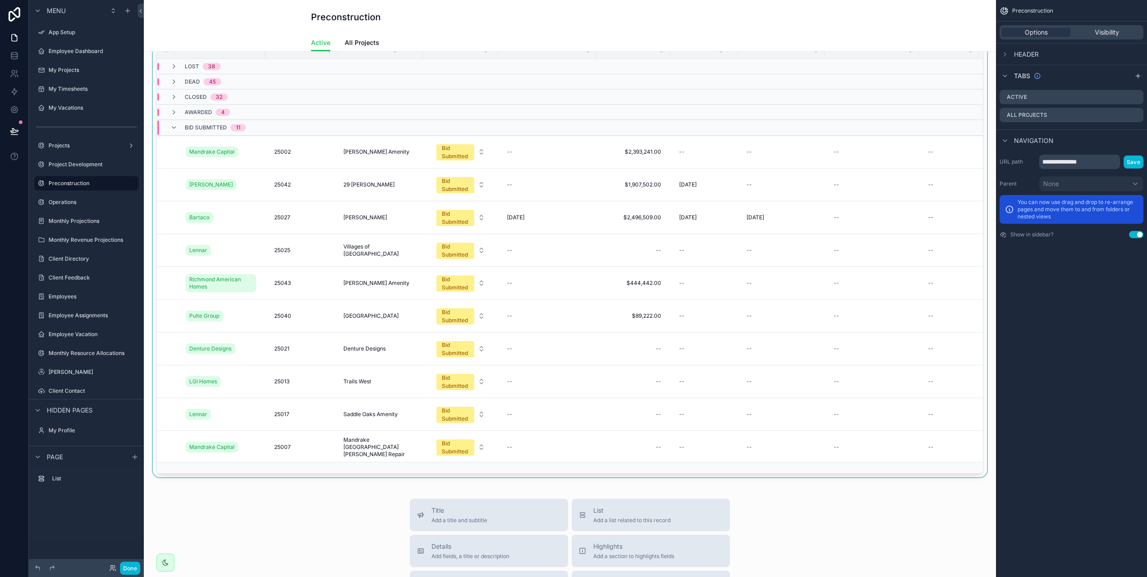
drag, startPoint x: 972, startPoint y: 157, endPoint x: 972, endPoint y: 200, distance: 42.7
click at [972, 200] on div "scrollable content" at bounding box center [570, 246] width 838 height 464
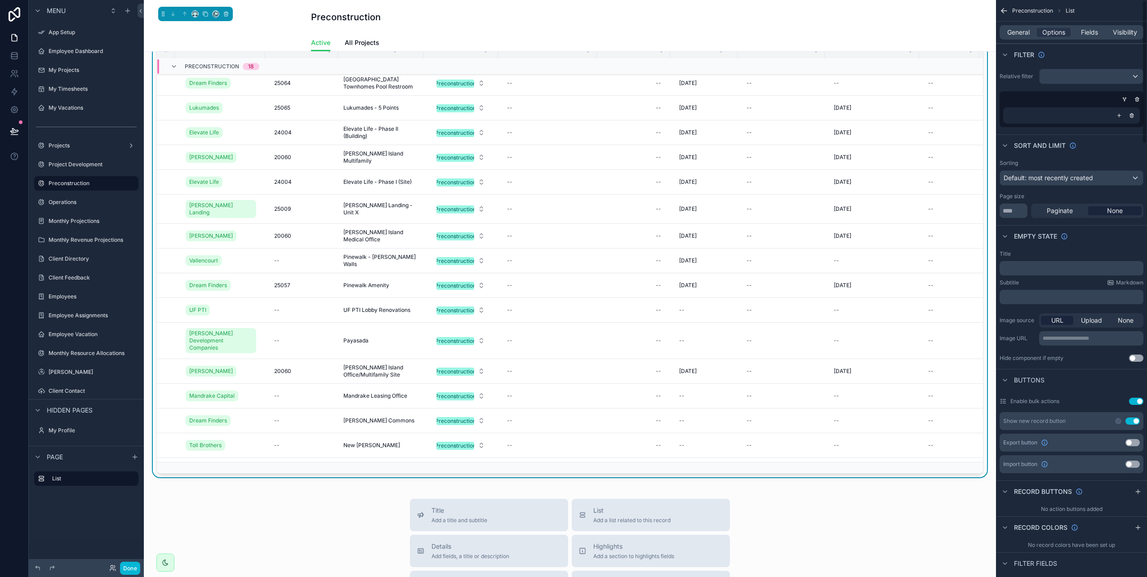
scroll to position [445, 0]
click at [277, 256] on div "--" at bounding box center [276, 259] width 5 height 7
click at [304, 268] on input "scrollable content" at bounding box center [318, 268] width 85 height 13
type input "*****"
click button "scrollable content" at bounding box center [384, 267] width 11 height 11
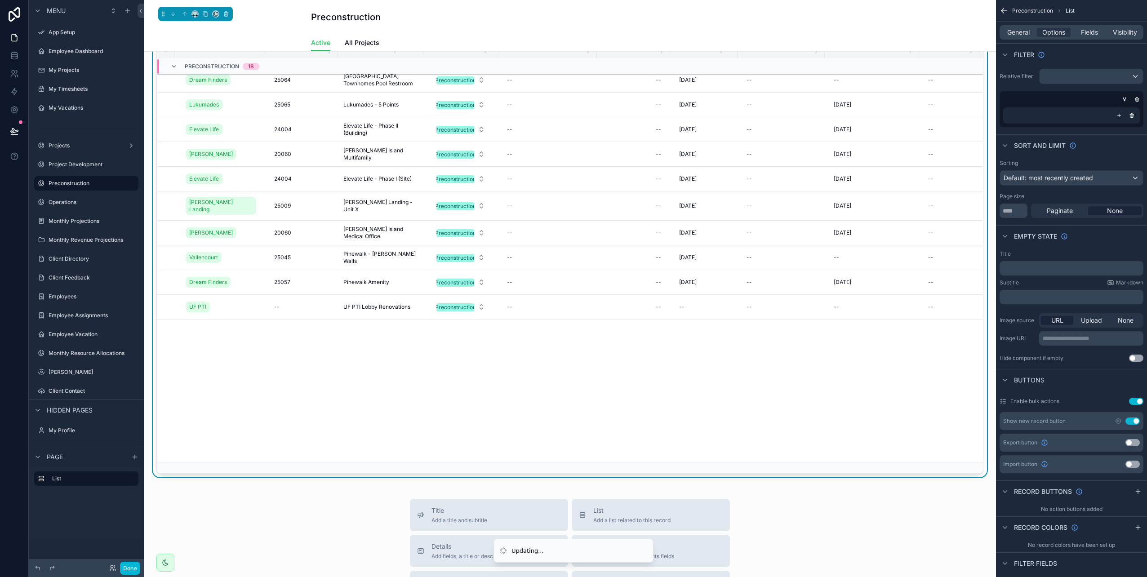
scroll to position [0, 0]
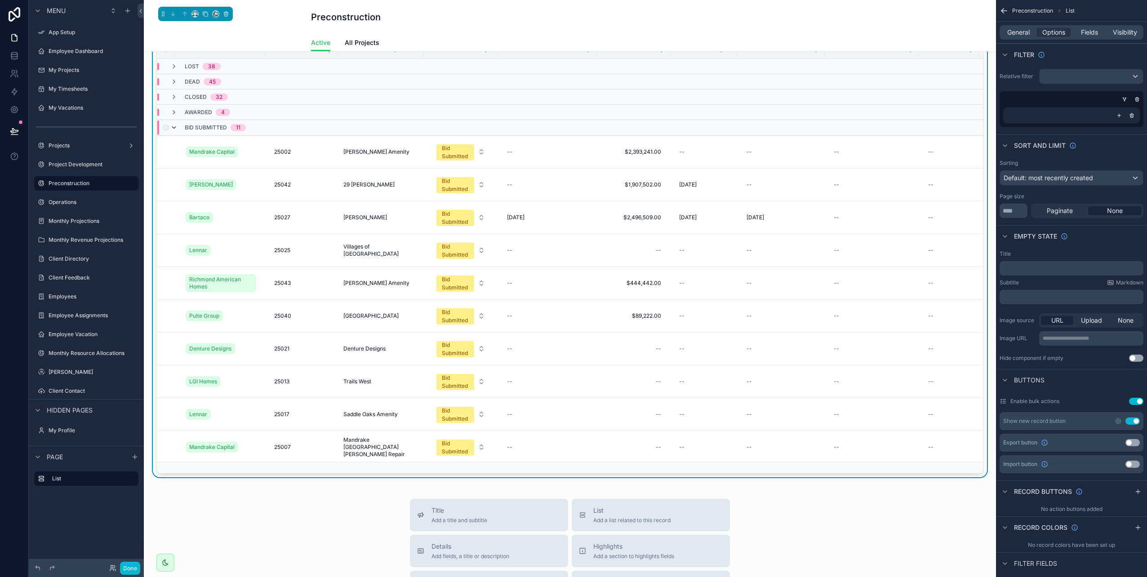
click at [173, 129] on icon "scrollable content" at bounding box center [173, 127] width 7 height 7
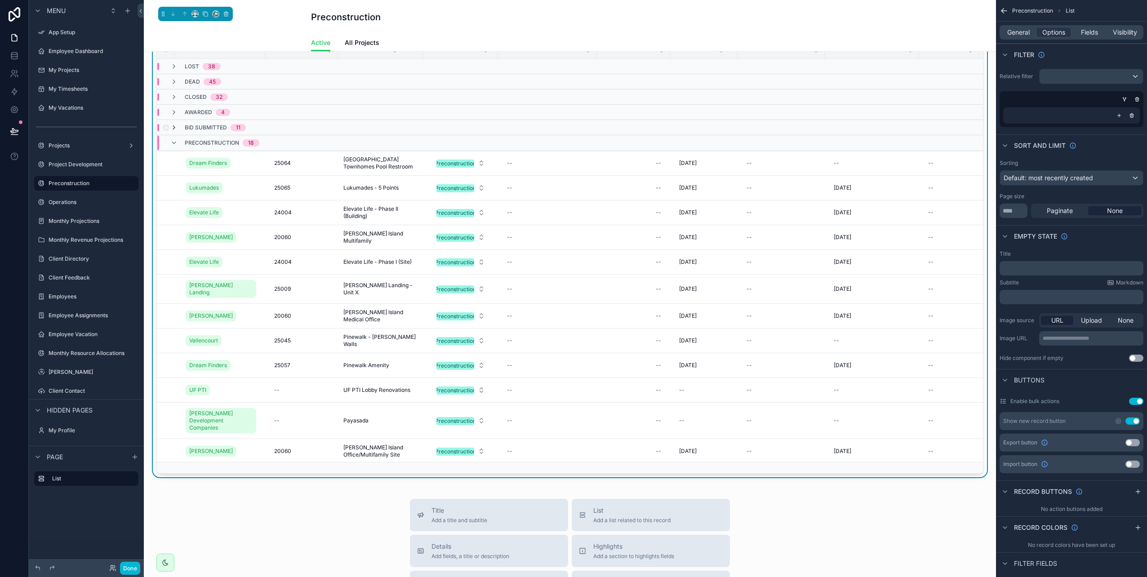
click at [175, 128] on icon "scrollable content" at bounding box center [173, 127] width 7 height 7
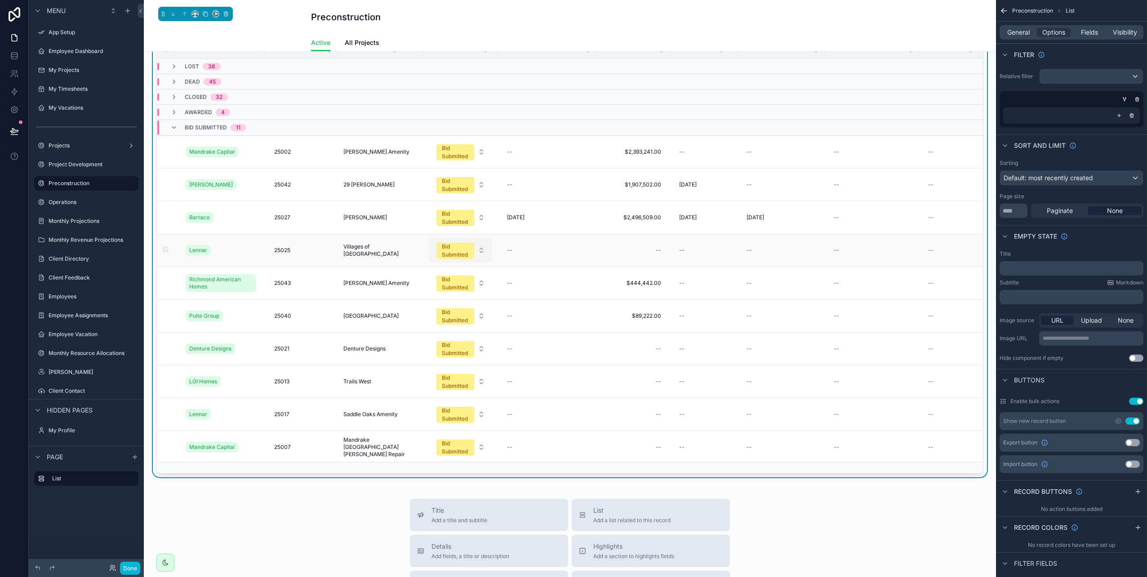
click at [463, 255] on div "Bid Submitted" at bounding box center [455, 251] width 27 height 16
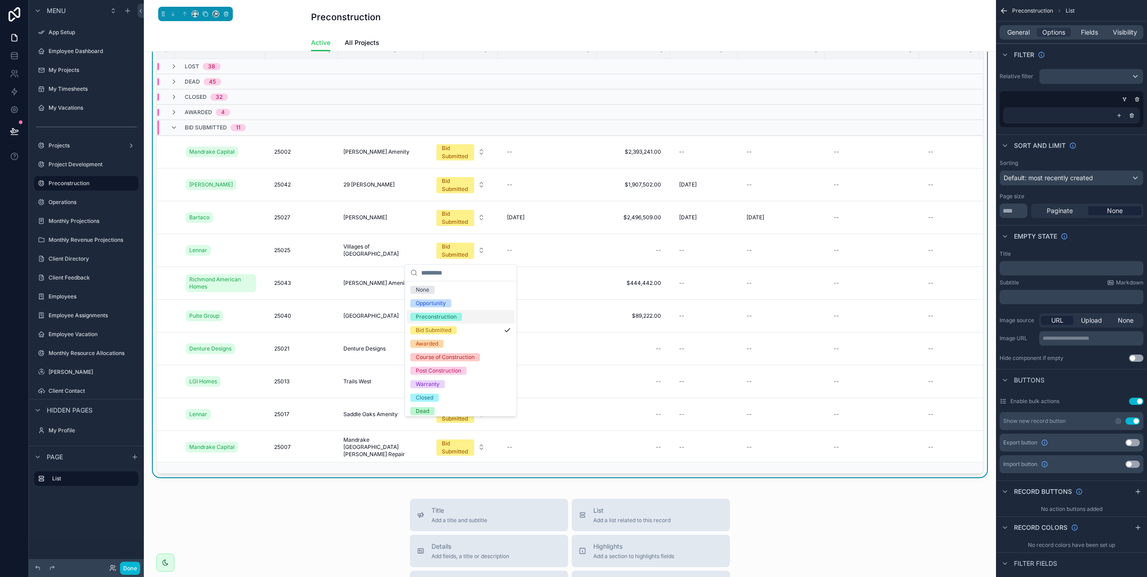
click at [446, 318] on div "Preconstruction" at bounding box center [436, 317] width 41 height 8
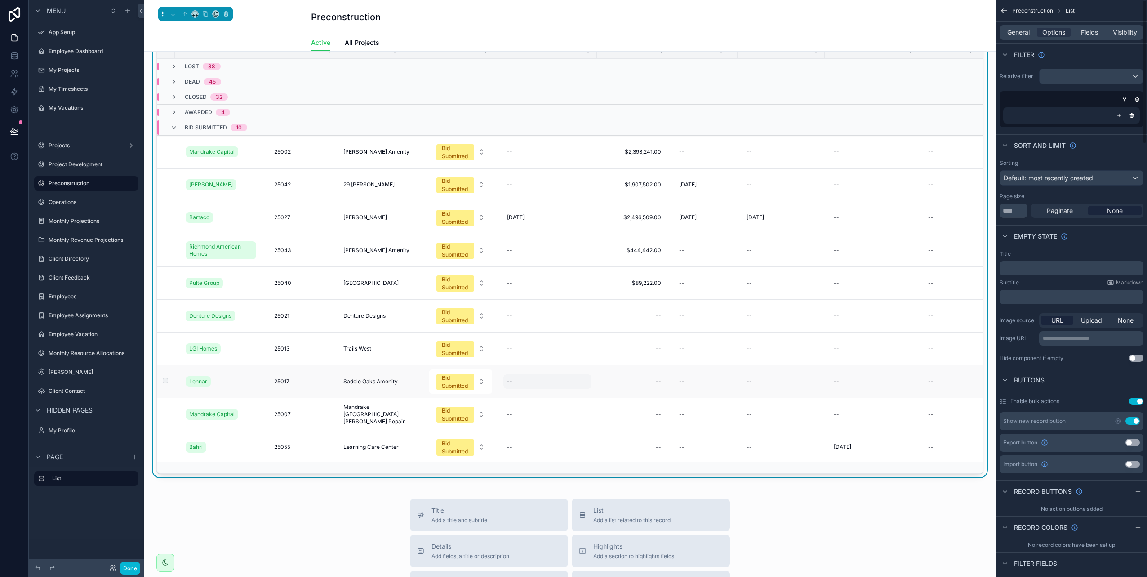
click at [545, 387] on div "--" at bounding box center [548, 381] width 88 height 14
click at [651, 317] on div "--" at bounding box center [633, 316] width 62 height 14
click at [632, 322] on div "--" at bounding box center [633, 316] width 62 height 14
click at [687, 331] on input "scrollable content" at bounding box center [701, 329] width 85 height 13
type input "**********"
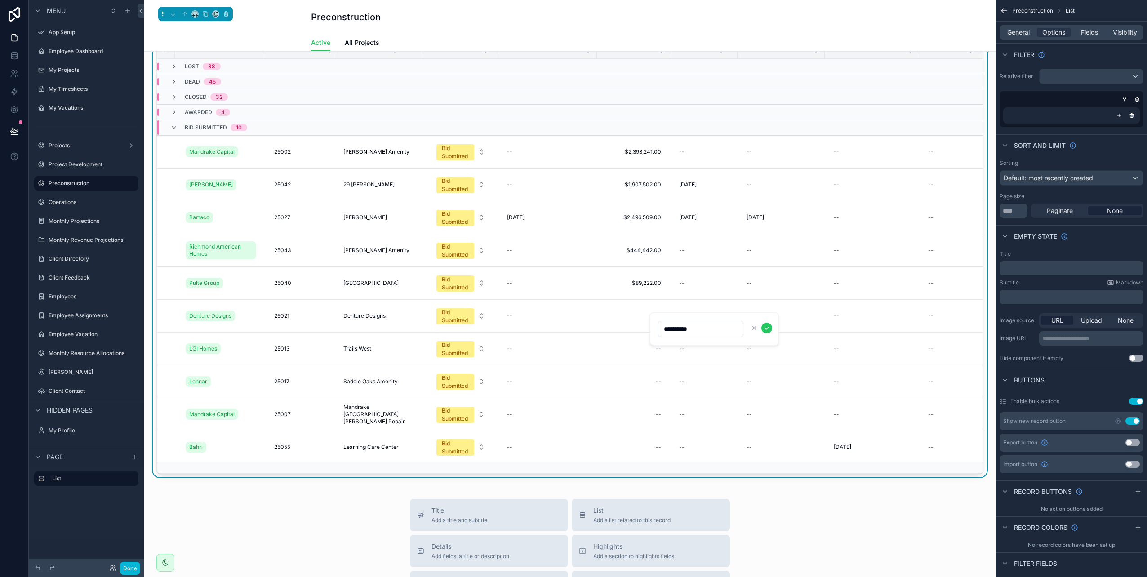
click button "scrollable content" at bounding box center [767, 328] width 11 height 11
click at [174, 129] on icon "scrollable content" at bounding box center [173, 127] width 7 height 7
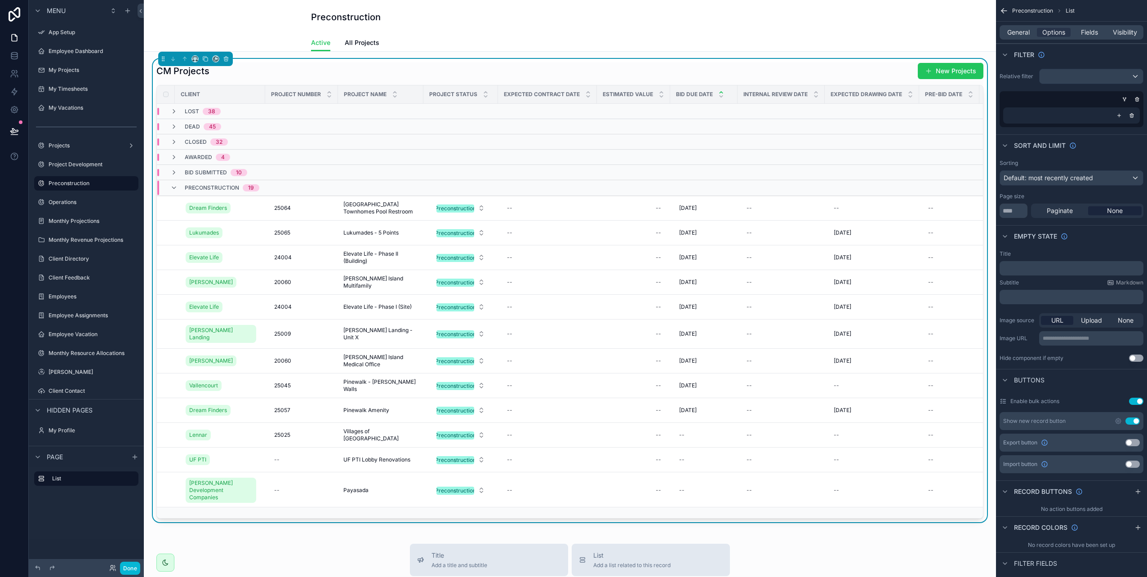
click at [722, 91] on icon "scrollable content" at bounding box center [721, 92] width 6 height 6
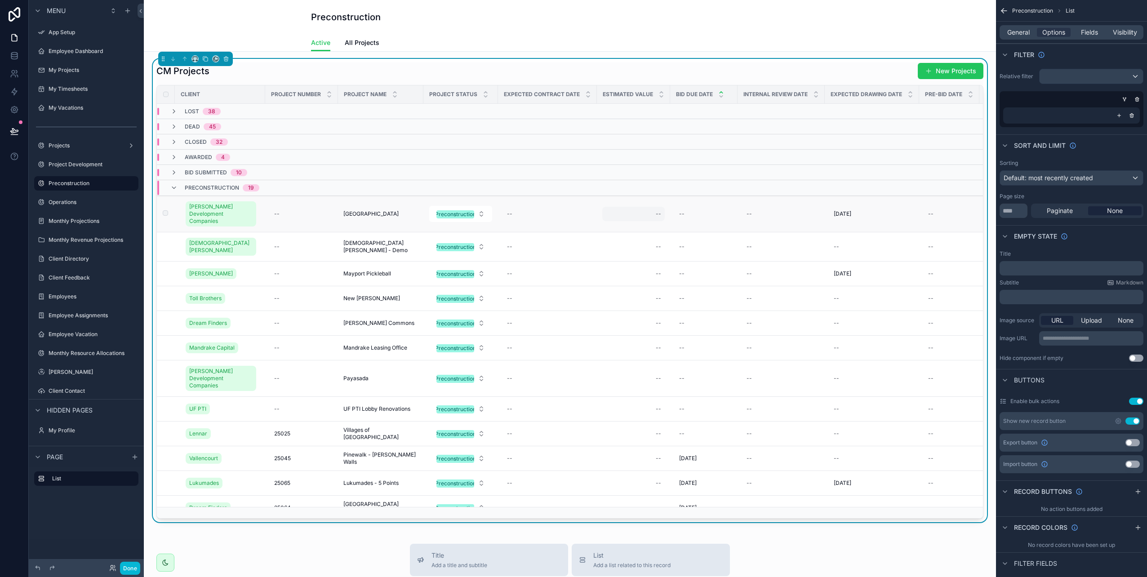
click at [660, 212] on div "--" at bounding box center [658, 213] width 5 height 7
click at [687, 226] on input "scrollable content" at bounding box center [701, 223] width 85 height 13
type input "*****"
click at [684, 213] on div "--" at bounding box center [681, 213] width 5 height 7
click at [706, 374] on button "26" at bounding box center [707, 377] width 16 height 16
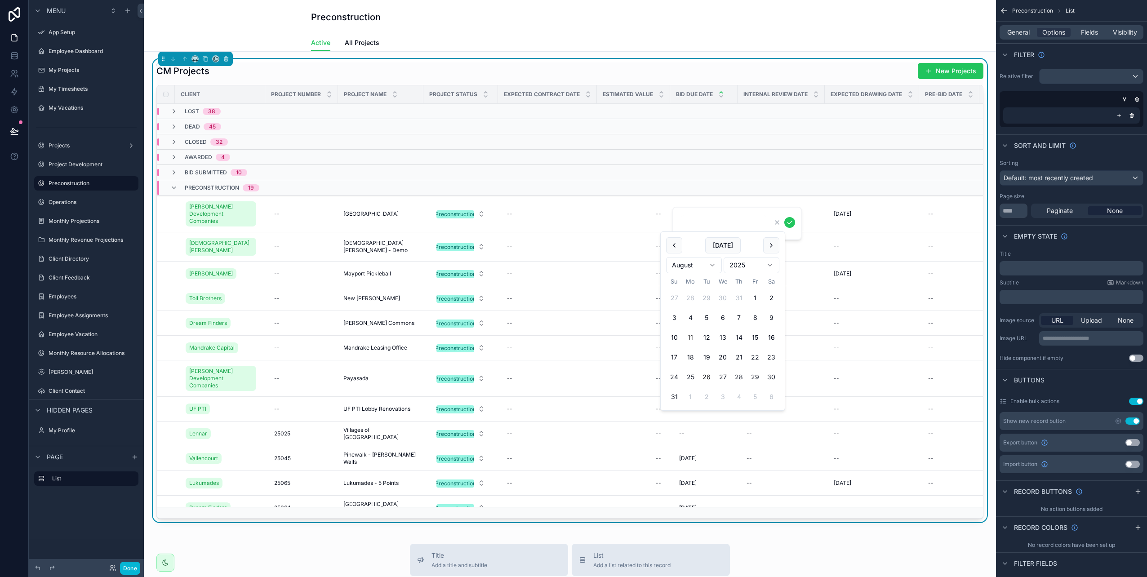
type input "*********"
click at [791, 220] on icon "scrollable content" at bounding box center [789, 222] width 7 height 7
click at [313, 241] on div "--" at bounding box center [302, 247] width 62 height 14
click at [226, 240] on span "[DEMOGRAPHIC_DATA][PERSON_NAME]" at bounding box center [220, 247] width 63 height 14
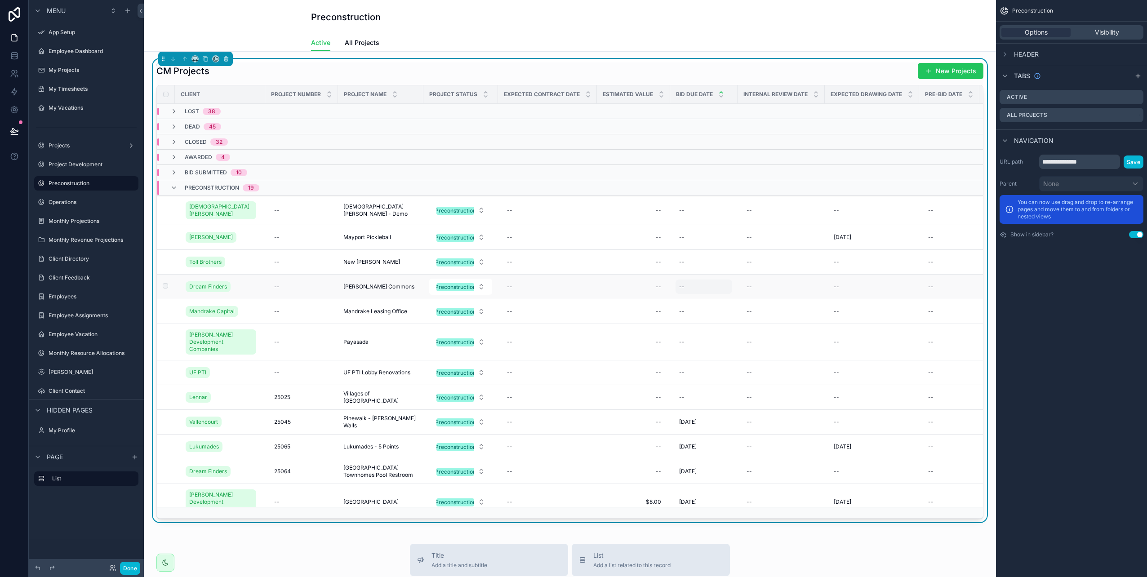
click at [684, 287] on div "--" at bounding box center [681, 286] width 5 height 7
click at [725, 450] on button "27" at bounding box center [724, 454] width 16 height 16
type input "*********"
click at [792, 297] on icon "scrollable content" at bounding box center [789, 298] width 7 height 7
click at [654, 286] on div "--" at bounding box center [633, 287] width 62 height 14
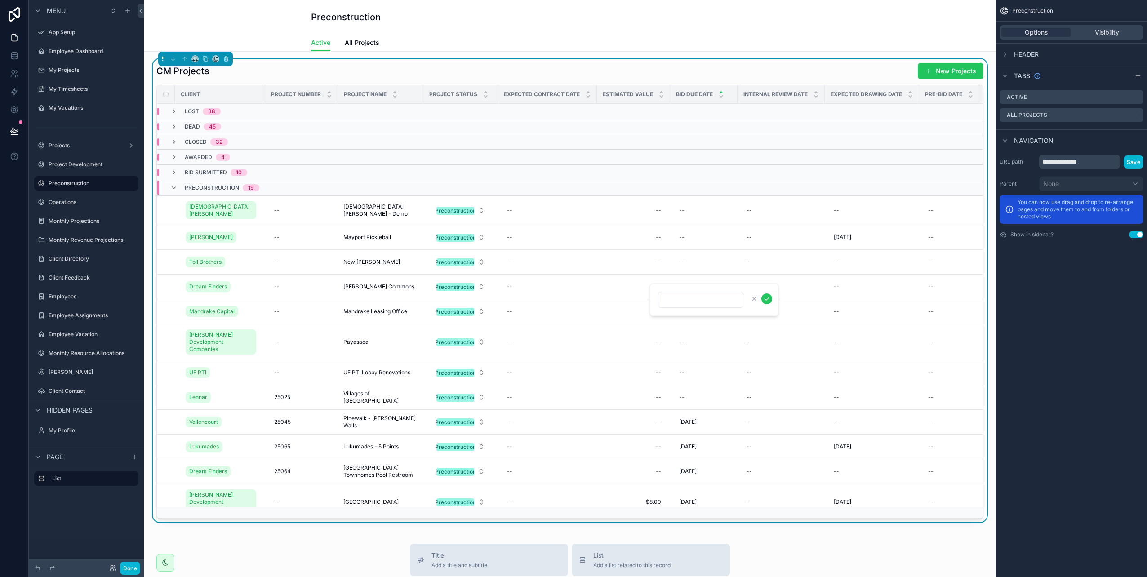
click at [679, 298] on input "scrollable content" at bounding box center [701, 300] width 85 height 13
type input "**********"
click button "scrollable content" at bounding box center [767, 299] width 11 height 11
click at [694, 419] on span "[DATE]" at bounding box center [688, 422] width 18 height 7
click at [757, 352] on button "15" at bounding box center [755, 347] width 16 height 16
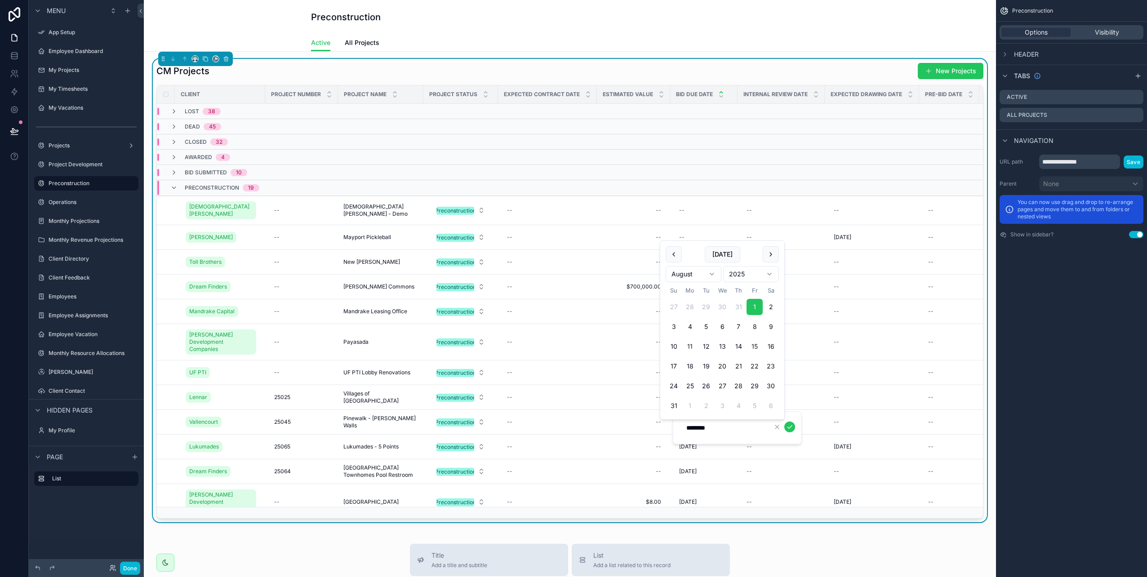
type input "*********"
click at [788, 428] on icon "scrollable content" at bounding box center [789, 426] width 7 height 7
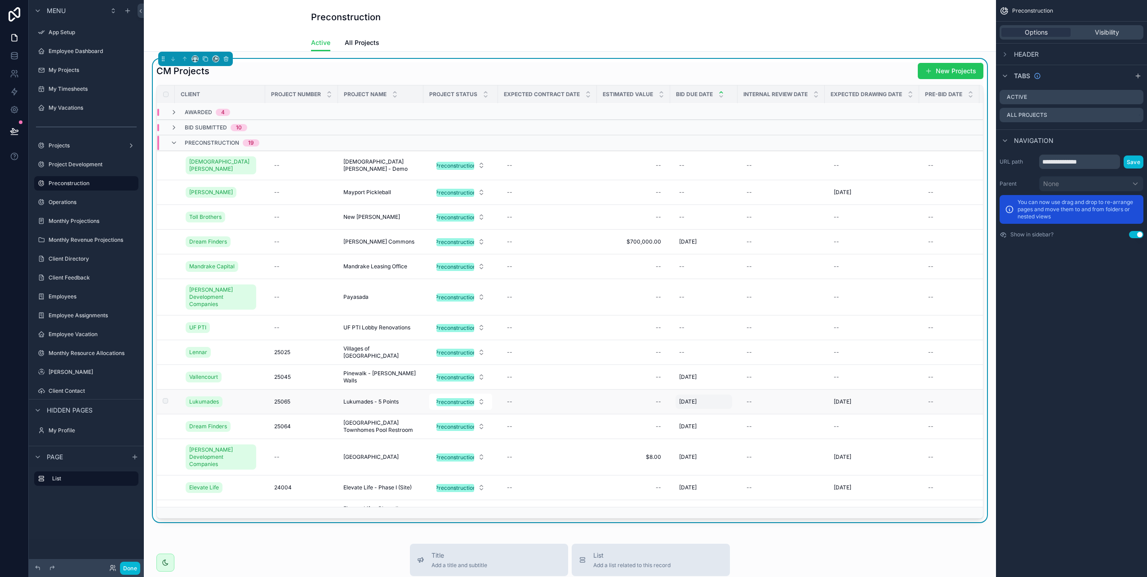
click at [697, 398] on span "[DATE]" at bounding box center [688, 401] width 18 height 7
click at [755, 368] on button "29" at bounding box center [755, 366] width 16 height 16
click at [752, 327] on button "15" at bounding box center [755, 326] width 16 height 16
type input "*********"
click at [792, 405] on icon "scrollable content" at bounding box center [789, 406] width 7 height 7
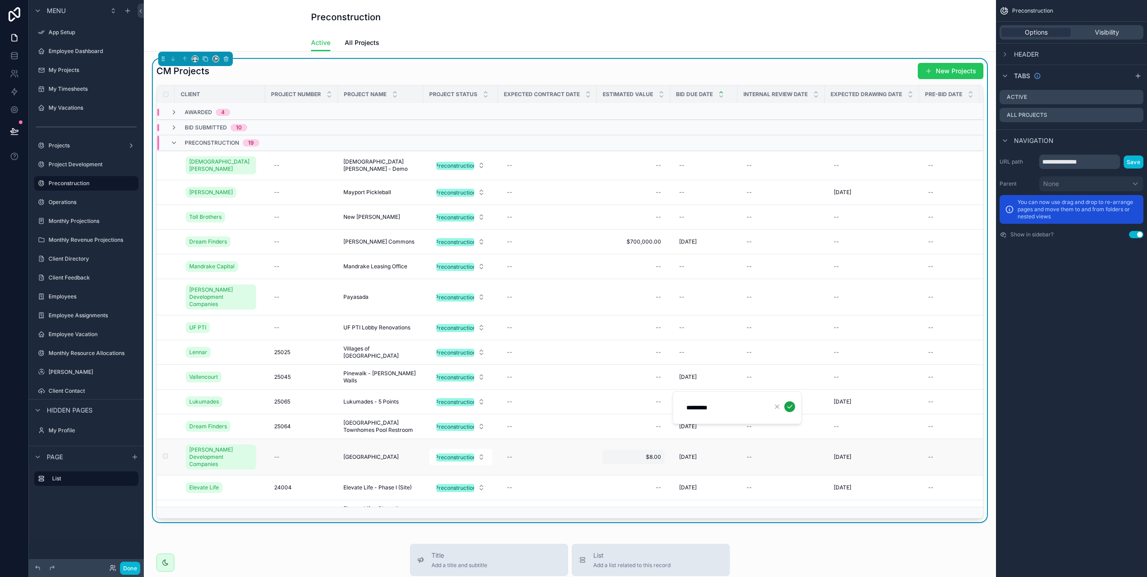
click at [655, 454] on span "$8.00" at bounding box center [633, 457] width 55 height 7
click at [704, 458] on icon "scrollable content" at bounding box center [703, 458] width 7 height 7
click at [652, 454] on span "$8.00" at bounding box center [633, 457] width 55 height 7
drag, startPoint x: 657, startPoint y: 456, endPoint x: 566, endPoint y: 459, distance: 90.4
click at [567, 459] on div "App Setup Employee Dashboard My Projects My Timesheets My Vacations Projects Pr…" at bounding box center [570, 288] width 852 height 577
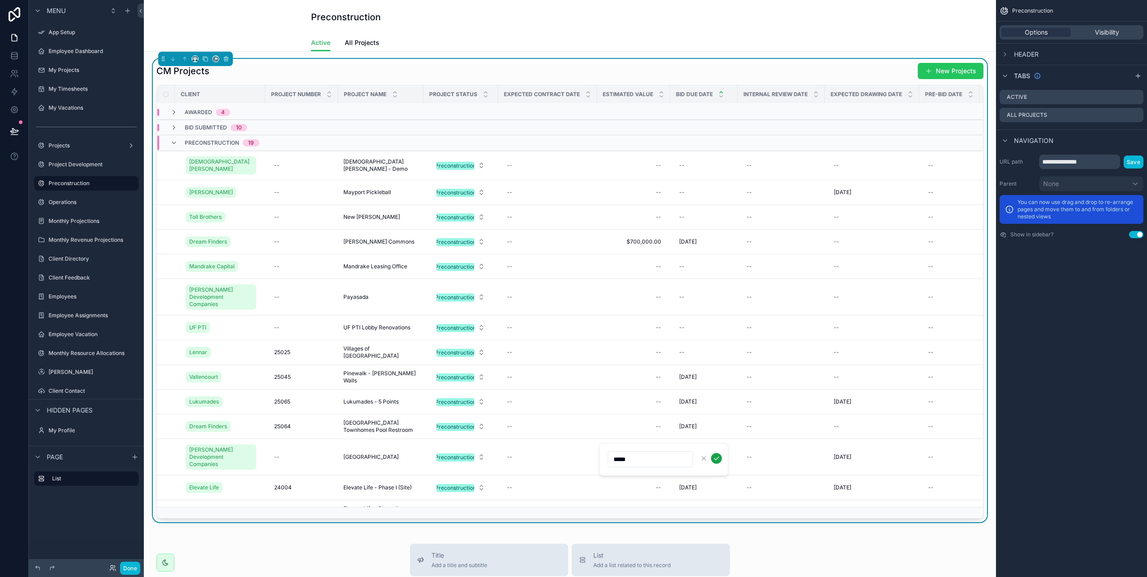
type input "*****"
click at [718, 459] on icon "scrollable content" at bounding box center [716, 458] width 7 height 7
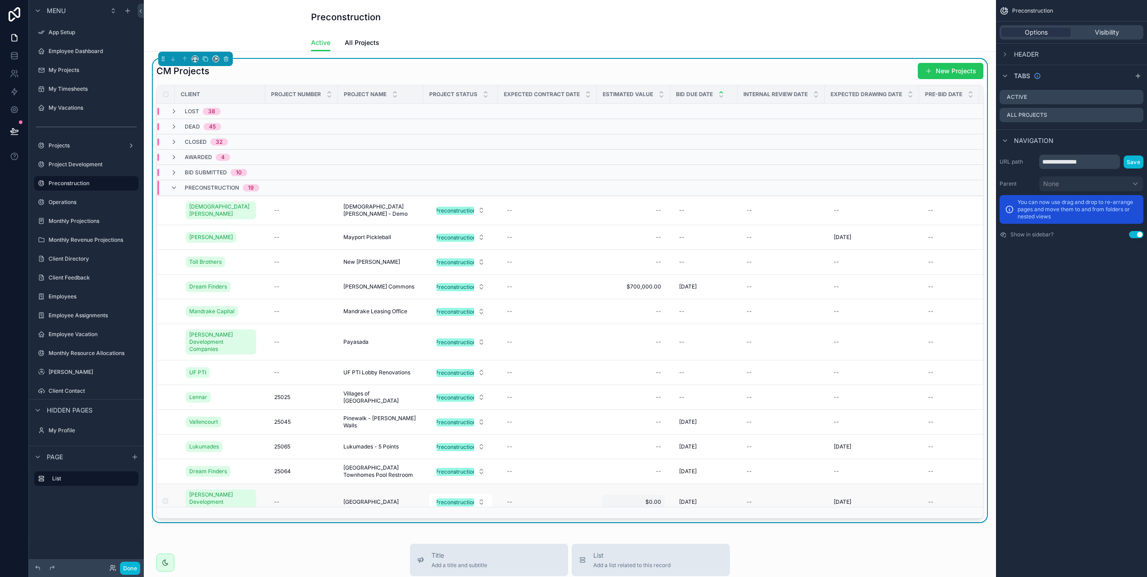
click at [646, 495] on div "$0.00 $0.00" at bounding box center [633, 502] width 62 height 14
drag, startPoint x: 637, startPoint y: 502, endPoint x: 597, endPoint y: 486, distance: 43.2
click at [586, 501] on div "App Setup Employee Dashboard My Projects My Timesheets My Vacations Projects Pr…" at bounding box center [570, 288] width 852 height 577
drag, startPoint x: 636, startPoint y: 506, endPoint x: 611, endPoint y: 502, distance: 25.1
click at [603, 505] on div "*****" at bounding box center [663, 504] width 129 height 33
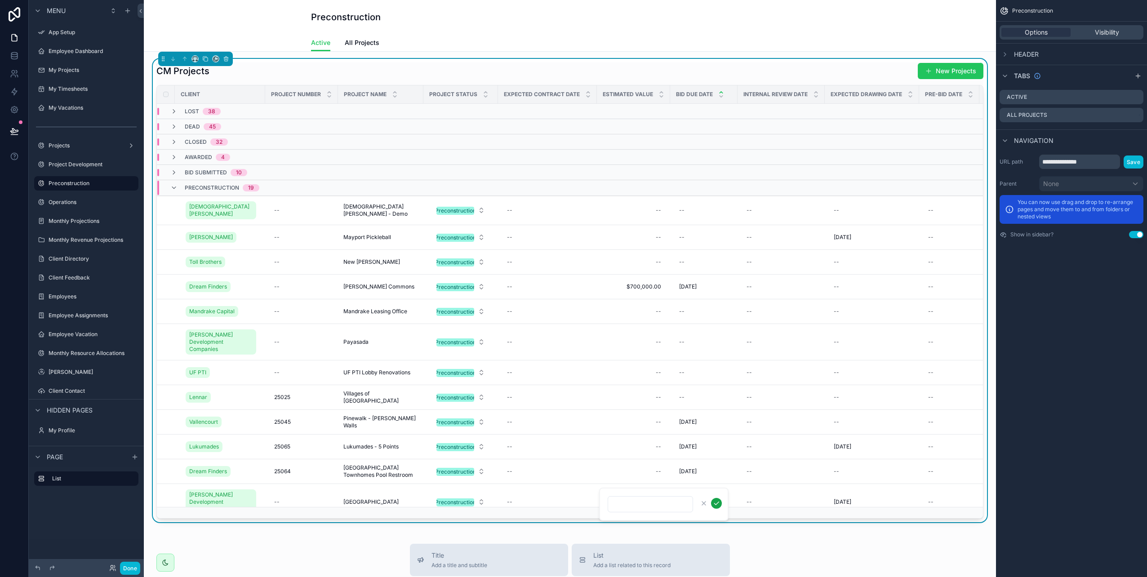
click at [715, 505] on icon "scrollable content" at bounding box center [716, 503] width 7 height 7
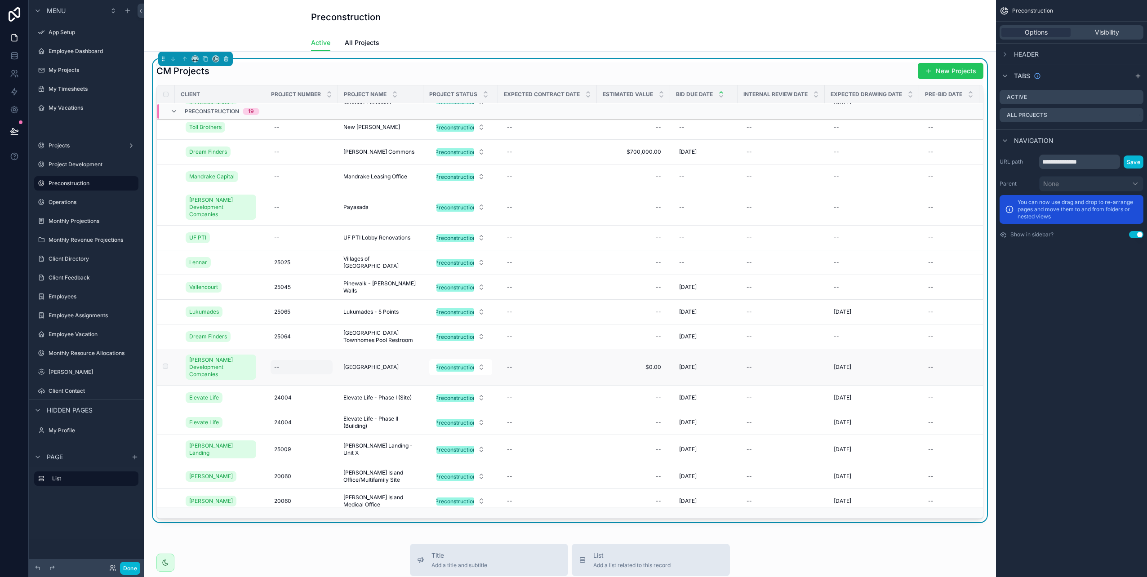
click at [280, 360] on div "--" at bounding box center [302, 367] width 62 height 14
click at [308, 354] on div "scrollable content" at bounding box center [331, 369] width 129 height 33
click at [298, 371] on input "scrollable content" at bounding box center [318, 369] width 85 height 13
type input "*****"
click button "scrollable content" at bounding box center [384, 368] width 11 height 11
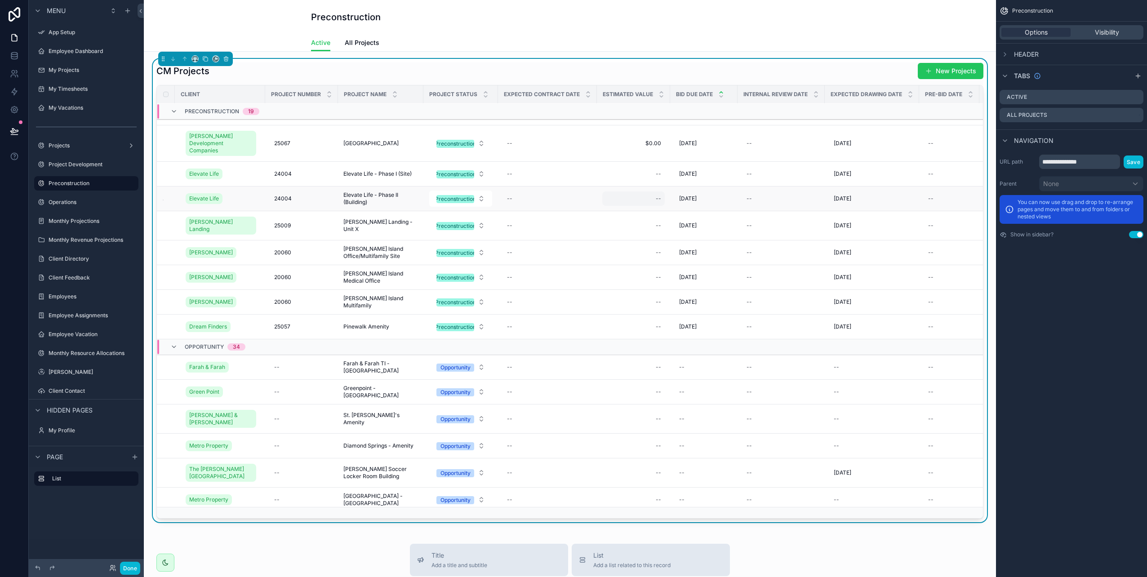
scroll to position [180, 0]
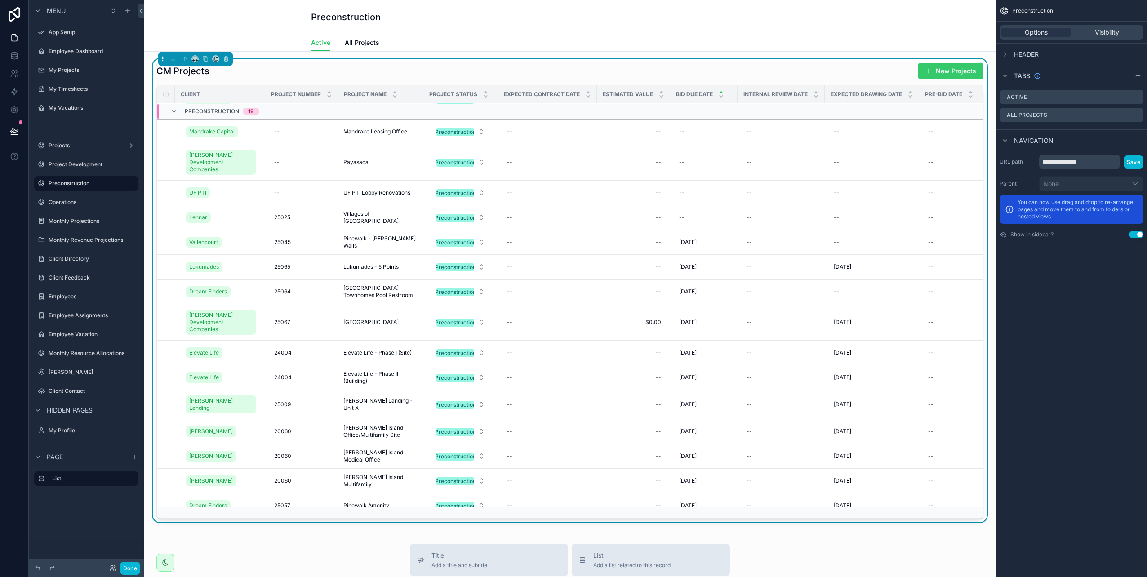
click at [941, 70] on button "New Projects" at bounding box center [951, 71] width 66 height 16
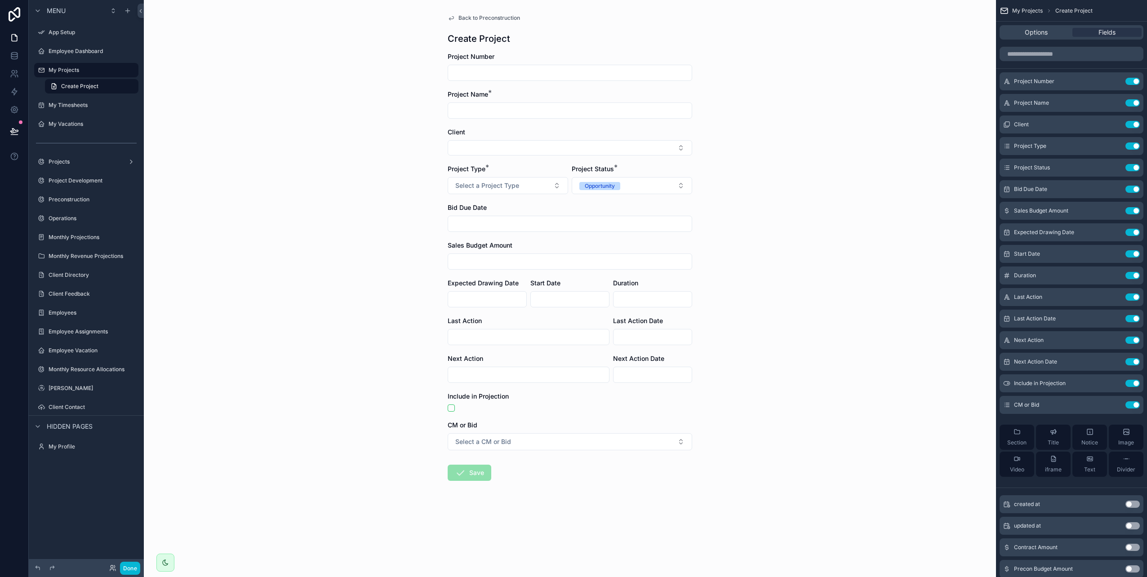
click at [451, 18] on icon "scrollable content" at bounding box center [451, 17] width 7 height 7
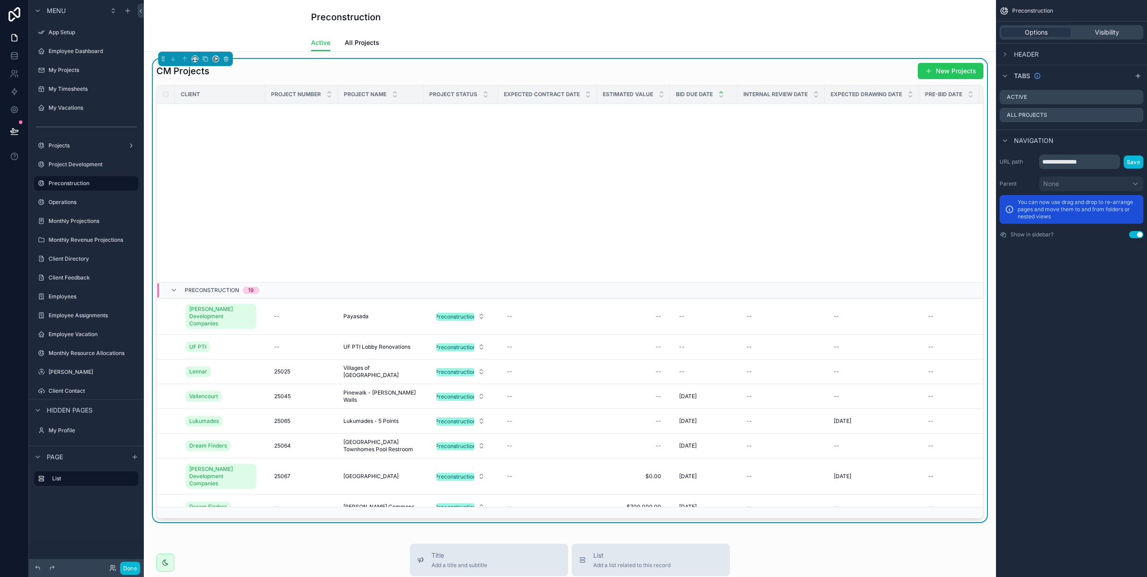
scroll to position [441, 0]
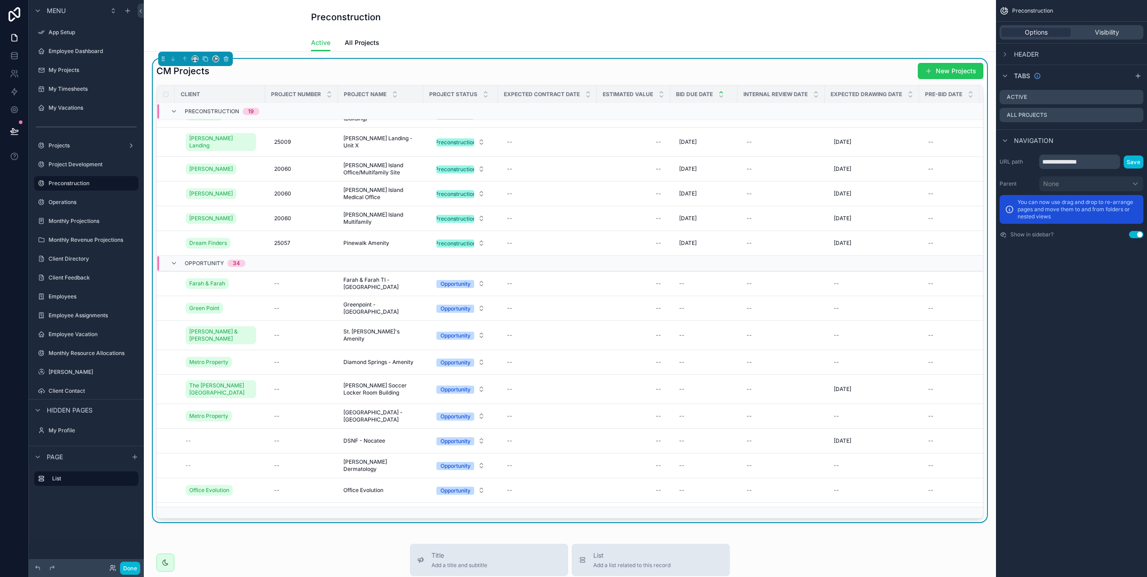
click at [939, 71] on button "New Projects" at bounding box center [951, 71] width 66 height 16
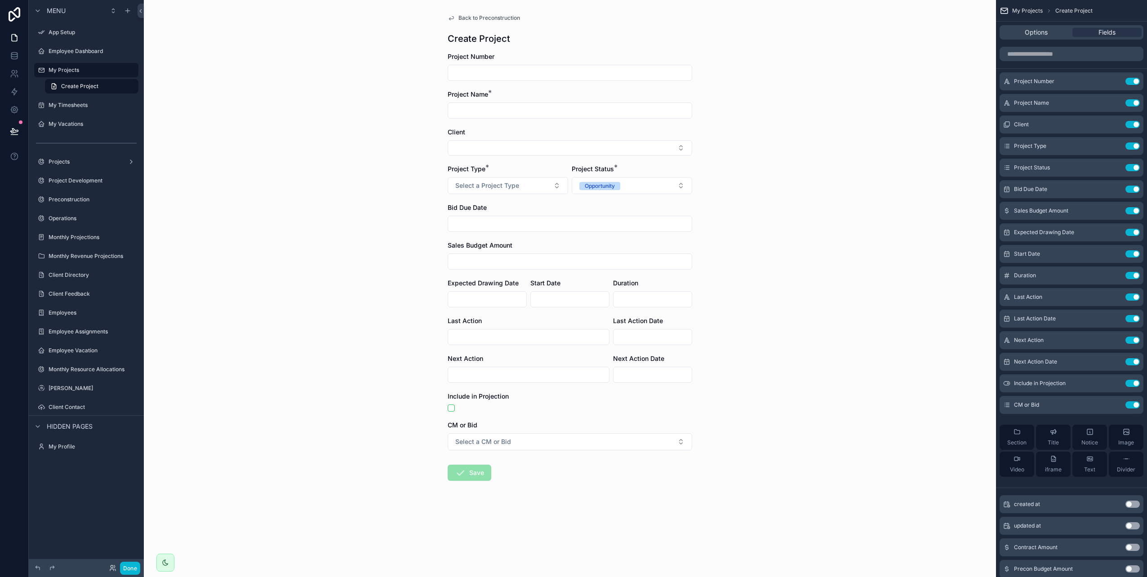
click at [478, 75] on input "scrollable content" at bounding box center [570, 73] width 244 height 13
click at [481, 76] on input "scrollable content" at bounding box center [570, 73] width 244 height 13
type input "*****"
click at [482, 114] on input "scrollable content" at bounding box center [570, 110] width 244 height 13
type input "**********"
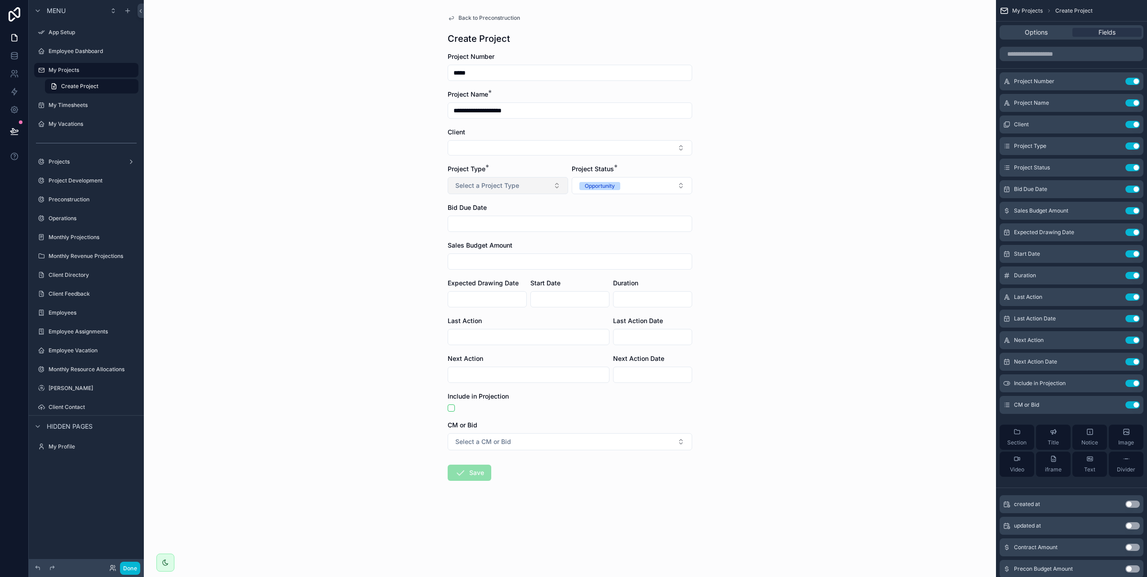
click at [525, 190] on button "Select a Project Type" at bounding box center [508, 185] width 120 height 17
click at [487, 234] on div "Commercial" at bounding box center [474, 235] width 31 height 8
click at [607, 189] on div "Opportunity" at bounding box center [600, 186] width 30 height 8
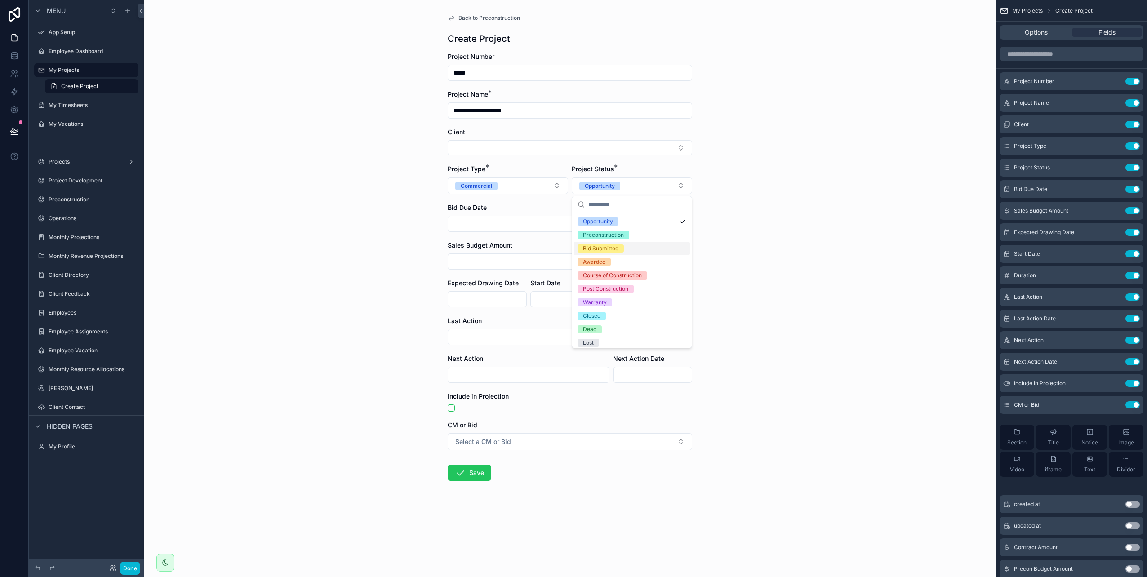
click at [606, 250] on div "Bid Submitted" at bounding box center [601, 249] width 36 height 8
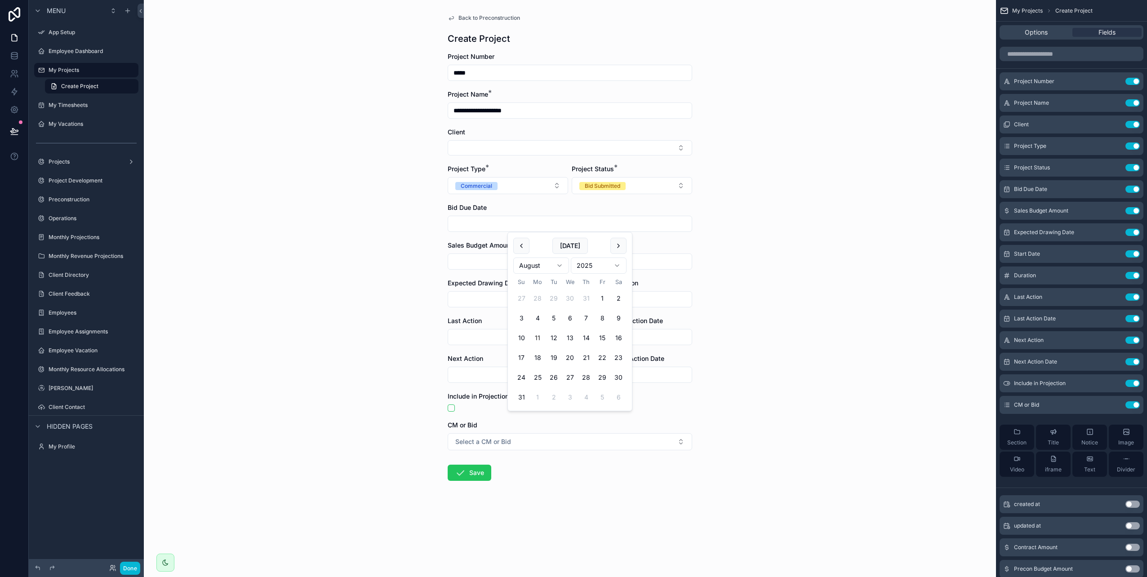
click at [492, 224] on input "scrollable content" at bounding box center [570, 224] width 244 height 13
click at [586, 298] on button "31" at bounding box center [586, 298] width 16 height 16
type input "*********"
click at [469, 265] on input "scrollable content" at bounding box center [570, 261] width 244 height 13
click at [465, 437] on button "Select a CM or Bid" at bounding box center [570, 441] width 245 height 17
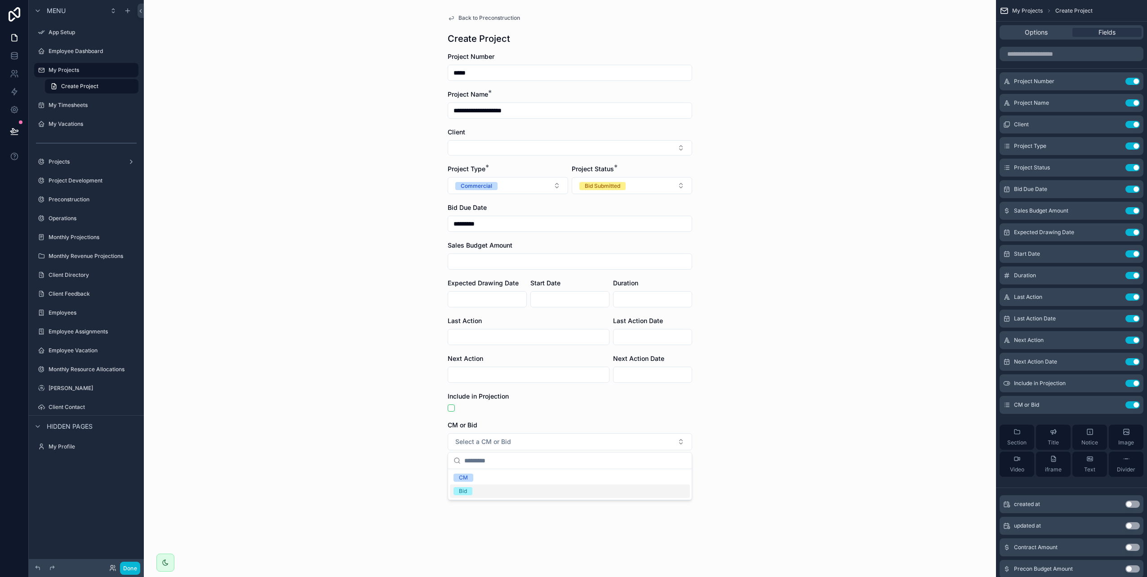
click at [462, 494] on div "Bid" at bounding box center [463, 491] width 8 height 8
click at [474, 467] on button "Save" at bounding box center [470, 473] width 44 height 16
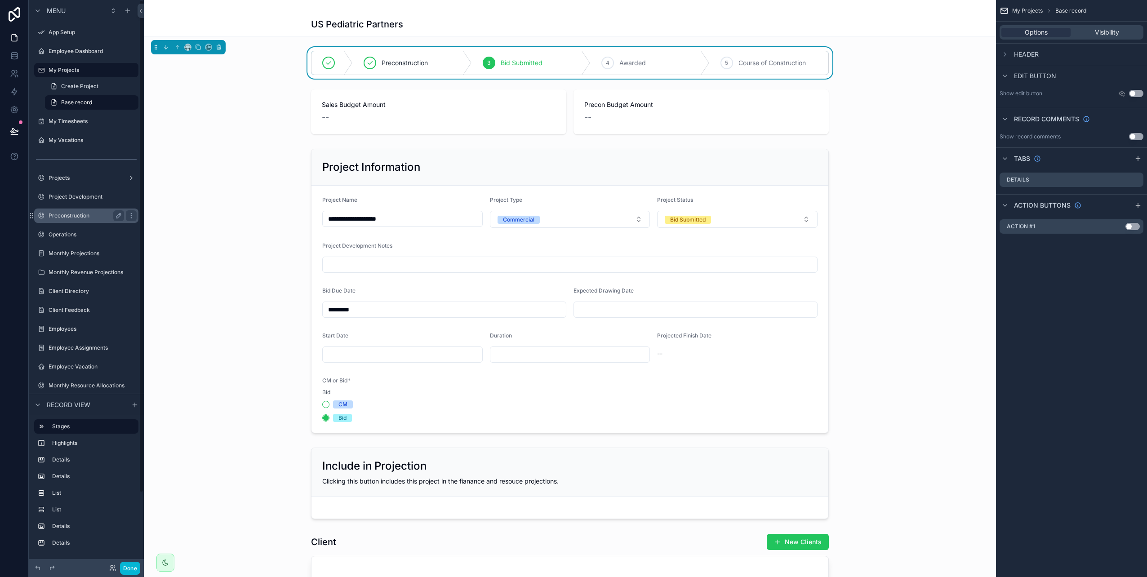
click at [74, 216] on label "Preconstruction" at bounding box center [85, 215] width 72 height 7
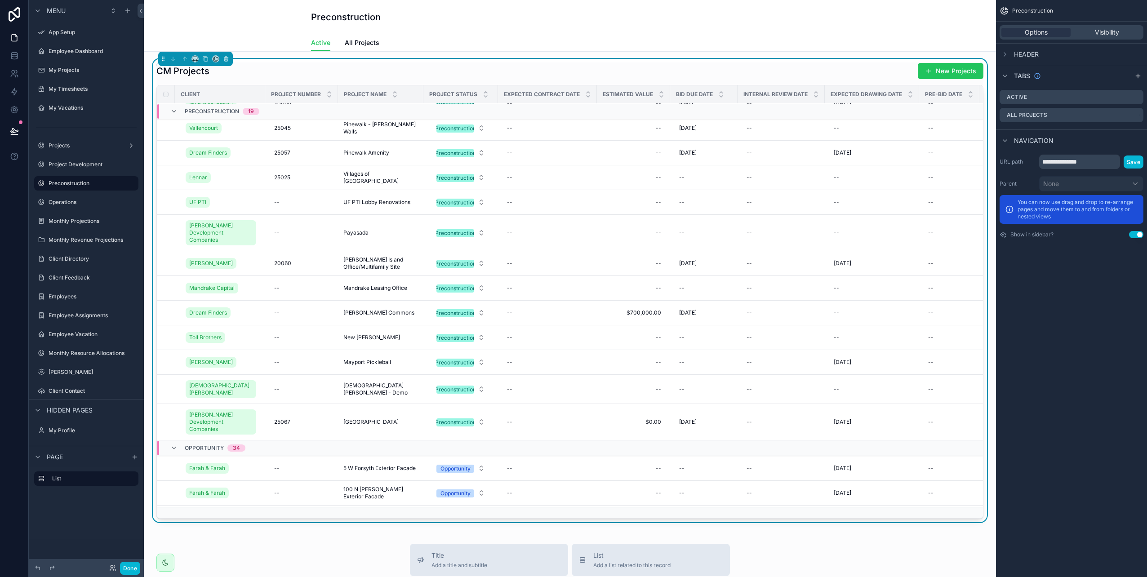
scroll to position [481, 0]
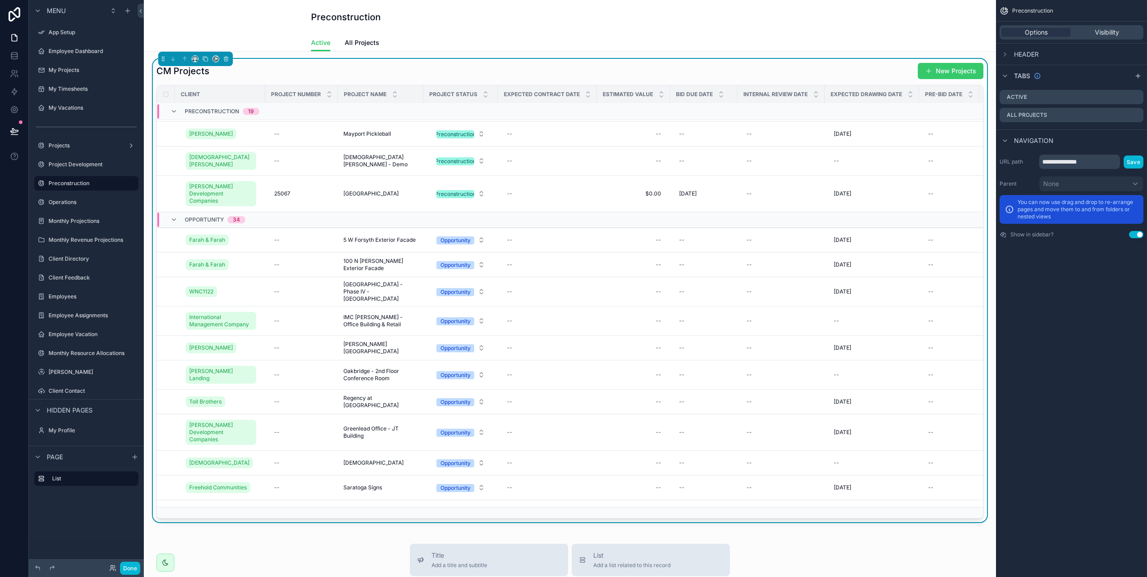
click at [947, 70] on button "New Projects" at bounding box center [951, 71] width 66 height 16
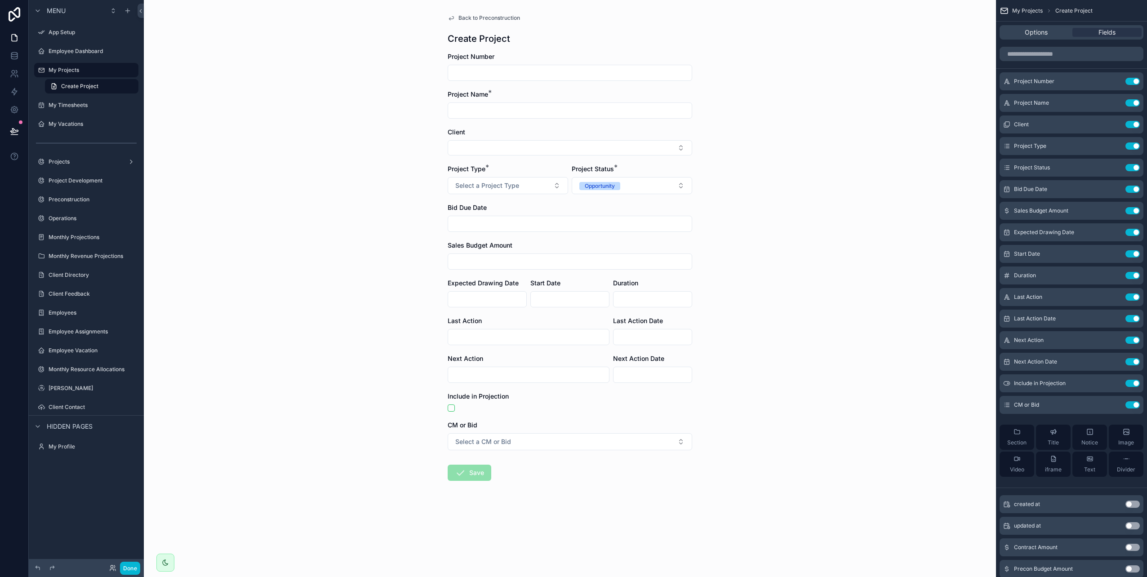
click at [505, 73] on input "scrollable content" at bounding box center [570, 73] width 244 height 13
click at [506, 71] on input "scrollable content" at bounding box center [570, 73] width 244 height 13
type input "*****"
click at [495, 109] on input "scrollable content" at bounding box center [570, 110] width 244 height 13
type input "**********"
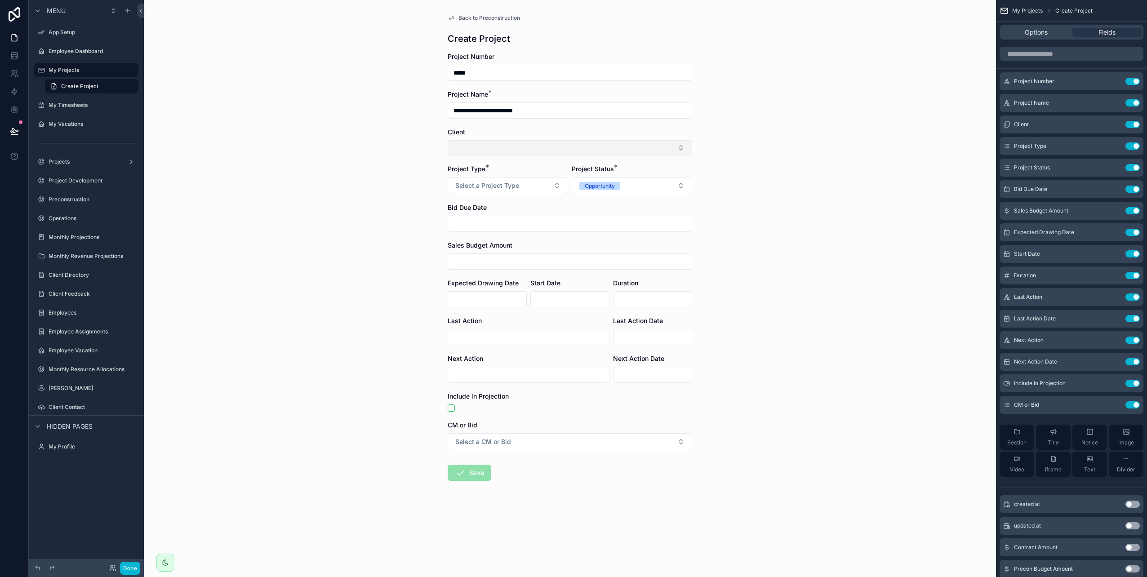
click at [494, 143] on button "Select Button" at bounding box center [570, 147] width 245 height 15
click at [489, 212] on span "Dream Finders" at bounding box center [475, 212] width 43 height 9
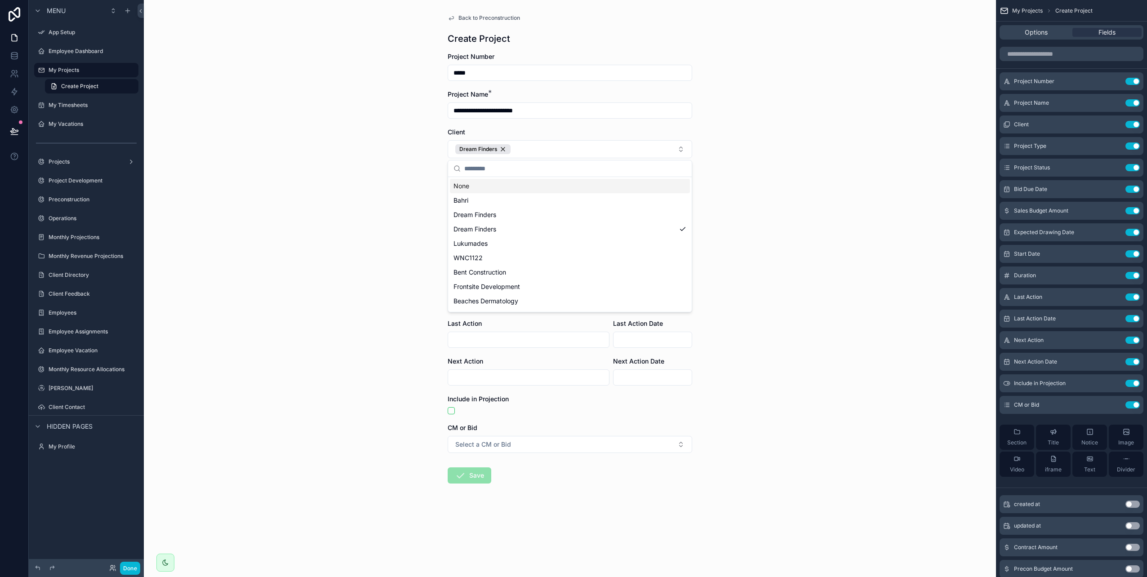
click at [792, 175] on div "**********" at bounding box center [570, 288] width 852 height 577
click at [526, 191] on button "Select a Project Type" at bounding box center [508, 188] width 120 height 17
click at [480, 253] on div "Hardscape" at bounding box center [473, 251] width 28 height 8
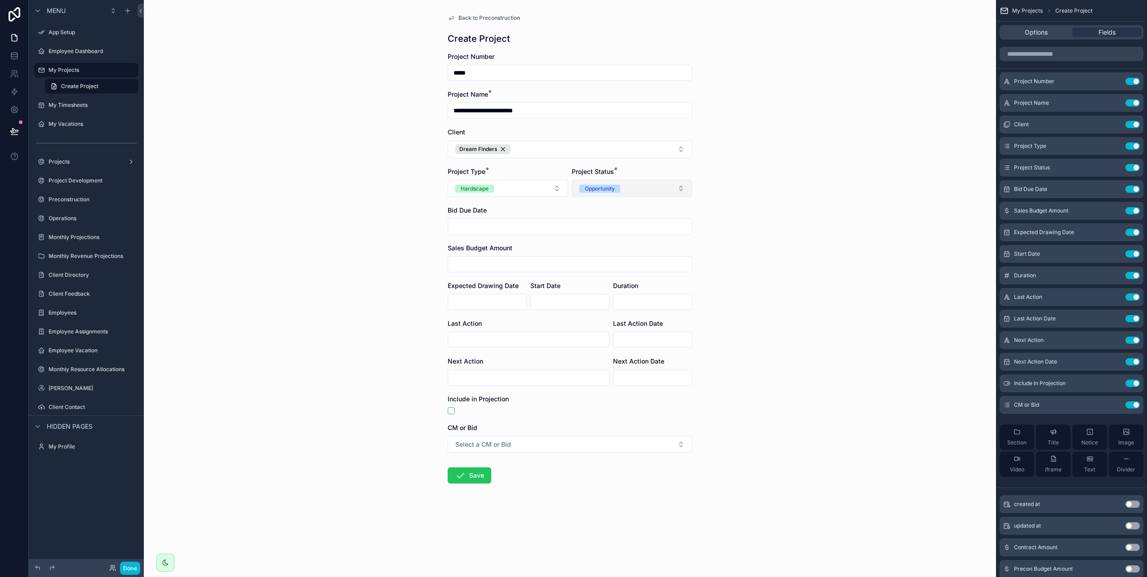
click at [608, 188] on div "Opportunity" at bounding box center [600, 189] width 30 height 8
click at [606, 236] on div "Preconstruction" at bounding box center [603, 238] width 41 height 8
click at [493, 230] on input "scrollable content" at bounding box center [570, 226] width 244 height 13
click at [602, 321] on button "8" at bounding box center [602, 321] width 16 height 16
type input "********"
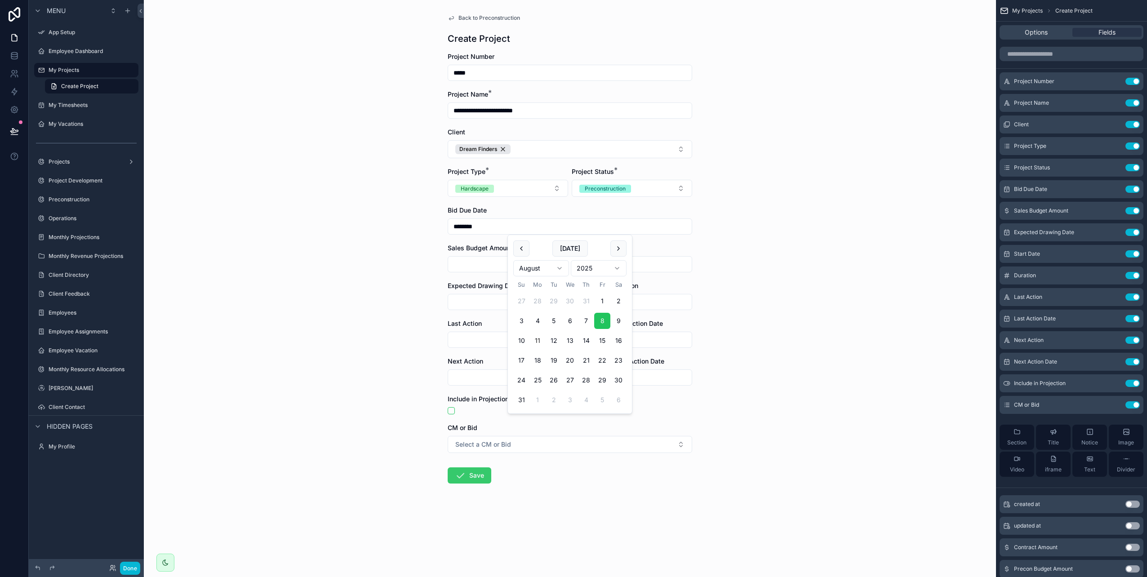
click at [468, 472] on button "Save" at bounding box center [470, 476] width 44 height 16
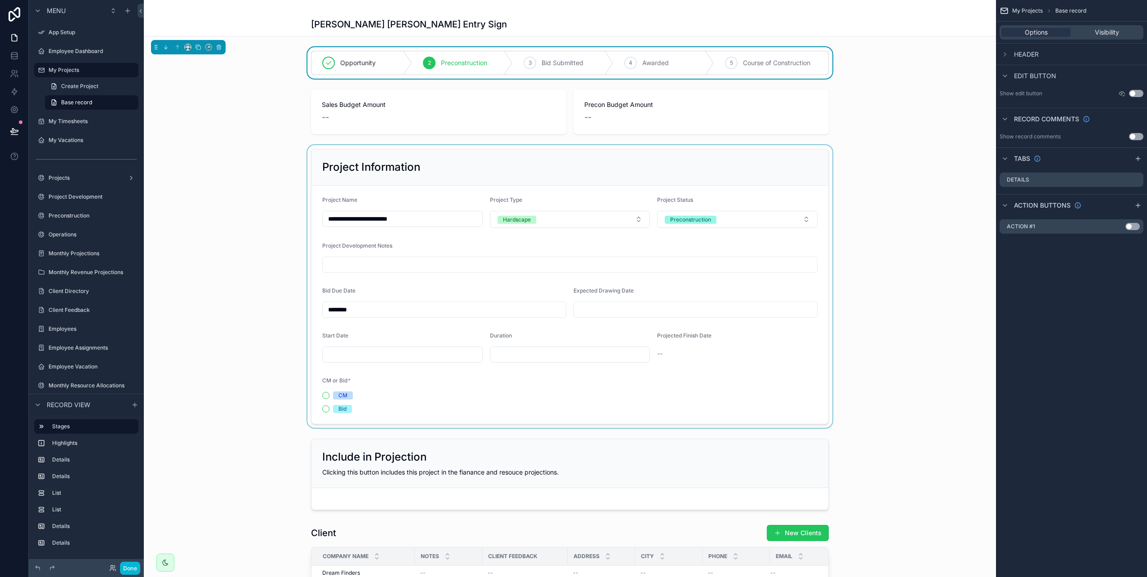
click at [323, 396] on div "scrollable content" at bounding box center [570, 286] width 852 height 283
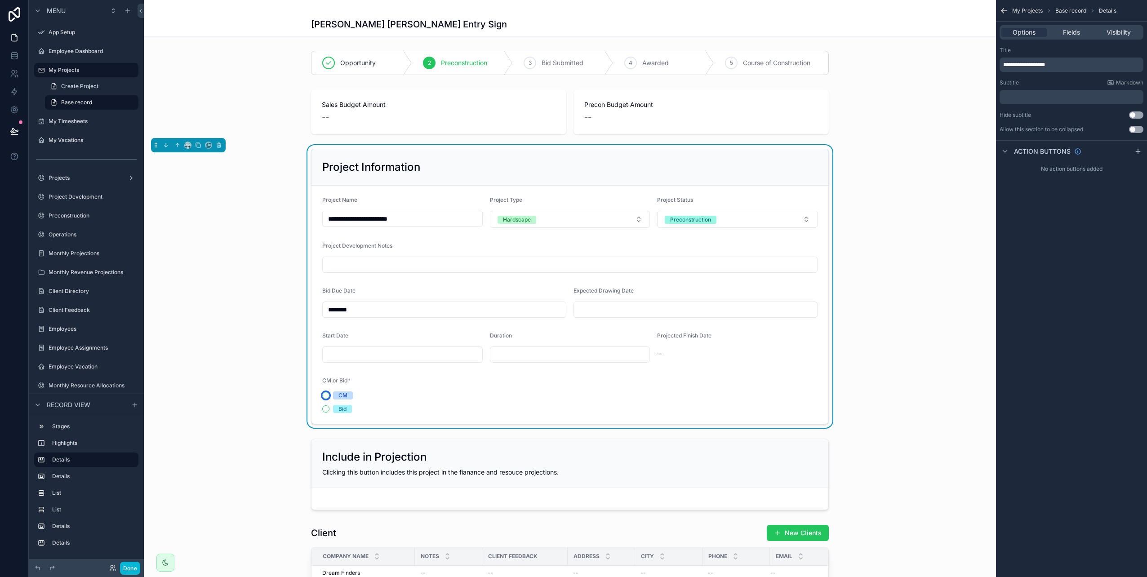
click at [322, 396] on button "CM" at bounding box center [325, 395] width 7 height 7
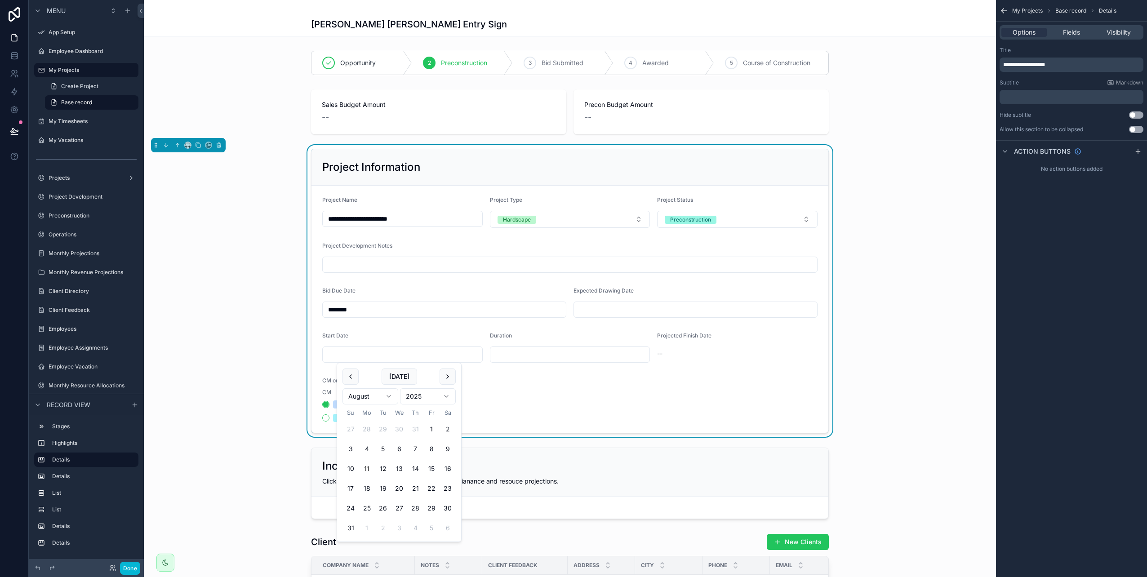
click at [374, 358] on input "scrollable content" at bounding box center [403, 354] width 160 height 13
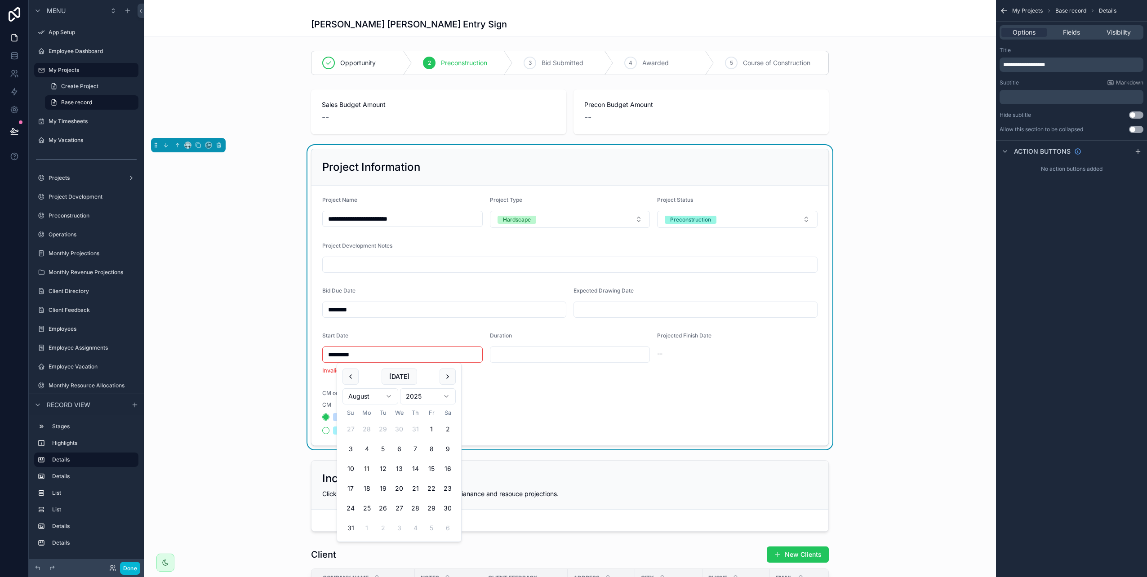
type input "*********"
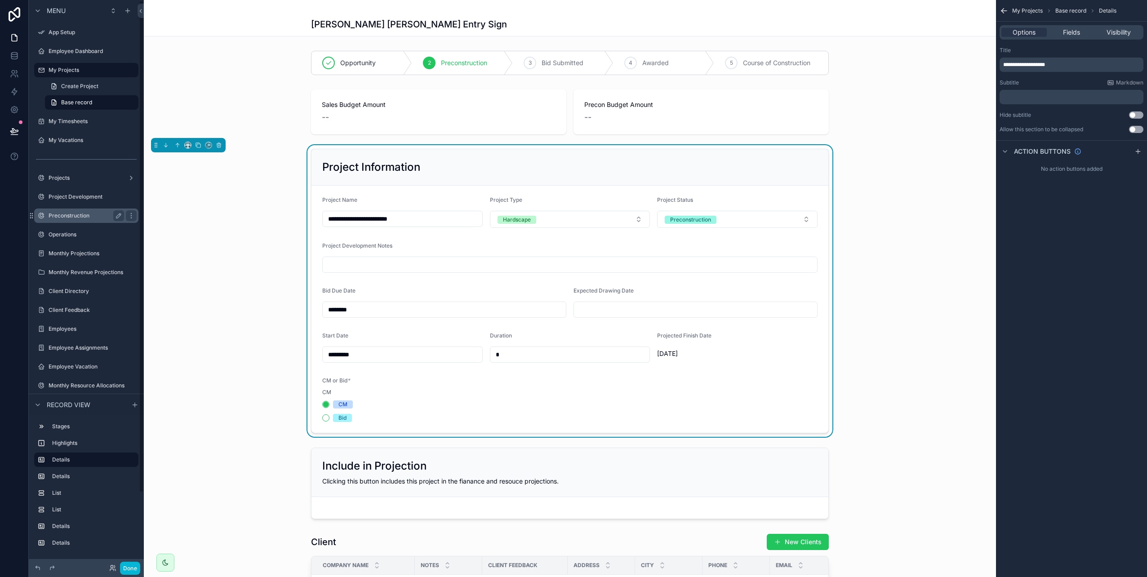
type input "*"
drag, startPoint x: 76, startPoint y: 214, endPoint x: 81, endPoint y: 210, distance: 7.7
click at [76, 214] on label "Preconstruction" at bounding box center [93, 215] width 88 height 7
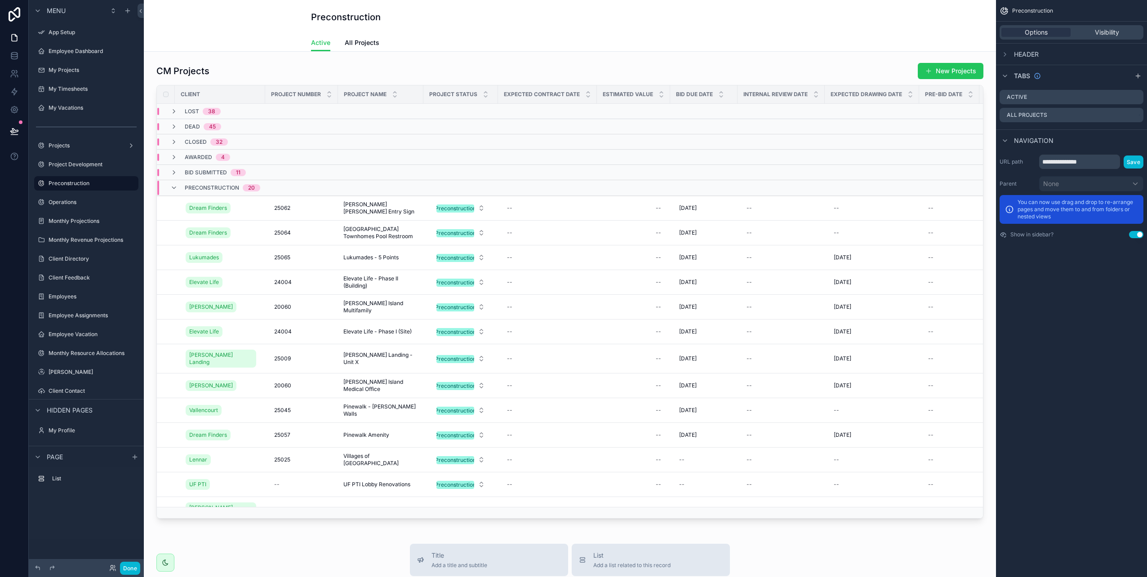
click at [795, 25] on div "Preconstruction" at bounding box center [570, 17] width 518 height 34
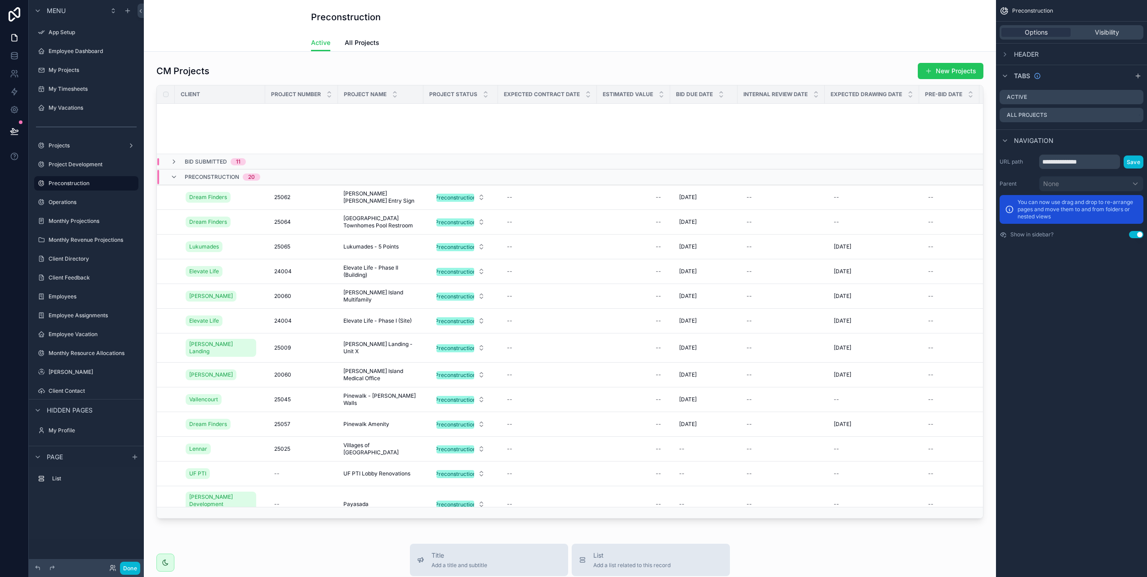
scroll to position [274, 0]
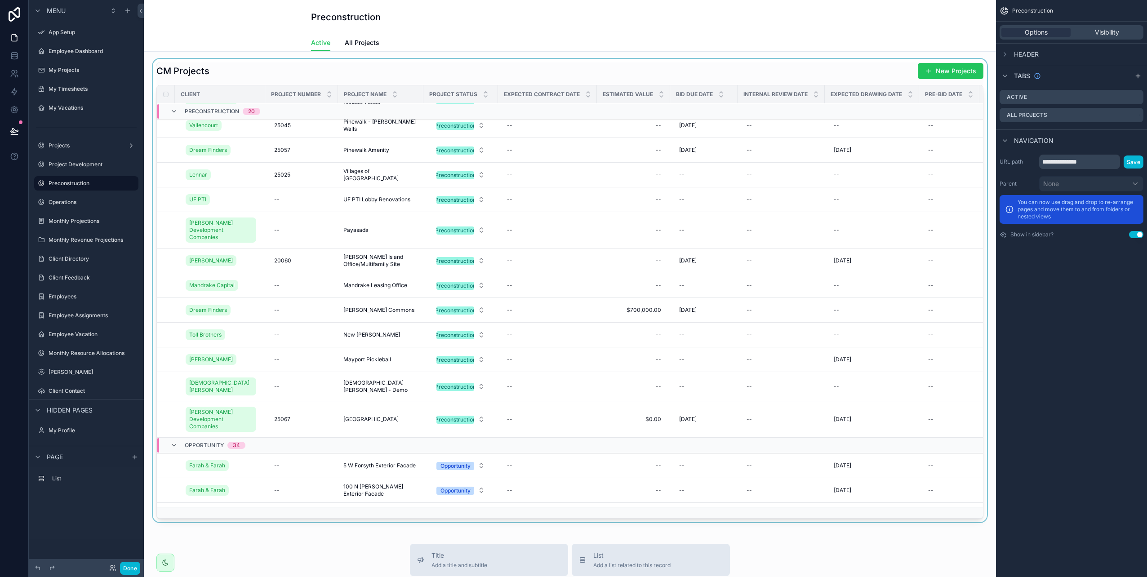
click at [276, 299] on div "scrollable content" at bounding box center [570, 291] width 838 height 464
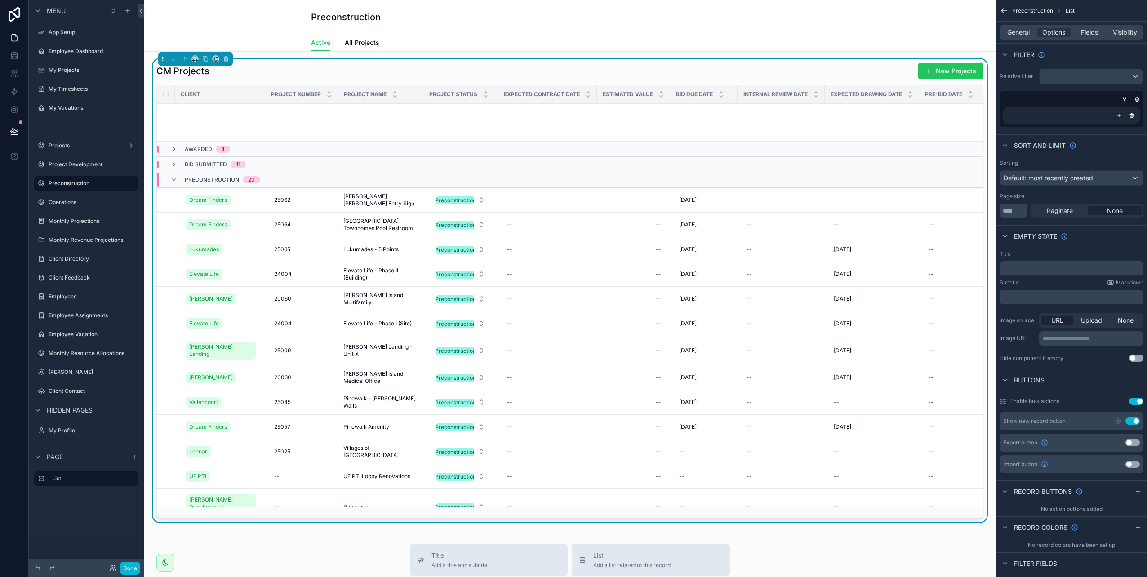
scroll to position [262, 0]
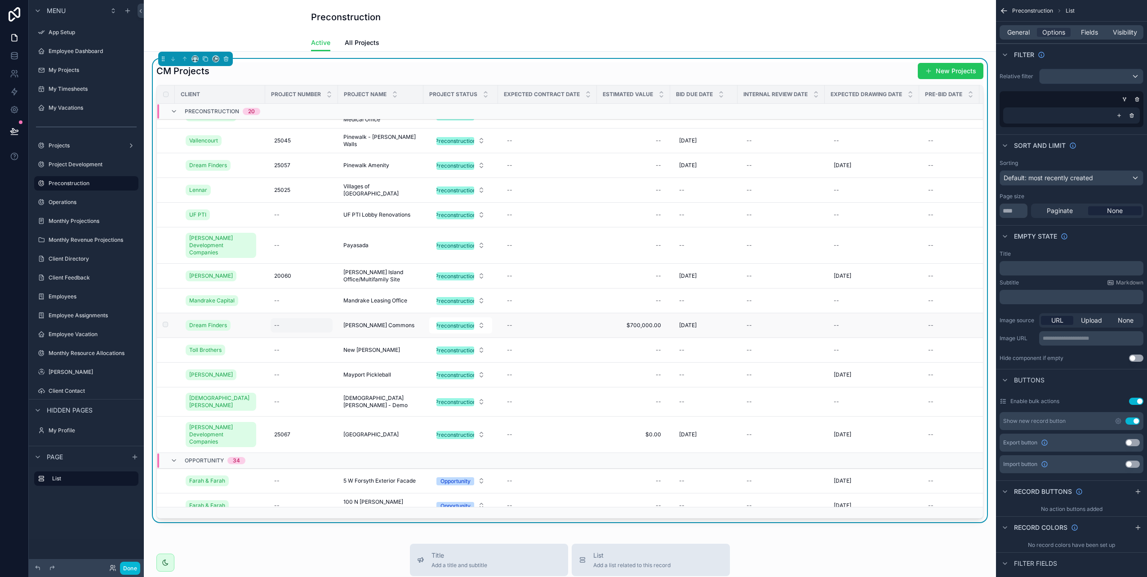
click at [279, 322] on div "--" at bounding box center [276, 325] width 5 height 7
click at [313, 322] on input "scrollable content" at bounding box center [318, 327] width 85 height 13
type input "*****"
click button "scrollable content" at bounding box center [384, 326] width 11 height 11
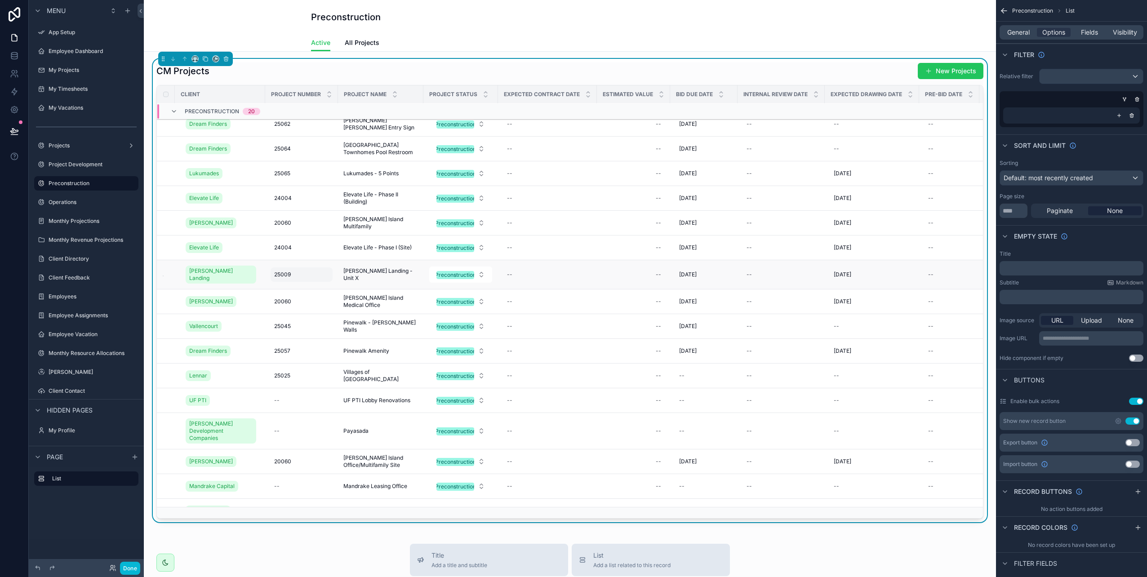
scroll to position [0, 0]
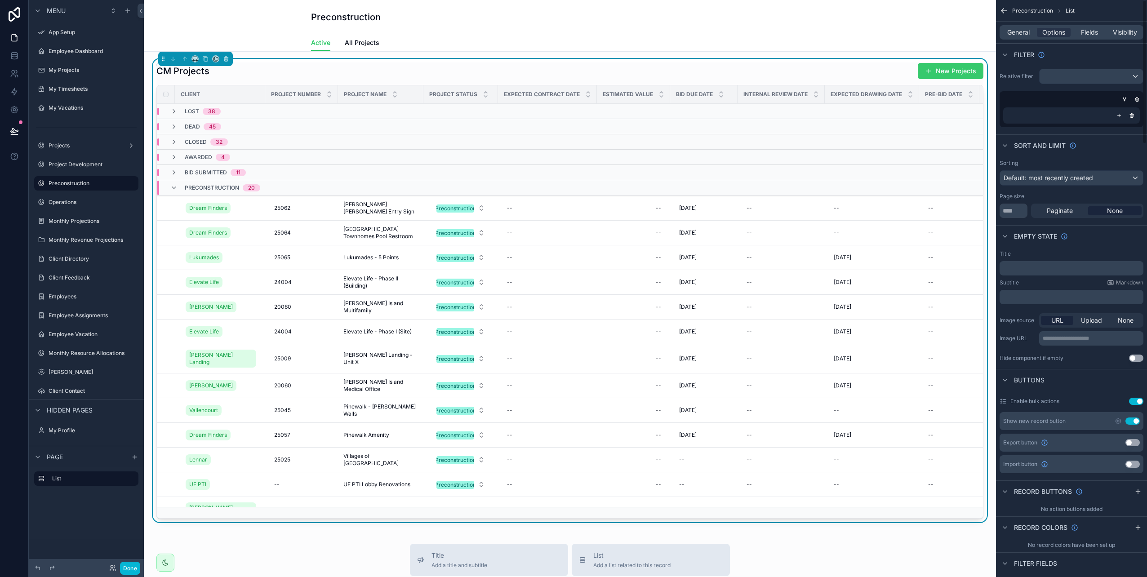
click at [929, 70] on button "New Projects" at bounding box center [951, 71] width 66 height 16
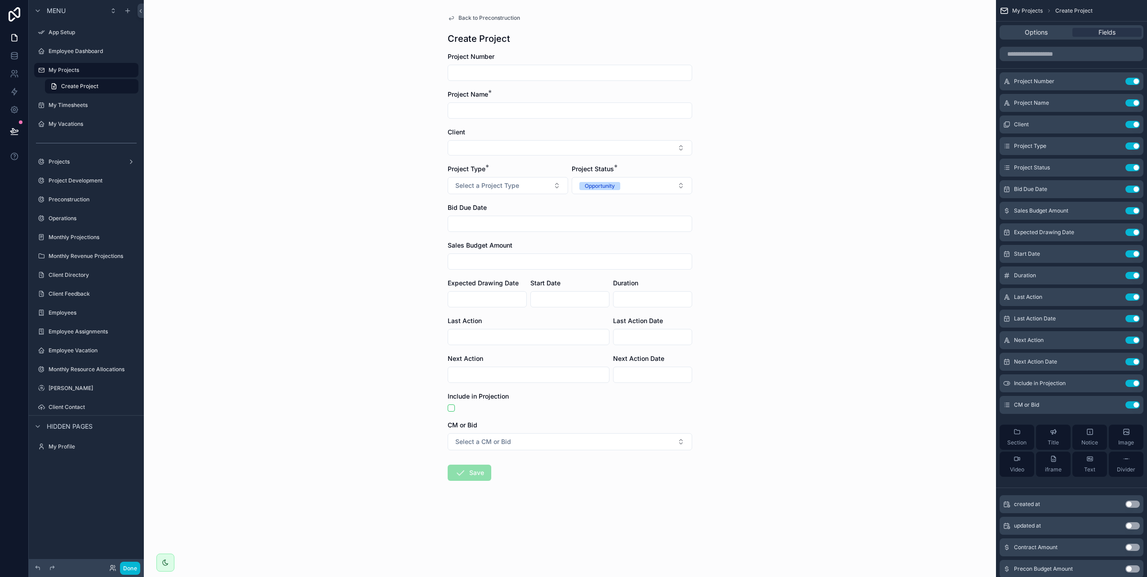
click at [479, 71] on input "scrollable content" at bounding box center [570, 73] width 244 height 13
click at [481, 63] on div "Project Number" at bounding box center [570, 66] width 245 height 29
drag, startPoint x: 481, startPoint y: 63, endPoint x: 482, endPoint y: 71, distance: 7.7
click at [482, 71] on input "scrollable content" at bounding box center [570, 73] width 244 height 13
type input "**********"
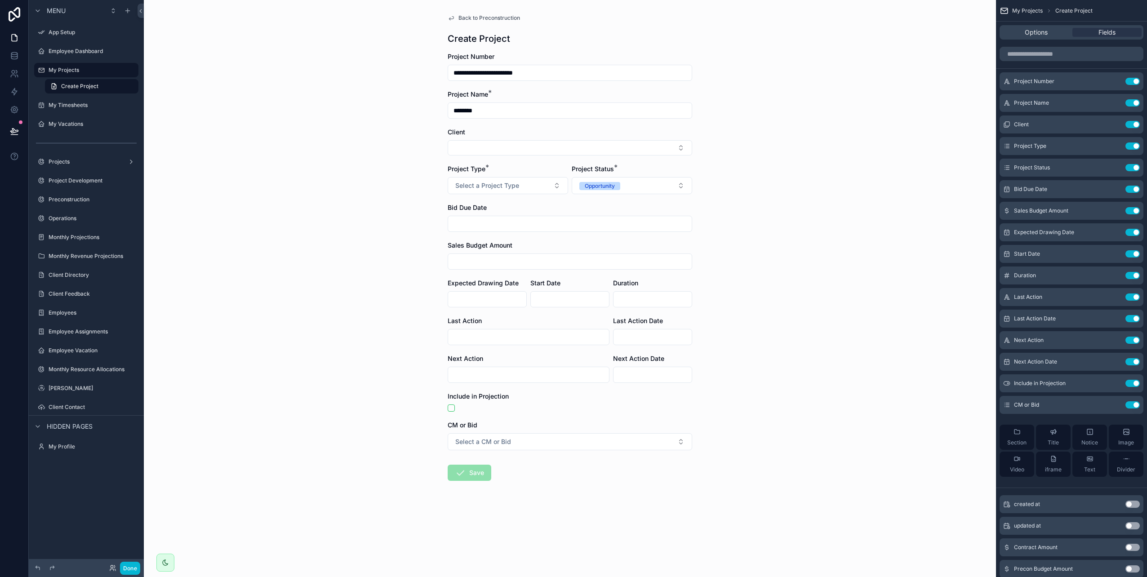
type input "********"
drag, startPoint x: 558, startPoint y: 77, endPoint x: 406, endPoint y: 78, distance: 152.0
click at [406, 78] on div "**********" at bounding box center [570, 288] width 852 height 577
drag, startPoint x: 495, startPoint y: 114, endPoint x: 407, endPoint y: 110, distance: 87.3
click at [407, 110] on div "Back to Preconstruction Create Project Project Number Project Name * ******** C…" at bounding box center [570, 288] width 852 height 577
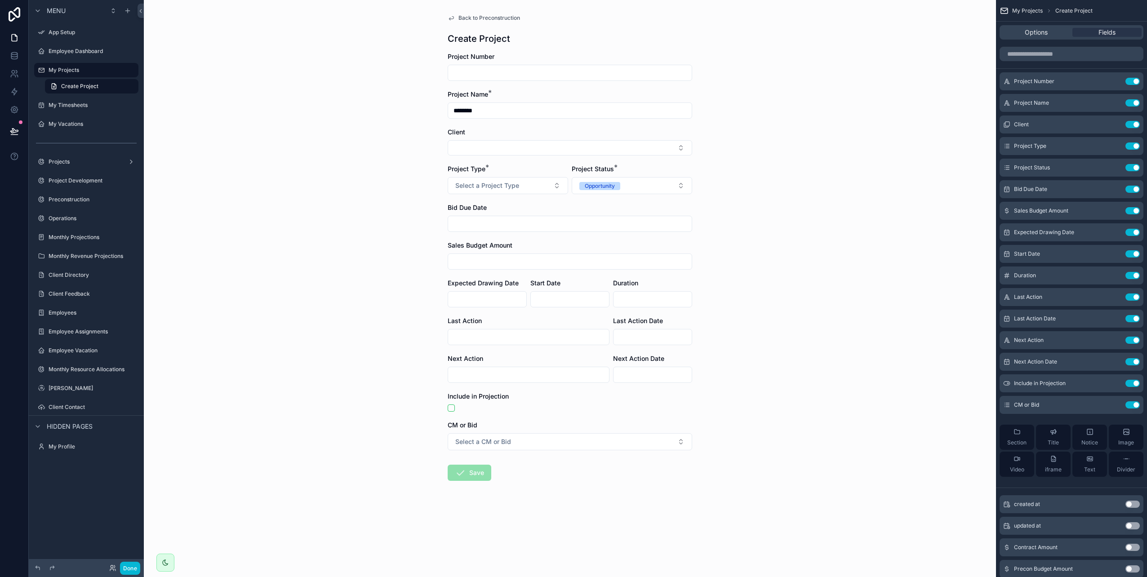
paste input "**********"
type input "**********"
click at [466, 146] on button "Select Button" at bounding box center [570, 147] width 245 height 15
type input "**"
click at [464, 184] on span "Fore Star" at bounding box center [467, 183] width 27 height 9
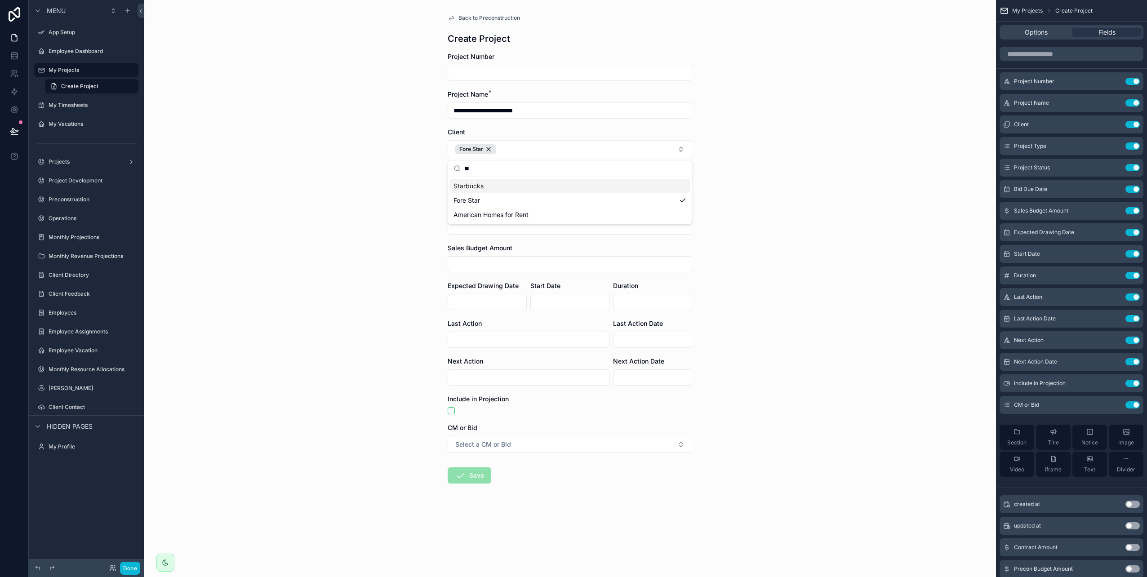
drag, startPoint x: 473, startPoint y: 74, endPoint x: 475, endPoint y: 79, distance: 5.1
click at [473, 74] on input "scrollable content" at bounding box center [570, 73] width 244 height 13
type input "*****"
click button "Fore Star" at bounding box center [475, 149] width 41 height 10
click at [473, 446] on span "Select a CM or Bid" at bounding box center [483, 441] width 56 height 9
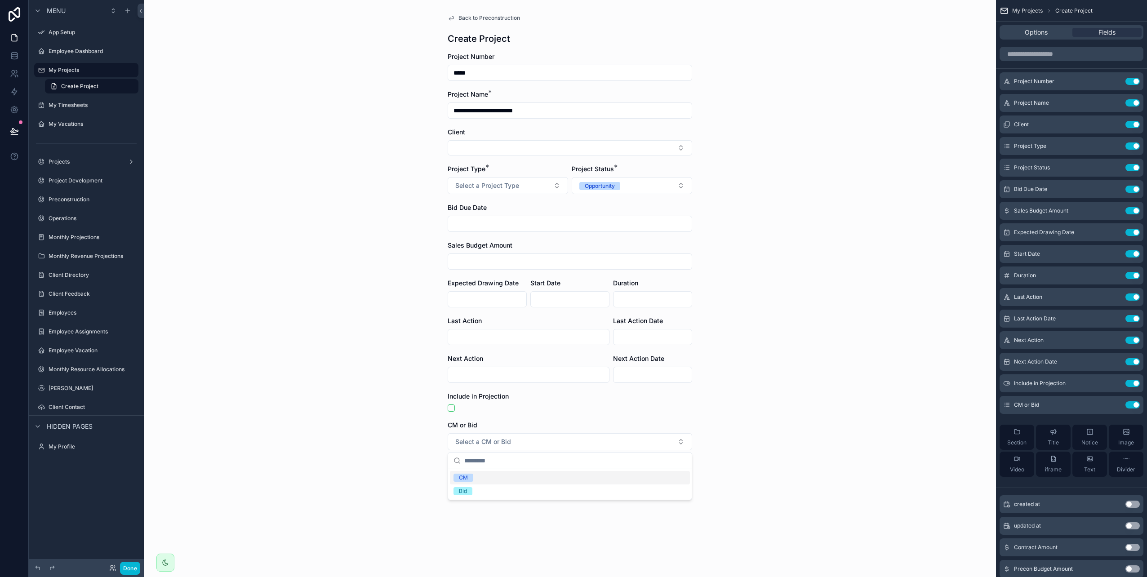
click at [463, 481] on div "CM" at bounding box center [463, 478] width 9 height 8
click at [470, 229] on input "scrollable content" at bounding box center [570, 224] width 244 height 13
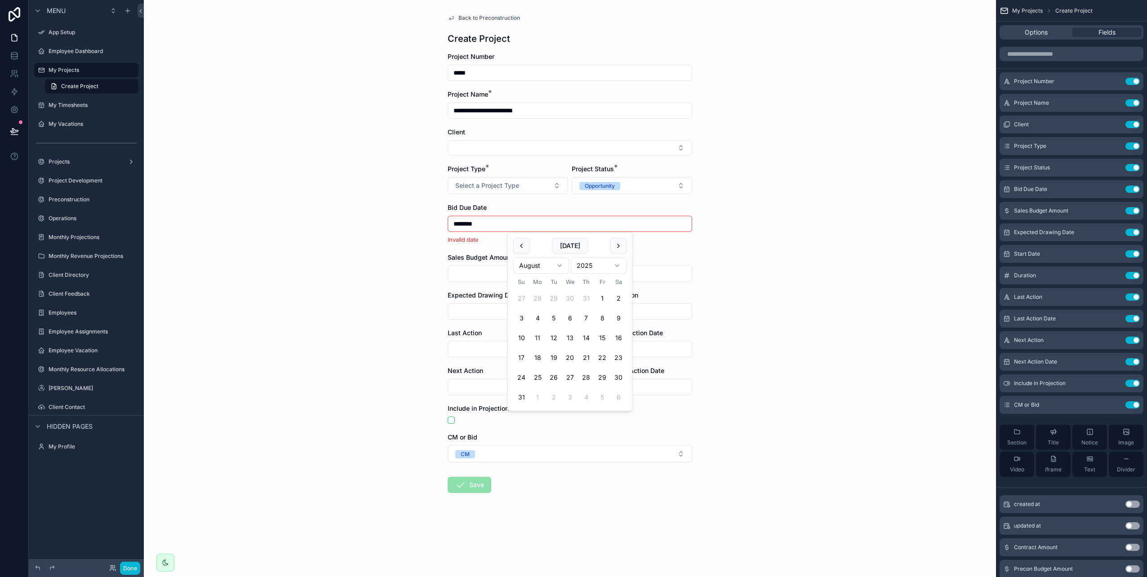
click at [477, 222] on input "********" at bounding box center [570, 224] width 244 height 13
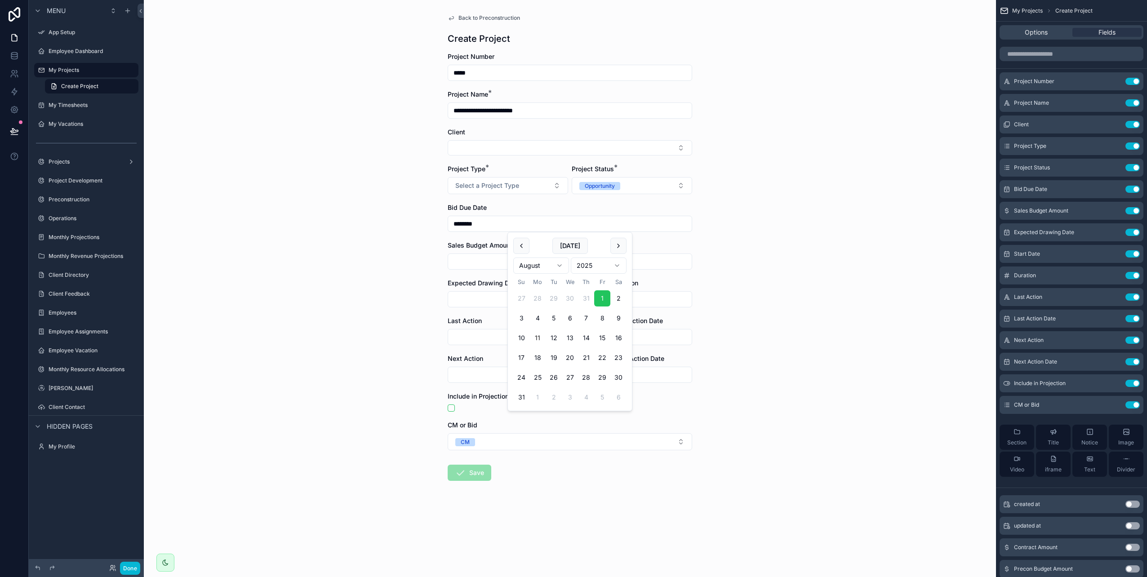
type input "********"
click at [470, 475] on span "Save" at bounding box center [470, 474] width 44 height 9
click at [611, 471] on form "**********" at bounding box center [570, 295] width 245 height 486
click at [459, 478] on span "Save" at bounding box center [470, 474] width 44 height 9
click at [470, 474] on span "Save" at bounding box center [470, 474] width 44 height 9
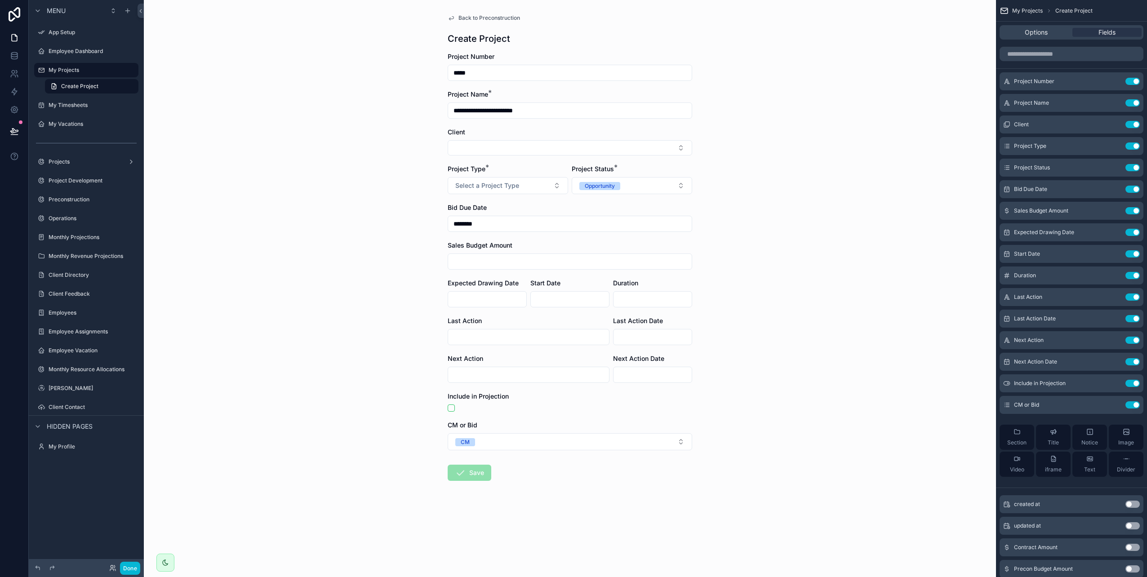
click at [583, 265] on input "scrollable content" at bounding box center [570, 261] width 244 height 13
click at [485, 146] on button "Select Button" at bounding box center [570, 147] width 245 height 15
type input "**"
click at [479, 185] on span "Fore Star" at bounding box center [467, 183] width 27 height 9
click at [462, 201] on span "Fore Star" at bounding box center [467, 200] width 27 height 9
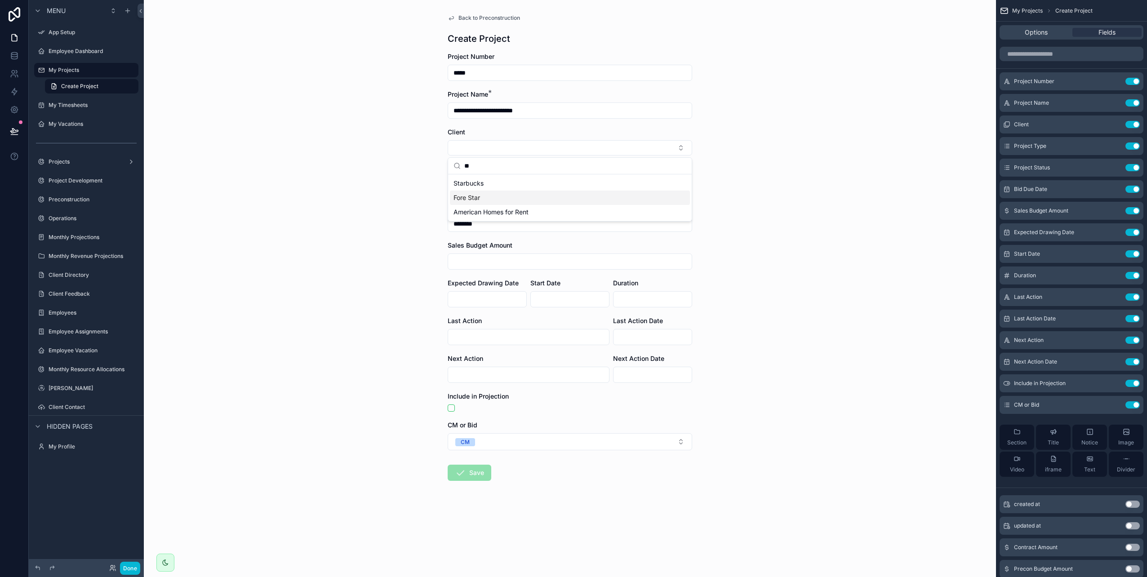
click at [467, 198] on span "Fore Star" at bounding box center [467, 197] width 27 height 9
click at [829, 169] on div "**********" at bounding box center [570, 288] width 852 height 577
click at [477, 479] on span "Save" at bounding box center [470, 477] width 44 height 9
click at [555, 111] on input "**********" at bounding box center [570, 110] width 244 height 13
click at [642, 189] on button "Opportunity" at bounding box center [632, 188] width 120 height 17
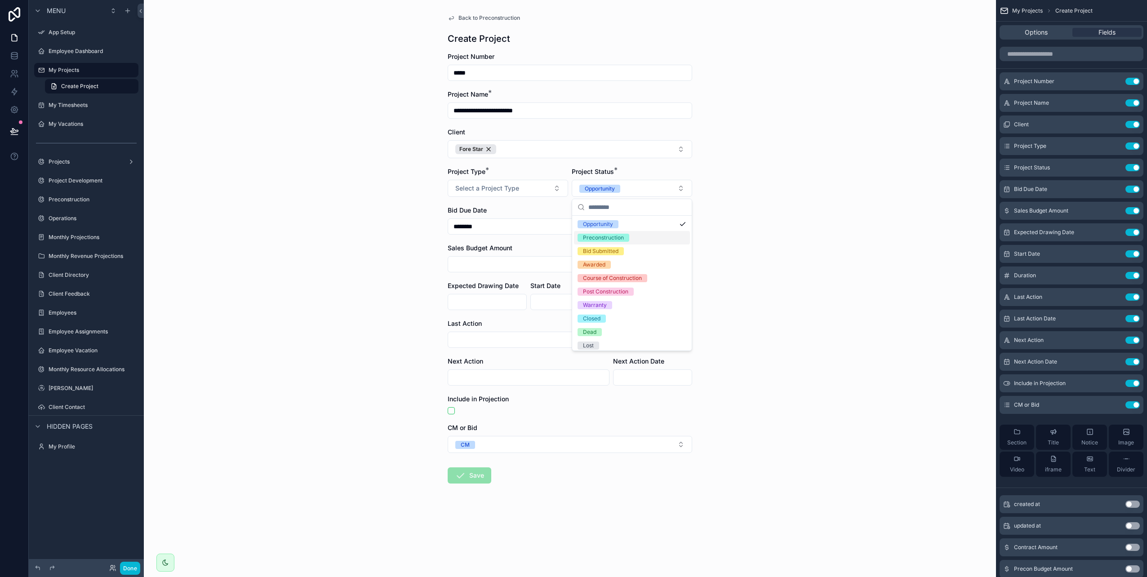
click at [603, 240] on div "Preconstruction" at bounding box center [603, 238] width 41 height 8
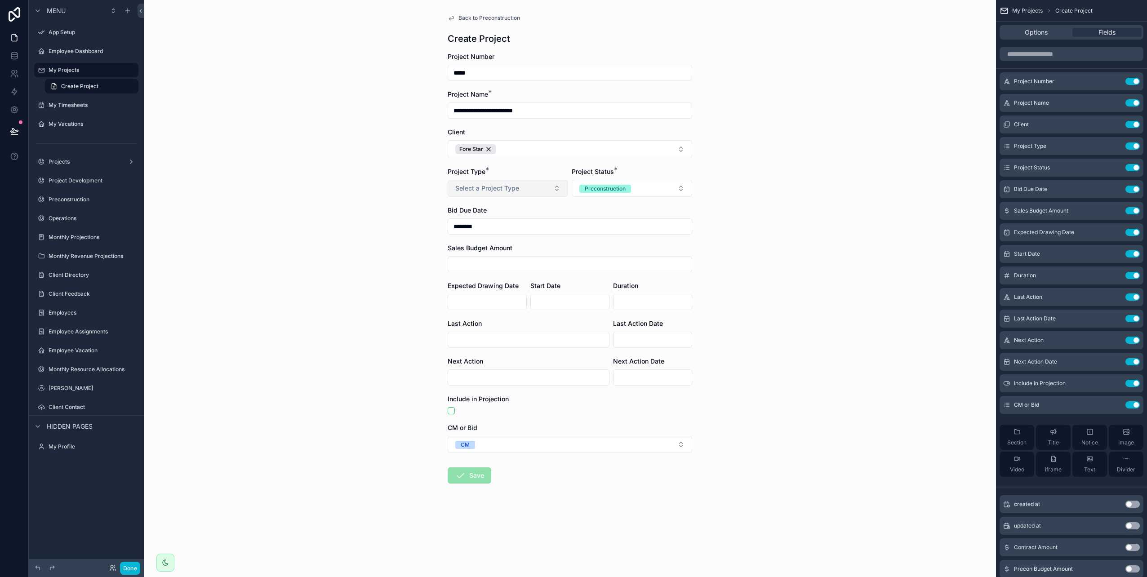
click at [517, 193] on button "Select a Project Type" at bounding box center [508, 188] width 120 height 17
click at [470, 225] on div "Amenity" at bounding box center [469, 224] width 21 height 8
click at [471, 477] on button "Save" at bounding box center [470, 476] width 44 height 16
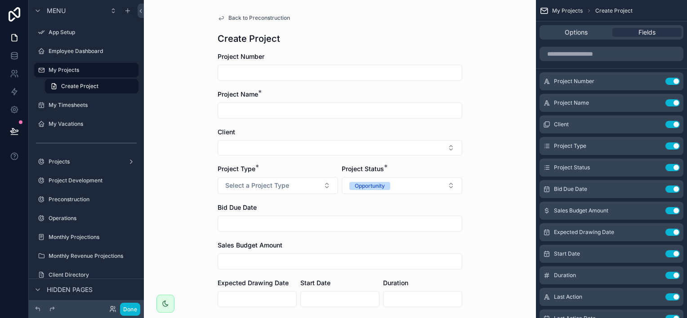
click at [262, 16] on span "Back to Preconstruction" at bounding box center [259, 17] width 62 height 7
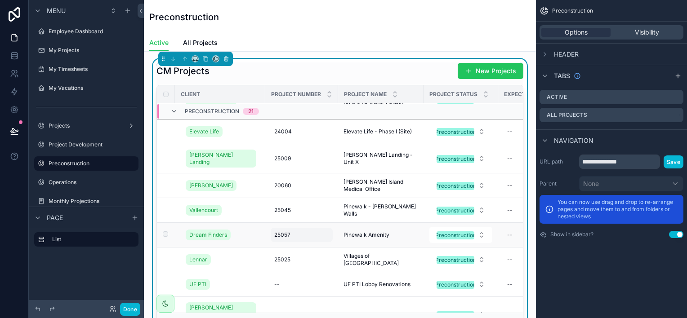
scroll to position [5, 0]
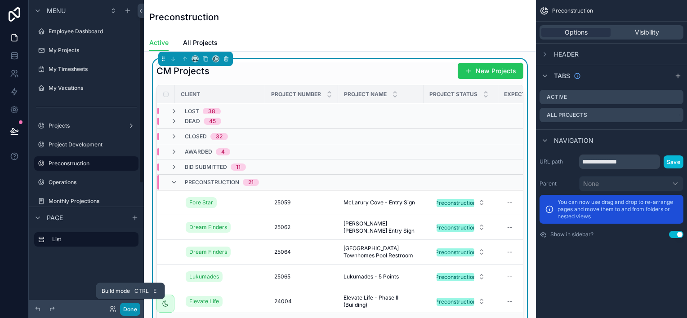
click at [129, 308] on button "Done" at bounding box center [130, 309] width 20 height 13
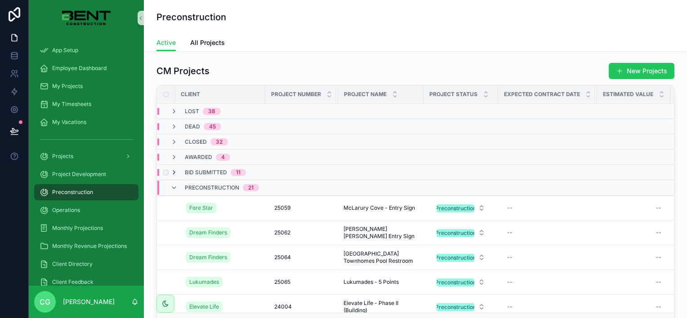
click at [172, 171] on icon "scrollable content" at bounding box center [173, 172] width 7 height 7
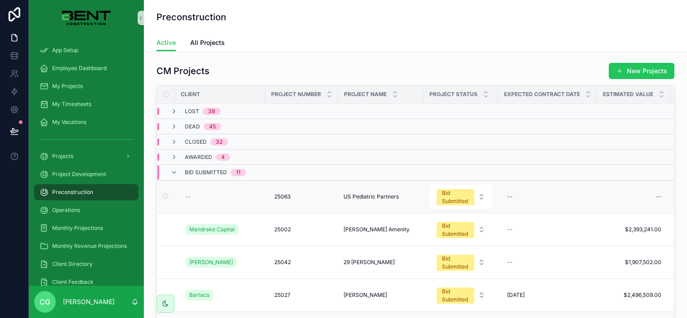
click at [669, 197] on td "scrollable content" at bounding box center [669, 197] width 1 height 33
click at [658, 196] on div "--" at bounding box center [658, 196] width 5 height 7
click at [572, 209] on input "scrollable content" at bounding box center [586, 209] width 85 height 13
paste input "**********"
type input "**********"
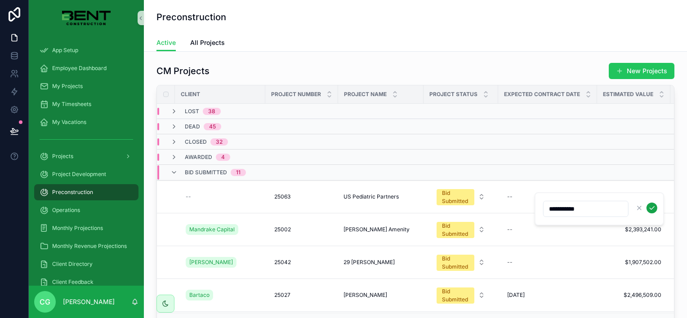
click at [651, 205] on icon "scrollable content" at bounding box center [651, 208] width 7 height 7
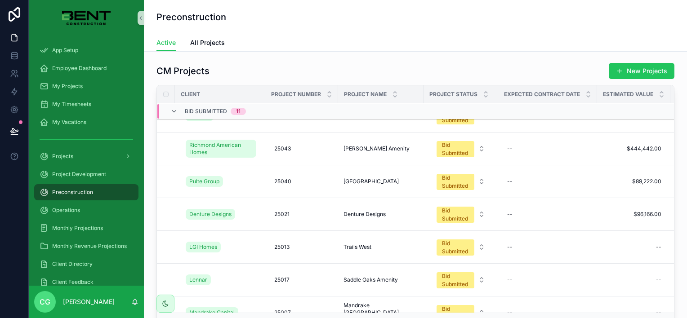
scroll to position [45, 0]
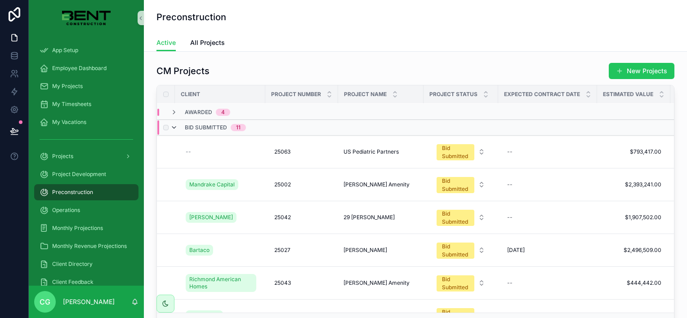
click at [172, 124] on icon "scrollable content" at bounding box center [173, 127] width 7 height 7
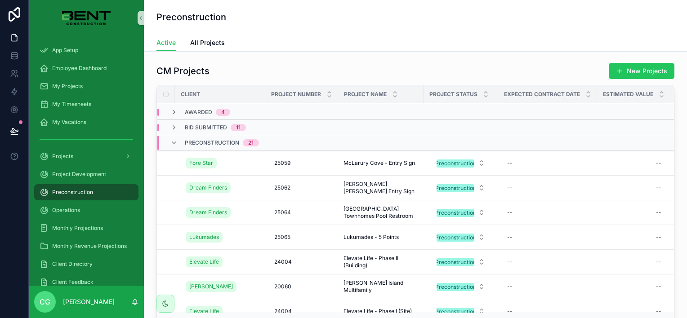
scroll to position [0, 0]
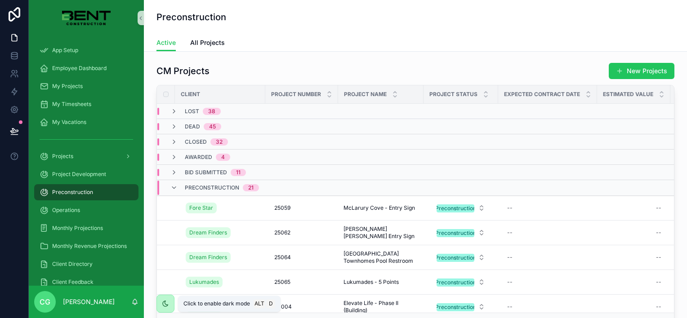
click at [165, 306] on icon "scrollable content" at bounding box center [165, 303] width 7 height 7
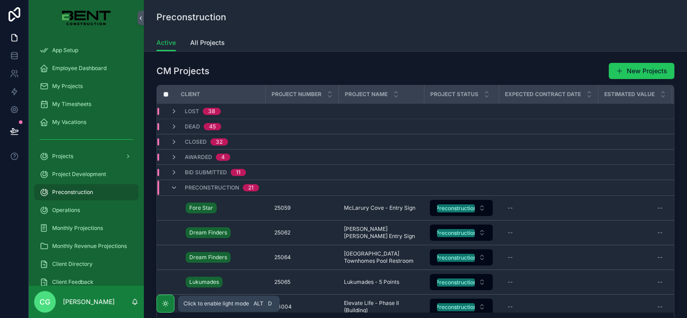
click at [165, 304] on icon "scrollable content" at bounding box center [165, 303] width 7 height 7
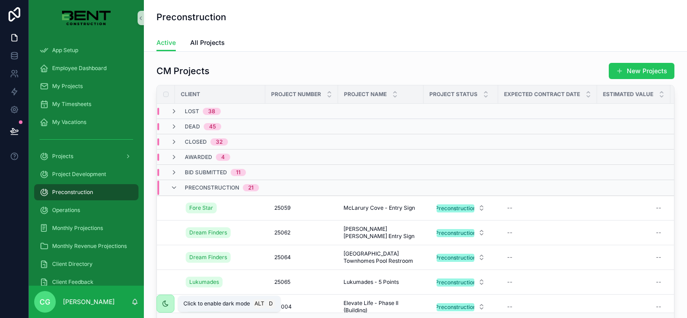
click at [165, 304] on icon "scrollable content" at bounding box center [165, 303] width 5 height 5
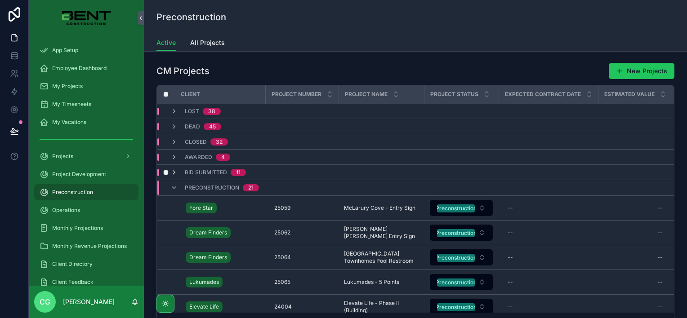
click at [171, 173] on icon "scrollable content" at bounding box center [173, 172] width 7 height 7
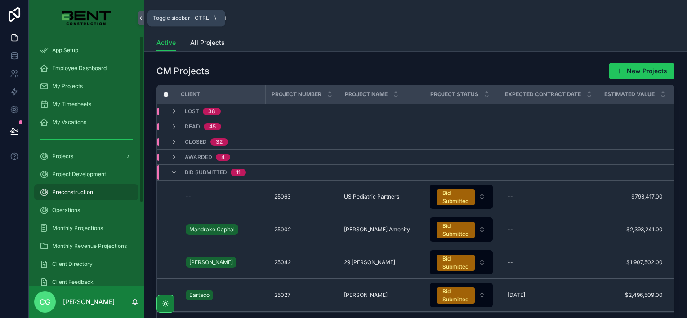
click at [140, 17] on icon "scrollable content" at bounding box center [141, 18] width 6 height 7
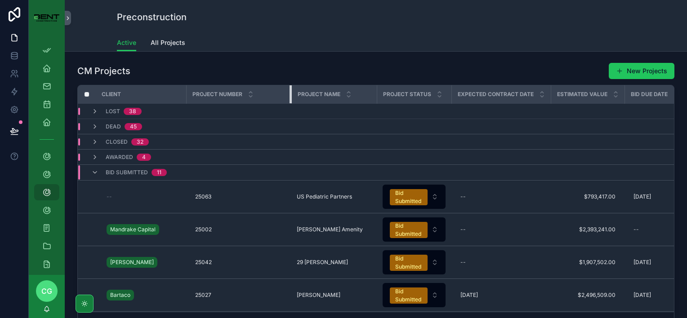
drag, startPoint x: 258, startPoint y: 98, endPoint x: 313, endPoint y: 103, distance: 55.1
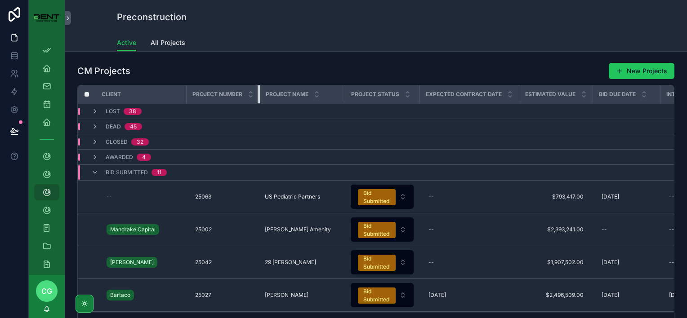
drag, startPoint x: 308, startPoint y: 98, endPoint x: 250, endPoint y: 100, distance: 58.0
click at [250, 100] on th "Project Number" at bounding box center [222, 94] width 73 height 18
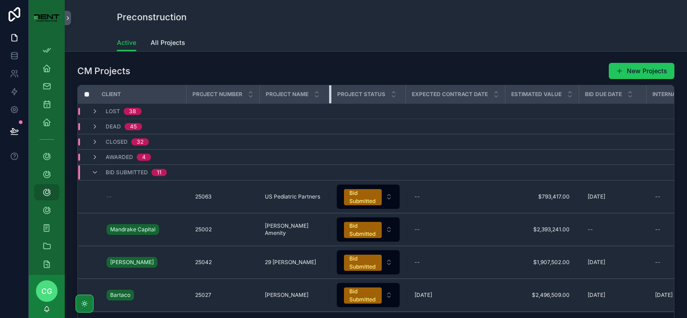
drag, startPoint x: 343, startPoint y: 98, endPoint x: 329, endPoint y: 101, distance: 14.2
click at [329, 101] on div "scrollable content" at bounding box center [331, 94] width 4 height 18
drag, startPoint x: 504, startPoint y: 98, endPoint x: 502, endPoint y: 103, distance: 4.8
click at [487, 103] on th "Expected Contract Date" at bounding box center [455, 94] width 99 height 18
click at [505, 96] on th "Estimated Value" at bounding box center [542, 94] width 74 height 18
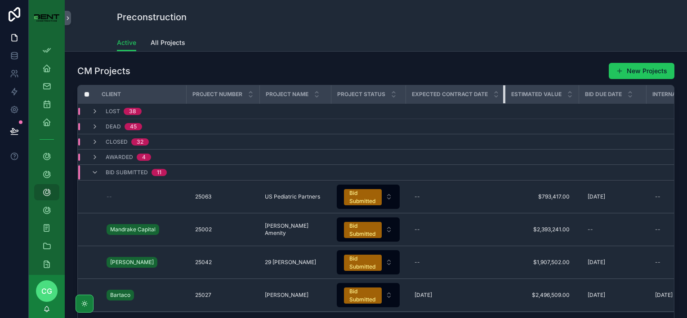
drag, startPoint x: 504, startPoint y: 96, endPoint x: 488, endPoint y: 97, distance: 15.8
click at [488, 97] on th "Expected Contract Date" at bounding box center [455, 94] width 99 height 18
drag, startPoint x: 504, startPoint y: 95, endPoint x: 510, endPoint y: 95, distance: 5.8
drag, startPoint x: 503, startPoint y: 98, endPoint x: 516, endPoint y: 98, distance: 13.0
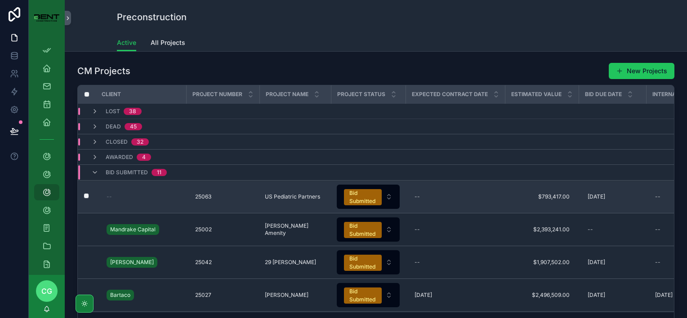
scroll to position [45, 0]
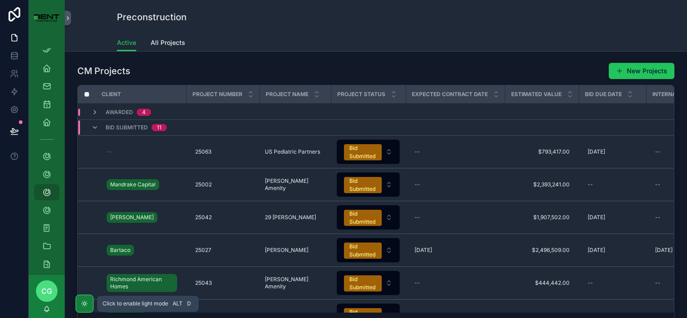
click at [84, 302] on icon "scrollable content" at bounding box center [84, 303] width 7 height 7
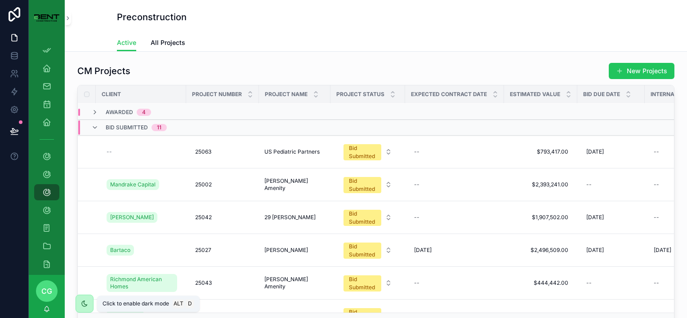
click at [85, 300] on div "scrollable content" at bounding box center [84, 304] width 8 height 8
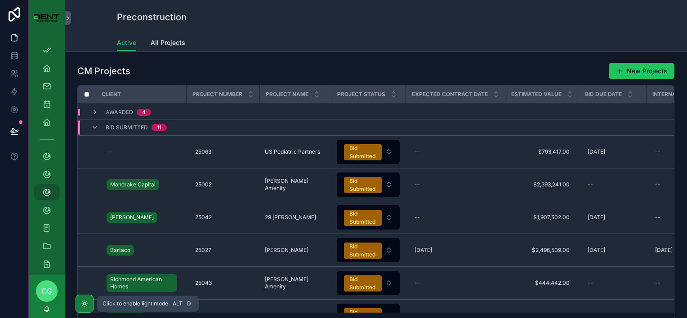
click at [85, 304] on icon "scrollable content" at bounding box center [84, 303] width 7 height 7
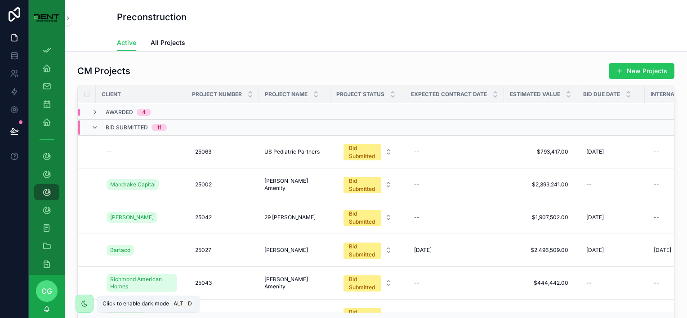
click at [83, 305] on icon "scrollable content" at bounding box center [84, 303] width 7 height 7
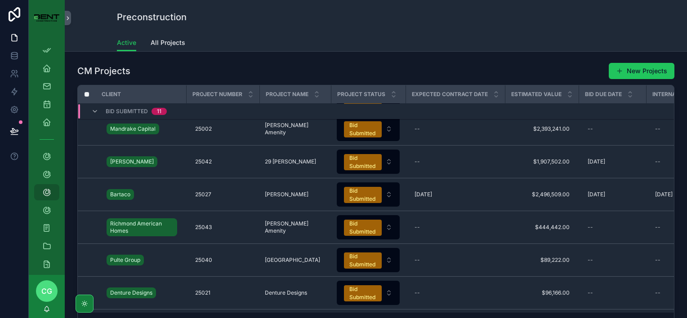
scroll to position [92, 0]
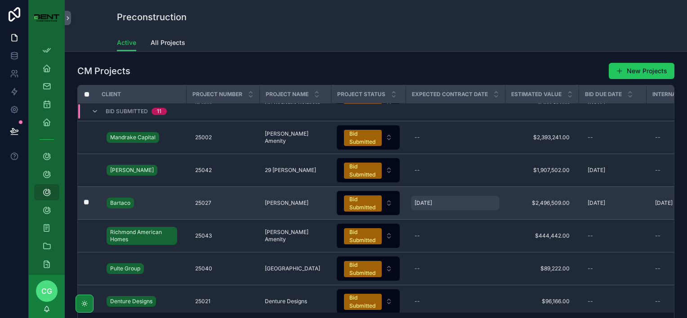
click at [419, 201] on span "[DATE]" at bounding box center [424, 203] width 18 height 7
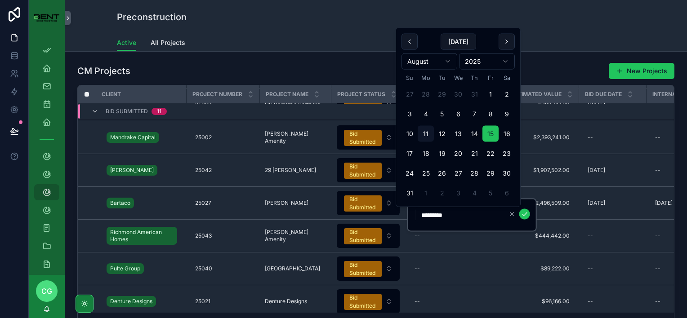
click at [457, 313] on td "scrollable content" at bounding box center [455, 319] width 99 height 12
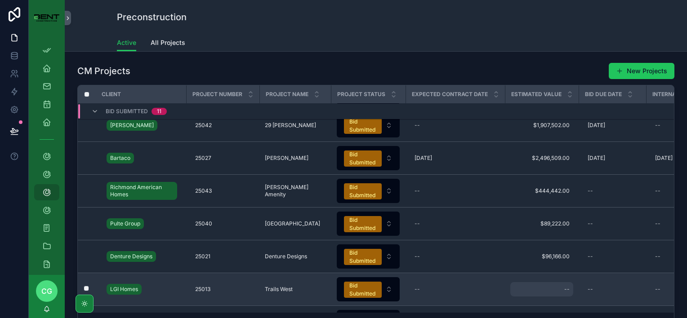
scroll to position [182, 0]
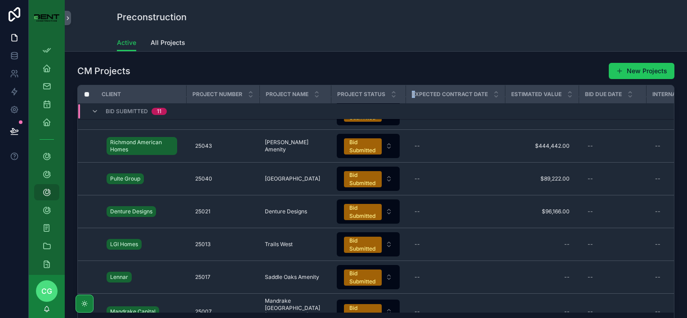
drag, startPoint x: 406, startPoint y: 96, endPoint x: 416, endPoint y: 96, distance: 10.8
click at [416, 96] on th "Expected Contract Date" at bounding box center [455, 94] width 99 height 18
drag, startPoint x: 416, startPoint y: 96, endPoint x: 403, endPoint y: 98, distance: 13.2
click at [404, 98] on div "scrollable content" at bounding box center [406, 94] width 4 height 18
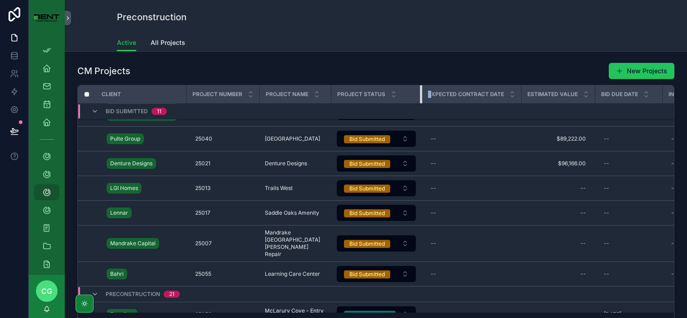
scroll to position [150, 0]
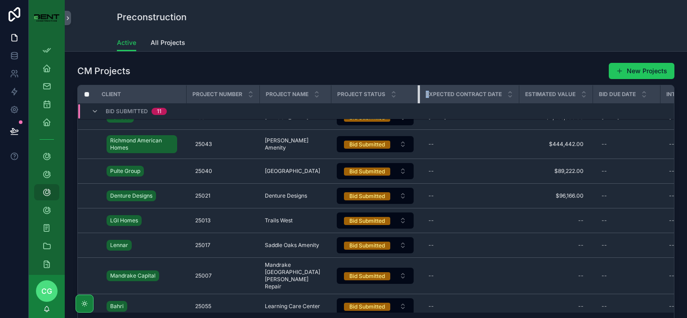
drag, startPoint x: 405, startPoint y: 98, endPoint x: 423, endPoint y: 99, distance: 18.0
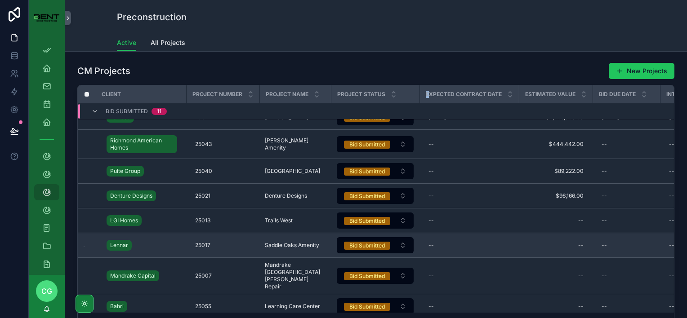
scroll to position [195, 0]
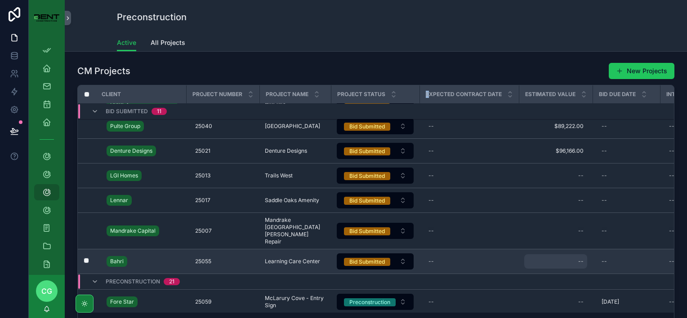
click at [576, 254] on div "--" at bounding box center [555, 261] width 63 height 14
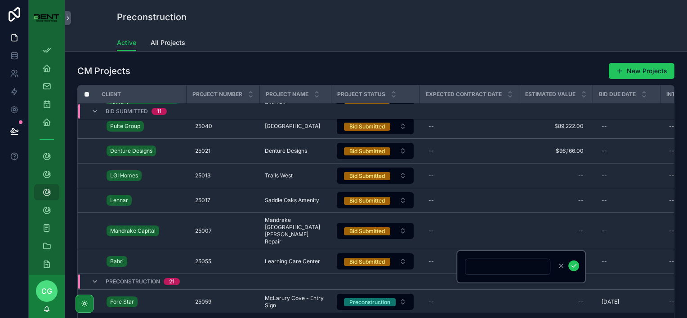
click at [625, 37] on div "Active All Projects" at bounding box center [376, 42] width 518 height 17
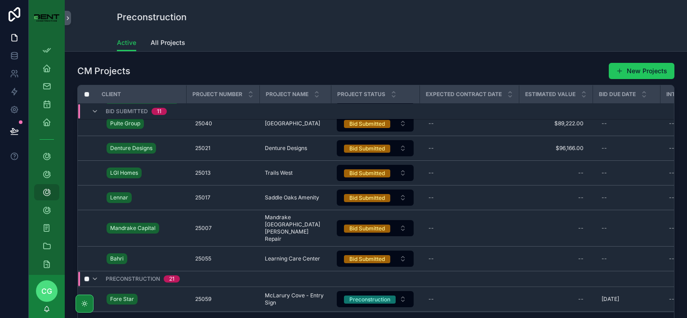
scroll to position [237, 0]
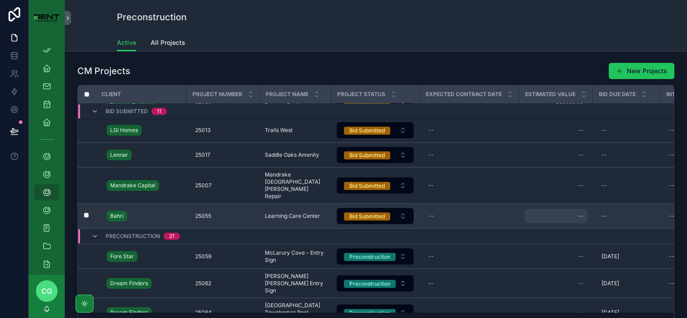
click at [554, 209] on div "--" at bounding box center [555, 216] width 63 height 14
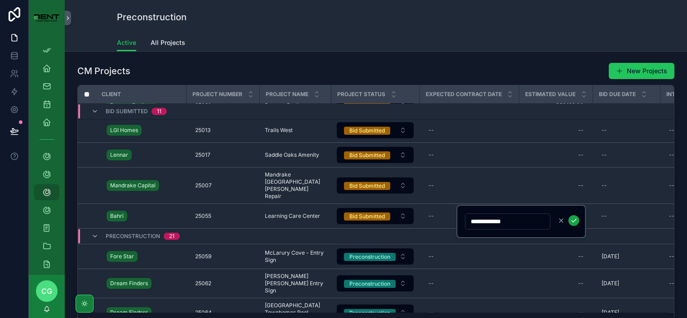
type input "**********"
click at [572, 218] on icon "scrollable content" at bounding box center [573, 220] width 7 height 7
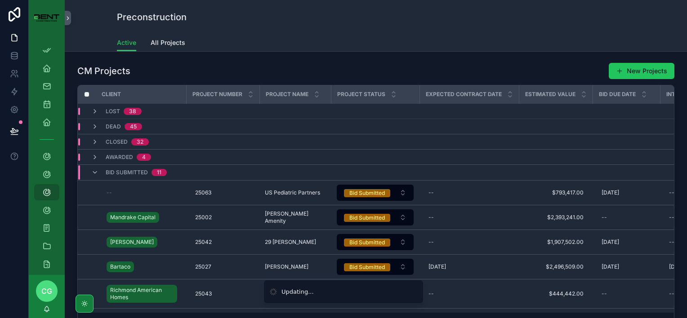
scroll to position [222, 0]
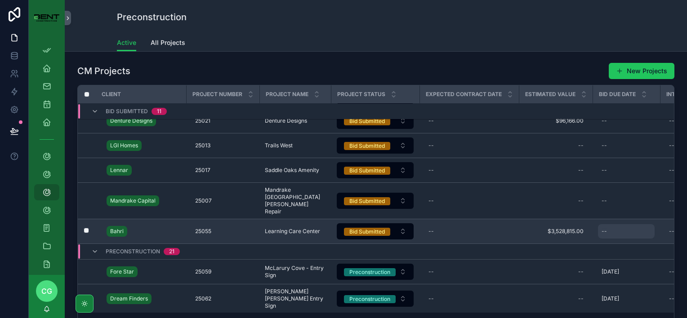
click at [612, 225] on div "--" at bounding box center [626, 231] width 57 height 14
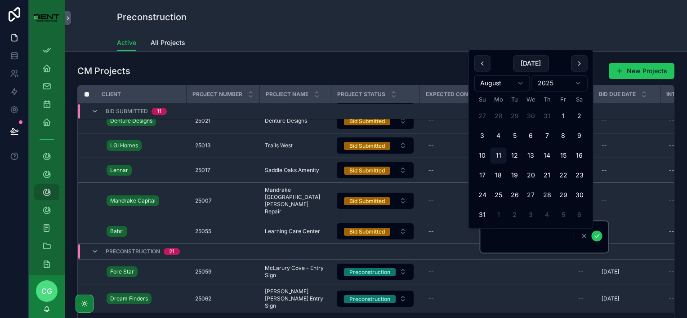
click at [504, 82] on html "App Setup Employee Dashboard My Projects My Timesheets My Vacations Projects Pr…" at bounding box center [343, 159] width 687 height 318
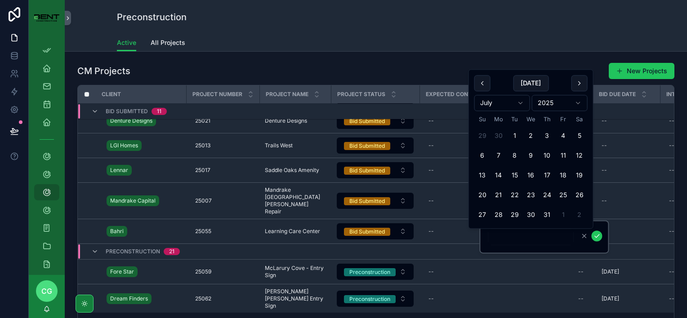
click at [531, 196] on button "23" at bounding box center [531, 195] width 16 height 16
type input "*********"
click at [597, 236] on icon "scrollable content" at bounding box center [597, 236] width 4 height 3
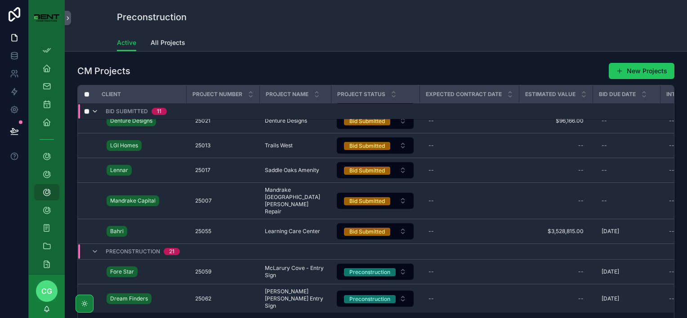
click at [95, 110] on icon "scrollable content" at bounding box center [94, 111] width 7 height 7
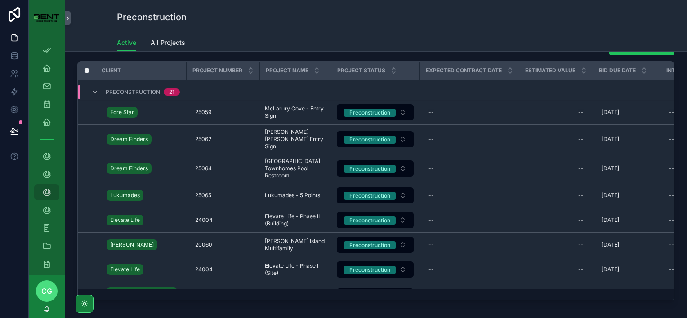
scroll to position [30, 0]
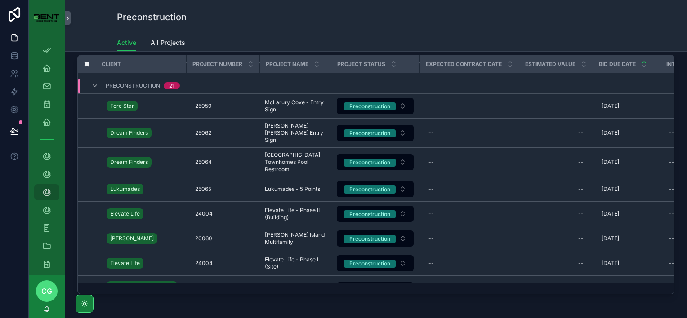
click at [642, 62] on icon "scrollable content" at bounding box center [644, 62] width 6 height 6
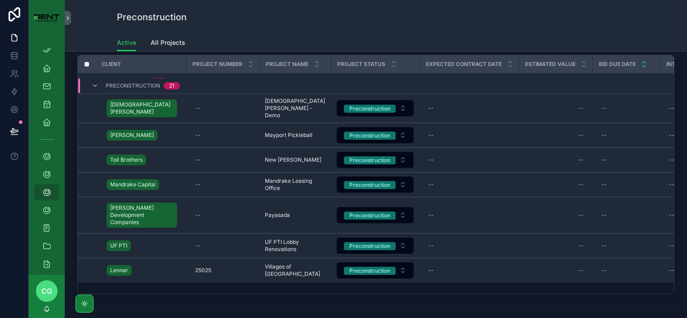
click at [643, 66] on icon "scrollable content" at bounding box center [643, 66] width 3 height 1
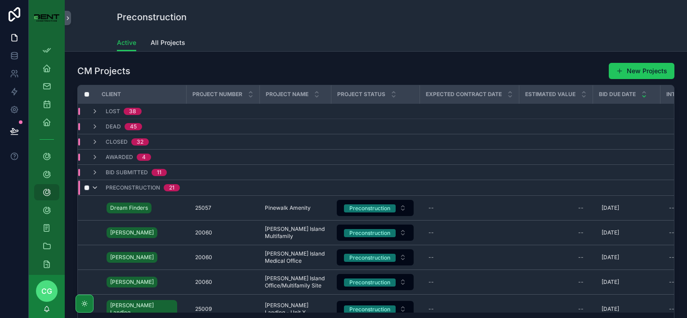
click at [92, 185] on icon "scrollable content" at bounding box center [94, 187] width 7 height 7
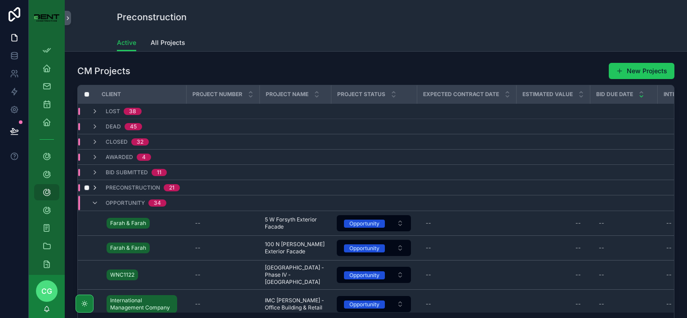
click at [94, 187] on icon "scrollable content" at bounding box center [94, 187] width 7 height 7
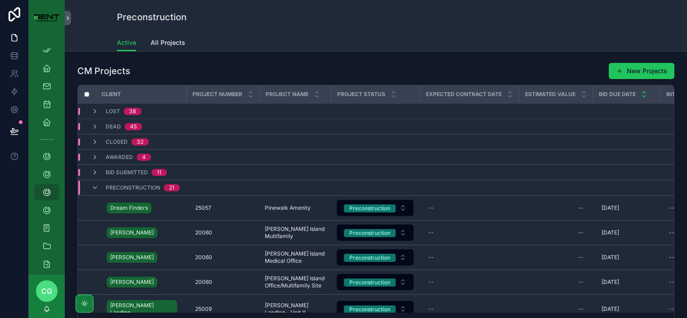
click at [644, 92] on icon "scrollable content" at bounding box center [644, 92] width 6 height 6
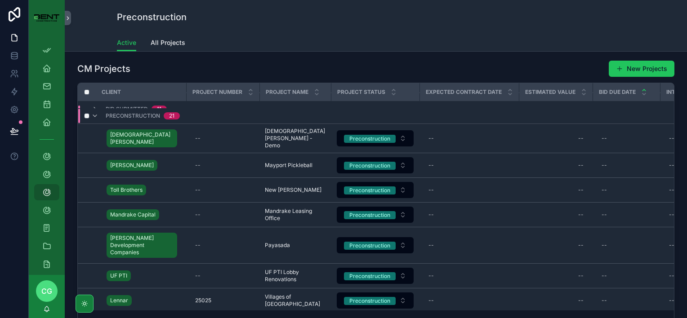
scroll to position [25, 0]
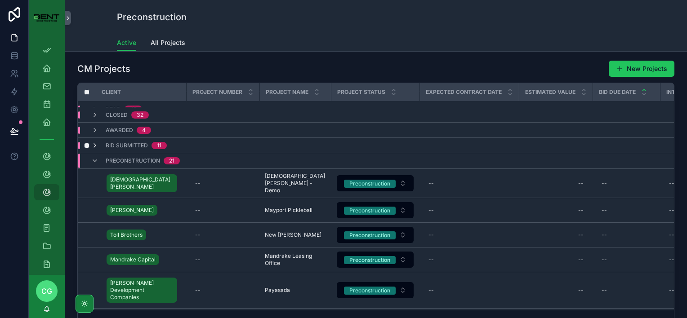
click at [94, 146] on icon "scrollable content" at bounding box center [94, 145] width 7 height 7
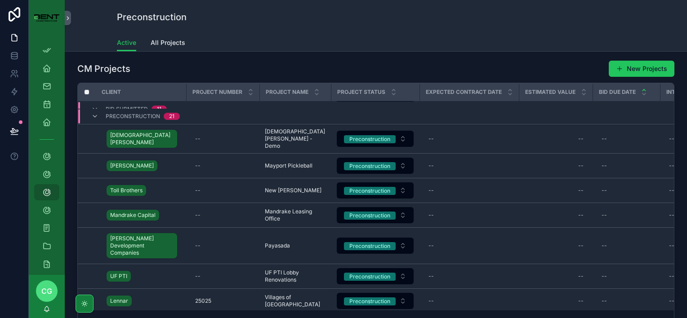
scroll to position [355, 0]
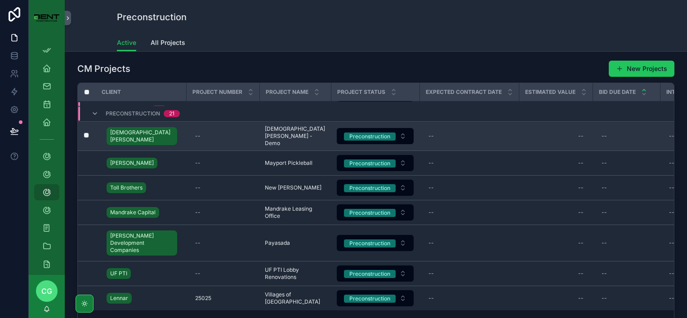
click at [287, 135] on span "[DEMOGRAPHIC_DATA][PERSON_NAME] - Demo" at bounding box center [295, 136] width 61 height 22
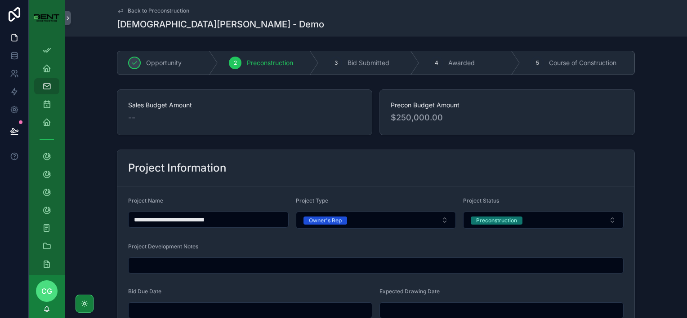
click at [118, 11] on icon "scrollable content" at bounding box center [120, 10] width 7 height 7
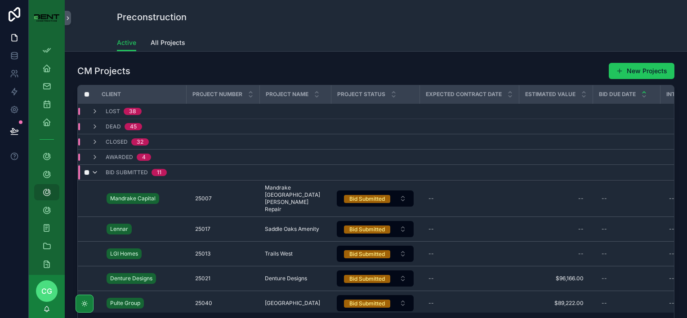
click at [94, 171] on icon "scrollable content" at bounding box center [94, 172] width 7 height 7
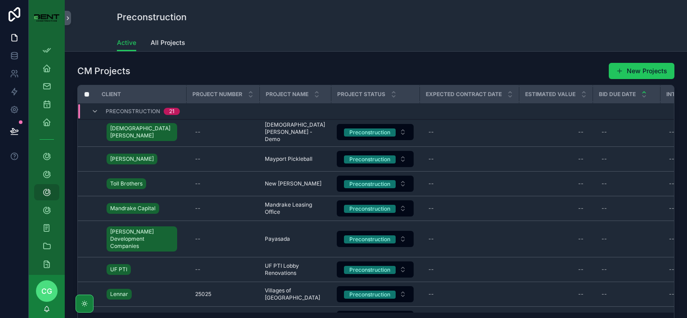
scroll to position [80, 0]
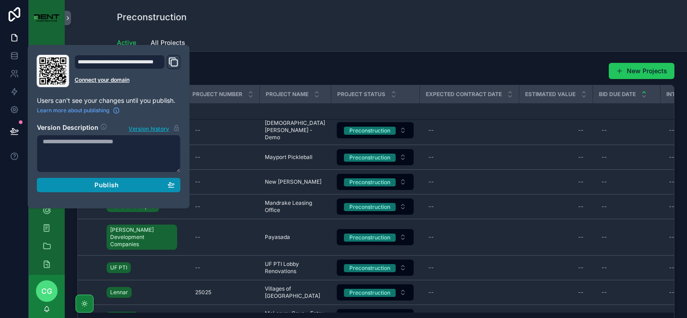
click at [125, 185] on div "Publish" at bounding box center [109, 185] width 132 height 8
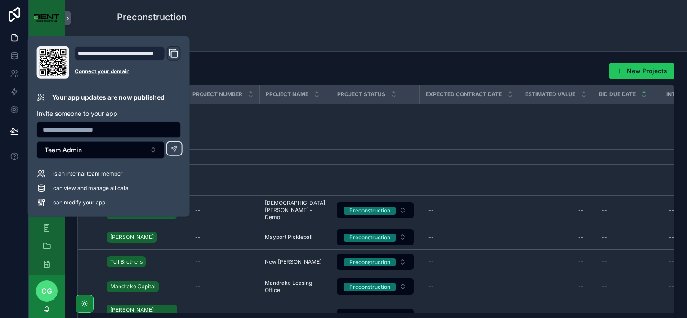
click at [252, 67] on div "CM Projects New Projects" at bounding box center [375, 70] width 597 height 17
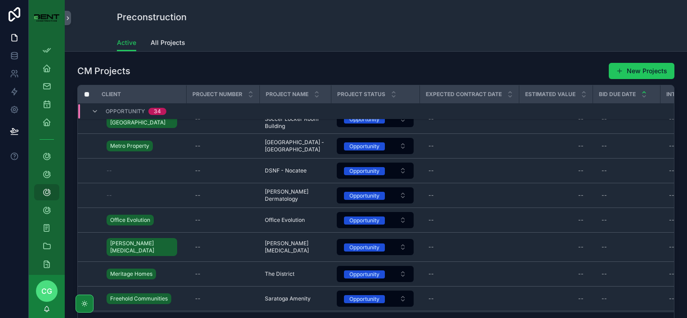
scroll to position [539, 0]
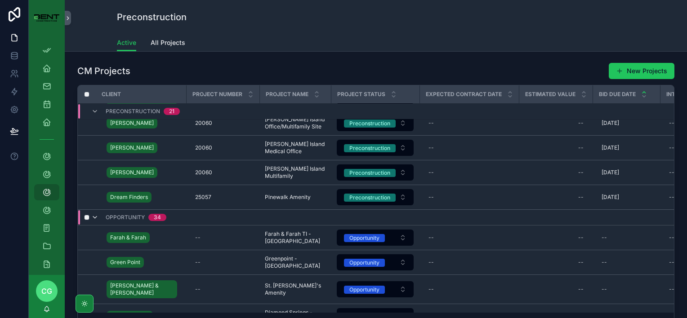
click at [94, 214] on icon "scrollable content" at bounding box center [94, 217] width 7 height 7
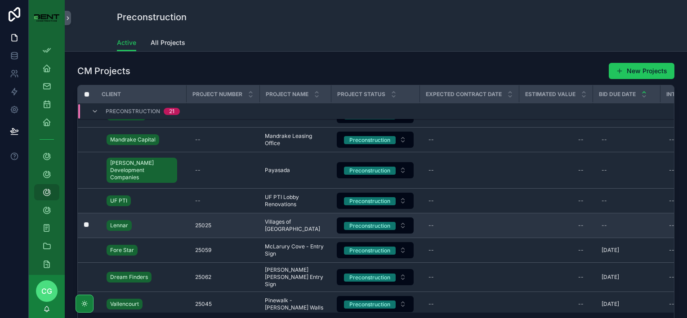
scroll to position [192, 0]
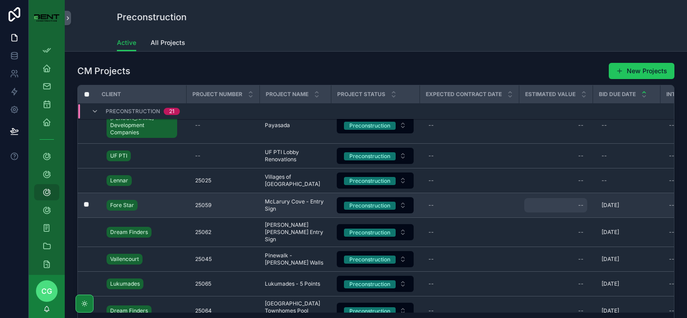
click at [567, 201] on div "--" at bounding box center [555, 205] width 63 height 14
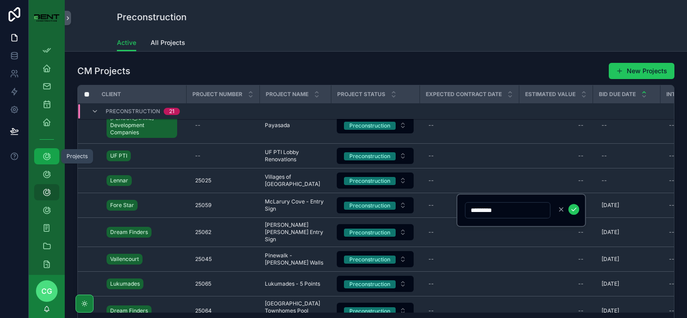
type input "**********"
click button "scrollable content" at bounding box center [573, 209] width 11 height 11
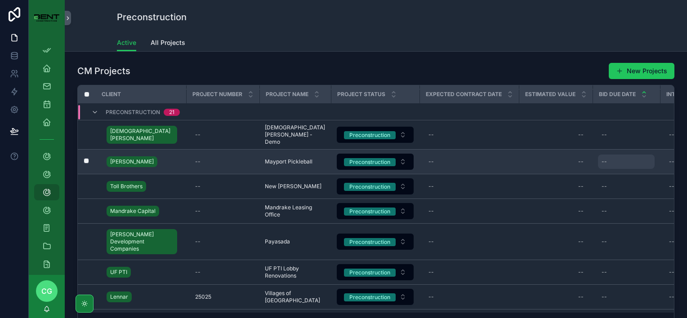
scroll to position [165, 0]
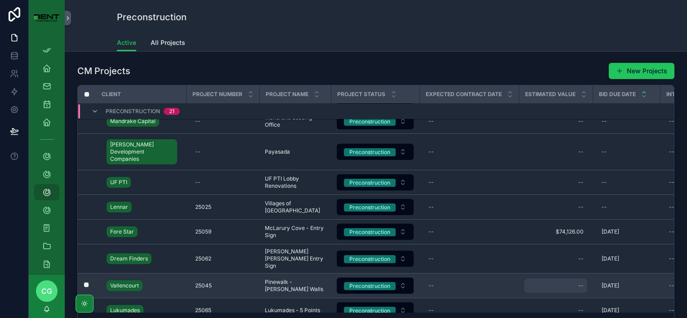
click at [577, 279] on div "--" at bounding box center [555, 286] width 63 height 14
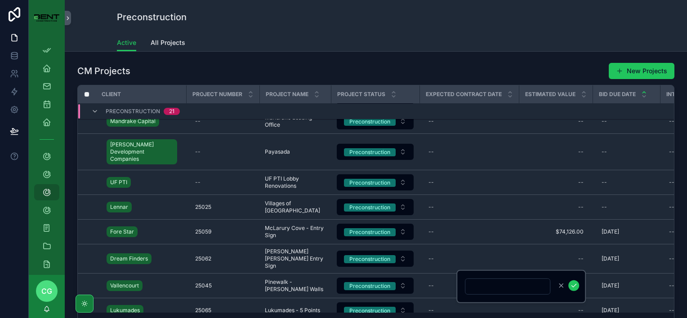
click at [495, 288] on input "scrollable content" at bounding box center [507, 287] width 85 height 13
click at [475, 285] on input "**********" at bounding box center [507, 287] width 85 height 13
type input "**********"
click at [574, 284] on icon "scrollable content" at bounding box center [573, 285] width 7 height 7
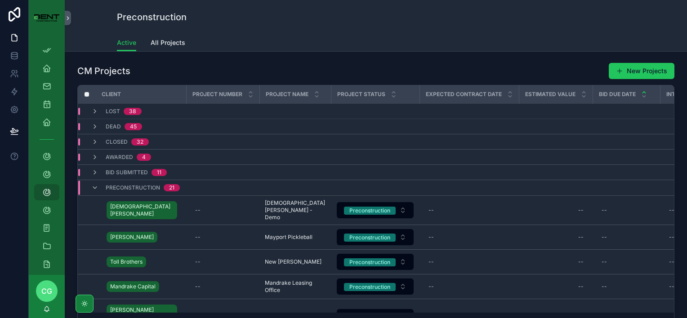
scroll to position [222, 0]
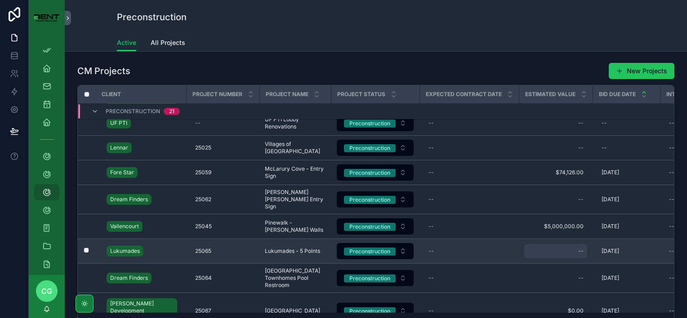
click at [584, 244] on div "--" at bounding box center [555, 251] width 63 height 14
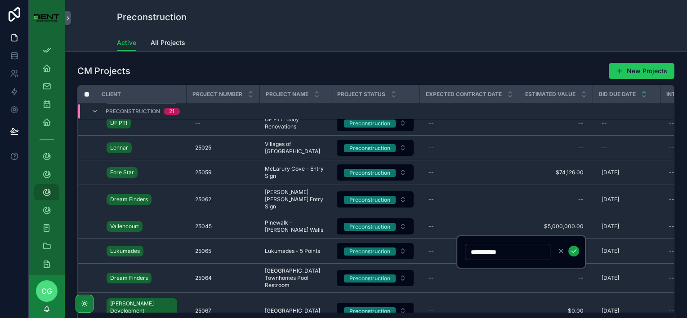
type input "**********"
click at [575, 250] on icon "scrollable content" at bounding box center [574, 251] width 4 height 3
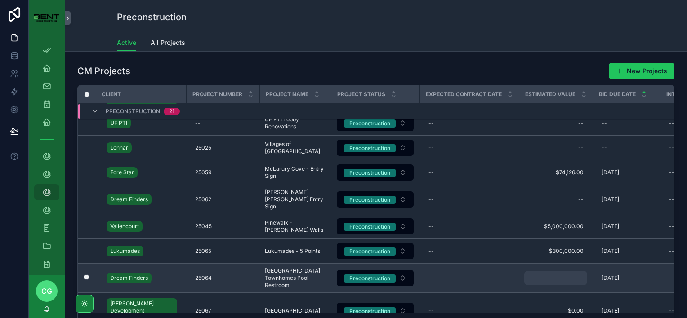
click at [579, 275] on div "--" at bounding box center [580, 278] width 5 height 7
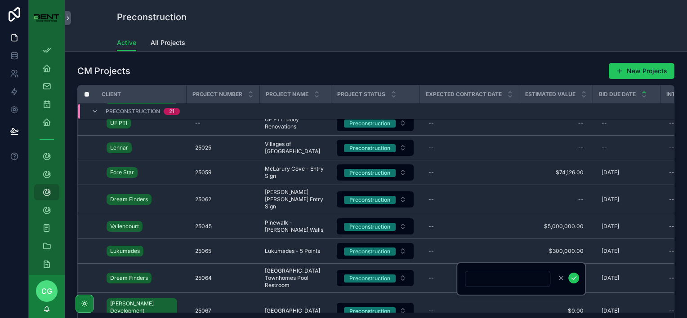
click at [513, 275] on input "scrollable content" at bounding box center [507, 279] width 85 height 13
type input "**********"
click at [573, 276] on icon "scrollable content" at bounding box center [573, 278] width 7 height 7
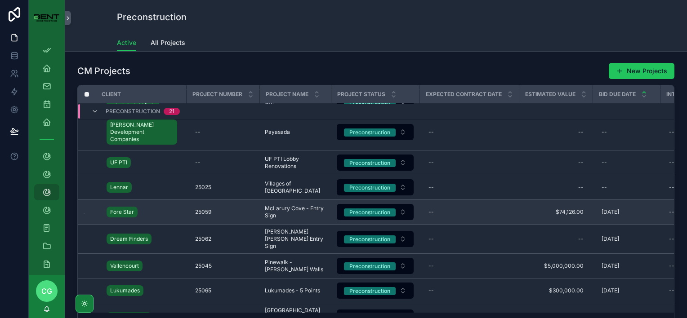
scroll to position [262, 0]
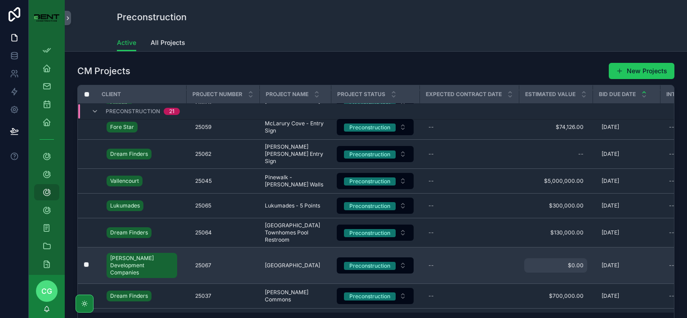
click at [565, 262] on span "$0.00" at bounding box center [556, 265] width 56 height 7
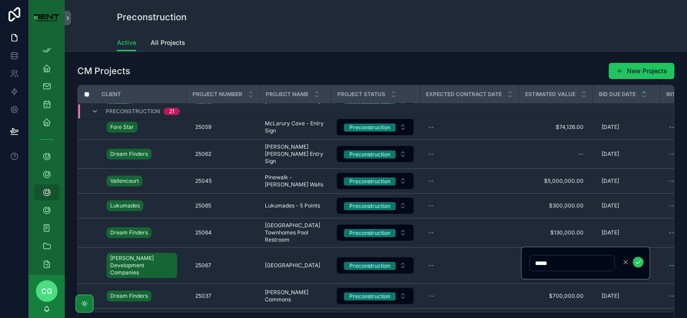
type input "*****"
type input "**********"
click button "scrollable content" at bounding box center [638, 262] width 11 height 11
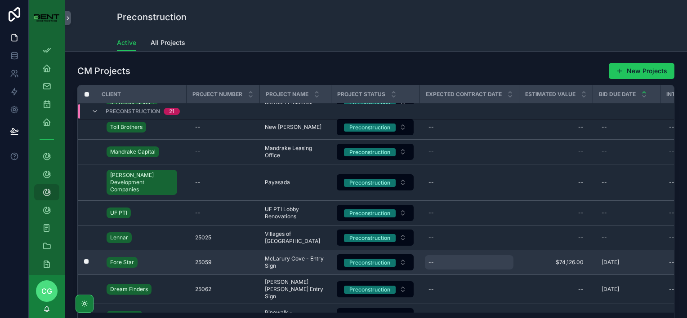
scroll to position [180, 0]
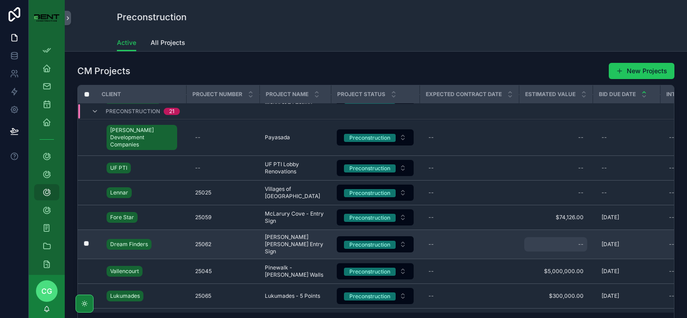
click at [570, 237] on div "--" at bounding box center [555, 244] width 63 height 14
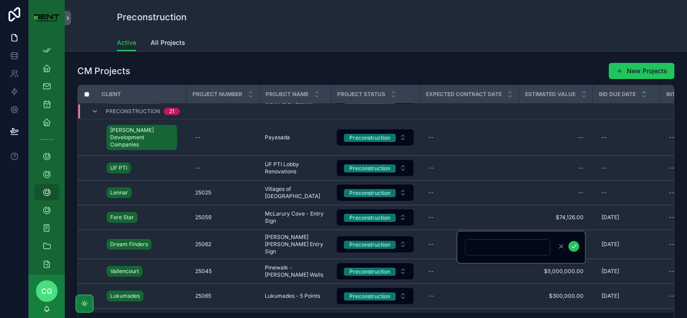
click at [487, 251] on input "scrollable content" at bounding box center [507, 247] width 85 height 13
type input "**********"
click at [575, 248] on icon "scrollable content" at bounding box center [573, 246] width 7 height 7
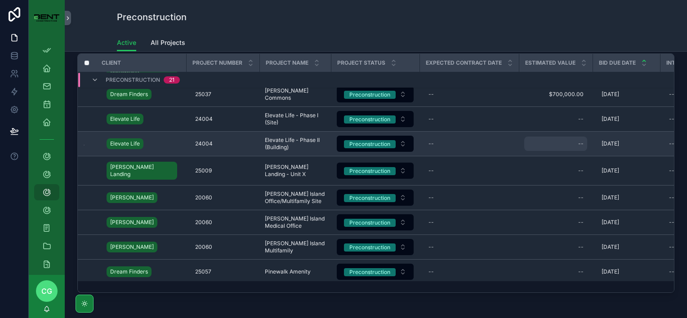
scroll to position [45, 0]
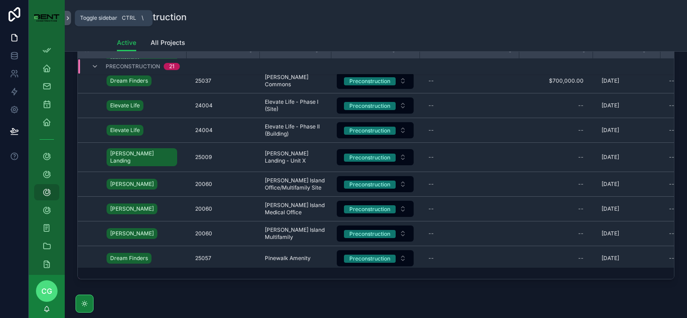
click at [68, 20] on icon "scrollable content" at bounding box center [68, 18] width 6 height 7
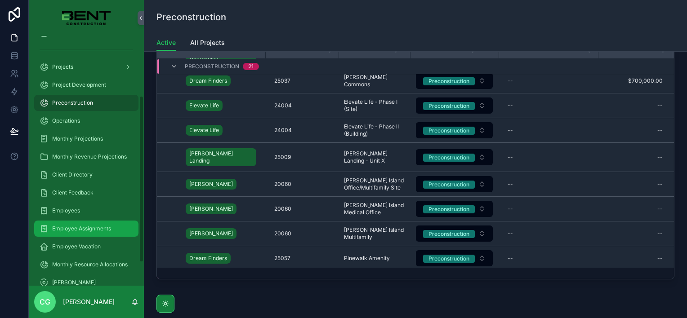
scroll to position [124, 0]
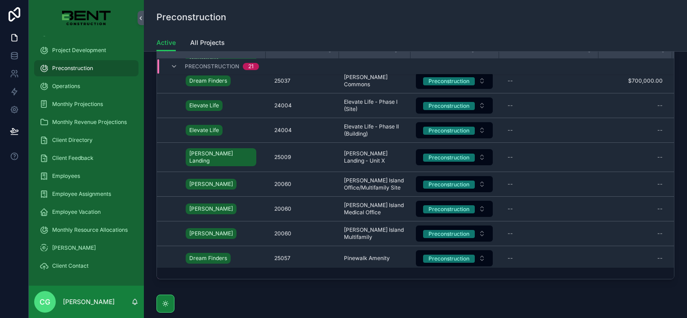
click at [45, 302] on span "CG" at bounding box center [45, 302] width 11 height 11
click at [81, 301] on p "[PERSON_NAME]" at bounding box center [89, 302] width 52 height 9
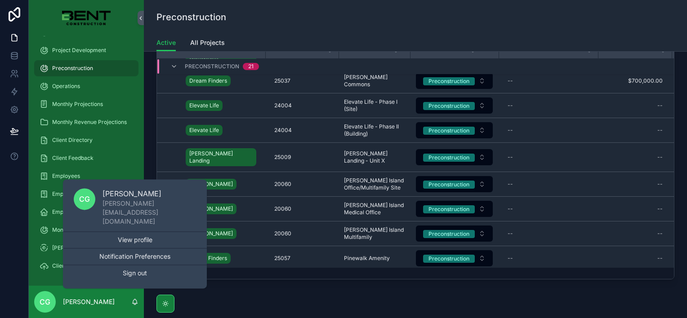
click at [122, 306] on div "CG Chris Gregory" at bounding box center [86, 302] width 115 height 32
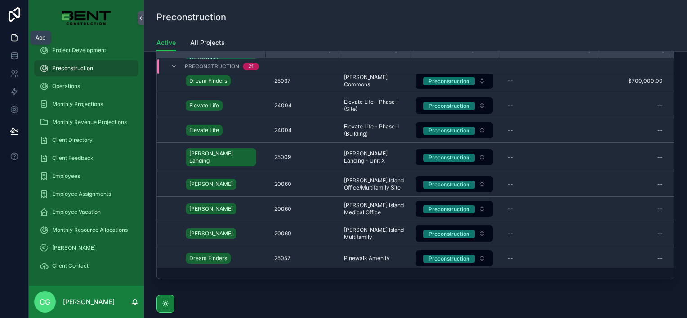
click at [14, 38] on icon at bounding box center [14, 37] width 9 height 9
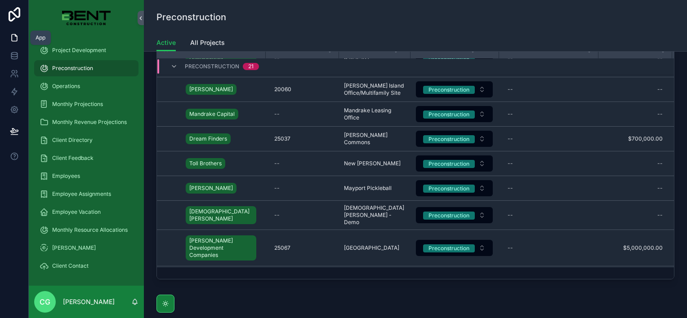
scroll to position [431, 0]
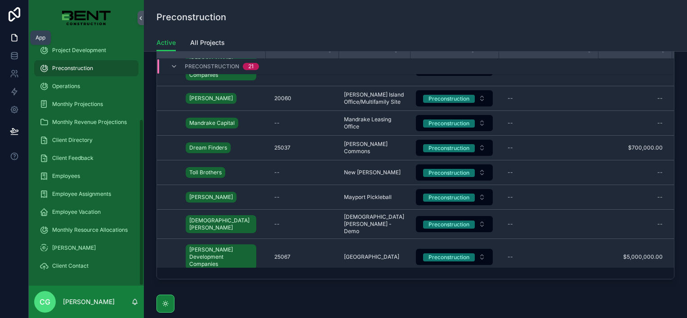
click at [13, 38] on icon at bounding box center [14, 37] width 9 height 9
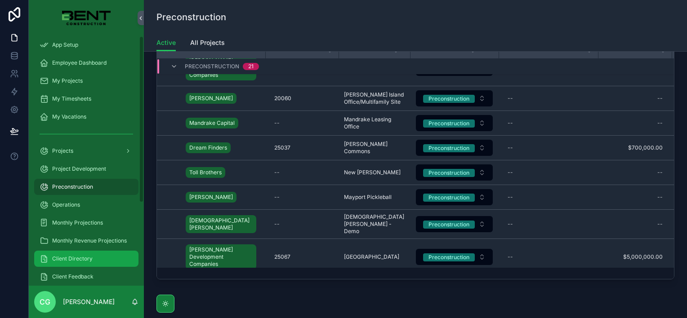
scroll to position [0, 0]
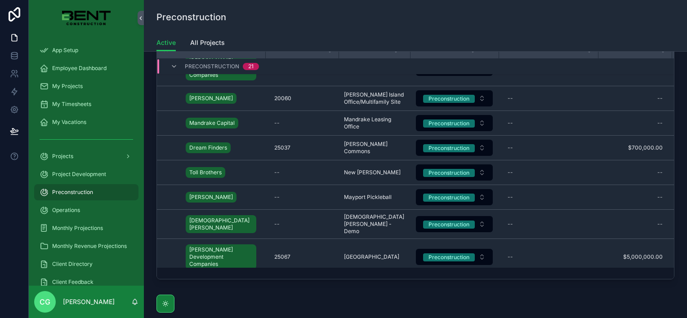
click at [78, 194] on span "Preconstruction" at bounding box center [72, 192] width 41 height 7
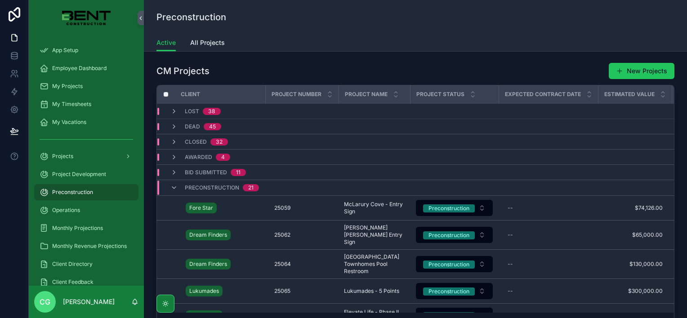
click at [168, 304] on icon "scrollable content" at bounding box center [165, 303] width 7 height 7
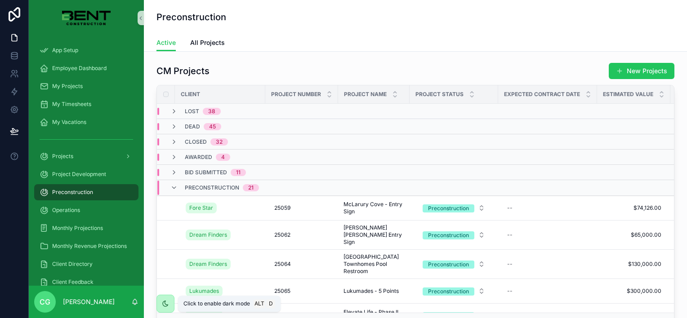
click at [170, 298] on div "scrollable content" at bounding box center [165, 304] width 18 height 18
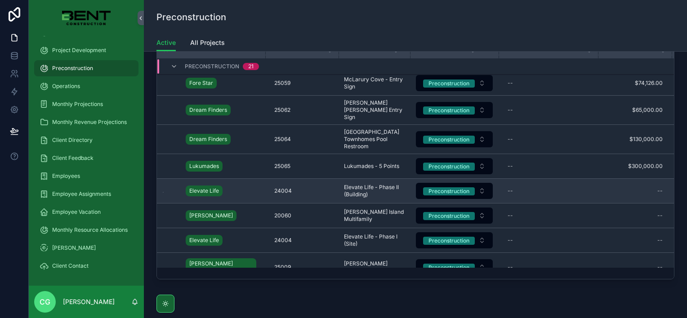
scroll to position [35, 0]
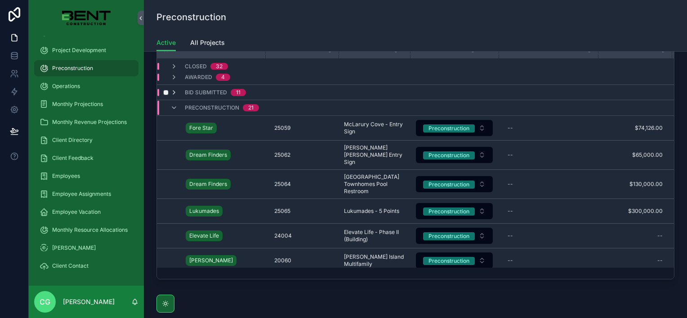
click at [176, 92] on icon "scrollable content" at bounding box center [173, 92] width 7 height 7
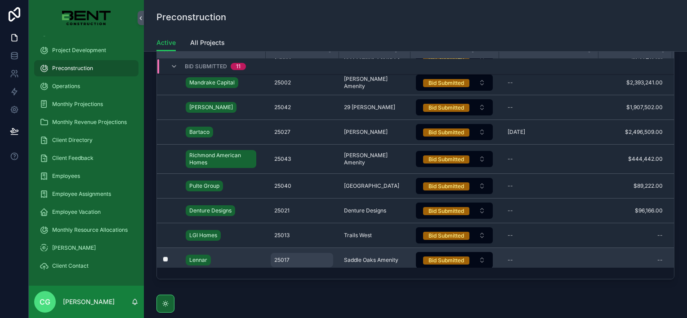
scroll to position [135, 0]
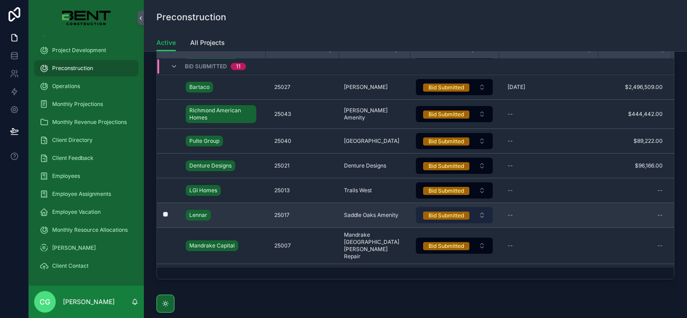
click at [435, 214] on div "Bid Submitted" at bounding box center [446, 216] width 36 height 8
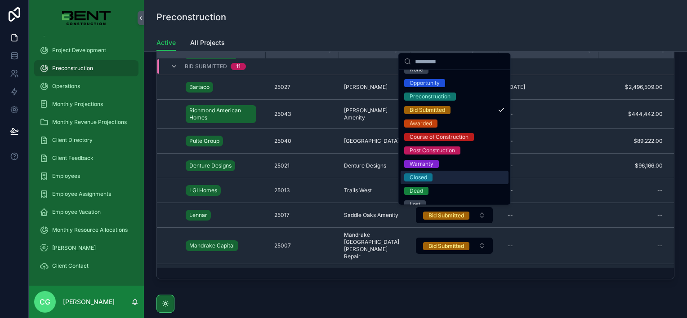
scroll to position [17, 0]
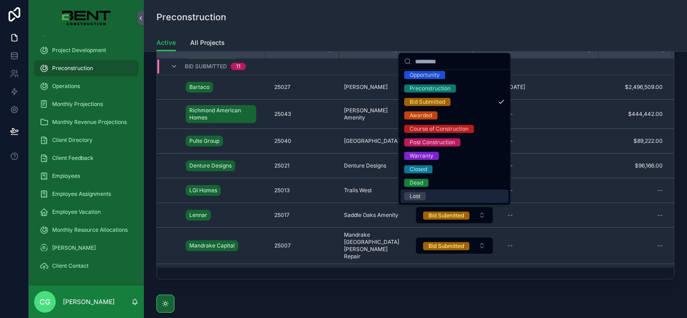
click at [414, 196] on div "Lost" at bounding box center [415, 196] width 11 height 8
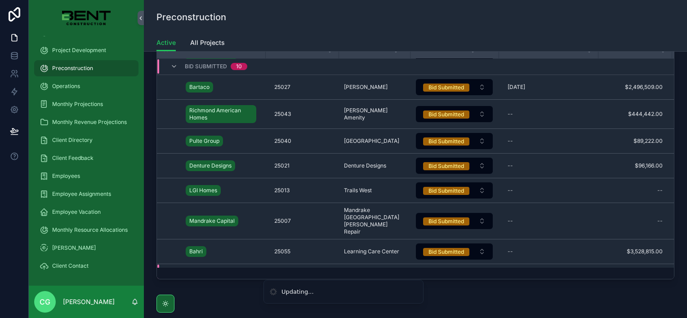
scroll to position [0, 0]
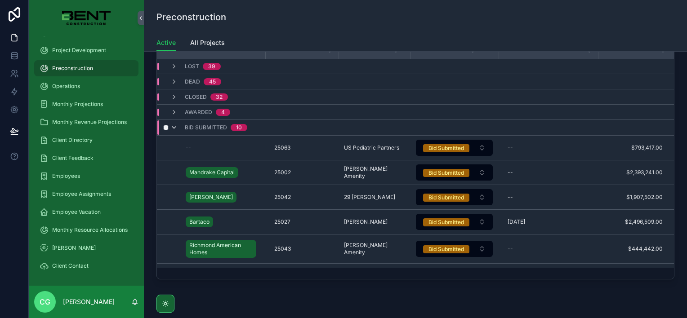
click at [173, 126] on icon "scrollable content" at bounding box center [173, 127] width 7 height 7
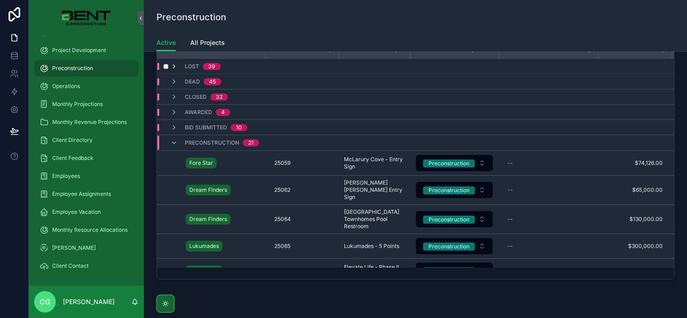
click at [173, 67] on icon "scrollable content" at bounding box center [173, 66] width 7 height 7
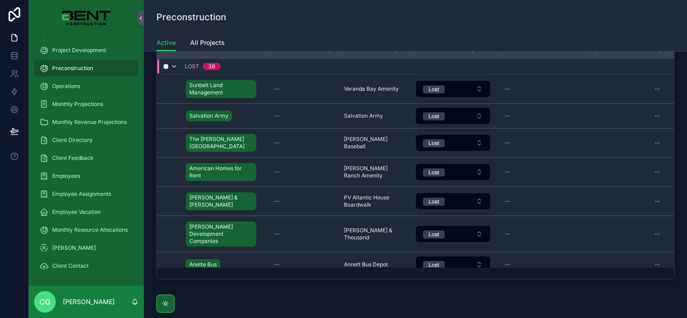
click at [175, 66] on icon "scrollable content" at bounding box center [173, 66] width 7 height 7
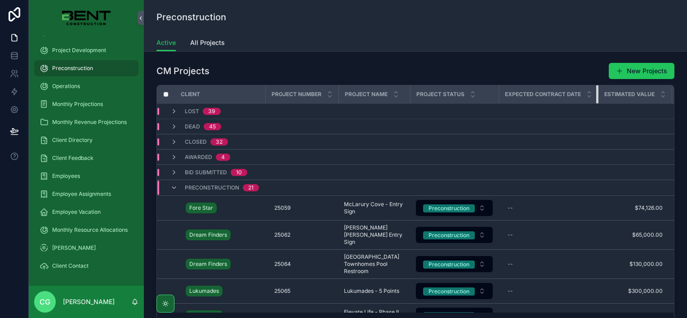
drag, startPoint x: 597, startPoint y: 95, endPoint x: 536, endPoint y: 102, distance: 61.5
click at [537, 102] on th "Expected Contract Date" at bounding box center [548, 94] width 99 height 18
drag, startPoint x: 496, startPoint y: 95, endPoint x: 481, endPoint y: 96, distance: 15.7
click at [481, 96] on div "Project Status" at bounding box center [454, 94] width 87 height 17
drag, startPoint x: 498, startPoint y: 95, endPoint x: 481, endPoint y: 96, distance: 16.7
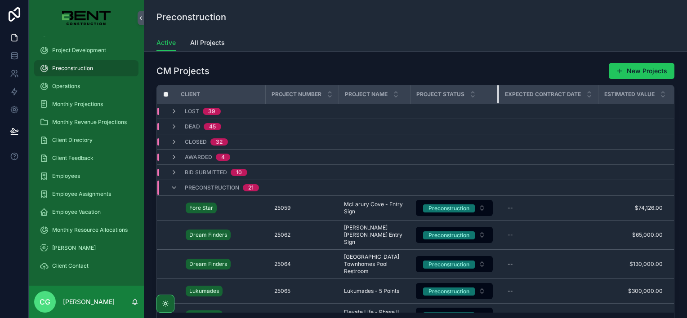
click at [481, 96] on th "Project Status" at bounding box center [454, 94] width 89 height 18
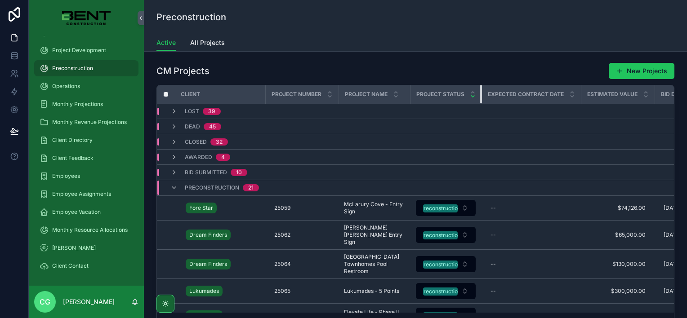
drag, startPoint x: 486, startPoint y: 96, endPoint x: 472, endPoint y: 97, distance: 13.5
click at [472, 97] on th "Project Status" at bounding box center [445, 94] width 71 height 18
drag, startPoint x: 580, startPoint y: 94, endPoint x: 568, endPoint y: 94, distance: 11.2
click at [568, 94] on th "Expected Contract Date" at bounding box center [530, 94] width 99 height 18
drag, startPoint x: 579, startPoint y: 92, endPoint x: 543, endPoint y: 94, distance: 36.0
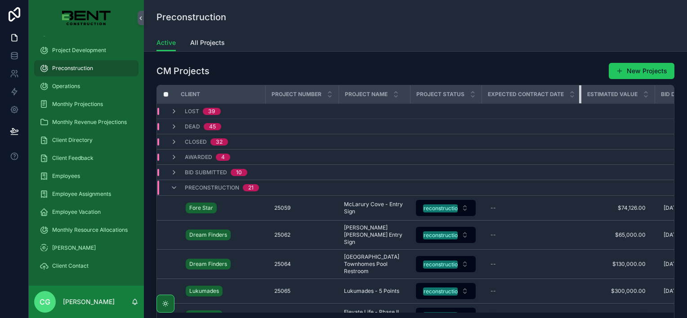
click at [557, 93] on th "Expected Contract Date" at bounding box center [530, 94] width 99 height 18
click at [649, 97] on div "Estimated Value" at bounding box center [618, 94] width 72 height 17
drag, startPoint x: 653, startPoint y: 97, endPoint x: 629, endPoint y: 98, distance: 23.4
click at [629, 98] on th "Estimated Value" at bounding box center [618, 94] width 74 height 18
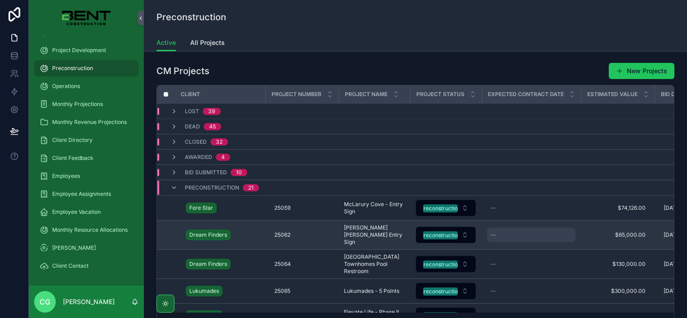
scroll to position [45, 0]
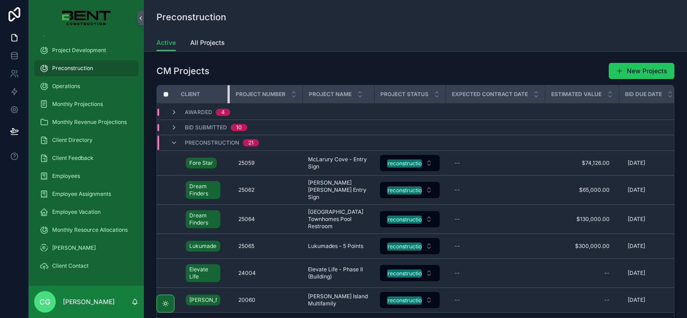
drag, startPoint x: 264, startPoint y: 95, endPoint x: 221, endPoint y: 97, distance: 43.2
click at [221, 97] on th "Client" at bounding box center [202, 94] width 54 height 18
click at [612, 97] on th "Estimated Value" at bounding box center [582, 94] width 74 height 18
click at [615, 97] on th "Estimated Value" at bounding box center [582, 94] width 74 height 18
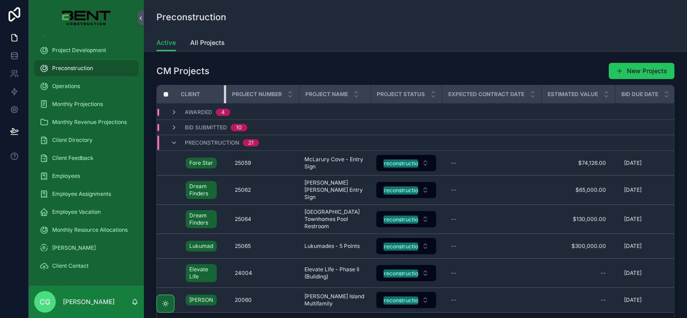
click at [225, 94] on div "scrollable content" at bounding box center [226, 94] width 4 height 18
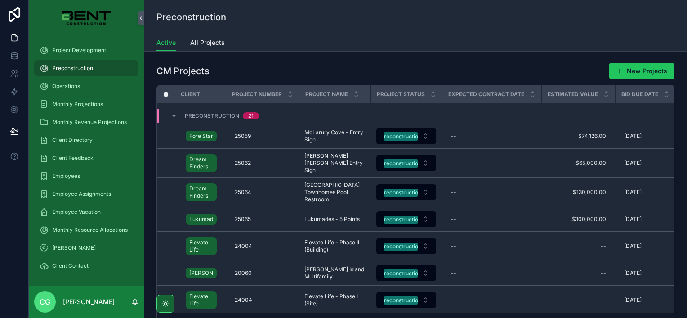
scroll to position [76, 0]
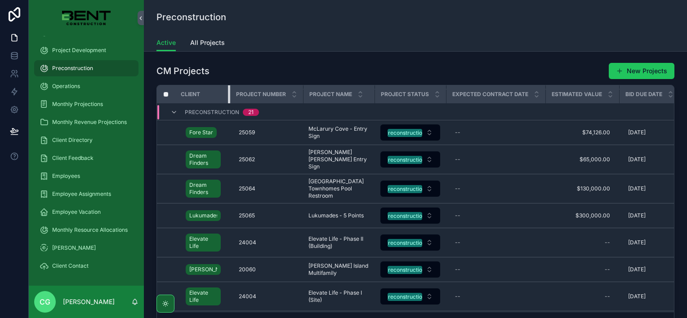
drag, startPoint x: 225, startPoint y: 94, endPoint x: 229, endPoint y: 90, distance: 5.4
click at [229, 90] on div "scrollable content" at bounding box center [230, 94] width 4 height 18
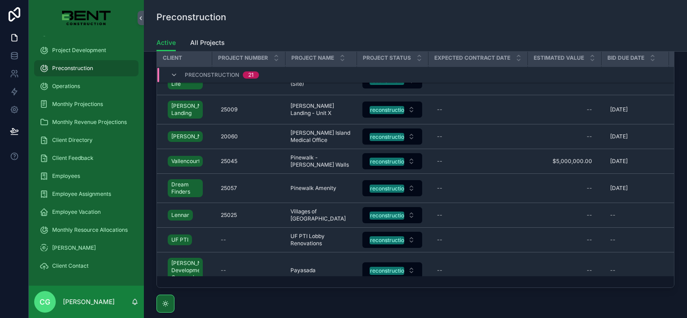
scroll to position [255, 36]
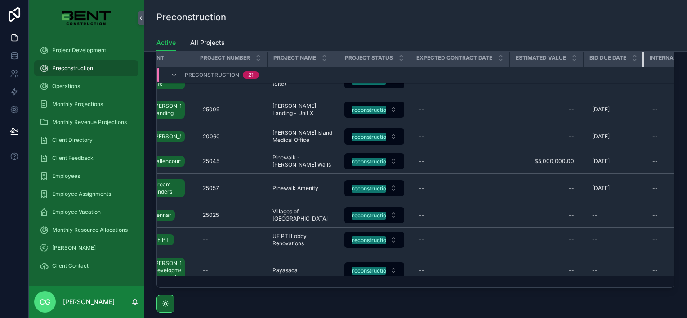
drag, startPoint x: 648, startPoint y: 59, endPoint x: 637, endPoint y: 60, distance: 10.8
click at [637, 60] on th "Bid Due Date" at bounding box center [613, 58] width 60 height 18
click at [634, 61] on icon "scrollable content" at bounding box center [635, 60] width 6 height 6
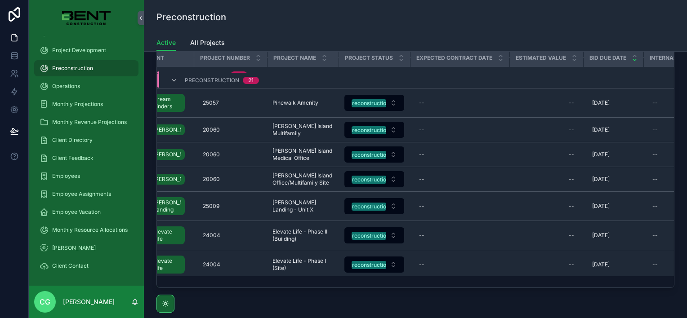
scroll to position [26, 36]
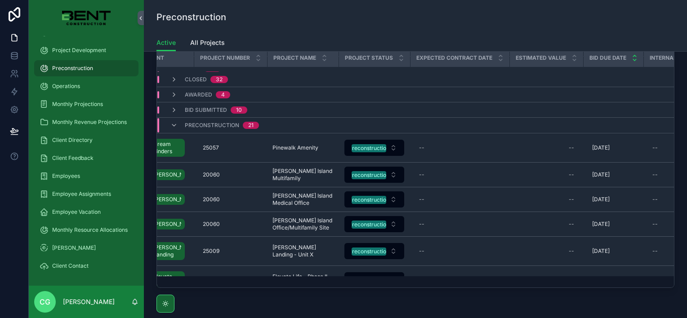
click at [633, 55] on icon "scrollable content" at bounding box center [634, 55] width 3 height 1
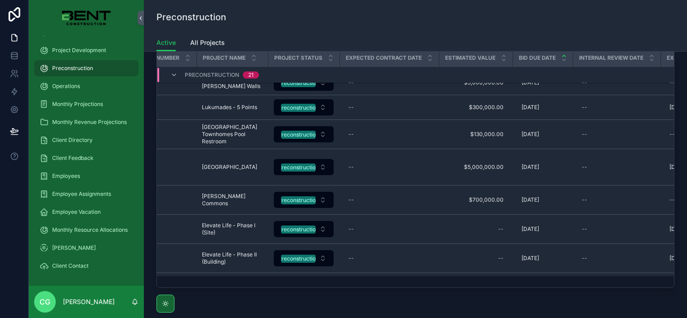
scroll to position [352, 0]
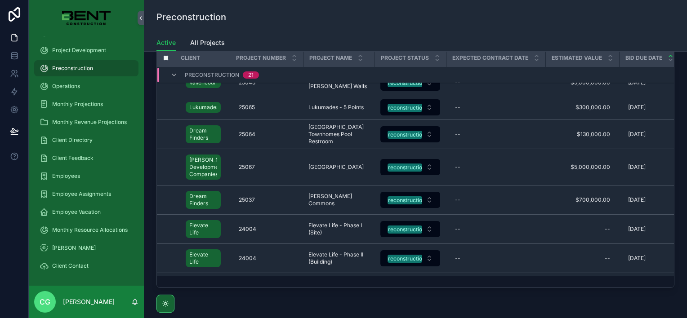
click at [619, 58] on th "Bid Due Date" at bounding box center [649, 58] width 60 height 18
drag, startPoint x: 616, startPoint y: 58, endPoint x: 588, endPoint y: 58, distance: 28.3
click at [588, 58] on th "Estimated Value" at bounding box center [582, 58] width 74 height 18
drag, startPoint x: 543, startPoint y: 59, endPoint x: 522, endPoint y: 58, distance: 21.1
click at [522, 58] on th "Expected Contract Date" at bounding box center [495, 58] width 99 height 18
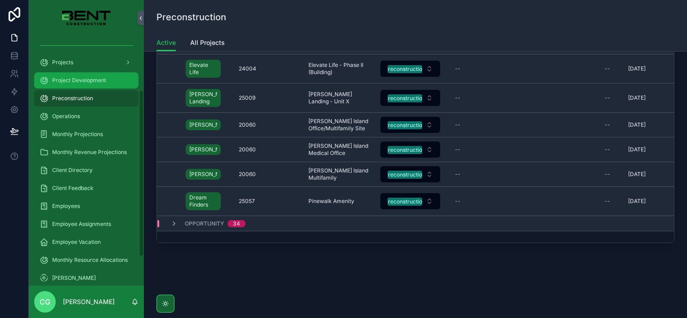
scroll to position [79, 0]
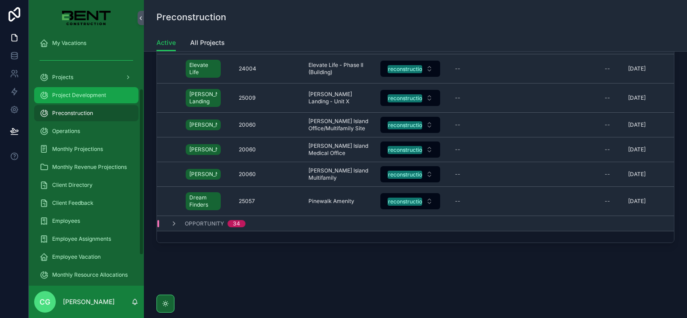
click at [92, 94] on span "Project Development" at bounding box center [79, 95] width 54 height 7
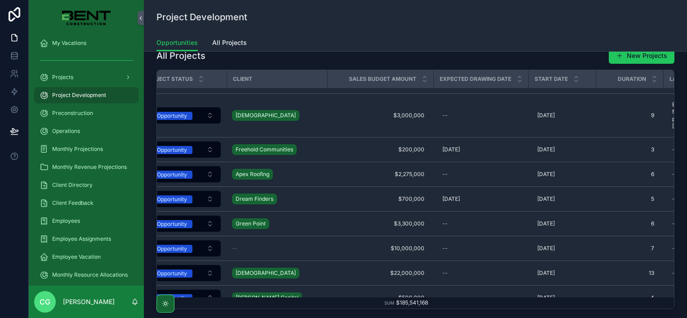
scroll to position [225, 285]
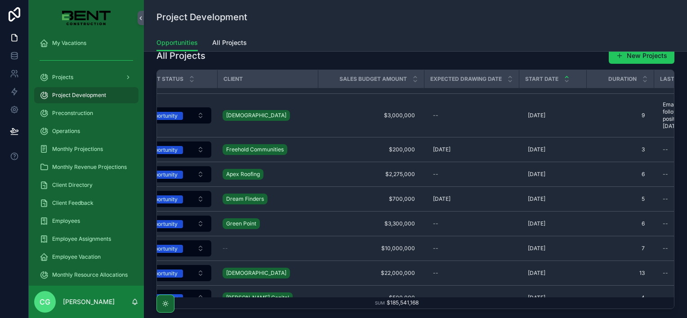
click at [565, 76] on icon "scrollable content" at bounding box center [566, 76] width 3 height 1
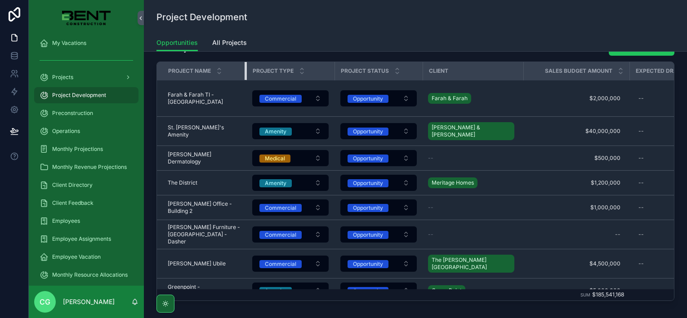
drag, startPoint x: 317, startPoint y: 70, endPoint x: 241, endPoint y: 71, distance: 76.0
click at [239, 72] on th "Project Name" at bounding box center [201, 71] width 89 height 18
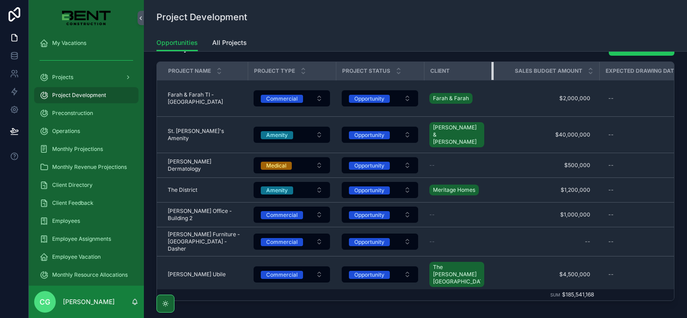
drag, startPoint x: 523, startPoint y: 69, endPoint x: 485, endPoint y: 70, distance: 38.7
click at [491, 70] on div "scrollable content" at bounding box center [493, 71] width 4 height 18
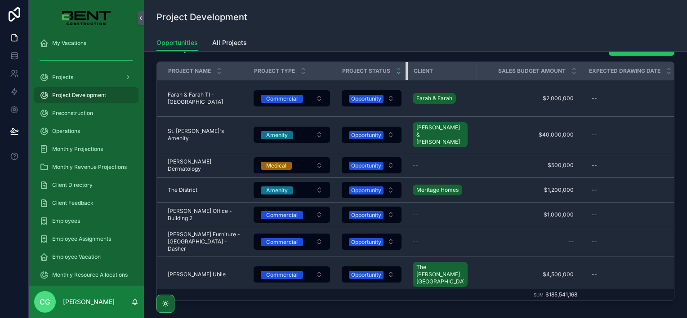
drag, startPoint x: 423, startPoint y: 70, endPoint x: 398, endPoint y: 73, distance: 24.9
click at [398, 73] on th "Project Status" at bounding box center [371, 71] width 71 height 18
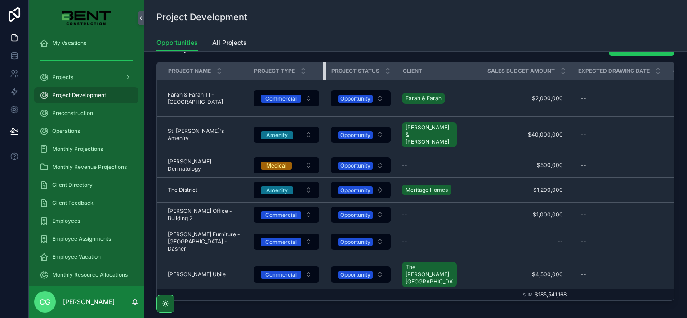
drag, startPoint x: 334, startPoint y: 72, endPoint x: 316, endPoint y: 73, distance: 18.0
click at [316, 73] on th "Project Type" at bounding box center [286, 71] width 77 height 18
click at [667, 76] on th "Start Date" at bounding box center [700, 71] width 67 height 18
drag, startPoint x: 657, startPoint y: 76, endPoint x: 597, endPoint y: 76, distance: 59.3
click at [597, 76] on th "Expected Drawing Date" at bounding box center [619, 71] width 95 height 18
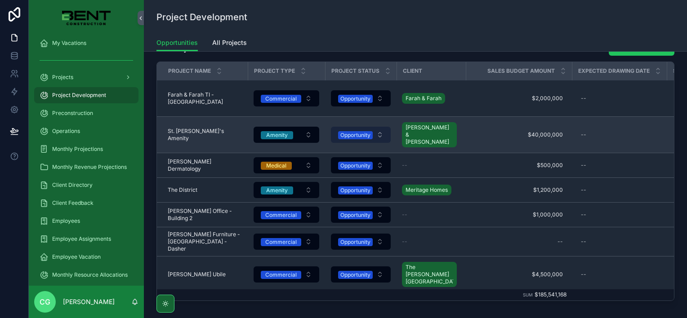
click at [359, 131] on div "Opportunity" at bounding box center [355, 135] width 30 height 8
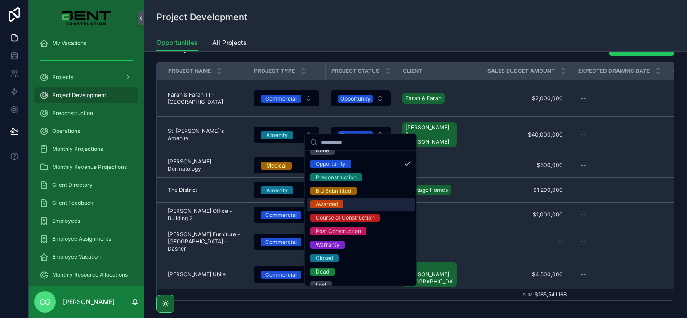
scroll to position [17, 0]
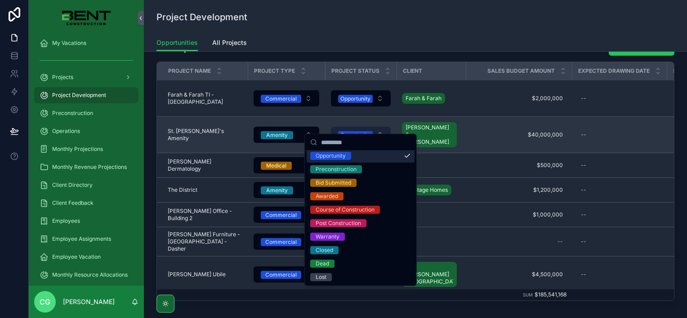
click at [365, 130] on span "Opportunity" at bounding box center [355, 134] width 35 height 9
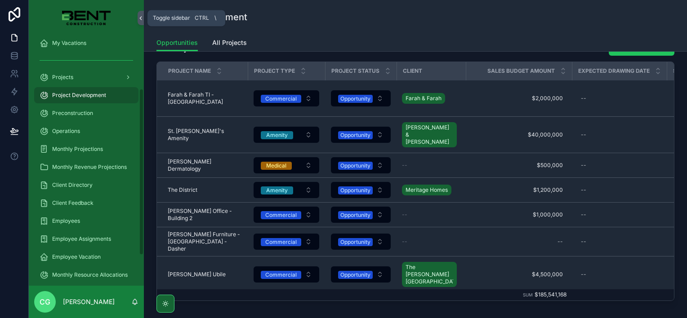
click at [141, 18] on icon "scrollable content" at bounding box center [141, 18] width 6 height 7
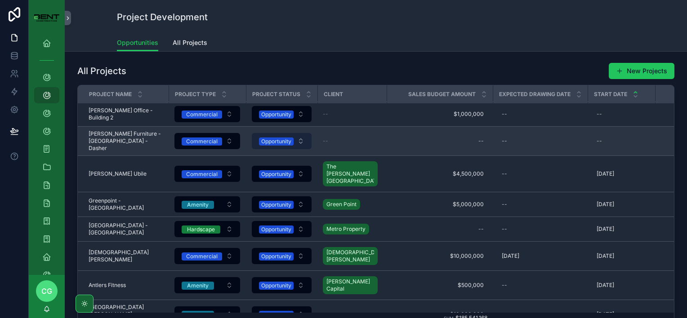
scroll to position [135, 0]
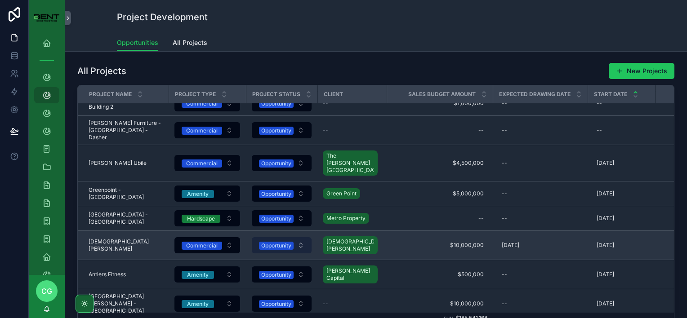
click at [271, 242] on div "Opportunity" at bounding box center [276, 246] width 30 height 8
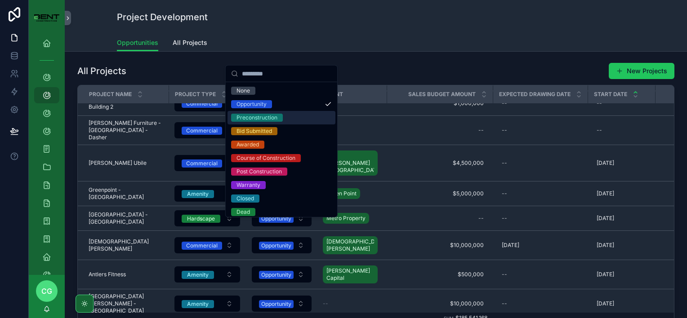
drag, startPoint x: 269, startPoint y: 160, endPoint x: 323, endPoint y: 117, distance: 68.7
click at [323, 117] on div "None Opportunity Preconstruction Bid Submitted Awarded Course of Construction P…" at bounding box center [281, 158] width 108 height 148
click at [272, 117] on div "Preconstruction" at bounding box center [256, 118] width 41 height 8
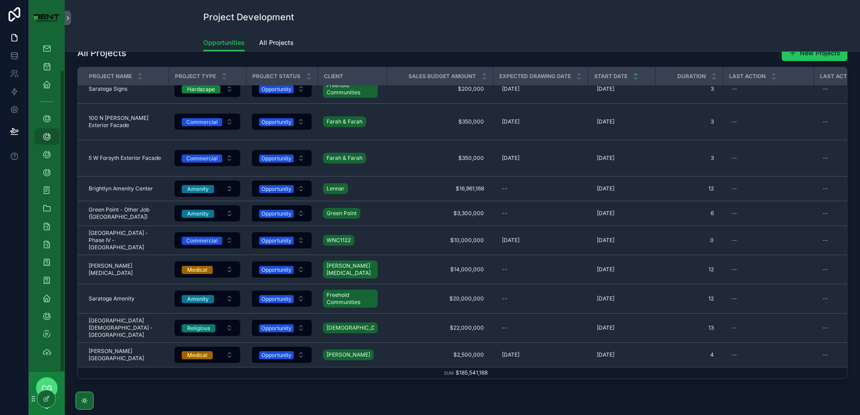
scroll to position [664, 0]
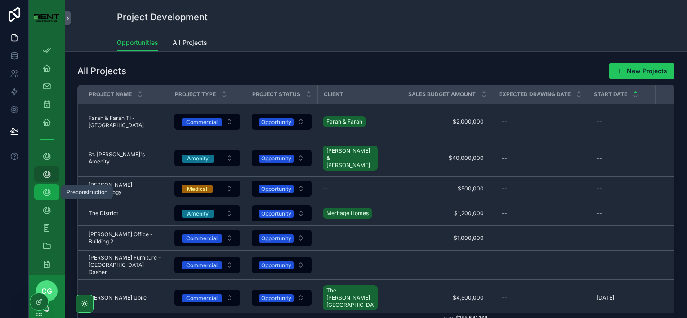
click at [47, 188] on icon "scrollable content" at bounding box center [46, 192] width 9 height 9
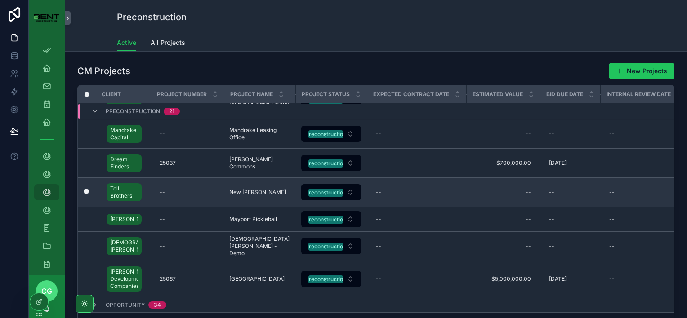
scroll to position [500, 0]
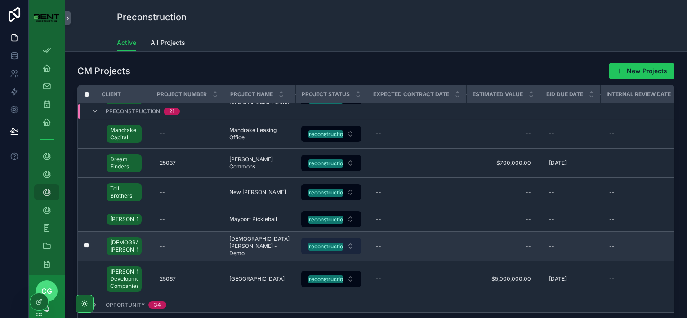
click at [324, 243] on div "Preconstruction" at bounding box center [325, 247] width 41 height 8
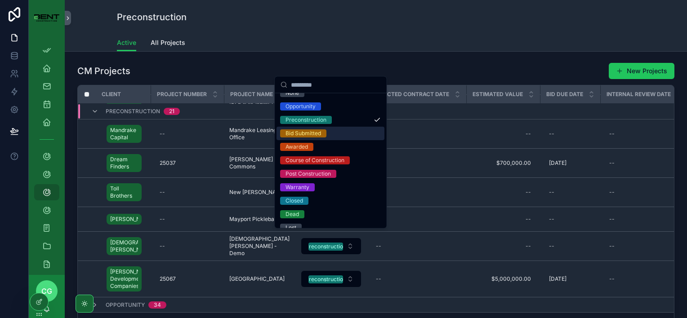
scroll to position [17, 0]
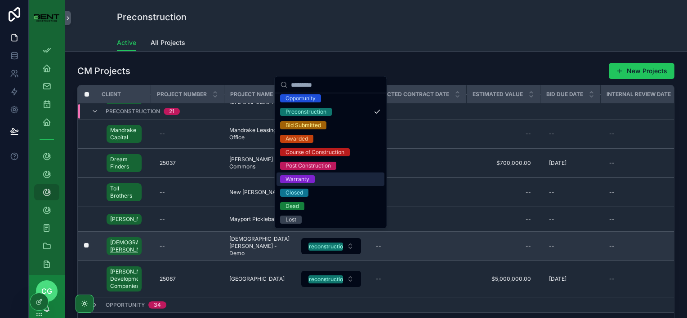
click at [120, 239] on span "[DEMOGRAPHIC_DATA][PERSON_NAME]" at bounding box center [124, 246] width 28 height 14
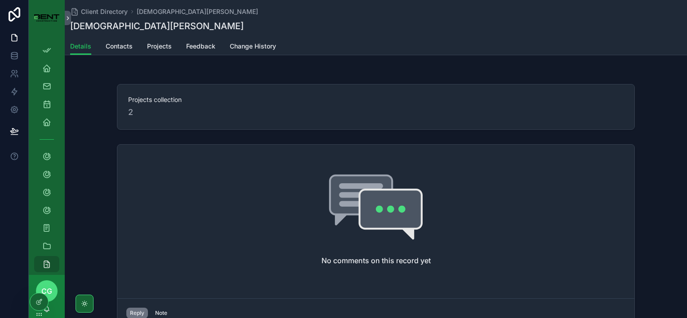
click at [131, 106] on div "2" at bounding box center [375, 112] width 495 height 13
drag, startPoint x: 158, startPoint y: 100, endPoint x: 154, endPoint y: 115, distance: 15.4
click at [158, 103] on span "Projects collection" at bounding box center [375, 99] width 495 height 9
click at [149, 125] on div "Projects collection 2" at bounding box center [376, 107] width 518 height 46
click at [94, 13] on span "Client Directory" at bounding box center [104, 11] width 47 height 9
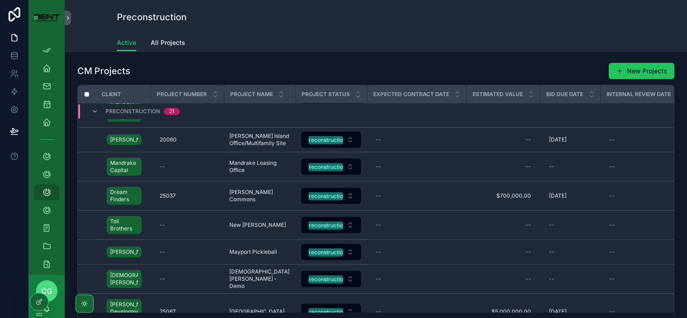
scroll to position [495, 0]
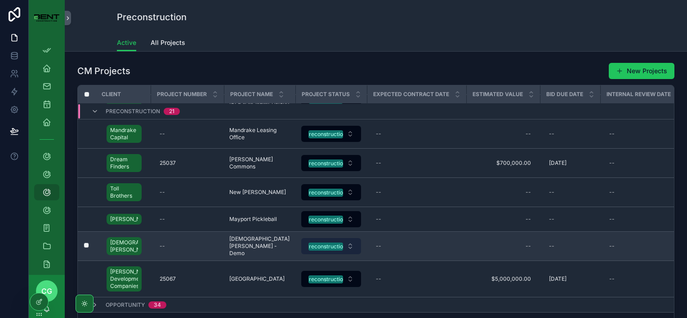
click at [350, 245] on button "Preconstruction" at bounding box center [331, 246] width 60 height 16
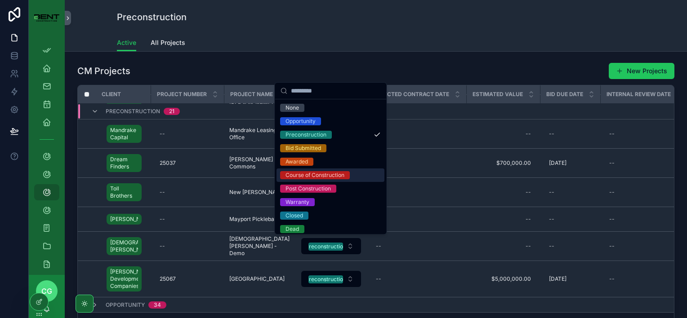
click at [316, 176] on div "Course of Construction" at bounding box center [314, 175] width 59 height 8
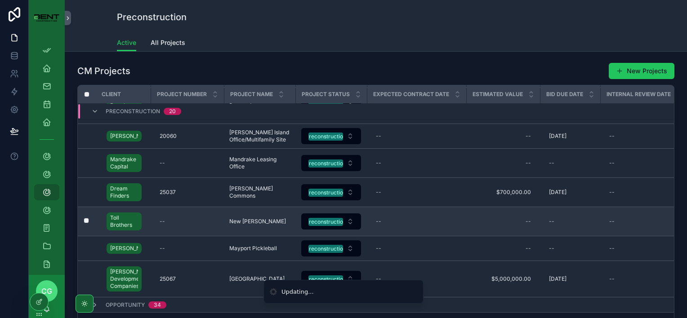
scroll to position [464, 0]
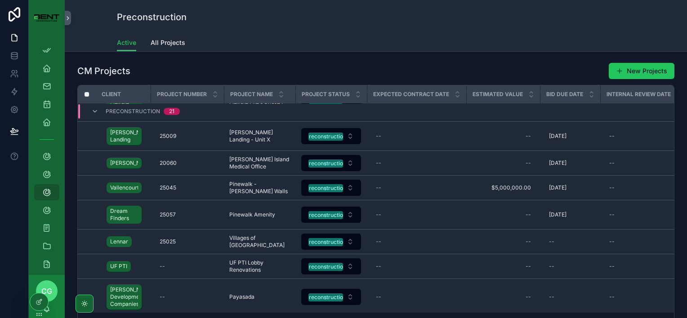
scroll to position [405, 0]
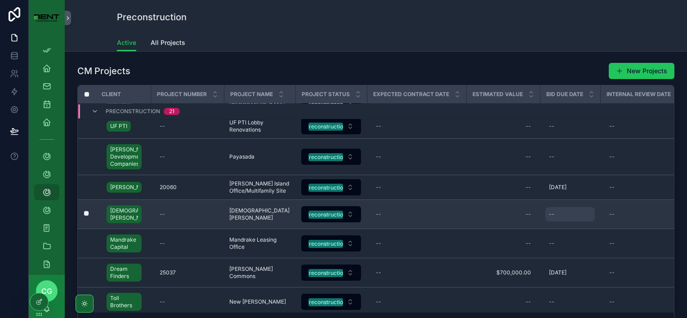
click at [553, 218] on div "--" at bounding box center [569, 214] width 49 height 14
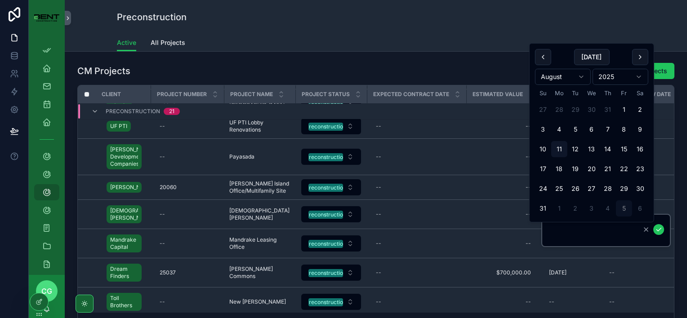
click at [624, 207] on button "5" at bounding box center [624, 209] width 16 height 16
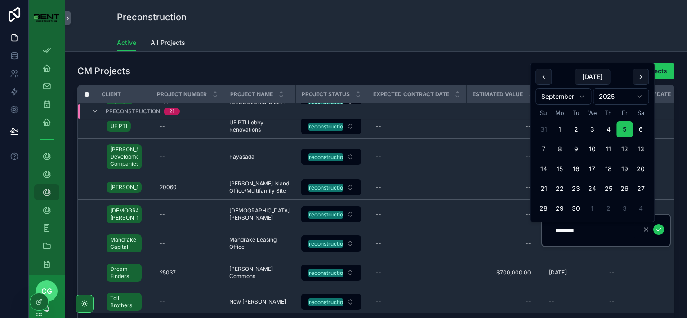
type input "********"
click at [660, 228] on icon "scrollable content" at bounding box center [658, 229] width 4 height 3
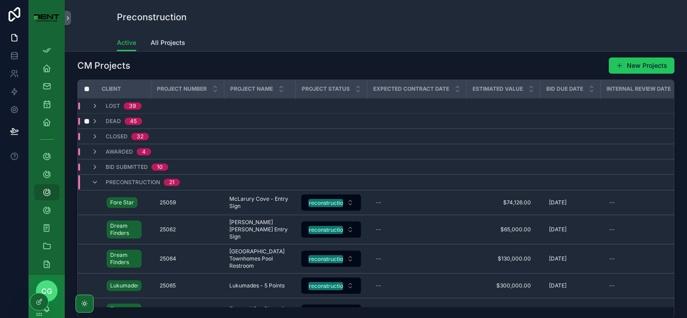
scroll to position [0, 0]
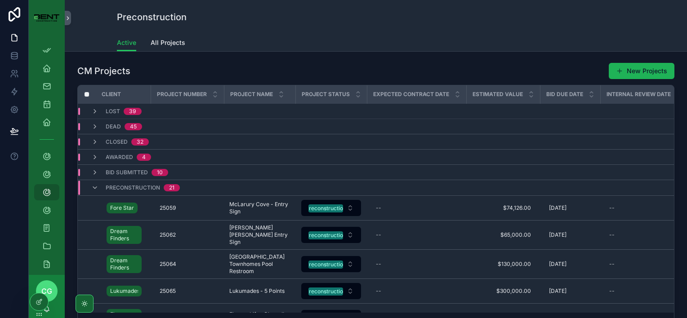
click at [626, 73] on button "New Projects" at bounding box center [642, 71] width 66 height 16
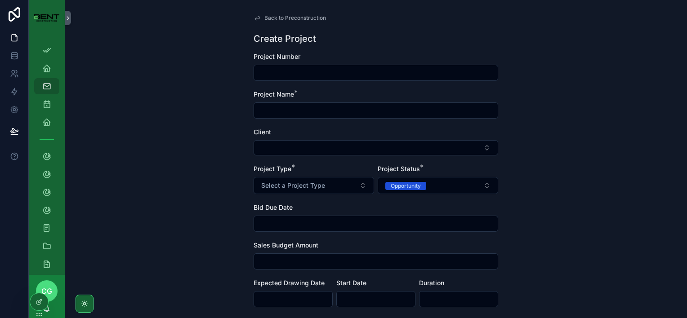
click at [301, 76] on input "scrollable content" at bounding box center [376, 73] width 244 height 13
click at [302, 114] on input "scrollable content" at bounding box center [376, 110] width 244 height 13
type input "*********"
click at [313, 174] on div "Project Type * Select a Project Type" at bounding box center [314, 180] width 120 height 30
click at [313, 185] on span "Select a Project Type" at bounding box center [293, 185] width 64 height 9
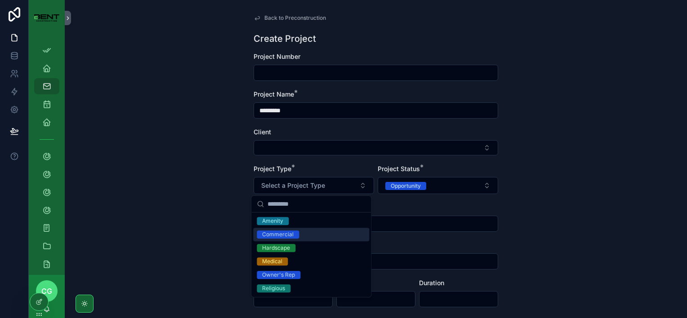
click at [292, 238] on div "Commercial" at bounding box center [277, 235] width 31 height 8
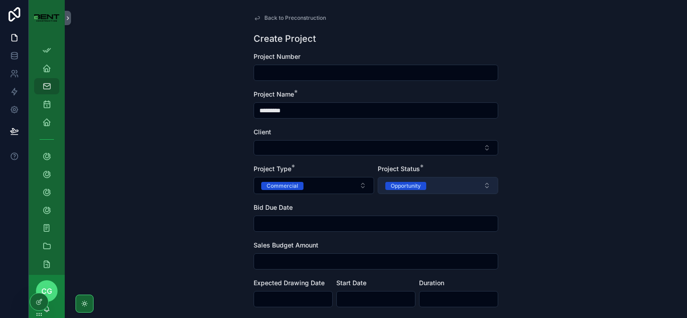
click at [432, 188] on button "Opportunity" at bounding box center [438, 185] width 120 height 17
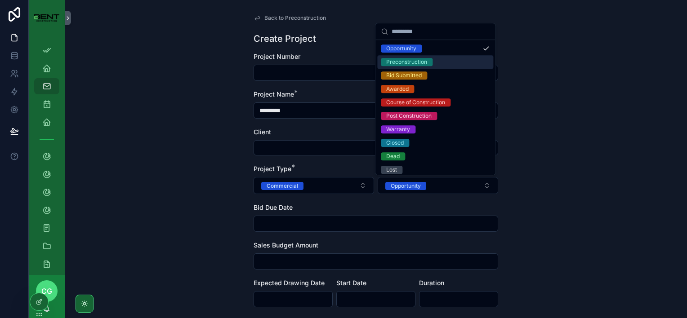
click at [413, 64] on div "Preconstruction" at bounding box center [406, 62] width 41 height 8
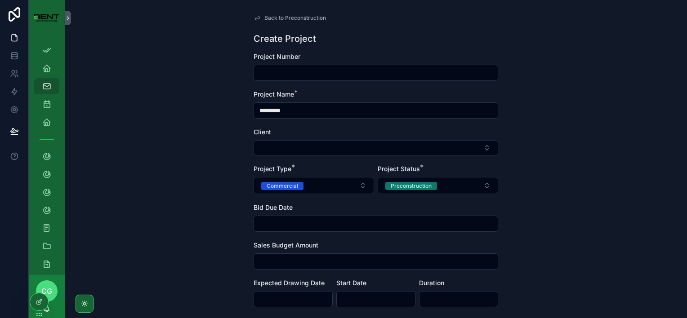
click at [285, 301] on input "scrollable content" at bounding box center [293, 299] width 78 height 13
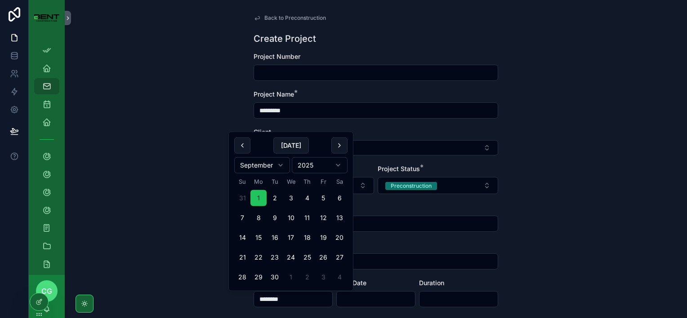
type input "********"
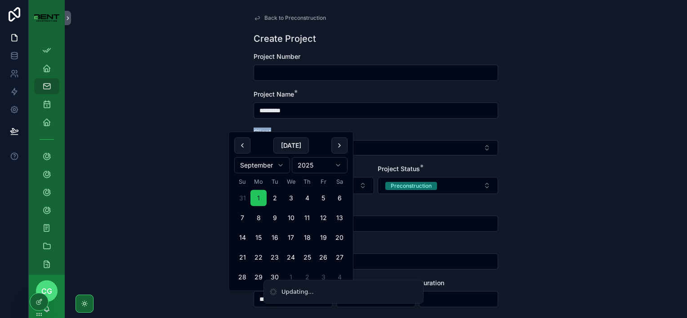
click at [142, 138] on div "Back to Preconstruction Create Project Project Number Project Name * ********* …" at bounding box center [376, 159] width 622 height 318
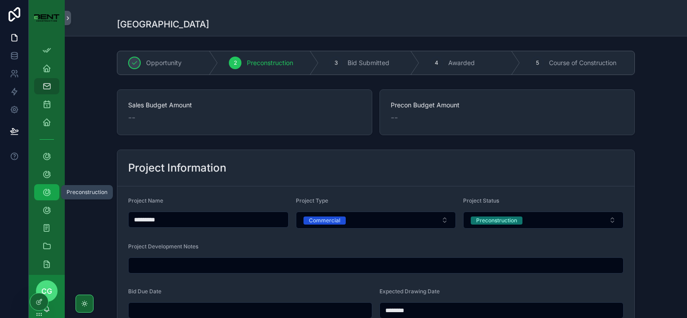
click at [46, 192] on icon "scrollable content" at bounding box center [46, 192] width 9 height 9
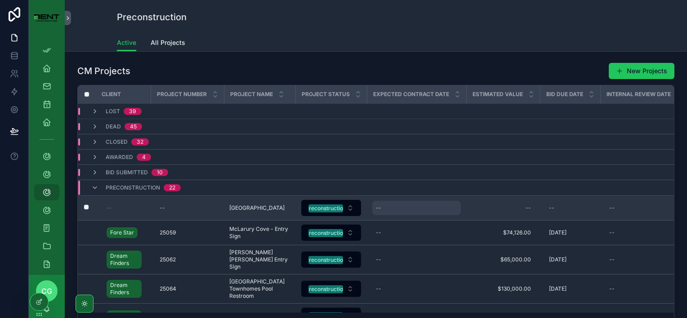
click at [379, 211] on div "--" at bounding box center [416, 208] width 89 height 14
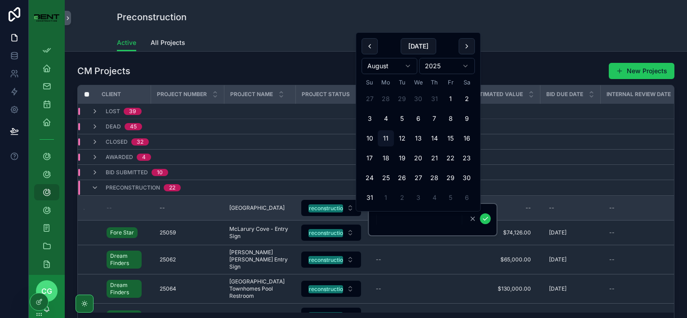
click at [385, 197] on button "1" at bounding box center [386, 198] width 16 height 16
type input "********"
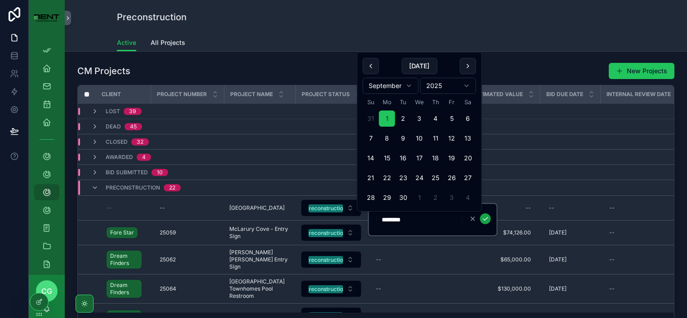
click at [485, 218] on icon "scrollable content" at bounding box center [484, 218] width 7 height 7
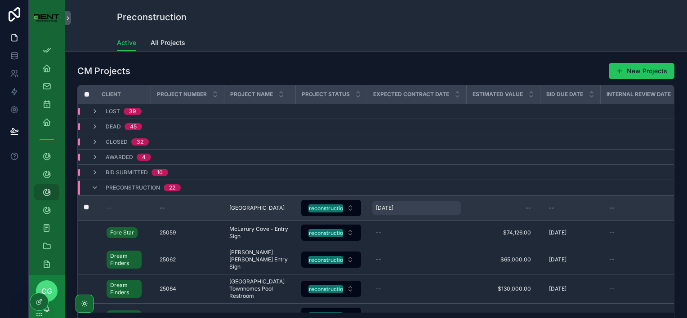
click at [408, 210] on div "[DATE] [DATE]" at bounding box center [416, 208] width 89 height 14
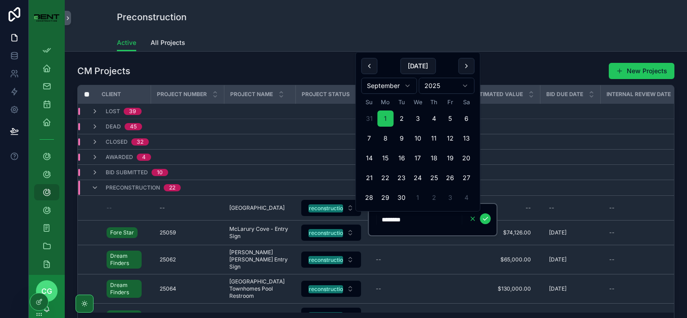
click at [473, 221] on icon "scrollable content" at bounding box center [472, 218] width 7 height 7
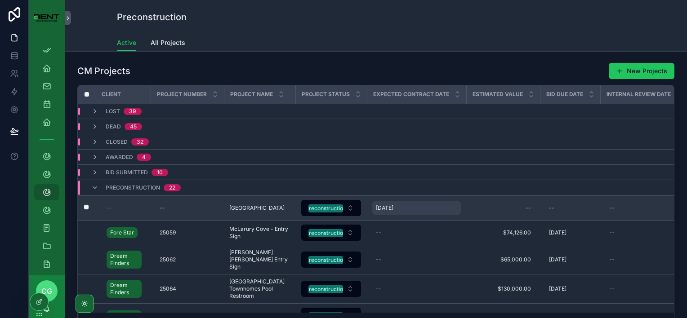
click at [453, 210] on div "[DATE] [DATE]" at bounding box center [416, 208] width 89 height 14
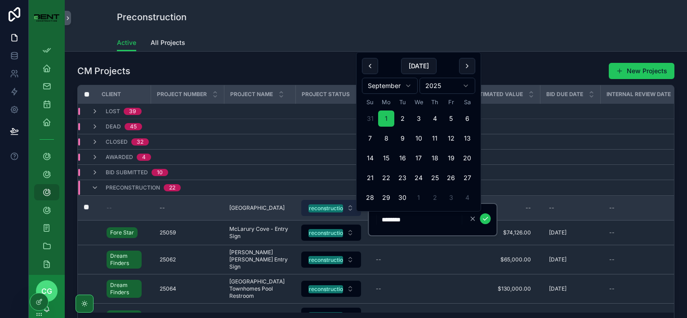
drag, startPoint x: 430, startPoint y: 219, endPoint x: 347, endPoint y: 205, distance: 84.0
click at [349, 212] on div "App Setup Employee Dashboard My Projects My Timesheets My Vacations Projects Pr…" at bounding box center [358, 159] width 658 height 318
type input "*"
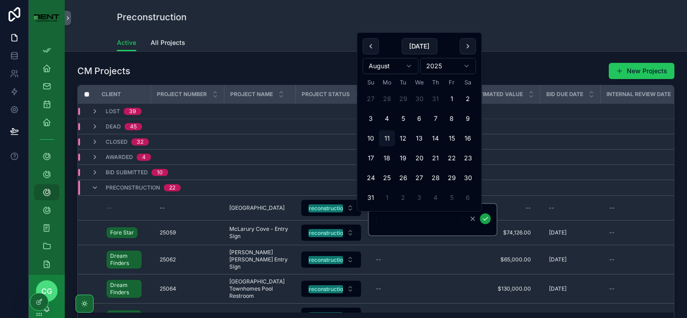
click at [487, 217] on icon "scrollable content" at bounding box center [484, 218] width 7 height 7
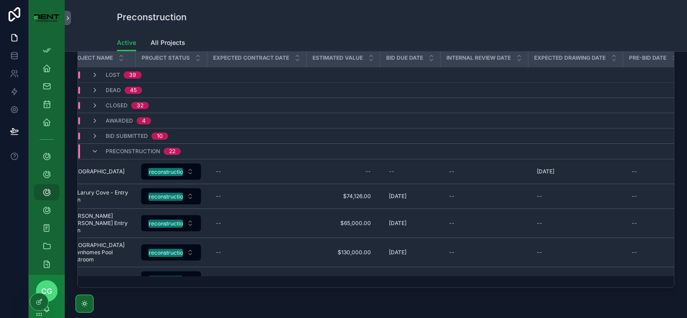
scroll to position [0, 162]
